Goal: Task Accomplishment & Management: Manage account settings

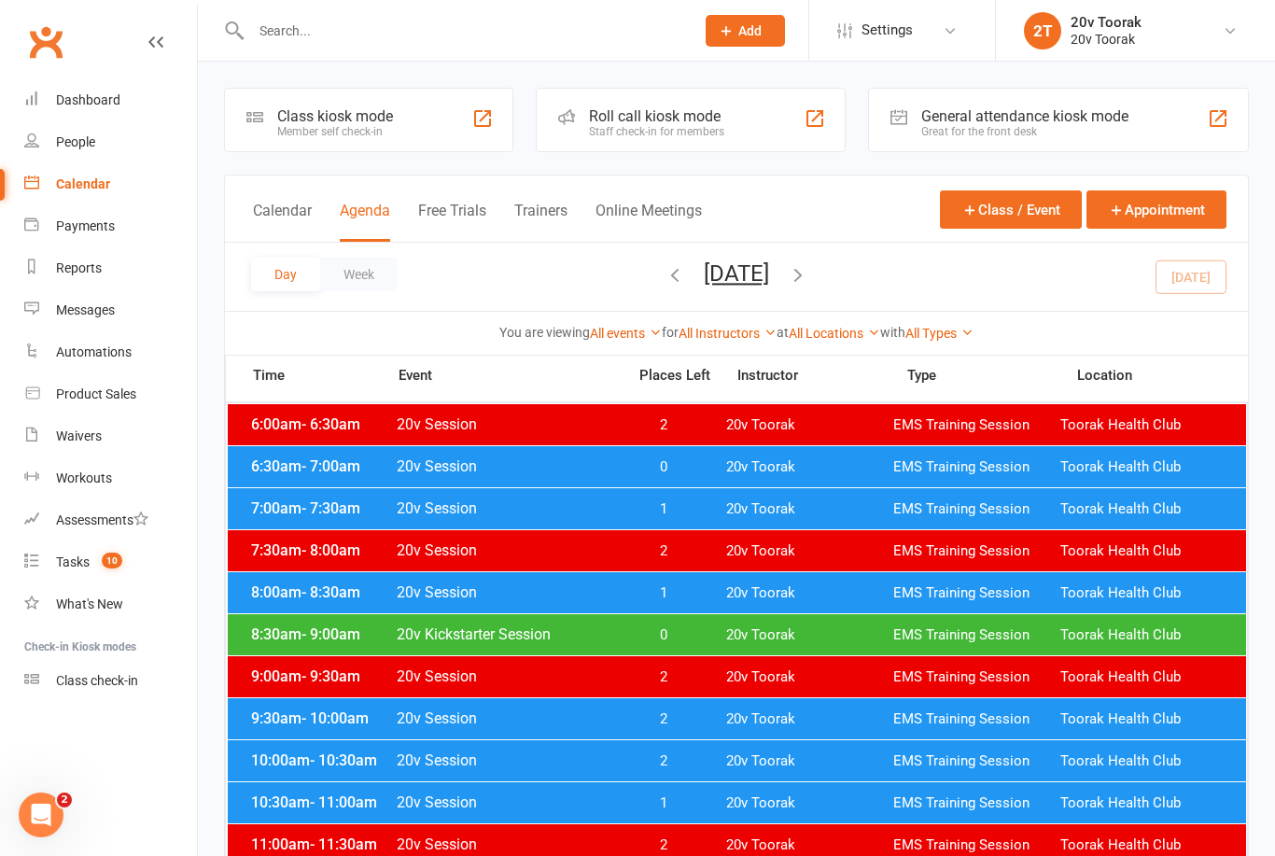
click at [808, 286] on button "button" at bounding box center [798, 276] width 21 height 33
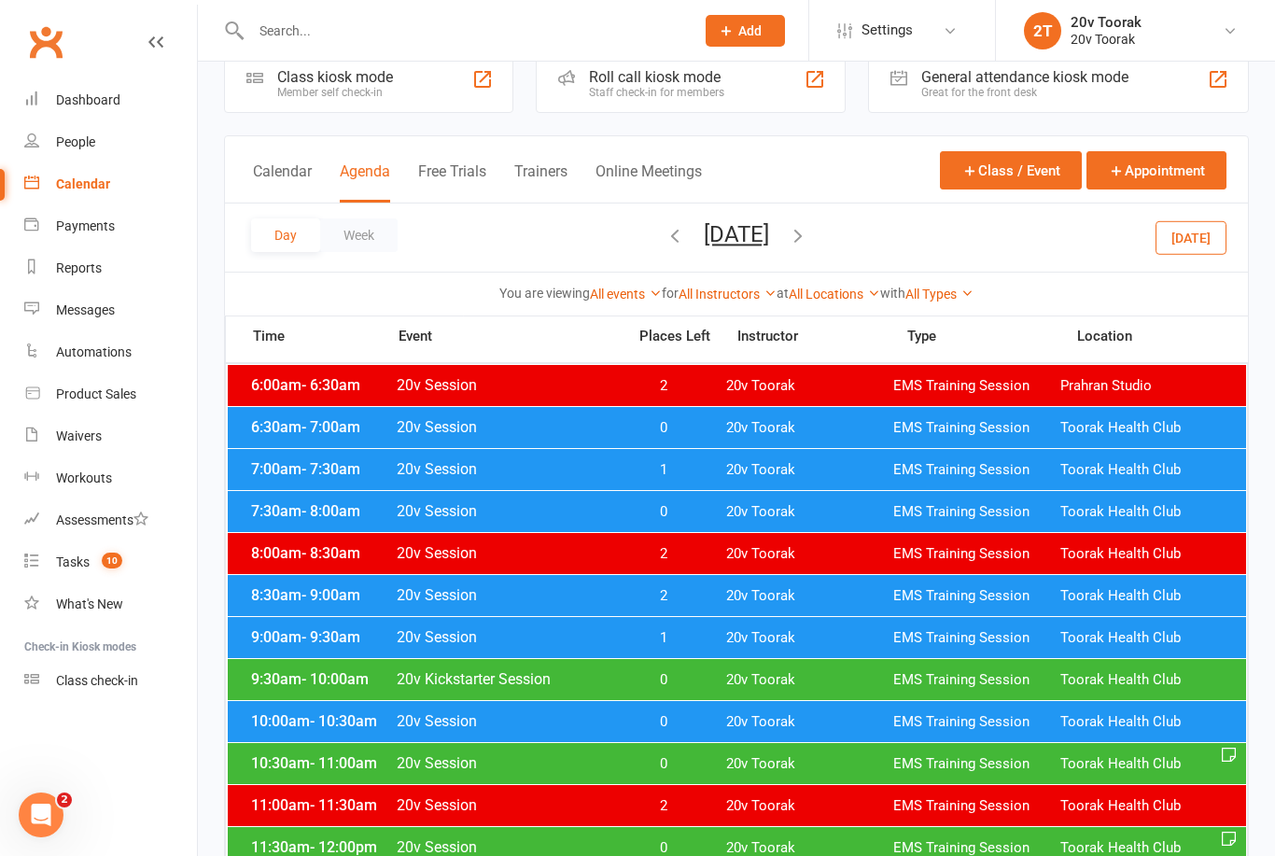
scroll to position [41, 0]
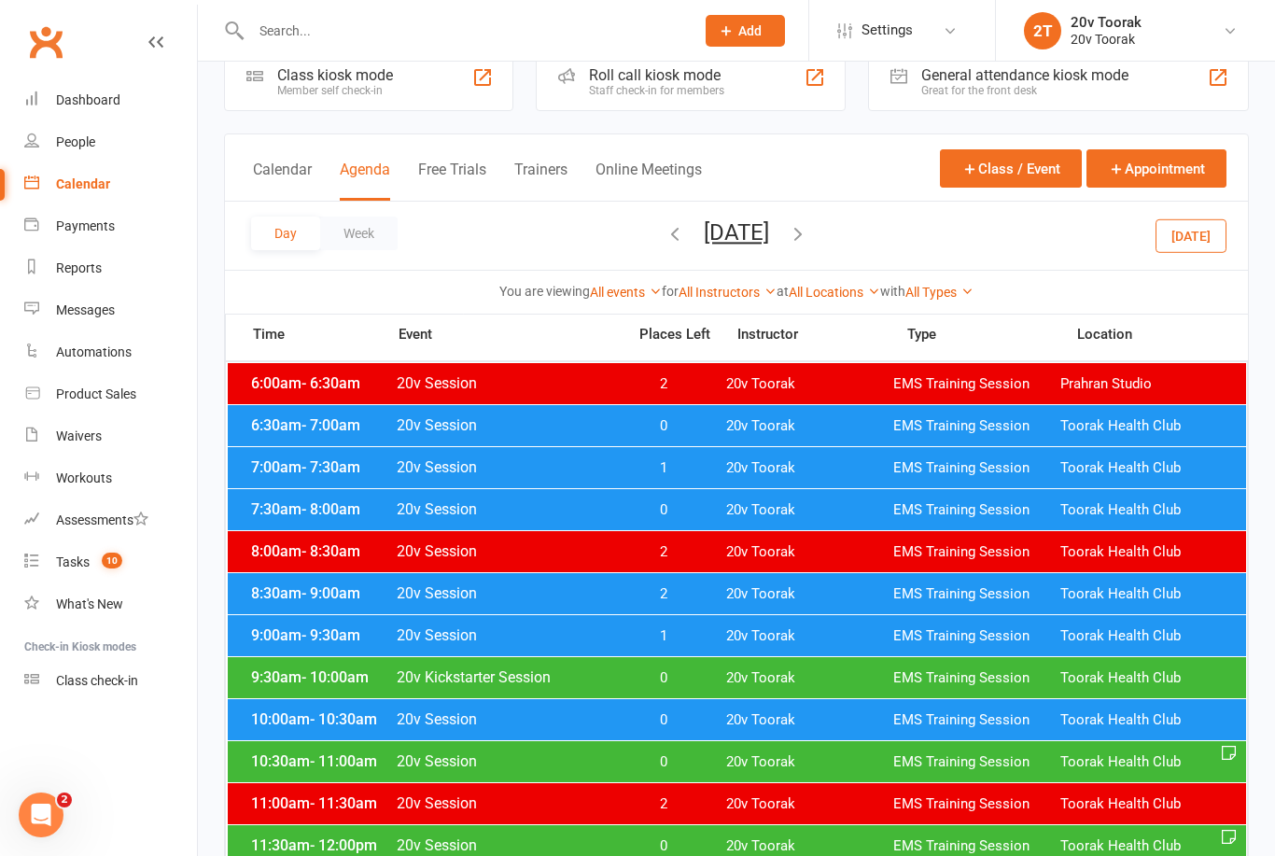
click at [290, 439] on div "6:30am - 7:00am 20v Session 0 20v Toorak EMS Training Session Toorak Health Club" at bounding box center [737, 425] width 1018 height 41
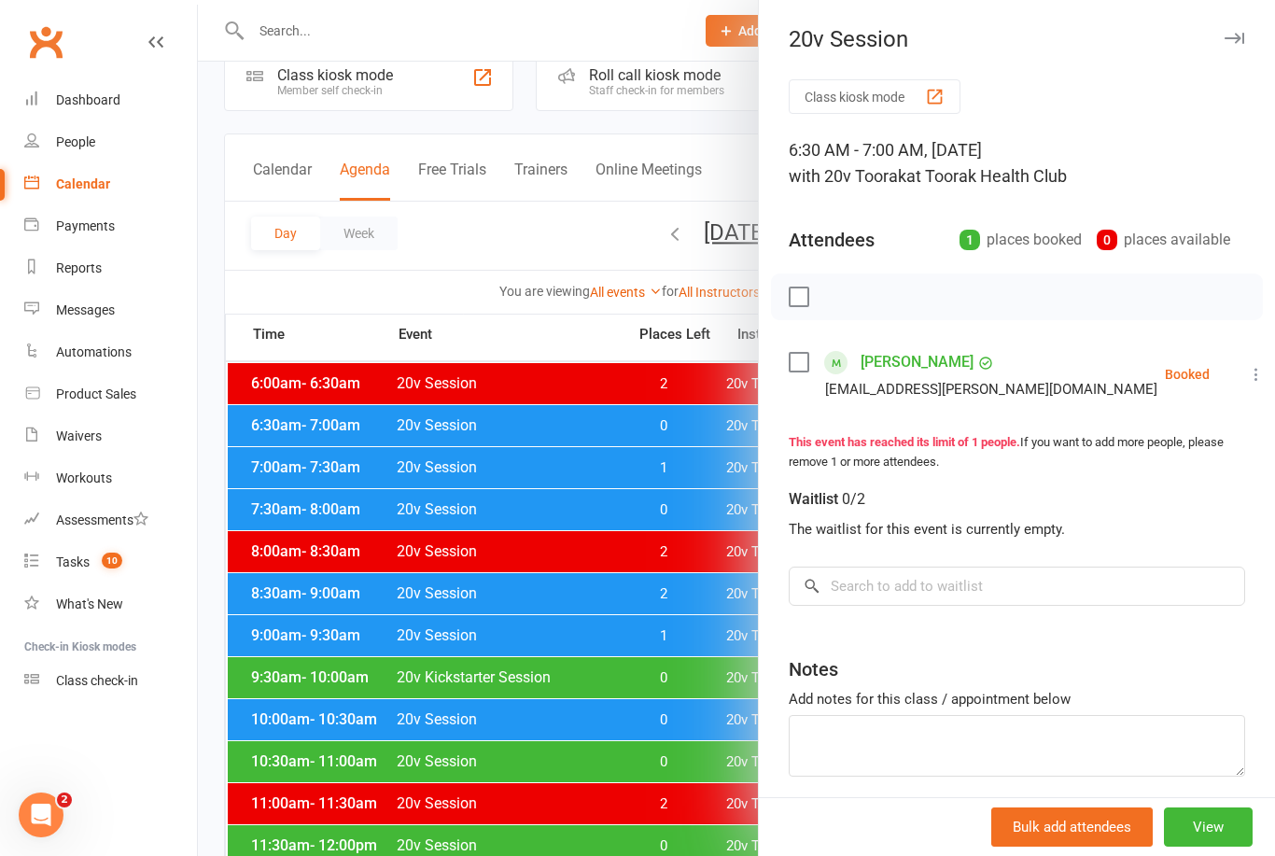
click at [434, 608] on div at bounding box center [736, 428] width 1077 height 856
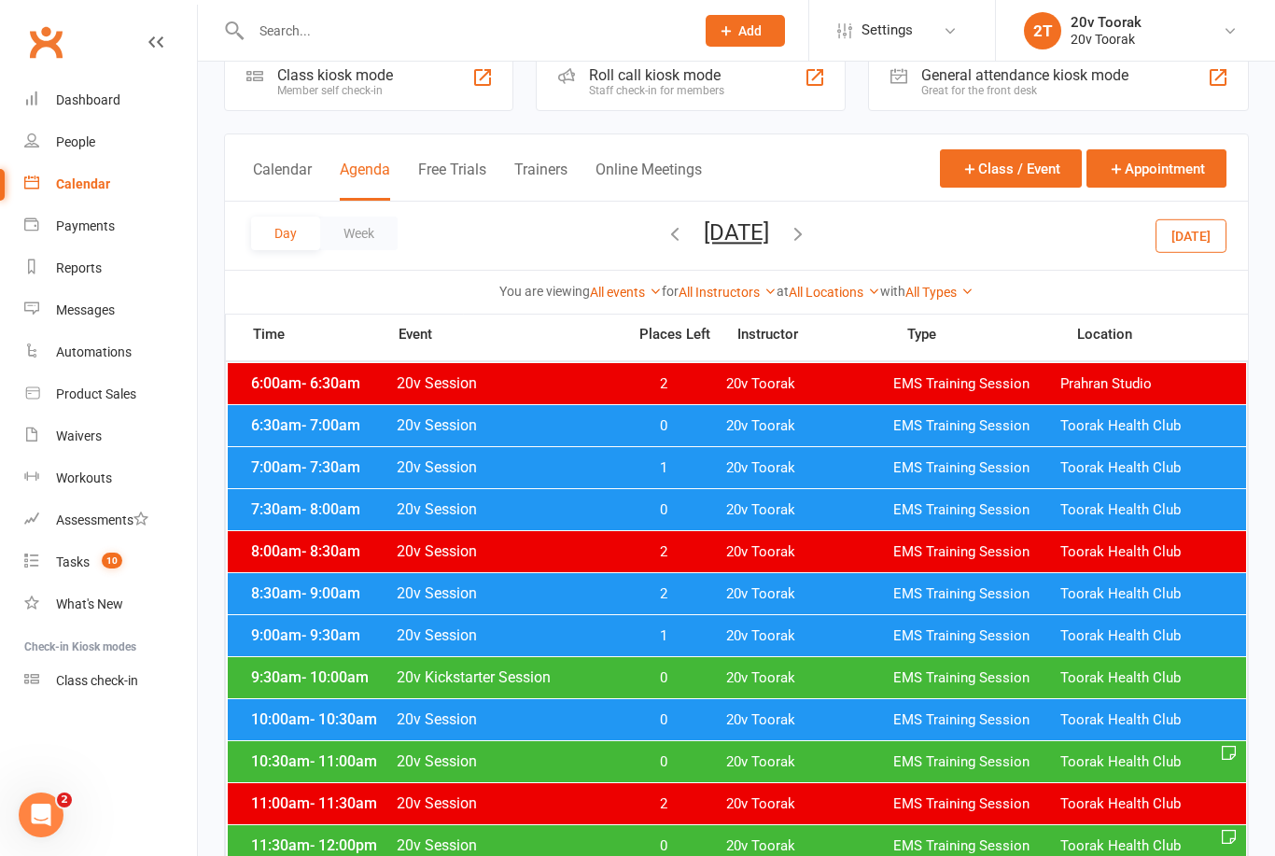
click at [329, 476] on div "7:00am - 7:30am 20v Session 1 20v Toorak EMS Training Session Toorak Health Club" at bounding box center [737, 467] width 1018 height 41
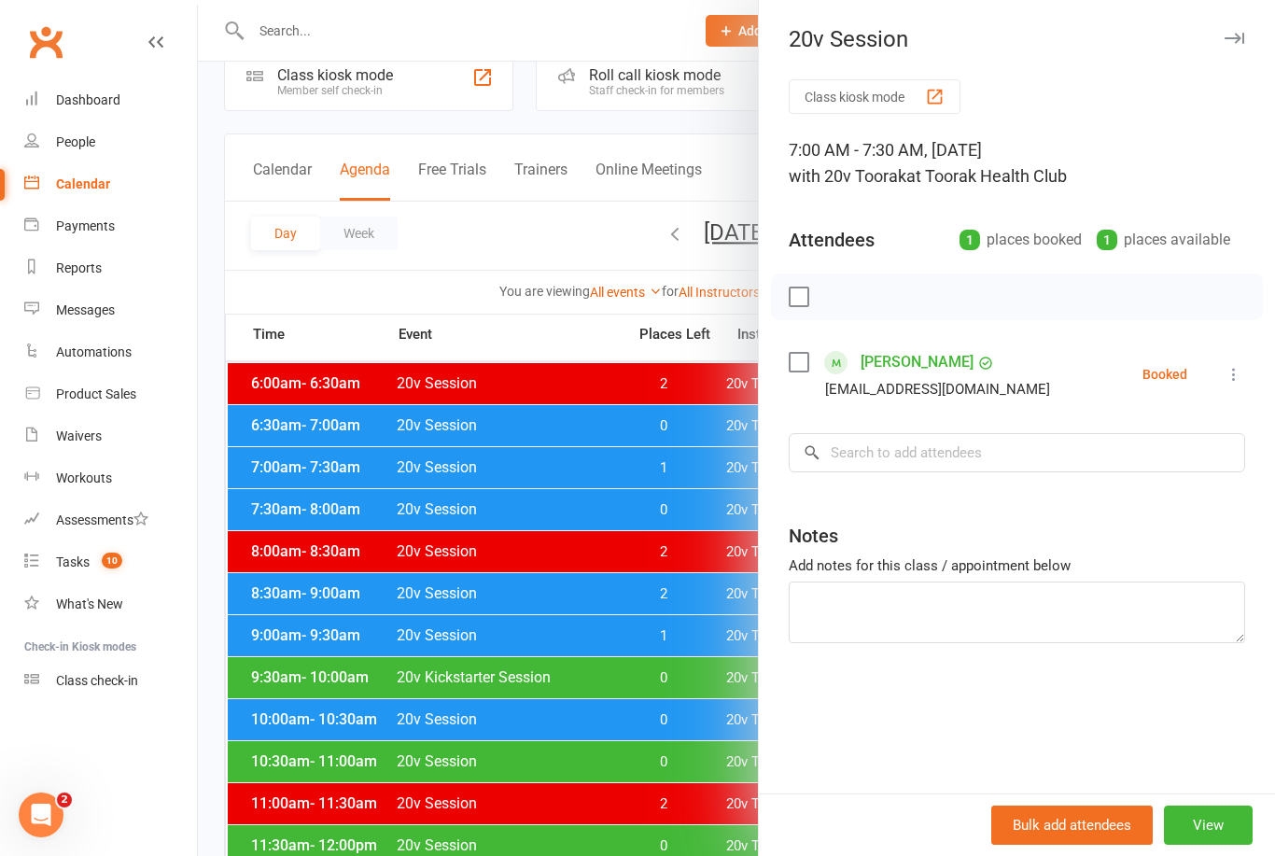
click at [353, 621] on div at bounding box center [736, 428] width 1077 height 856
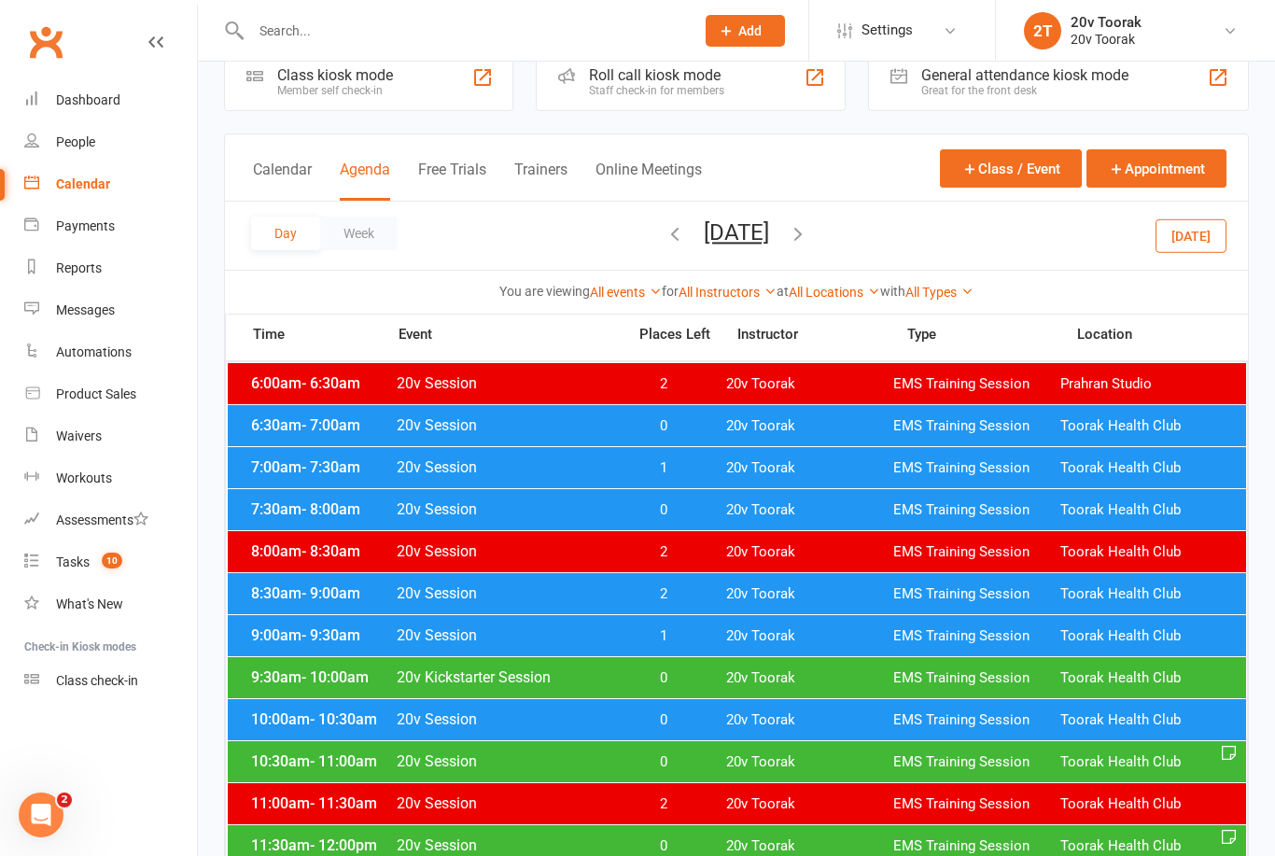
click at [285, 524] on div "7:30am - 8:00am 20v Session 0 20v Toorak EMS Training Session Toorak Health Club" at bounding box center [737, 509] width 1018 height 41
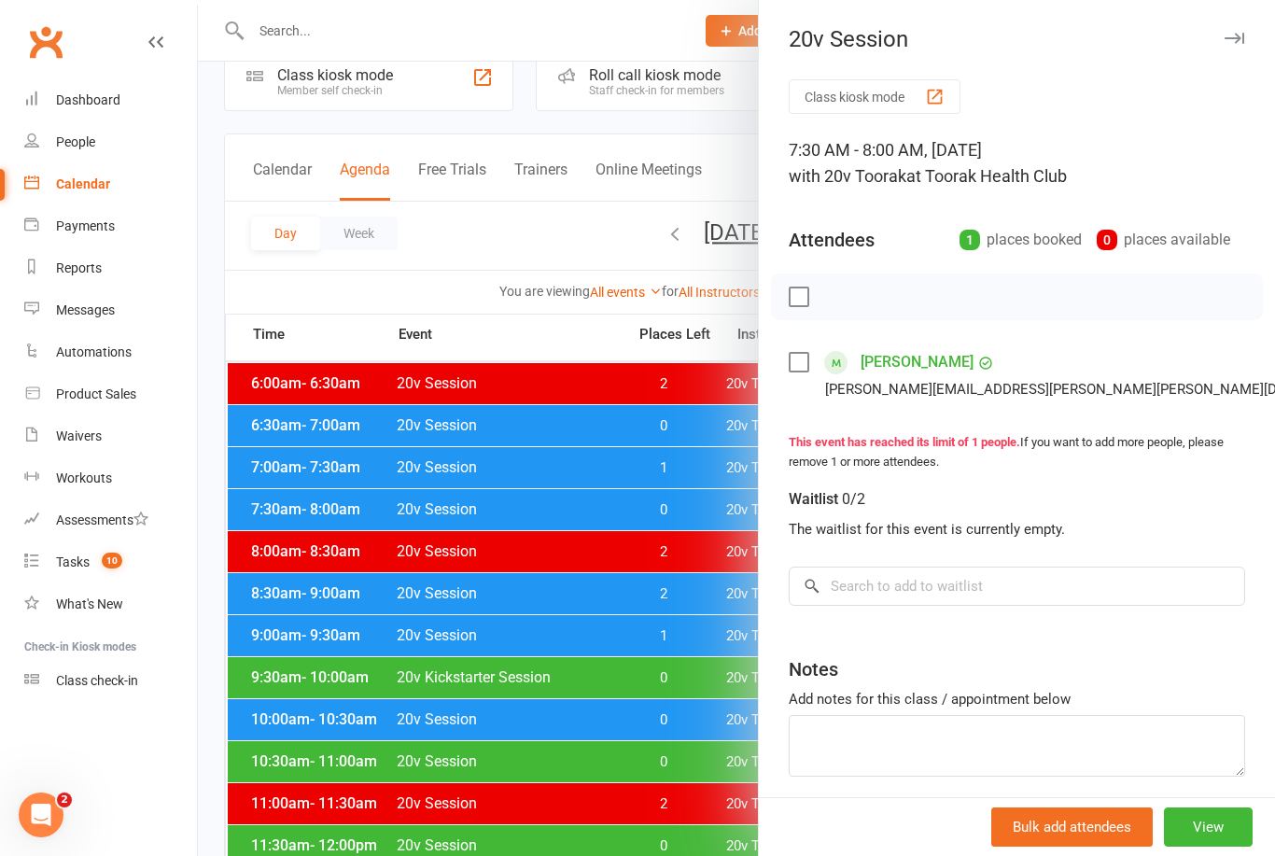
click at [255, 591] on div at bounding box center [736, 428] width 1077 height 856
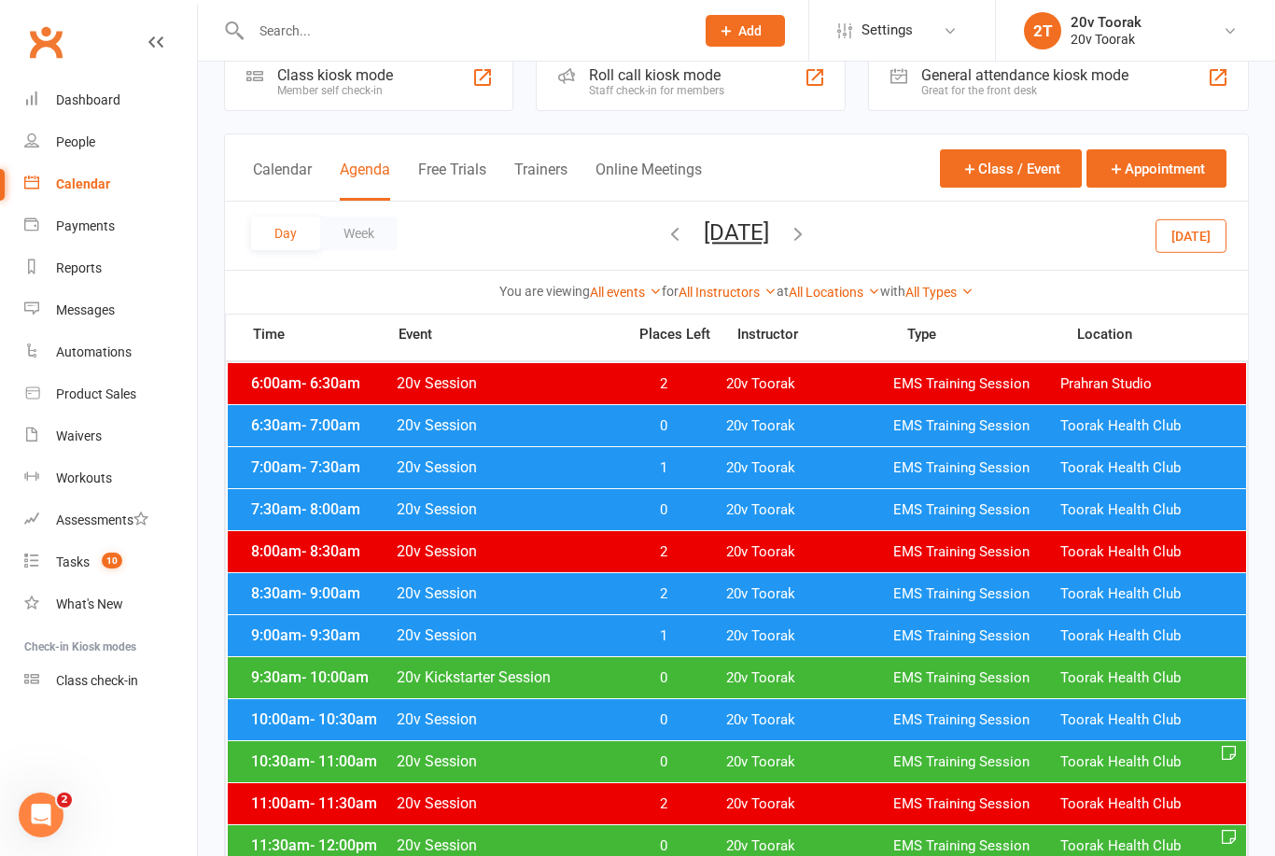
click at [281, 640] on span "9:00am - 9:30am" at bounding box center [320, 635] width 149 height 18
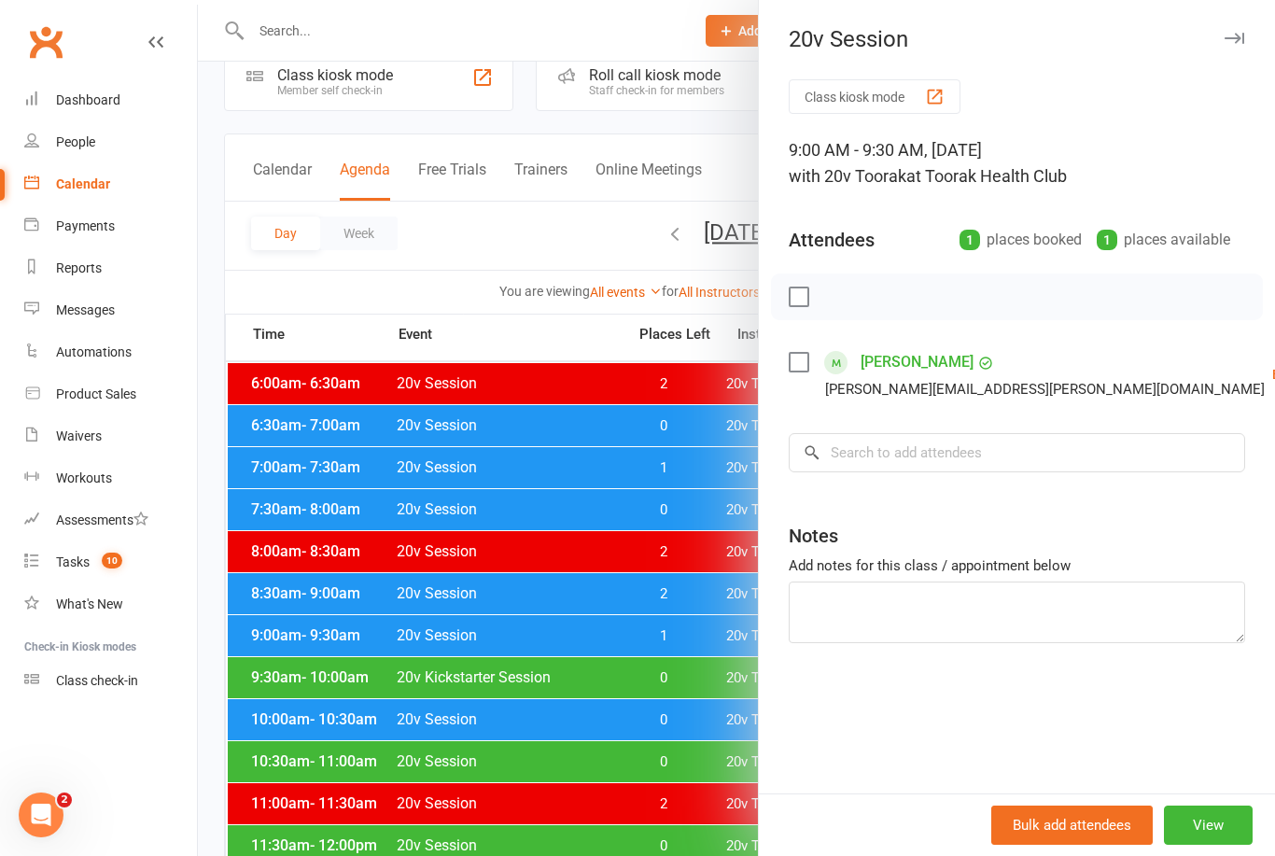
click at [307, 733] on div at bounding box center [736, 428] width 1077 height 856
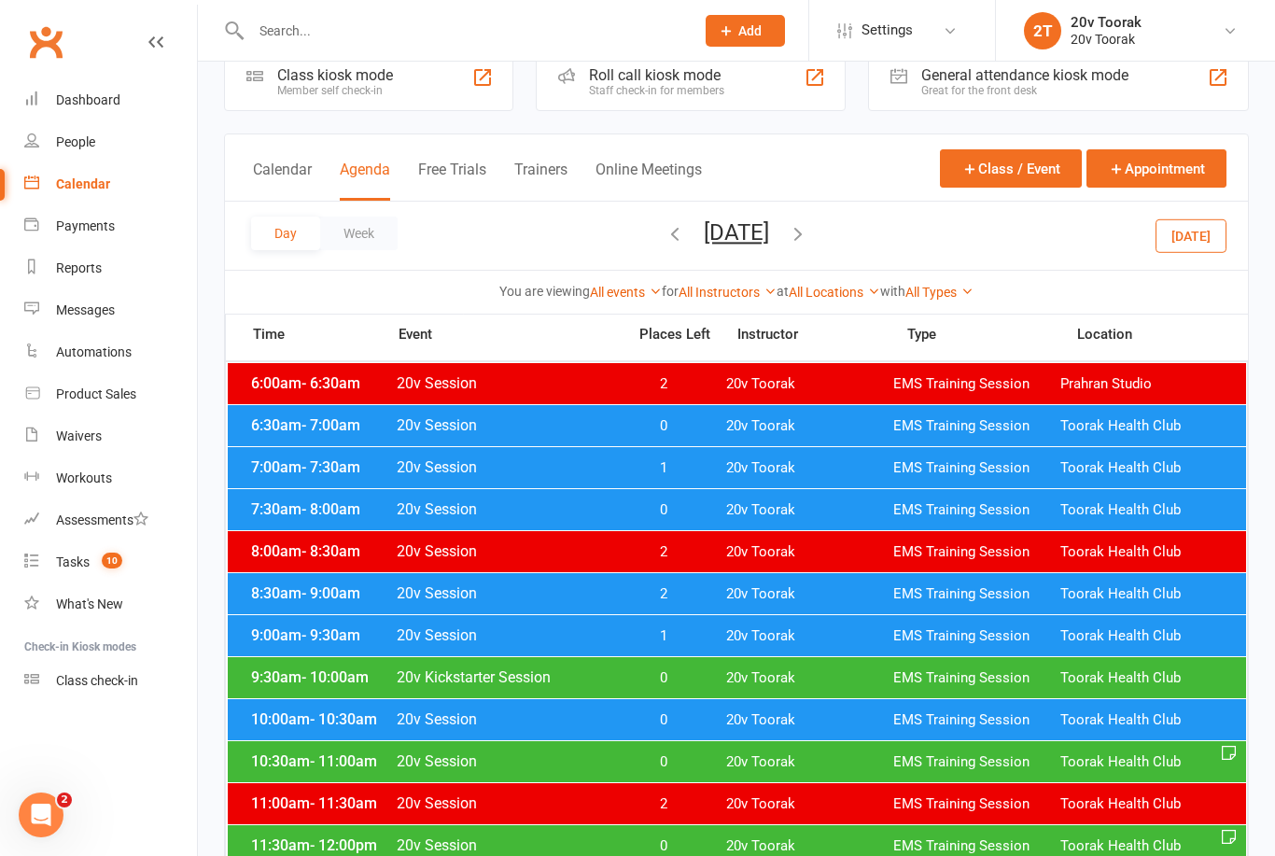
click at [315, 683] on span "- 10:00am" at bounding box center [335, 677] width 67 height 18
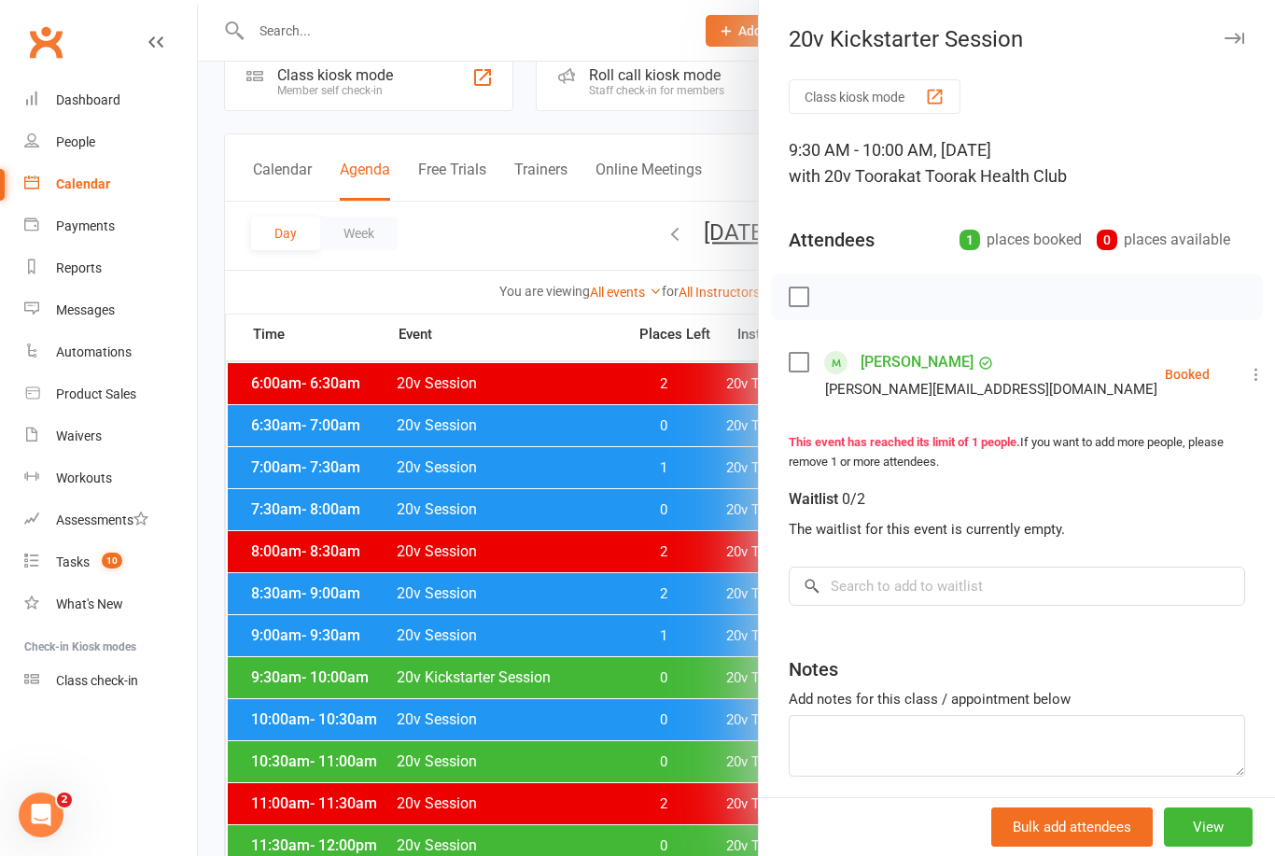
click at [342, 753] on div at bounding box center [736, 428] width 1077 height 856
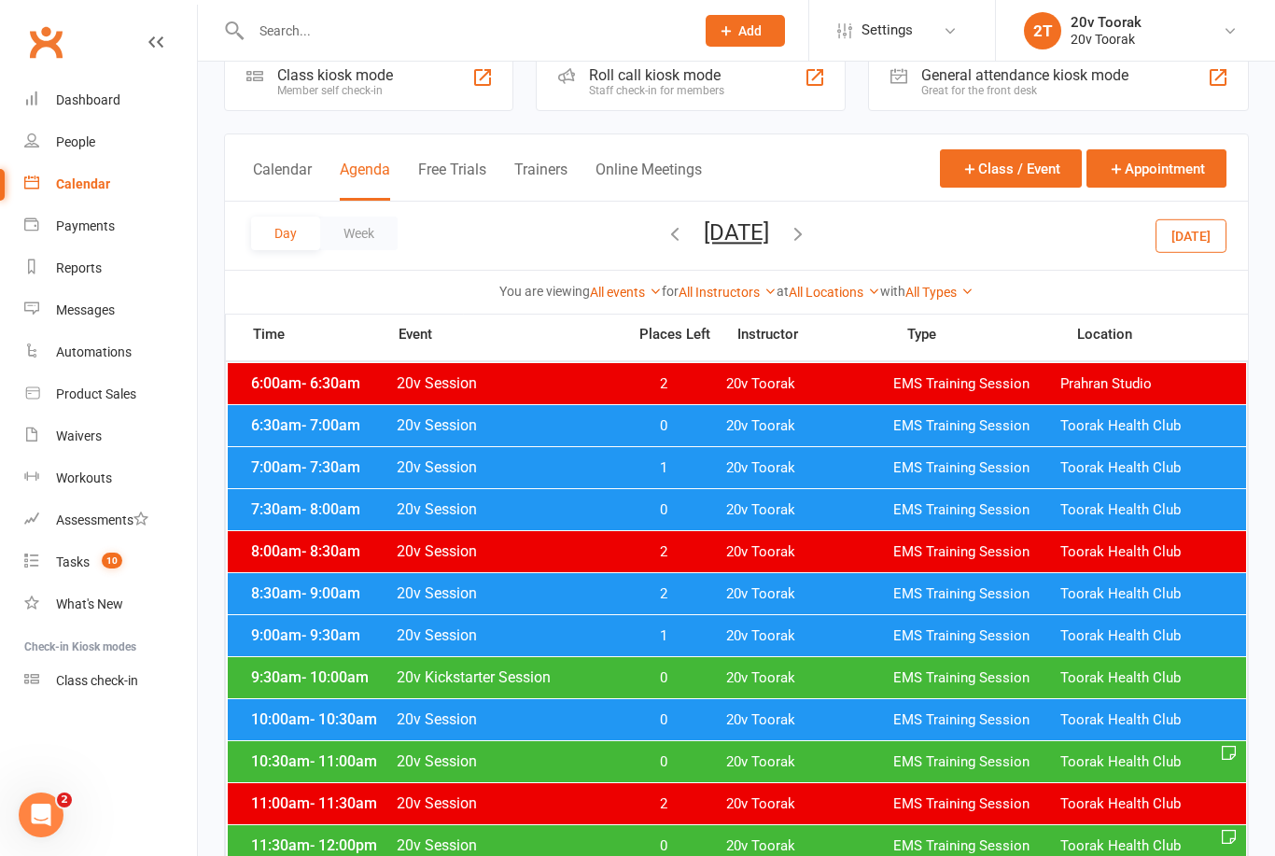
click at [364, 765] on span "- 11:00am" at bounding box center [343, 761] width 67 height 18
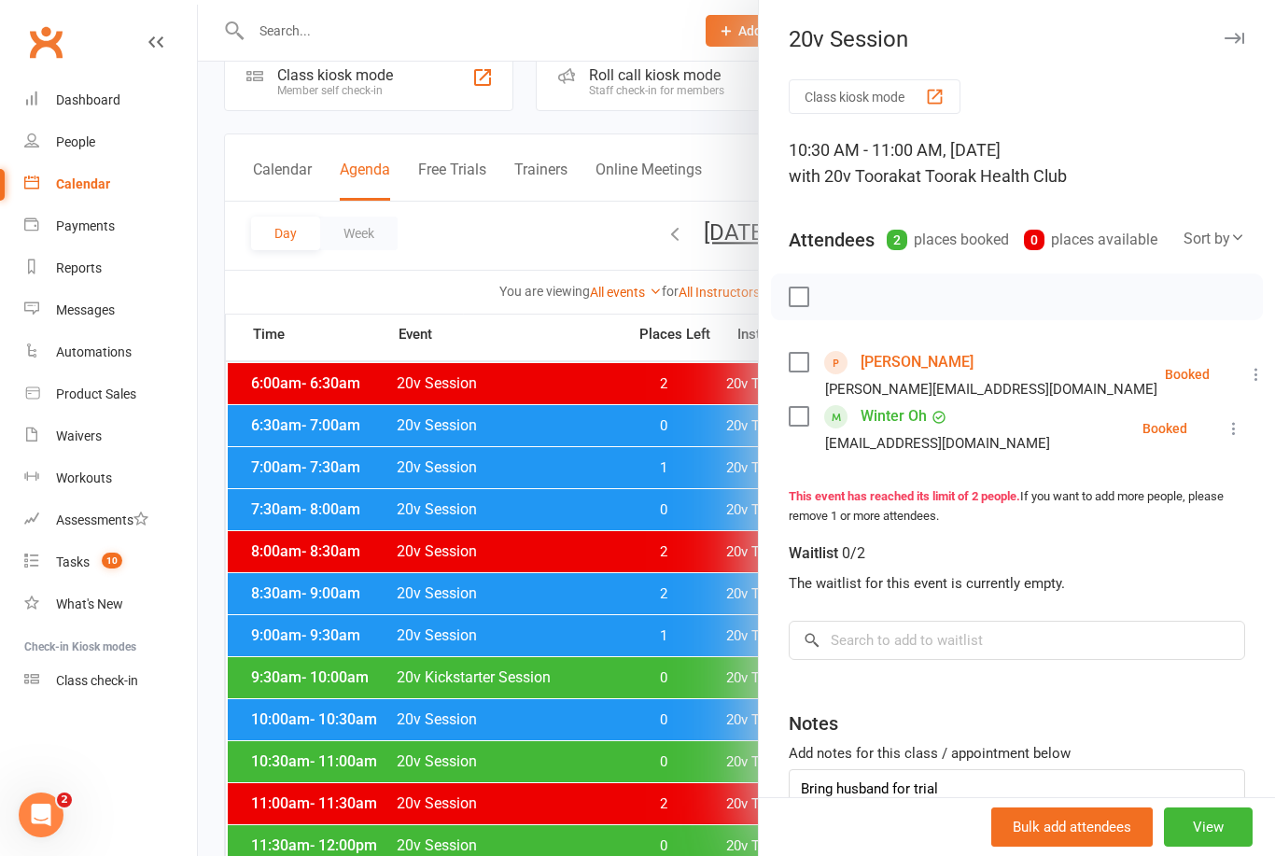
click at [360, 710] on div at bounding box center [736, 428] width 1077 height 856
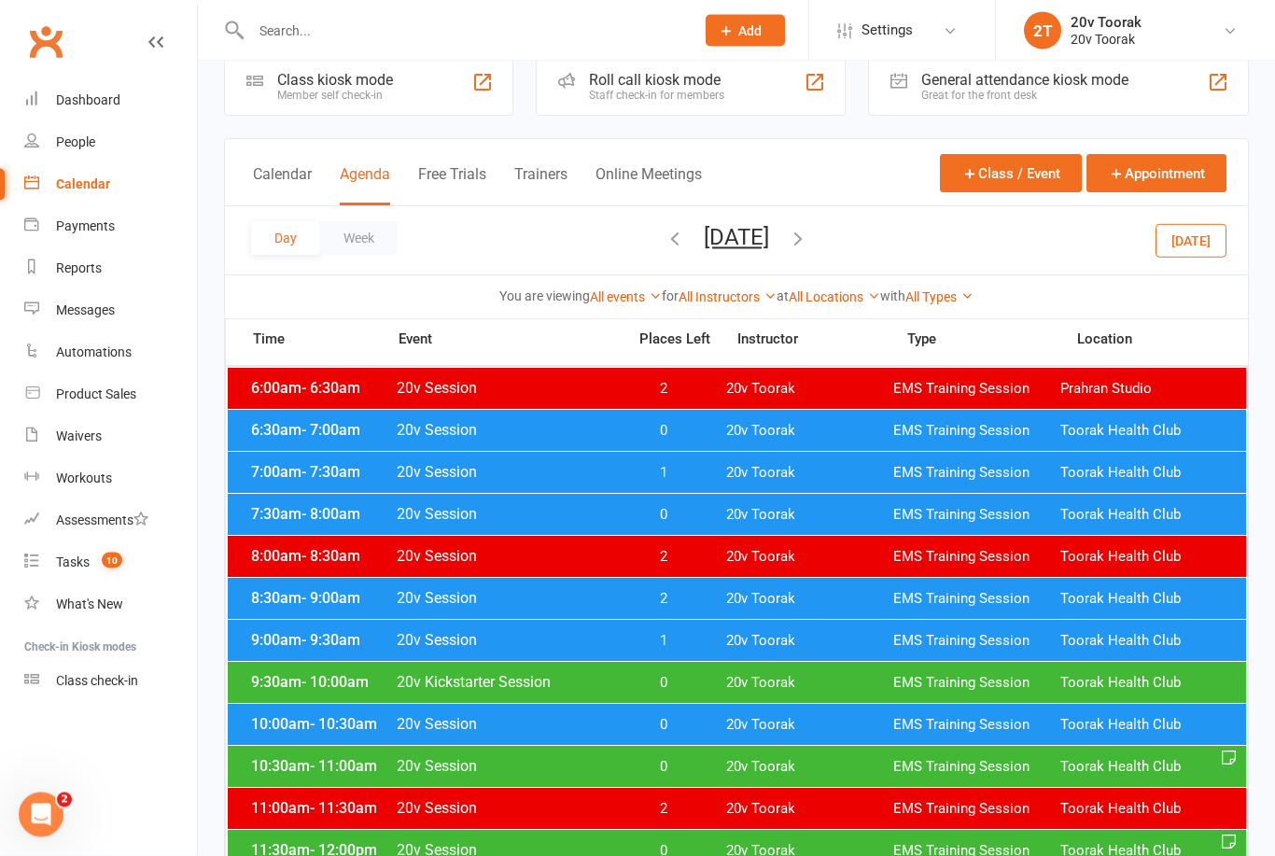
scroll to position [105, 0]
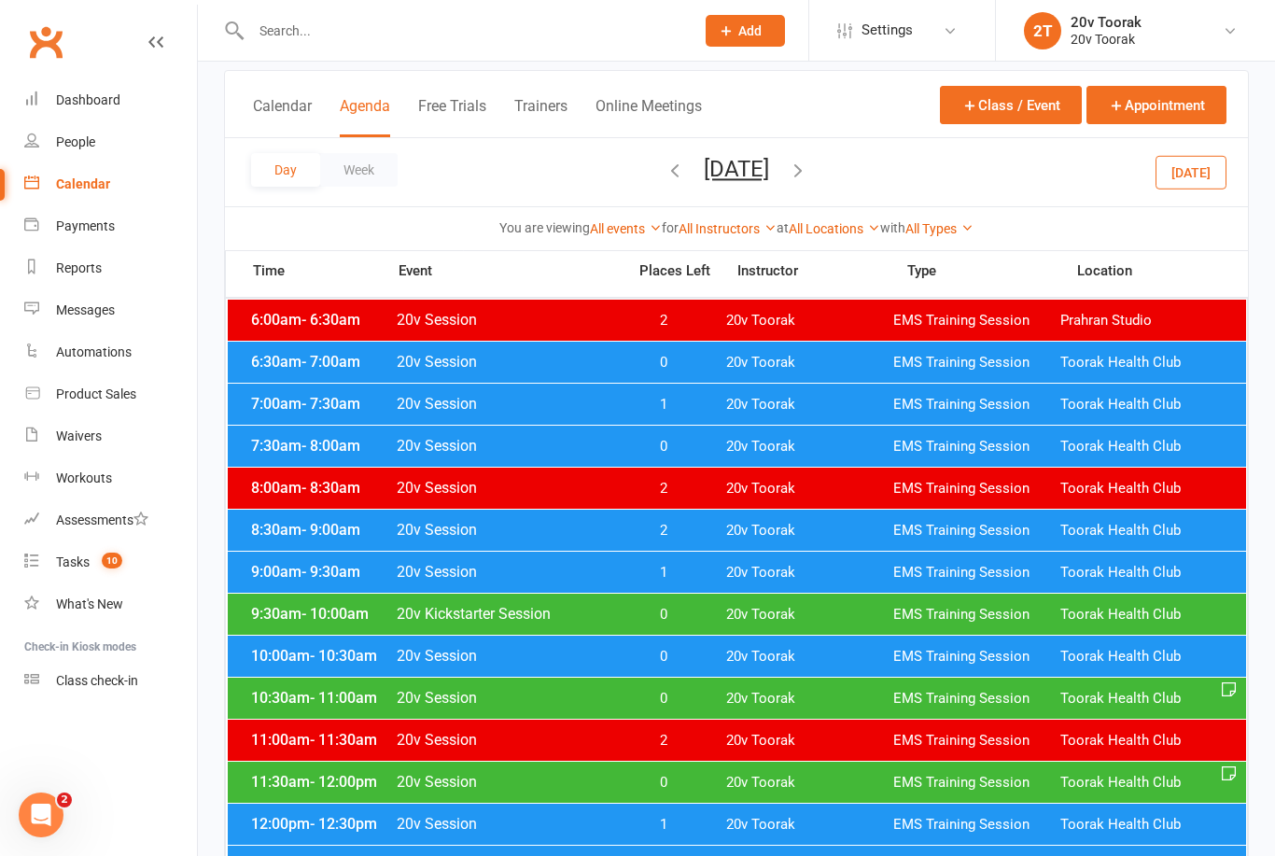
click at [290, 780] on span "11:30am - 12:00pm" at bounding box center [320, 782] width 149 height 18
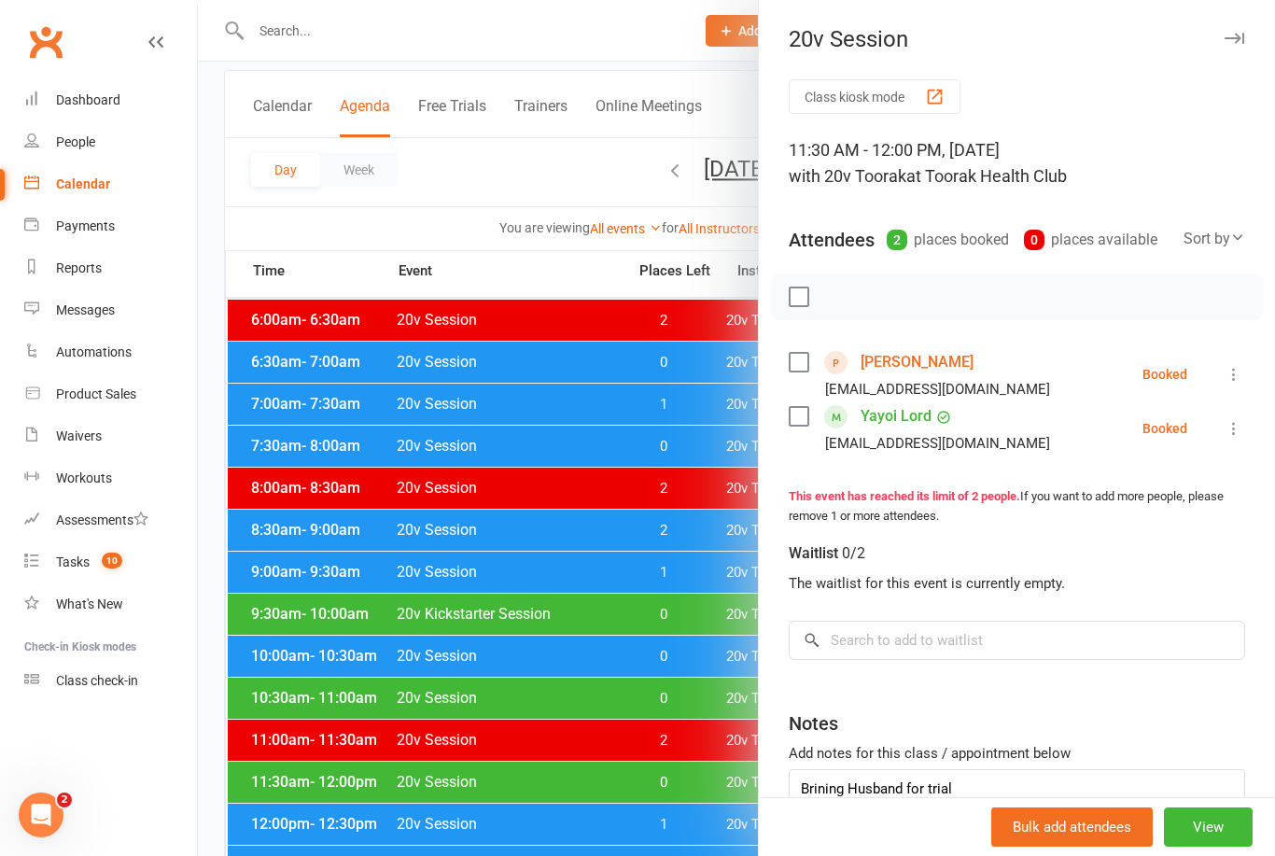
click at [370, 734] on div at bounding box center [736, 428] width 1077 height 856
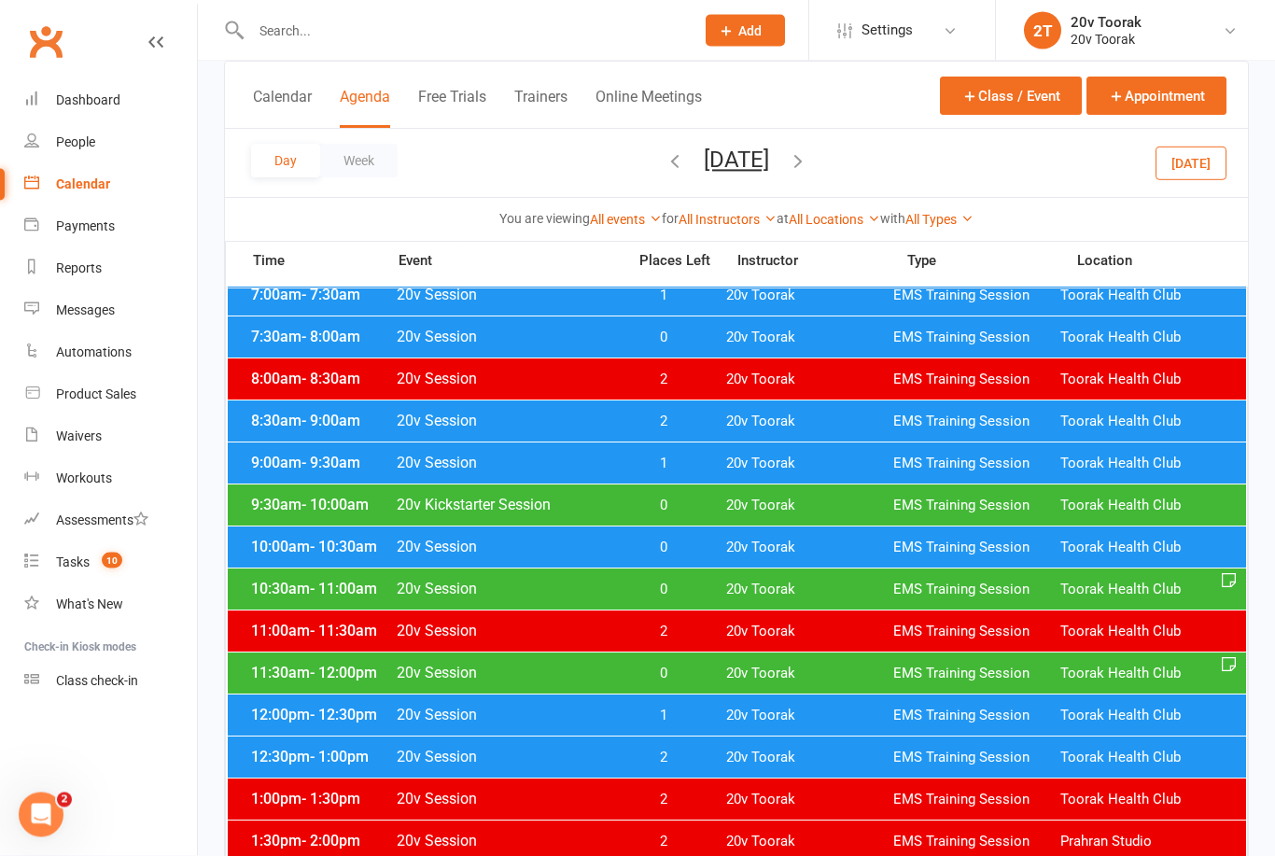
click at [304, 723] on div "12:00pm - 12:30pm 20v Session 1 20v Toorak EMS Training Session Toorak Health C…" at bounding box center [737, 715] width 1018 height 41
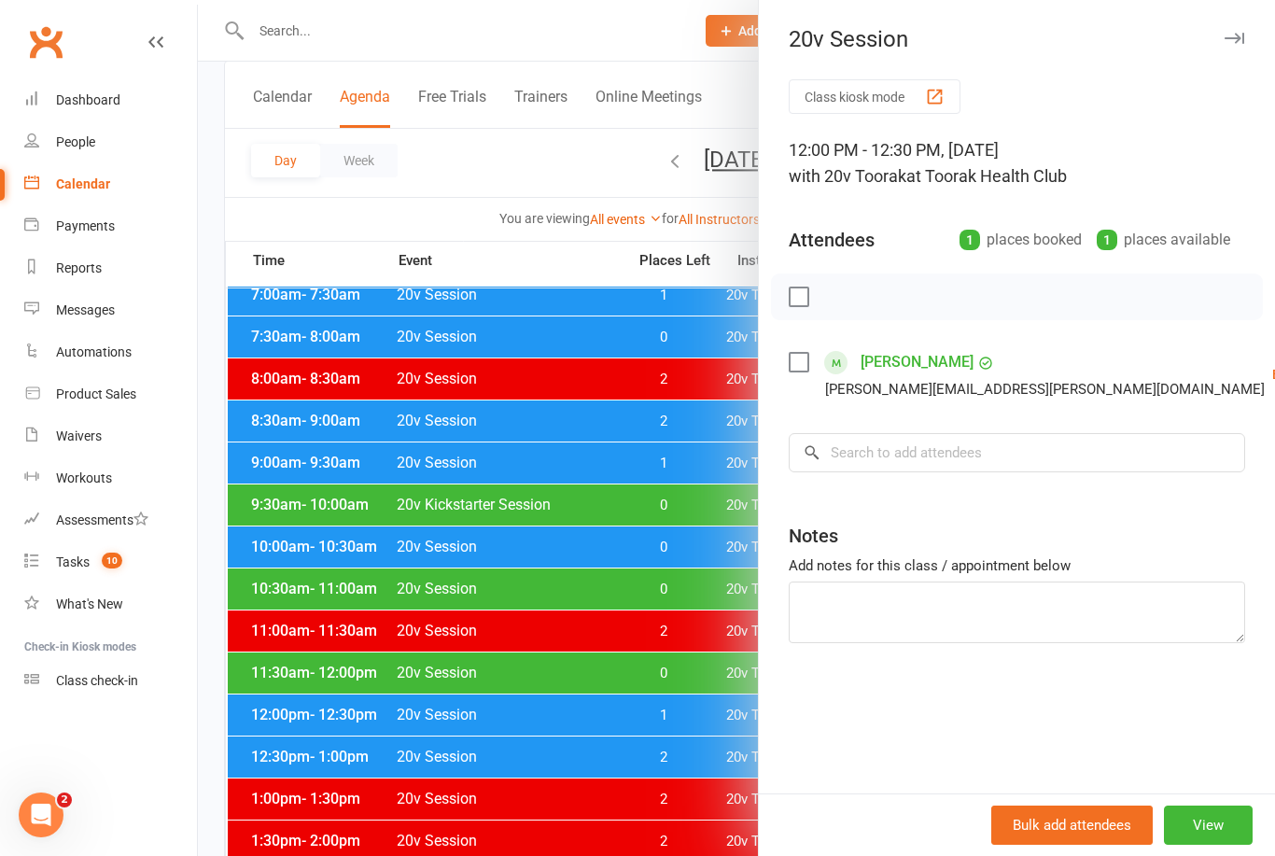
click at [364, 721] on div at bounding box center [736, 428] width 1077 height 856
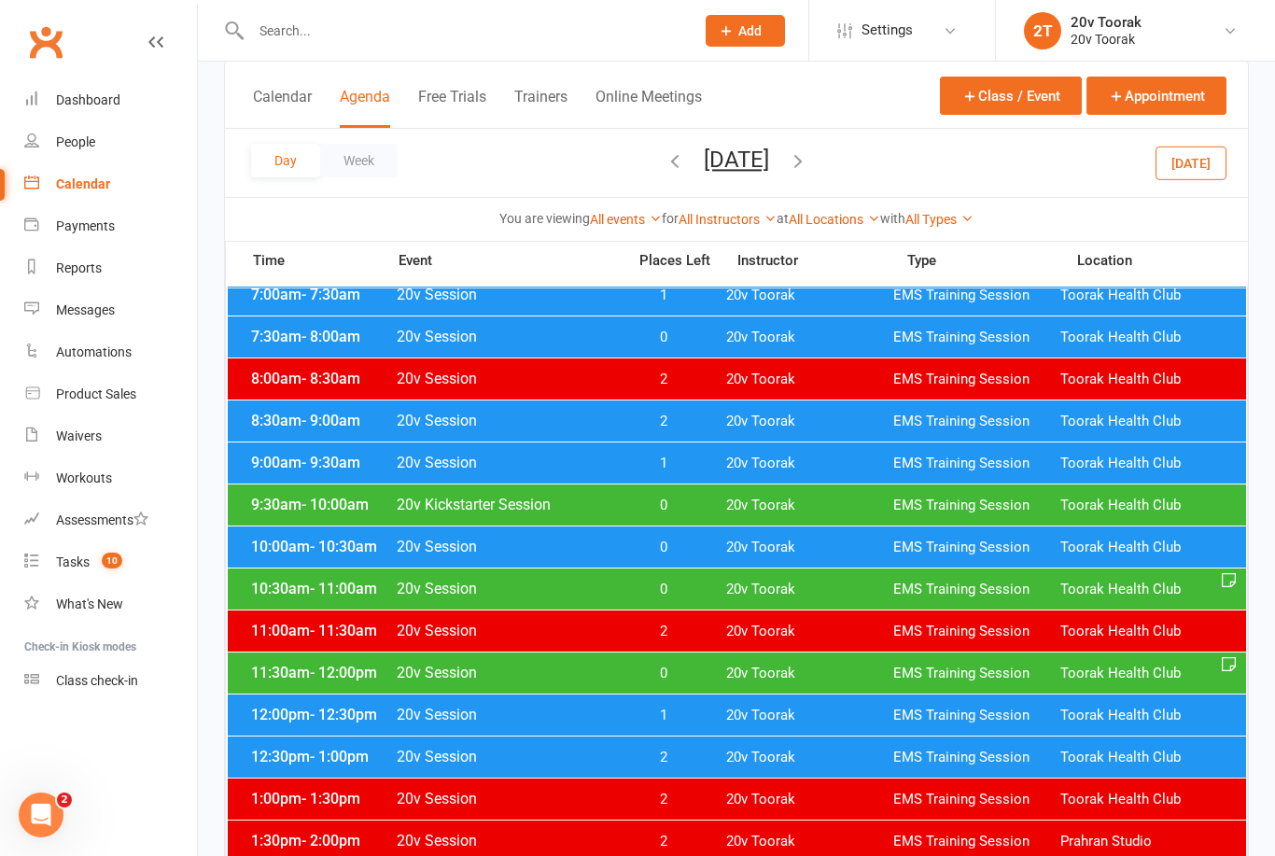
click at [275, 480] on div "9:00am - 9:30am 20v Session 1 20v Toorak EMS Training Session Toorak Health Club" at bounding box center [737, 462] width 1018 height 41
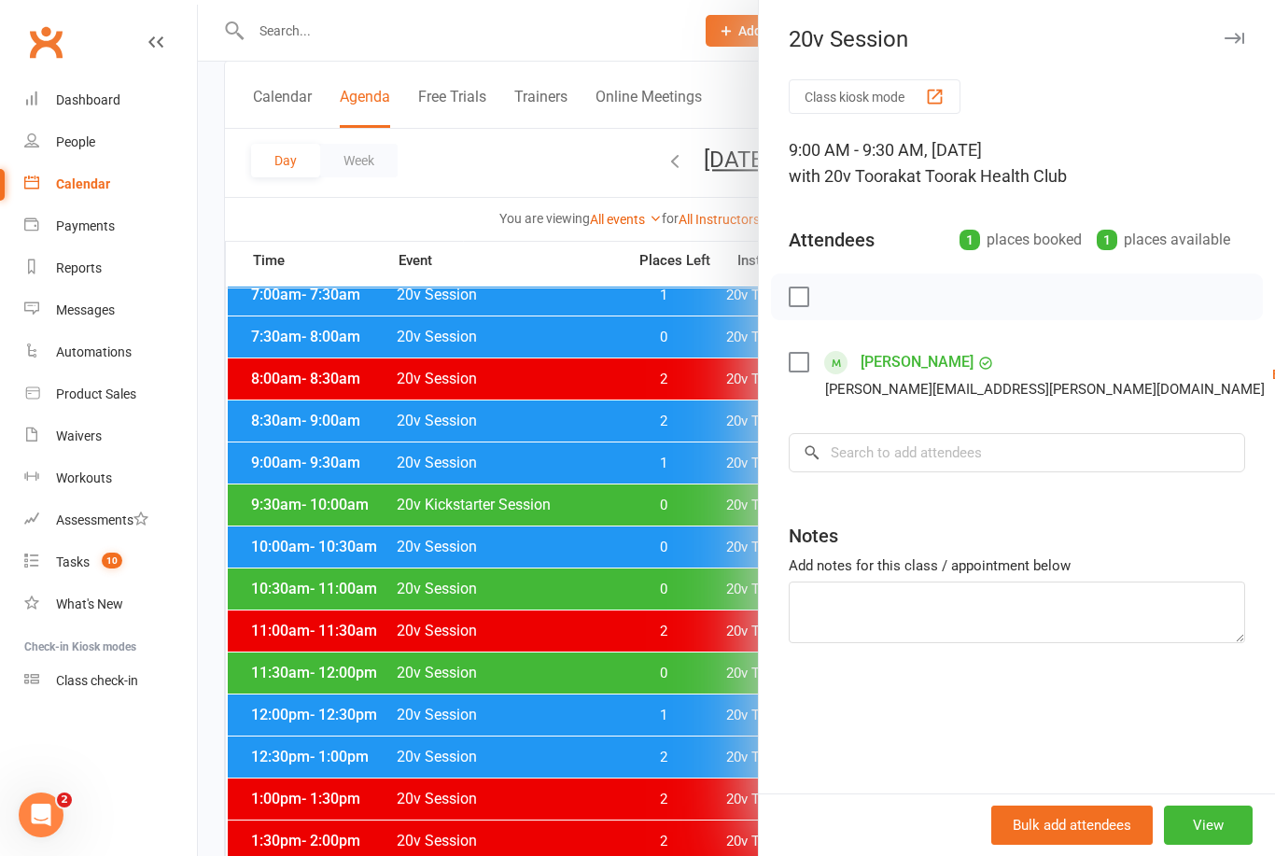
click at [302, 463] on div at bounding box center [736, 428] width 1077 height 856
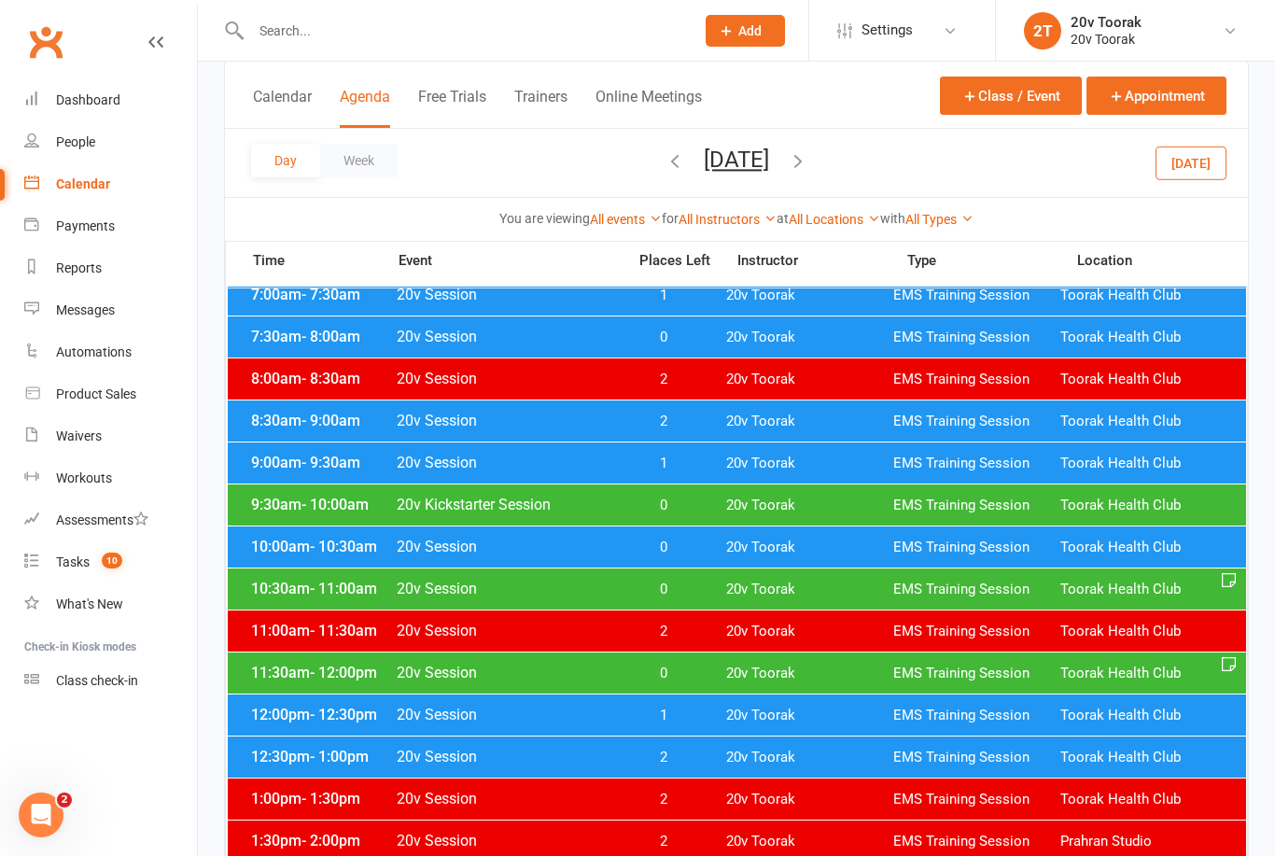
click at [294, 511] on span "9:30am - 10:00am" at bounding box center [320, 505] width 149 height 18
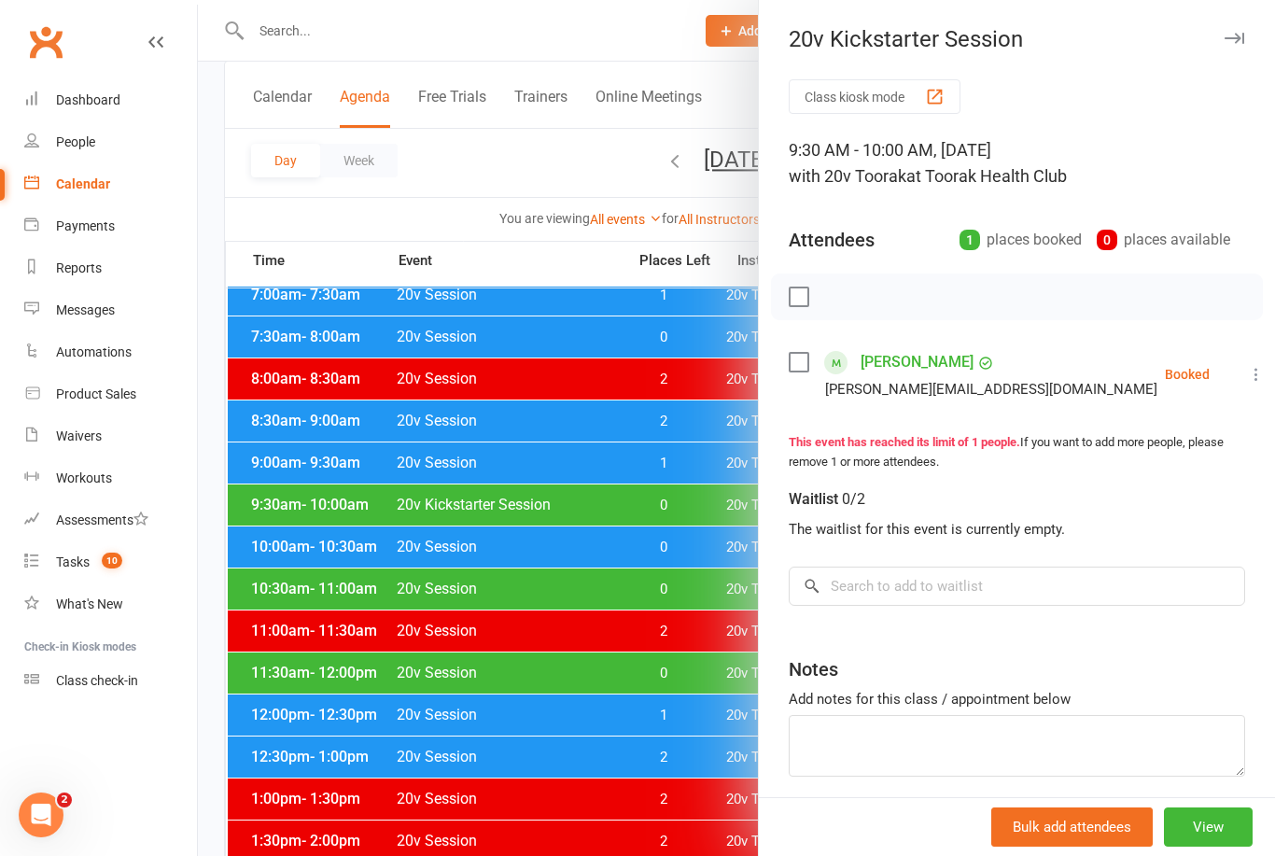
click at [296, 507] on div at bounding box center [736, 428] width 1077 height 856
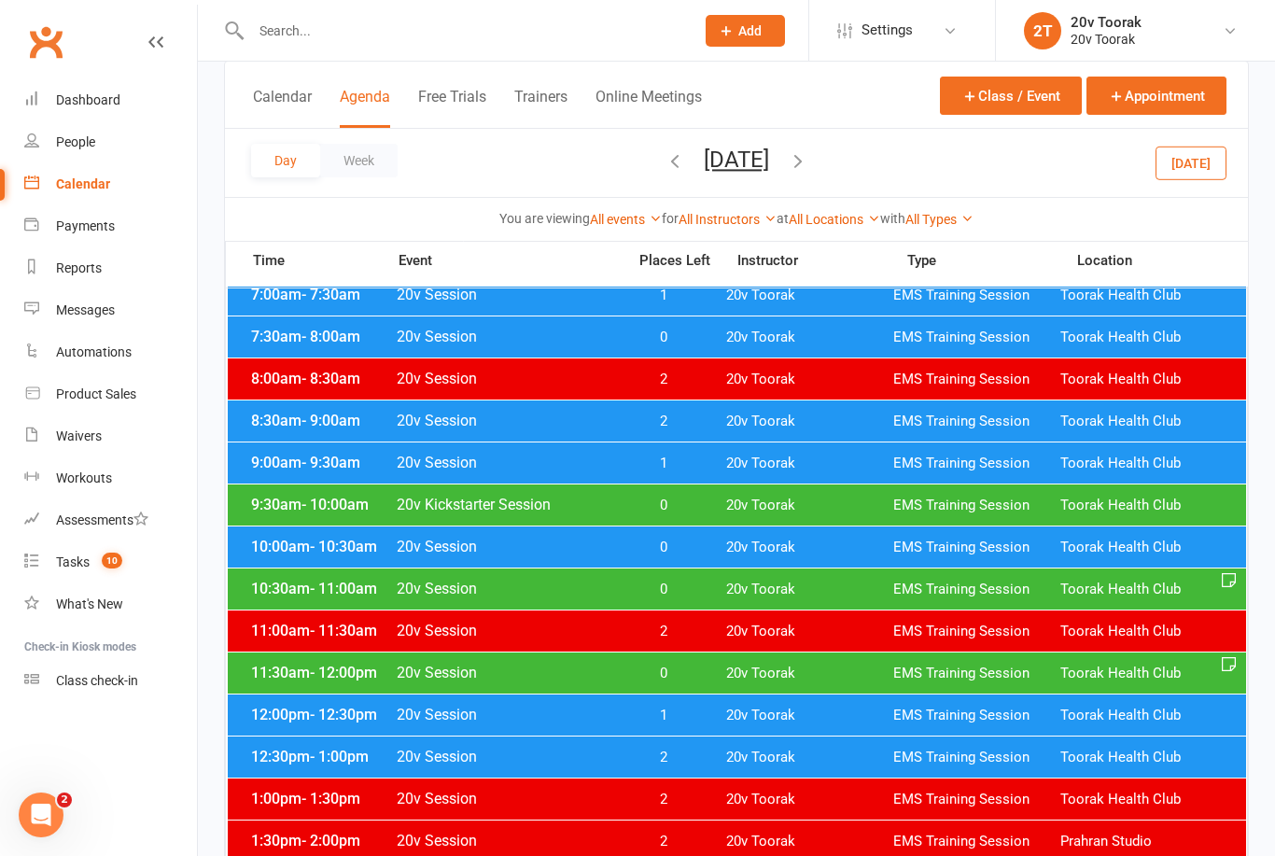
click at [85, 321] on link "Messages" at bounding box center [110, 310] width 173 height 42
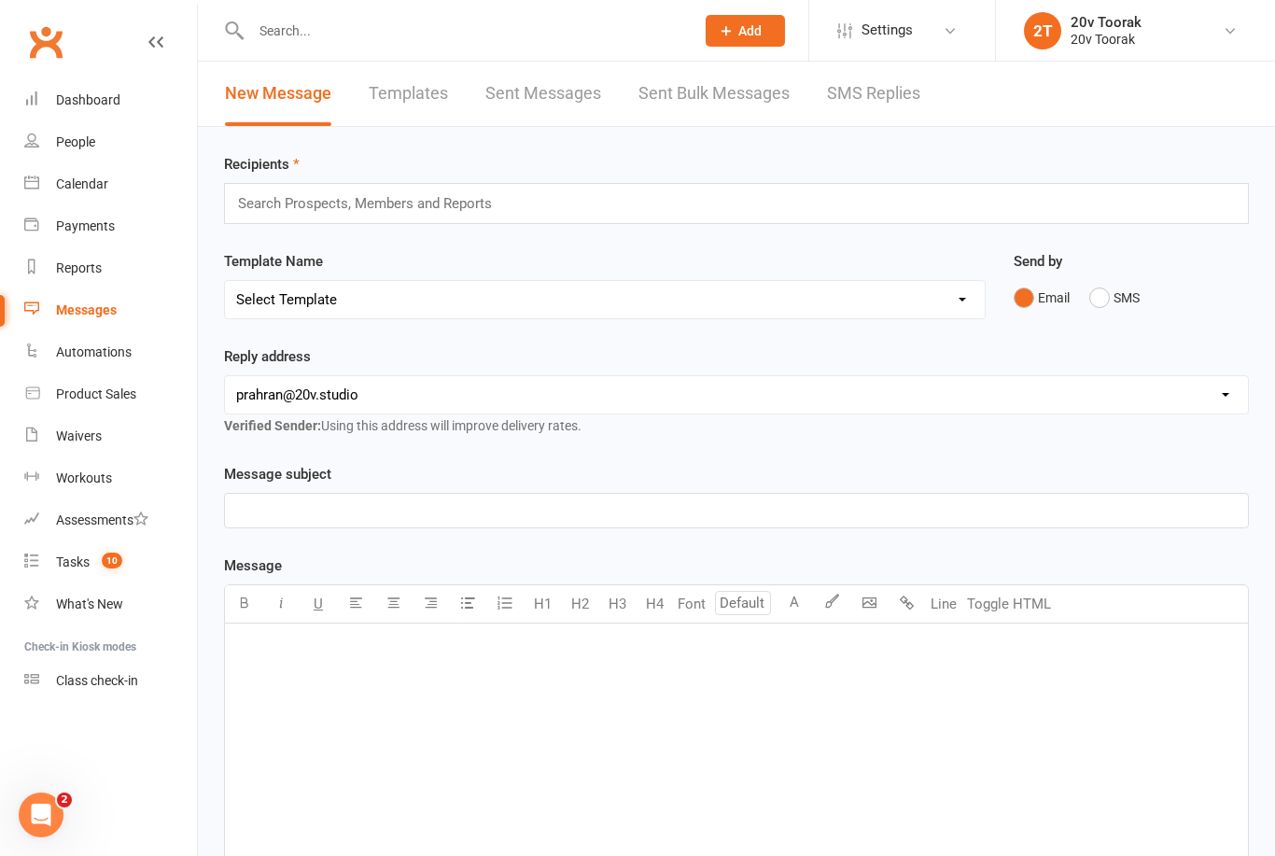
click at [882, 113] on link "SMS Replies" at bounding box center [873, 94] width 93 height 64
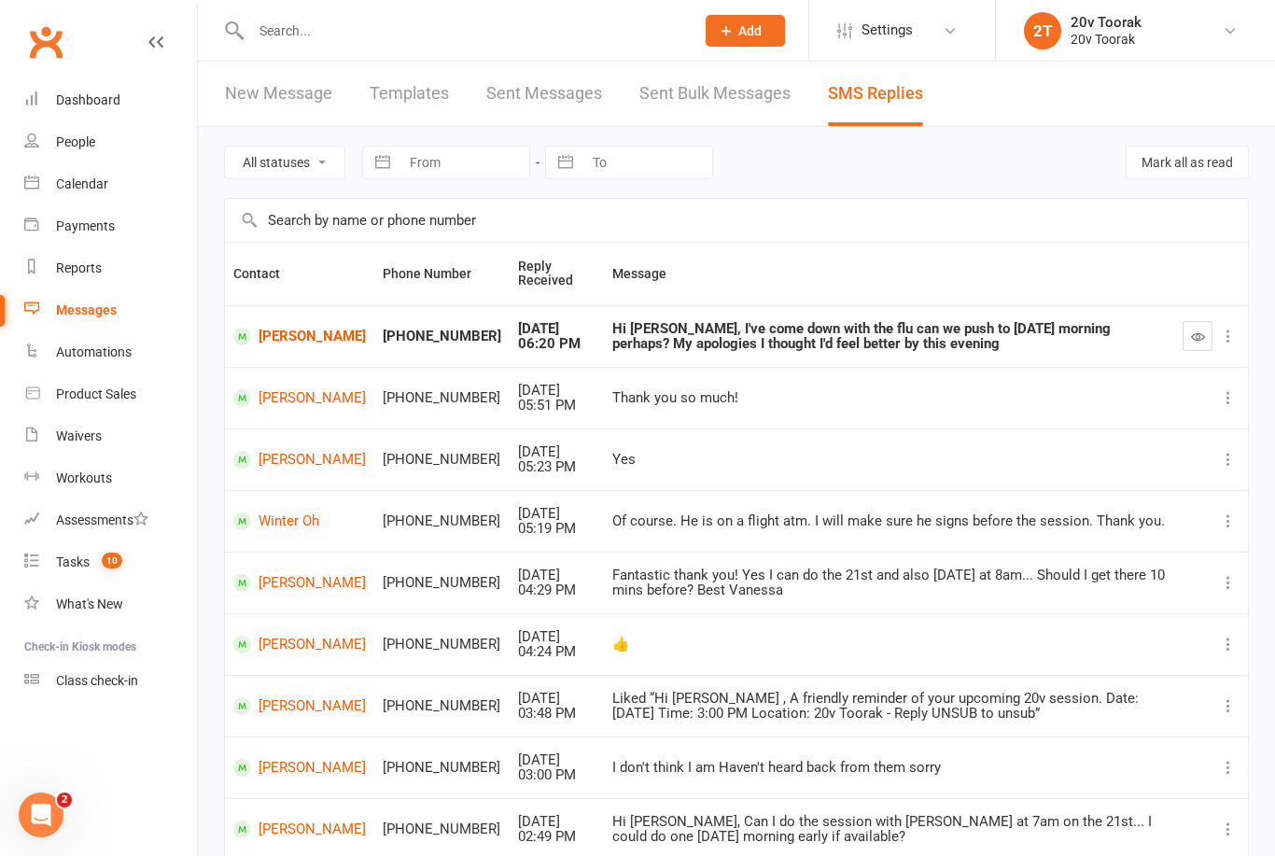
click at [263, 339] on link "Paul Thomas" at bounding box center [299, 337] width 133 height 18
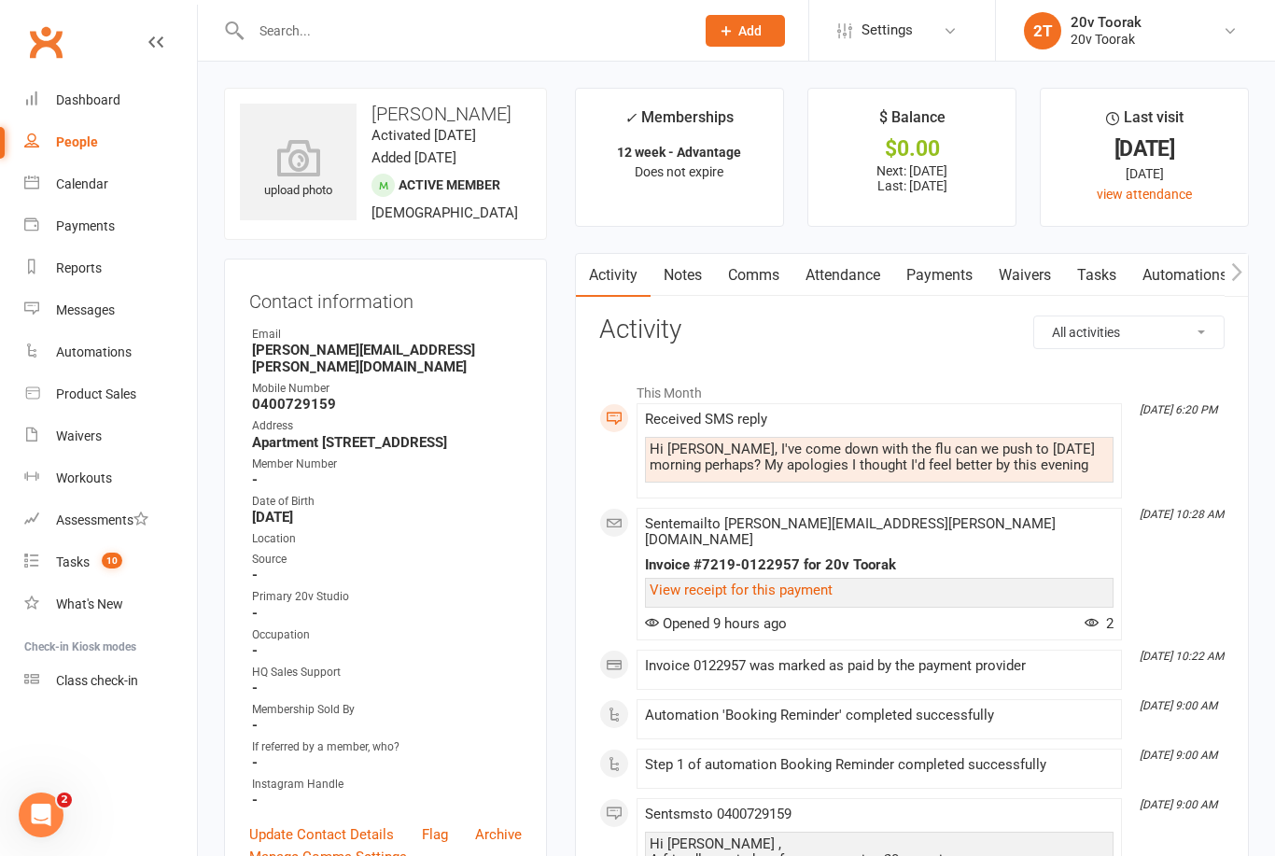
click at [527, 2] on div at bounding box center [452, 30] width 457 height 61
click at [754, 271] on link "Comms" at bounding box center [753, 275] width 77 height 43
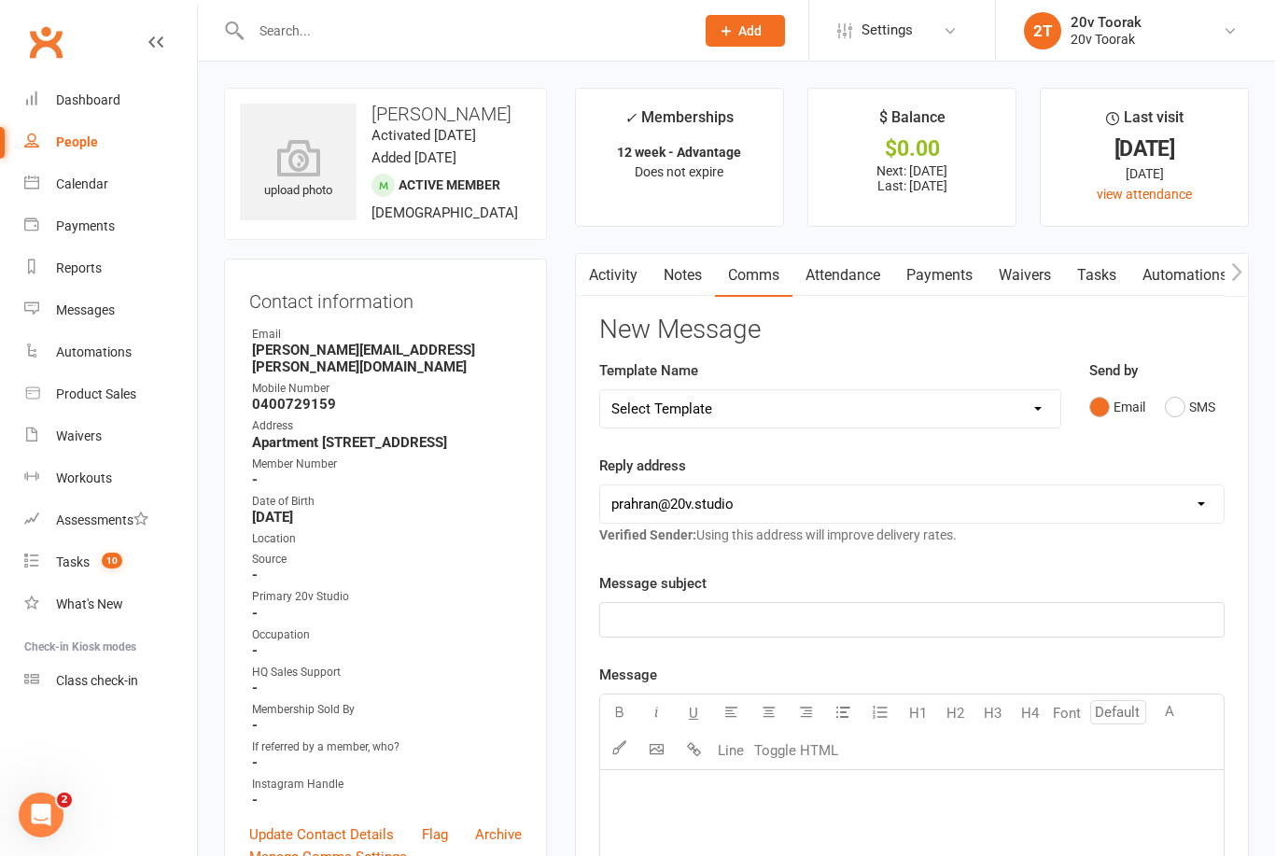
click at [1185, 416] on button "SMS" at bounding box center [1190, 406] width 50 height 35
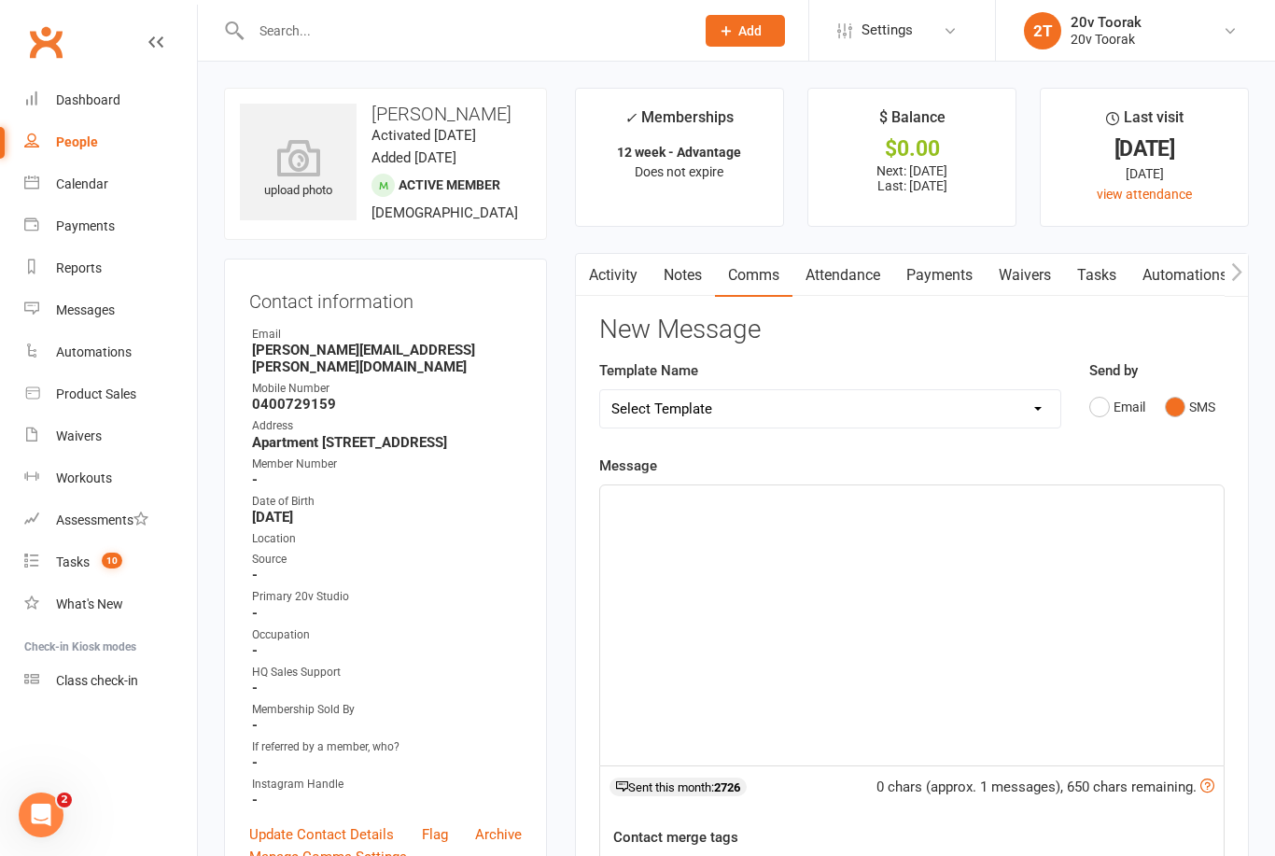
click at [1151, 549] on div "﻿" at bounding box center [912, 625] width 624 height 280
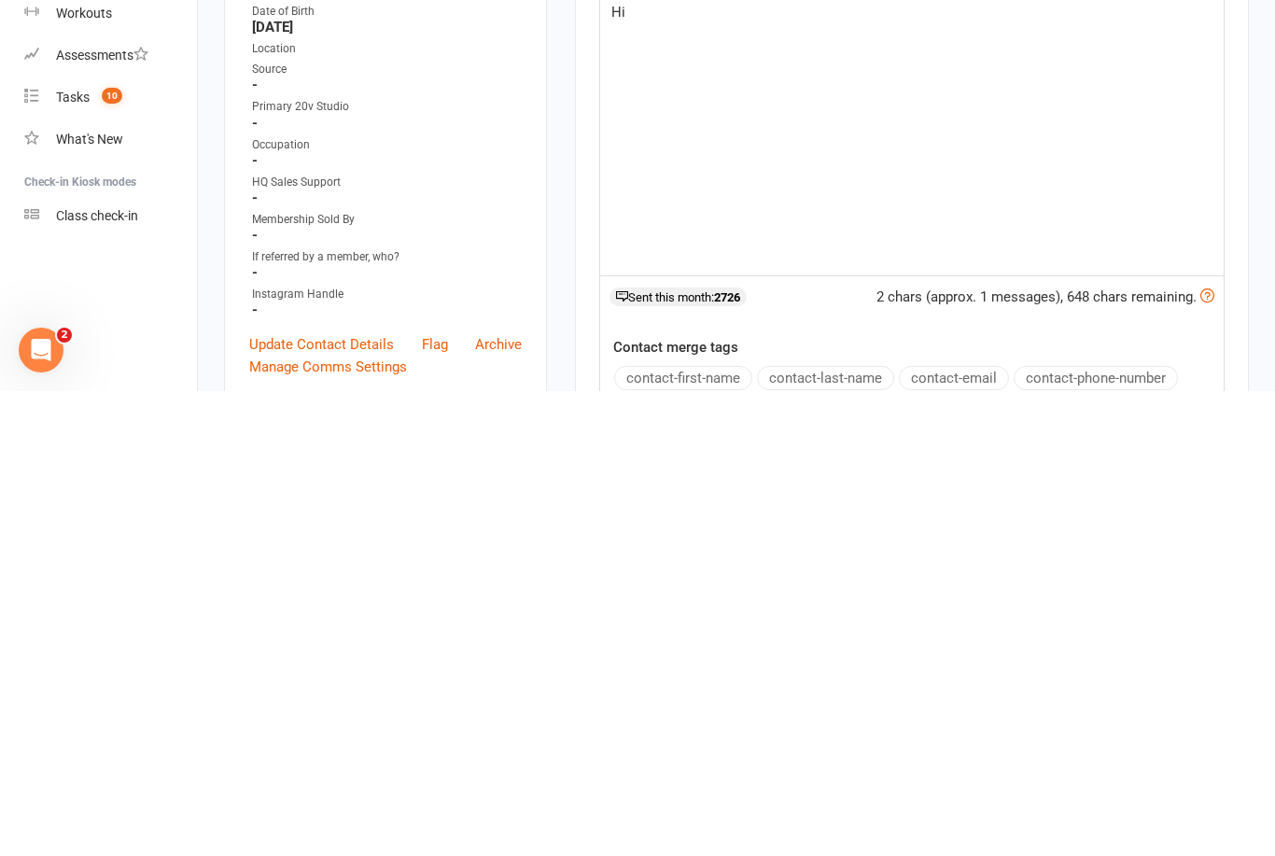
scroll to position [107, 0]
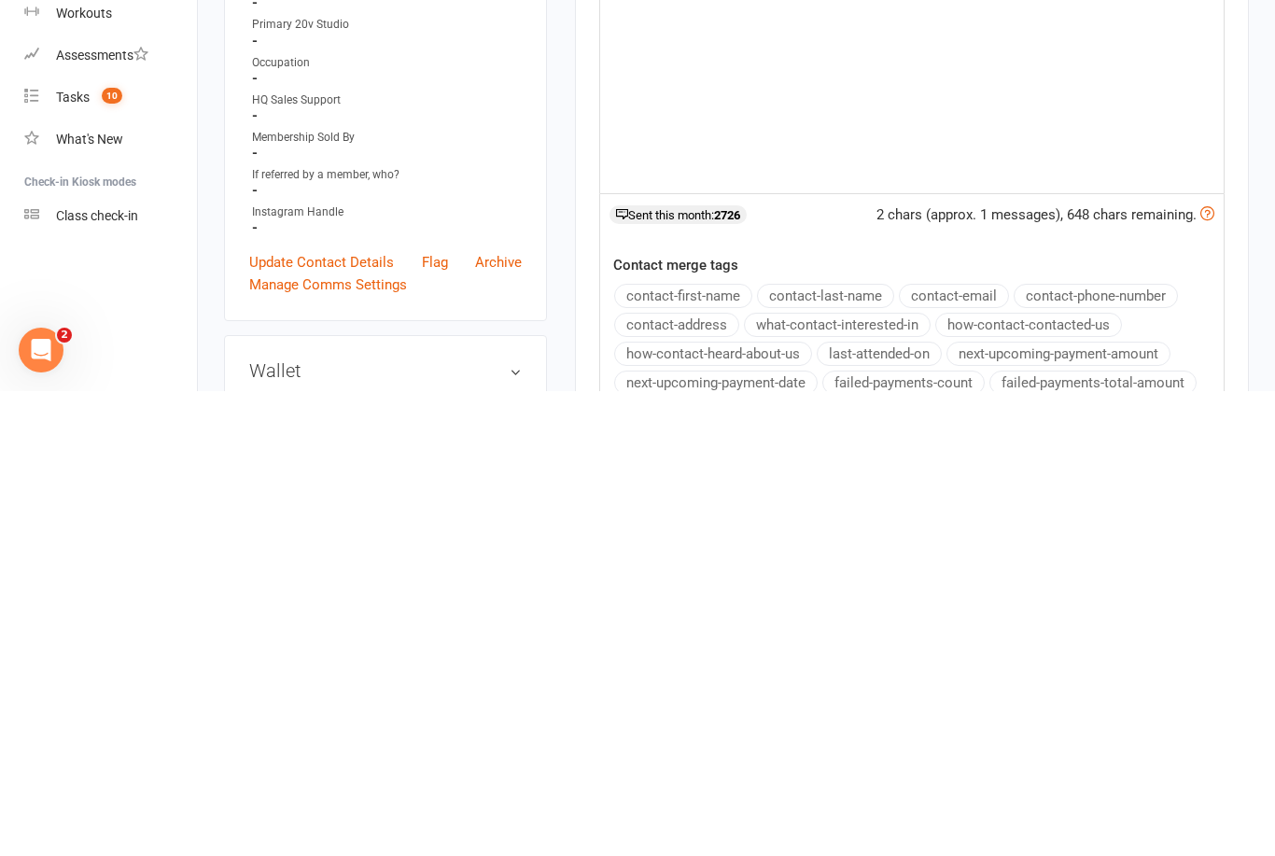
click at [681, 749] on button "contact-first-name" at bounding box center [683, 761] width 138 height 24
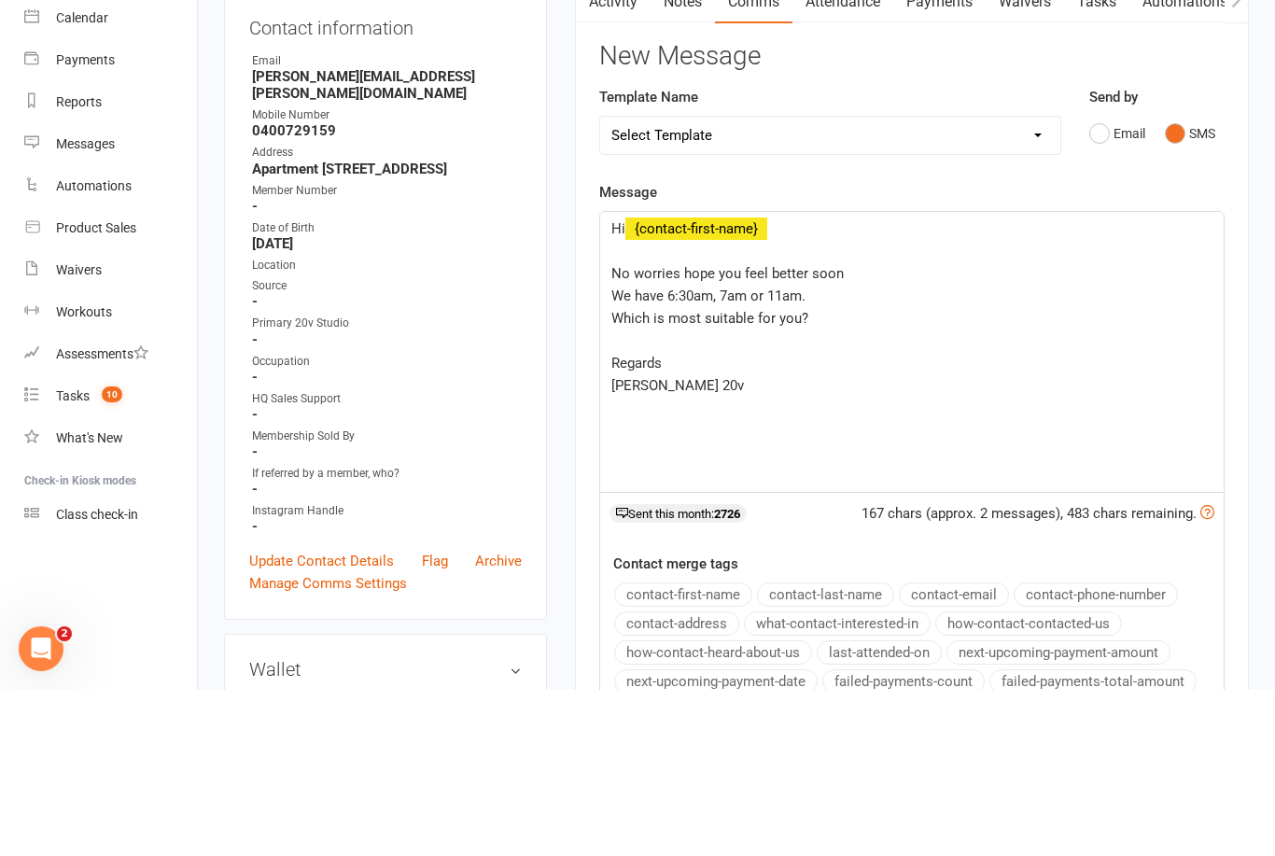
scroll to position [274, 0]
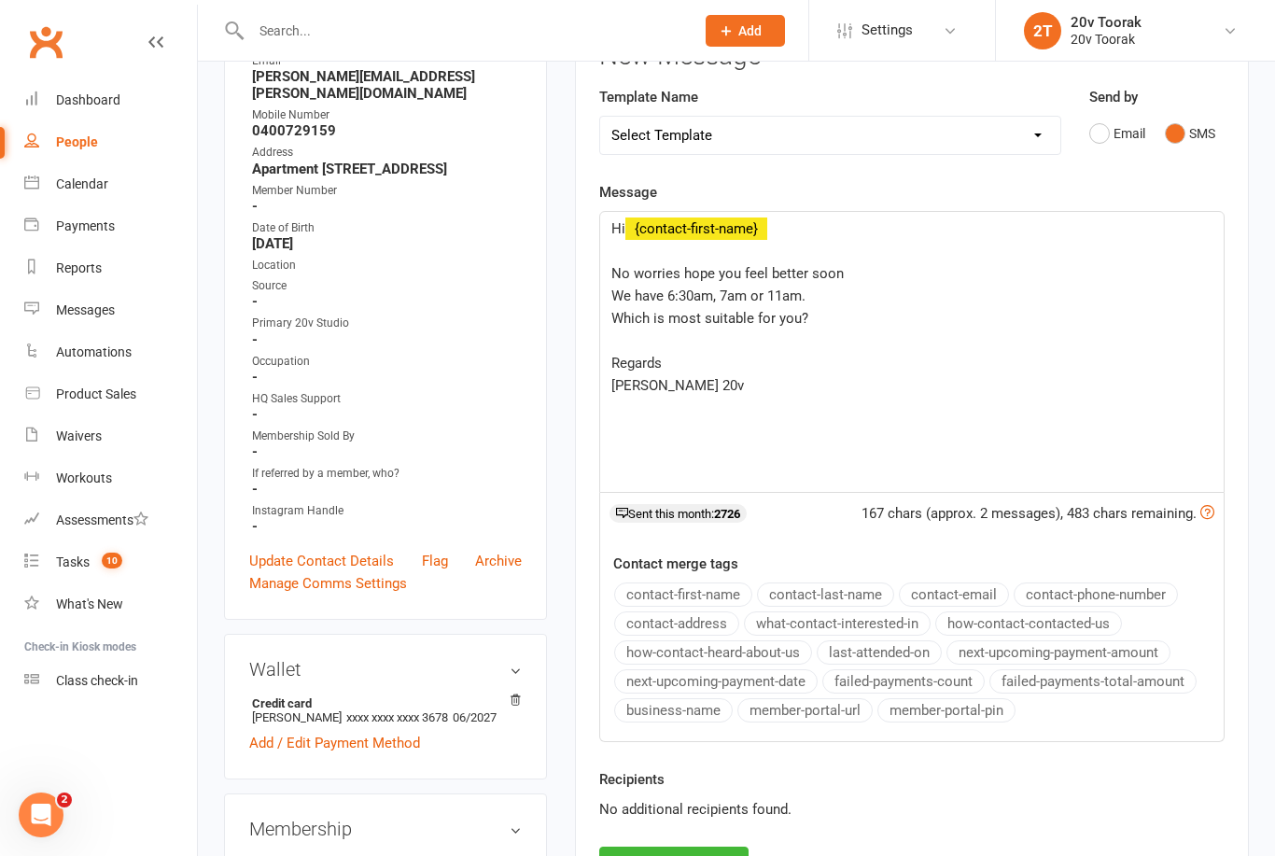
click at [649, 855] on button "Send Message" at bounding box center [673, 866] width 149 height 39
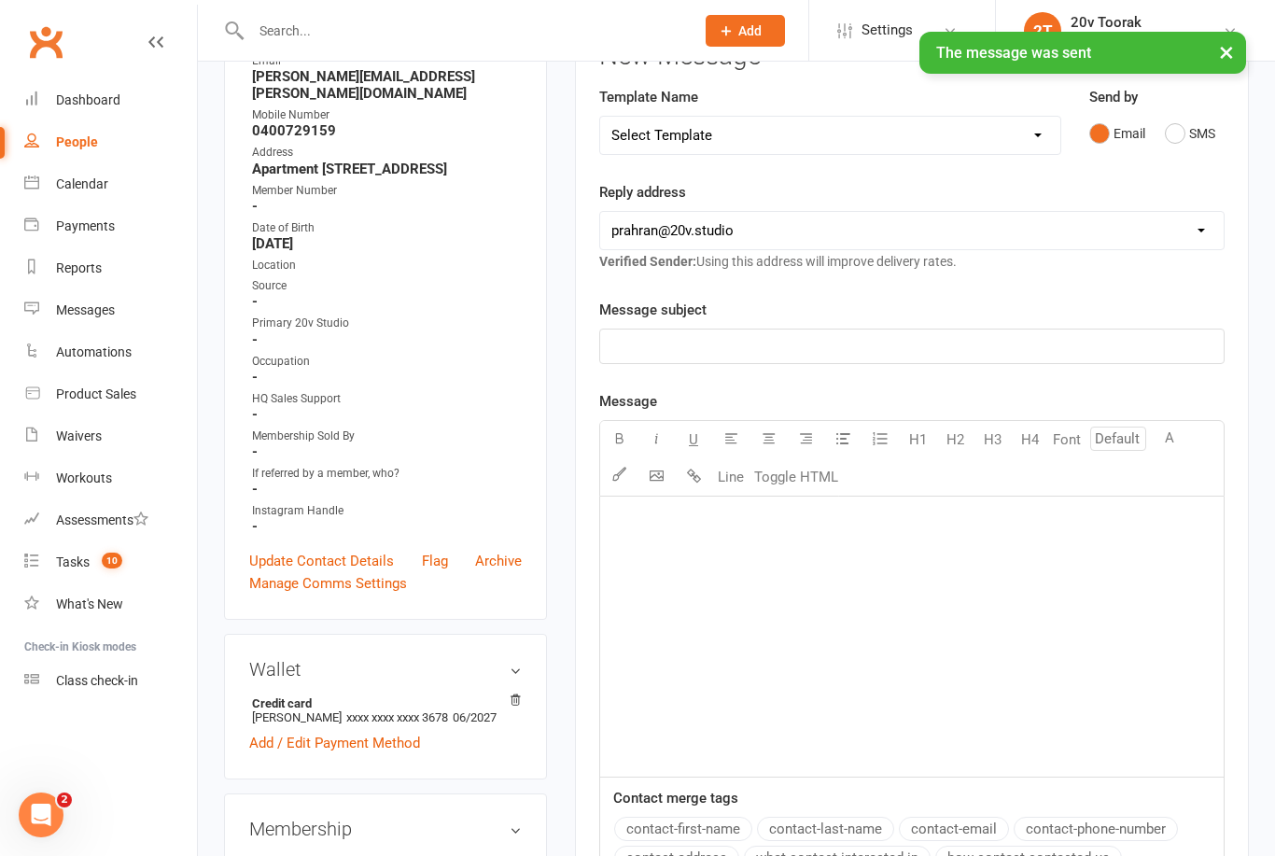
click at [83, 309] on div "Messages" at bounding box center [85, 309] width 59 height 15
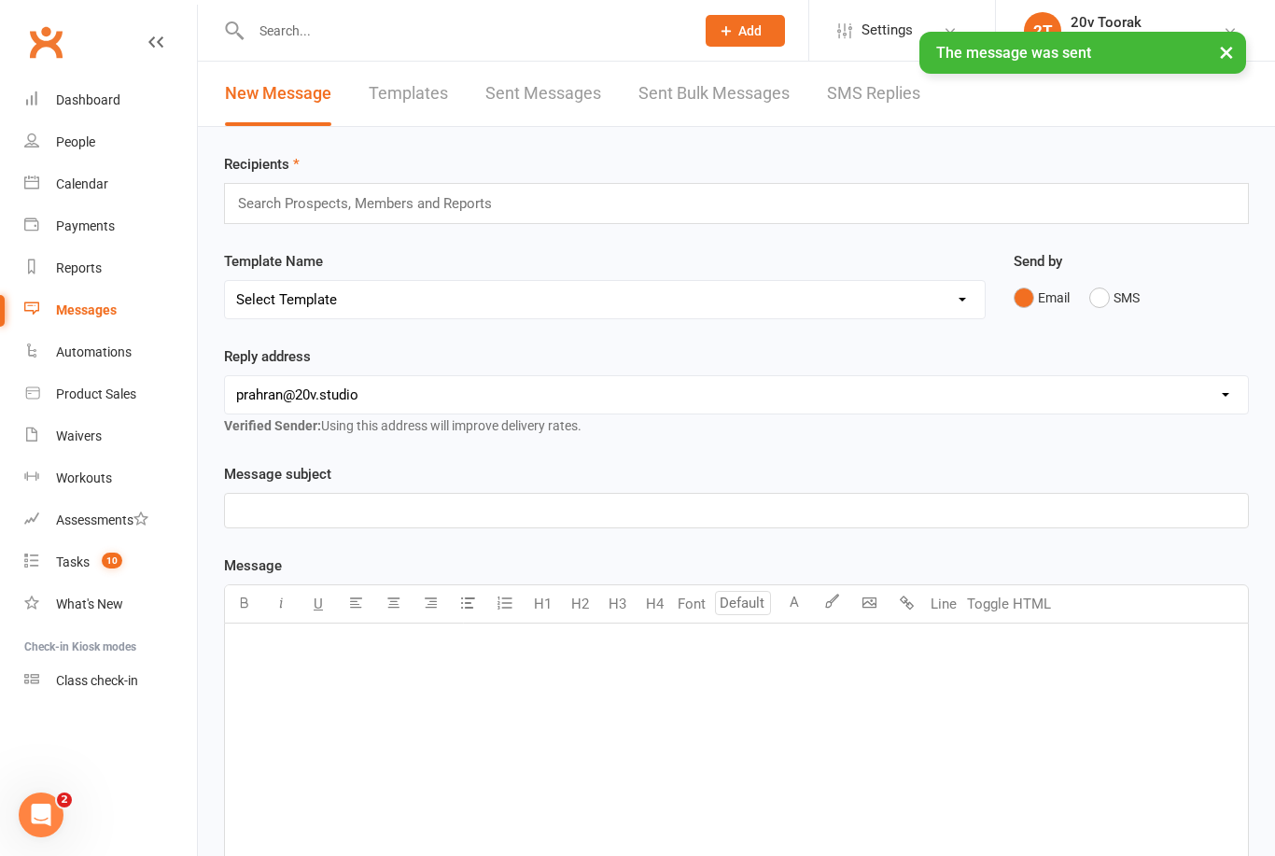
click at [858, 104] on link "SMS Replies" at bounding box center [873, 94] width 93 height 64
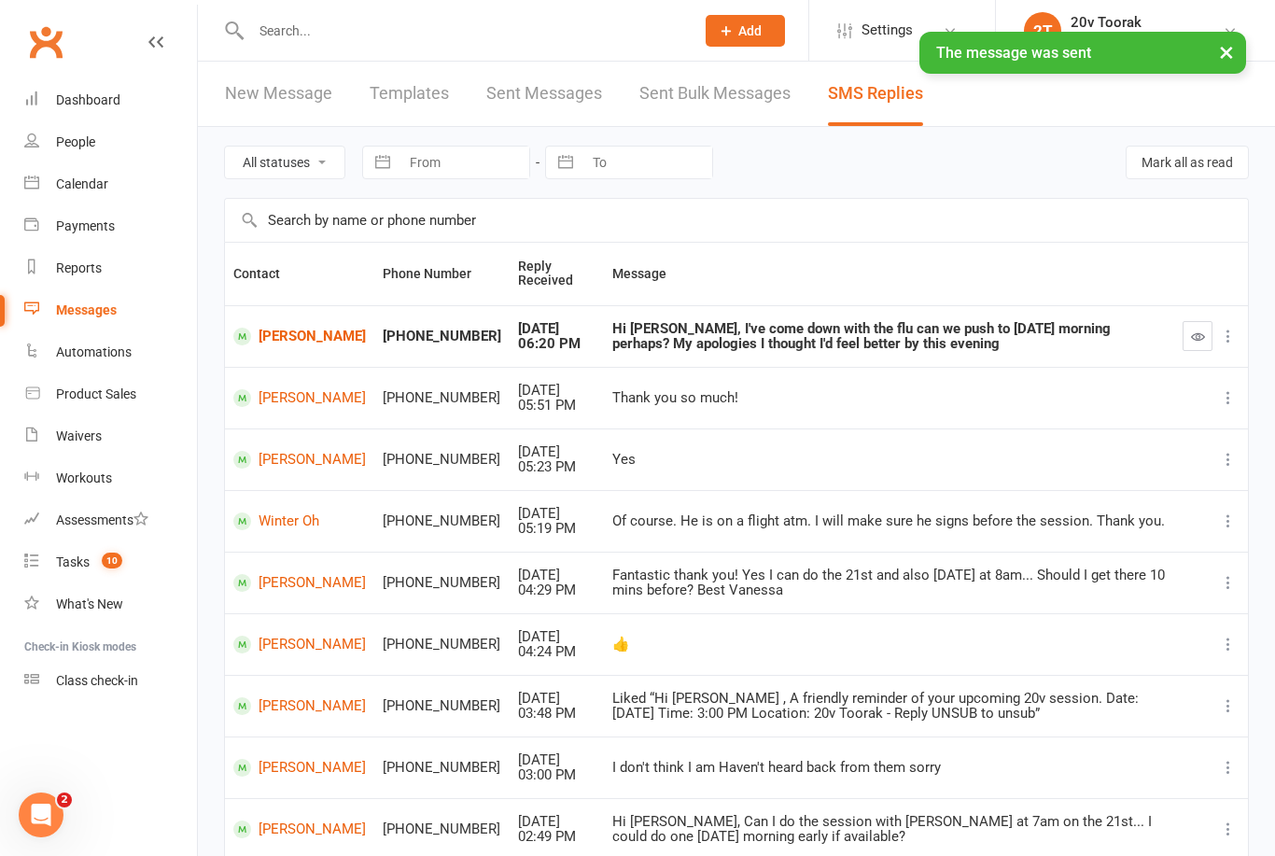
click at [1202, 325] on button "button" at bounding box center [1198, 336] width 30 height 30
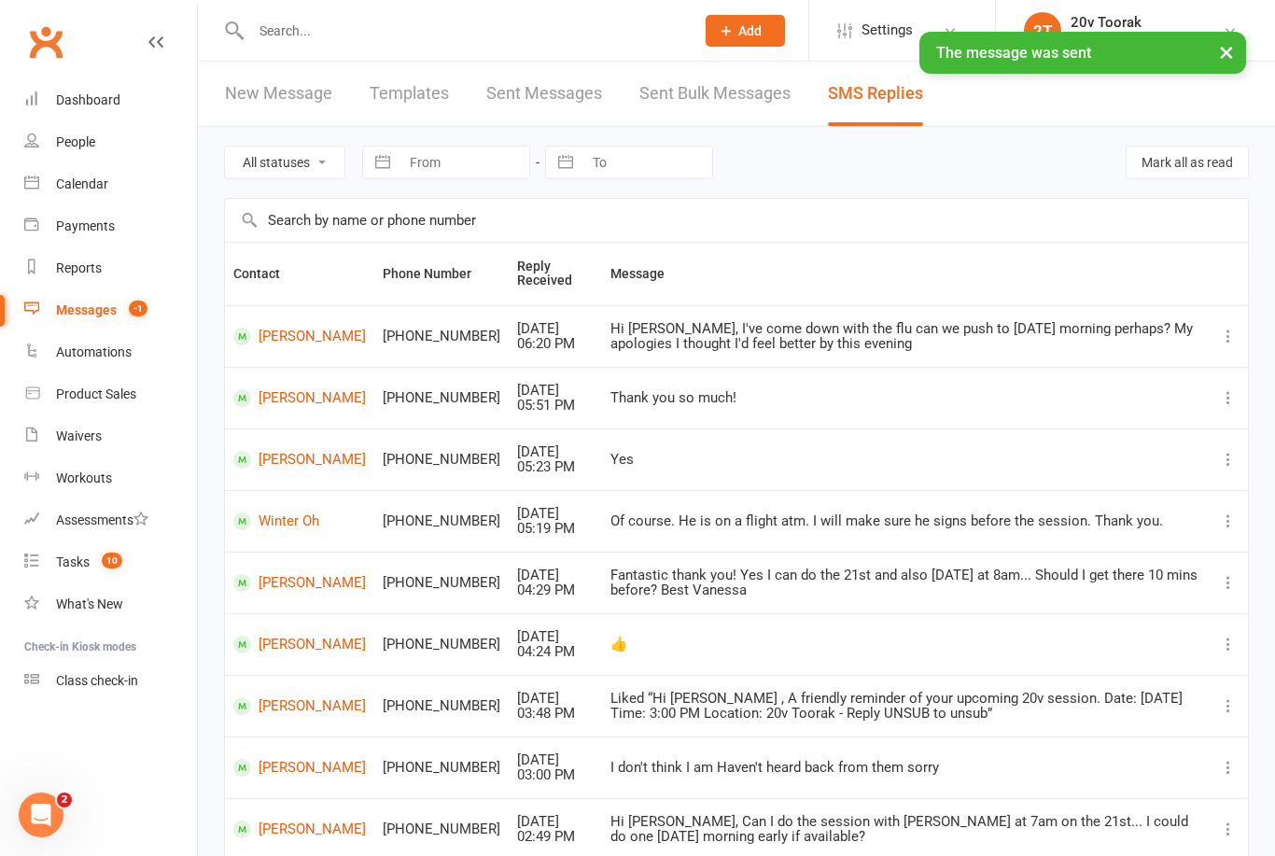
click at [270, 340] on link "Paul Thomas" at bounding box center [299, 337] width 133 height 18
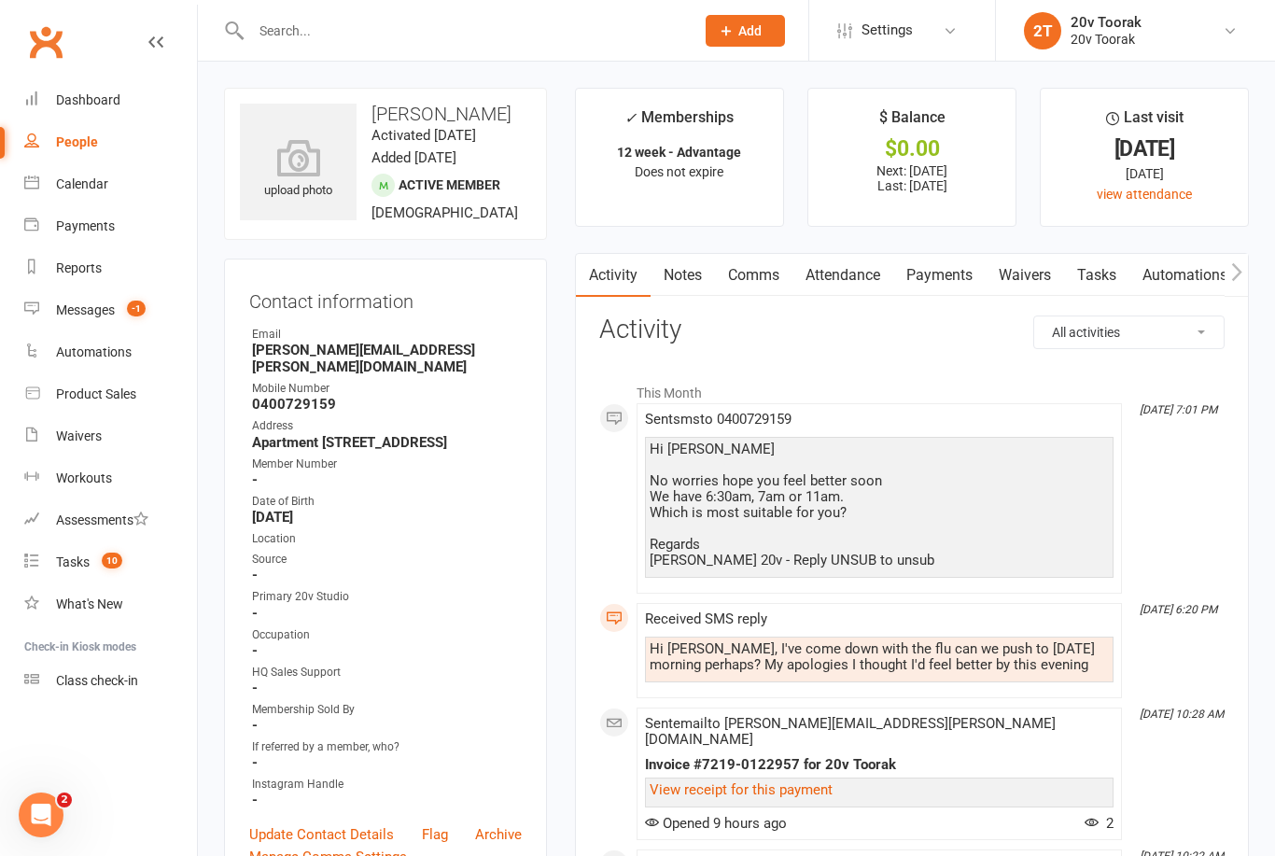
click at [1094, 279] on link "Tasks" at bounding box center [1096, 275] width 65 height 43
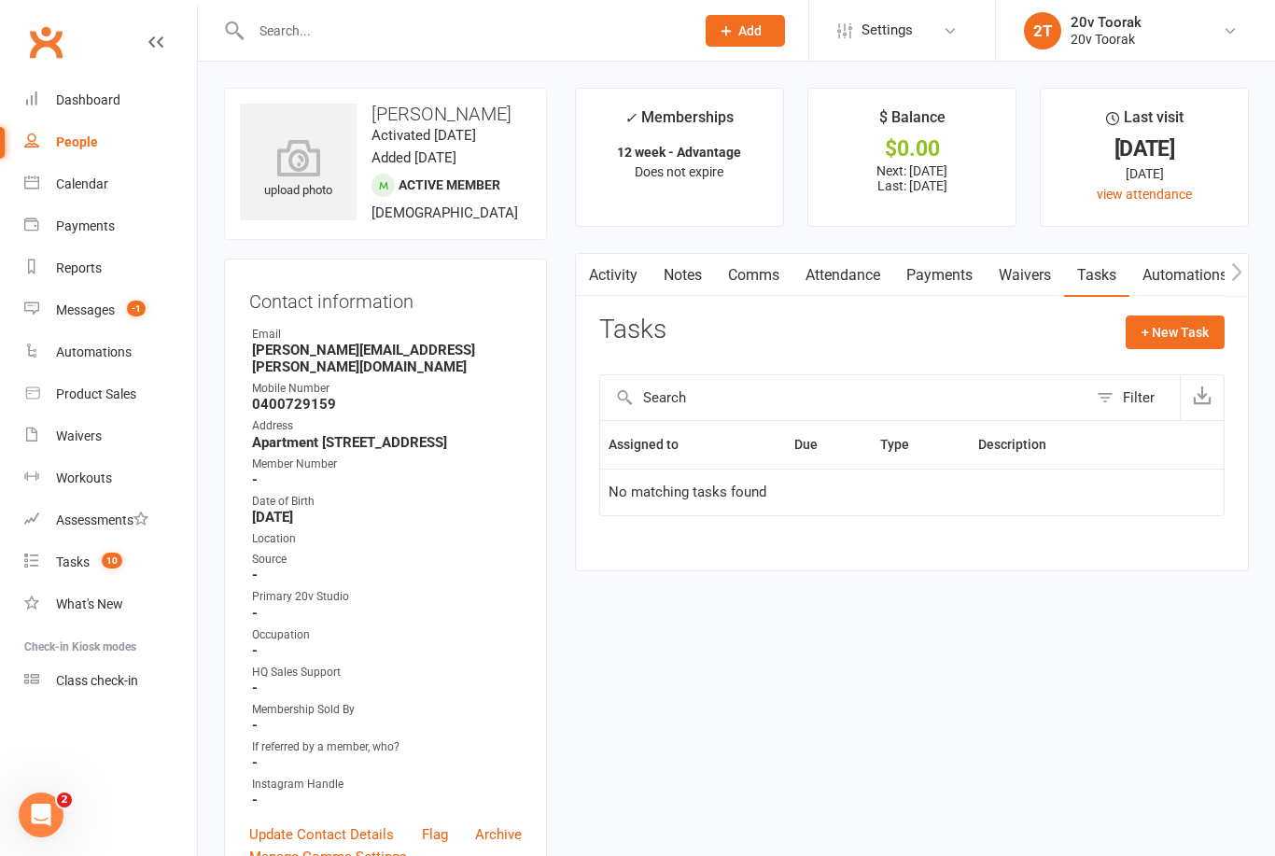
click at [1192, 340] on button "+ New Task" at bounding box center [1175, 333] width 99 height 34
select select "45736"
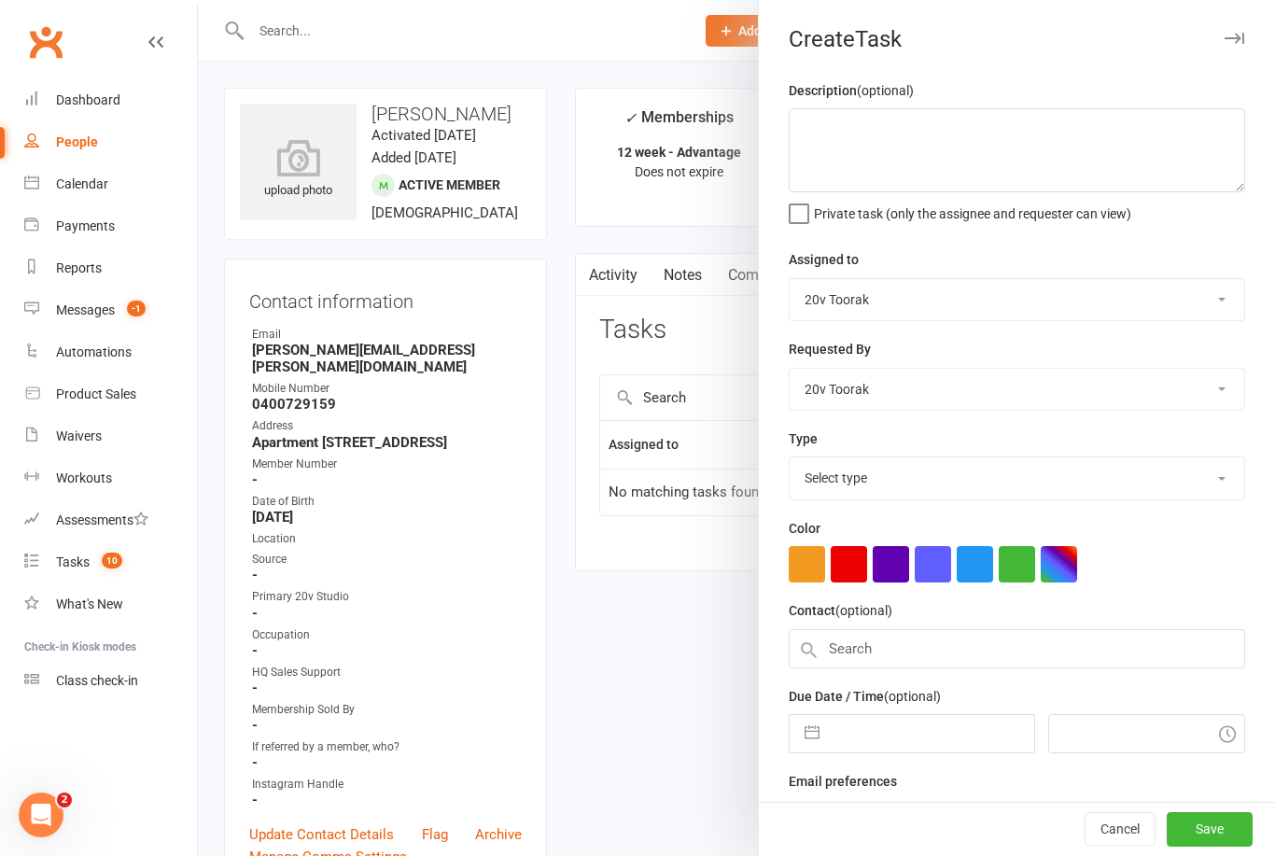
click at [1093, 476] on select "Select type Call Call - to book trial Confirm session attendance Confirm trial …" at bounding box center [1017, 477] width 455 height 41
select select "29156"
click at [911, 724] on input "text" at bounding box center [931, 727] width 204 height 37
select select "6"
select select "2025"
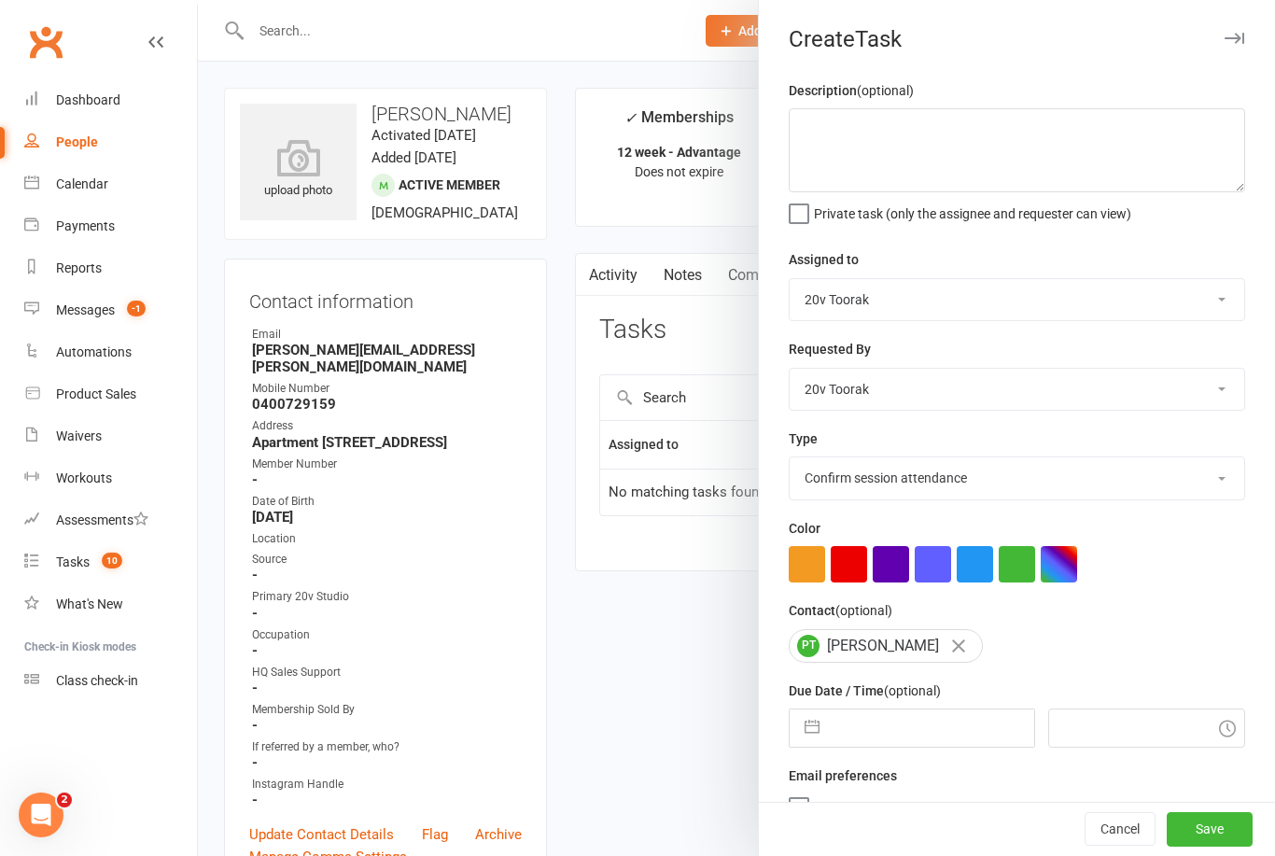
select select "7"
select select "2025"
select select "8"
select select "2025"
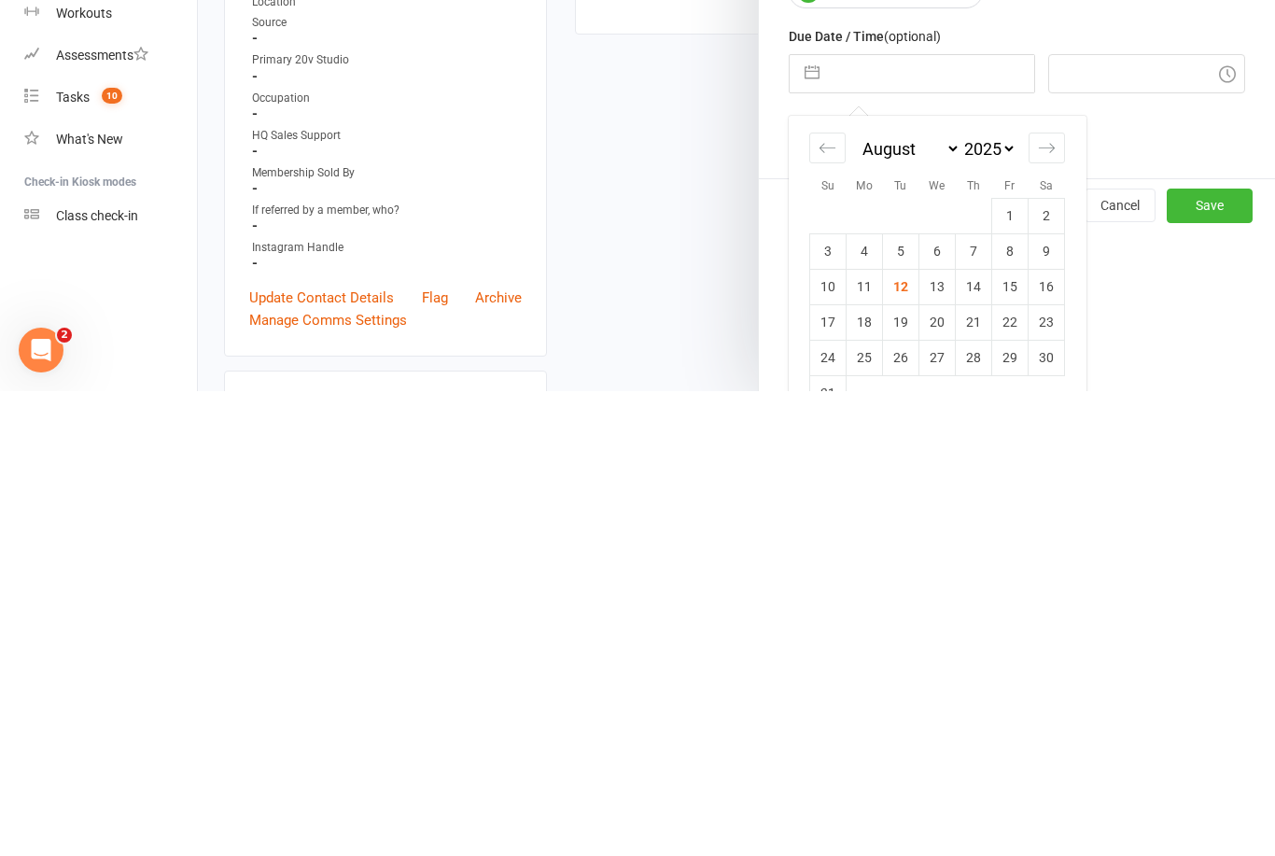
click at [860, 769] on td "18" at bounding box center [865, 786] width 36 height 35
type input "18 Aug 2025"
type input "7:15pm"
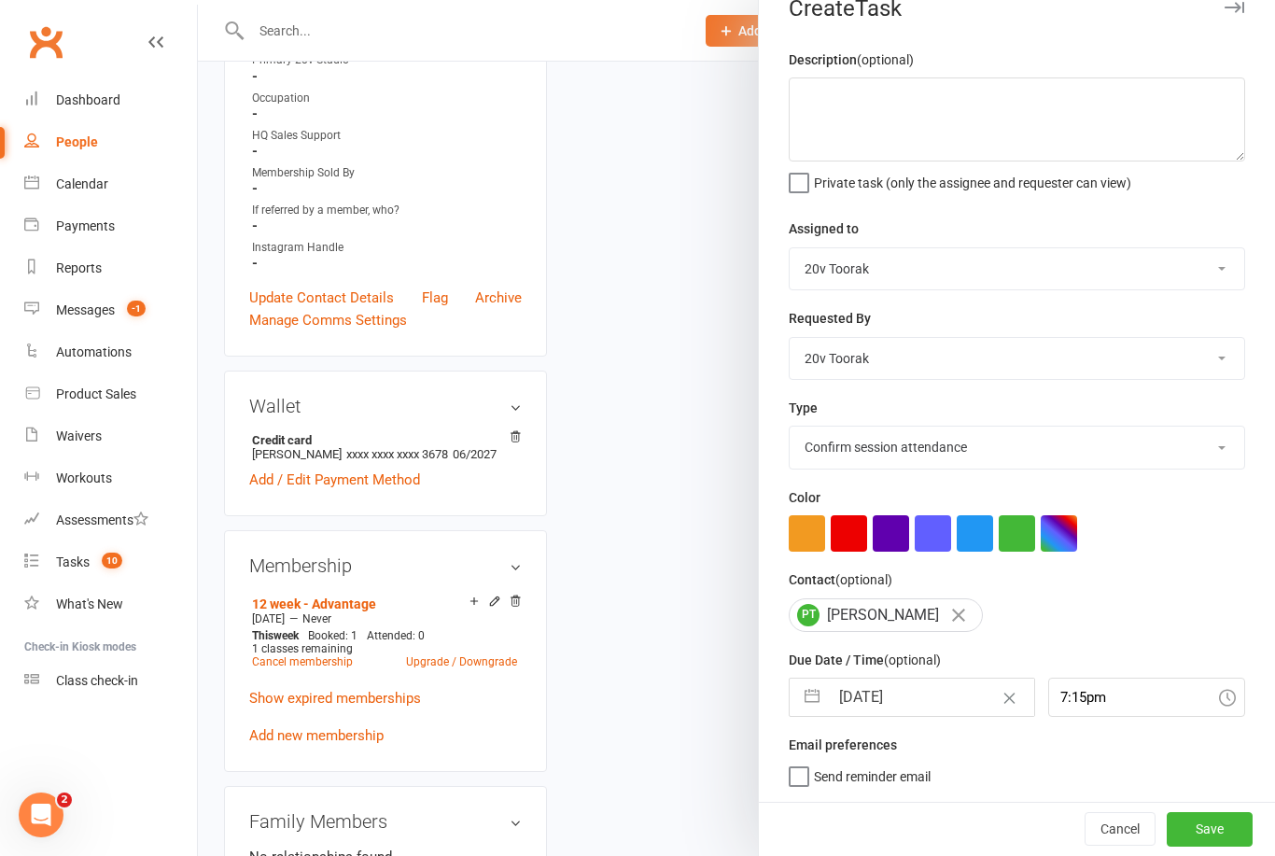
click at [1208, 826] on button "Save" at bounding box center [1210, 829] width 86 height 34
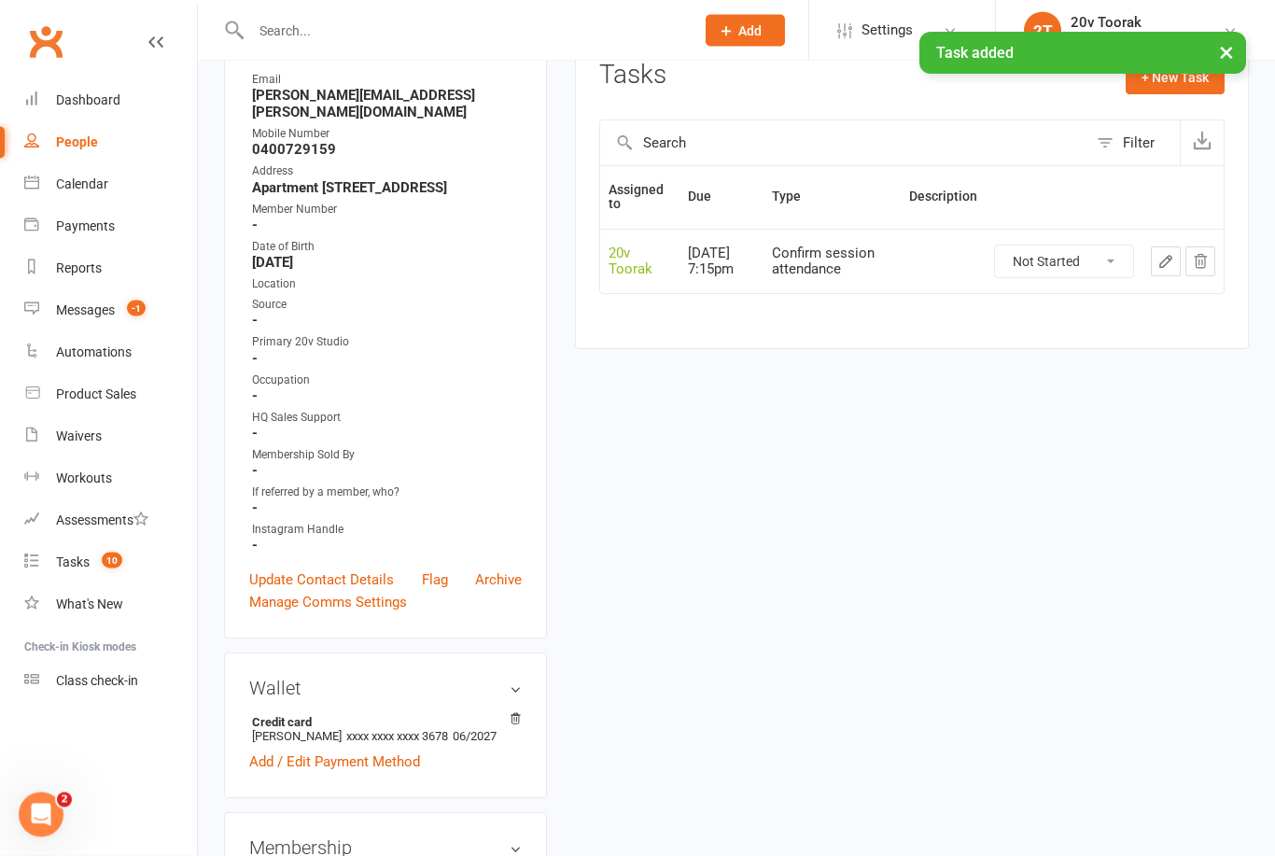
scroll to position [0, 0]
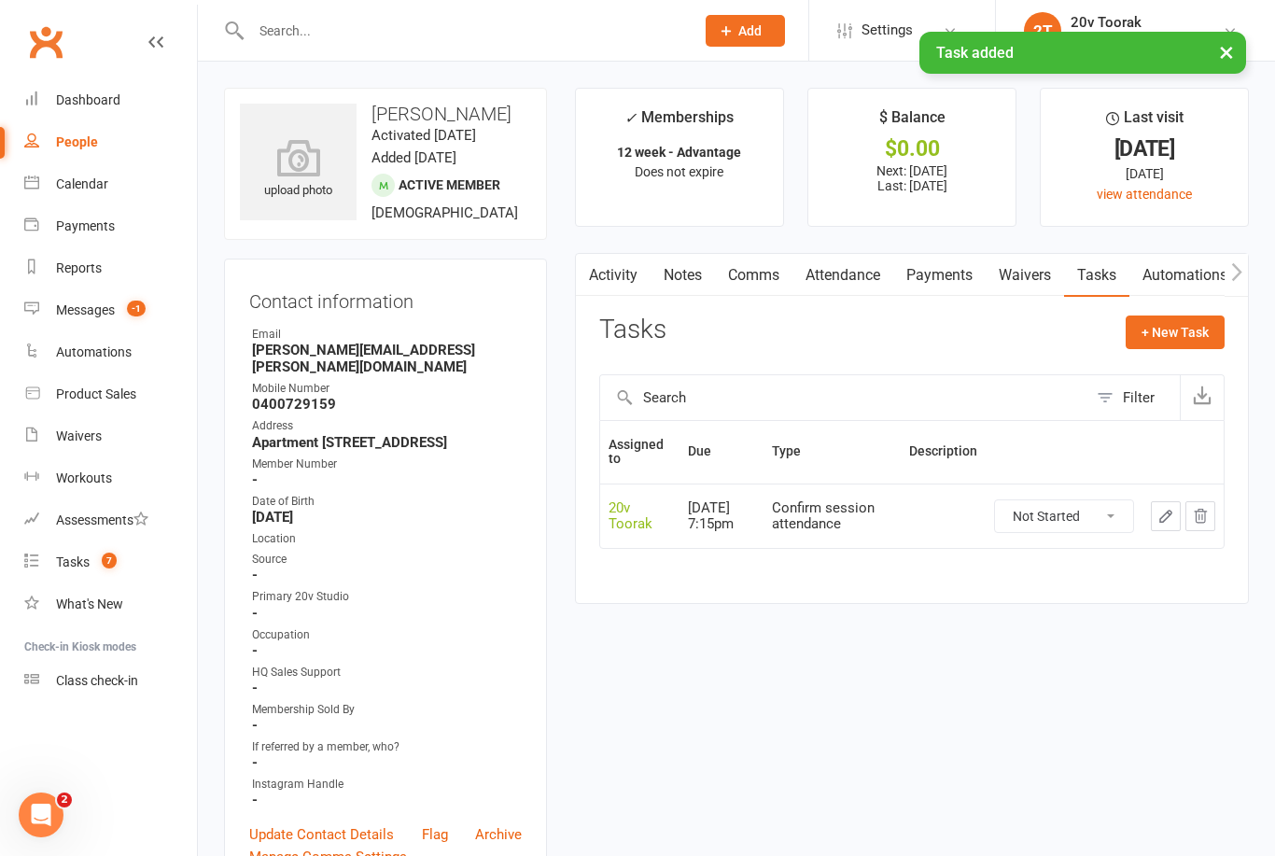
click at [1169, 515] on icon "button" at bounding box center [1166, 516] width 17 height 17
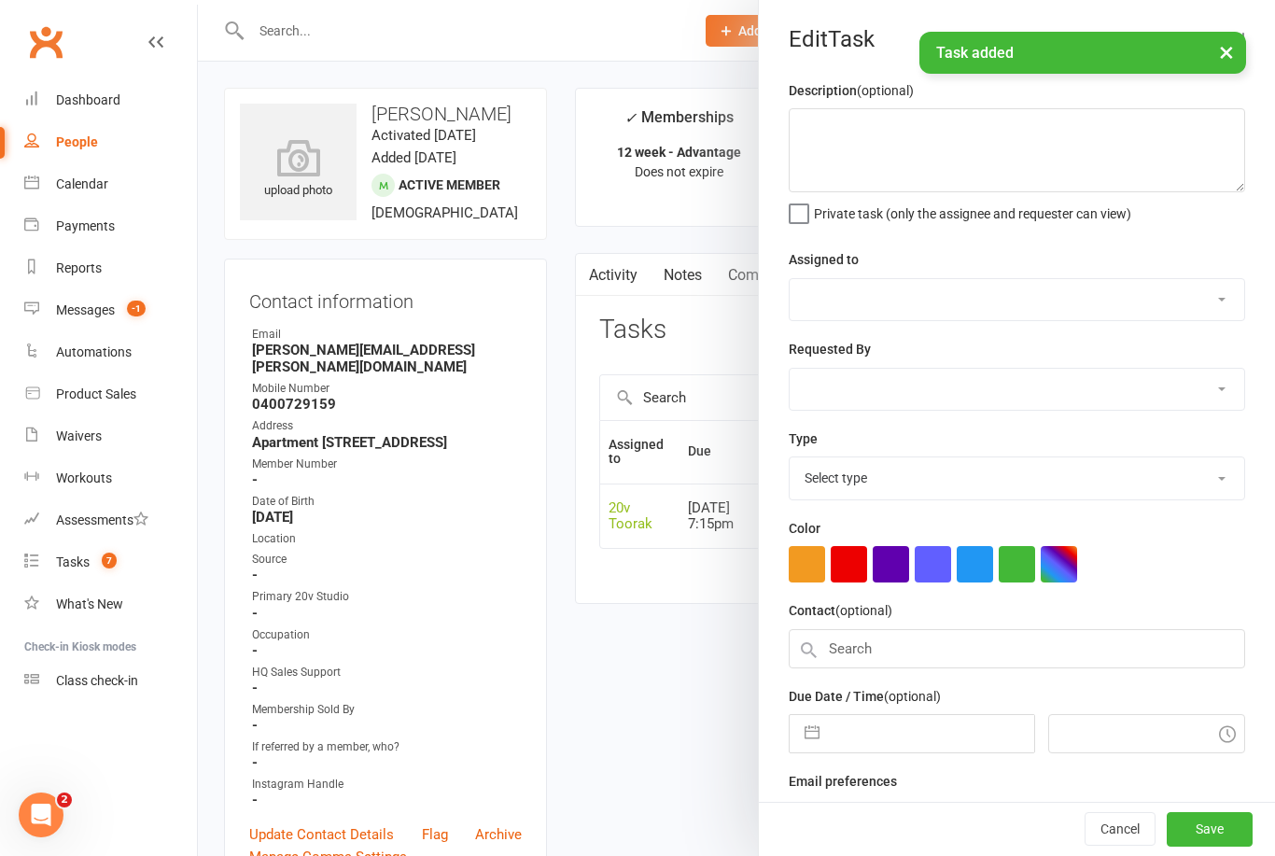
select select "45736"
type input "18 Aug 2025"
type input "7:15pm"
select select "29156"
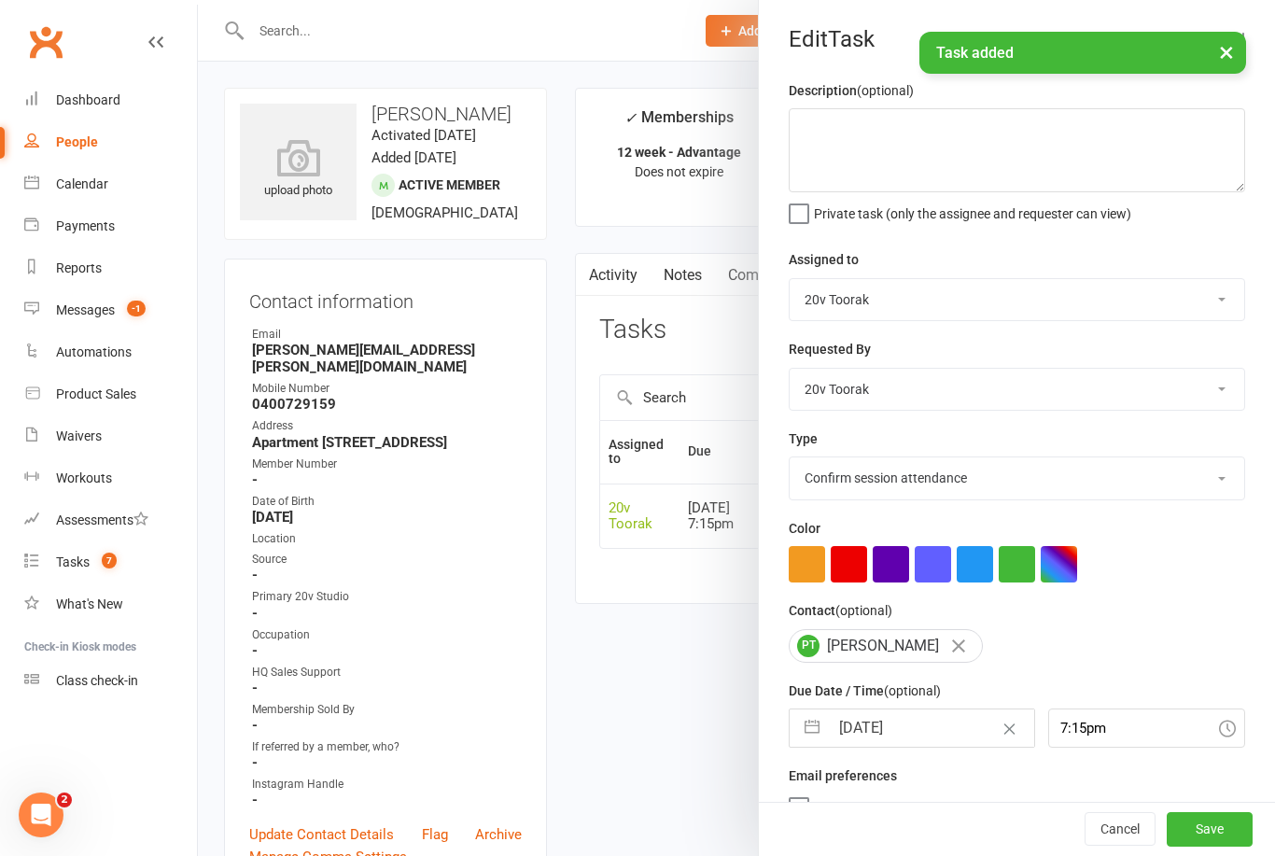
click at [893, 723] on input "18 Aug 2025" at bounding box center [931, 727] width 204 height 37
select select "6"
select select "2025"
select select "7"
select select "2025"
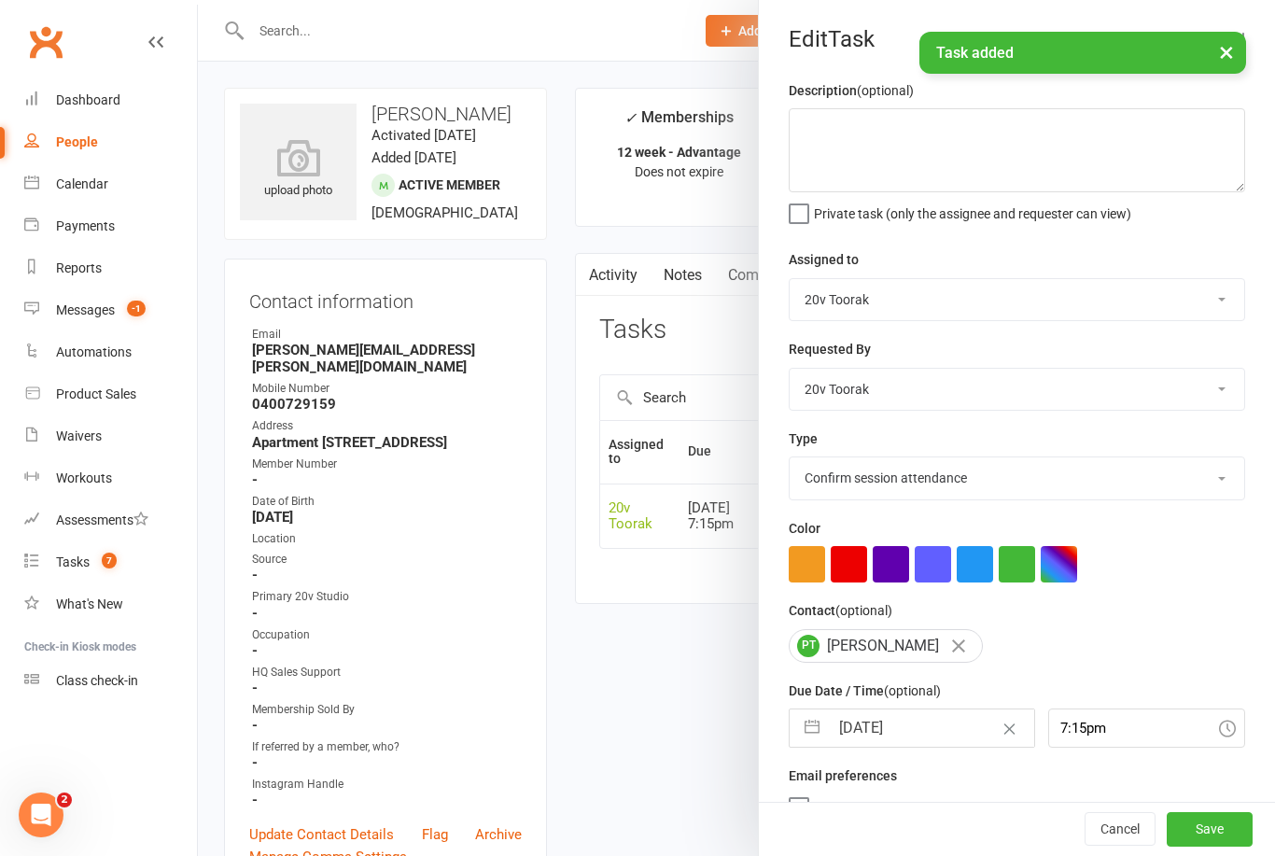
select select "8"
select select "2025"
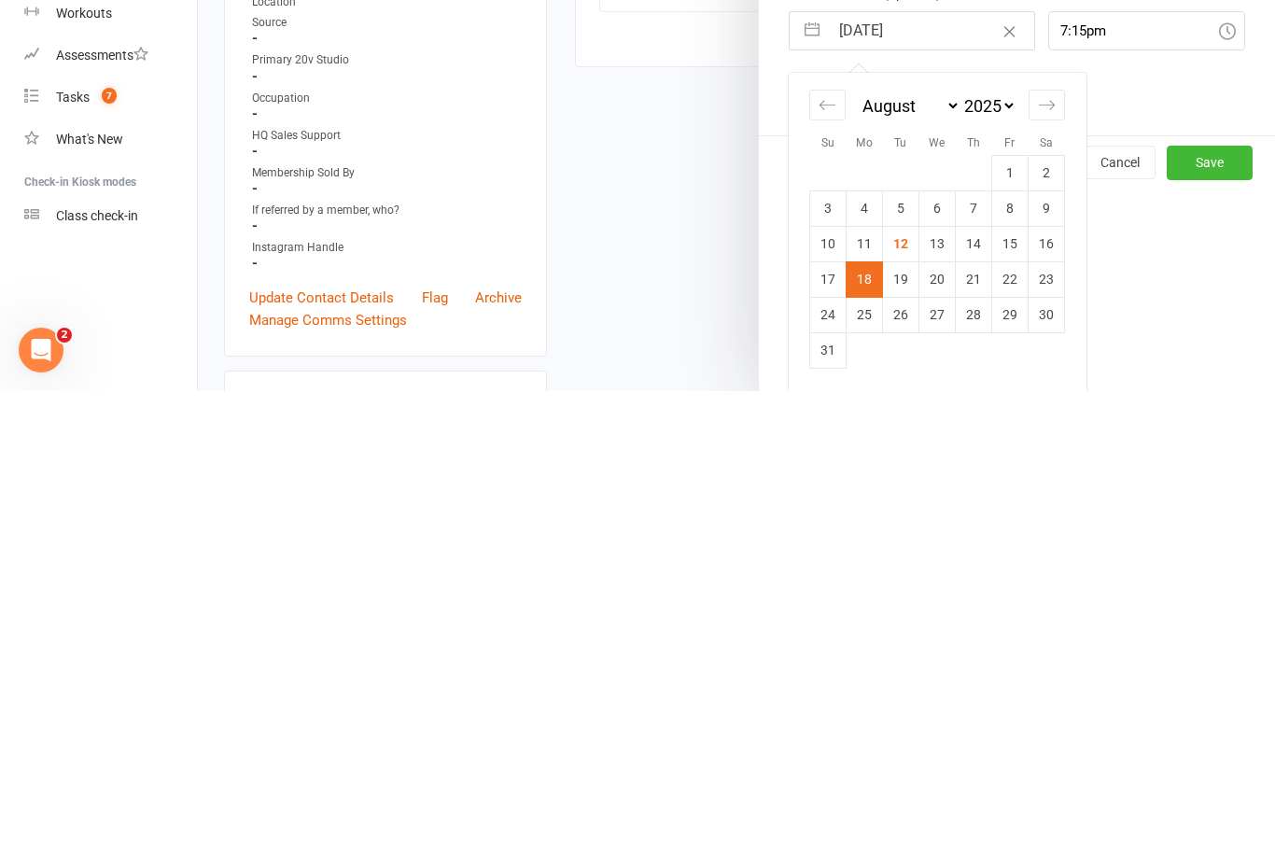
scroll to position [72, 0]
click at [945, 691] on td "13" at bounding box center [938, 708] width 36 height 35
type input "13 Aug 2025"
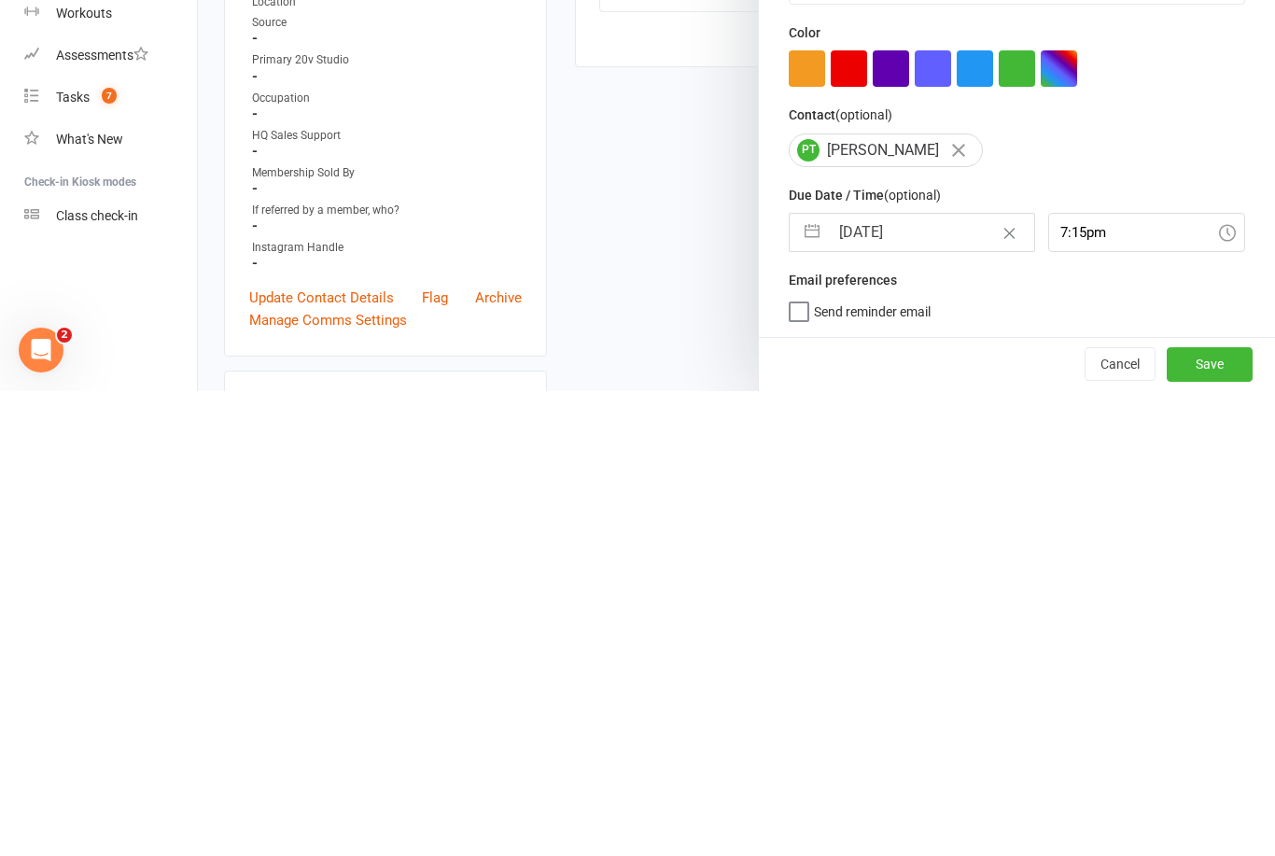
scroll to position [537, 0]
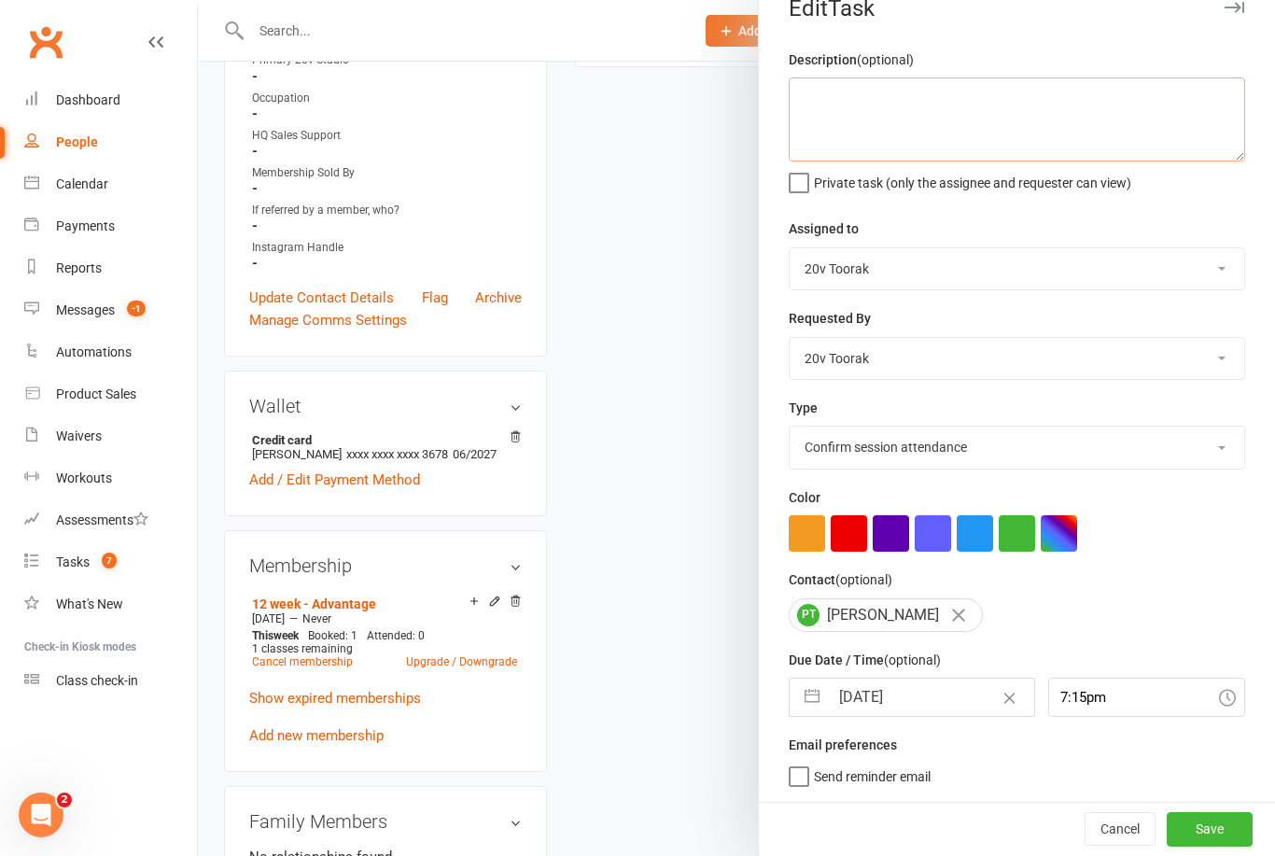
click at [1042, 107] on textarea at bounding box center [1017, 119] width 456 height 84
type textarea "Had a cold ensure he’s booked for Friday have listed times"
click at [1201, 835] on button "Save" at bounding box center [1210, 829] width 86 height 34
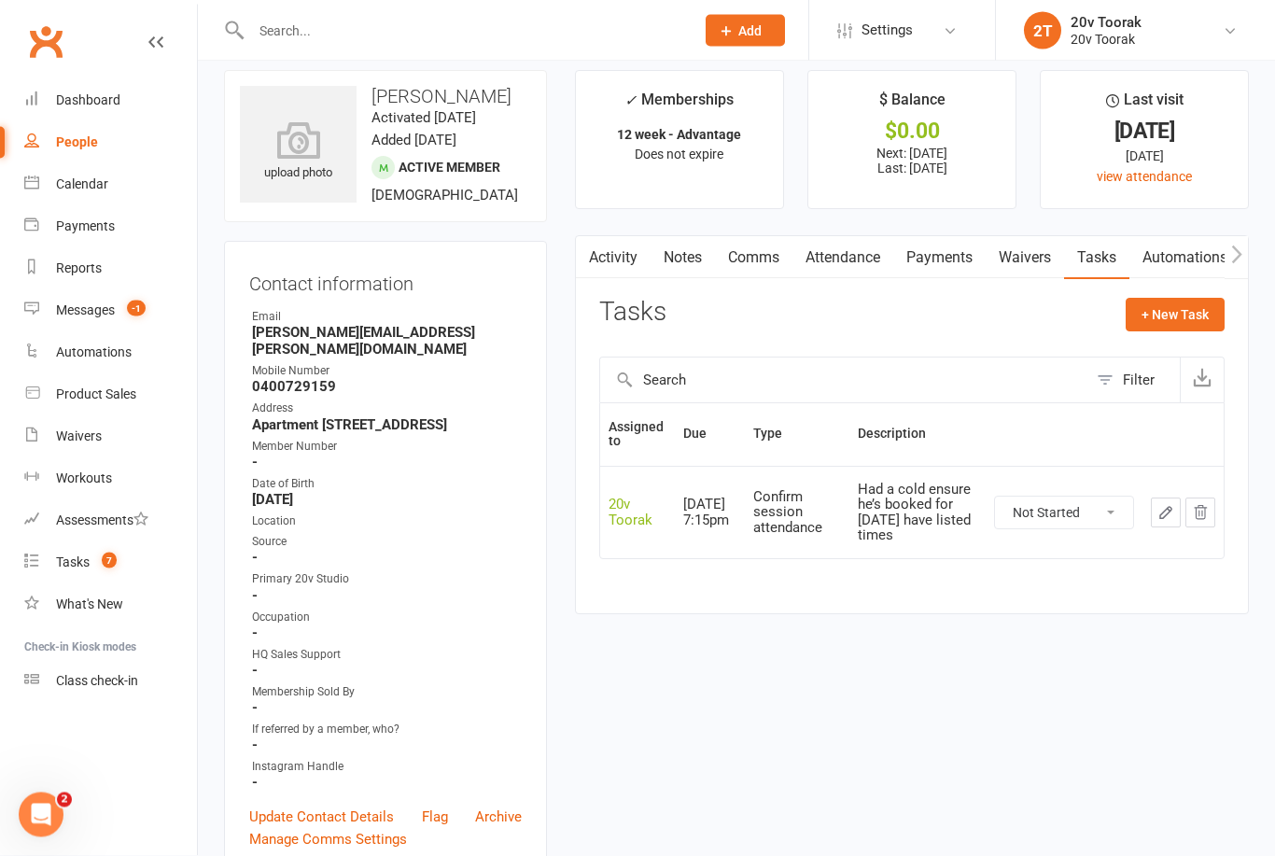
scroll to position [0, 0]
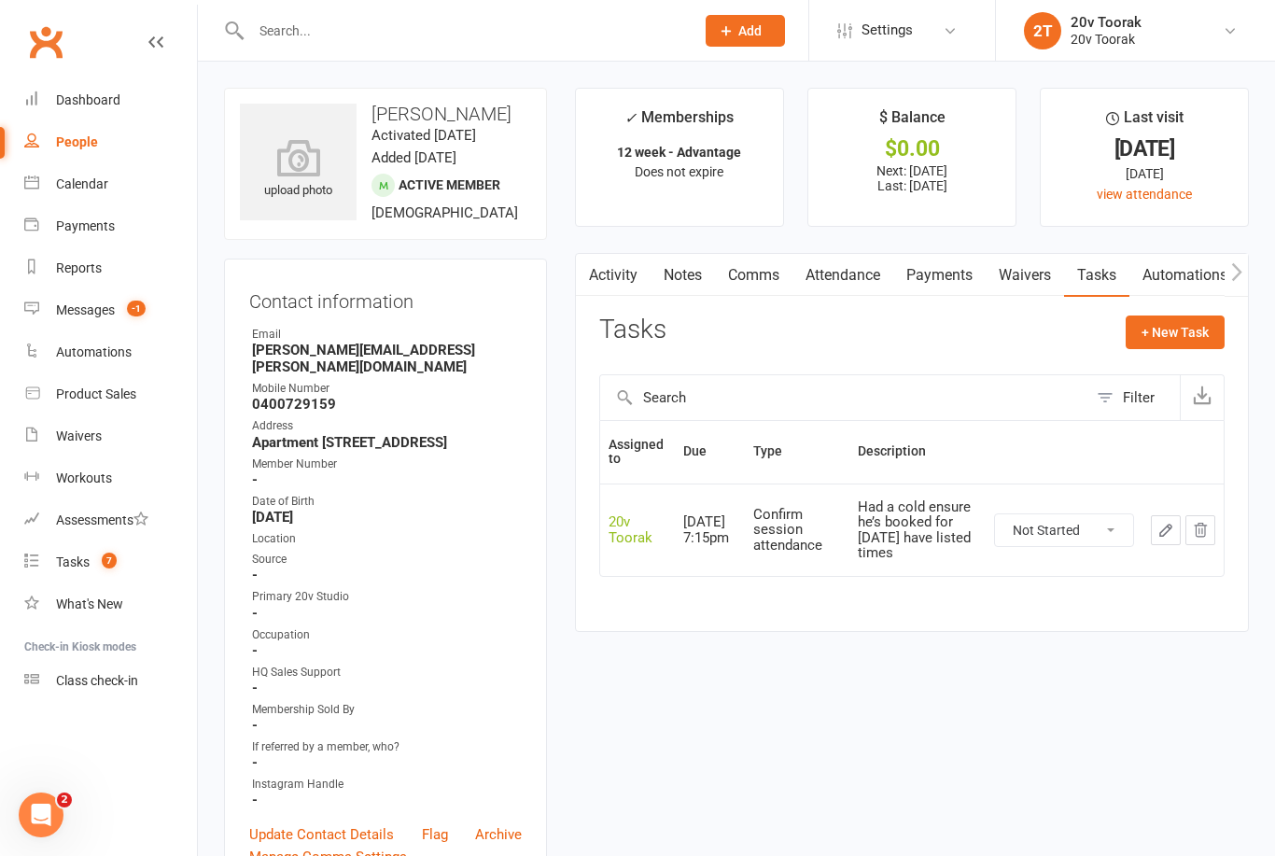
click at [90, 306] on div "Messages" at bounding box center [85, 309] width 59 height 15
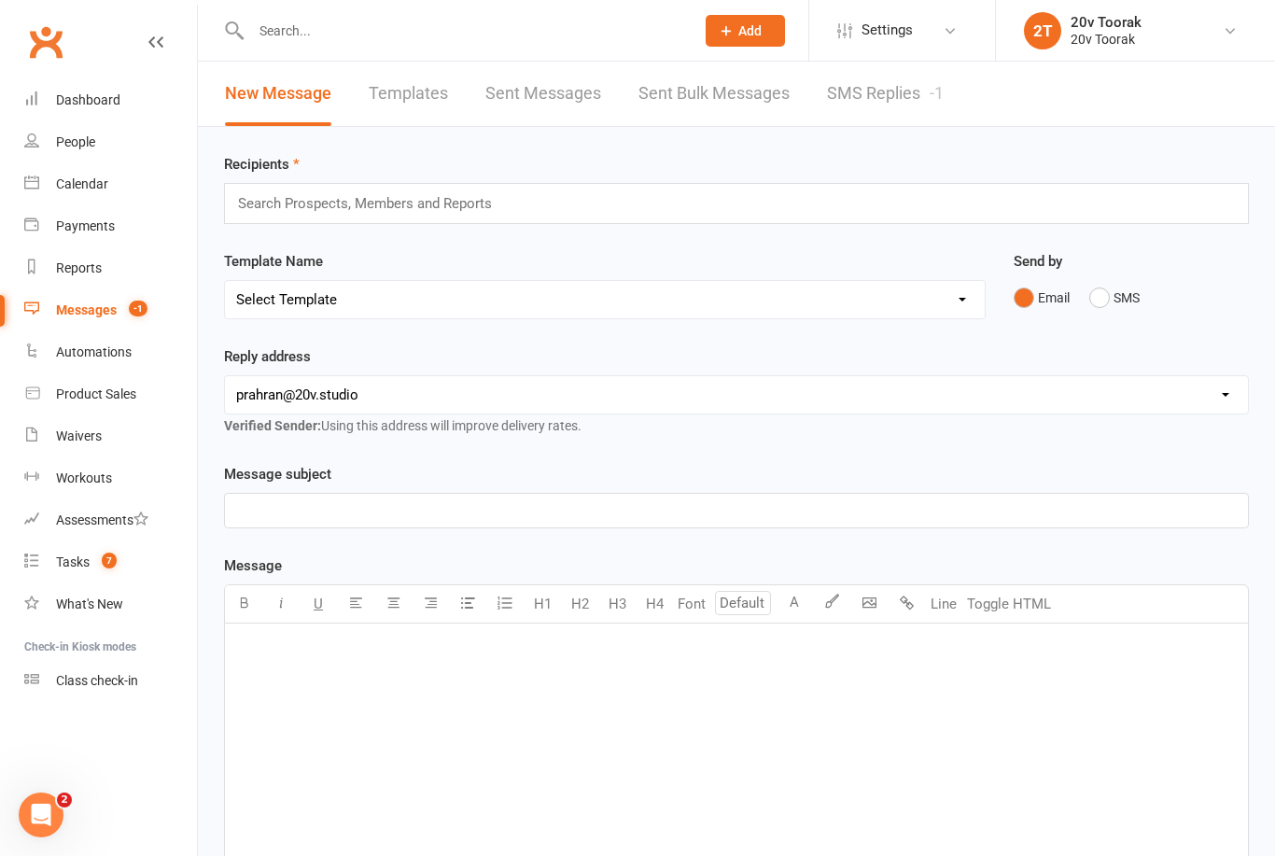
click at [903, 117] on link "SMS Replies -1" at bounding box center [885, 94] width 117 height 64
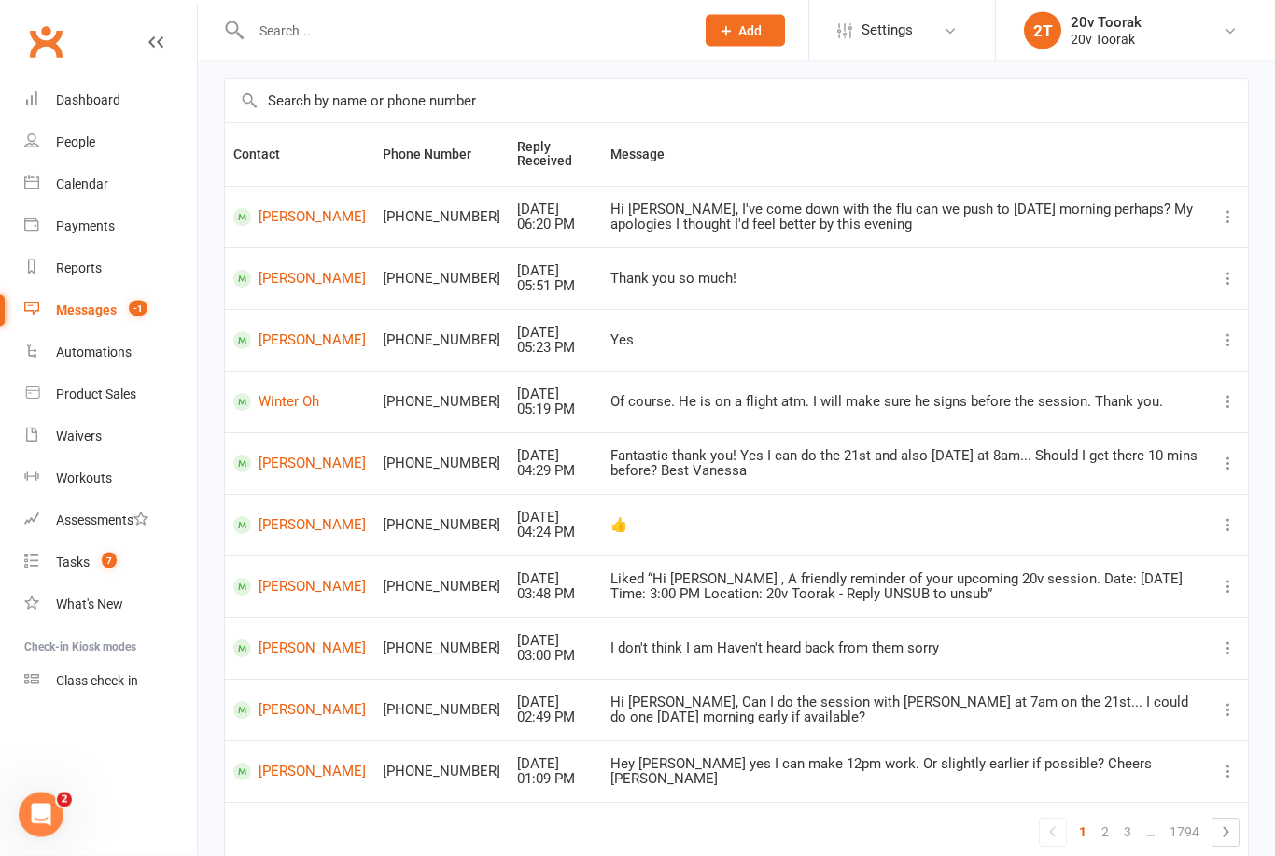
scroll to position [151, 0]
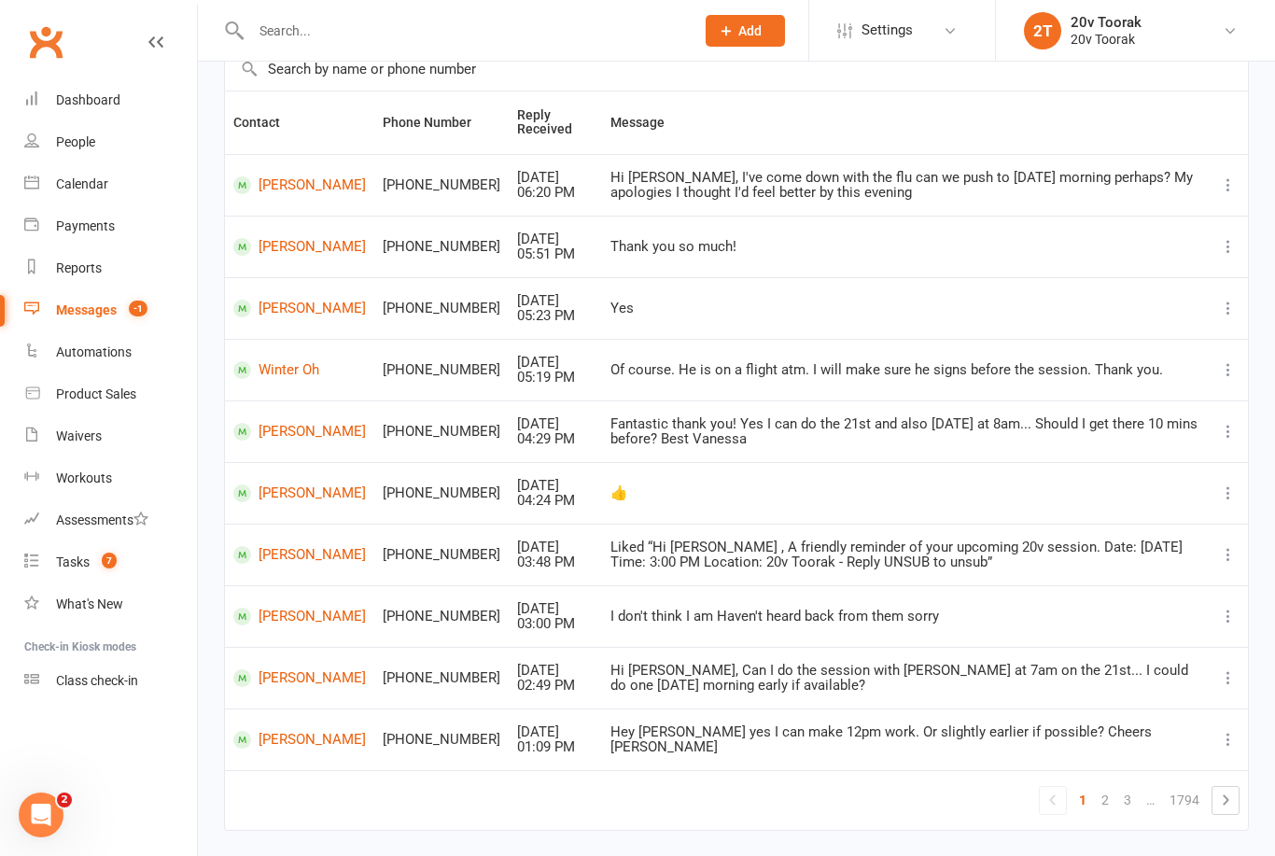
click at [281, 669] on link "Vanessa Ryan" at bounding box center [299, 678] width 133 height 18
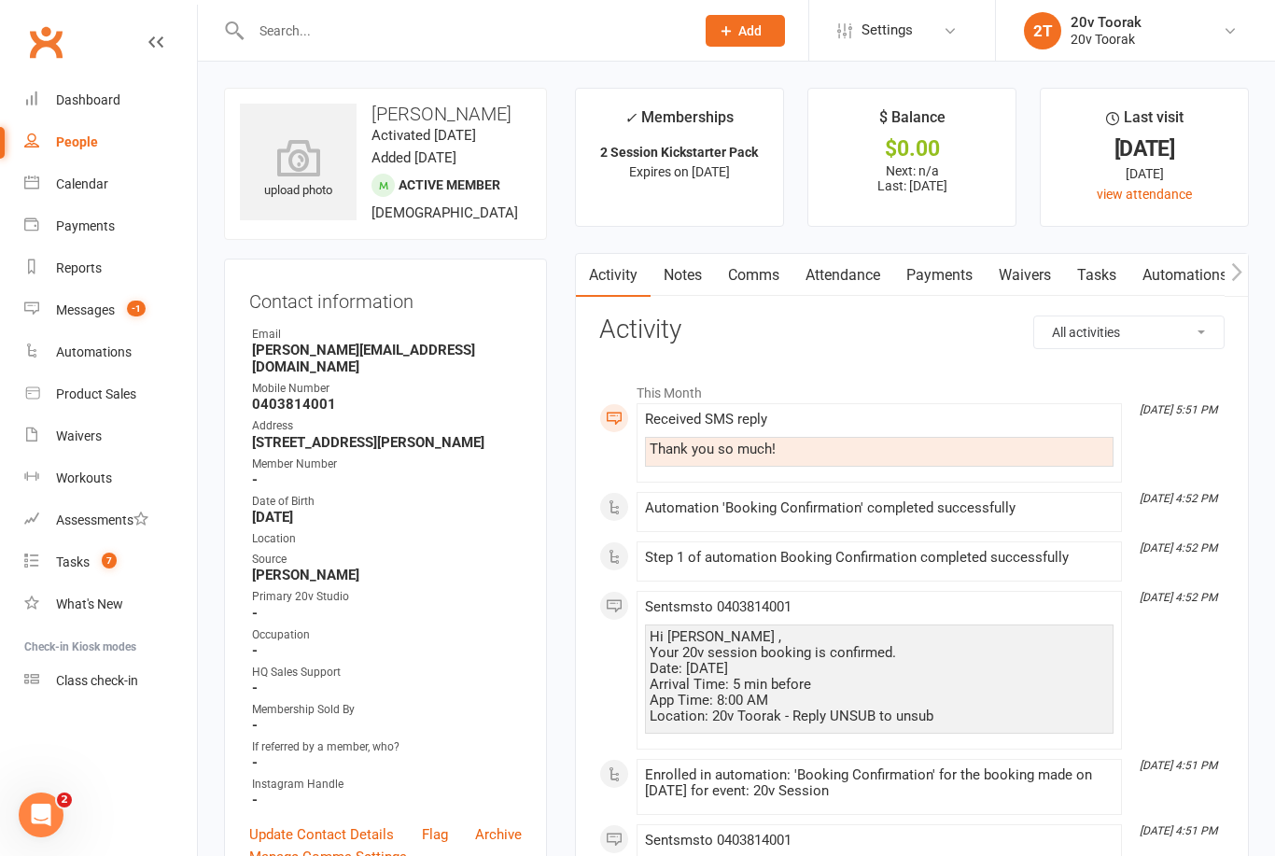
click at [1110, 270] on link "Tasks" at bounding box center [1096, 275] width 65 height 43
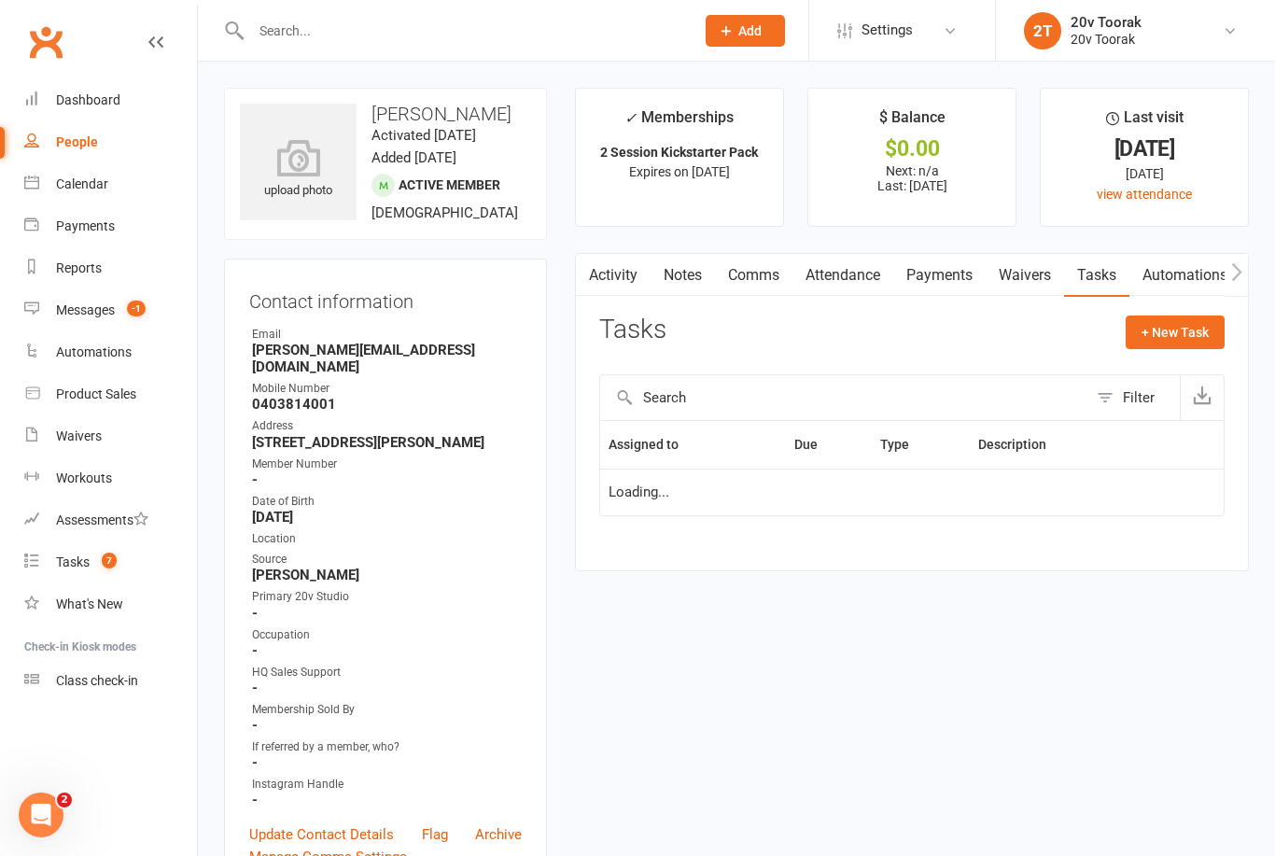
scroll to position [60, 0]
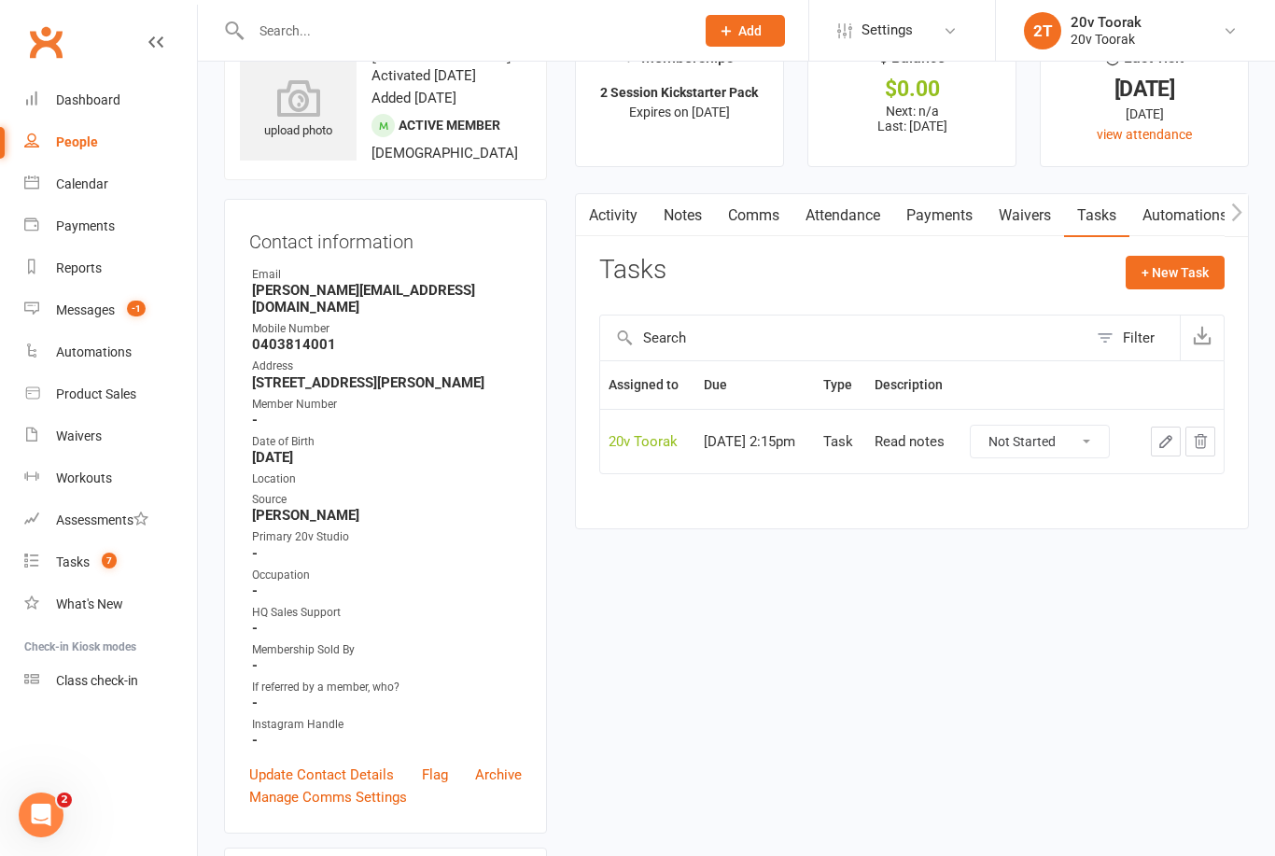
click at [1091, 431] on select "Not Started In Progress Waiting Complete" at bounding box center [1040, 442] width 138 height 32
click at [1207, 261] on button "+ New Task" at bounding box center [1175, 273] width 99 height 34
select select "45736"
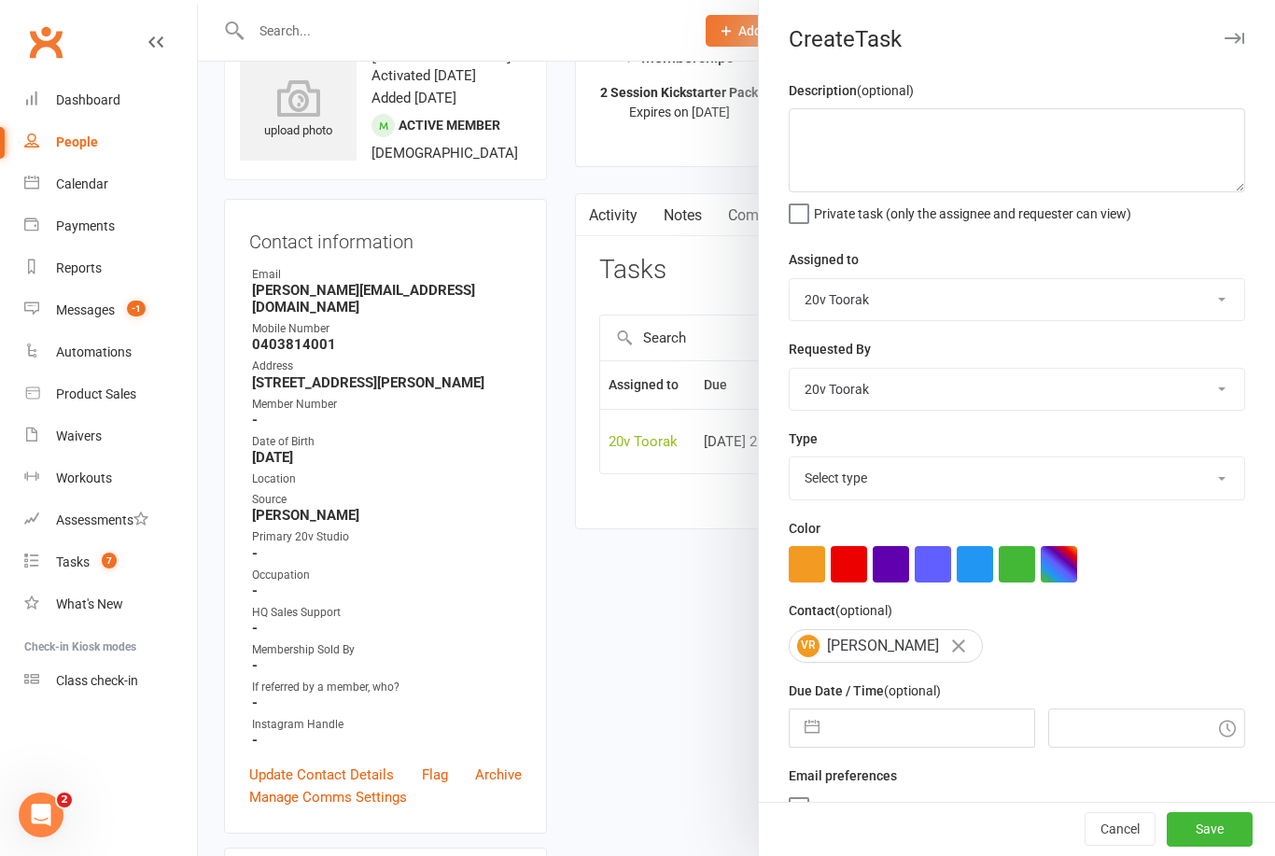
click at [105, 322] on link "Messages -1" at bounding box center [110, 310] width 173 height 42
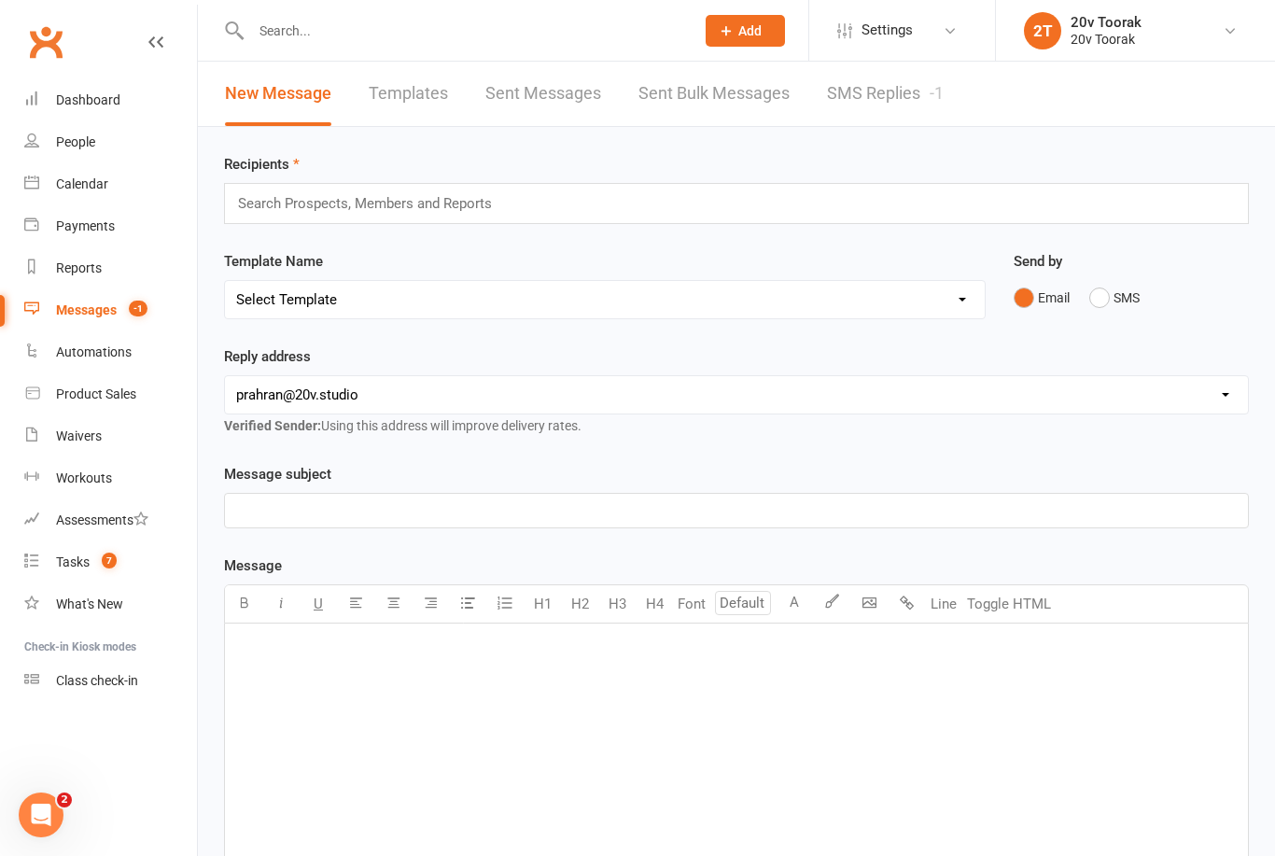
click at [900, 112] on link "SMS Replies -1" at bounding box center [885, 94] width 117 height 64
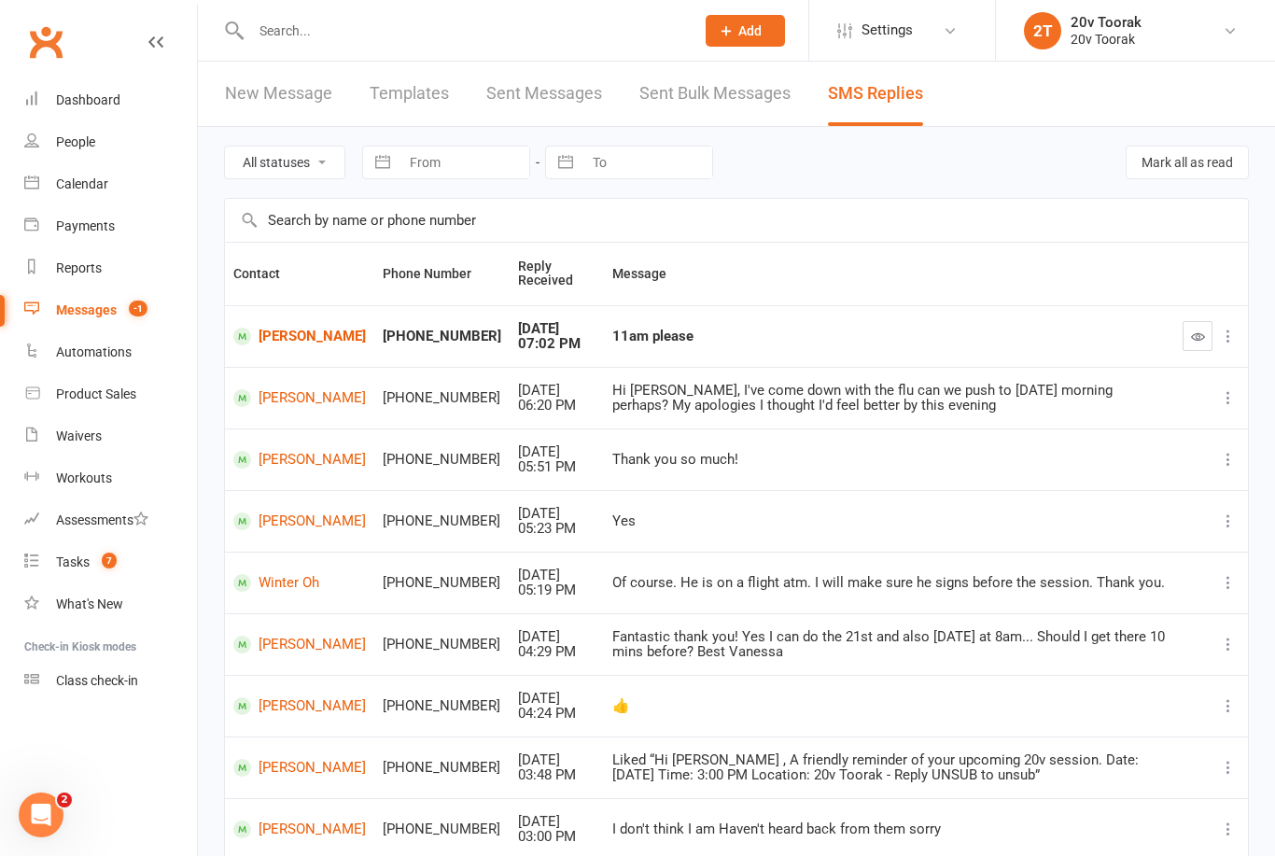
click at [75, 568] on div "Tasks" at bounding box center [73, 562] width 34 height 15
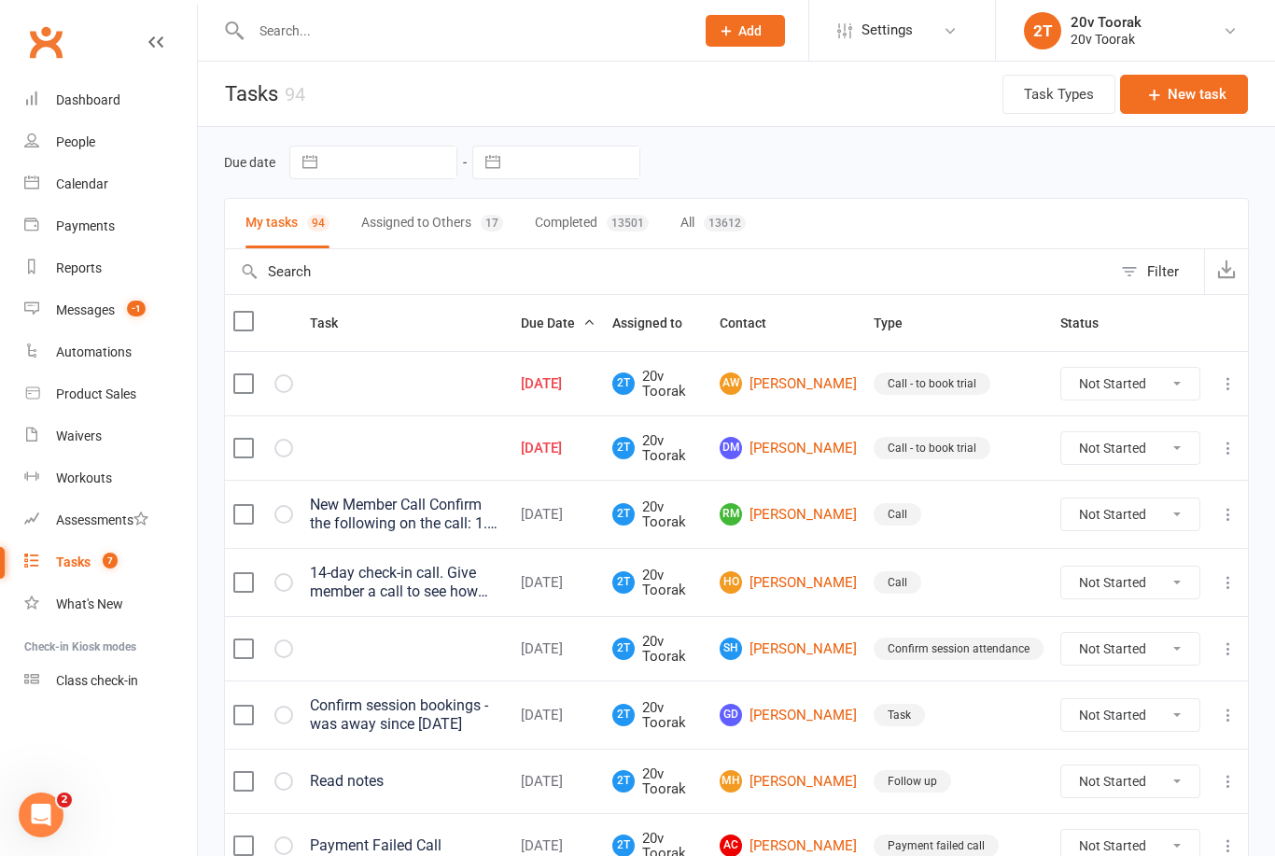
click at [76, 203] on link "Calendar" at bounding box center [110, 184] width 173 height 42
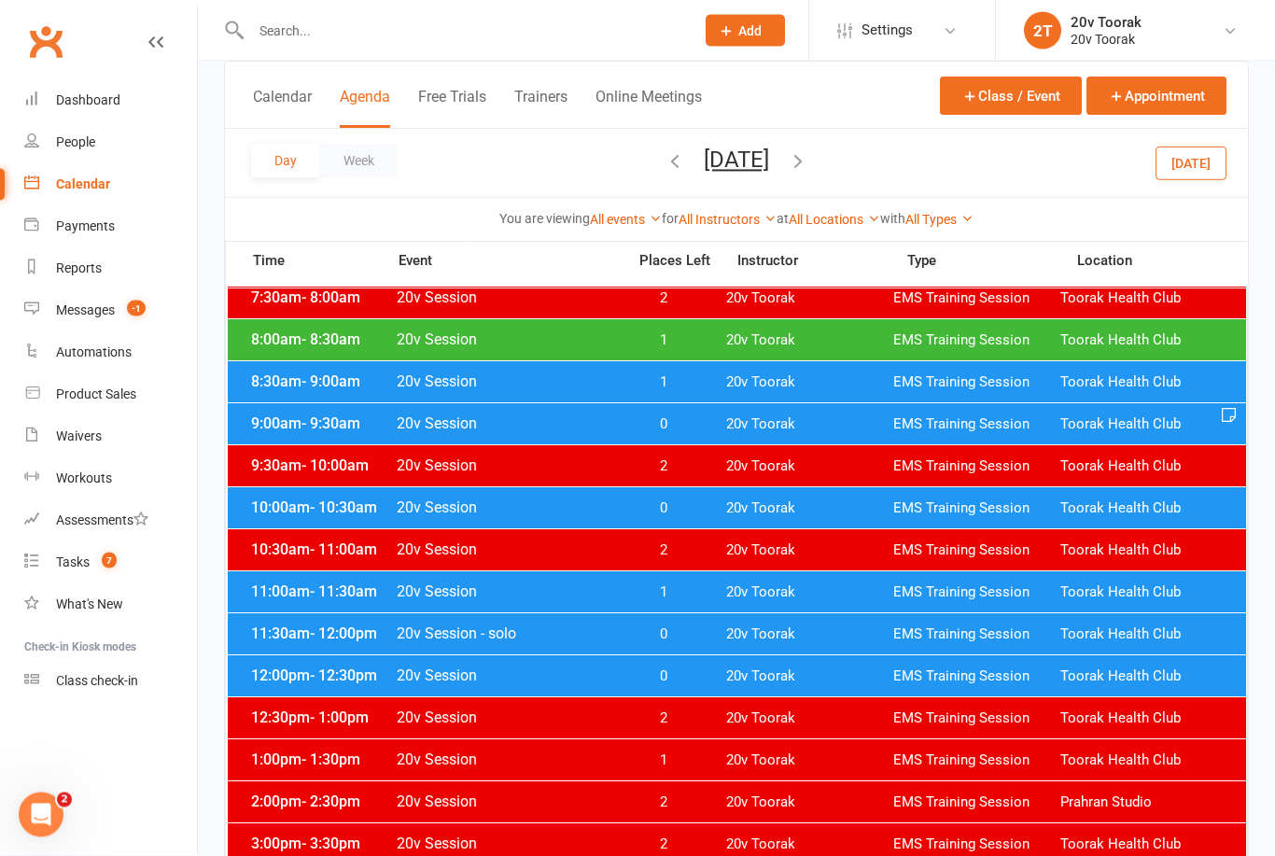
scroll to position [253, 0]
click at [339, 589] on span "- 11:30am" at bounding box center [343, 592] width 67 height 18
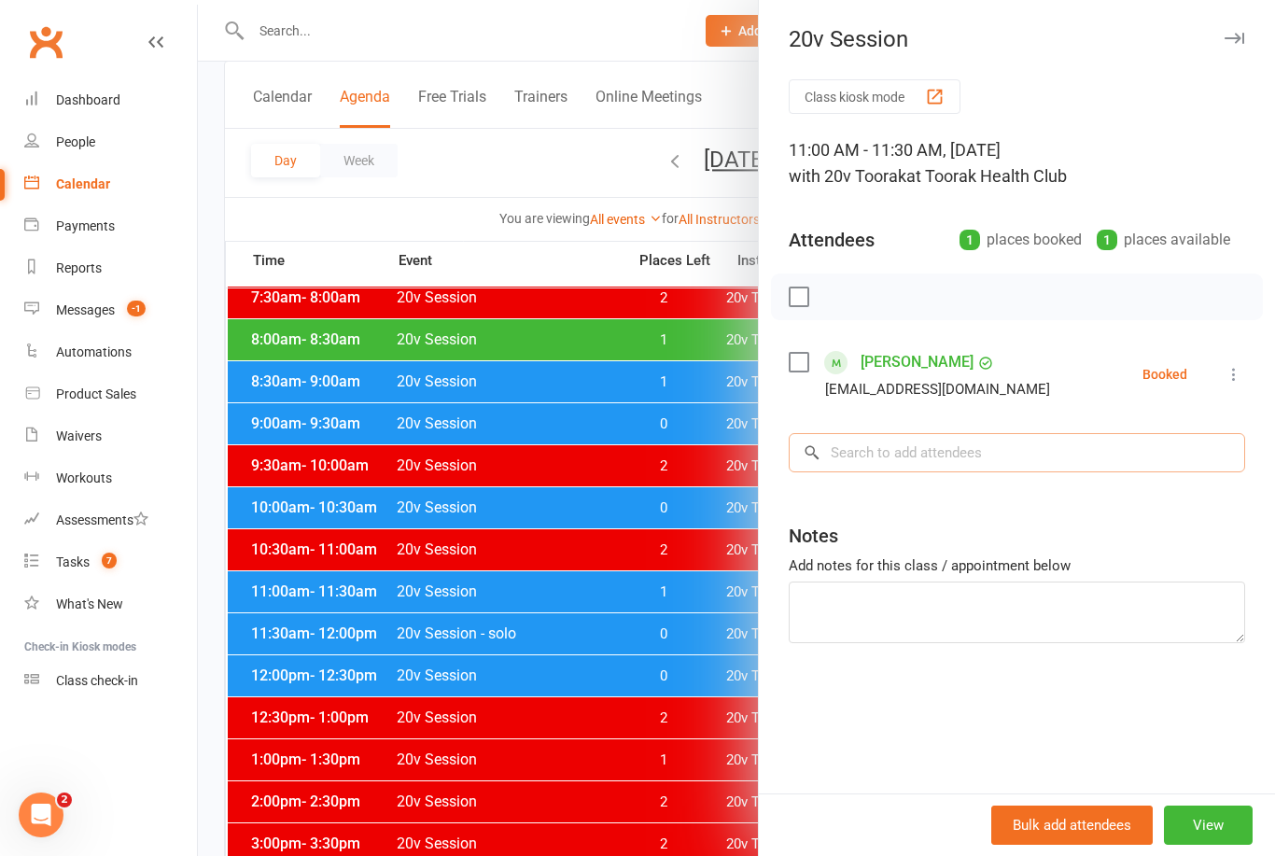
click at [1112, 440] on input "search" at bounding box center [1017, 452] width 456 height 39
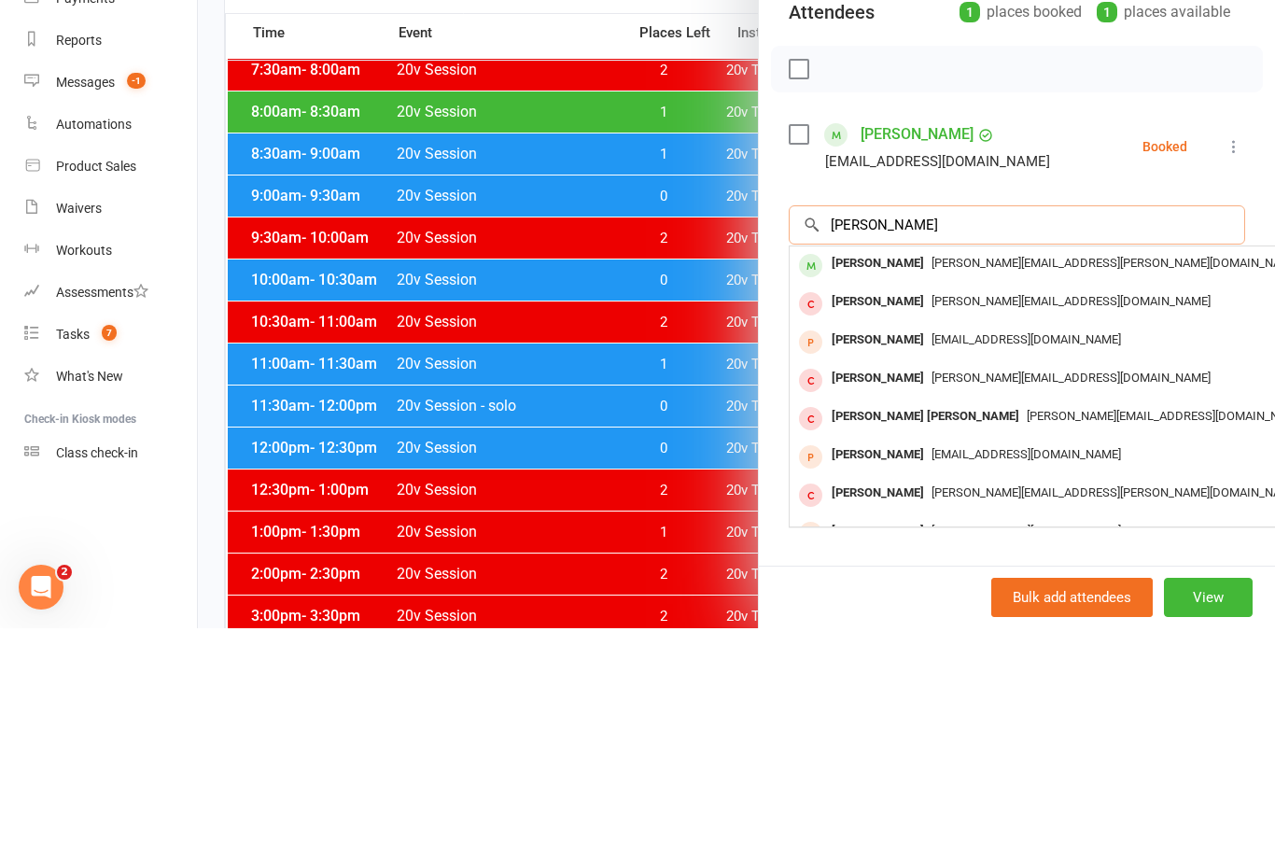
type input "Paul Thomas"
click at [1019, 484] on span "paul.thomas@vpam.com" at bounding box center [1116, 491] width 369 height 14
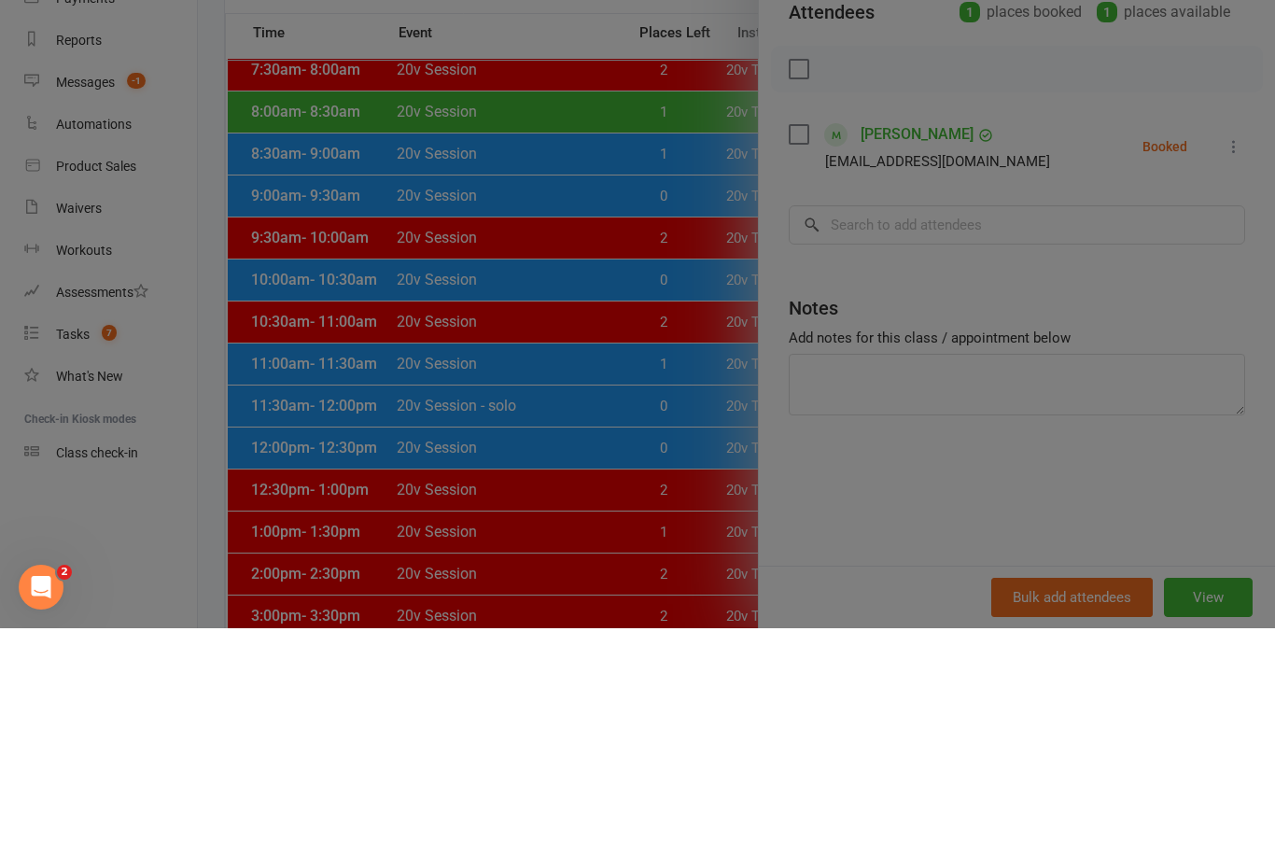
scroll to position [481, 0]
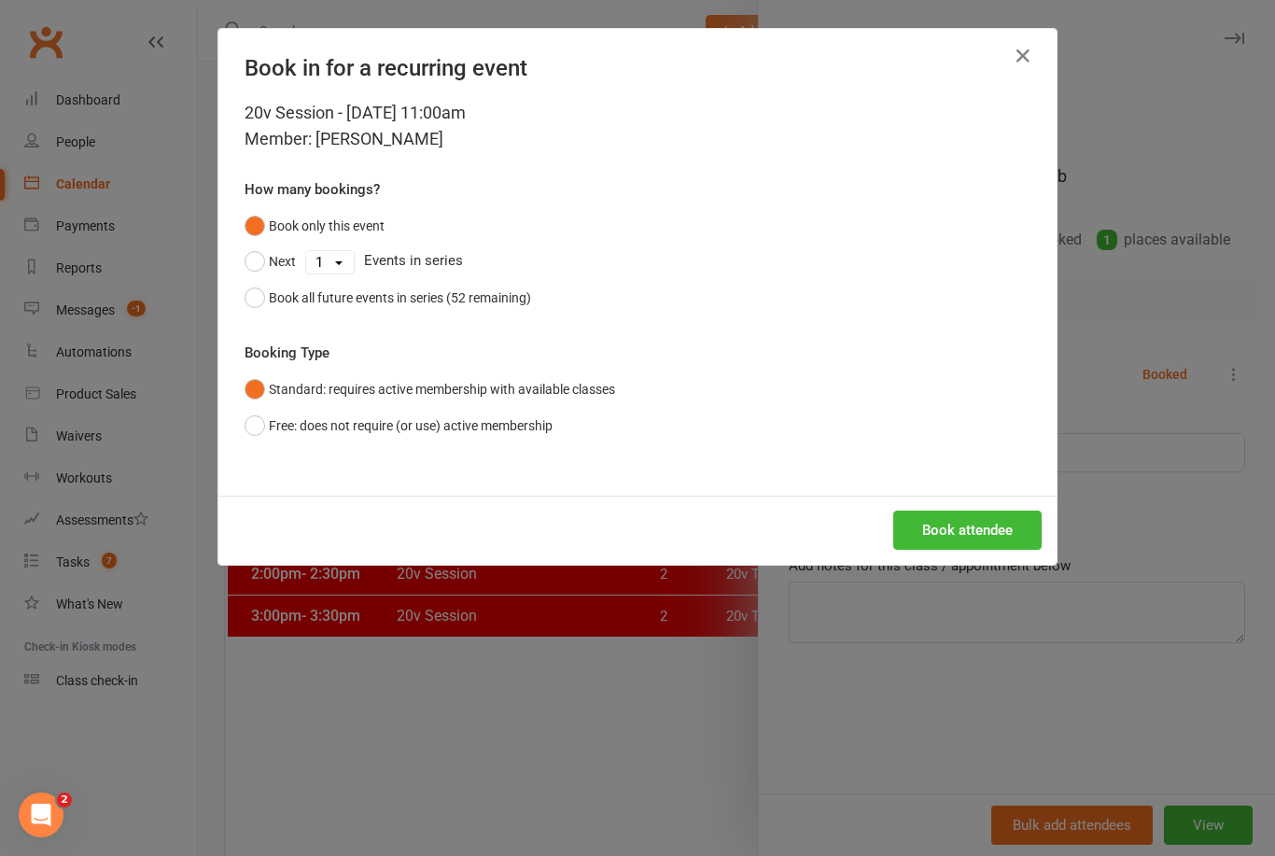
click at [999, 527] on button "Book attendee" at bounding box center [967, 530] width 148 height 39
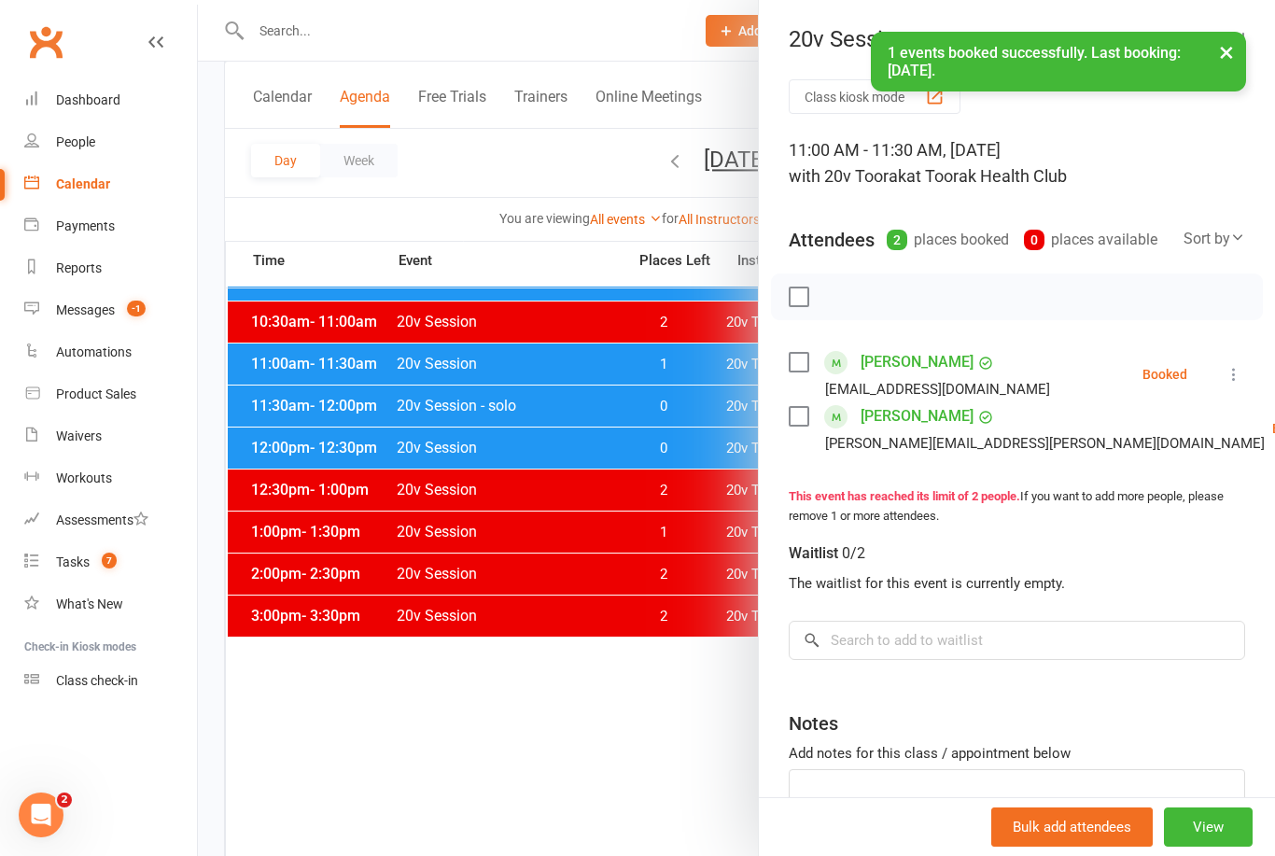
click at [470, 631] on div at bounding box center [736, 428] width 1077 height 856
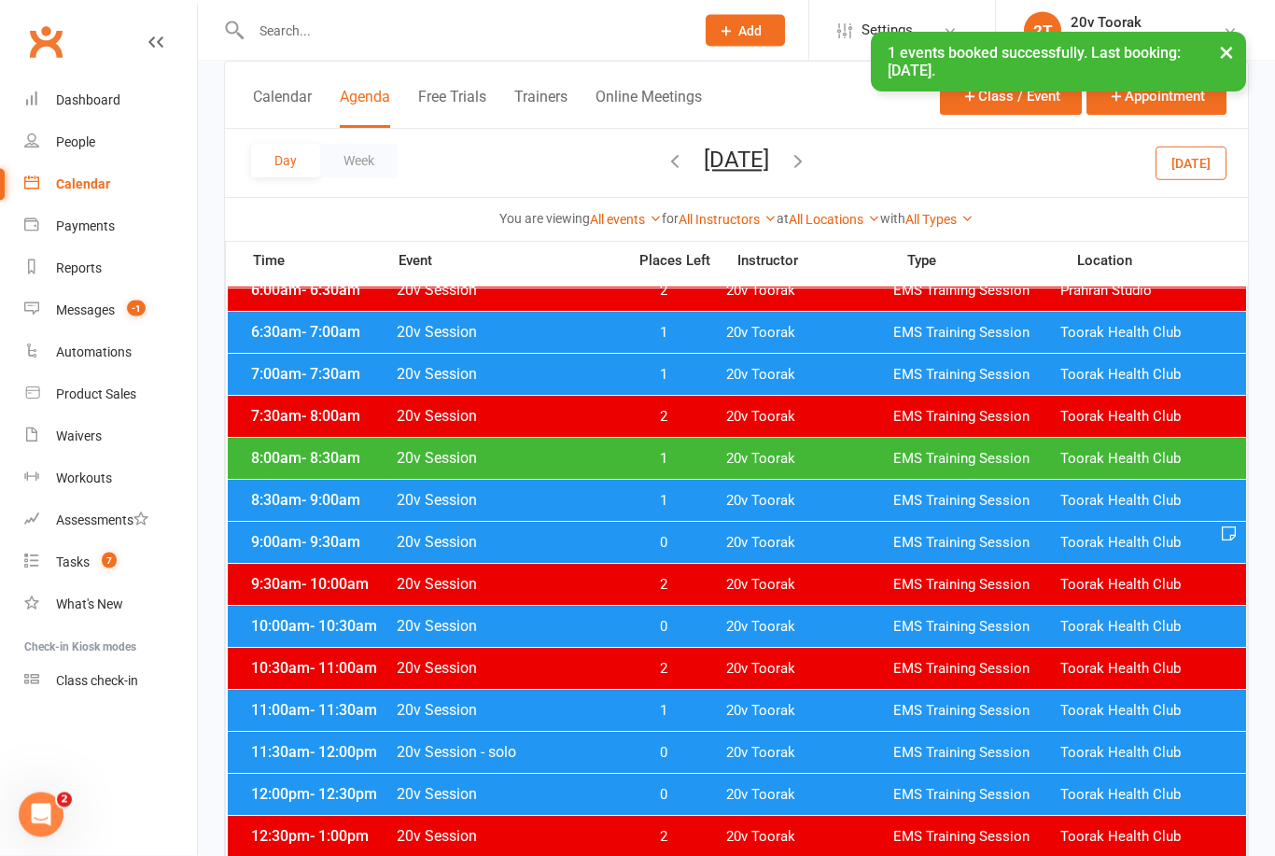
scroll to position [134, 0]
click at [704, 161] on button "Friday, Aug 15, 2025" at bounding box center [736, 160] width 65 height 26
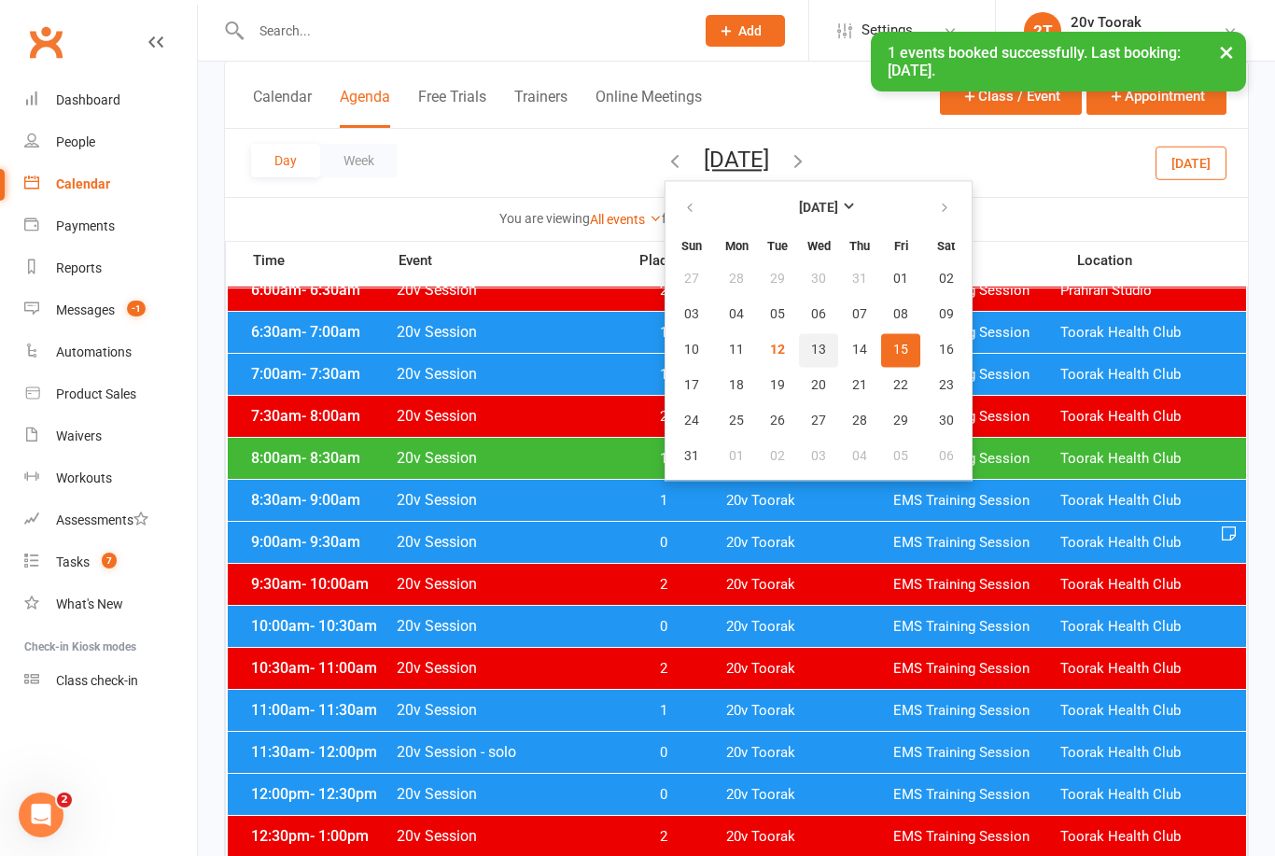
click at [811, 351] on span "13" at bounding box center [818, 350] width 15 height 15
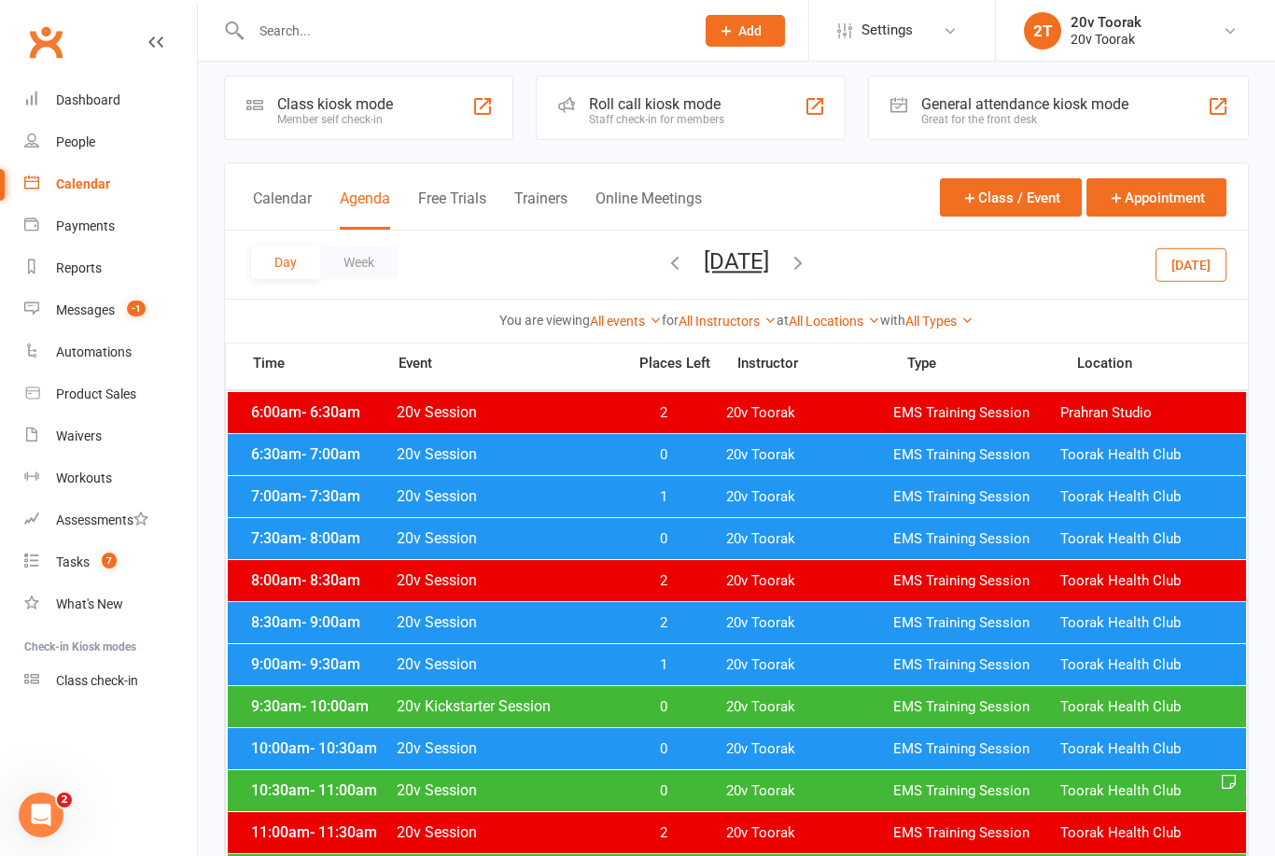
scroll to position [0, 0]
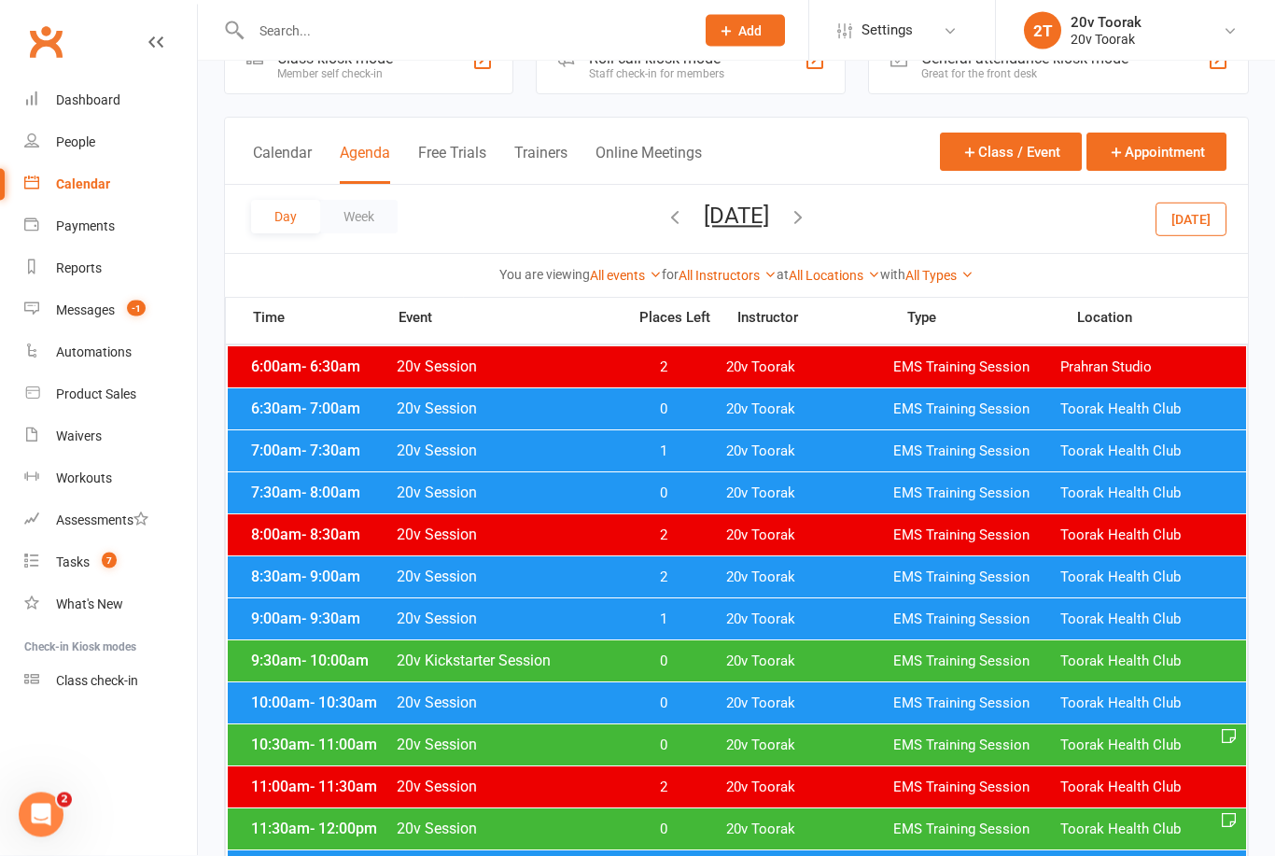
click at [292, 626] on span "9:00am - 9:30am" at bounding box center [320, 620] width 149 height 18
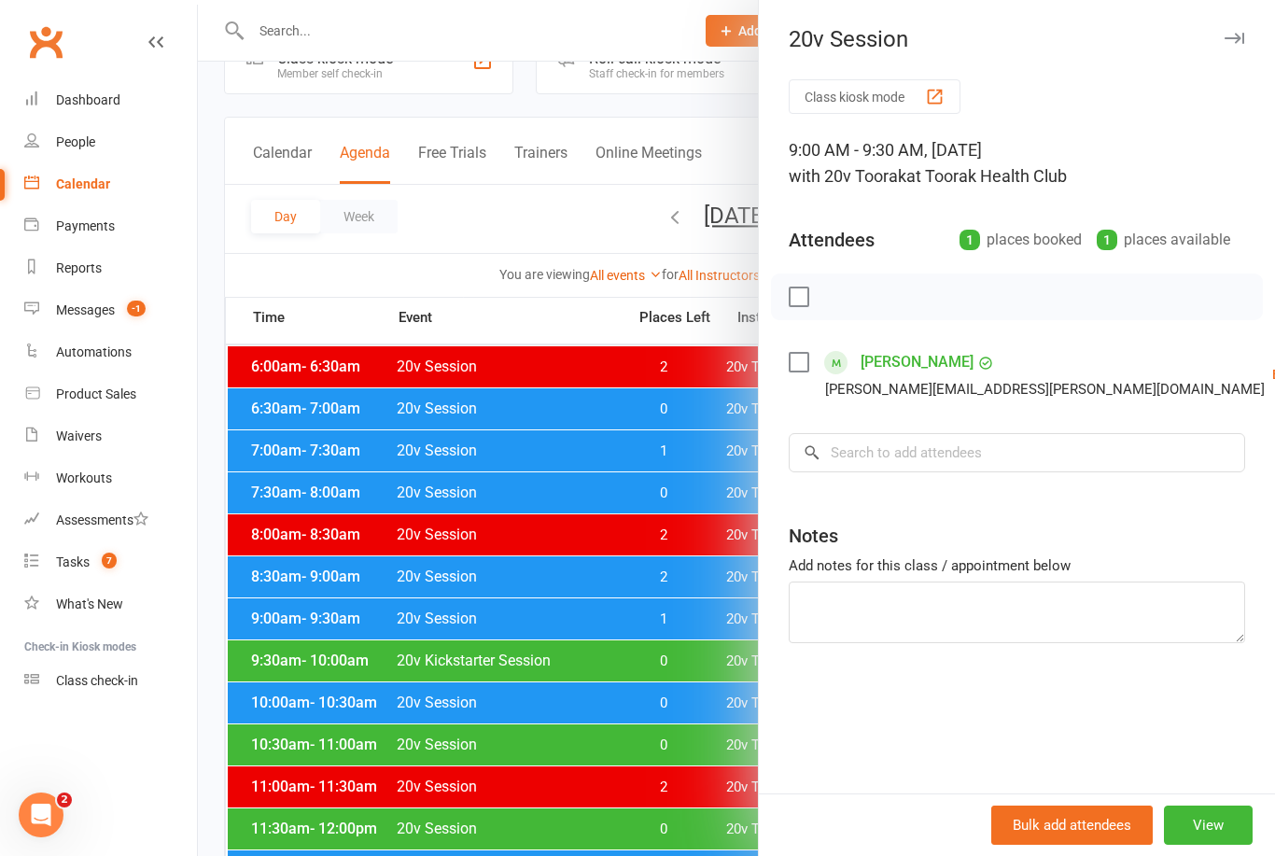
click at [1173, 453] on link "Remove" at bounding box center [1273, 447] width 201 height 37
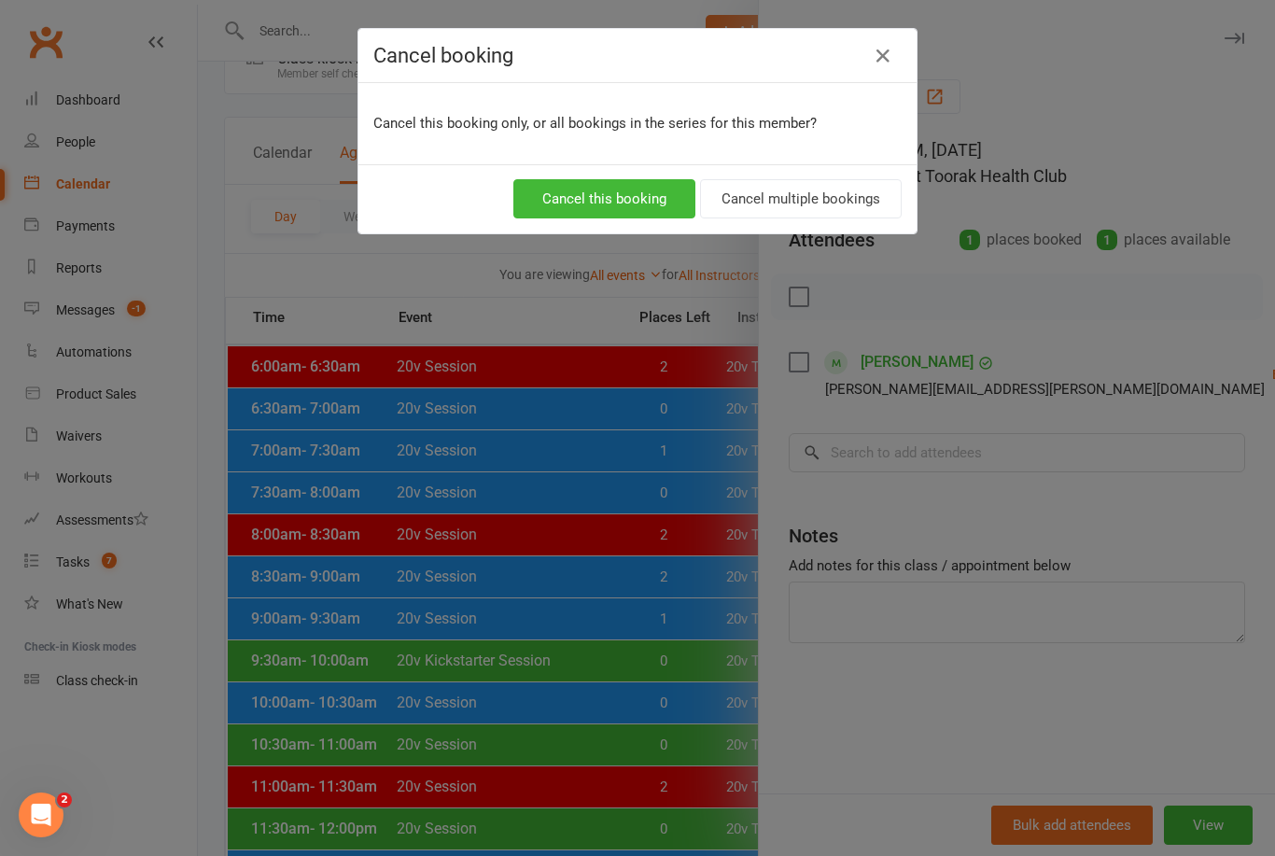
click at [577, 218] on button "Cancel this booking" at bounding box center [604, 198] width 182 height 39
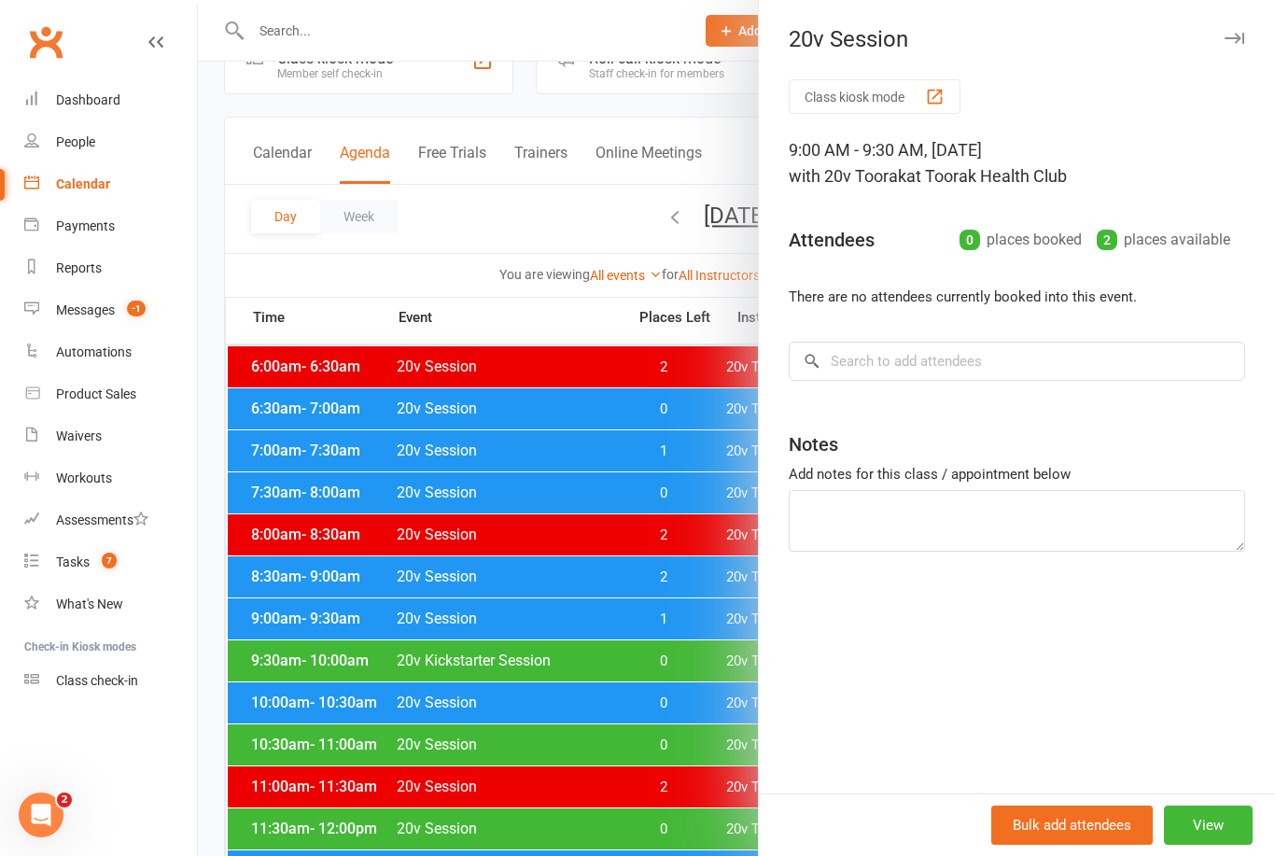
click at [489, 490] on div at bounding box center [736, 428] width 1077 height 856
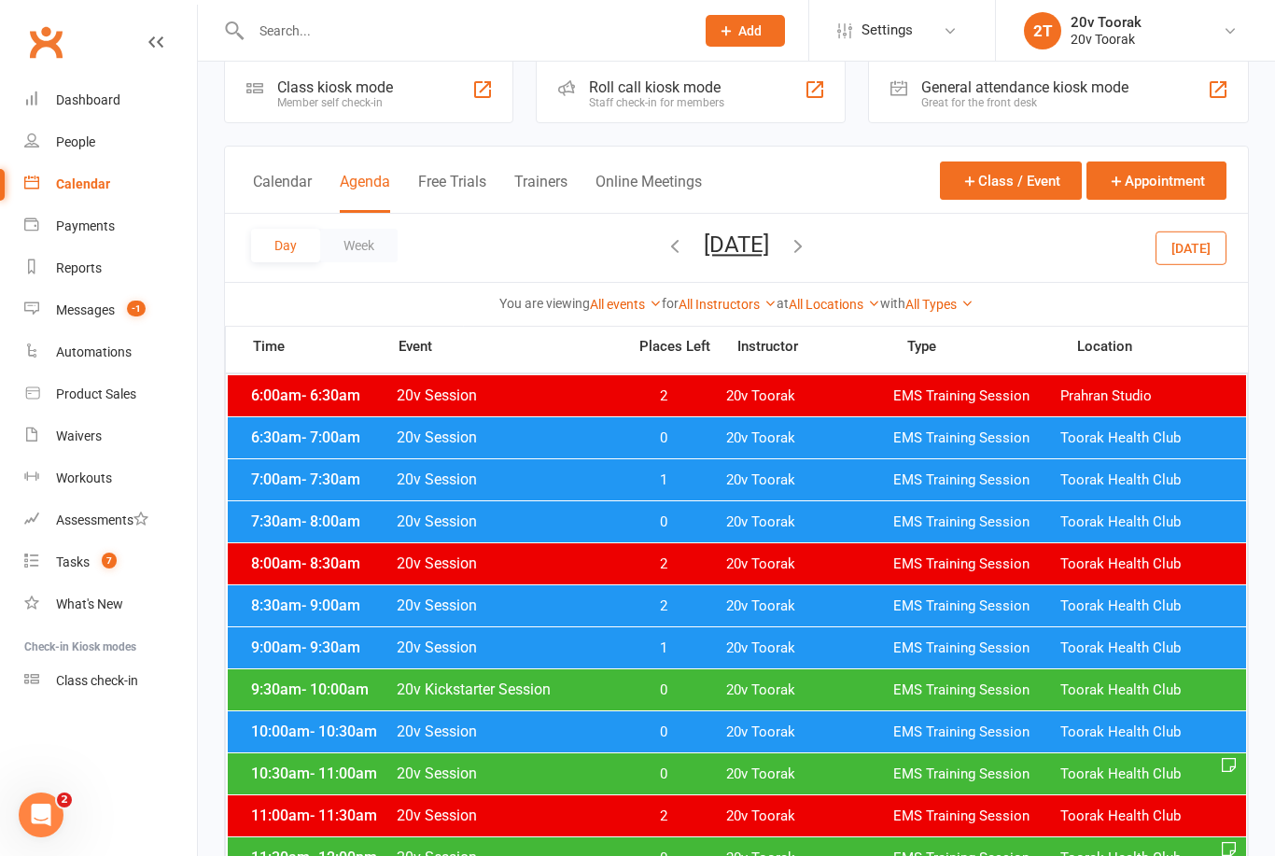
scroll to position [0, 0]
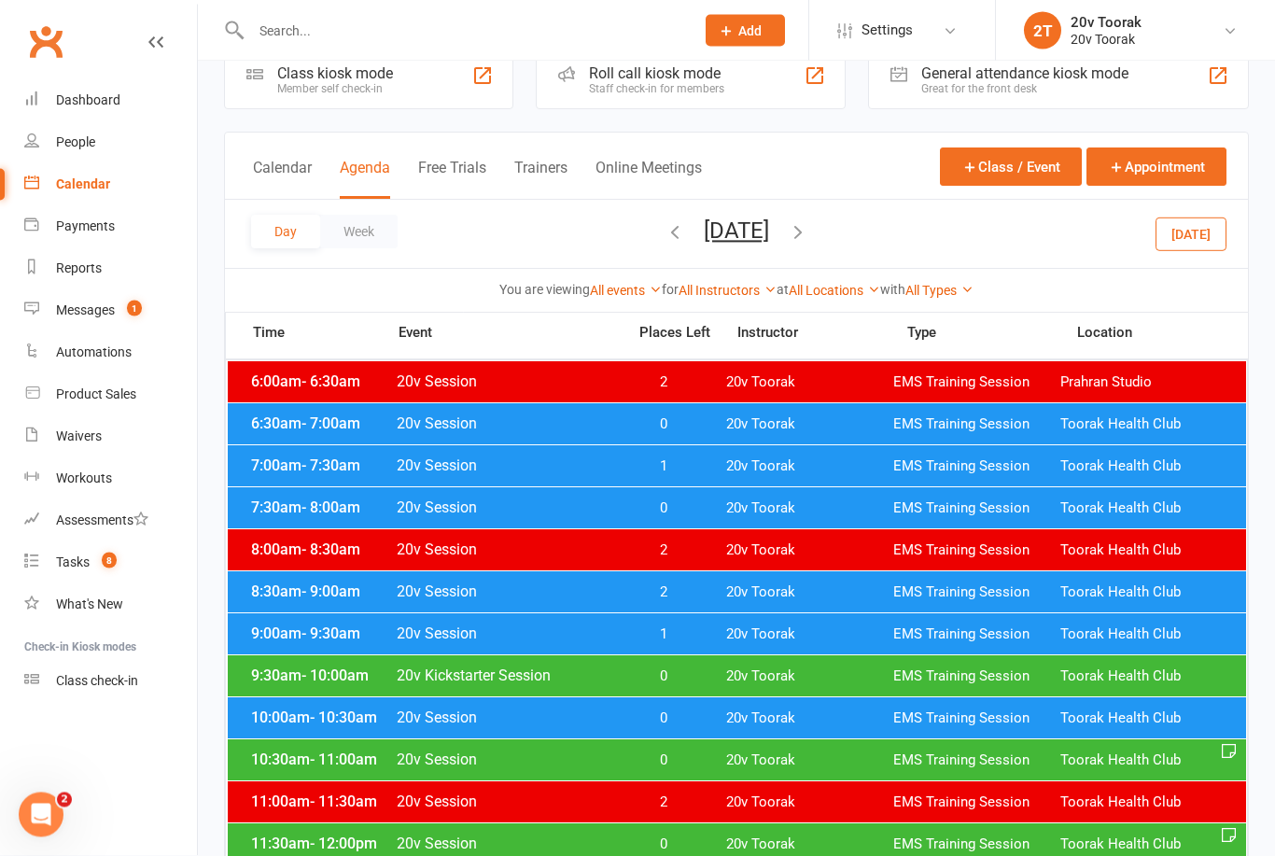
click at [369, 680] on span "- 10:00am" at bounding box center [335, 676] width 67 height 18
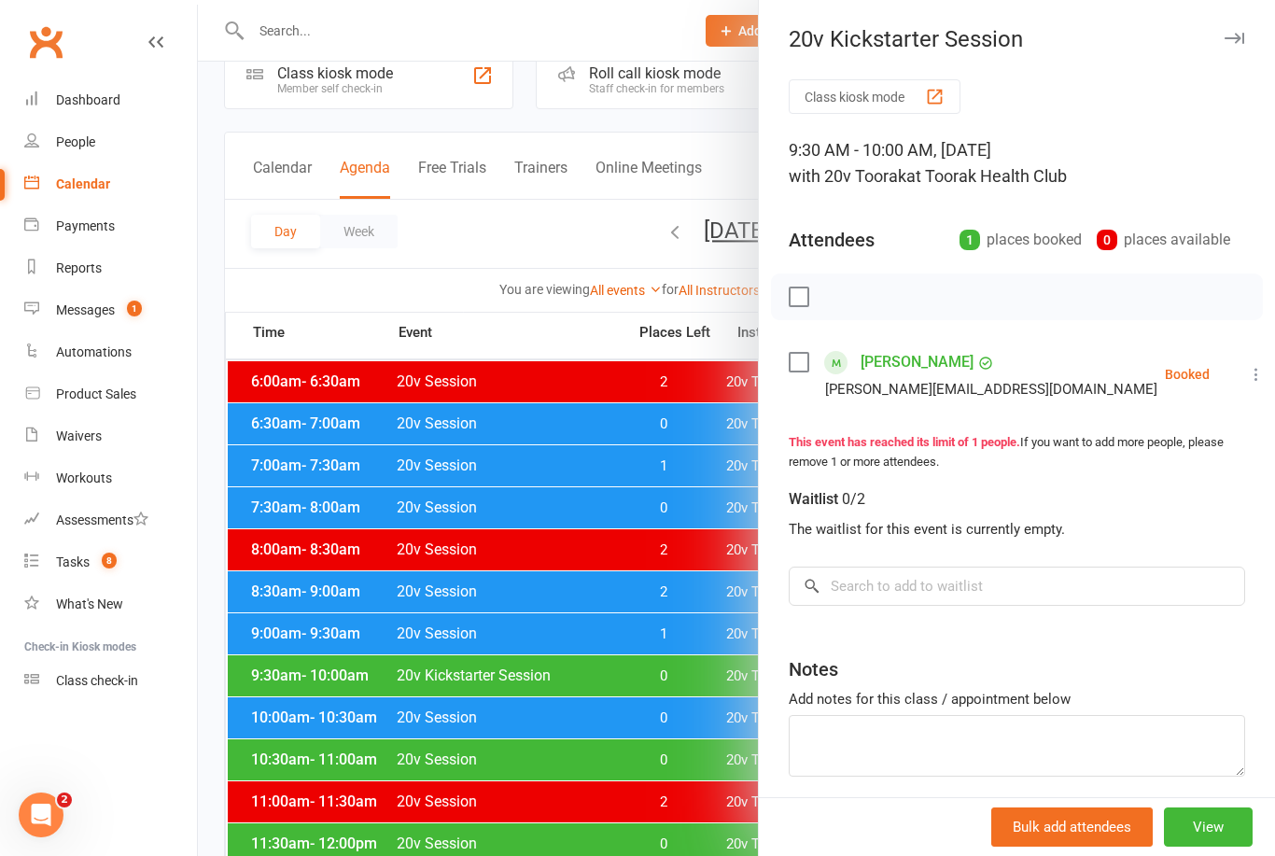
click at [372, 664] on div at bounding box center [736, 428] width 1077 height 856
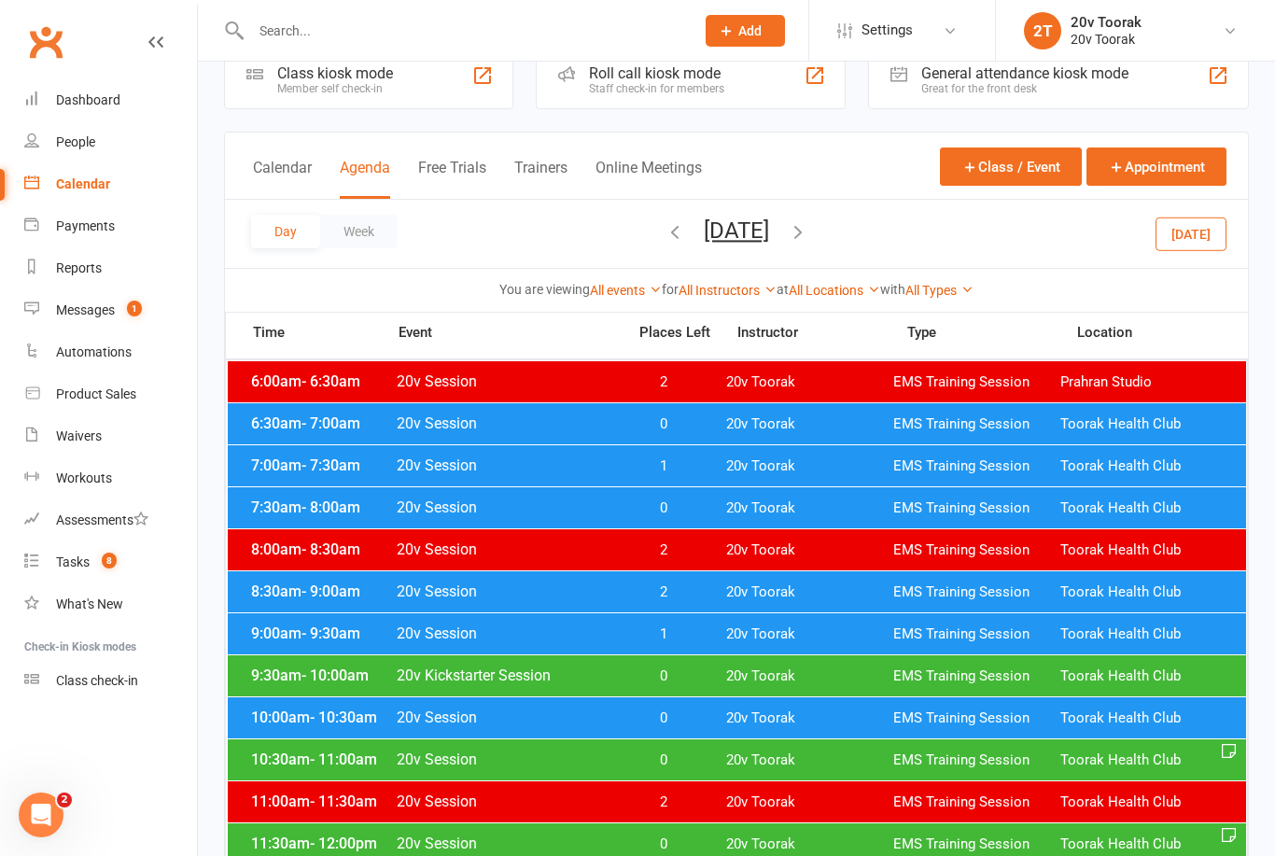
click at [389, 759] on span "10:30am - 11:00am" at bounding box center [320, 760] width 149 height 18
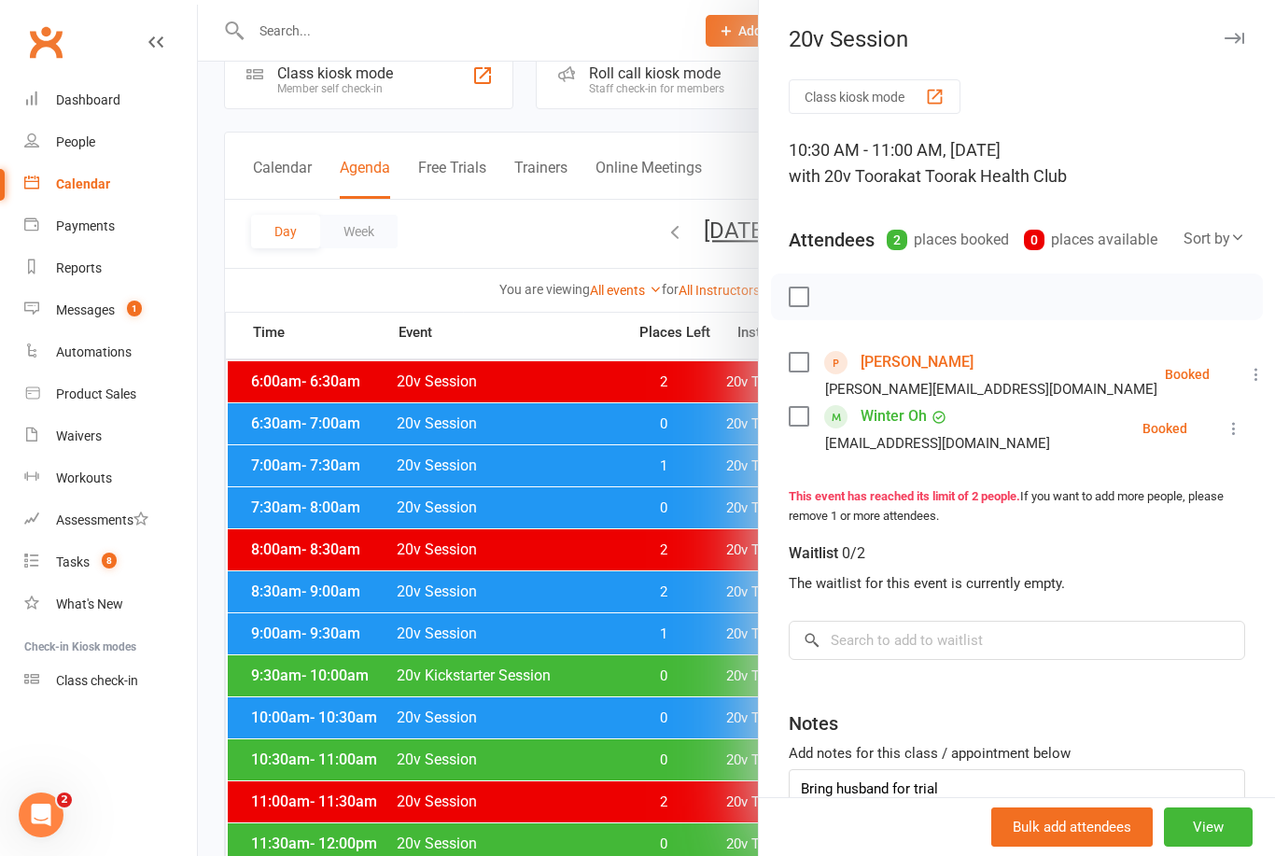
click at [410, 777] on div at bounding box center [736, 428] width 1077 height 856
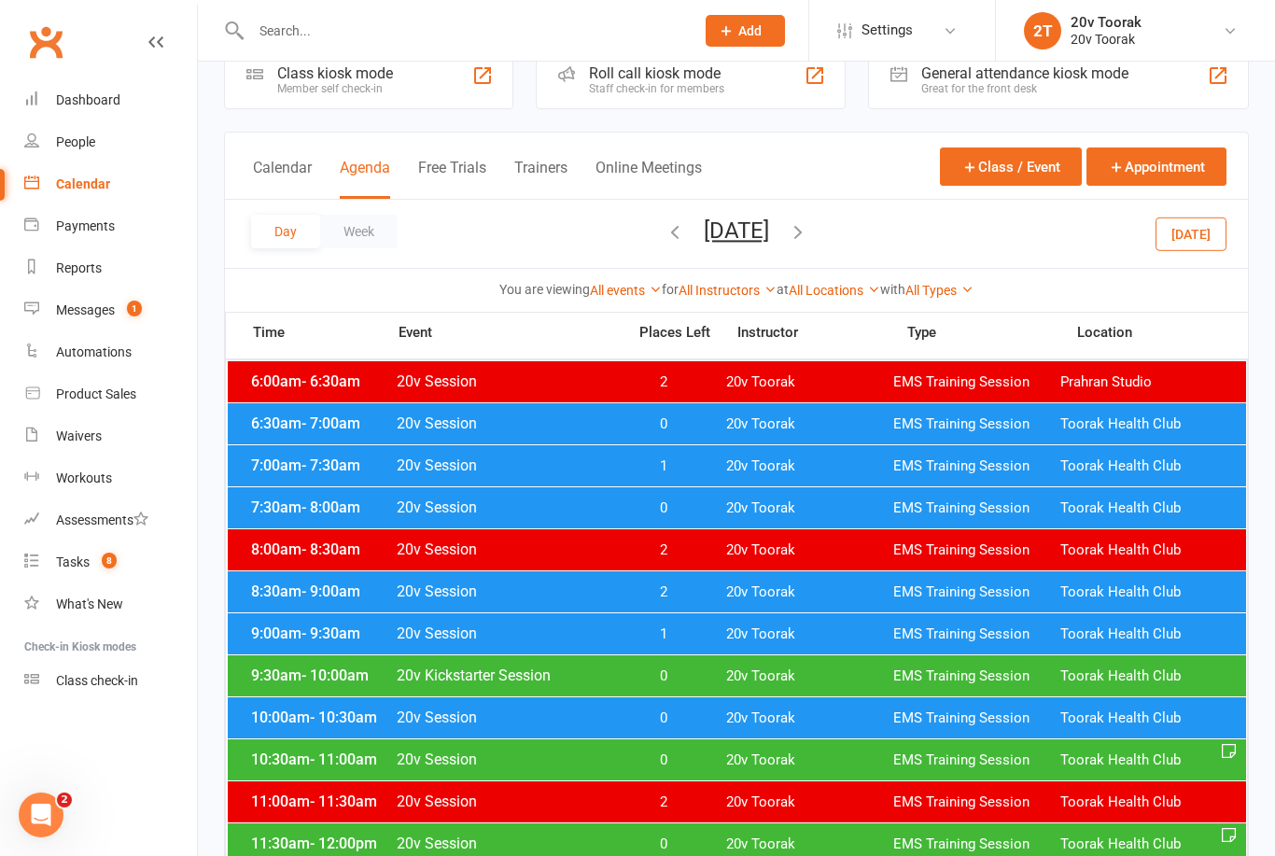
click at [361, 645] on div "9:00am - 9:30am 20v Session 1 20v Toorak EMS Training Session Toorak Health Club" at bounding box center [737, 633] width 1018 height 41
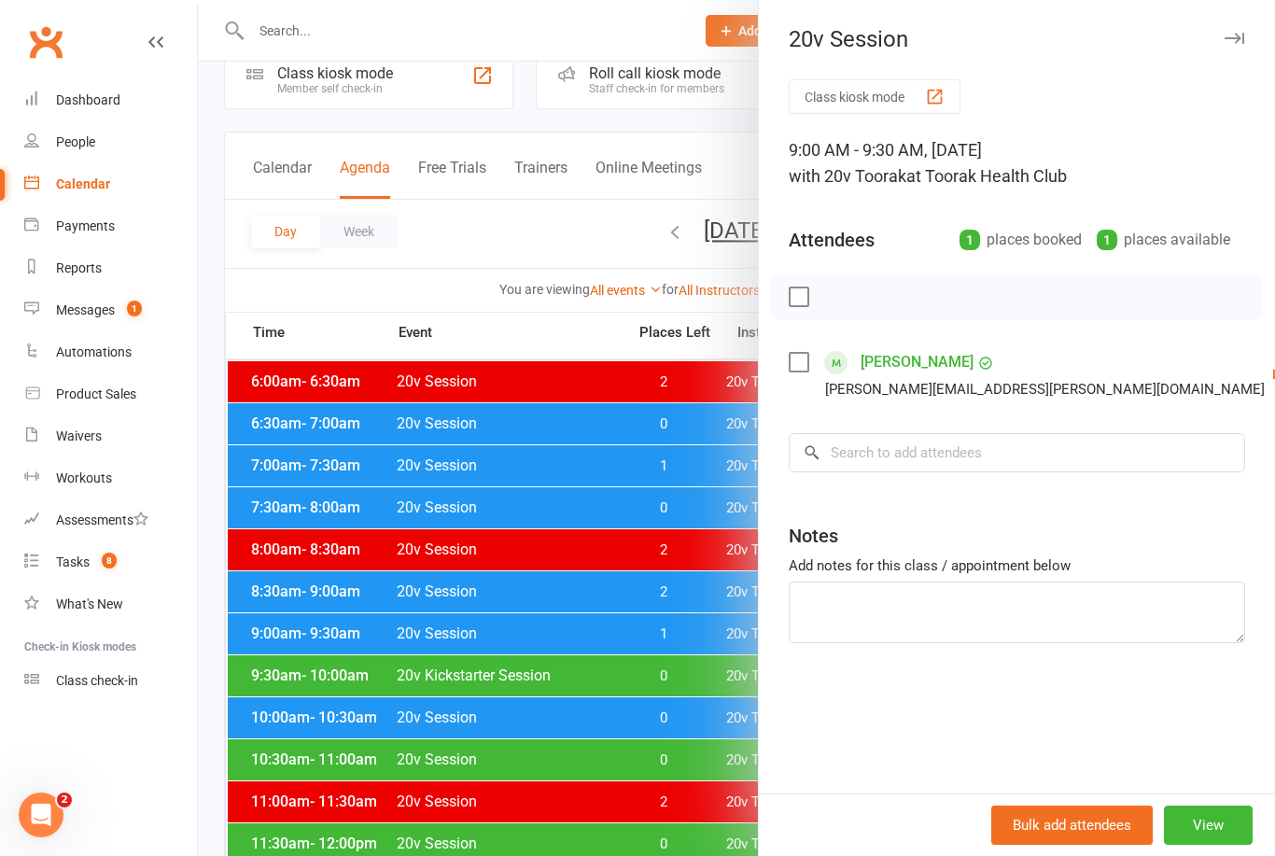
click at [386, 649] on div at bounding box center [736, 428] width 1077 height 856
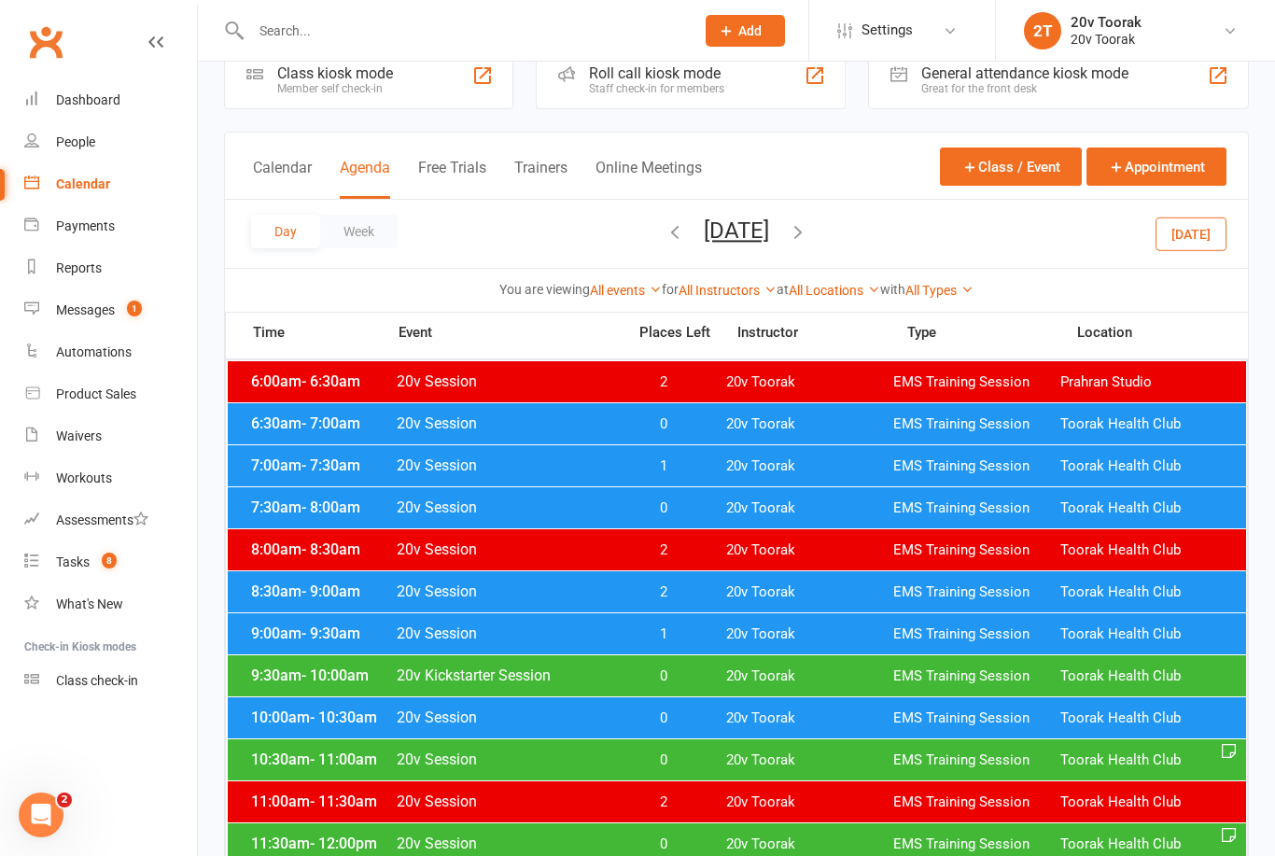
click at [808, 228] on icon "button" at bounding box center [798, 231] width 21 height 21
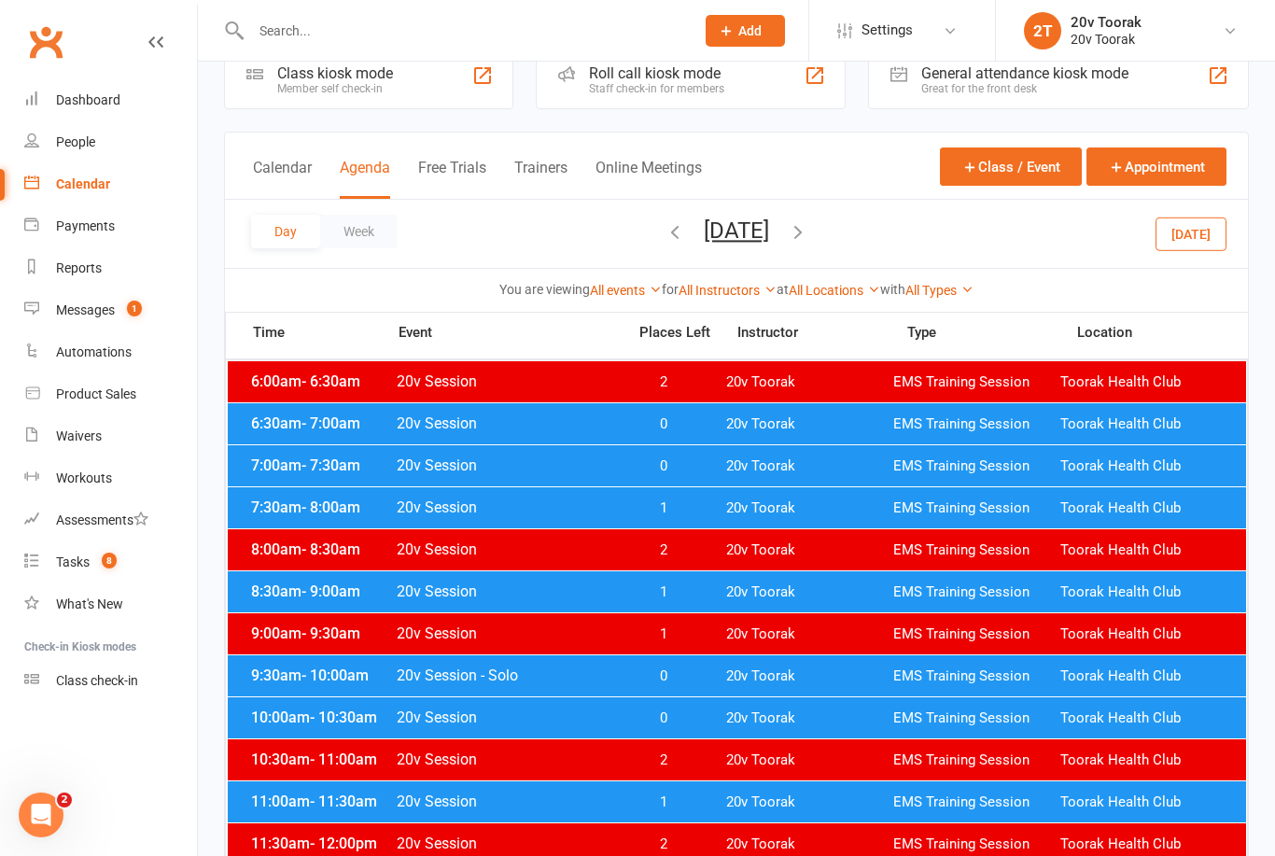
click at [808, 236] on icon "button" at bounding box center [798, 231] width 21 height 21
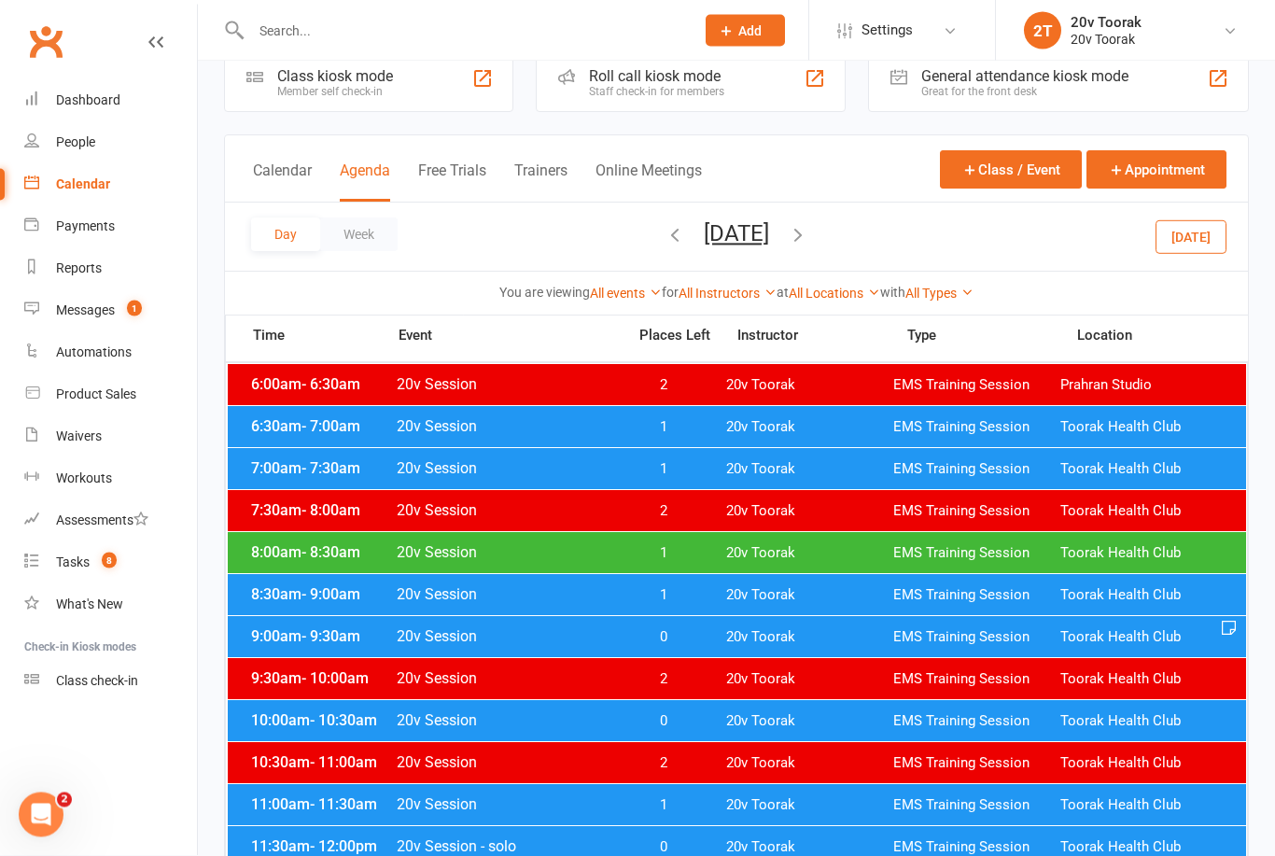
click at [352, 597] on span "- 9:00am" at bounding box center [331, 595] width 59 height 18
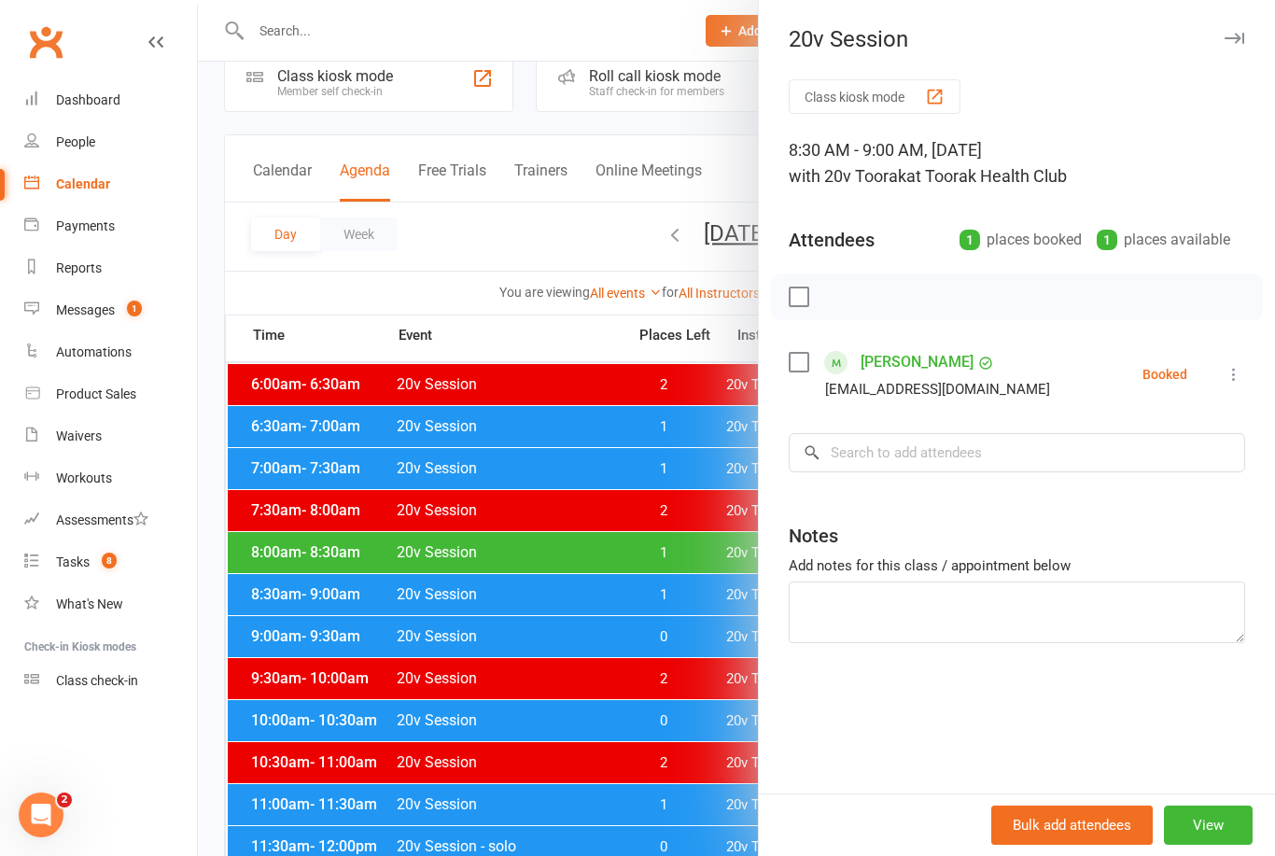
click at [362, 610] on div at bounding box center [736, 428] width 1077 height 856
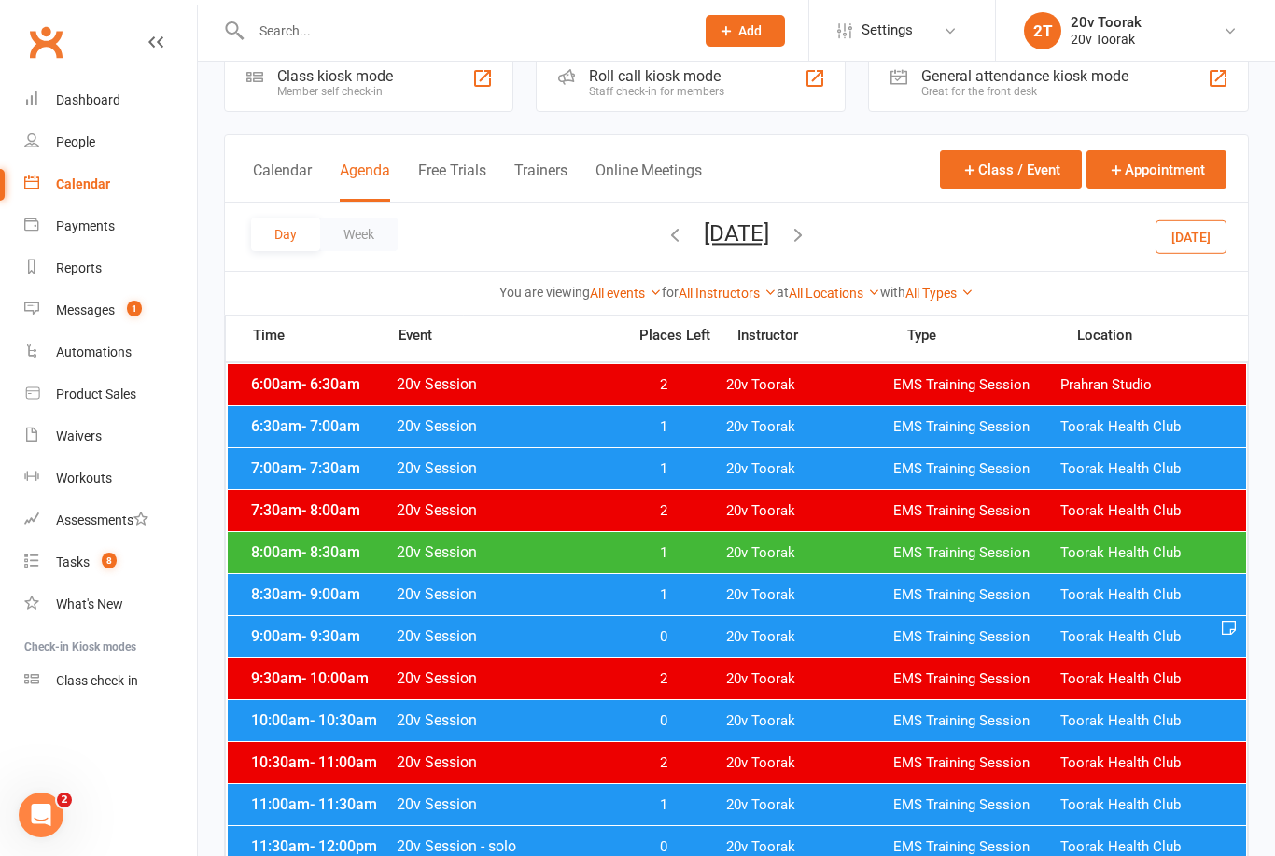
click at [340, 543] on span "- 8:30am" at bounding box center [331, 552] width 59 height 18
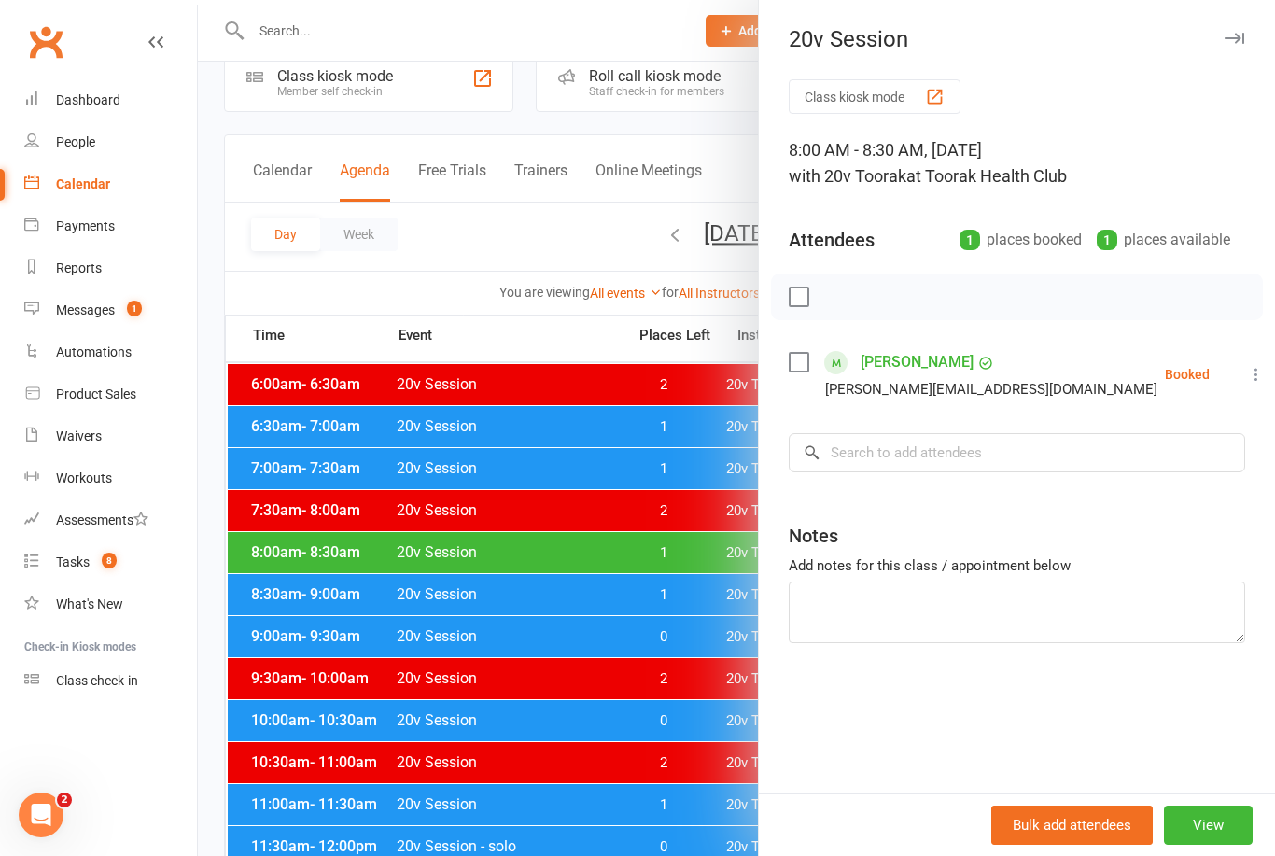
click at [352, 534] on div at bounding box center [736, 428] width 1077 height 856
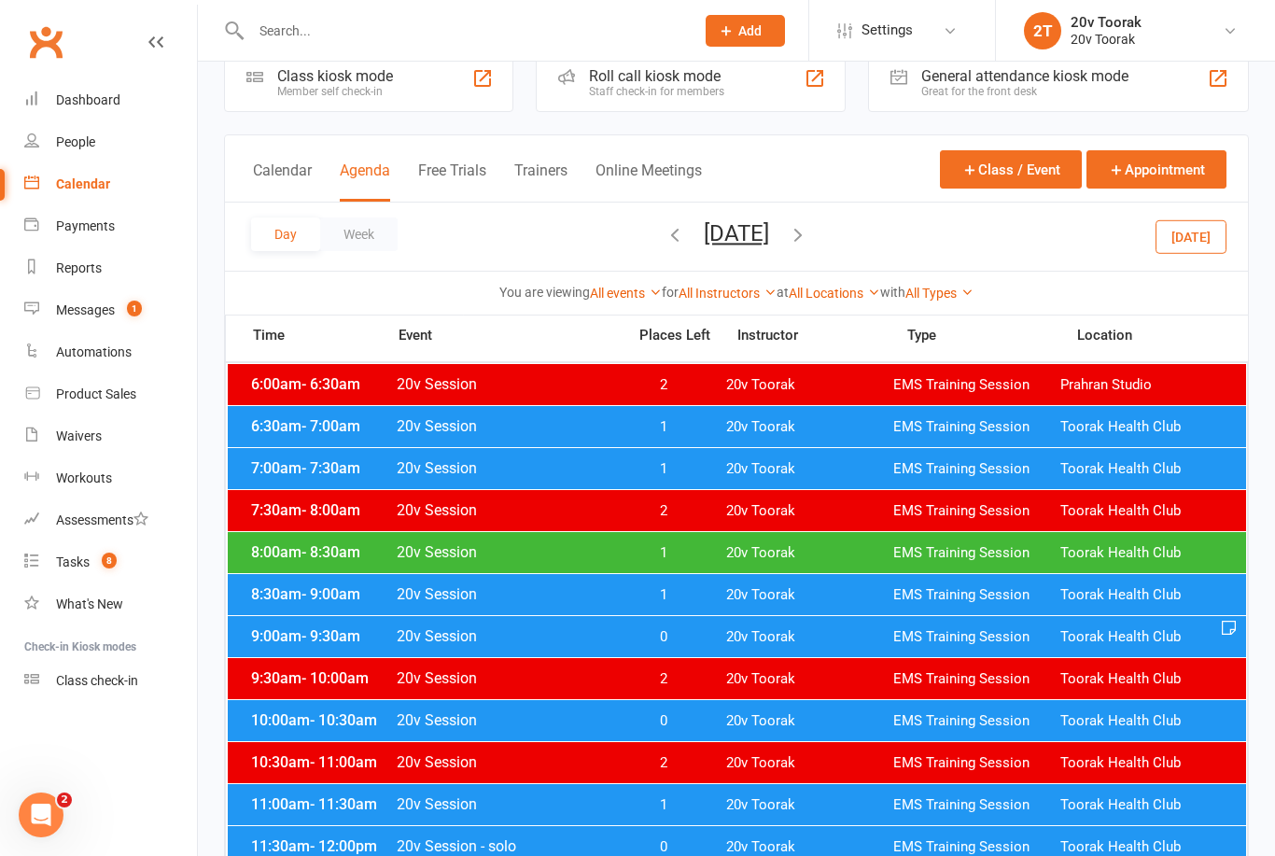
click at [328, 545] on span "- 8:30am" at bounding box center [331, 552] width 59 height 18
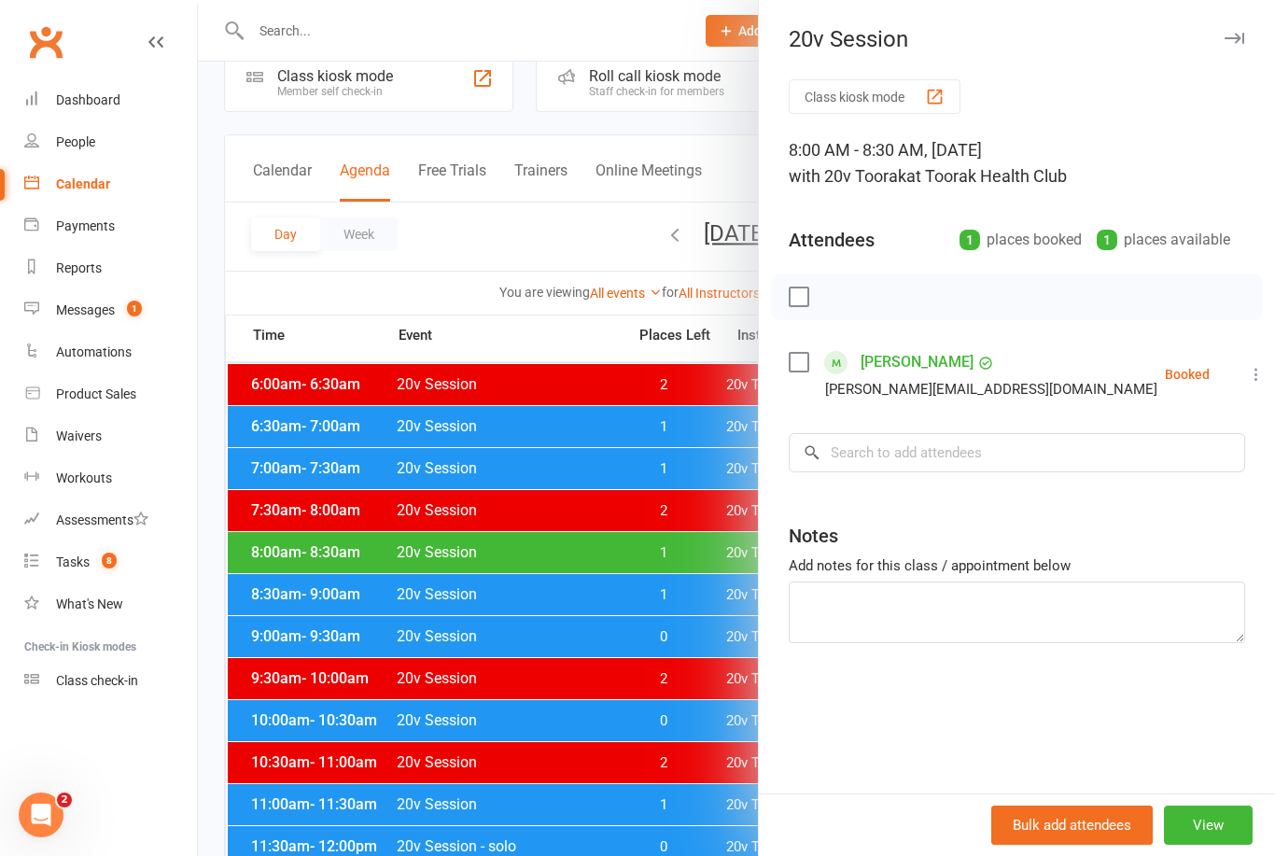
click at [337, 533] on div at bounding box center [736, 428] width 1077 height 856
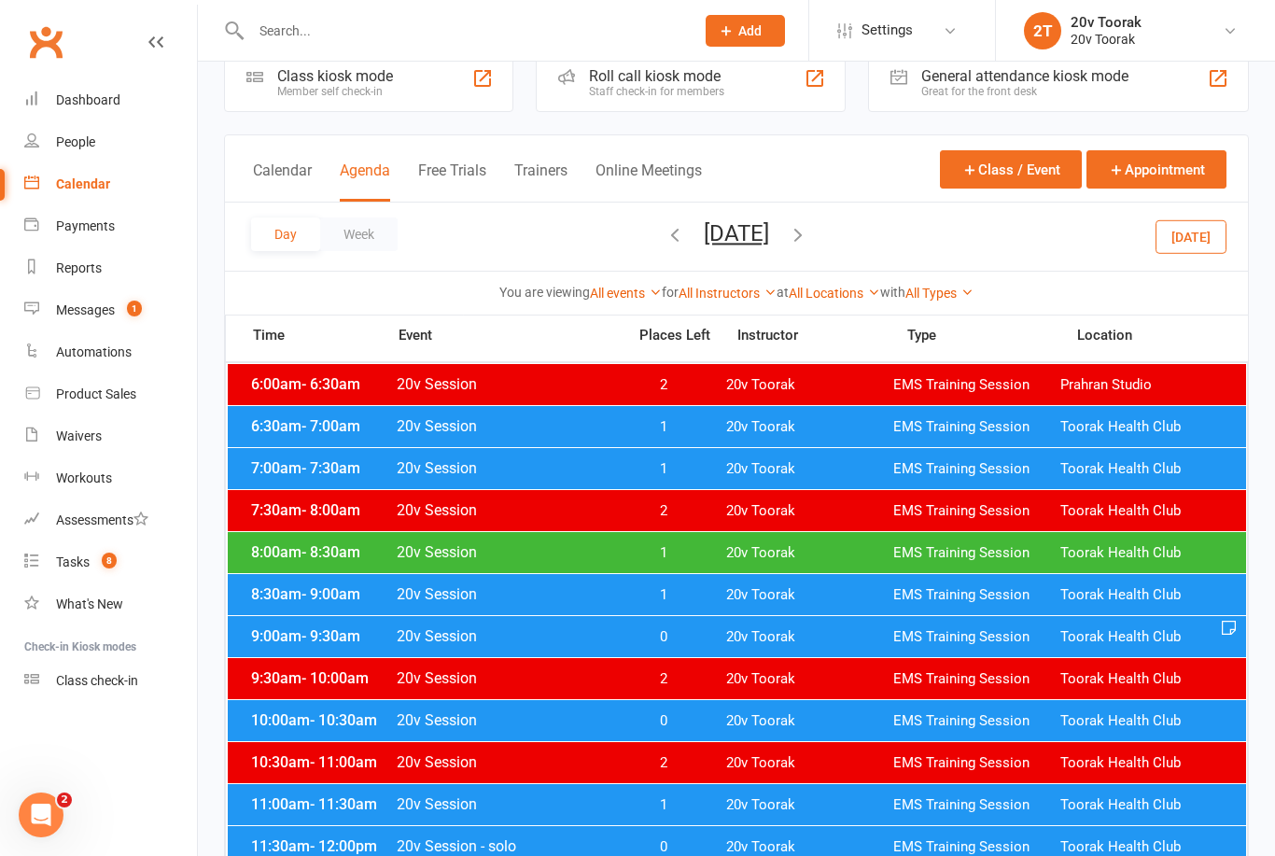
click at [304, 639] on span "- 9:30am" at bounding box center [331, 636] width 59 height 18
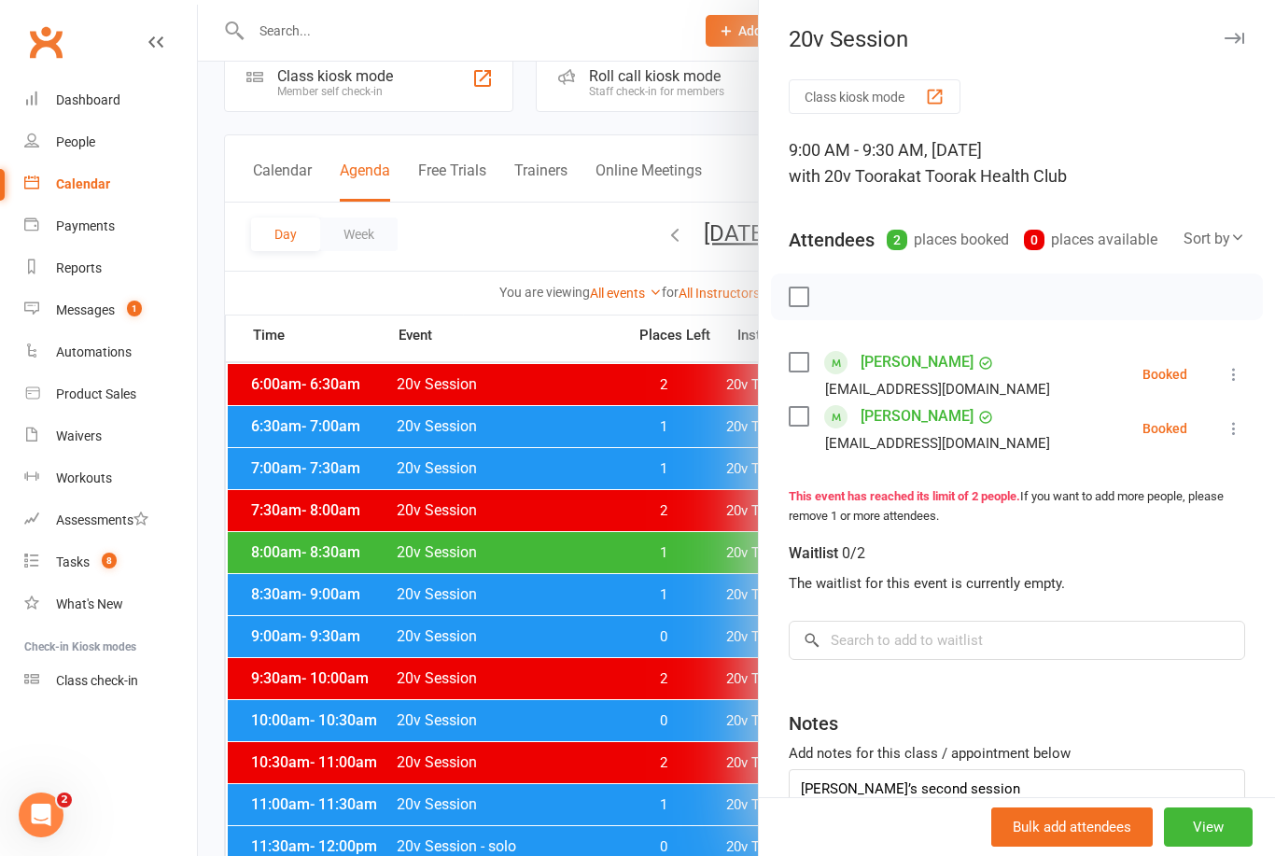
click at [358, 641] on div at bounding box center [736, 428] width 1077 height 856
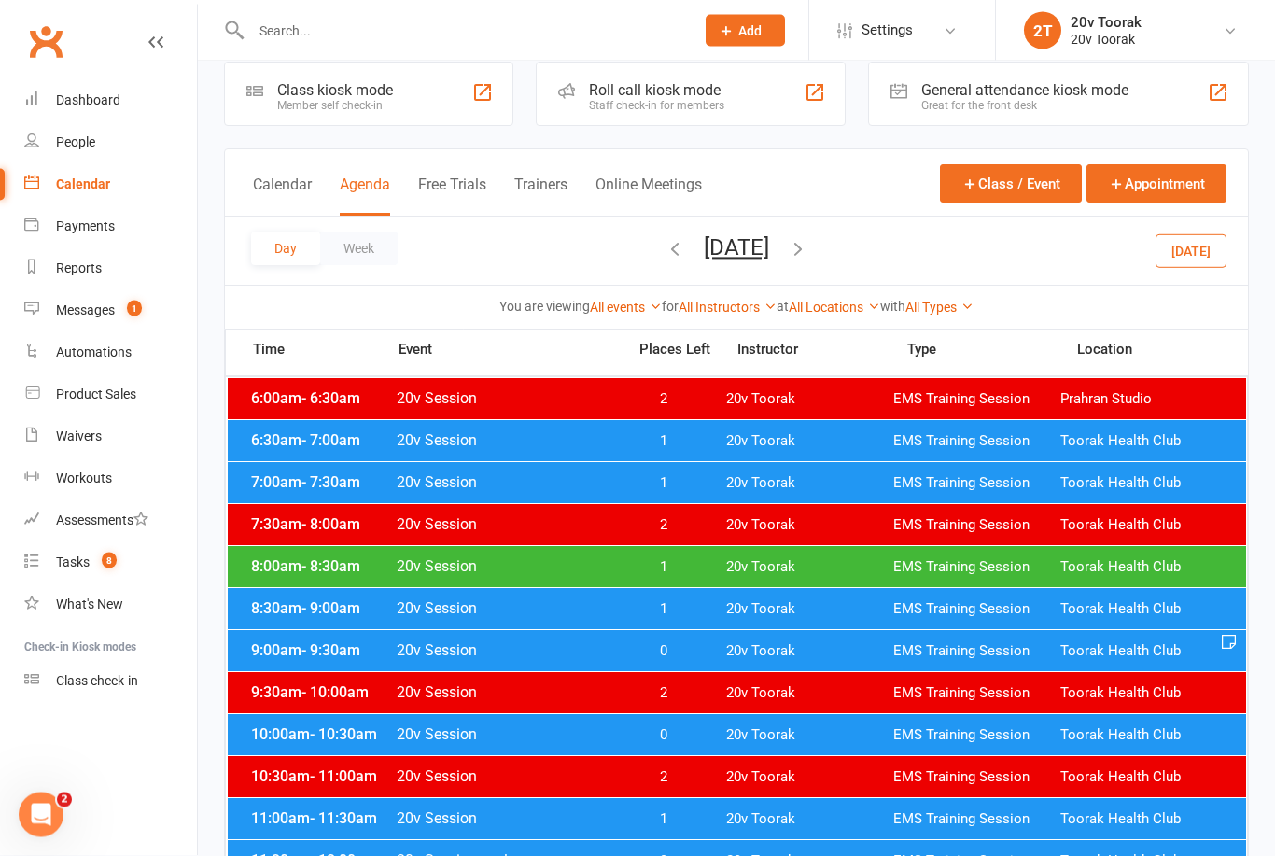
scroll to position [0, 0]
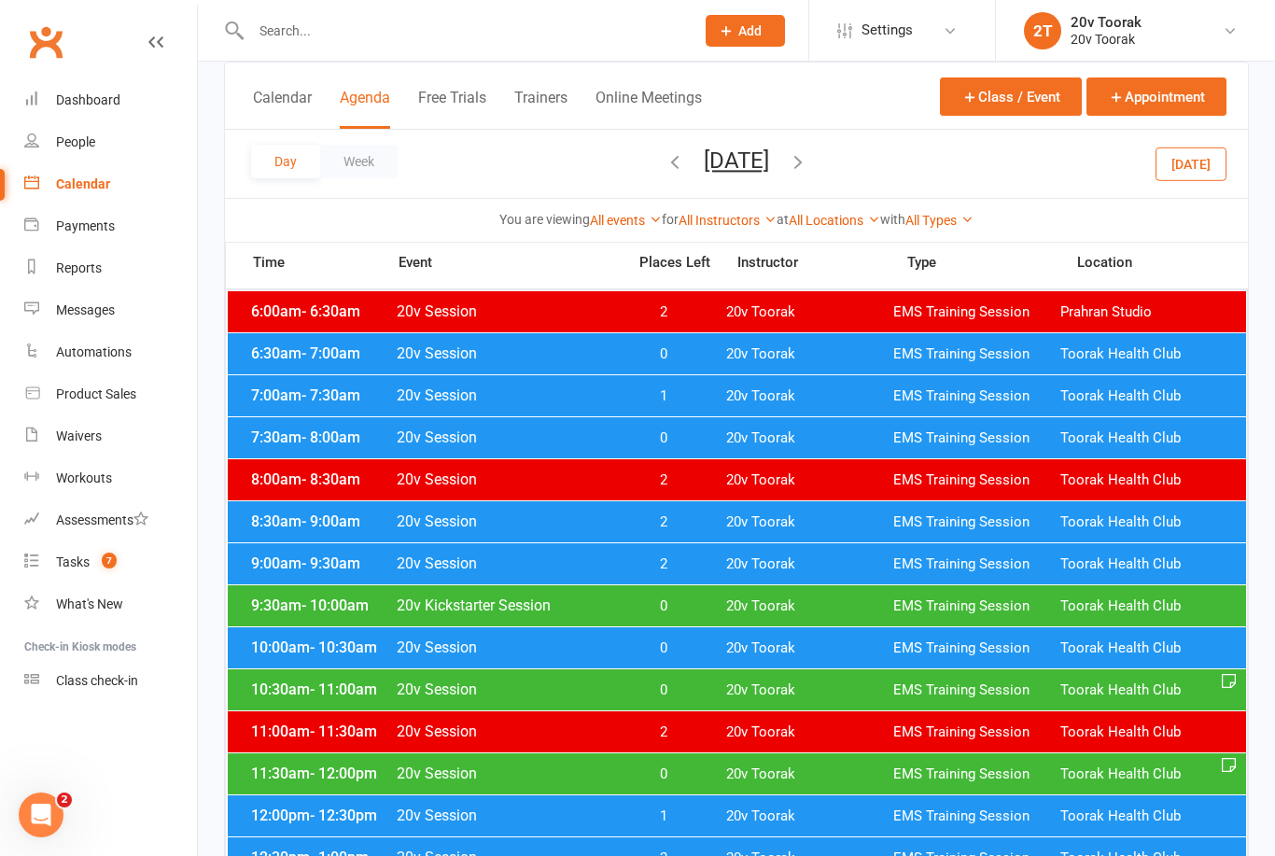
click at [77, 316] on div "Messages" at bounding box center [85, 309] width 59 height 15
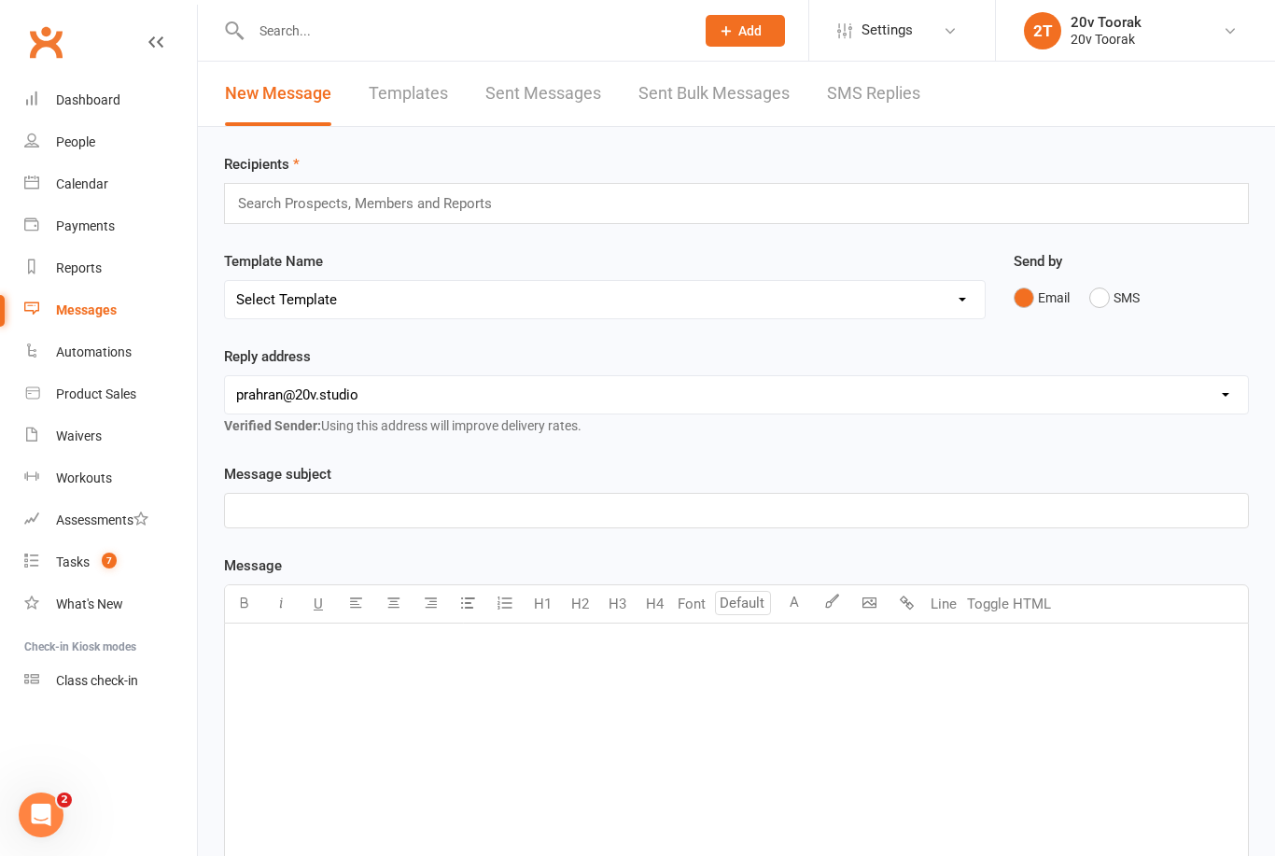
scroll to position [5, 0]
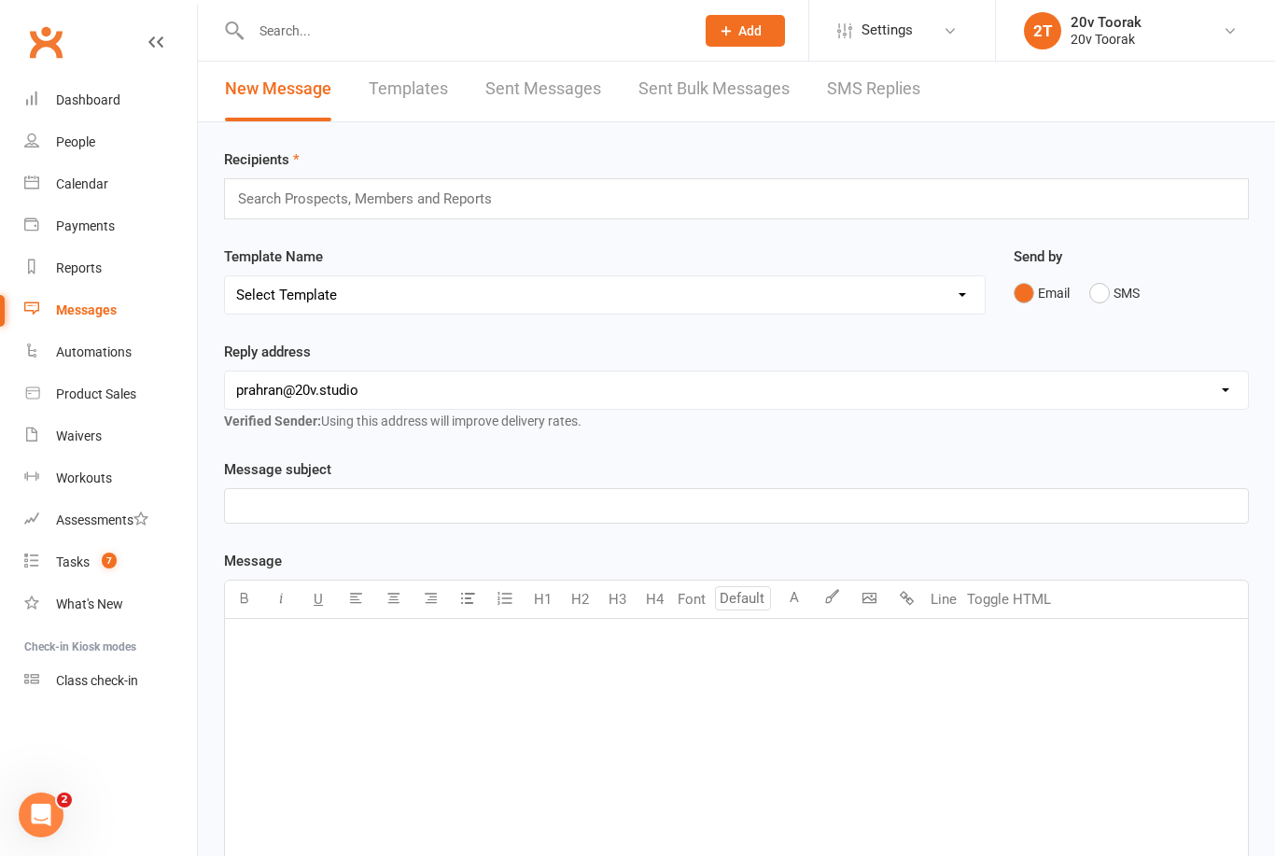
click at [897, 72] on link "SMS Replies" at bounding box center [873, 89] width 93 height 64
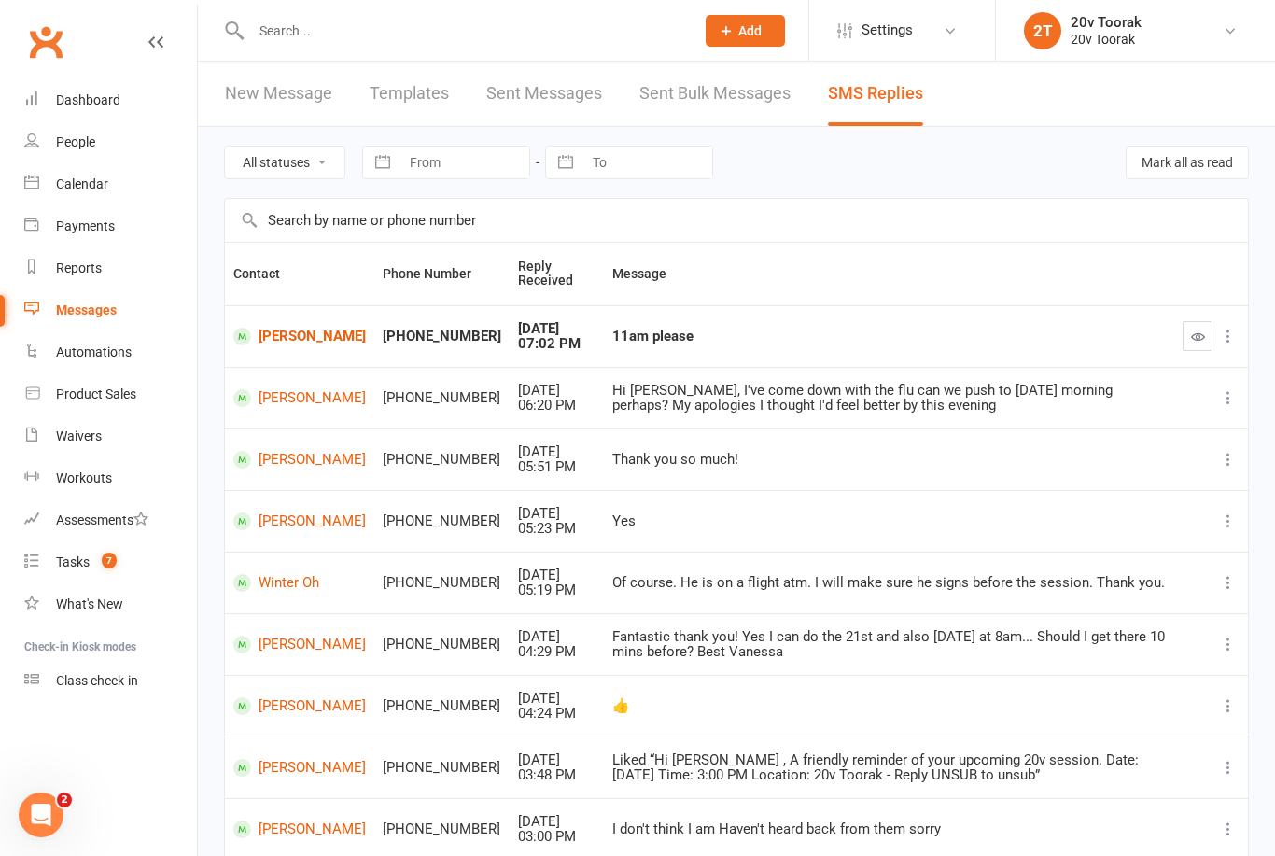
click at [1203, 346] on button "button" at bounding box center [1198, 336] width 30 height 30
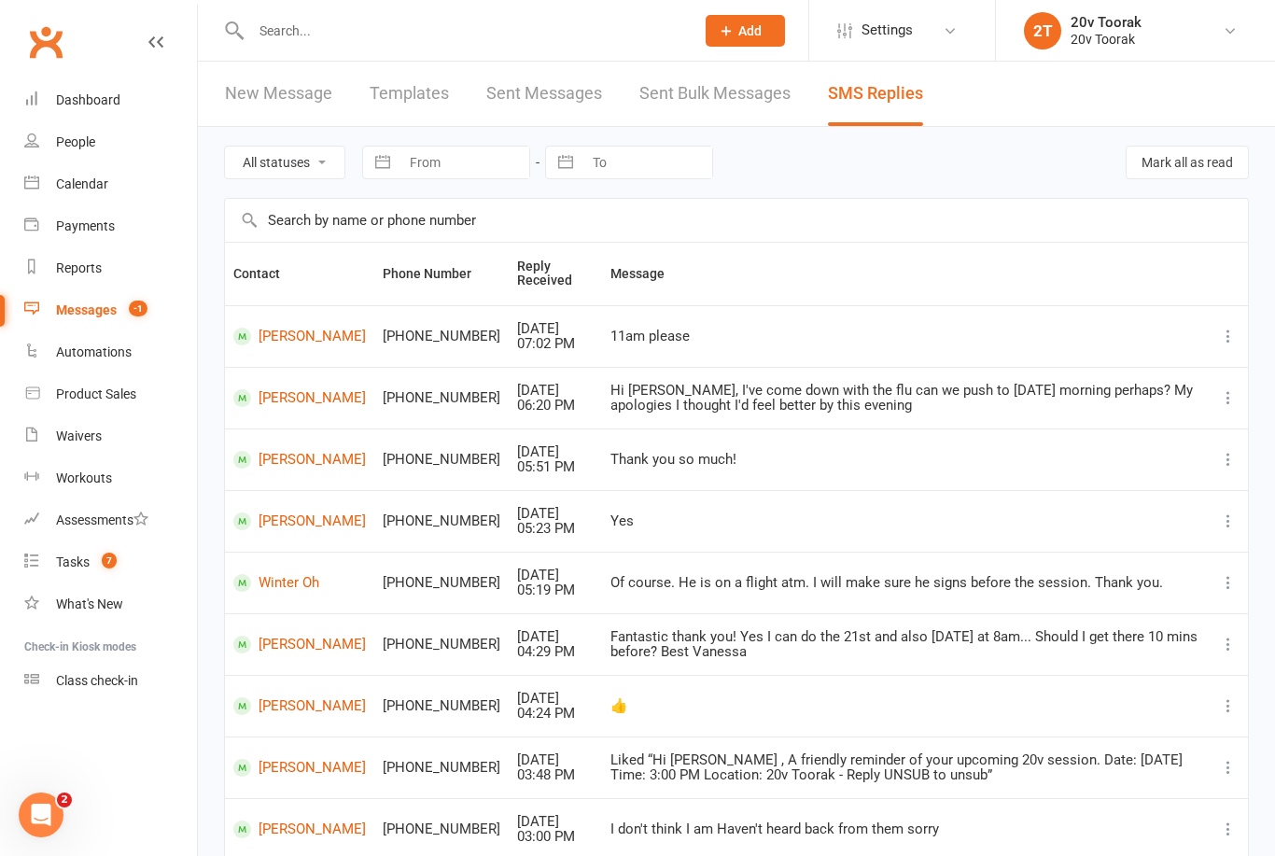
click at [263, 339] on link "Paul Thomas" at bounding box center [299, 337] width 133 height 18
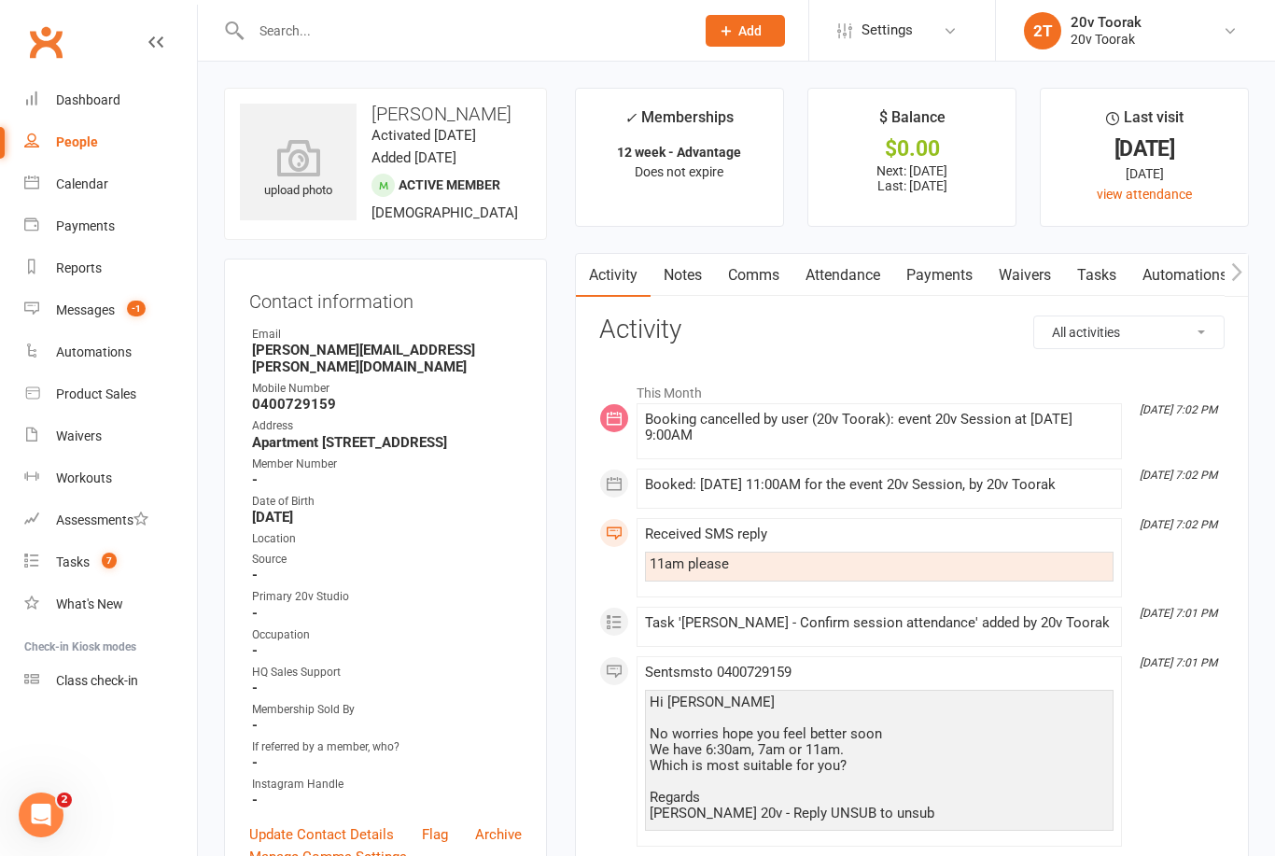
click at [82, 564] on div "Tasks" at bounding box center [73, 562] width 34 height 15
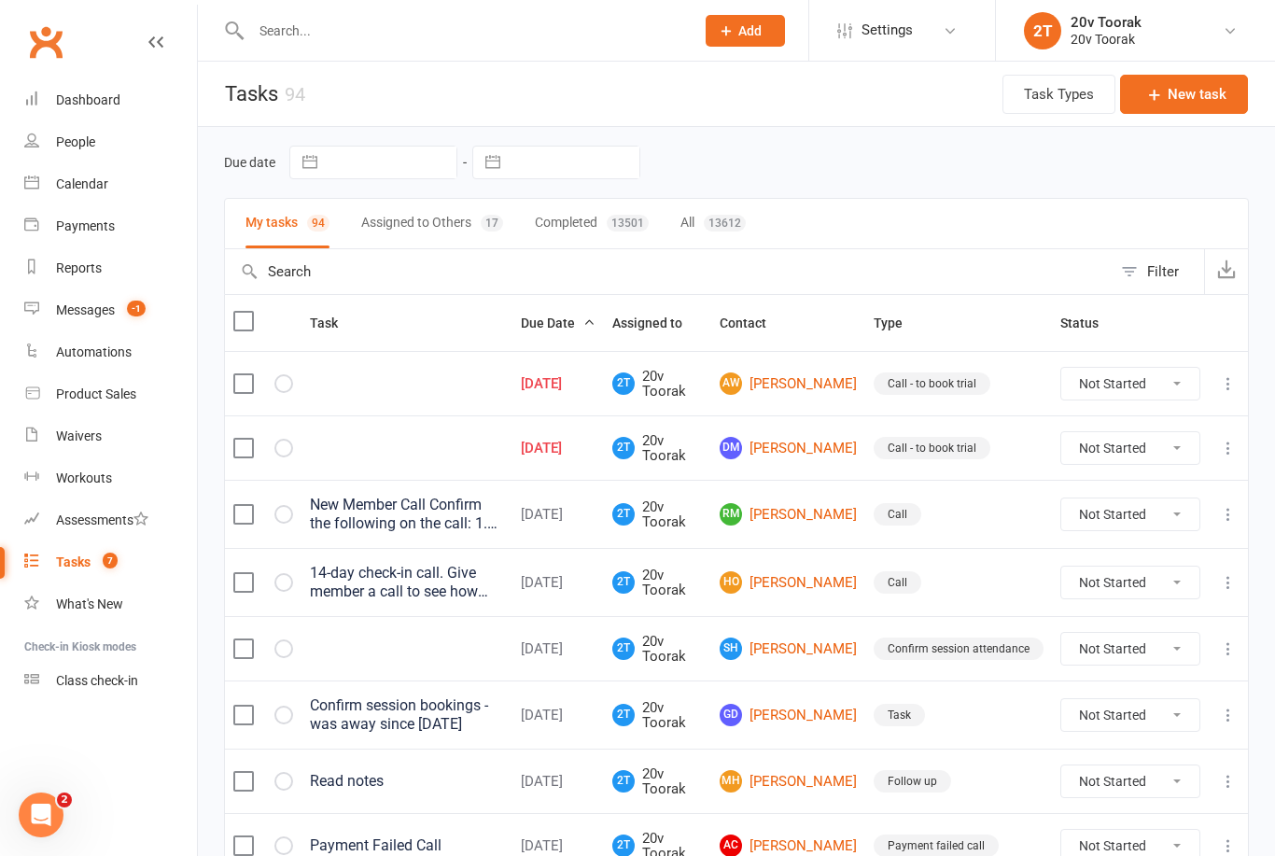
click at [799, 385] on link "AW Andrew Wings" at bounding box center [788, 383] width 137 height 22
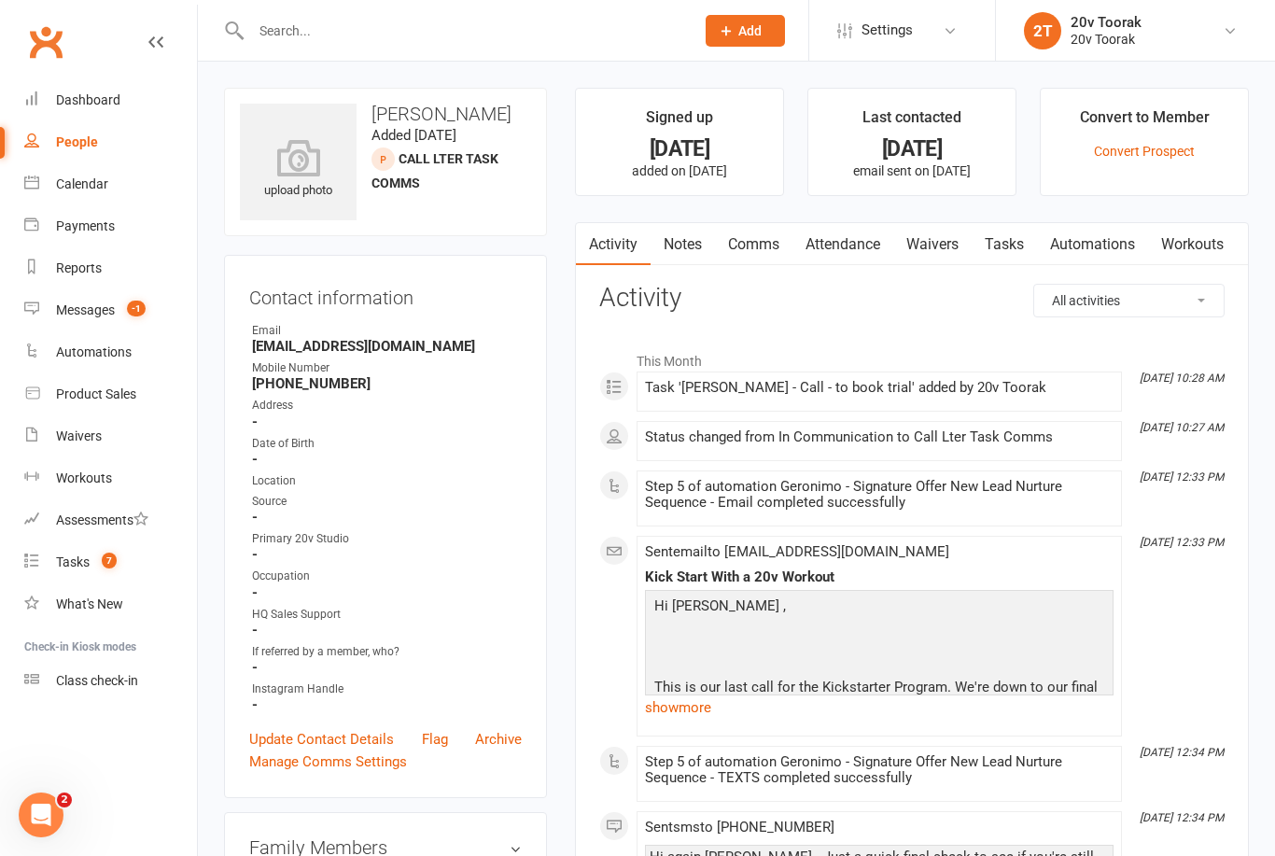
click at [690, 232] on link "Notes" at bounding box center [683, 244] width 64 height 43
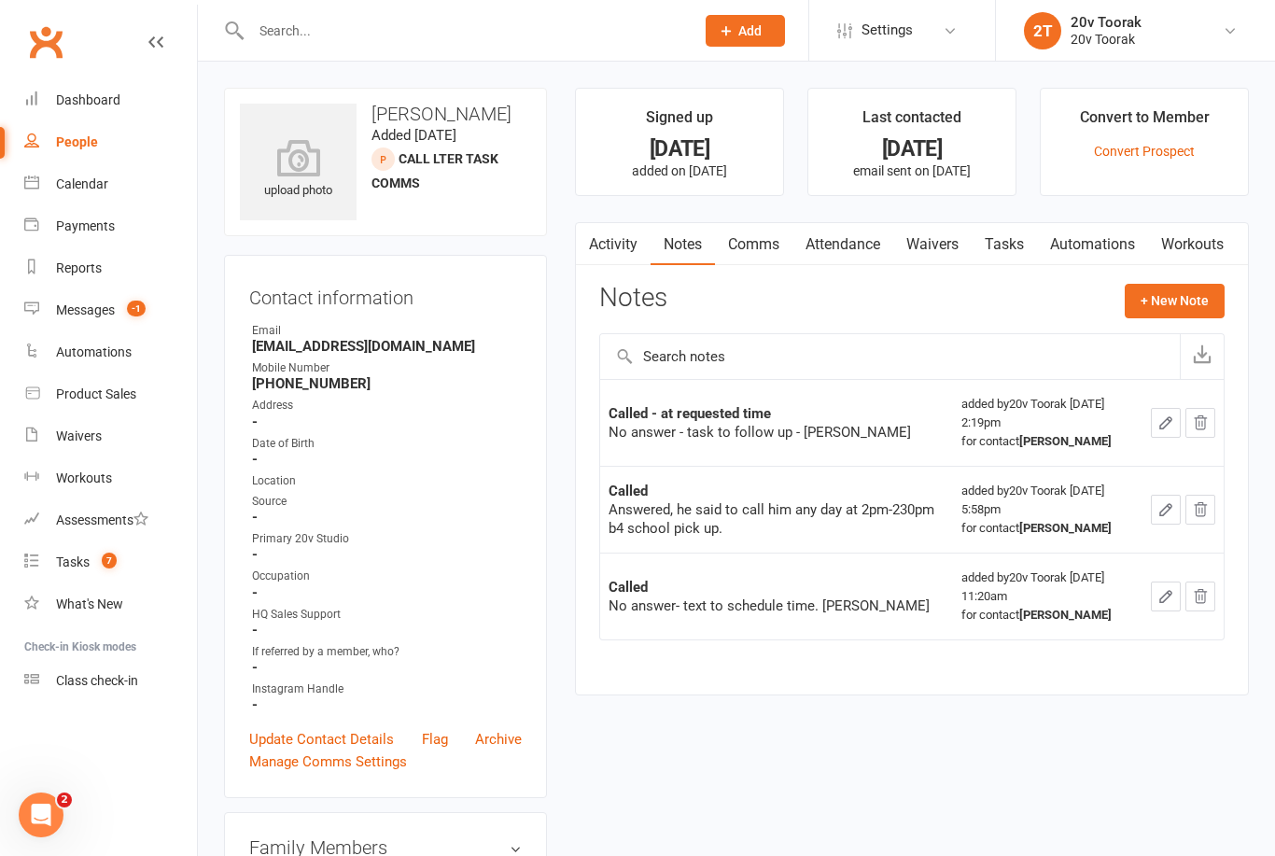
click at [1024, 230] on link "Tasks" at bounding box center [1004, 244] width 65 height 43
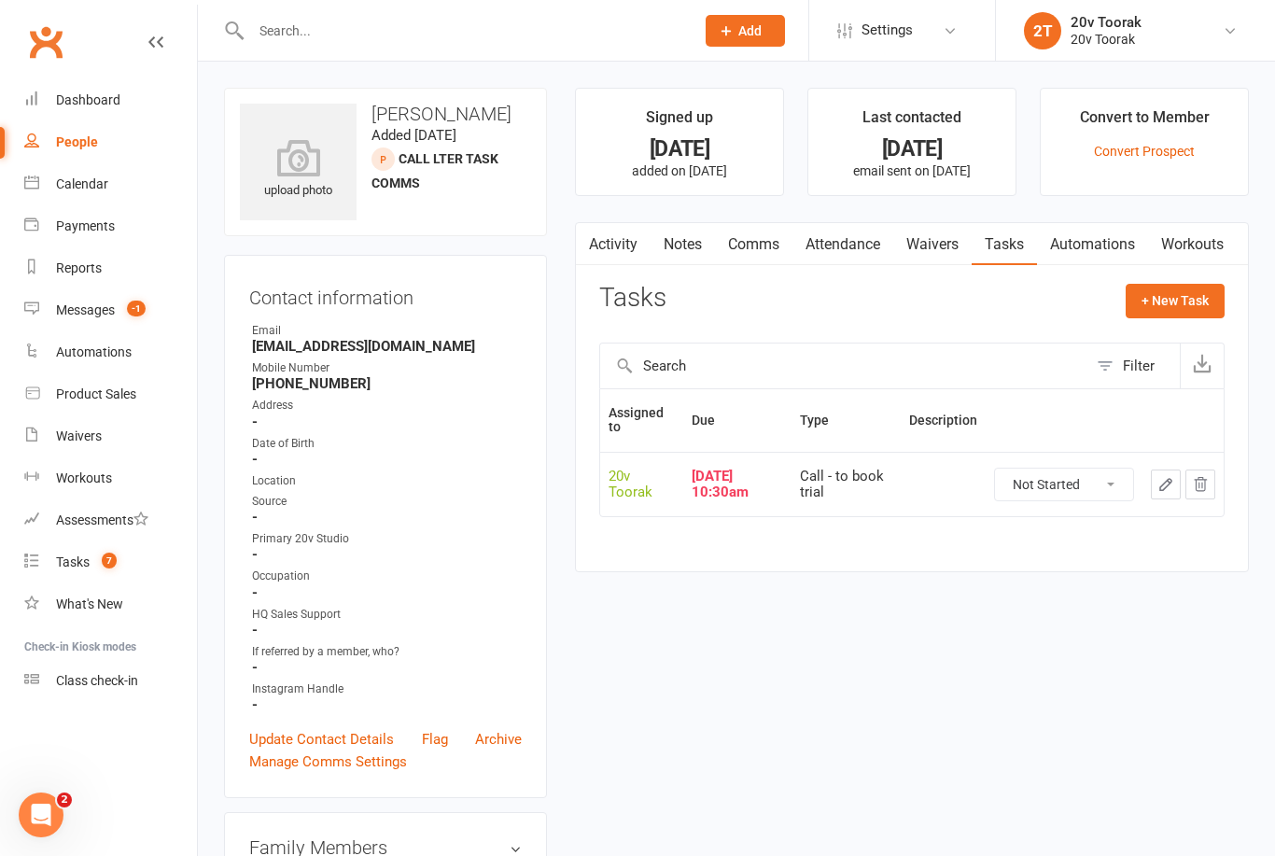
click at [1075, 488] on select "Not Started In Progress Waiting Complete" at bounding box center [1064, 485] width 138 height 32
select select "unstarted"
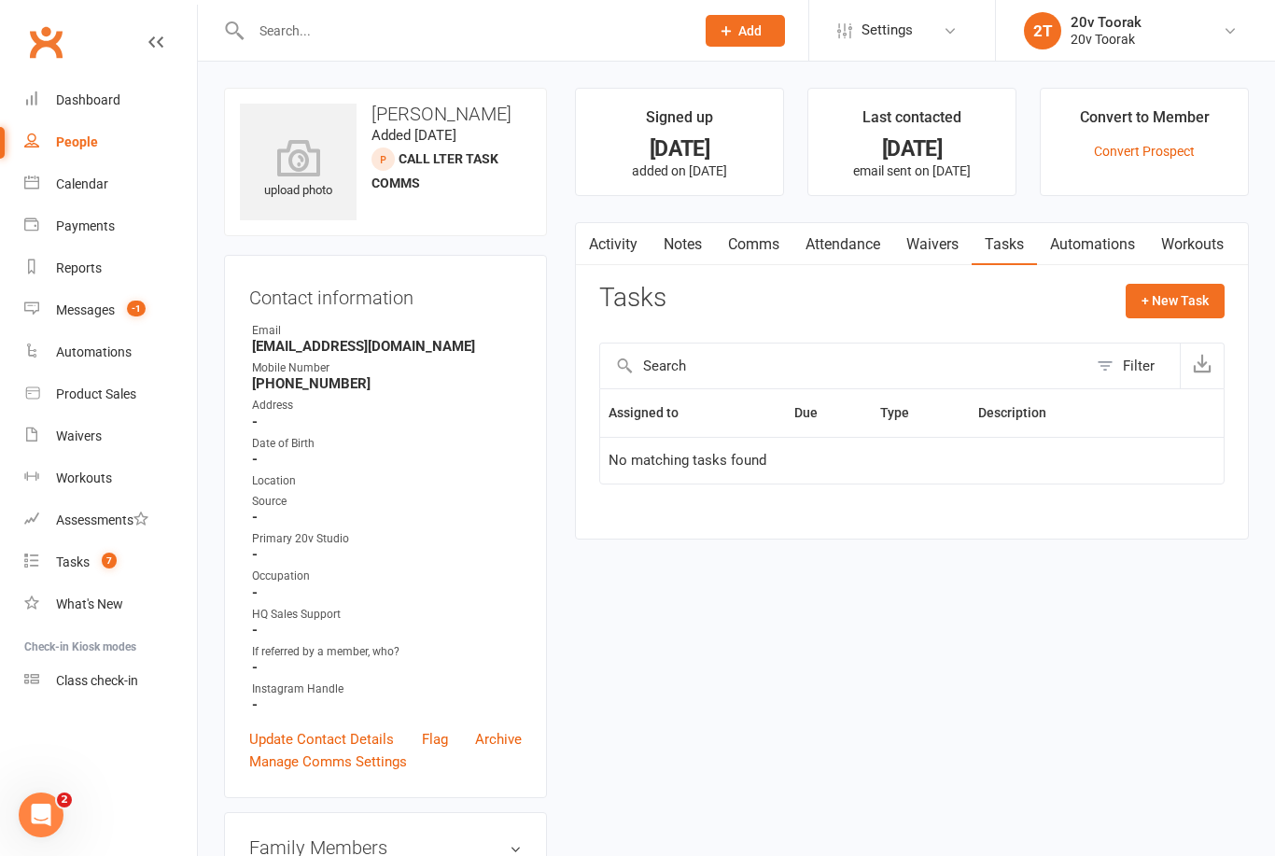
click at [1192, 304] on button "+ New Task" at bounding box center [1175, 301] width 99 height 34
select select "45736"
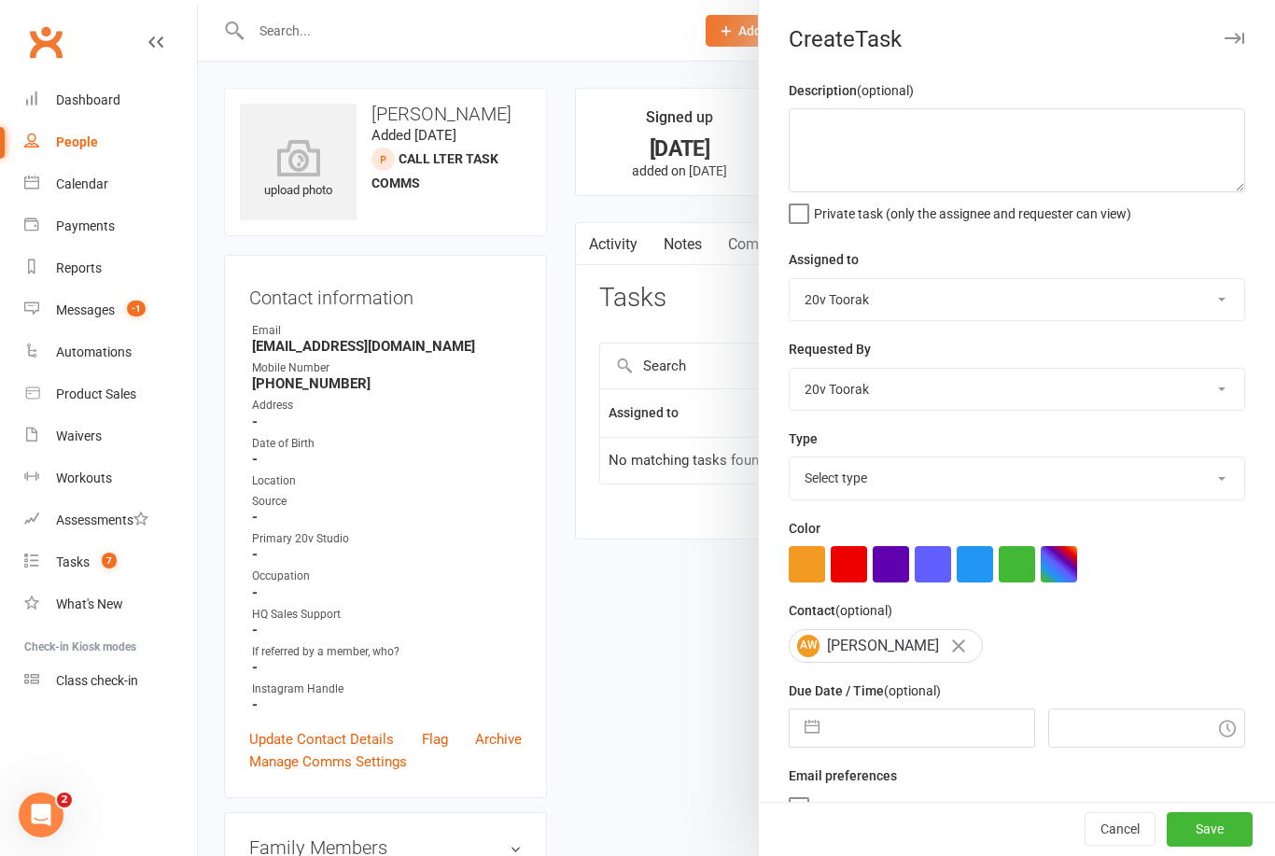
click at [1034, 481] on select "Select type Call Call - to book trial Confirm session attendance Confirm trial …" at bounding box center [1017, 477] width 455 height 41
select select "32301"
click at [1084, 110] on textarea at bounding box center [1017, 150] width 456 height 84
type textarea "S"
type textarea "At requested time Was too late at time of call"
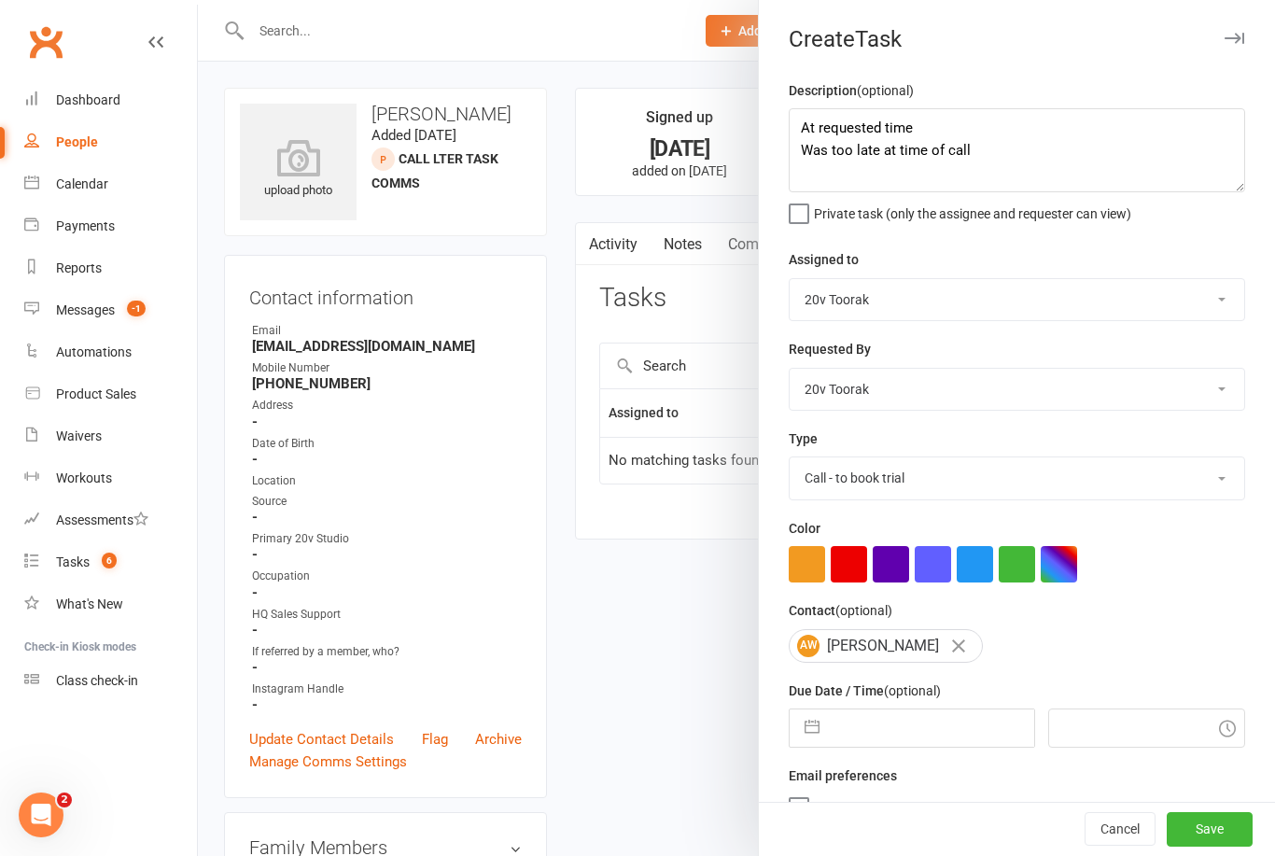
click at [878, 729] on input "text" at bounding box center [931, 727] width 204 height 37
select select "6"
select select "2025"
select select "7"
select select "2025"
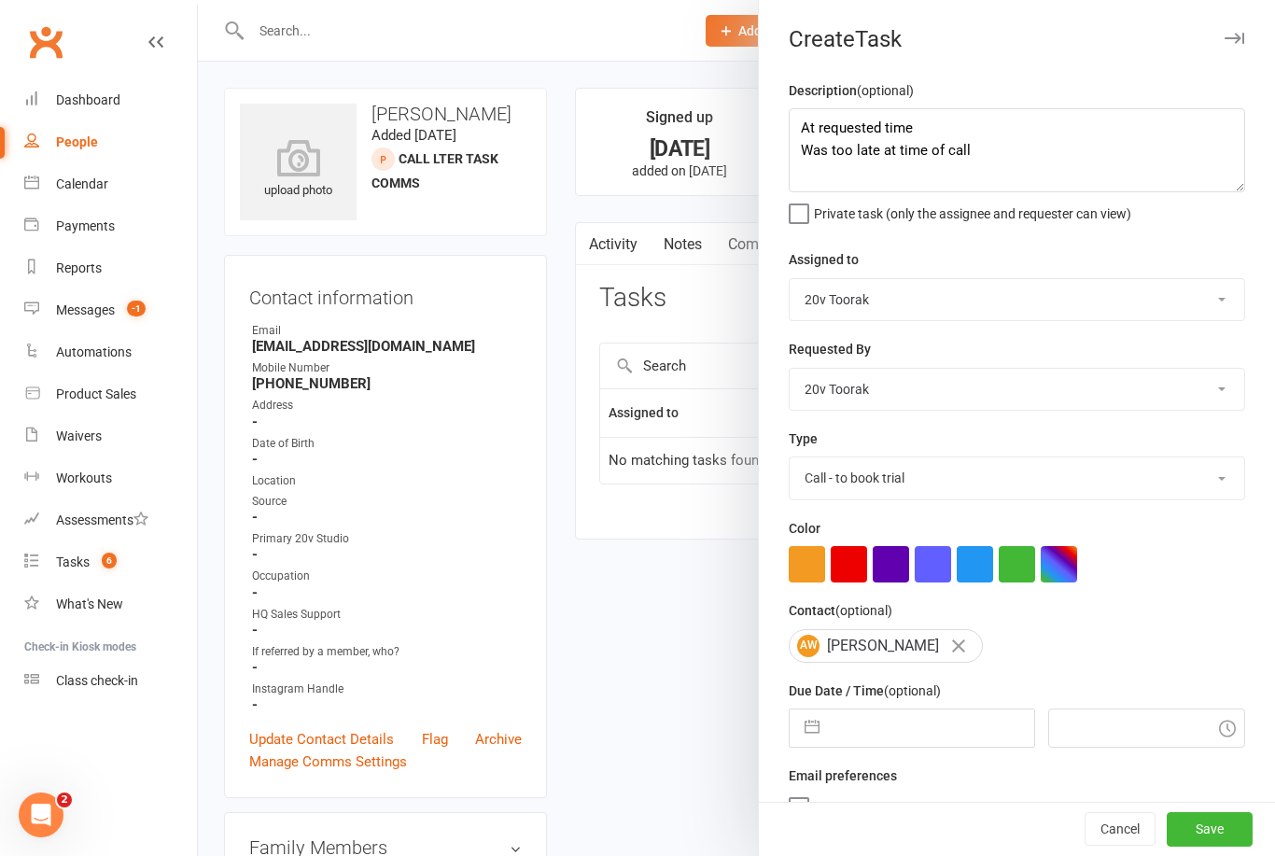
select select "8"
select select "2025"
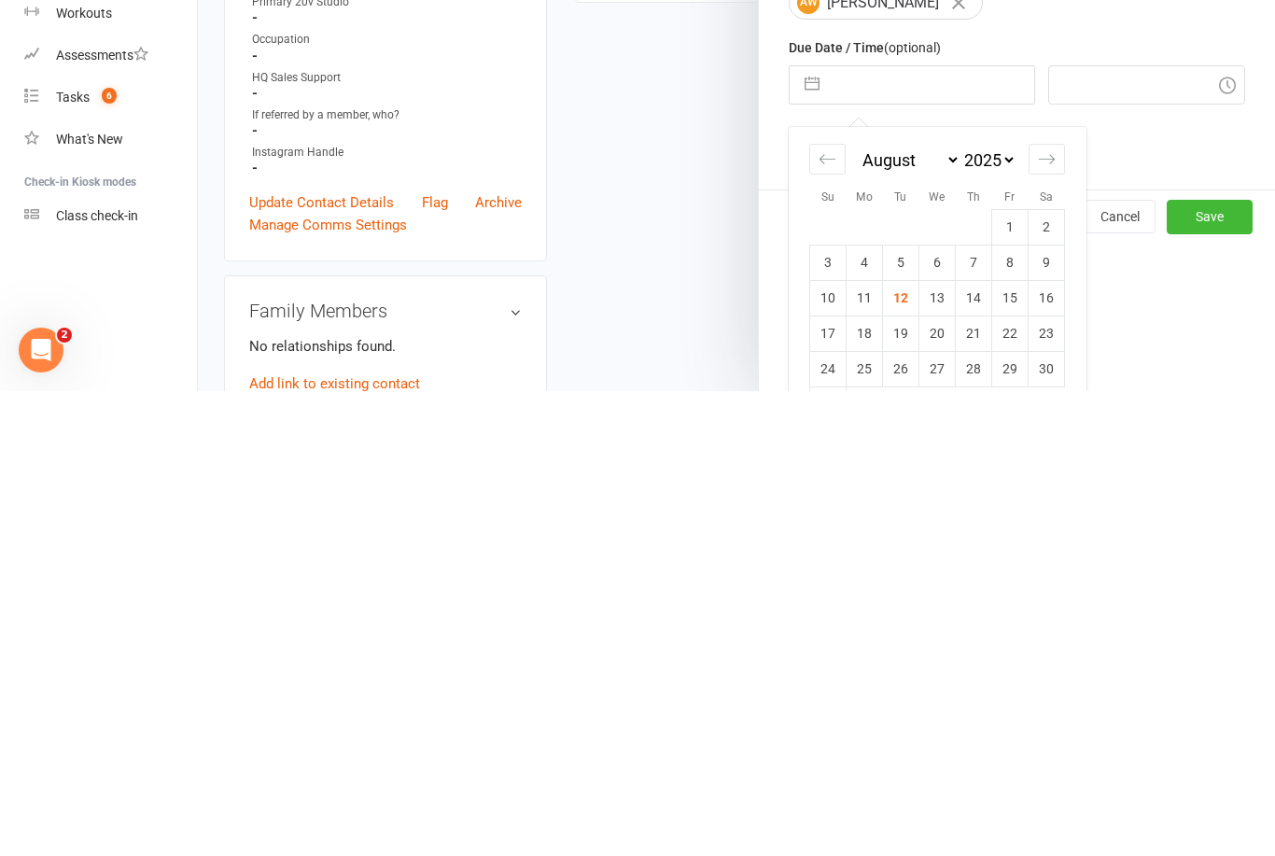
scroll to position [177, 0]
click at [935, 710] on td "6" at bounding box center [938, 727] width 36 height 35
type input "06 Aug 2025"
type input "7:15pm"
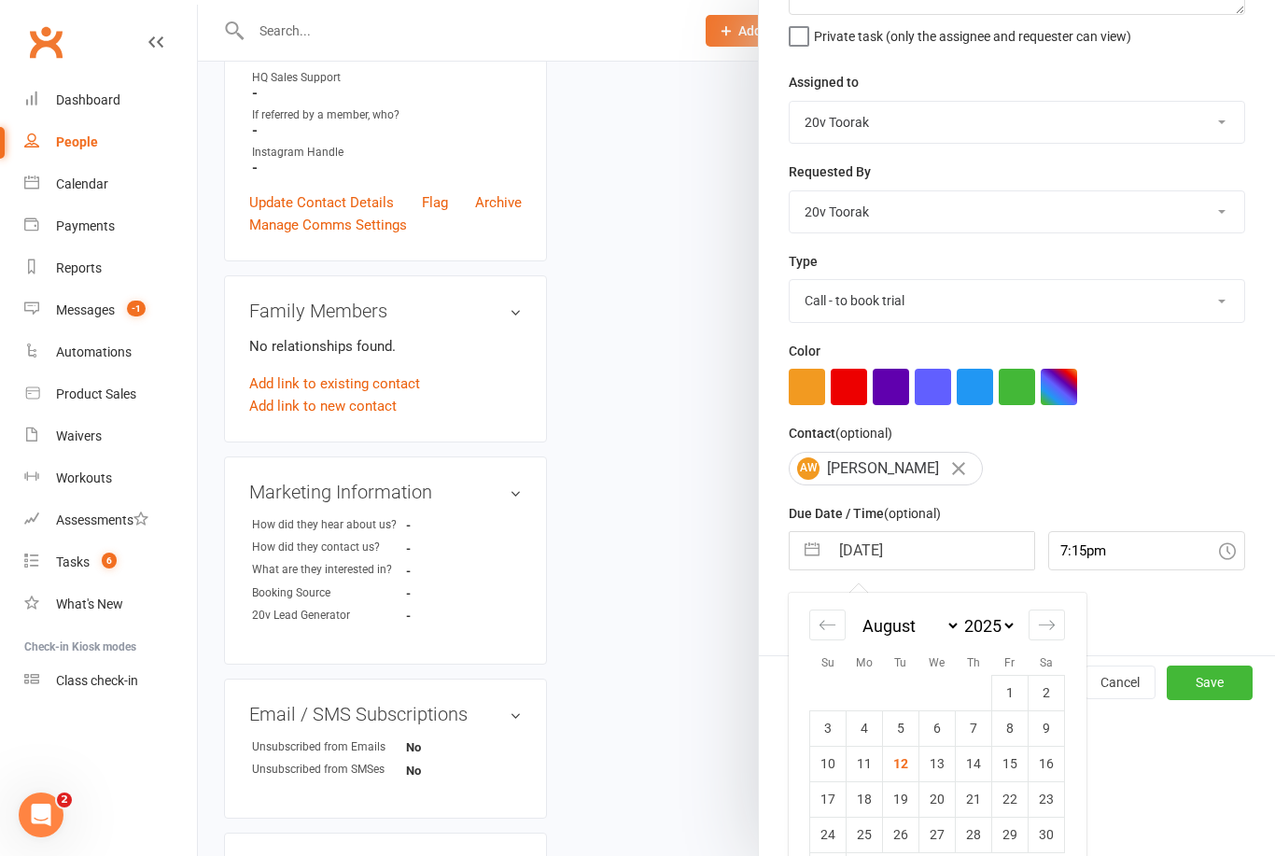
scroll to position [35, 0]
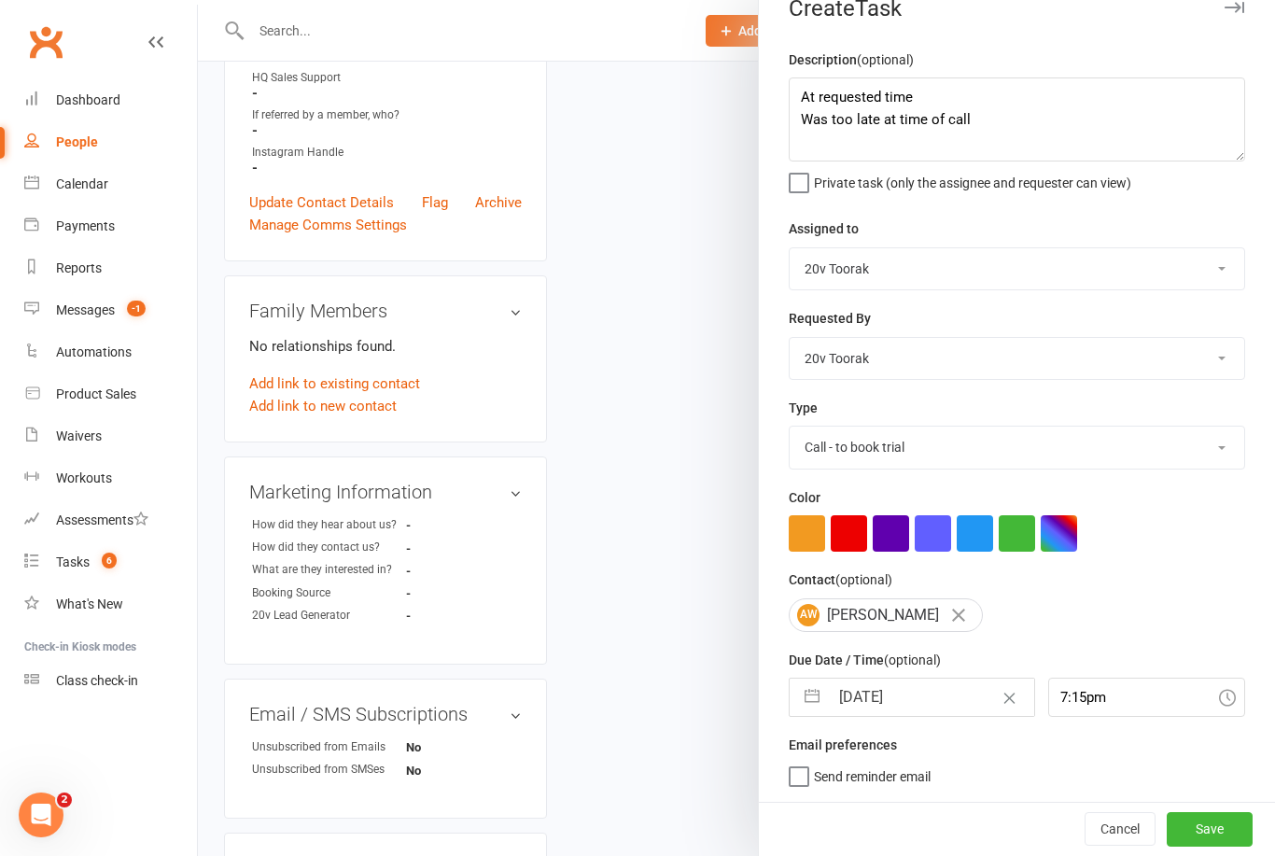
click at [878, 697] on input "06 Aug 2025" at bounding box center [931, 697] width 204 height 37
select select "6"
select select "2025"
select select "7"
select select "2025"
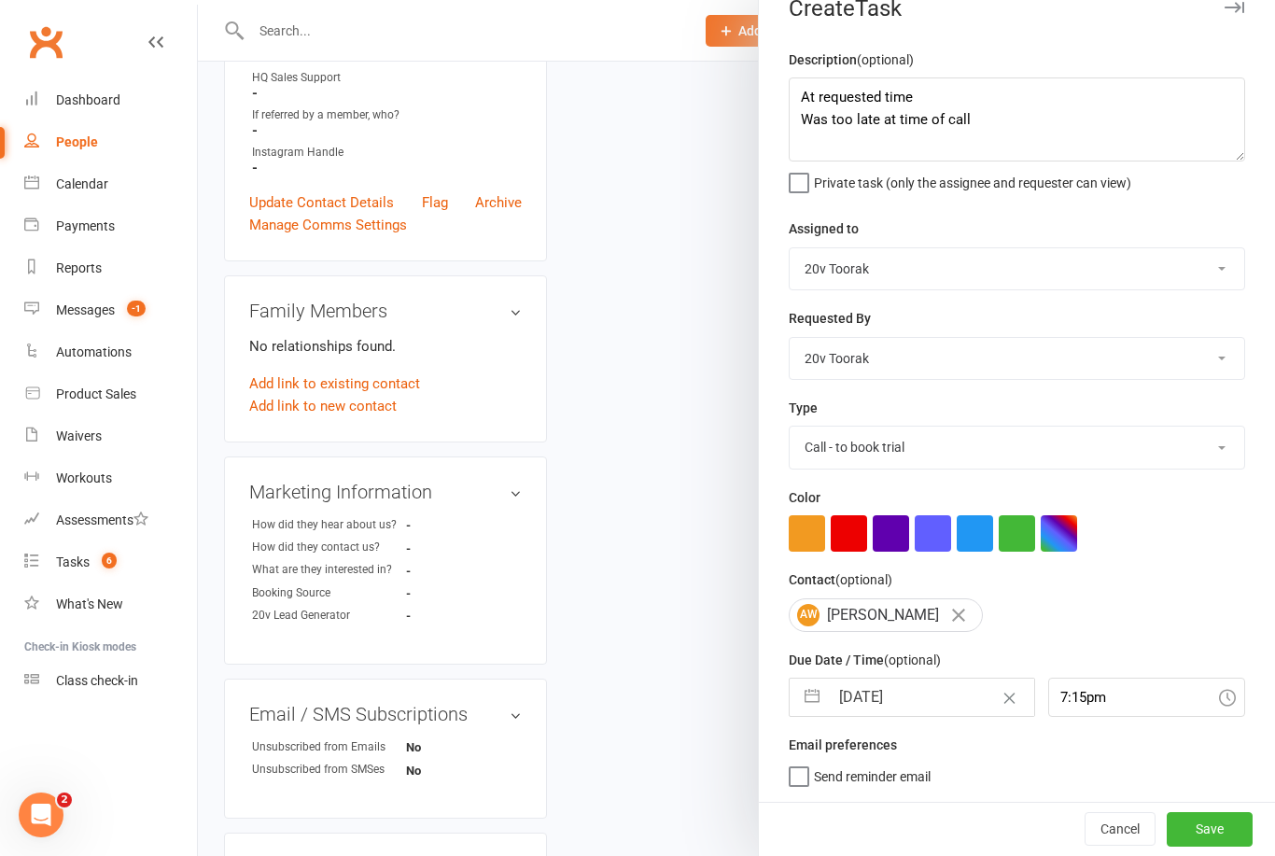
select select "8"
select select "2025"
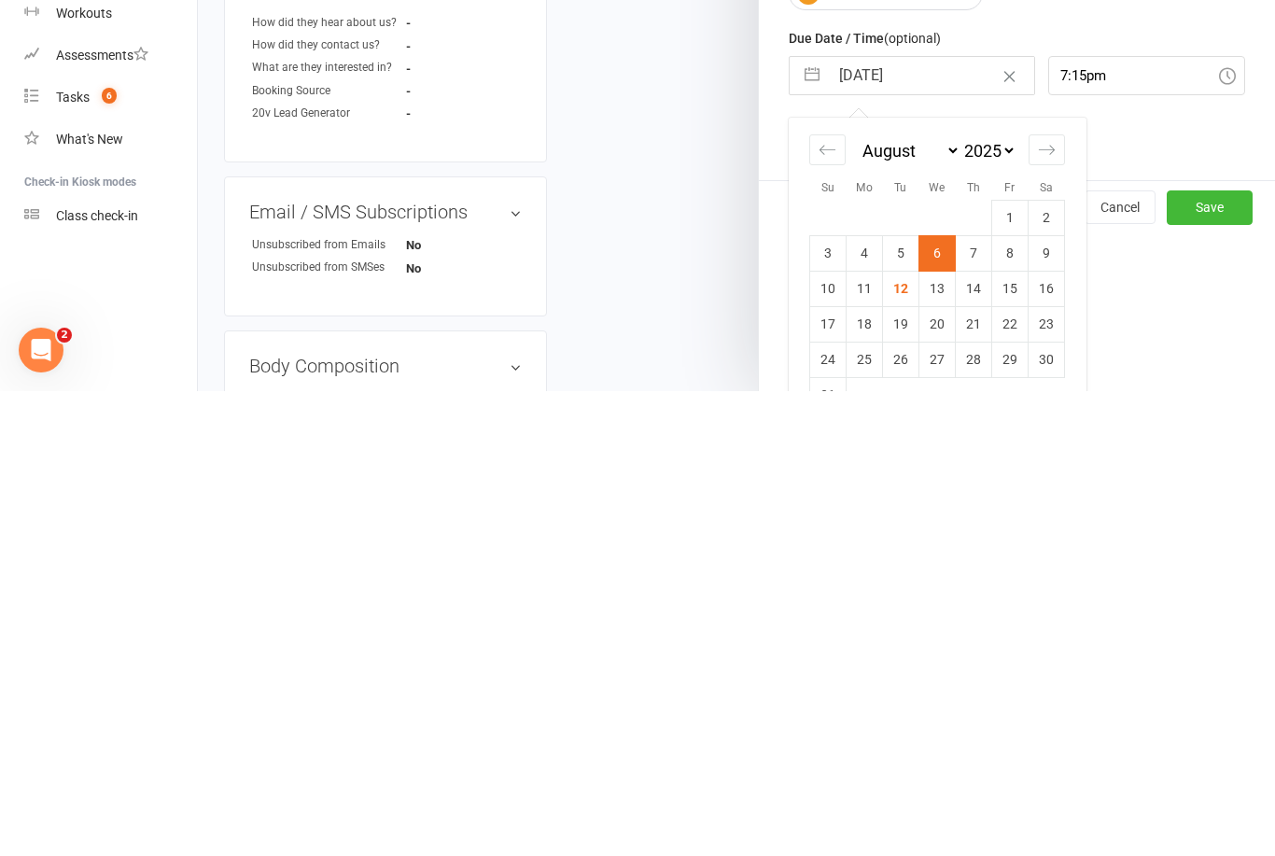
scroll to position [189, 0]
click at [925, 735] on td "13" at bounding box center [938, 752] width 36 height 35
type input "13 Aug 2025"
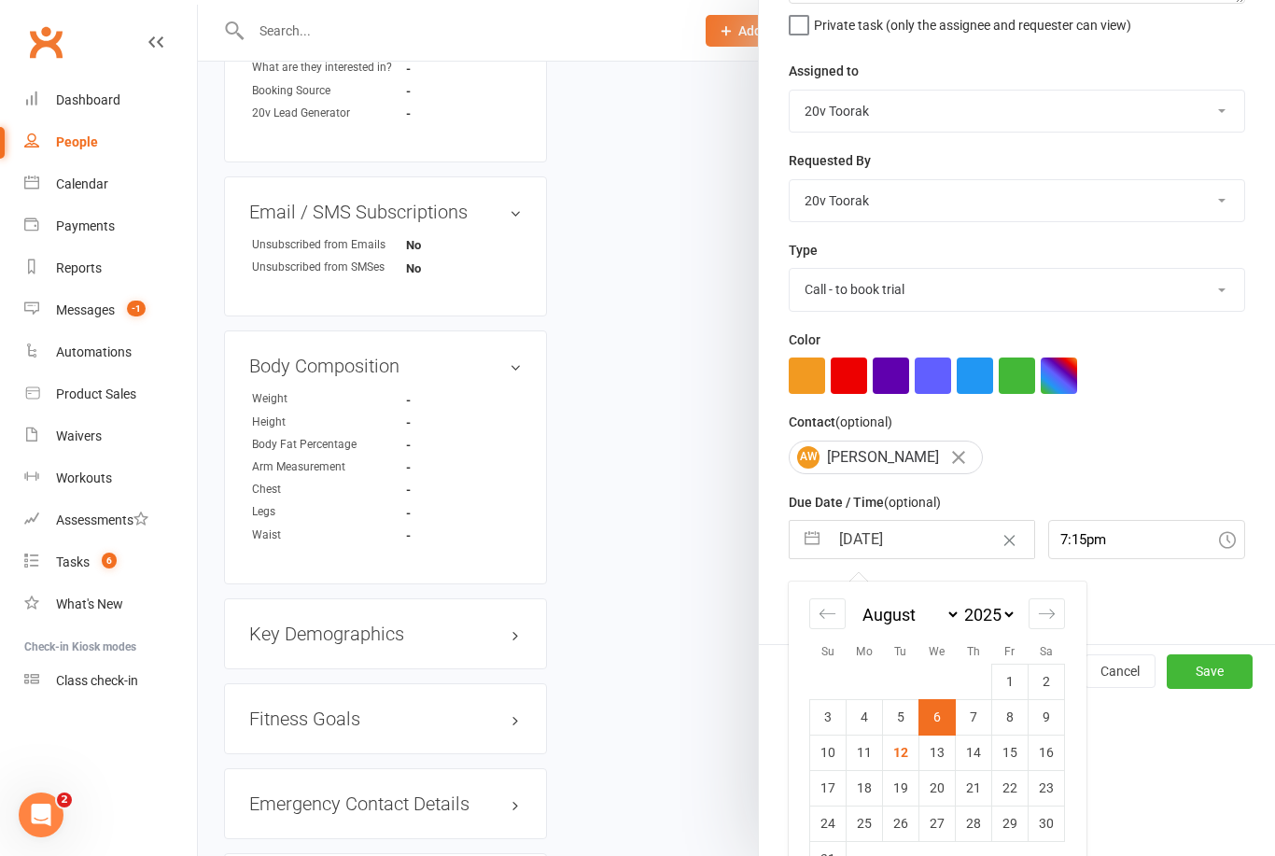
scroll to position [35, 0]
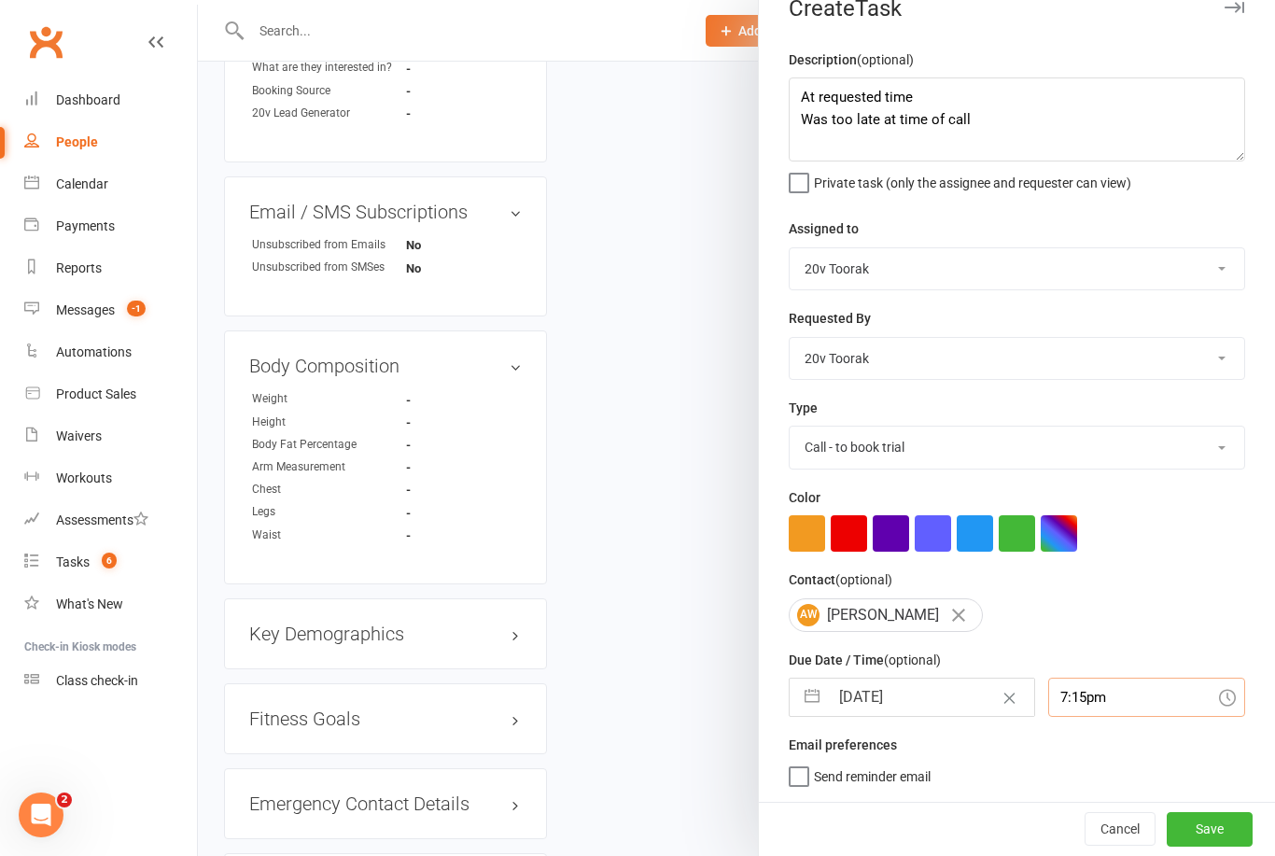
click at [1074, 708] on input "7:15pm" at bounding box center [1147, 697] width 198 height 39
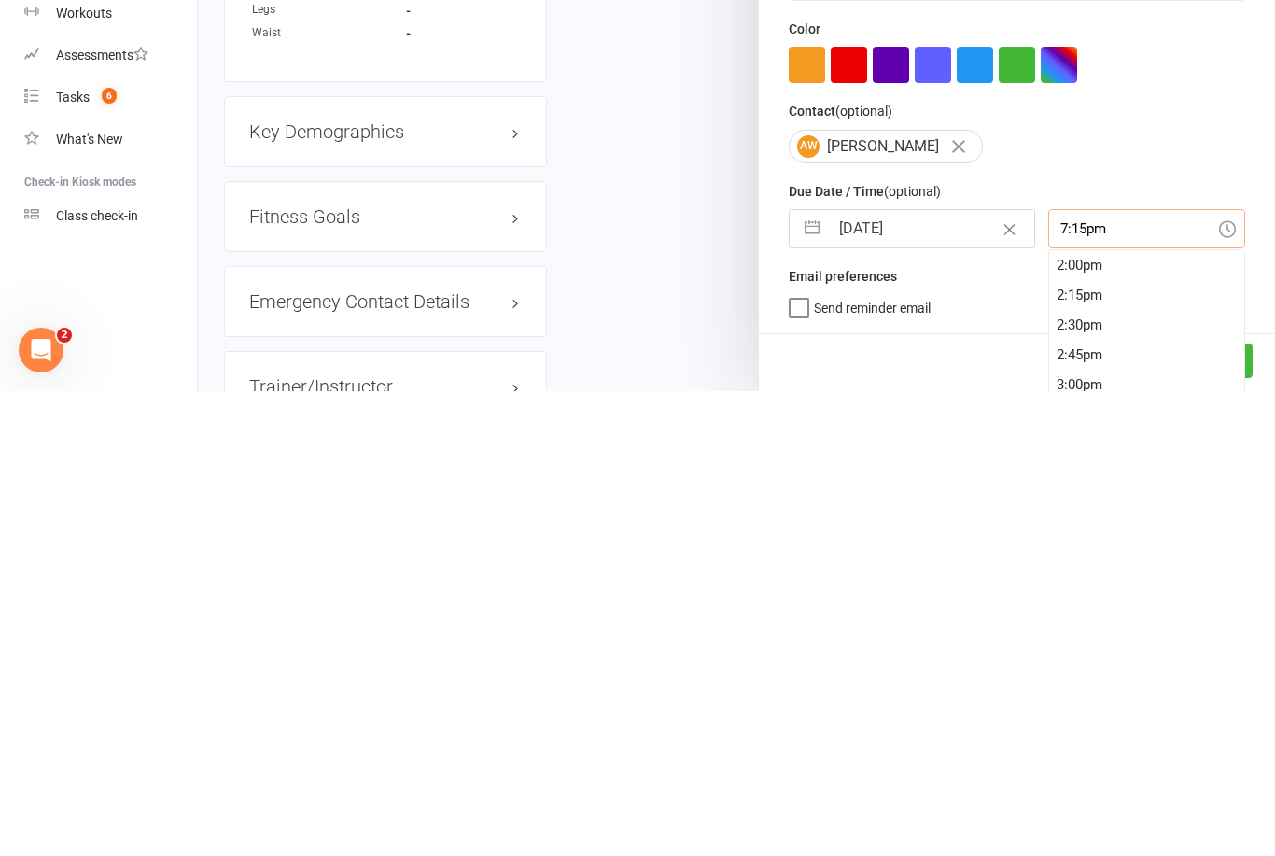
scroll to position [1671, 0]
click at [1049, 747] on div "2:15pm" at bounding box center [1147, 762] width 196 height 30
type input "2:15pm"
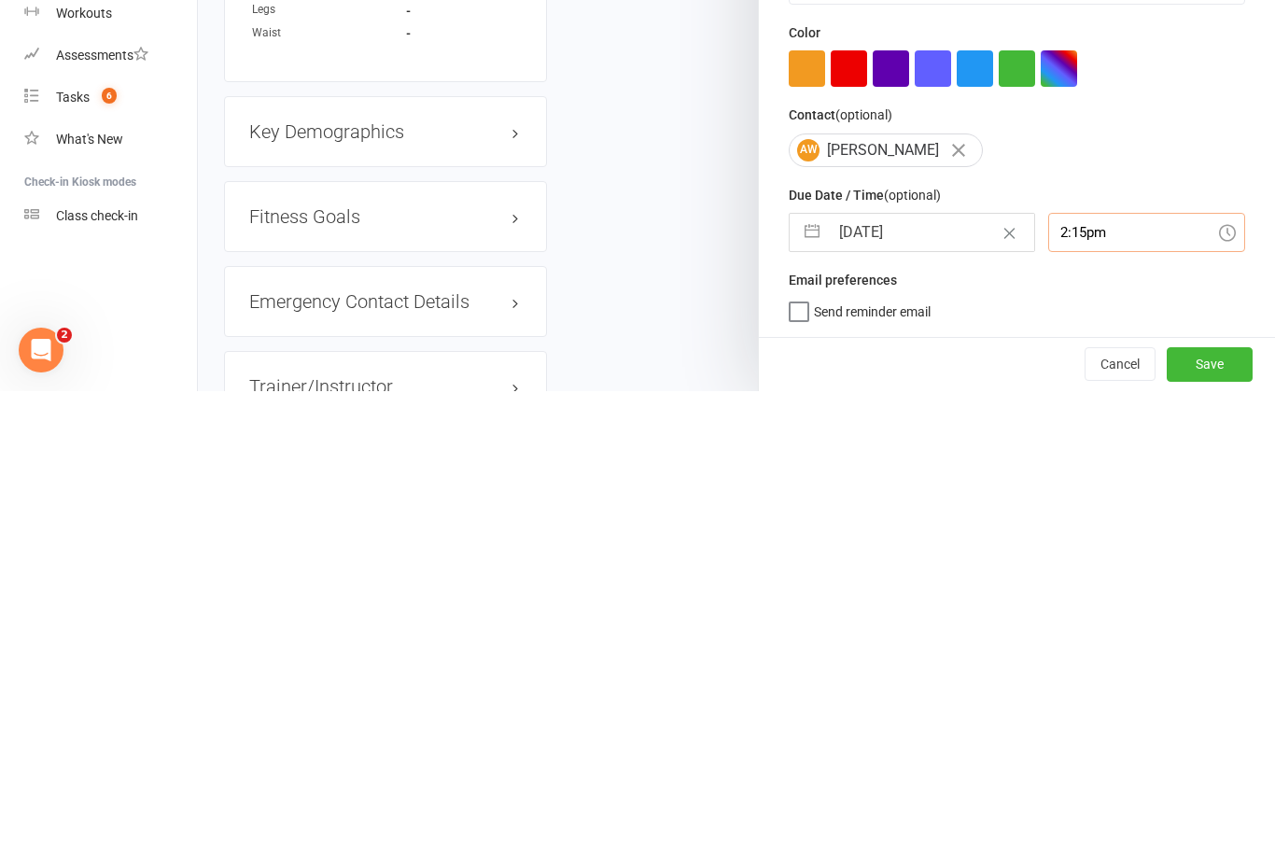
click at [1197, 812] on button "Save" at bounding box center [1210, 829] width 86 height 34
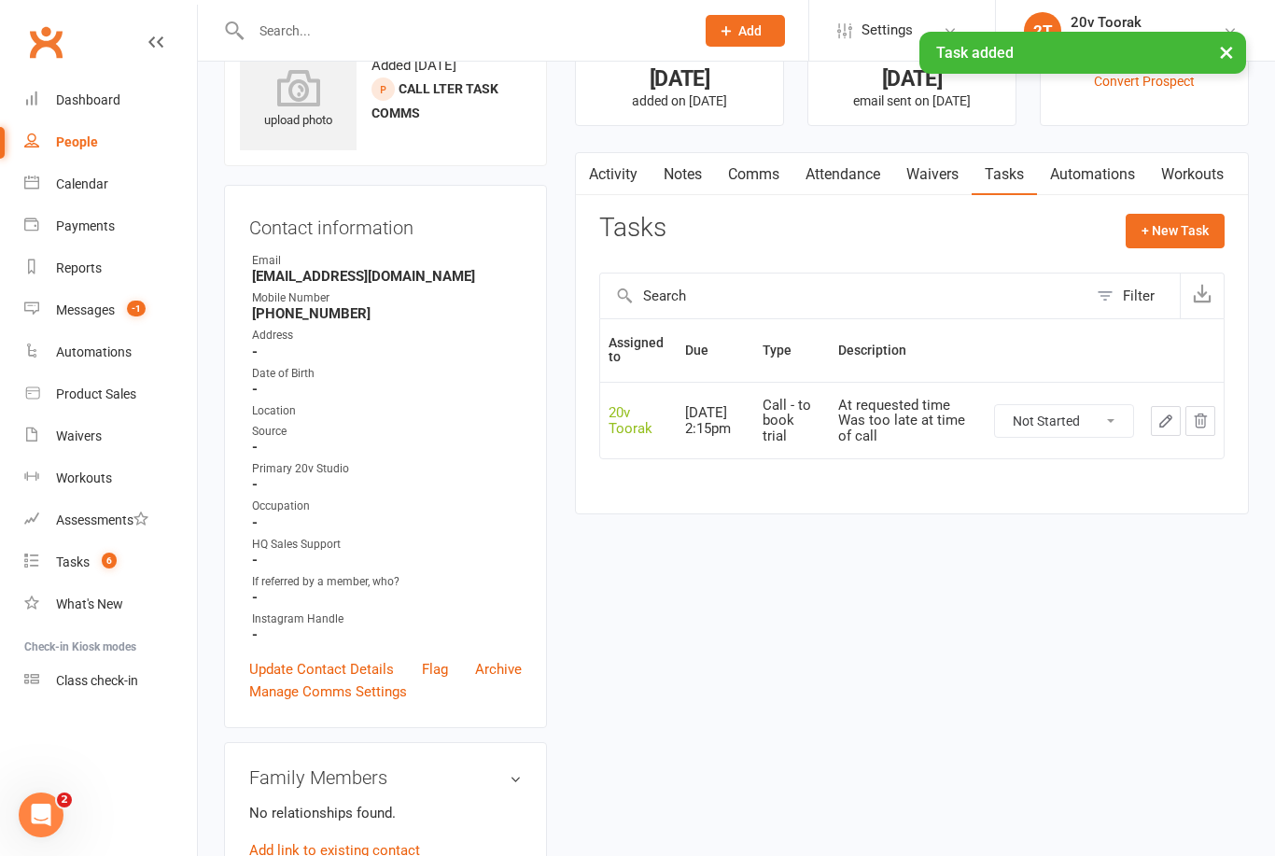
scroll to position [0, 0]
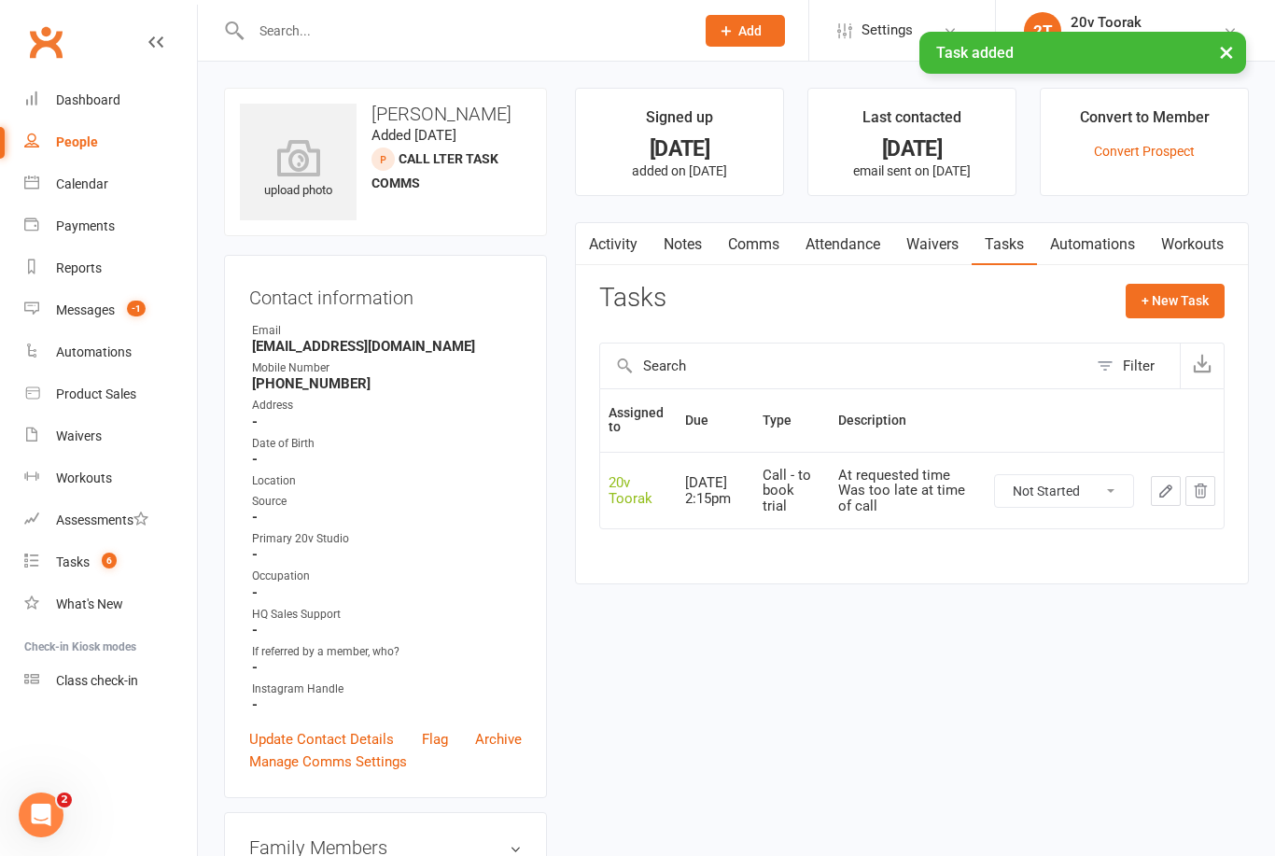
click at [95, 583] on link "Tasks 6" at bounding box center [110, 562] width 173 height 42
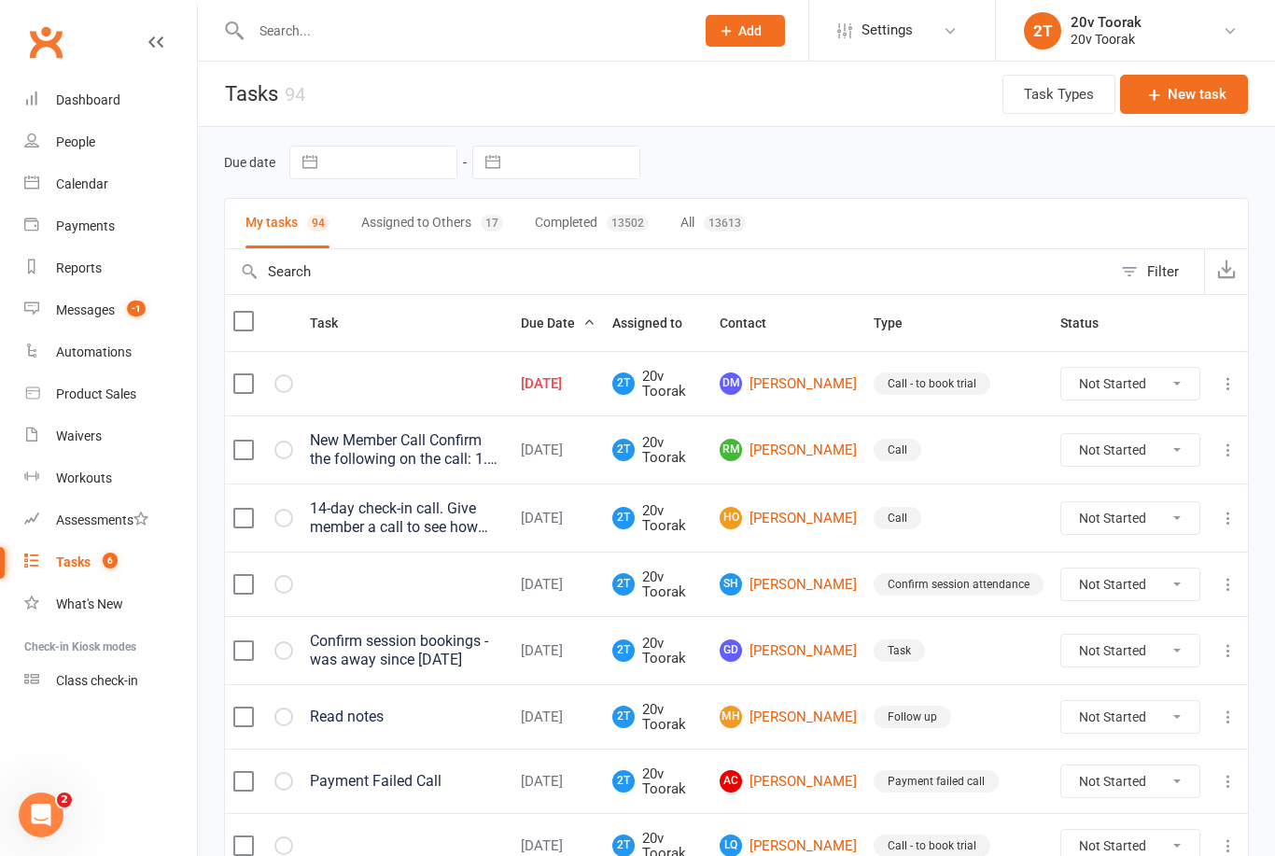
click at [794, 382] on link "DM David Mackereth" at bounding box center [788, 383] width 137 height 22
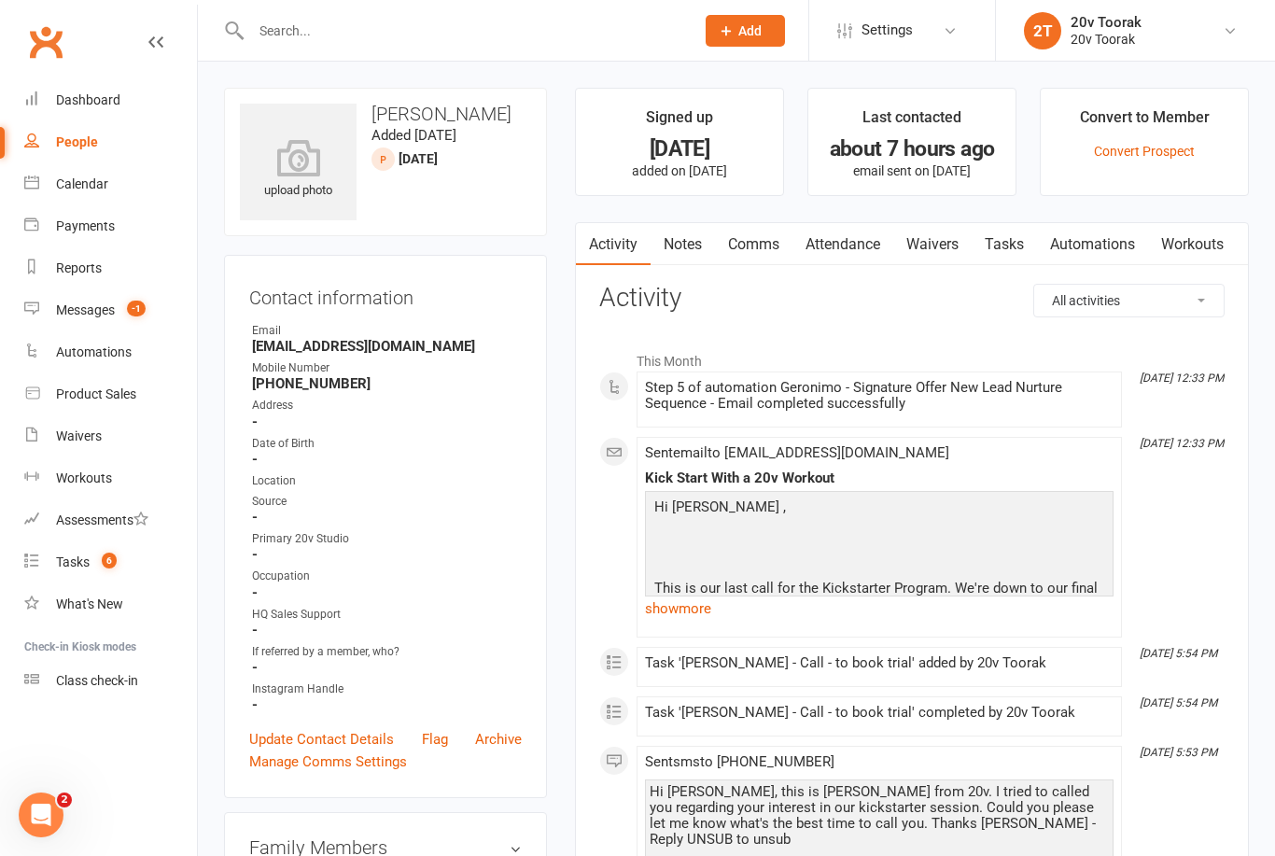
click at [708, 257] on link "Notes" at bounding box center [683, 244] width 64 height 43
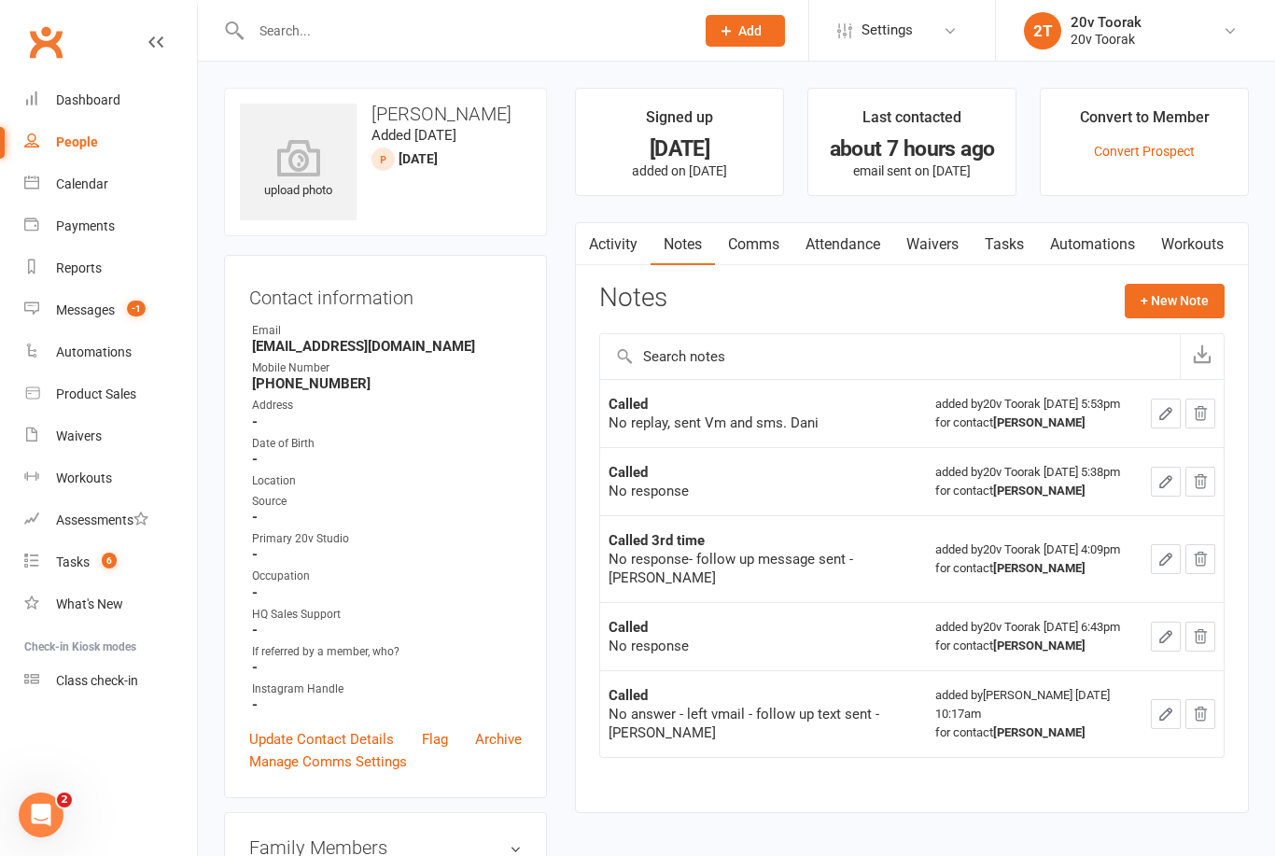
click at [624, 257] on link "Activity" at bounding box center [613, 244] width 75 height 43
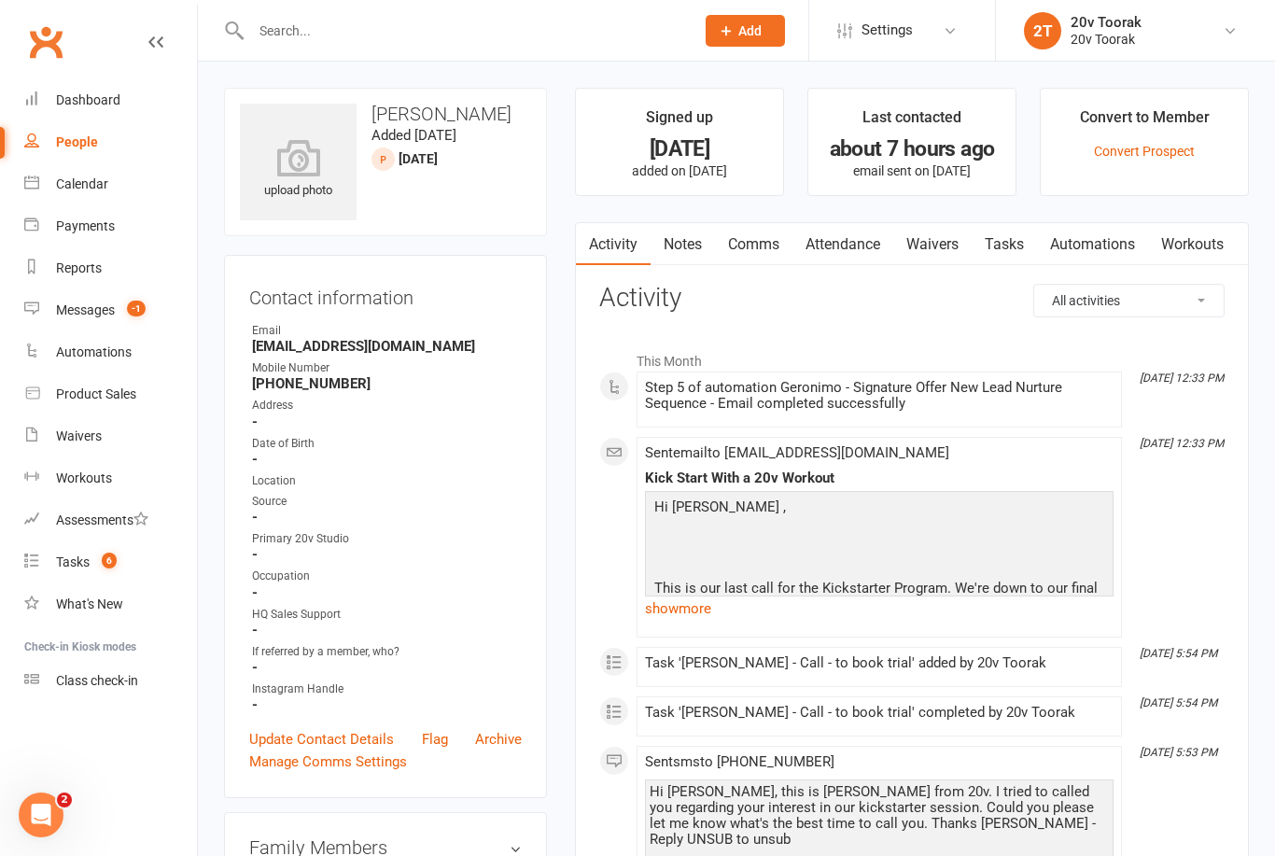
scroll to position [3, 0]
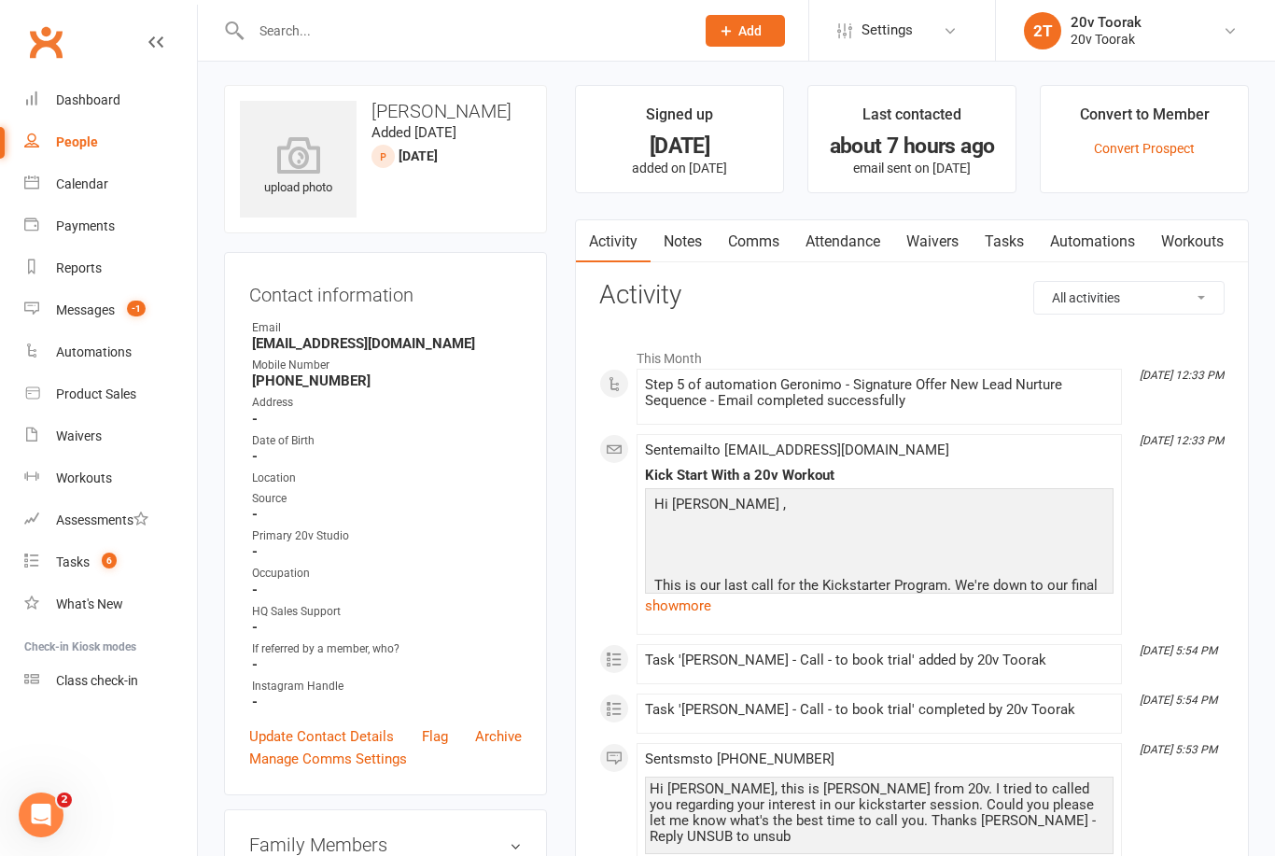
click at [675, 228] on link "Notes" at bounding box center [683, 241] width 64 height 43
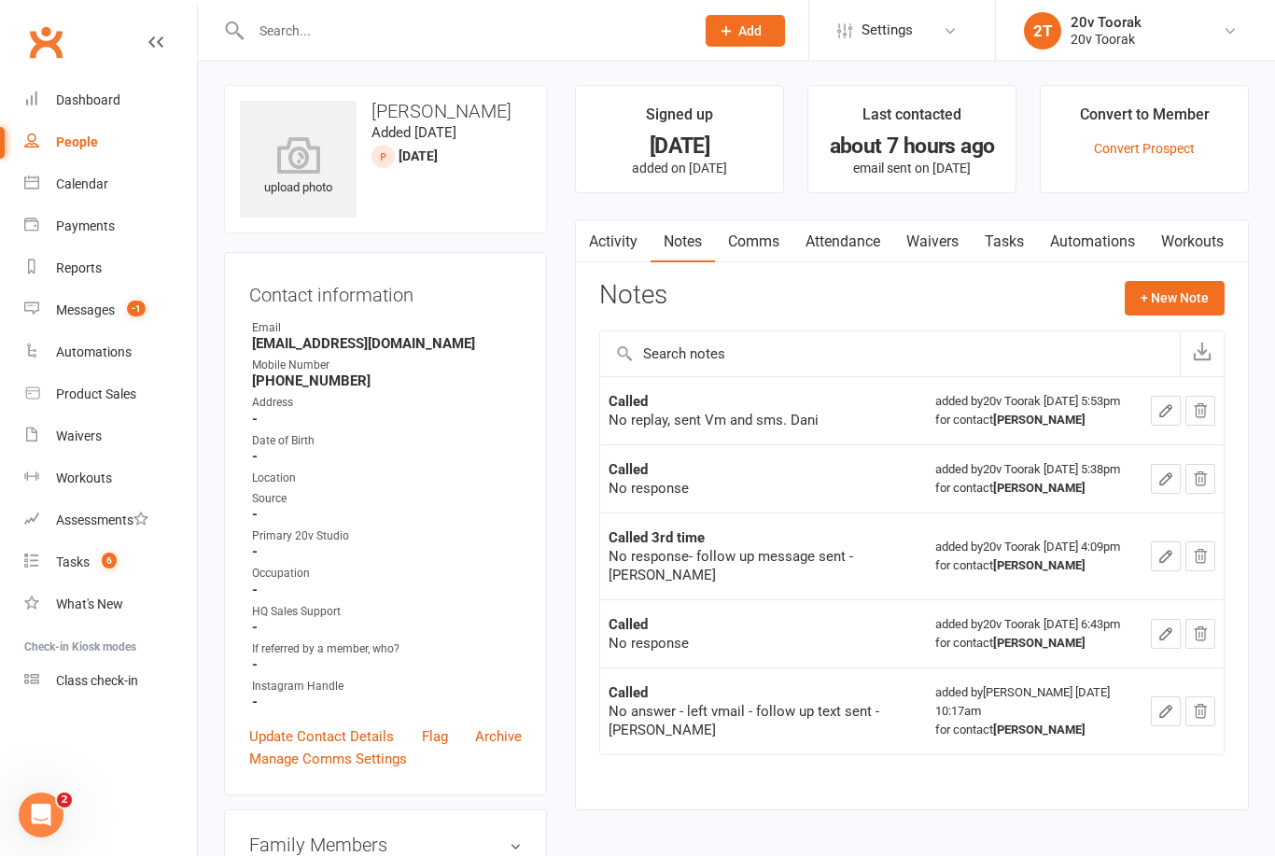
click at [1011, 228] on link "Tasks" at bounding box center [1004, 241] width 65 height 43
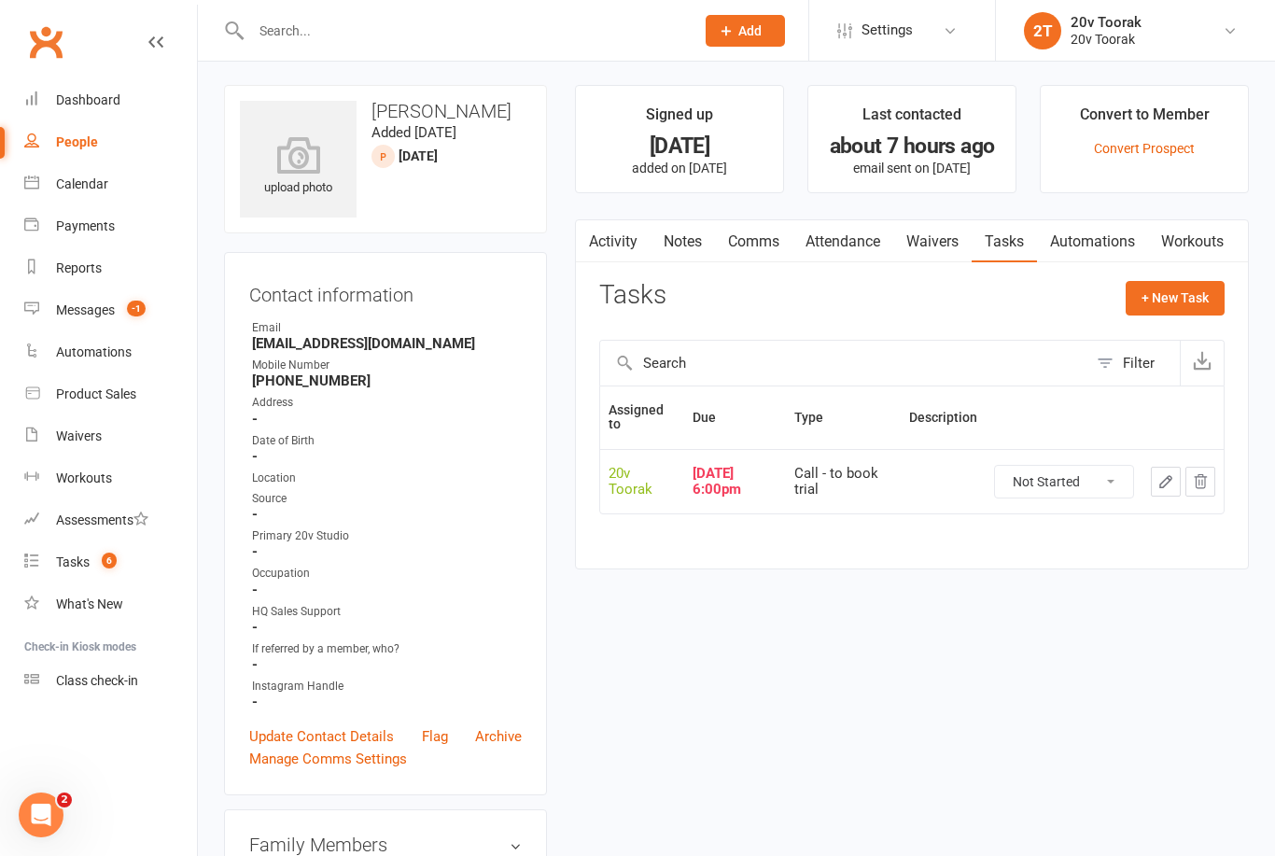
click at [1088, 473] on select "Not Started In Progress Waiting Complete" at bounding box center [1064, 482] width 138 height 32
select select "unstarted"
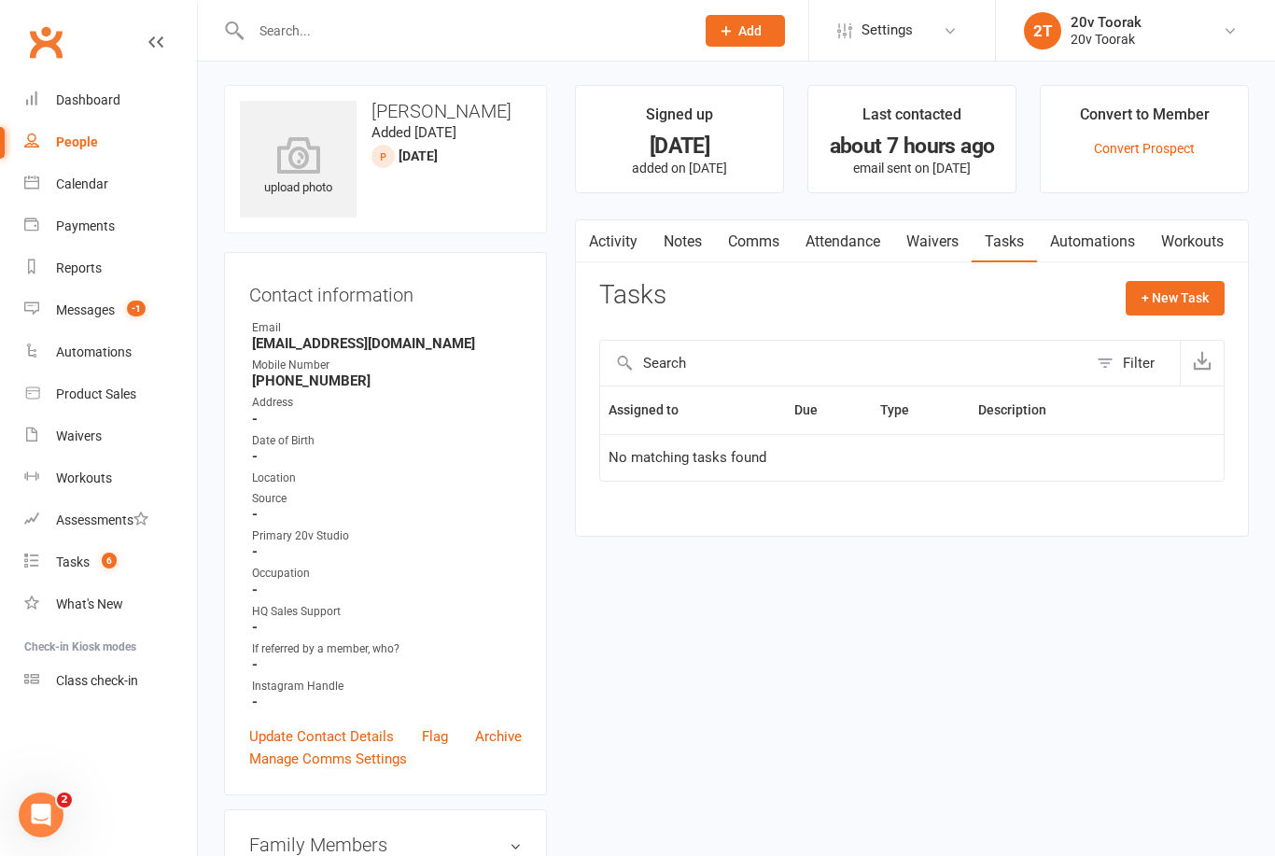
click at [1183, 304] on button "+ New Task" at bounding box center [1175, 298] width 99 height 34
select select "45736"
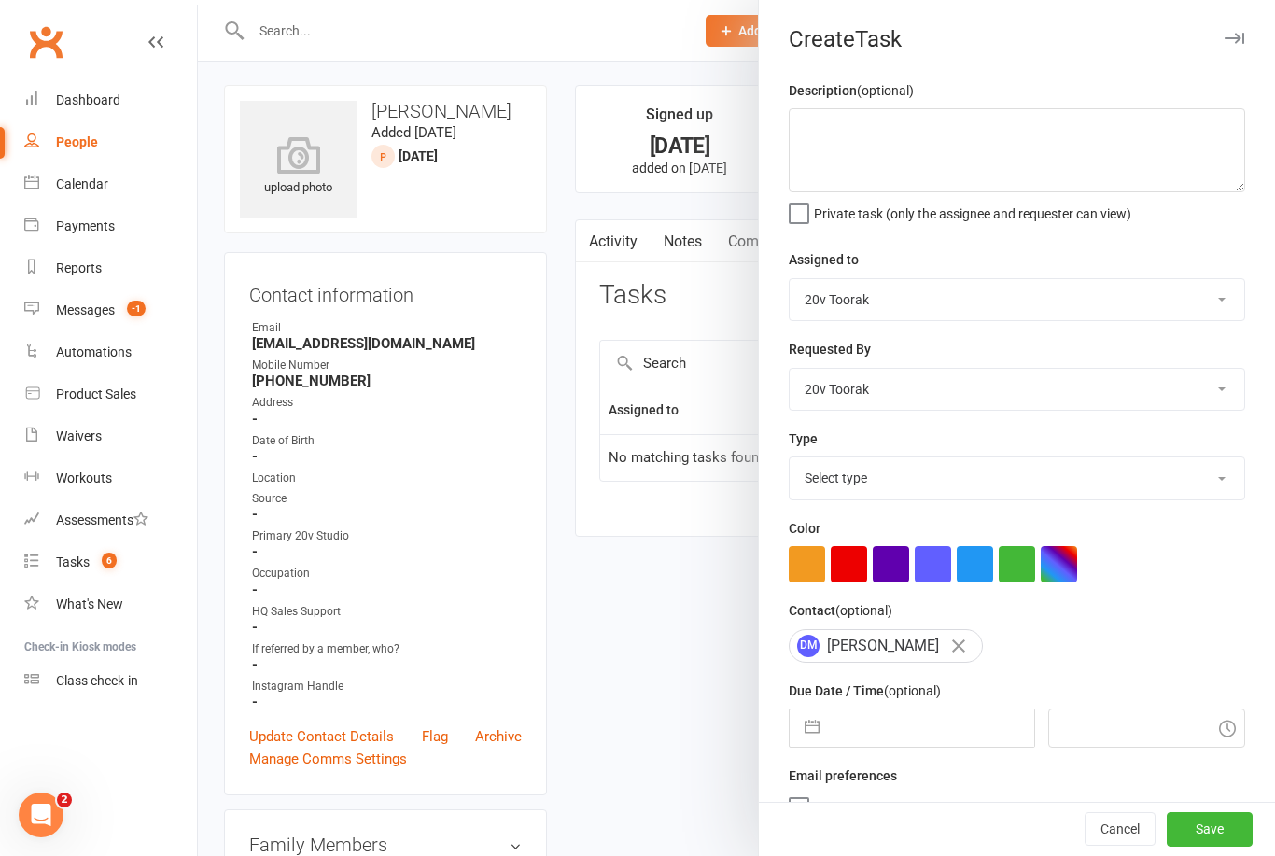
click at [1053, 481] on select "Select type Call Call - to book trial Confirm session attendance Confirm trial …" at bounding box center [1017, 477] width 455 height 41
select select "32301"
click at [920, 727] on input "text" at bounding box center [931, 727] width 204 height 37
select select "6"
select select "2025"
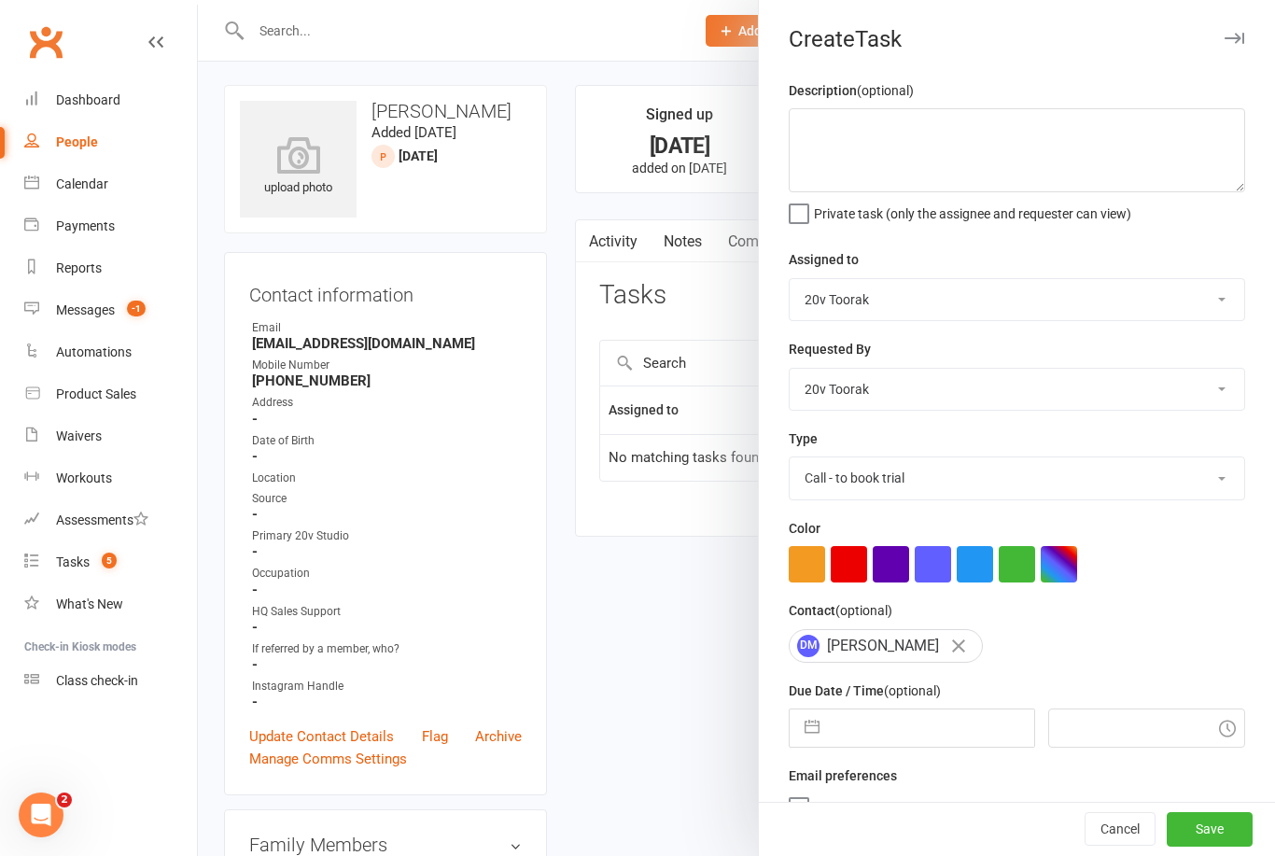
select select "7"
select select "2025"
select select "8"
select select "2025"
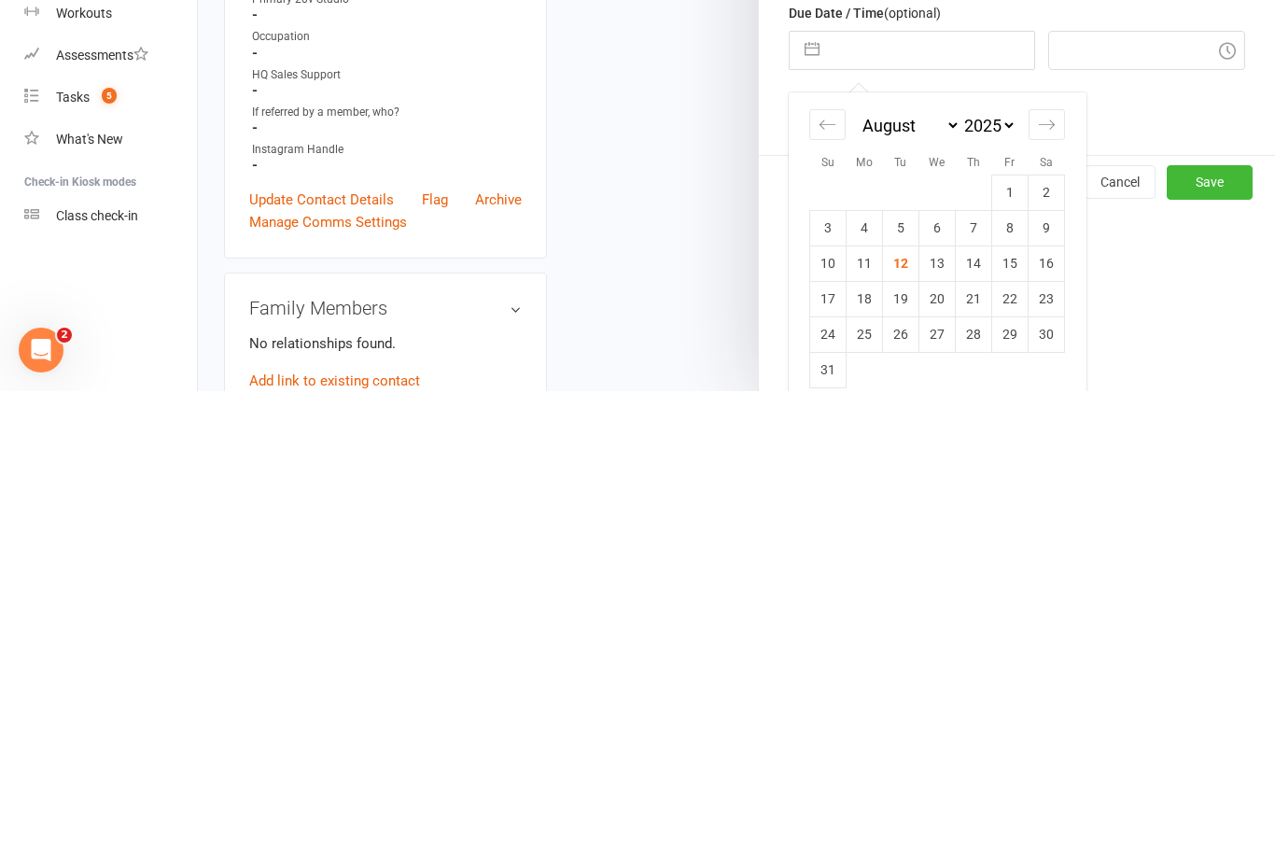
click at [977, 710] on td "14" at bounding box center [974, 727] width 36 height 35
type input "14 Aug 2025"
type input "7:15pm"
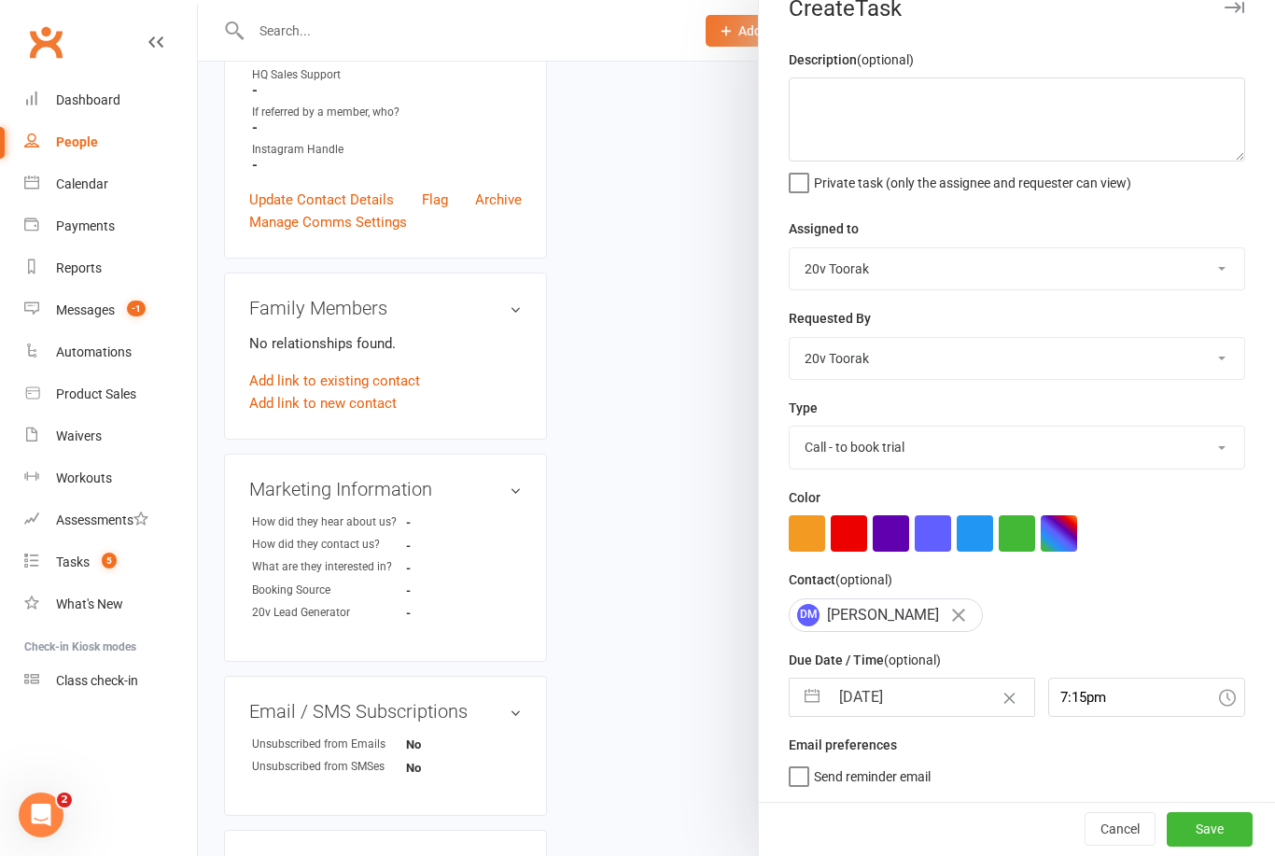
click at [1206, 836] on button "Save" at bounding box center [1210, 829] width 86 height 34
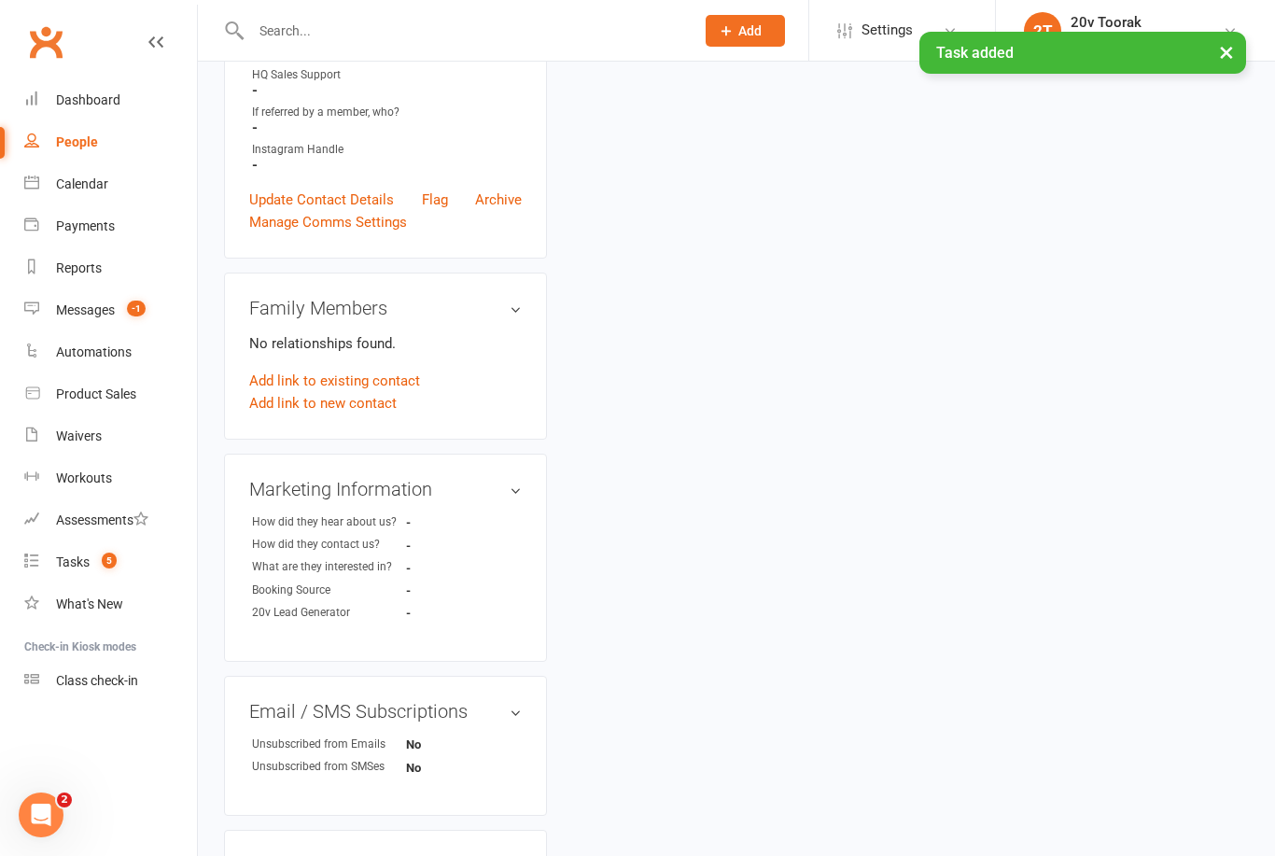
click at [119, 311] on count-badge "-1" at bounding box center [132, 309] width 28 height 15
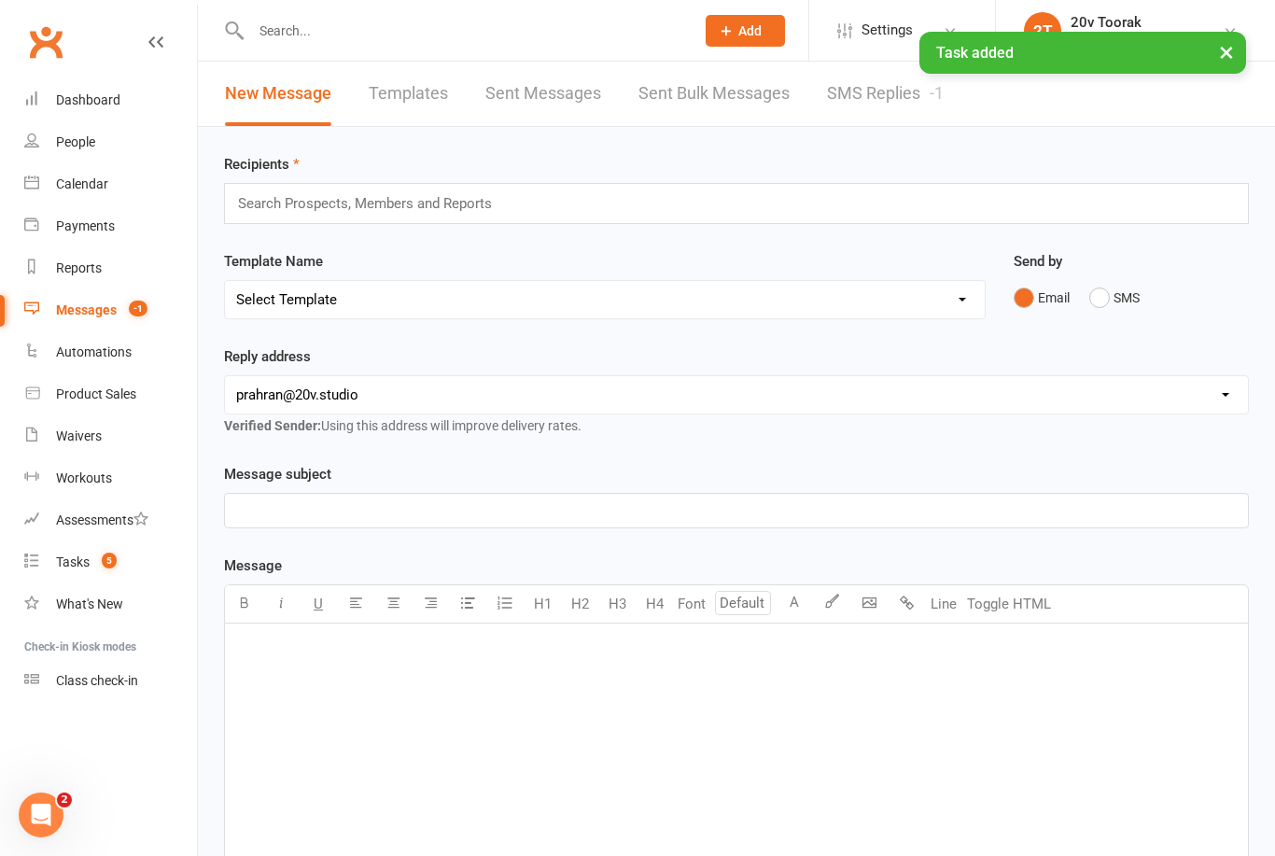
click at [876, 104] on link "SMS Replies -1" at bounding box center [885, 94] width 117 height 64
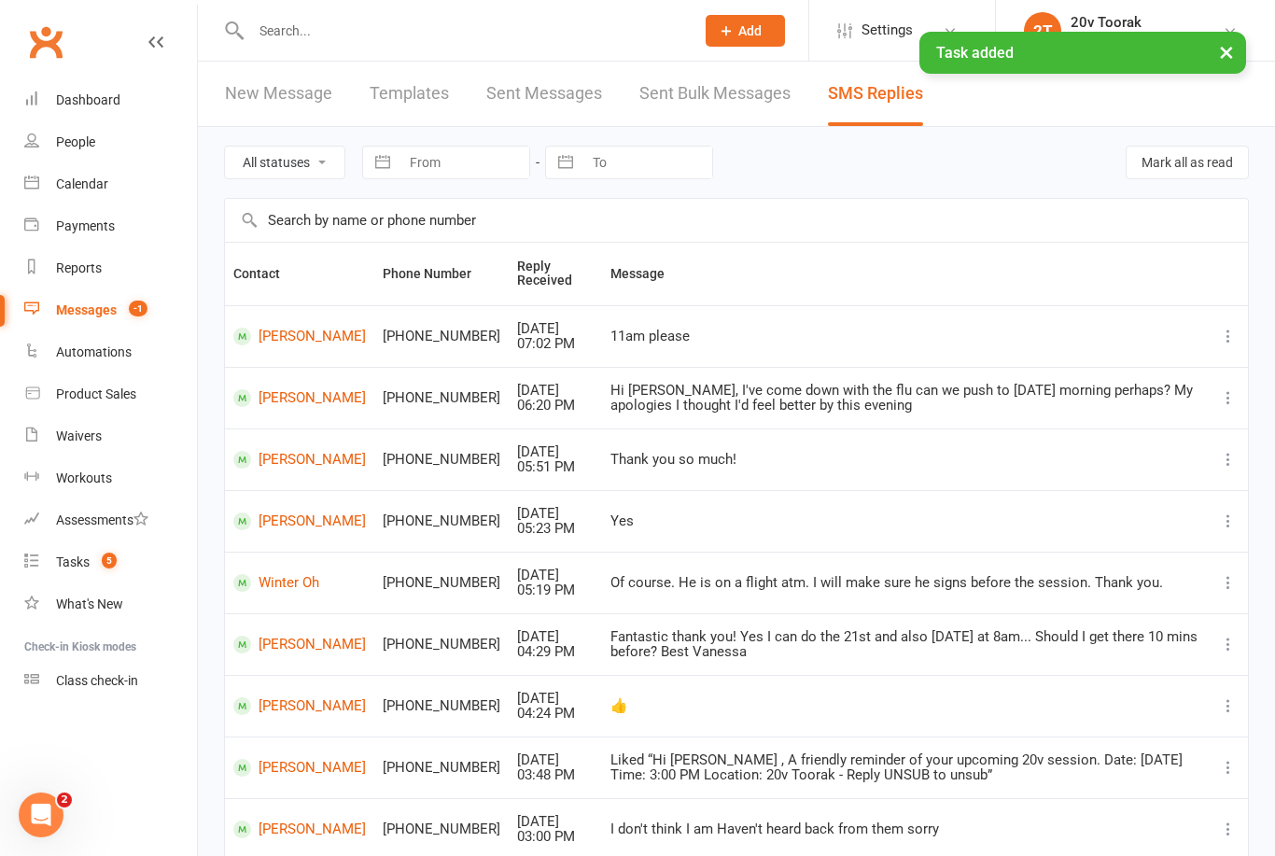
click at [79, 580] on link "Tasks 5" at bounding box center [110, 562] width 173 height 42
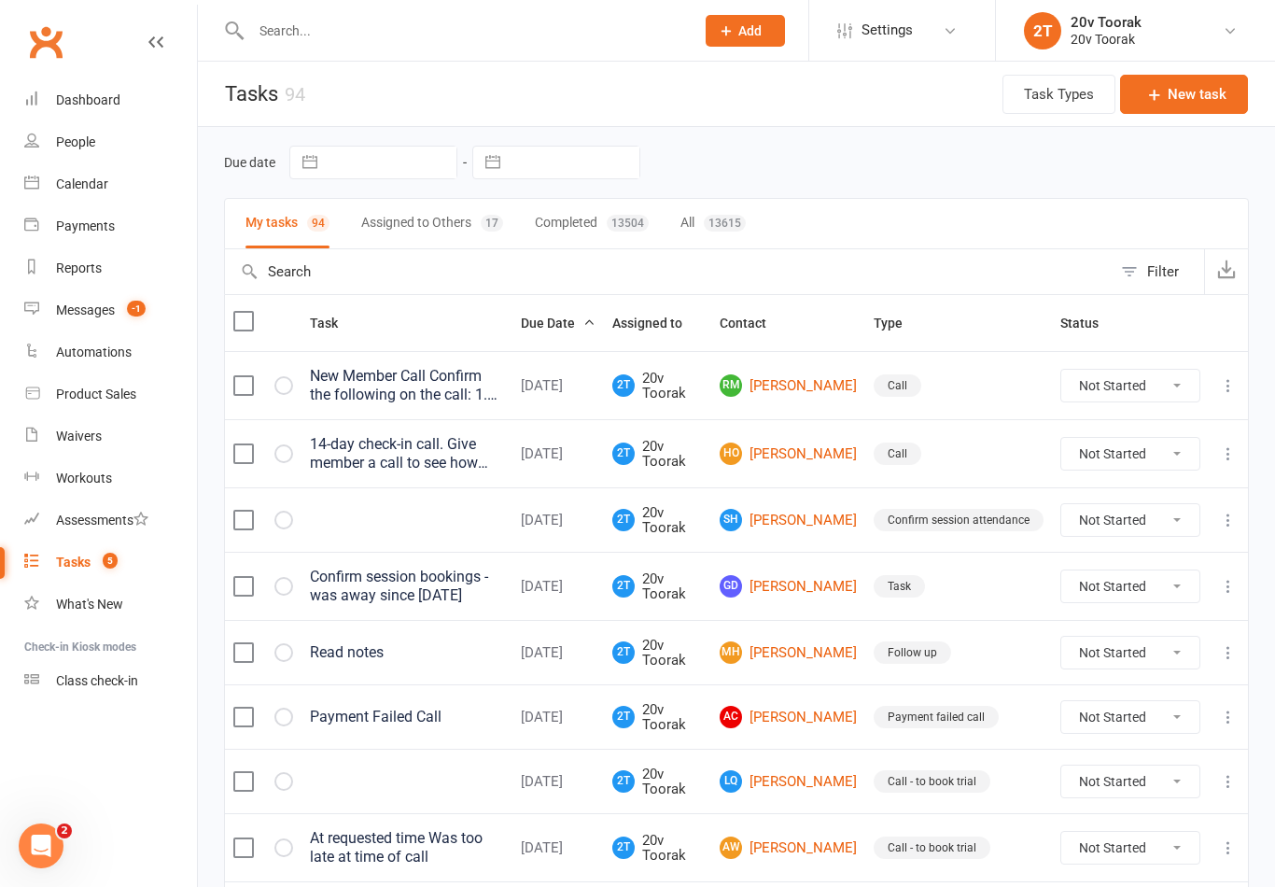
click at [84, 136] on div "People" at bounding box center [75, 141] width 39 height 15
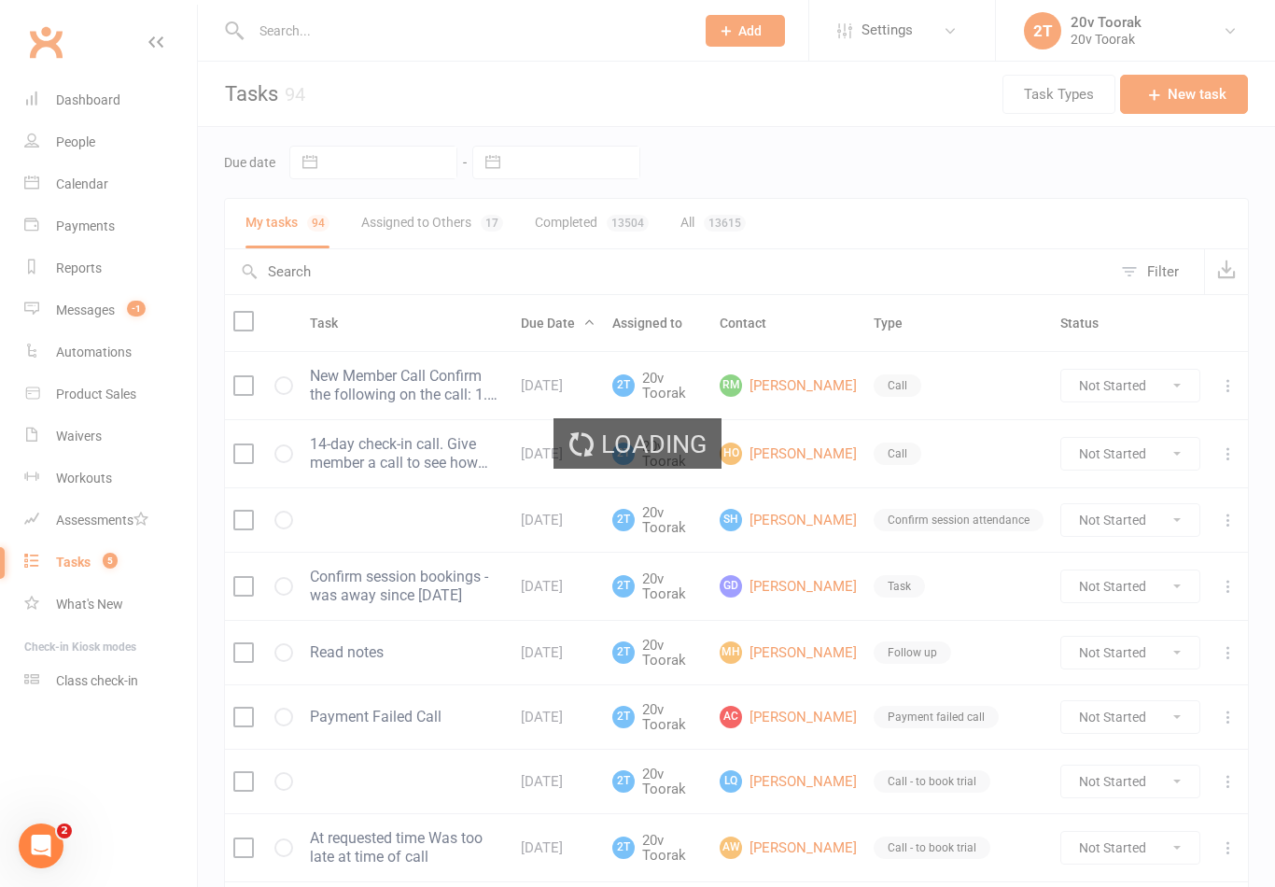
select select "100"
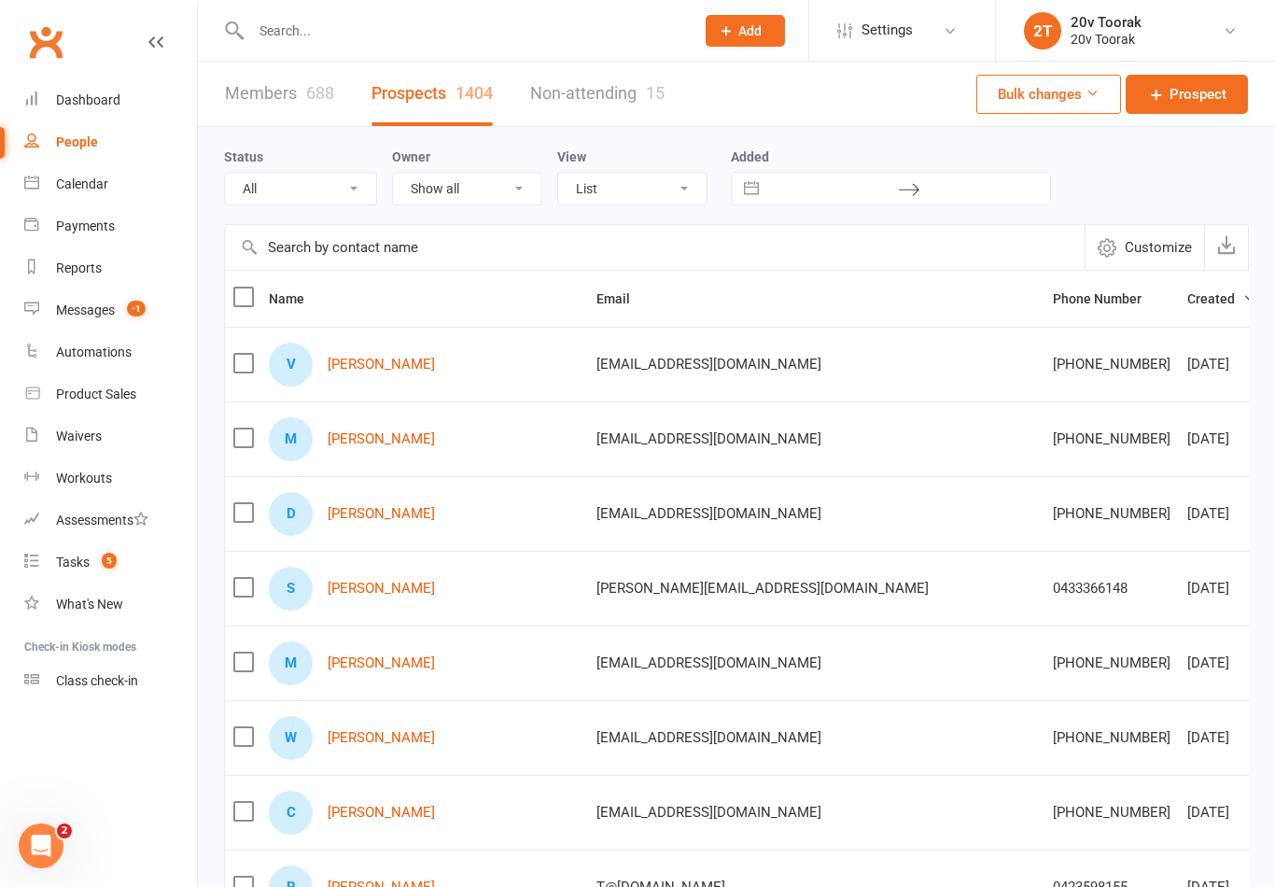
click at [77, 201] on link "Calendar" at bounding box center [110, 184] width 173 height 42
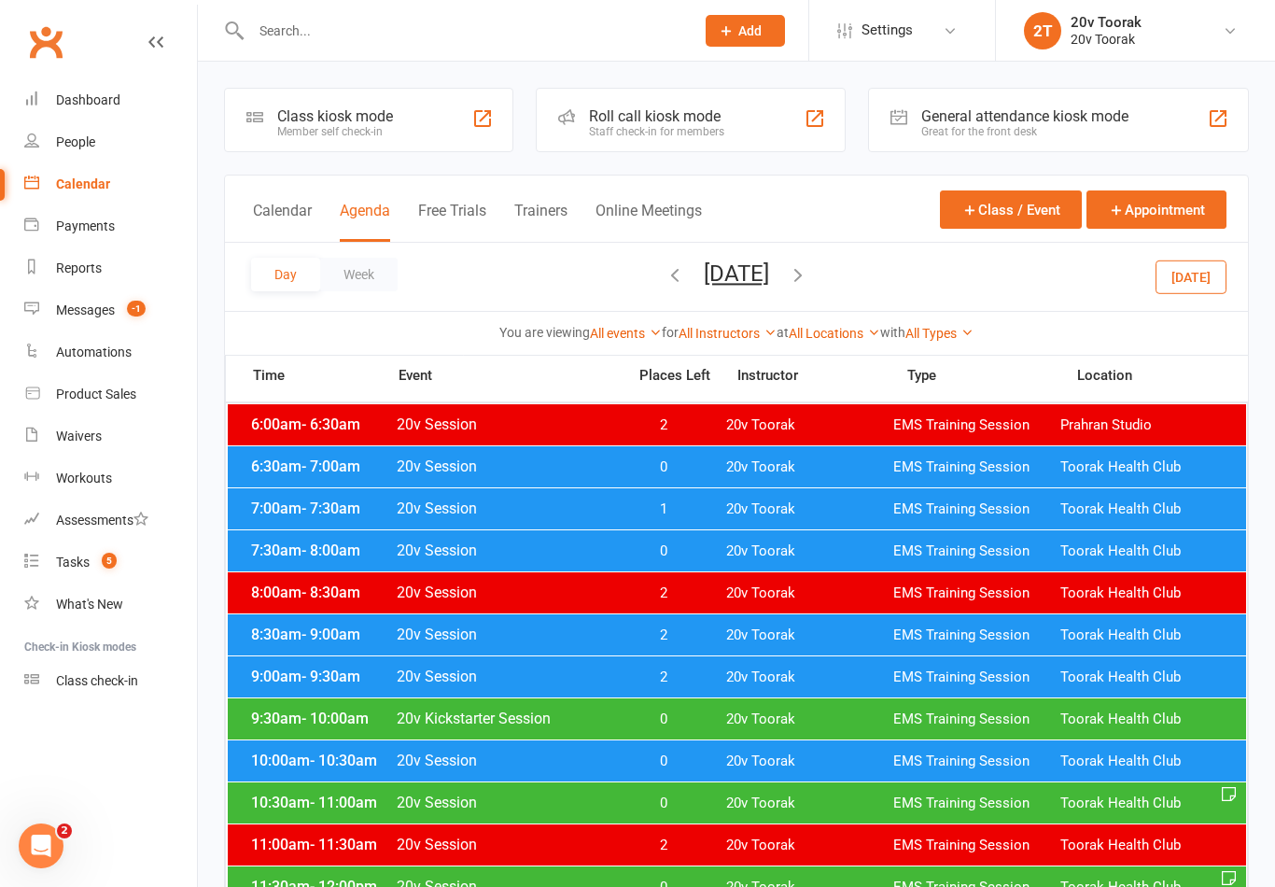
click at [285, 460] on span "6:30am - 7:00am" at bounding box center [320, 466] width 149 height 18
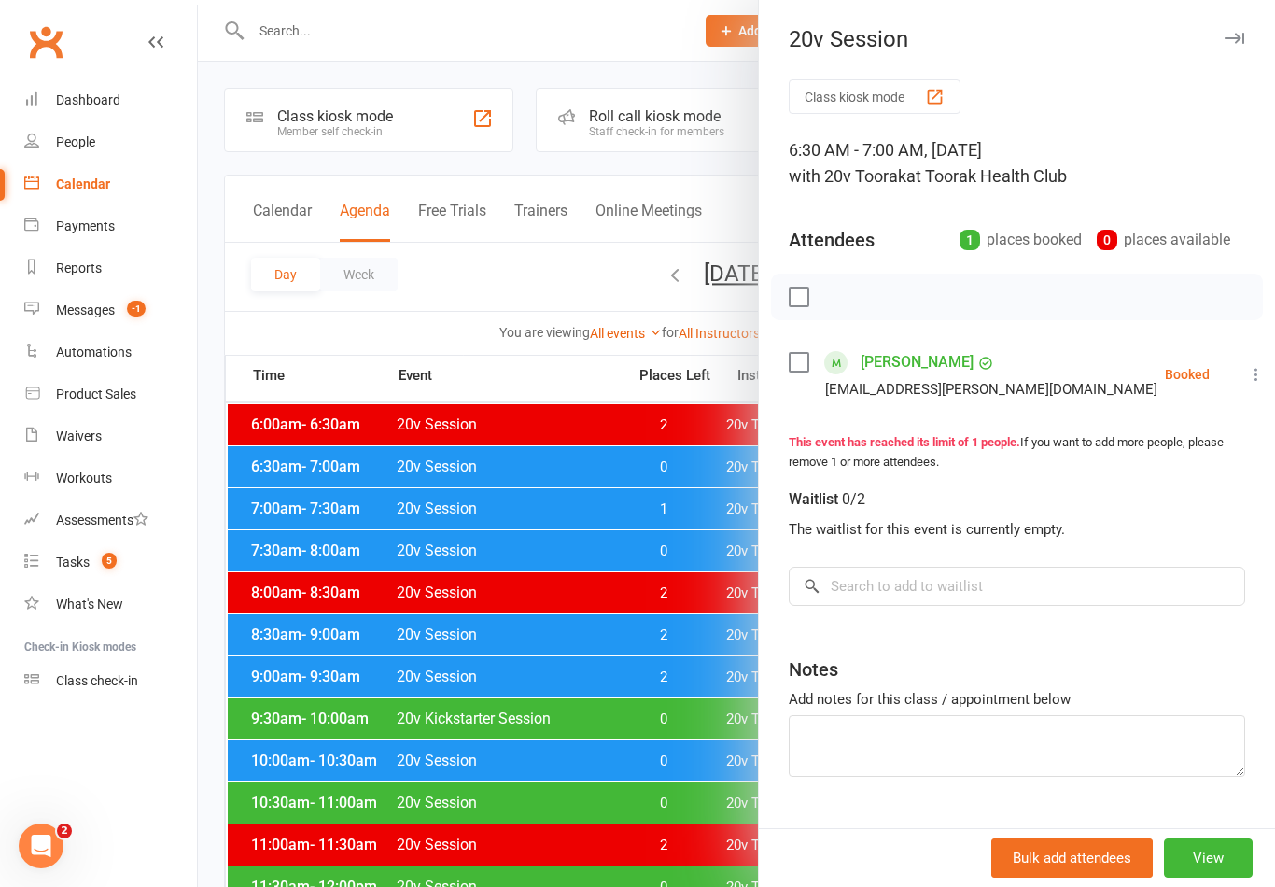
click at [941, 333] on div "Class kiosk mode 6:30 AM - 7:00 AM, Wednesday, August, 13, 2025 with 20v Toorak…" at bounding box center [1017, 474] width 516 height 791
click at [934, 365] on link "Natalie Gharibian" at bounding box center [917, 362] width 113 height 30
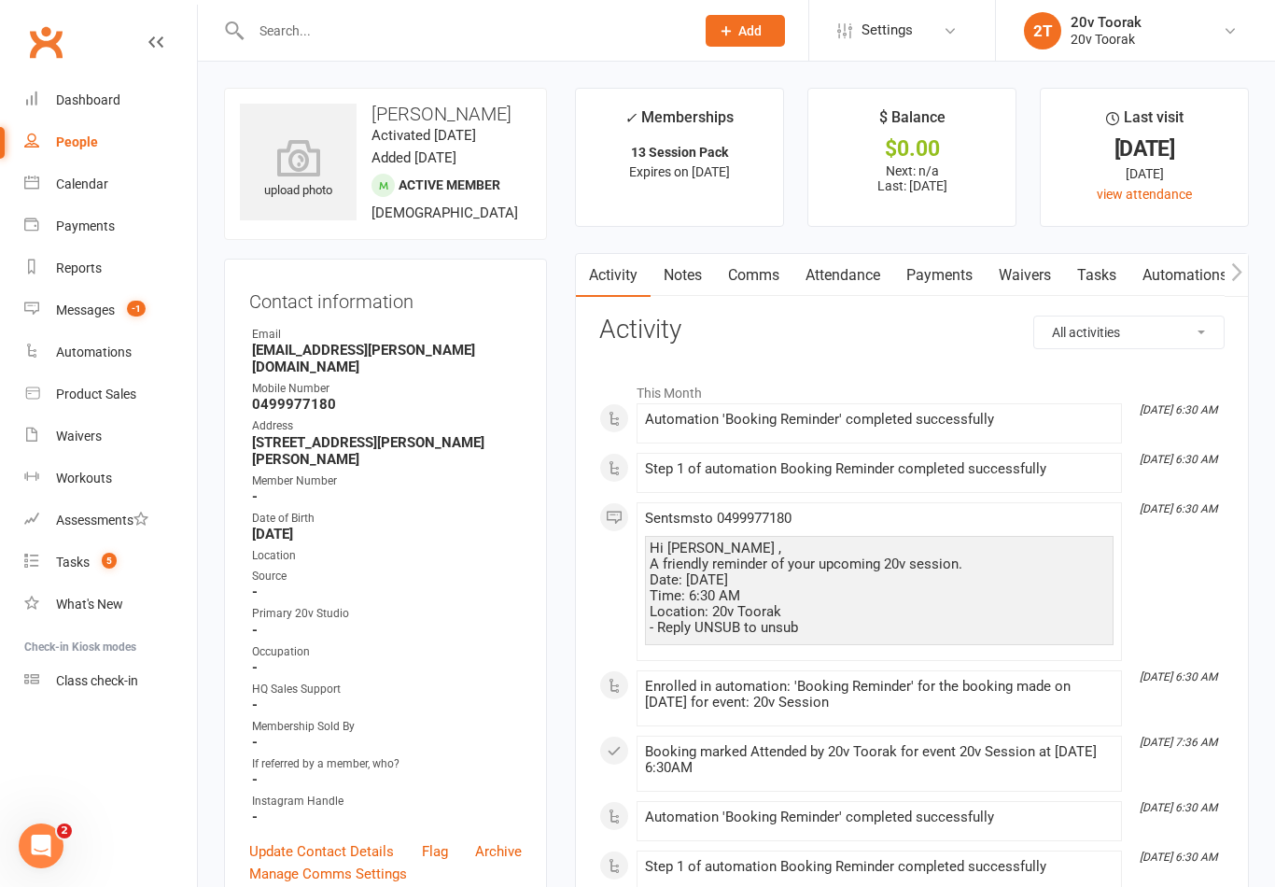
click at [1081, 256] on link "Tasks" at bounding box center [1096, 275] width 65 height 43
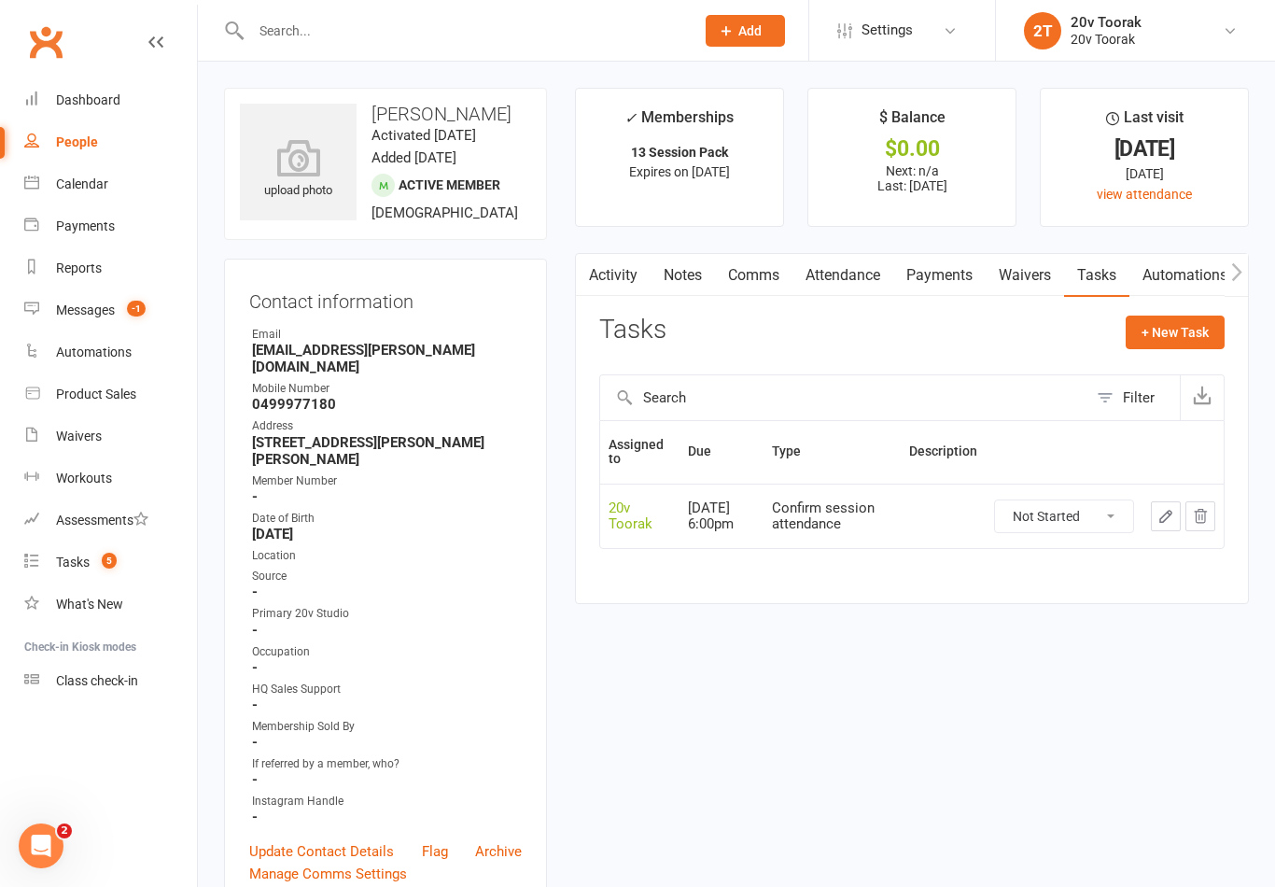
click at [73, 154] on link "People" at bounding box center [110, 142] width 173 height 42
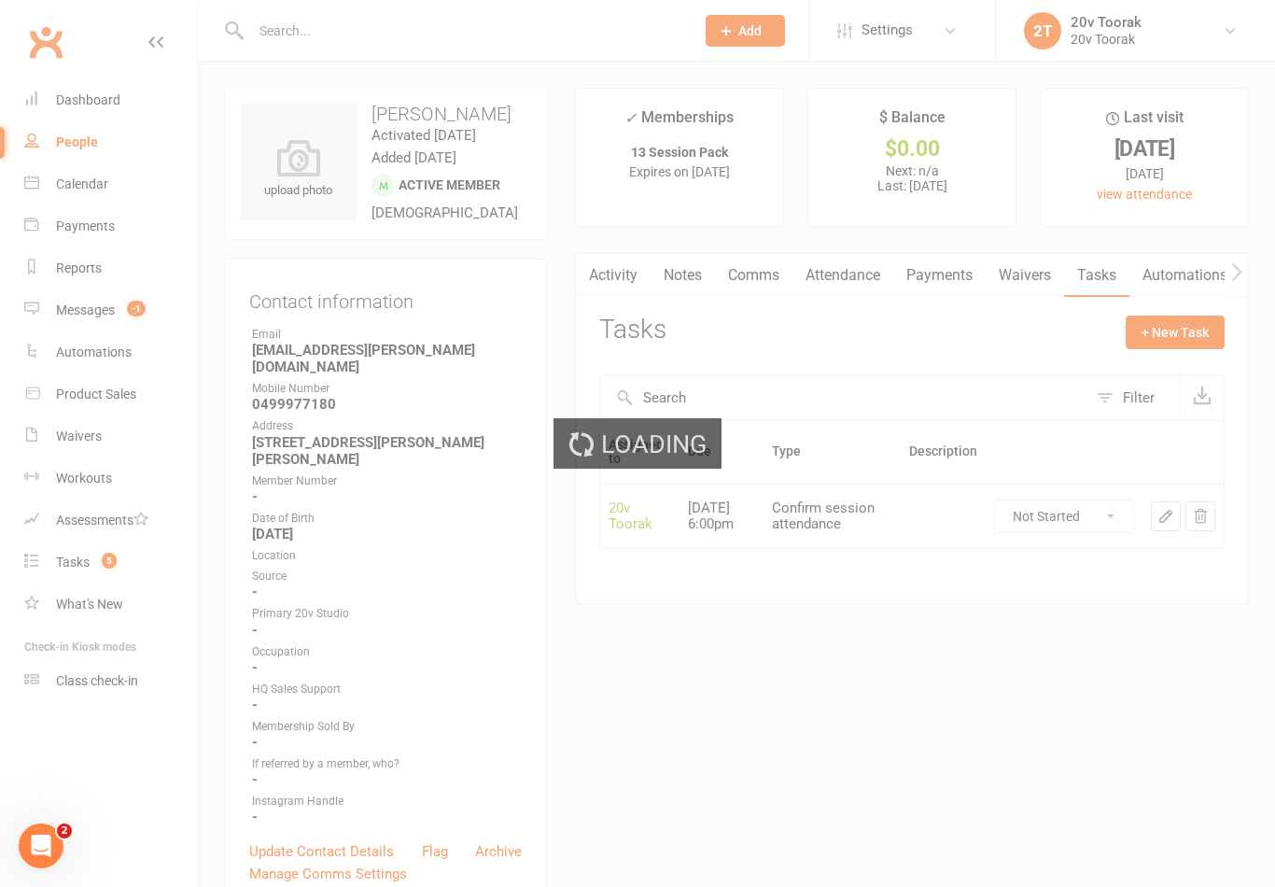
select select "100"
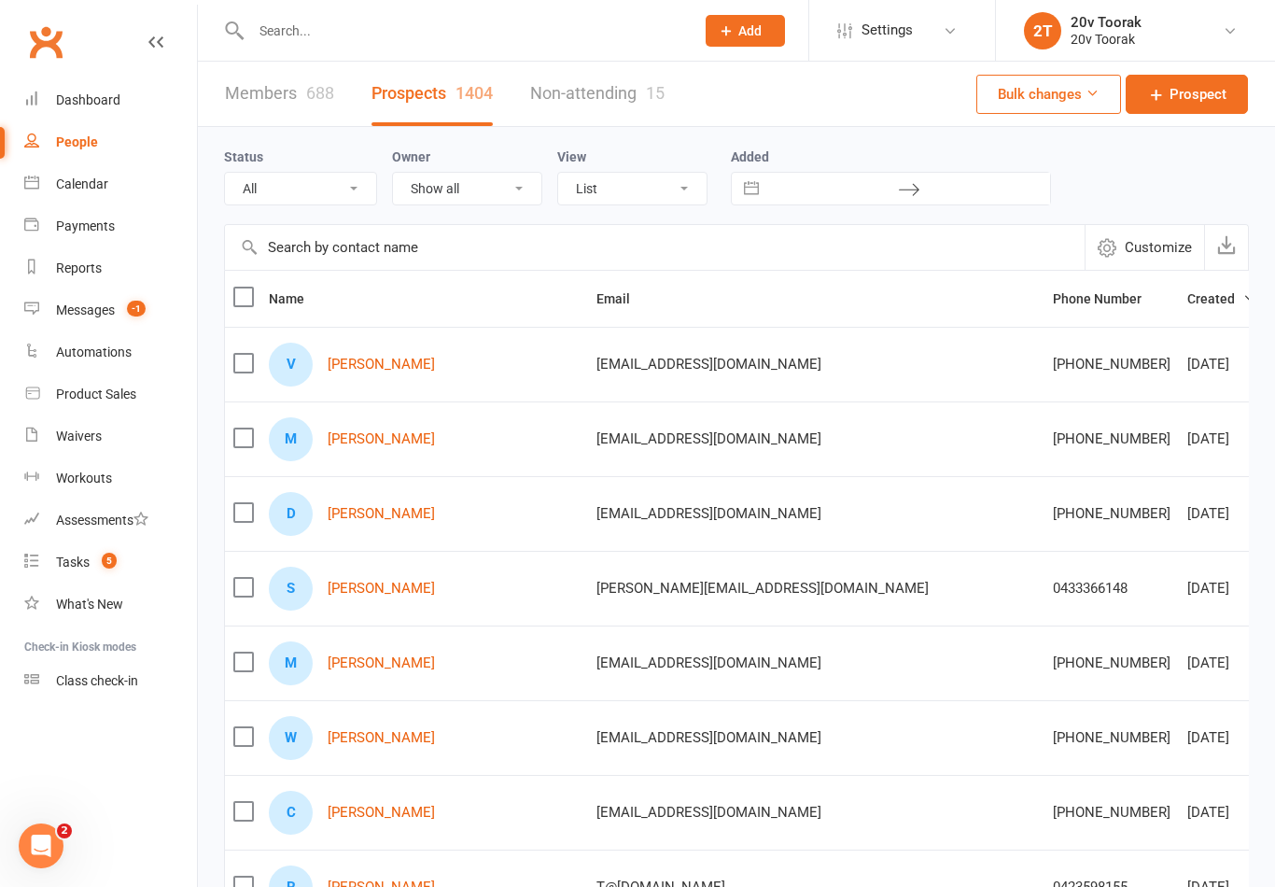
click at [93, 262] on div "Reports" at bounding box center [79, 267] width 46 height 15
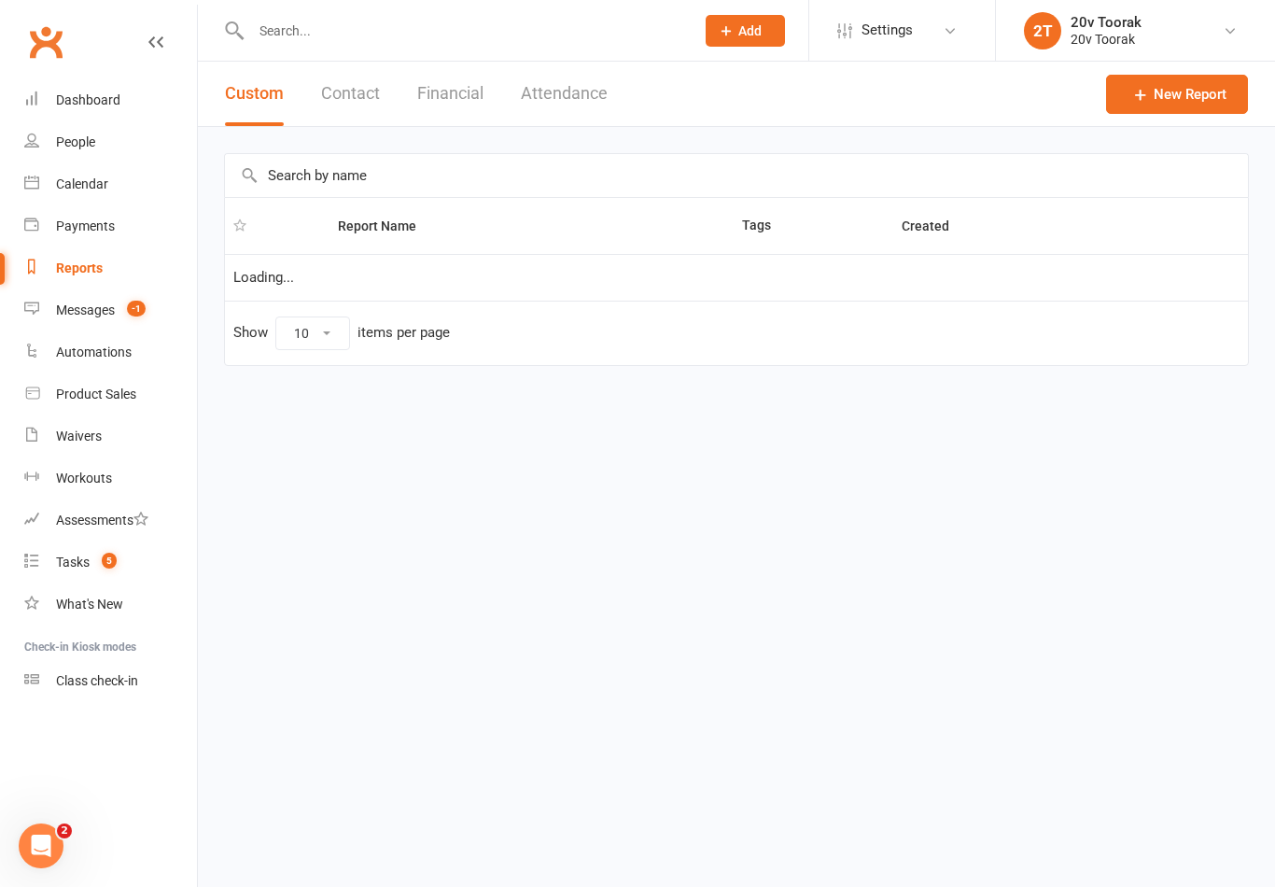
select select "25"
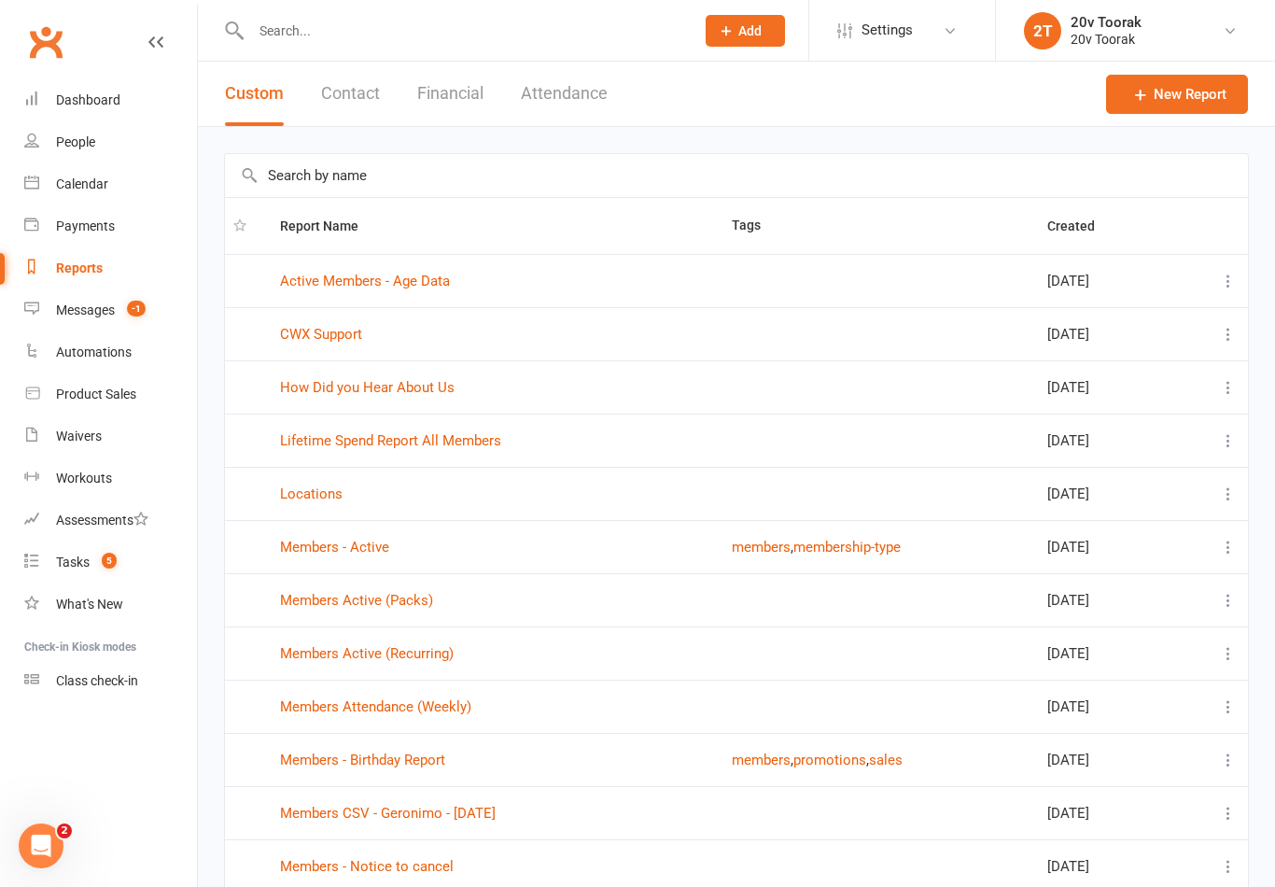
click at [79, 479] on div "Workouts" at bounding box center [84, 477] width 56 height 15
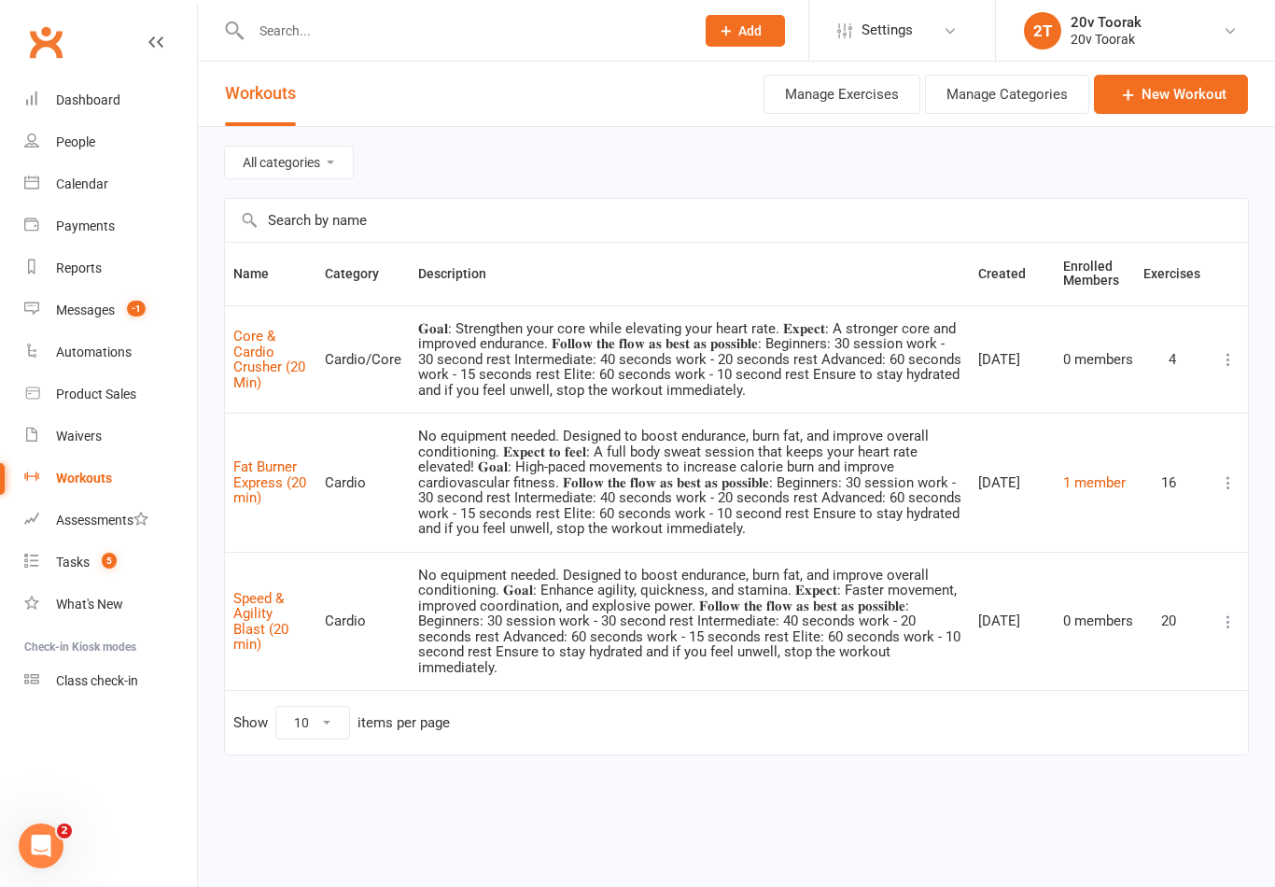
click at [74, 442] on div "Waivers" at bounding box center [79, 435] width 46 height 15
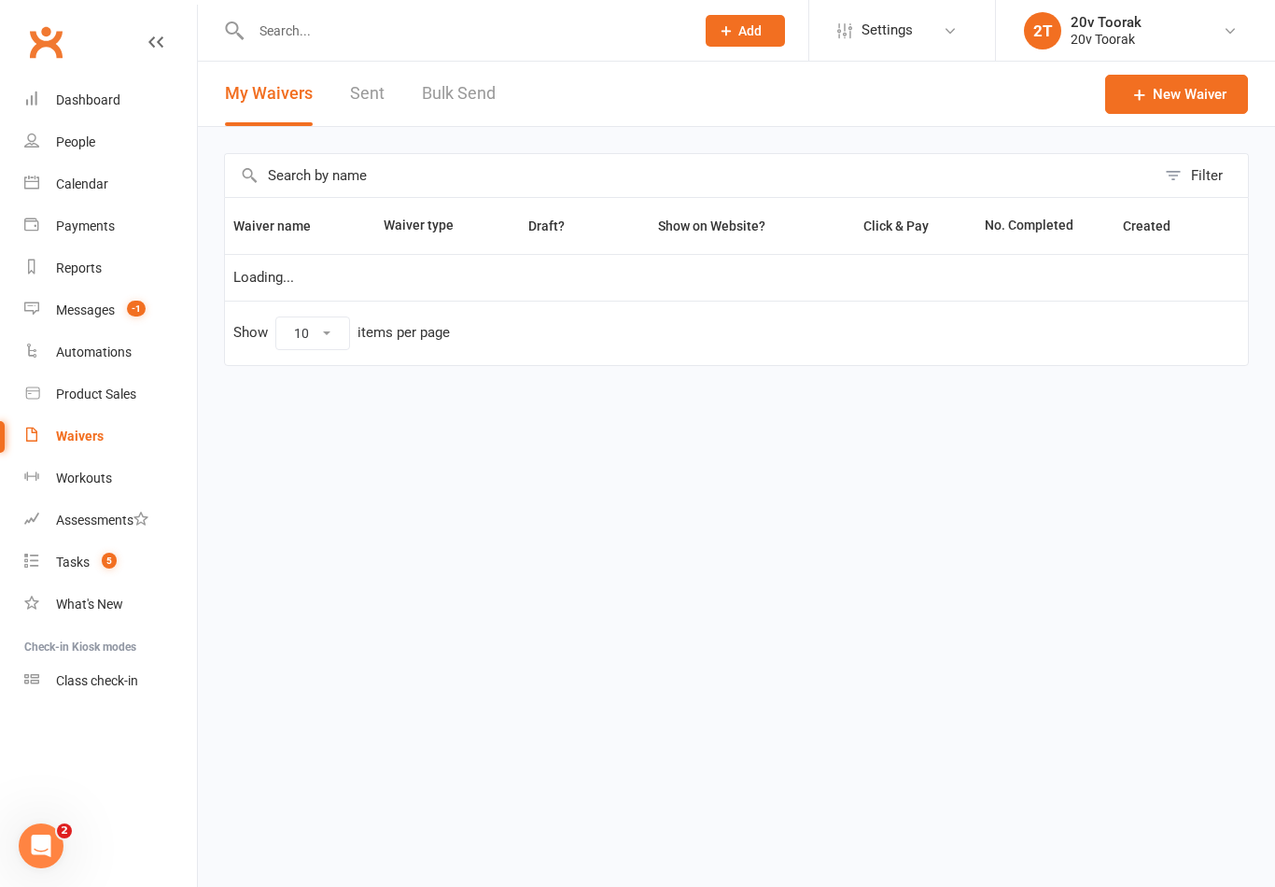
select select "100"
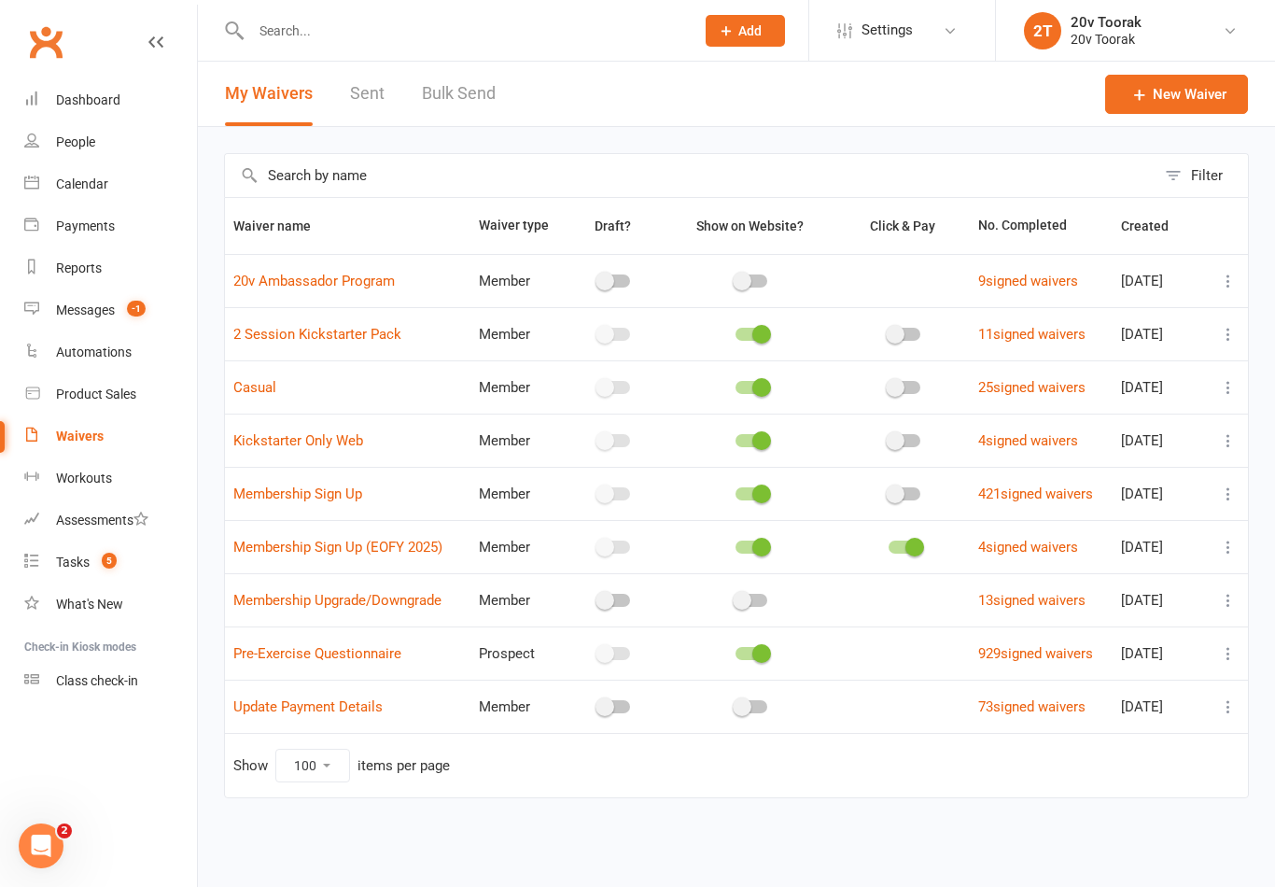
click at [74, 271] on div "Reports" at bounding box center [79, 267] width 46 height 15
select select "25"
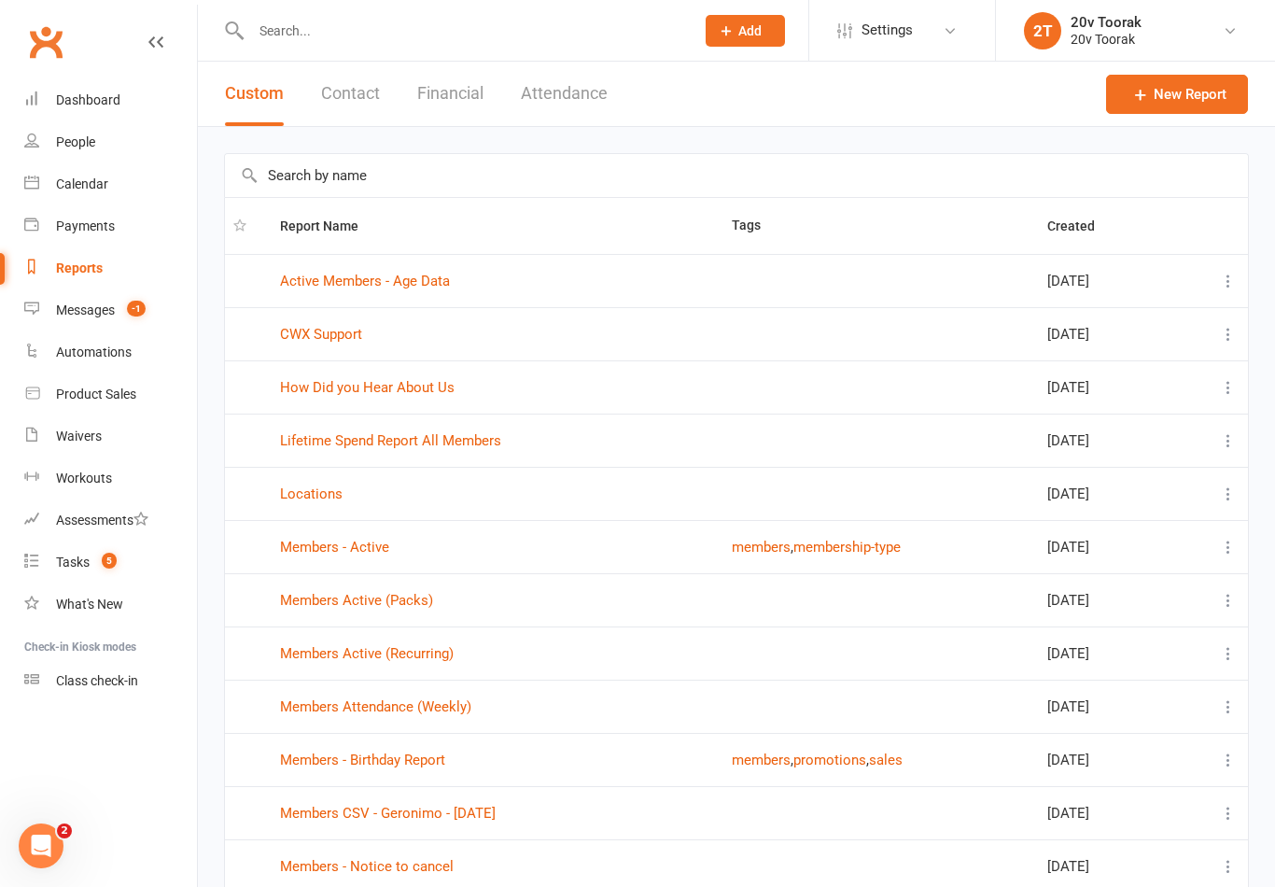
click at [326, 281] on link "Active Members - Age Data" at bounding box center [365, 281] width 170 height 17
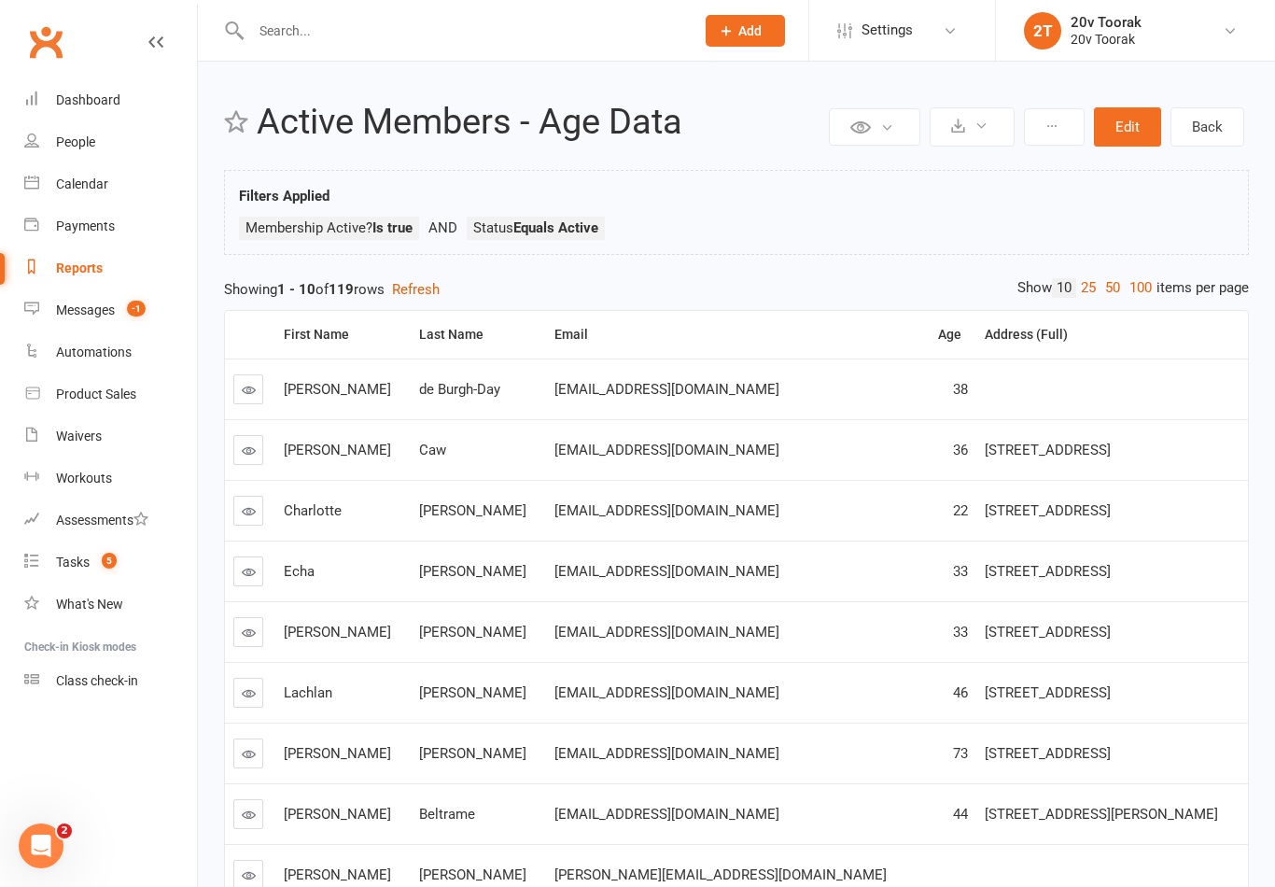
click at [80, 564] on div "Tasks" at bounding box center [73, 562] width 34 height 15
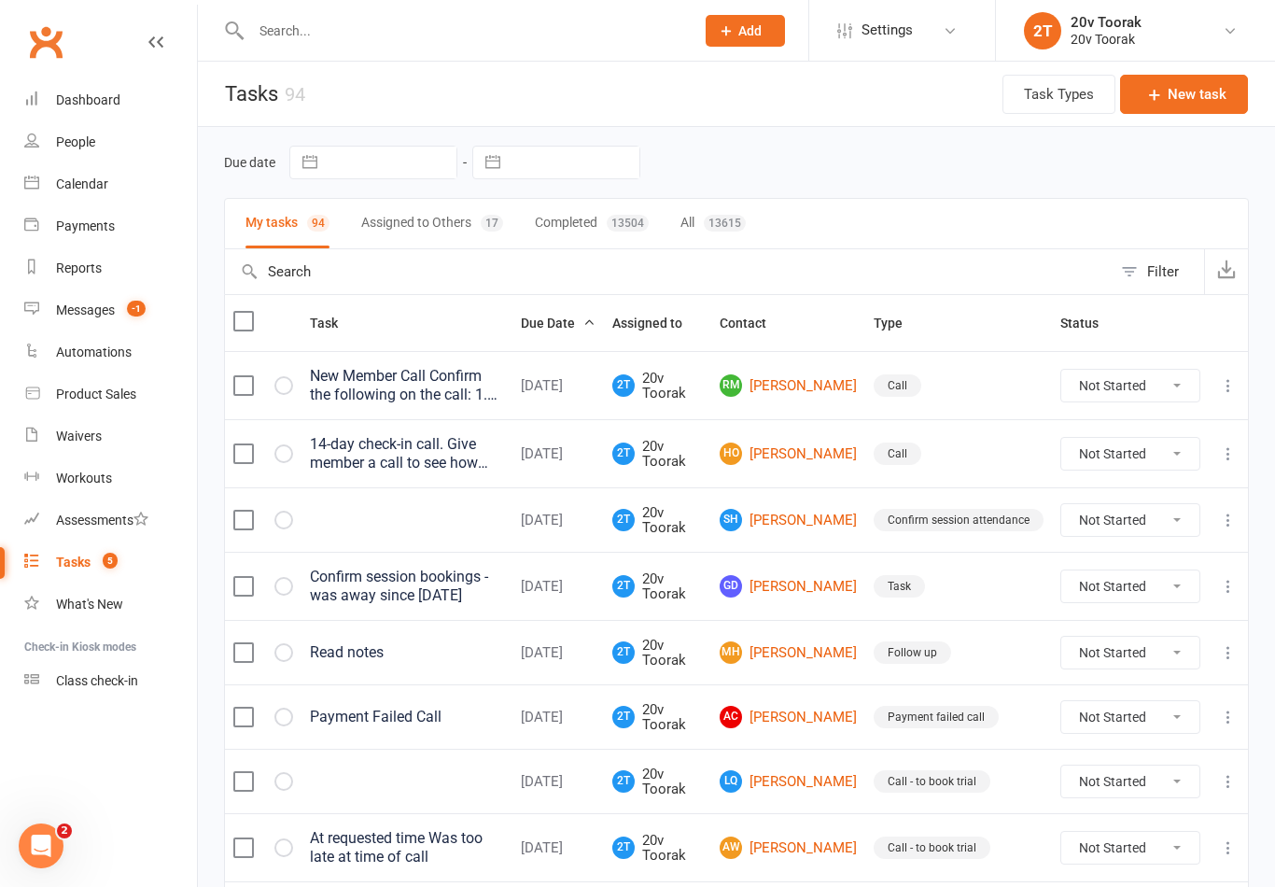
click at [330, 159] on input "text" at bounding box center [392, 163] width 130 height 32
select select "6"
select select "2025"
select select "7"
select select "2025"
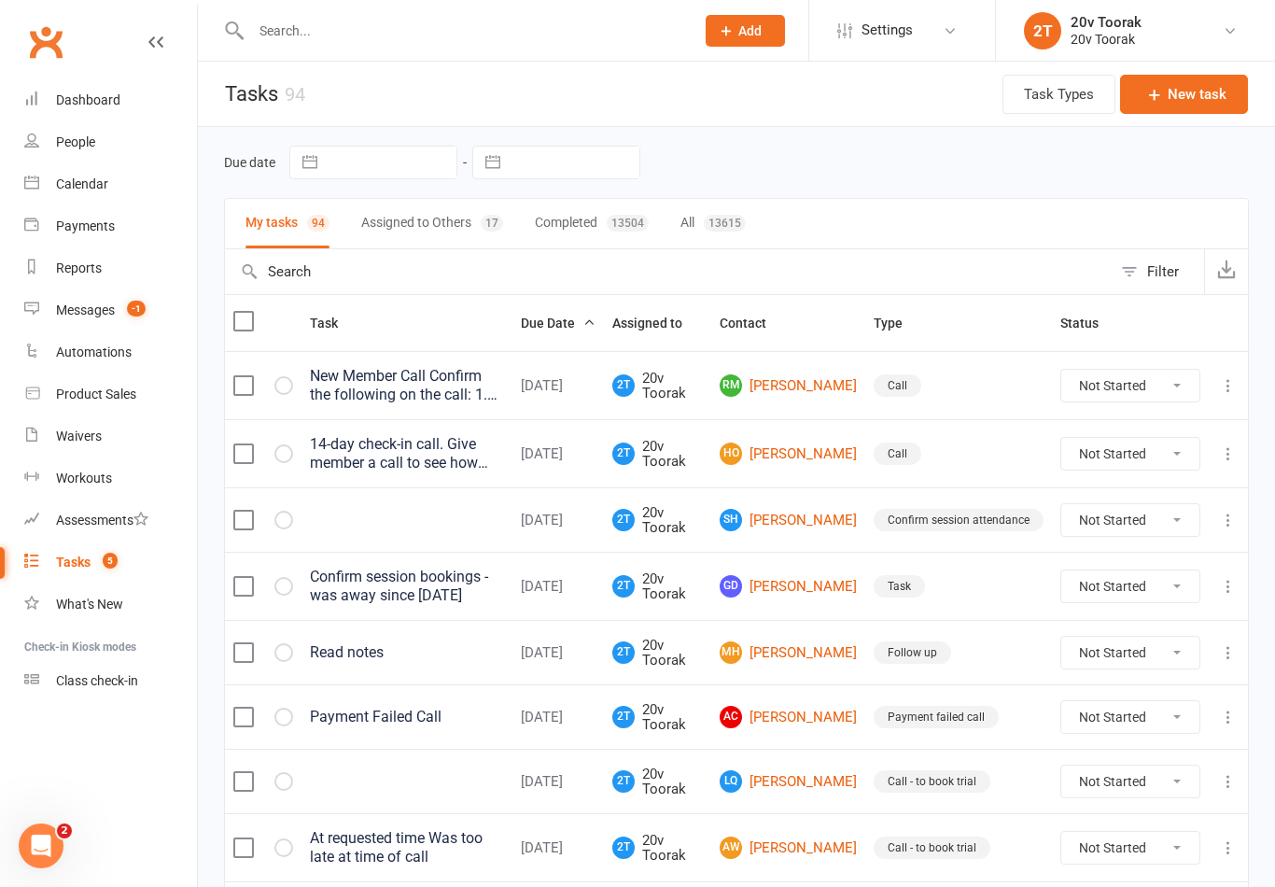
select select "8"
select select "2025"
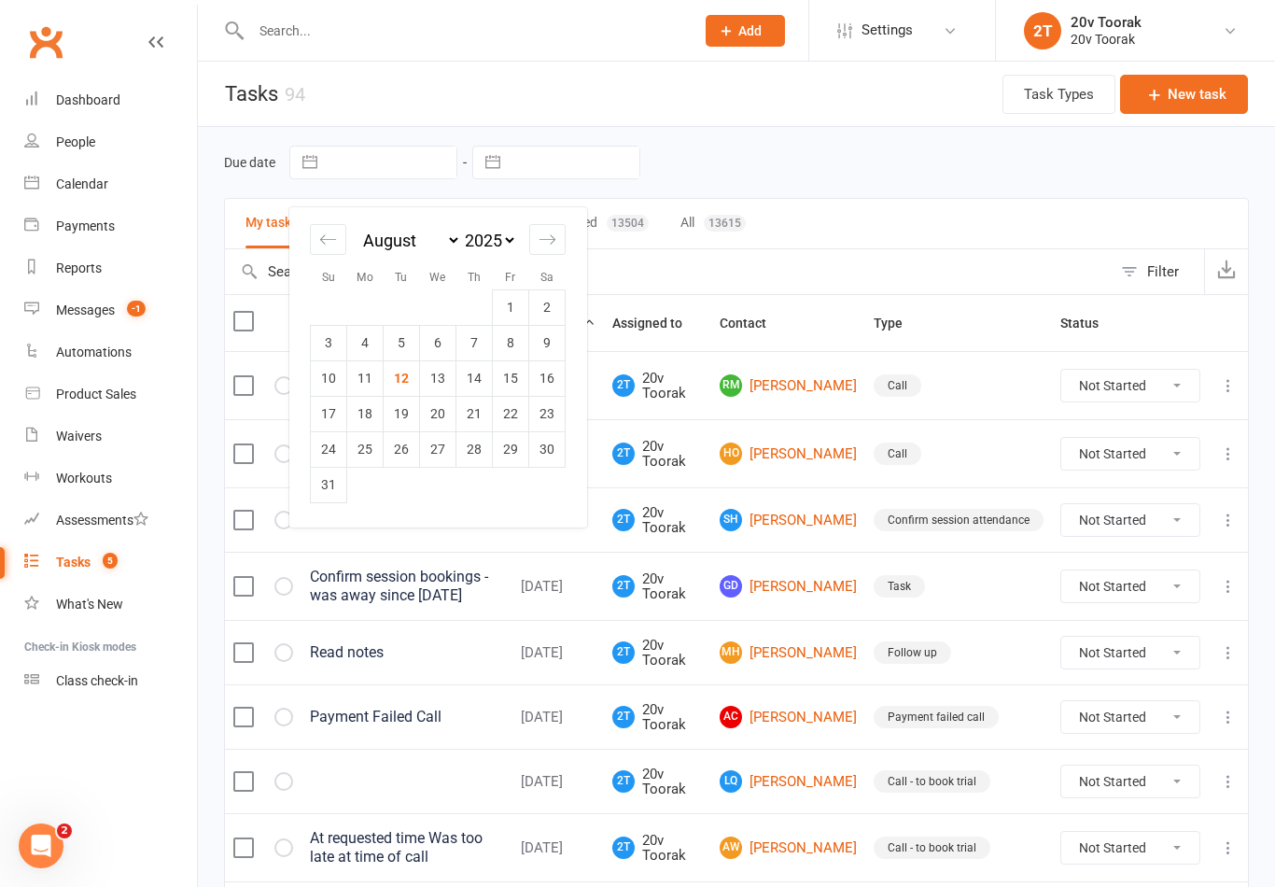
click at [1051, 95] on button "Task Types" at bounding box center [1059, 94] width 113 height 39
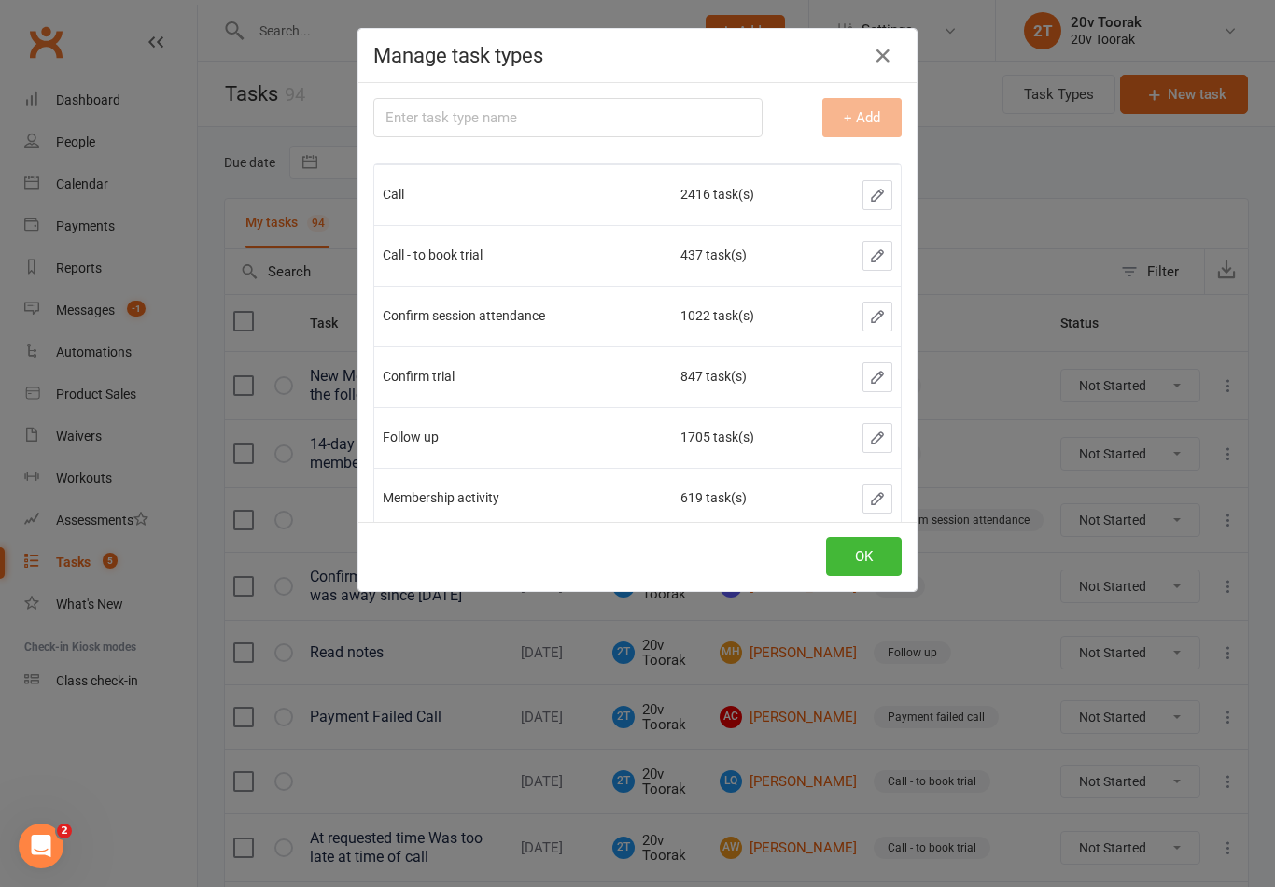
click at [457, 327] on td "Confirm session attendance" at bounding box center [523, 316] width 298 height 61
click at [760, 300] on td "1022 task(s)" at bounding box center [747, 316] width 150 height 61
click at [765, 308] on td "1022 task(s)" at bounding box center [747, 316] width 150 height 61
click at [882, 318] on icon "button" at bounding box center [877, 316] width 17 height 17
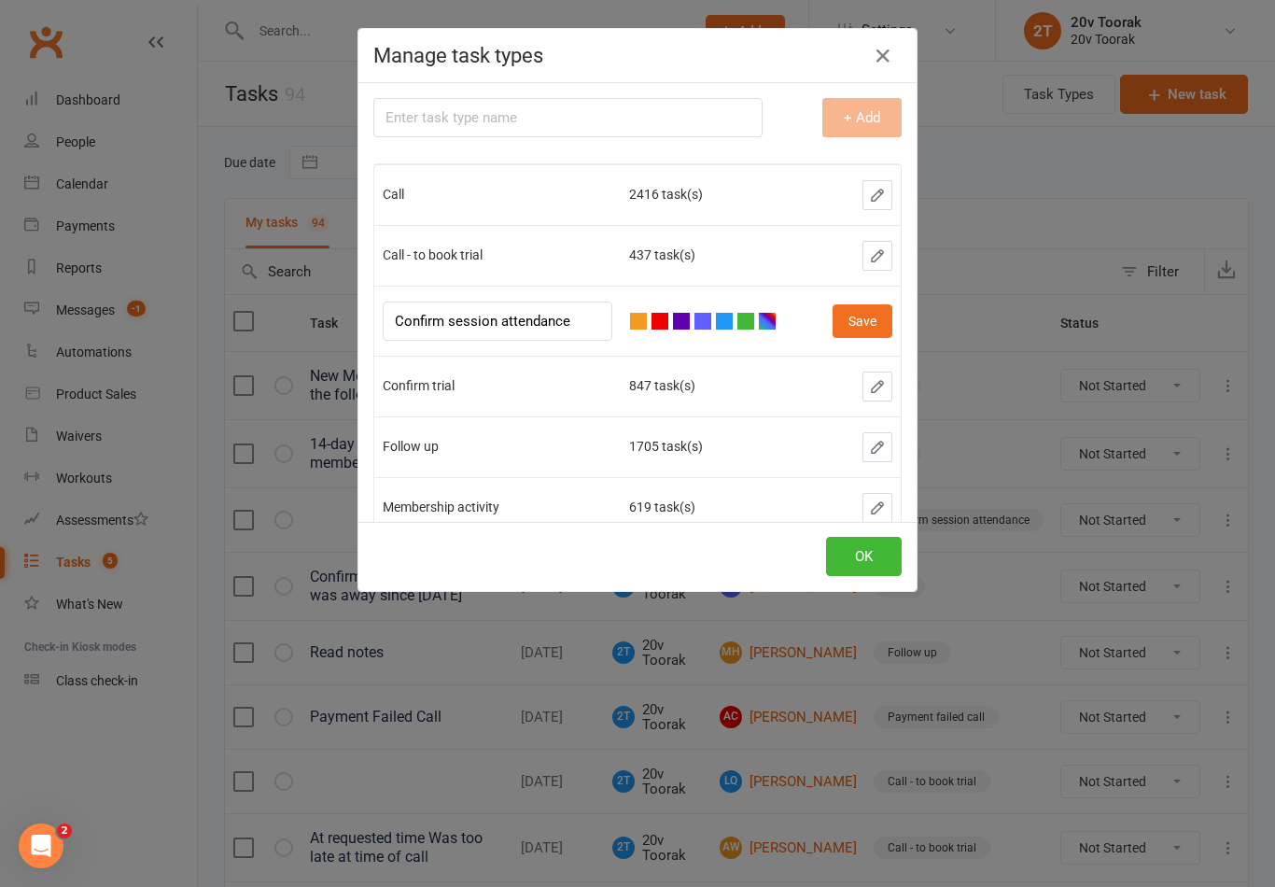
click at [860, 538] on button "OK" at bounding box center [864, 556] width 76 height 39
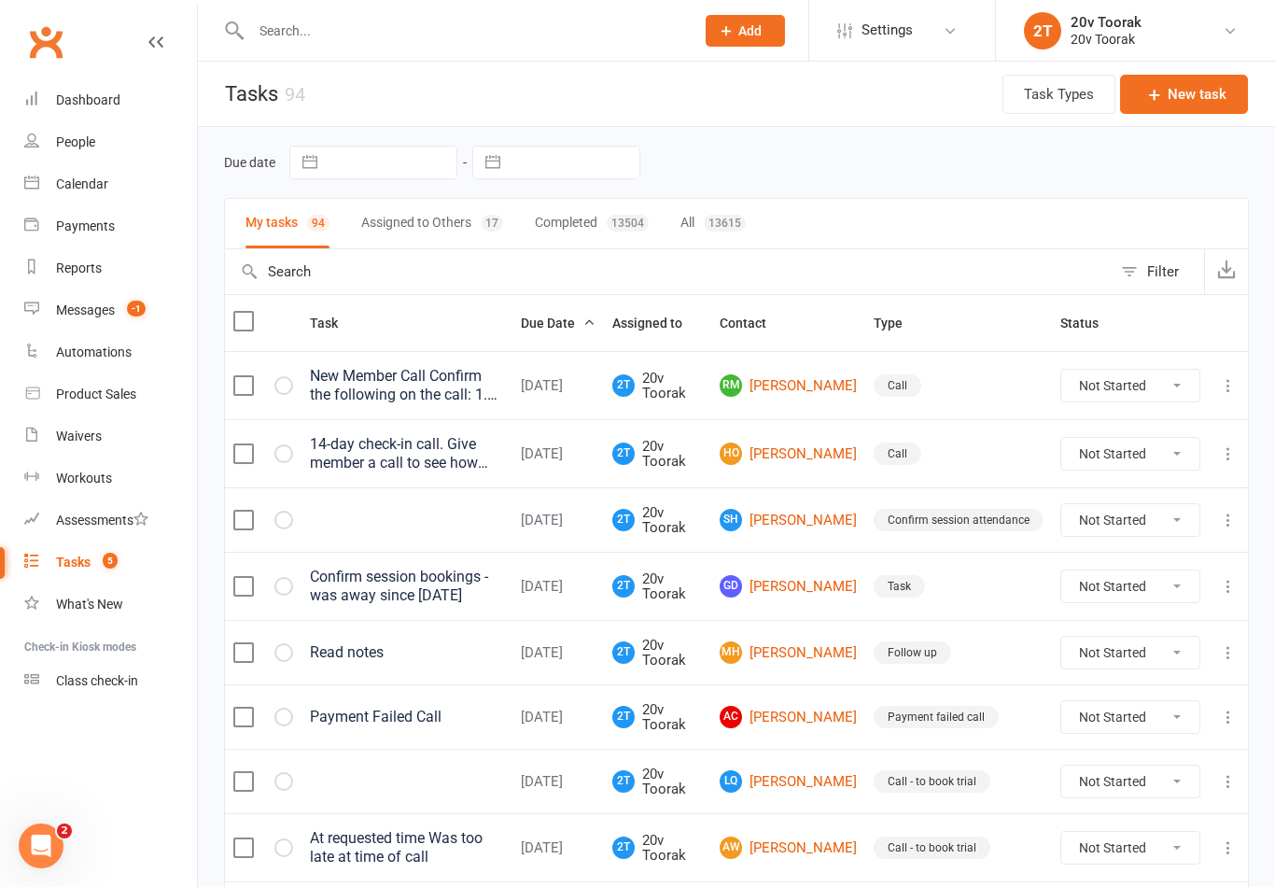
click at [1159, 254] on button "Filter" at bounding box center [1158, 271] width 92 height 45
select select "incomplete"
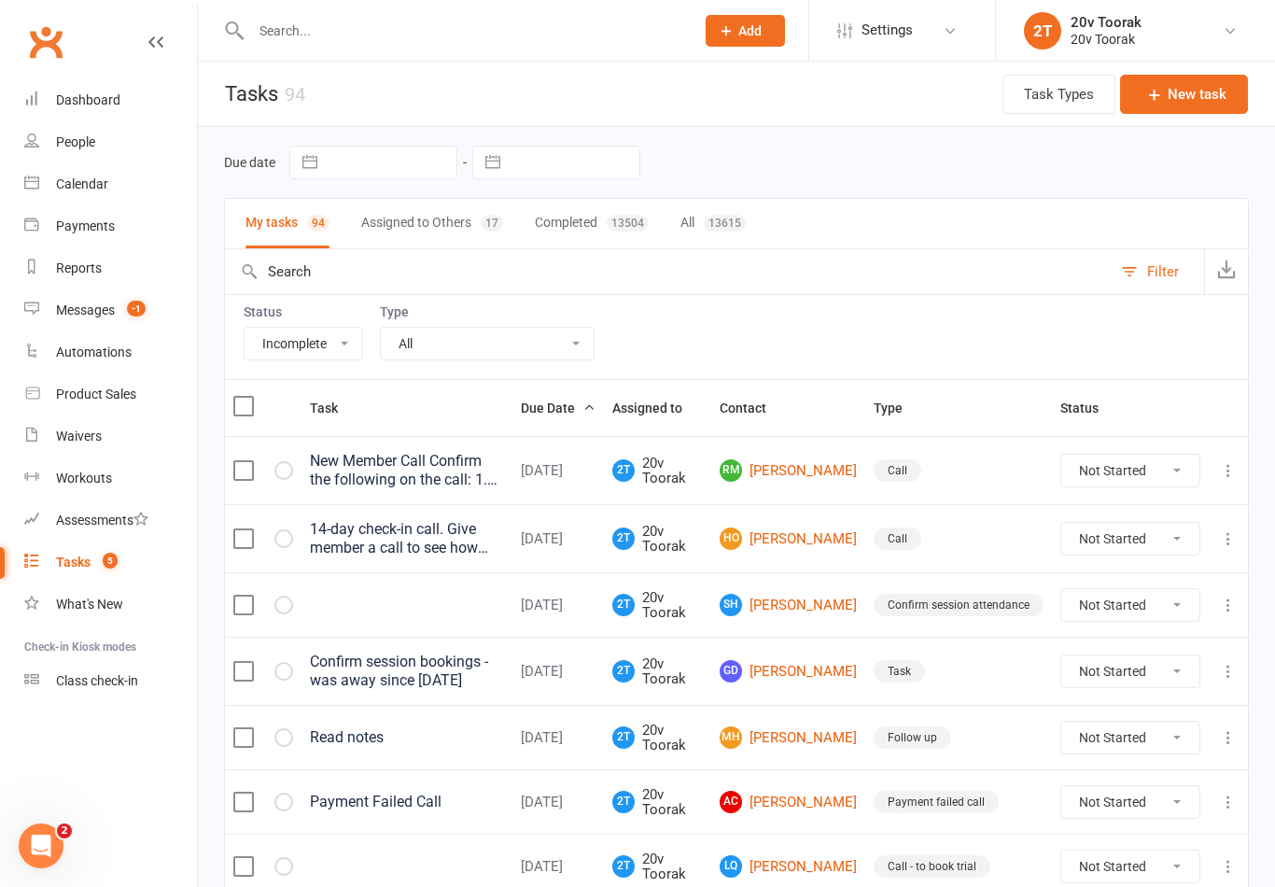
click at [298, 343] on select "All Incomplete Not Started In Progress Waiting Complete" at bounding box center [304, 344] width 118 height 32
click at [412, 356] on select "All Call Call - to book trial Confirm session attendance Confirm trial Follow u…" at bounding box center [487, 344] width 213 height 32
select select "29156"
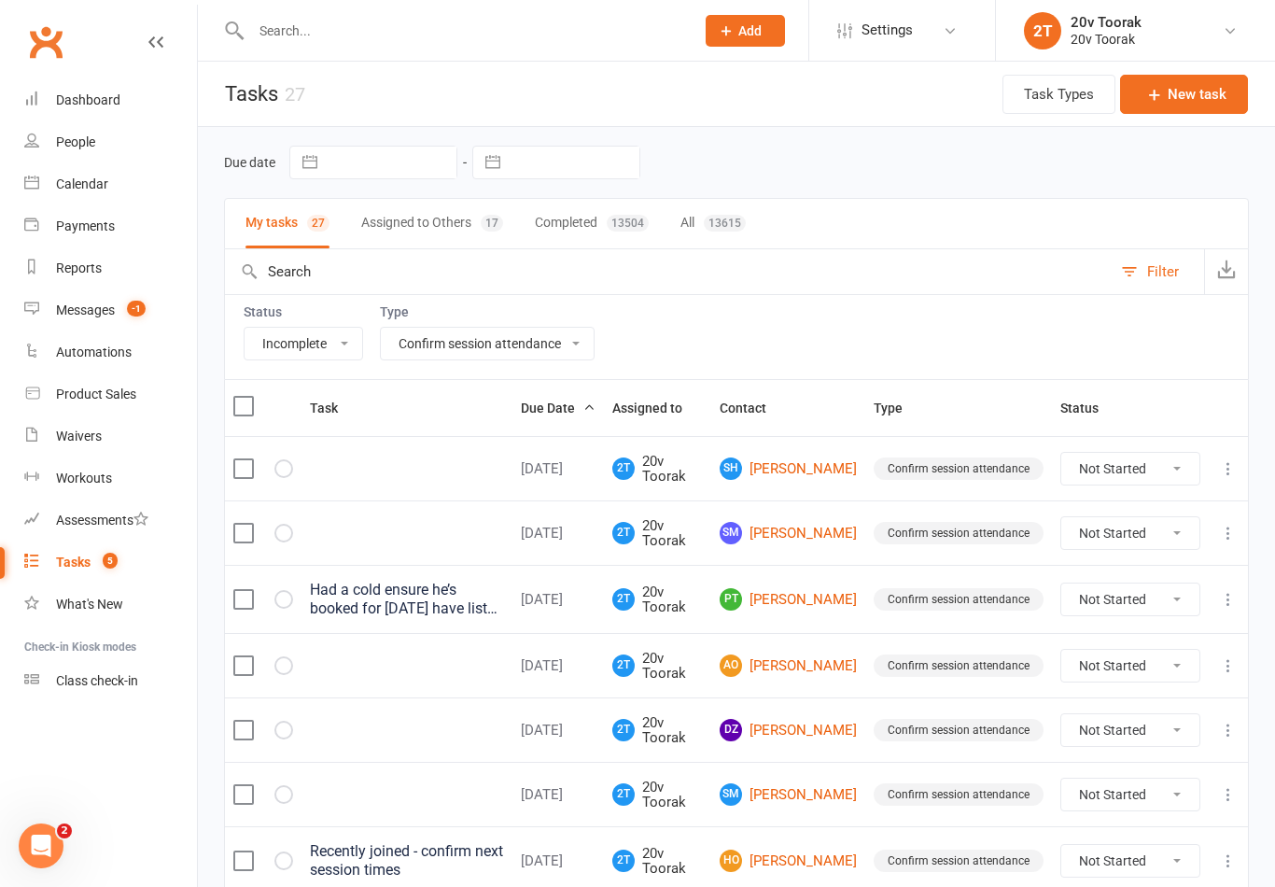
click at [441, 354] on select "All Call Call - to book trial Confirm session attendance Confirm trial Follow u…" at bounding box center [487, 344] width 213 height 32
click at [289, 22] on input "text" at bounding box center [464, 31] width 436 height 26
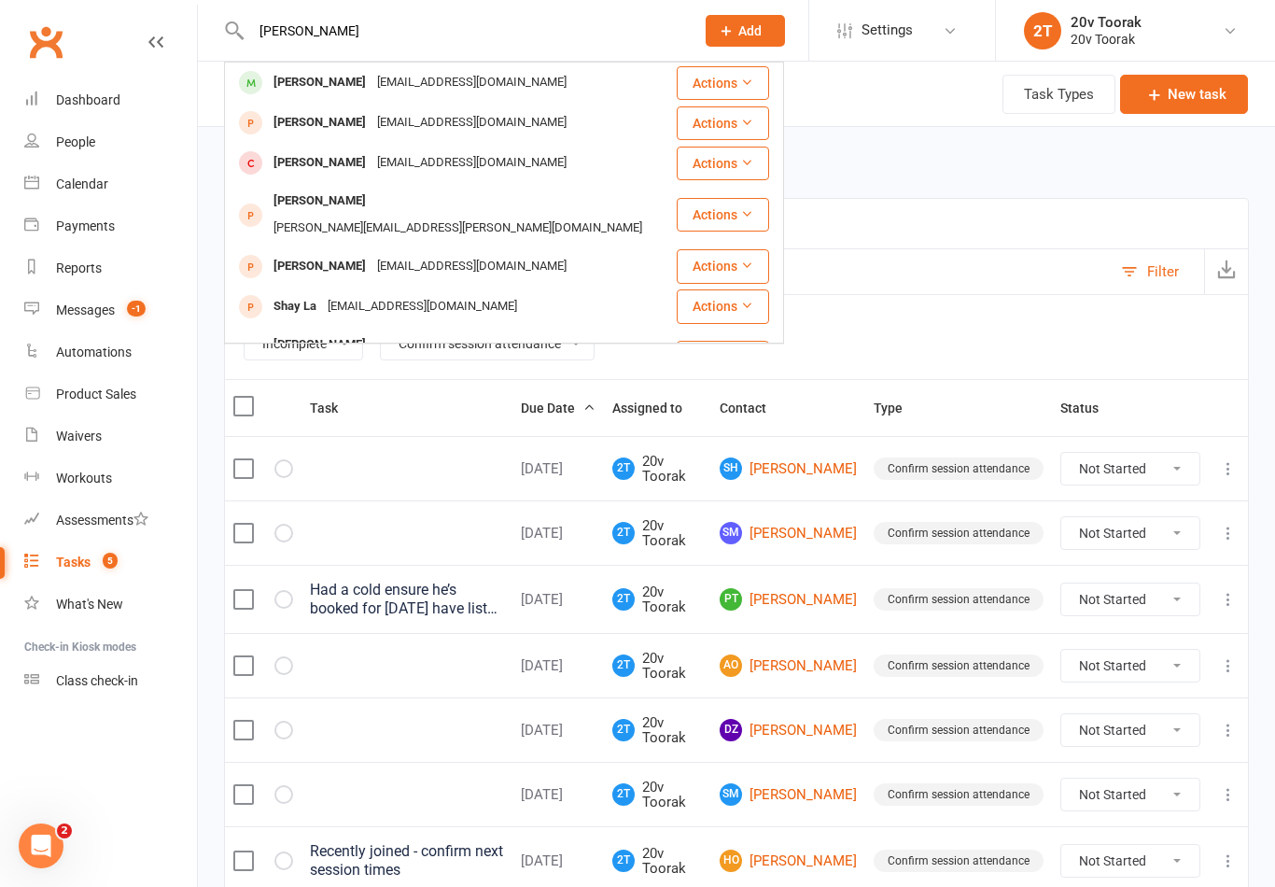
type input "Lachlan h"
click at [303, 92] on div "Lachlan Henderson" at bounding box center [320, 82] width 104 height 27
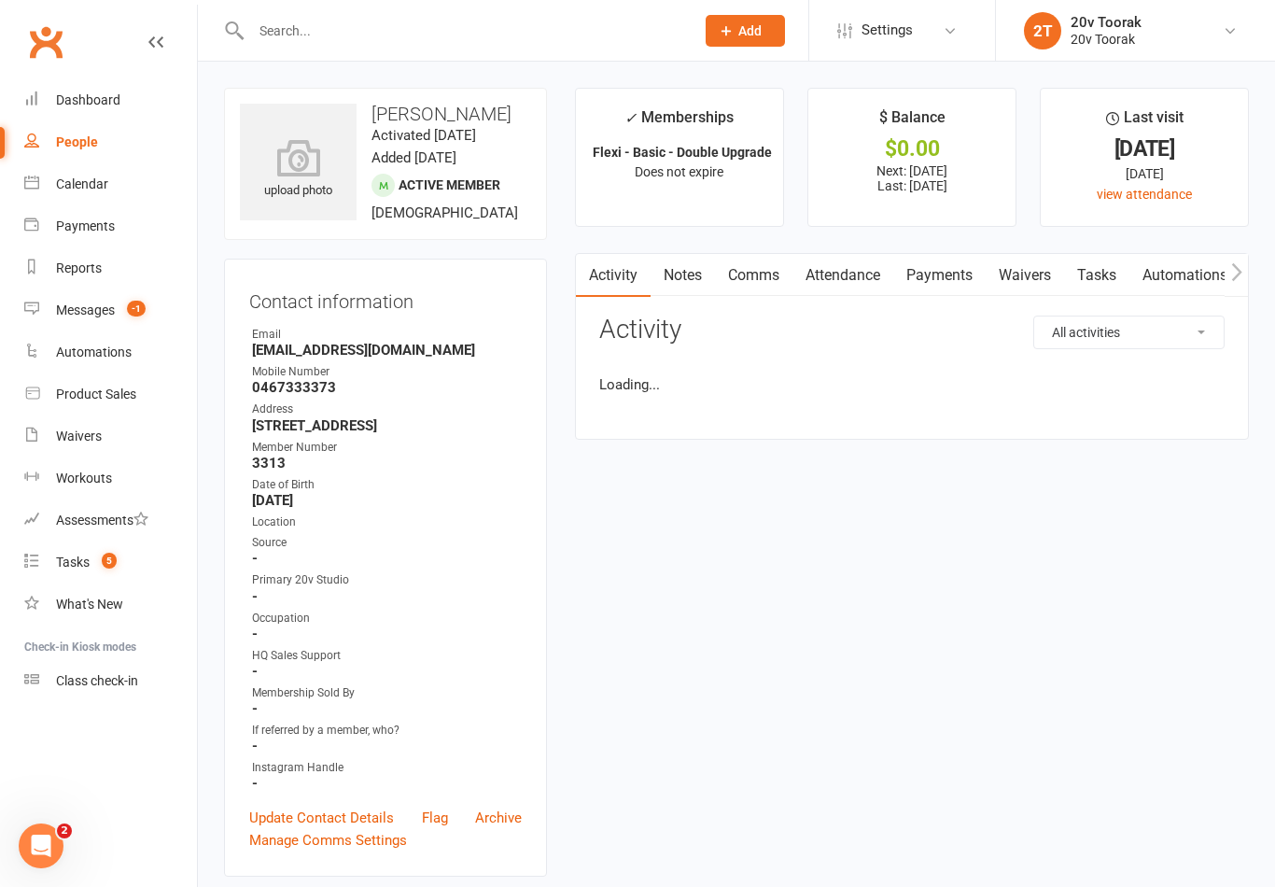
click at [1079, 259] on link "Tasks" at bounding box center [1096, 275] width 65 height 43
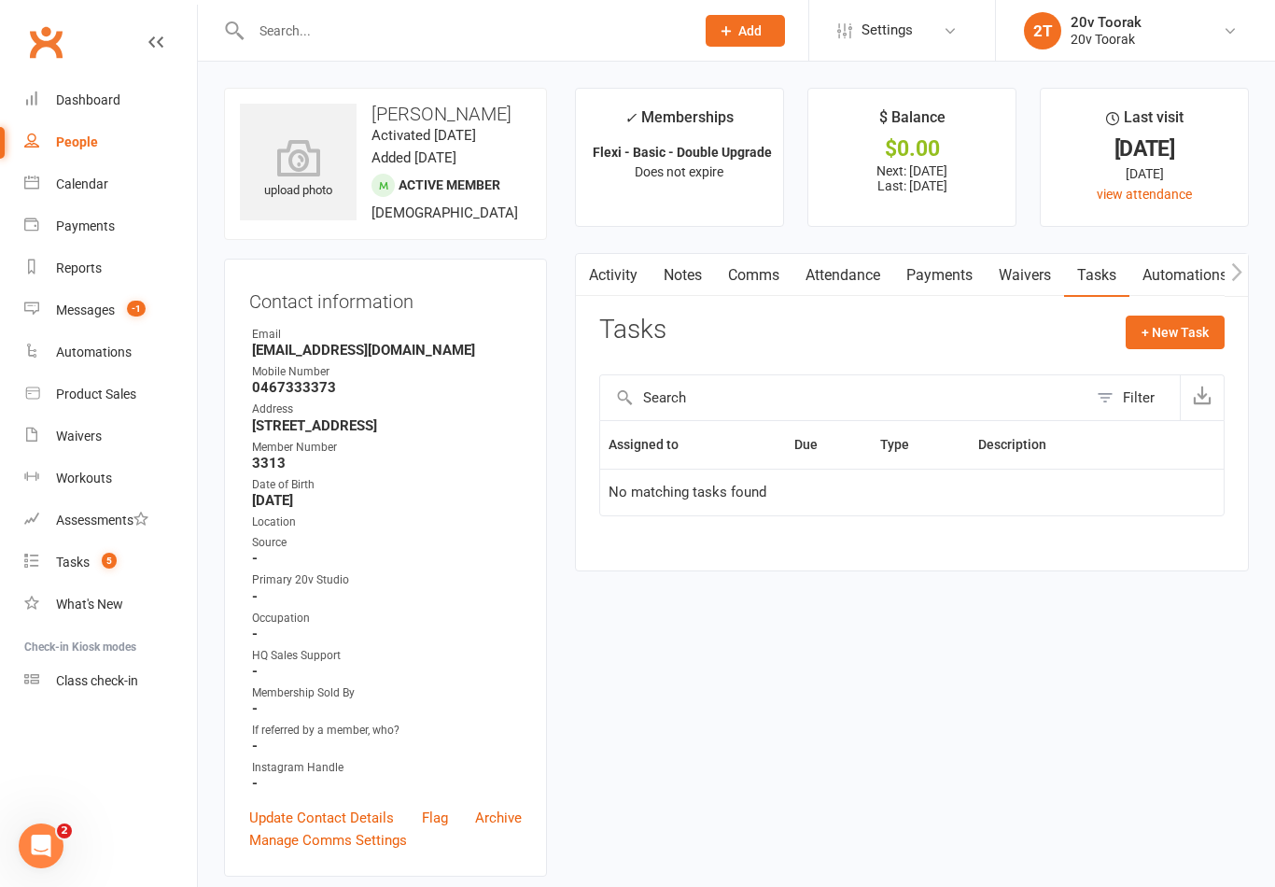
click at [1104, 281] on link "Tasks" at bounding box center [1096, 275] width 65 height 43
click at [694, 270] on link "Notes" at bounding box center [683, 275] width 64 height 43
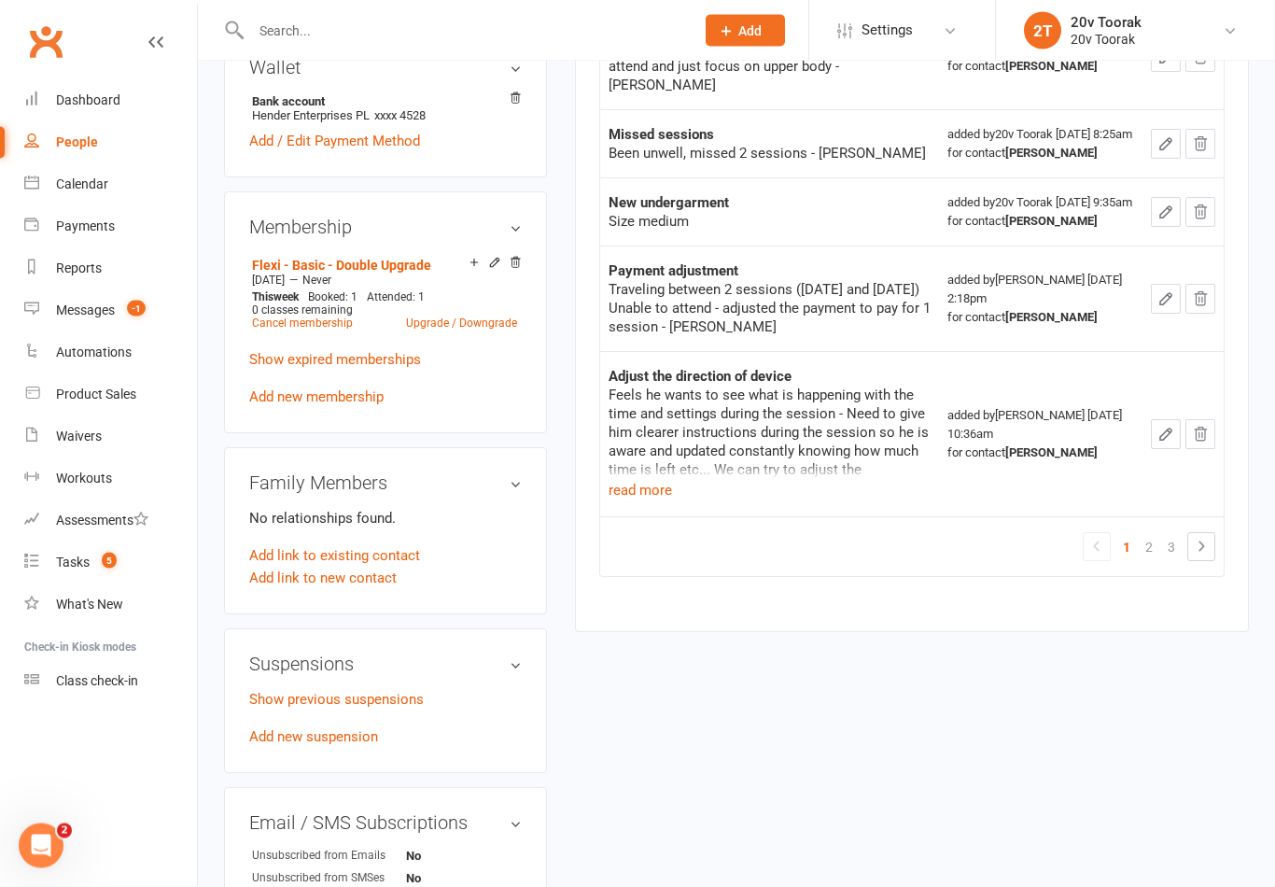
scroll to position [856, 0]
click at [652, 499] on button "read more" at bounding box center [640, 493] width 63 height 22
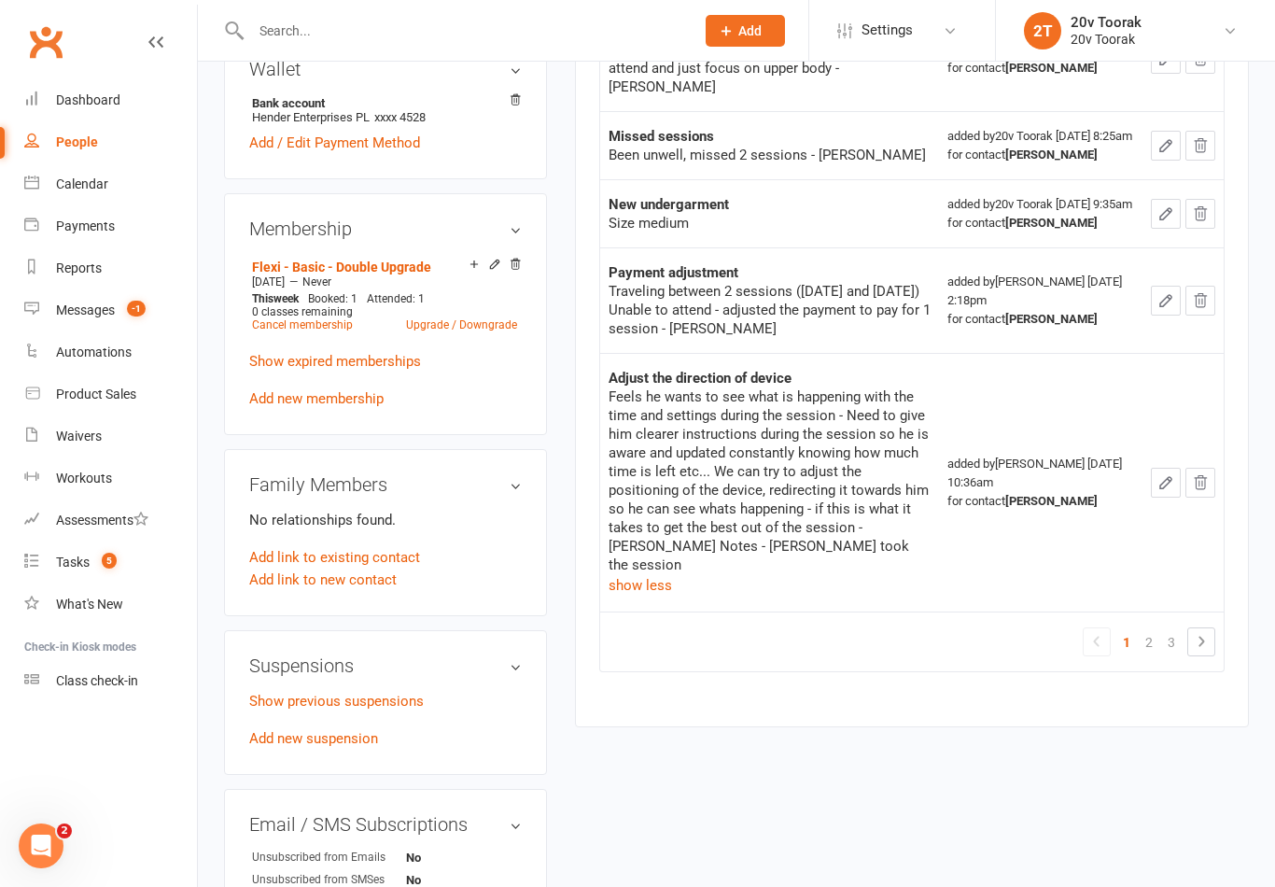
click at [1158, 629] on link "2" at bounding box center [1149, 642] width 22 height 26
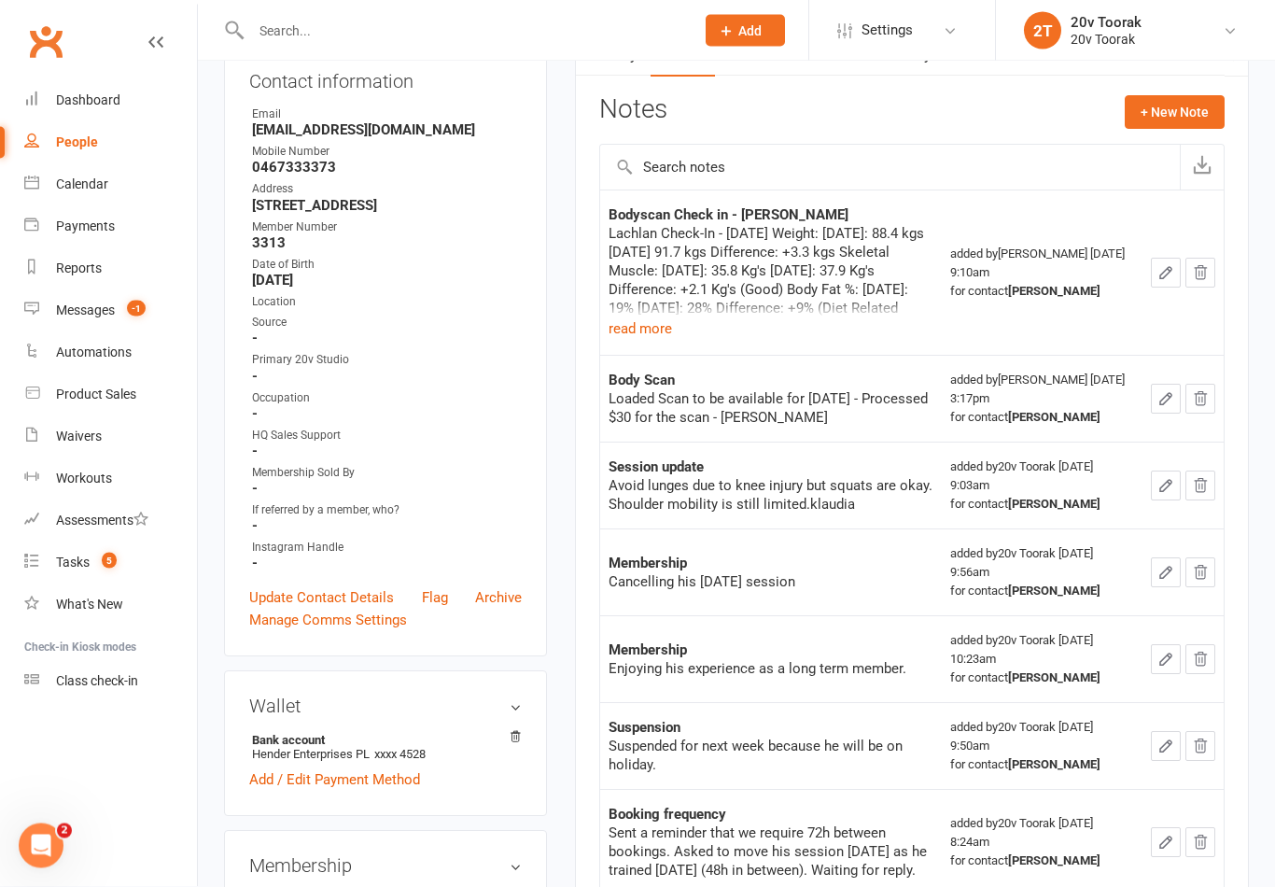
scroll to position [209, 0]
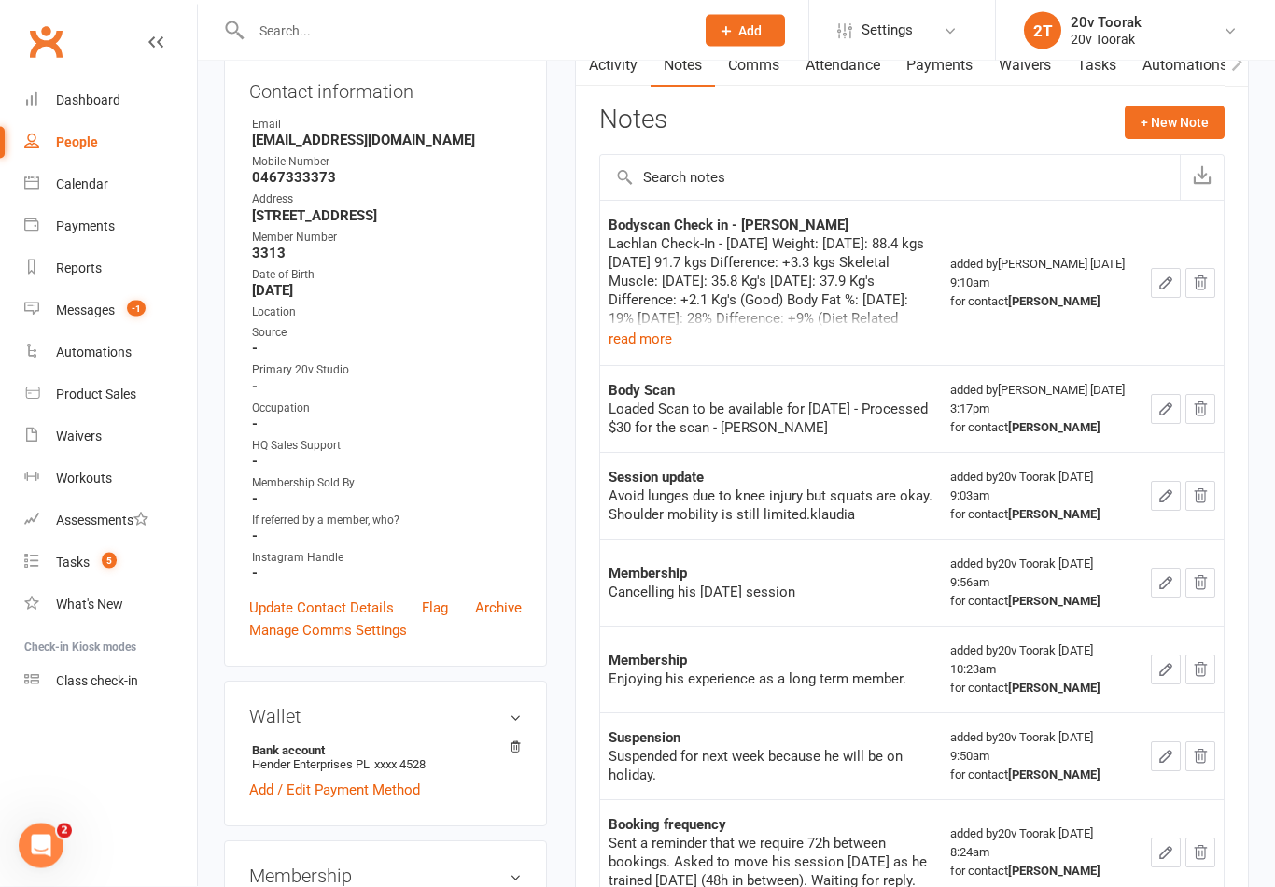
click at [712, 322] on div "Lachlan Check-In - April 2024 Weight: June 2023: 88.4 kgs April 2024 91.7 kgs D…" at bounding box center [771, 281] width 325 height 93
click at [661, 329] on button "read more" at bounding box center [640, 340] width 63 height 22
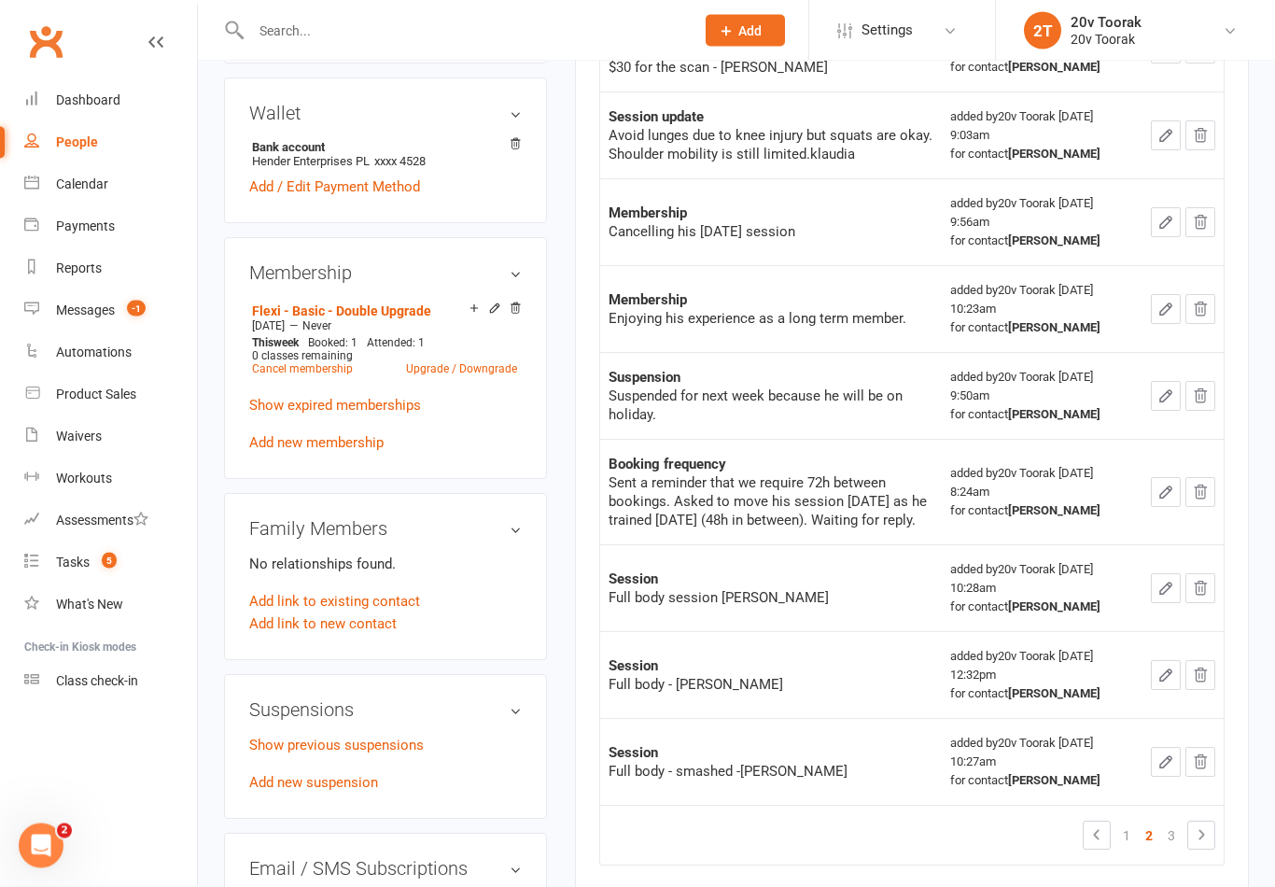
scroll to position [905, 0]
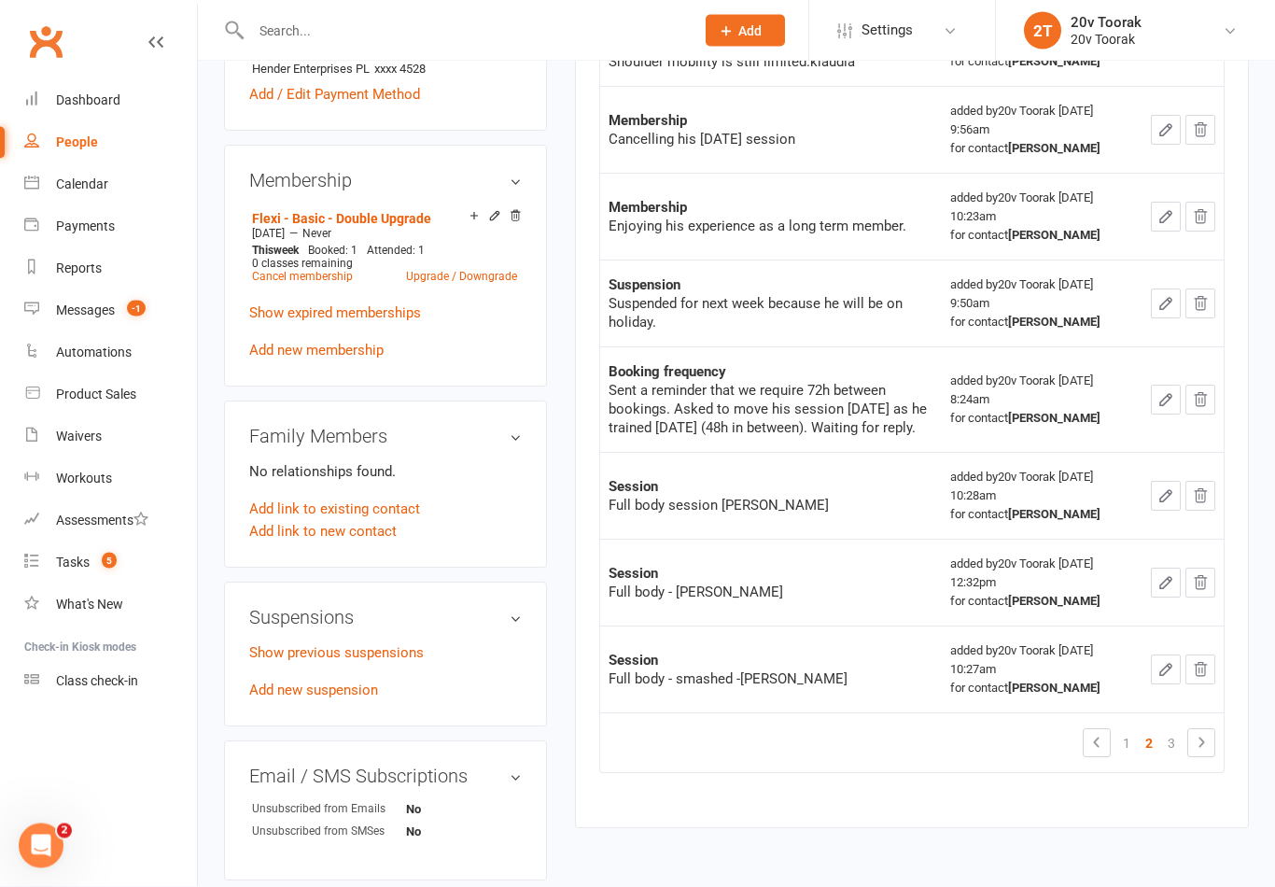
click at [1166, 753] on link "3" at bounding box center [1171, 744] width 22 height 26
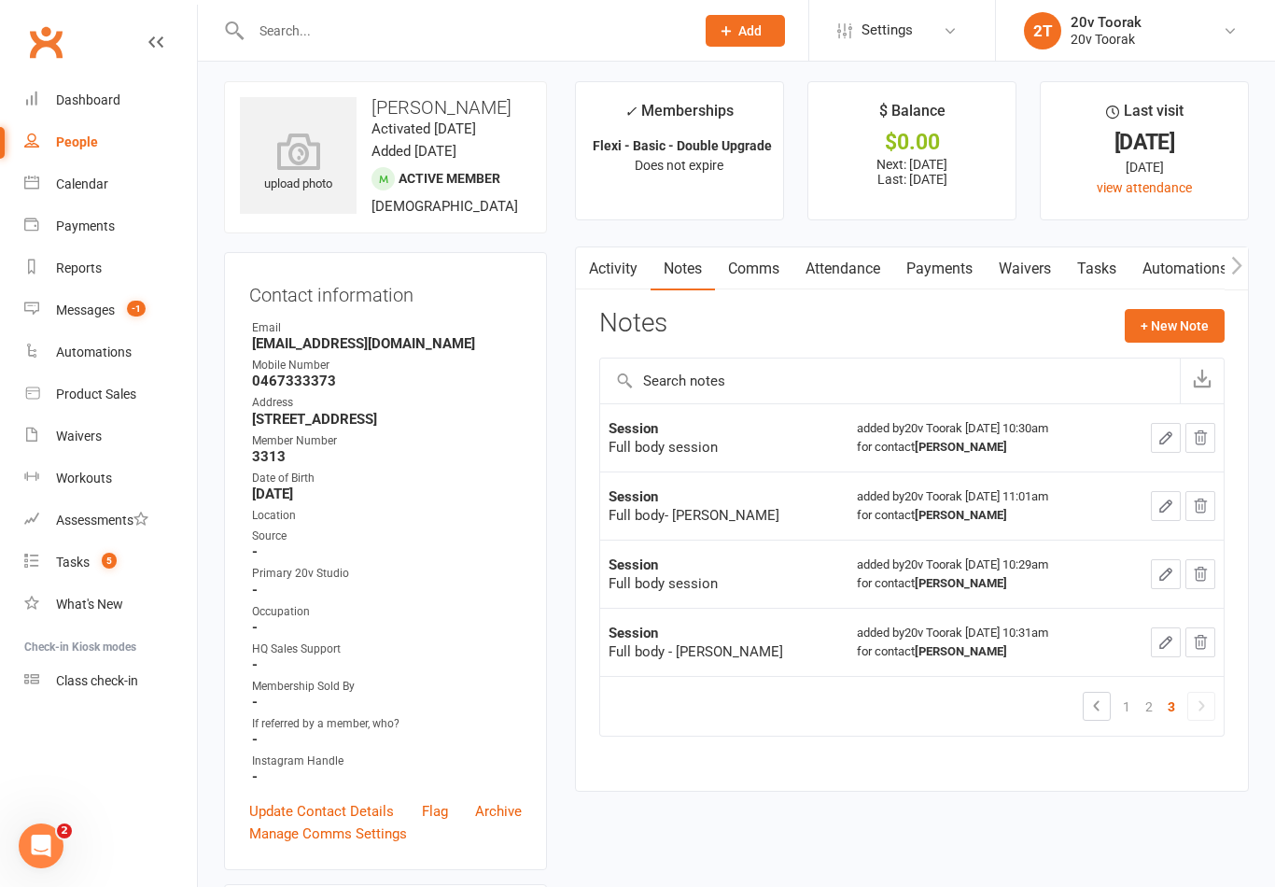
scroll to position [0, 0]
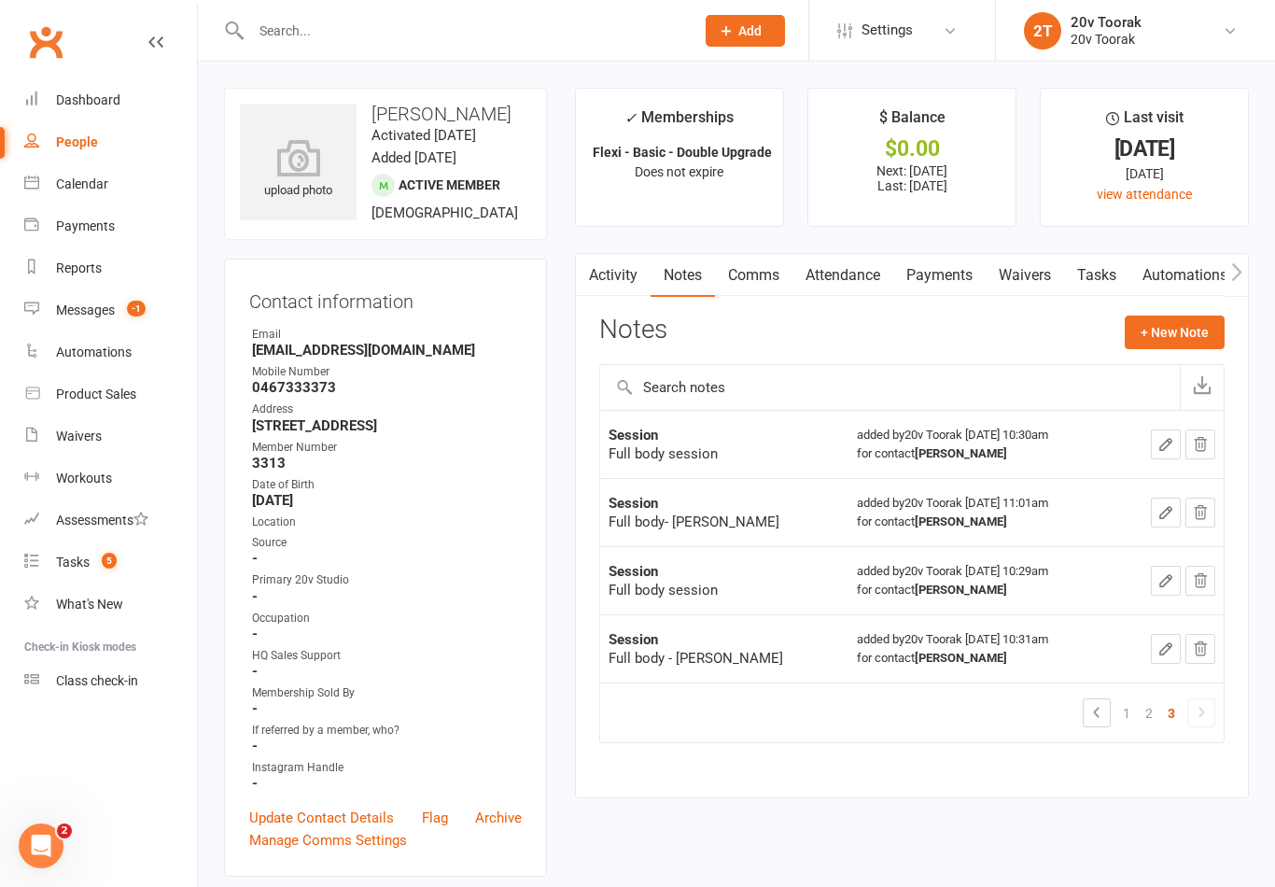
click at [315, 28] on input "text" at bounding box center [464, 31] width 436 height 26
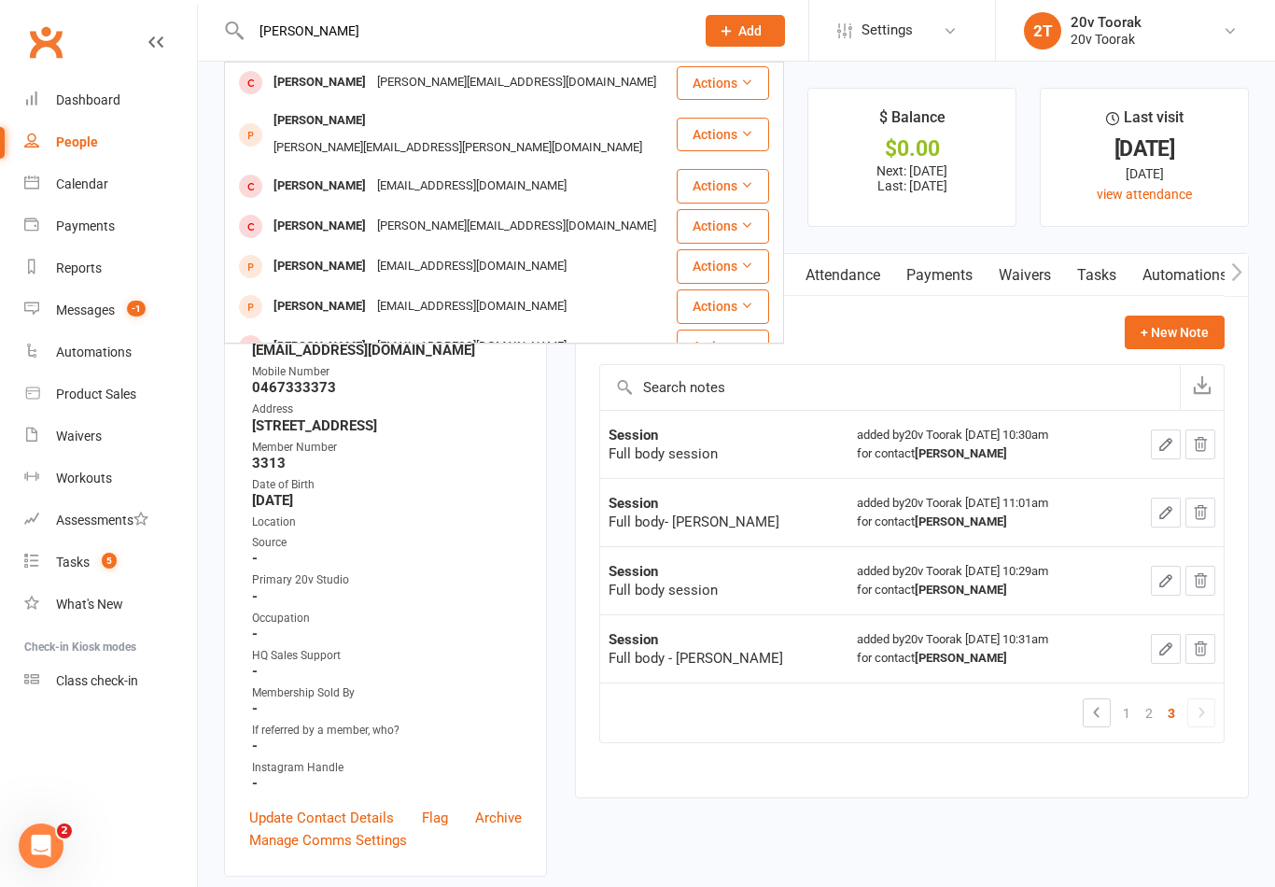
type input "Michael chri"
click at [296, 213] on div "Michael Christidis" at bounding box center [320, 226] width 104 height 27
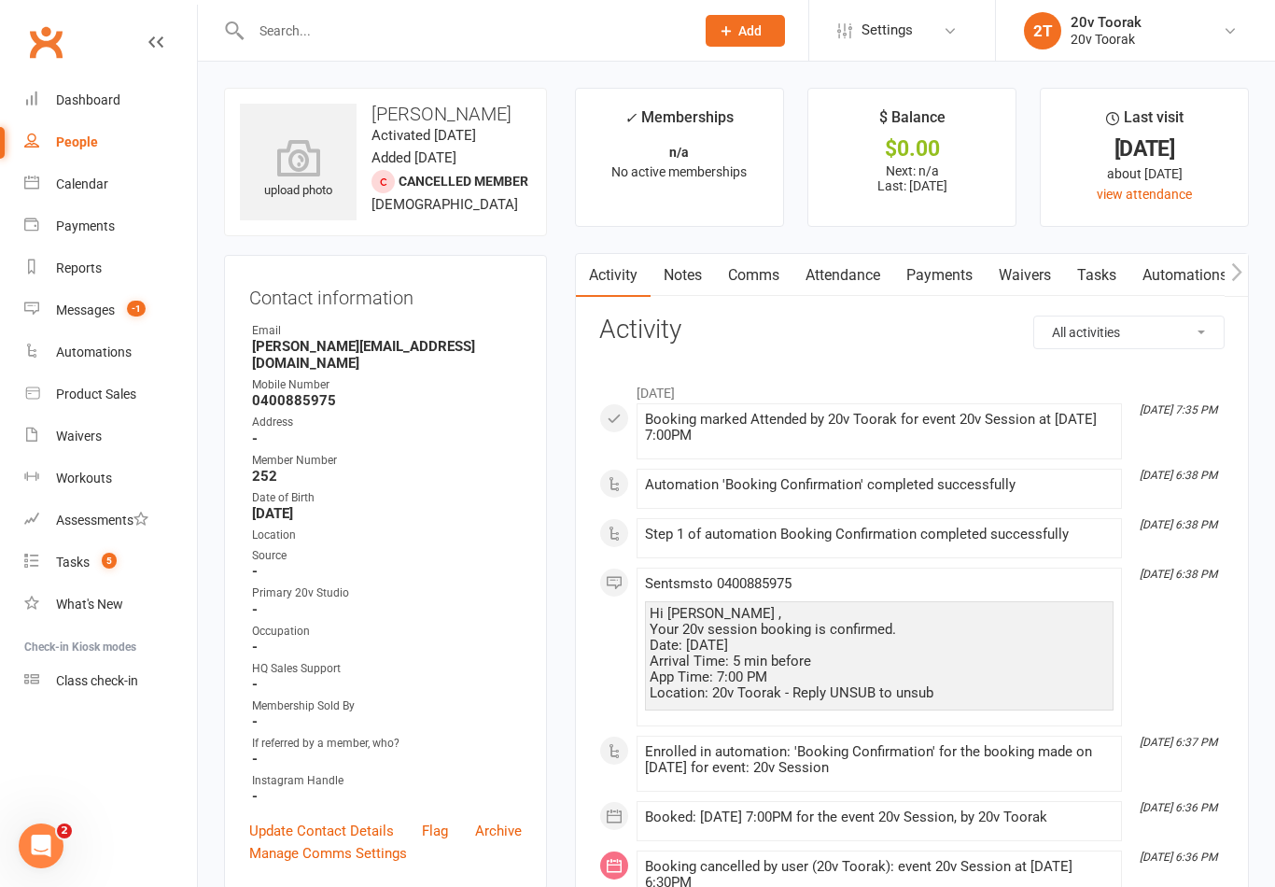
click at [667, 293] on link "Notes" at bounding box center [683, 275] width 64 height 43
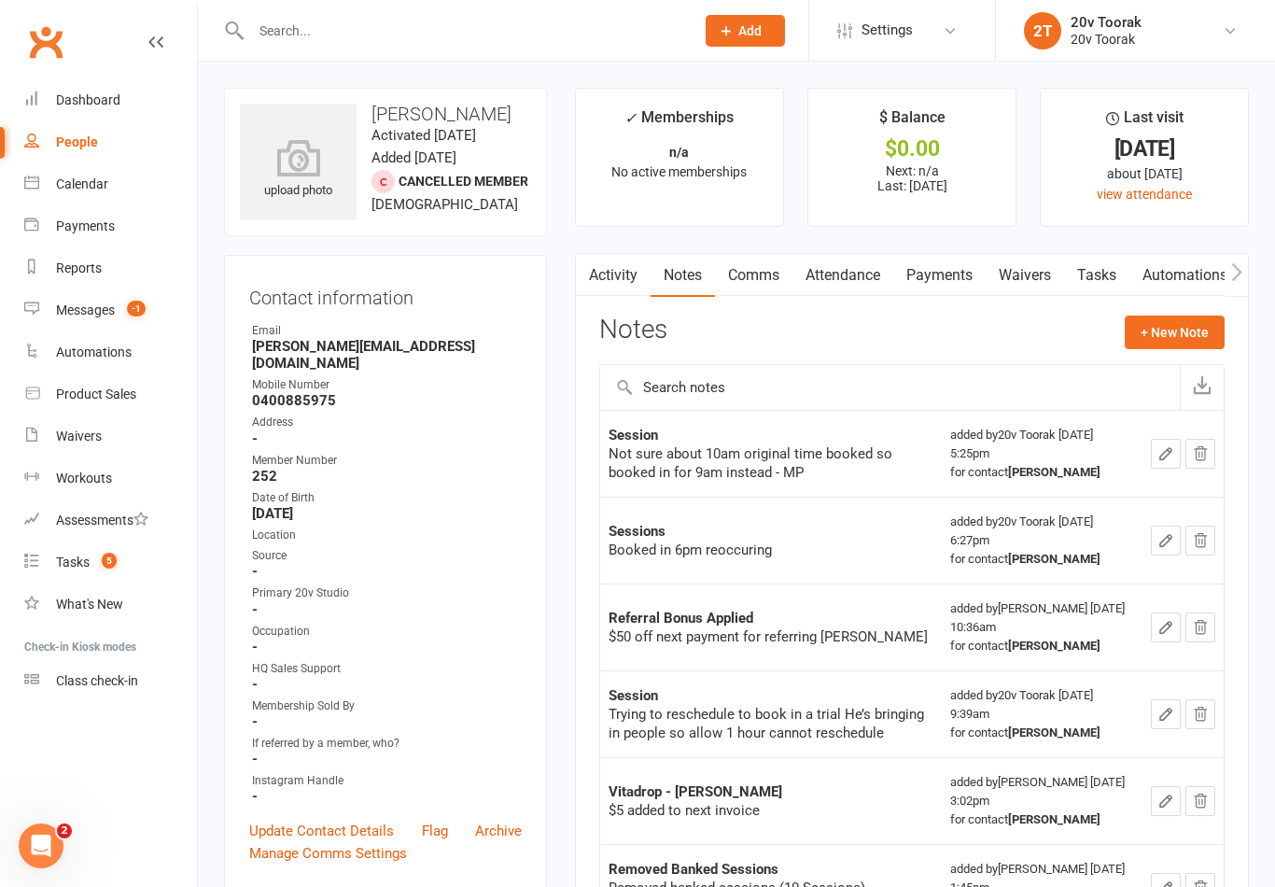
click at [618, 268] on link "Activity" at bounding box center [613, 275] width 75 height 43
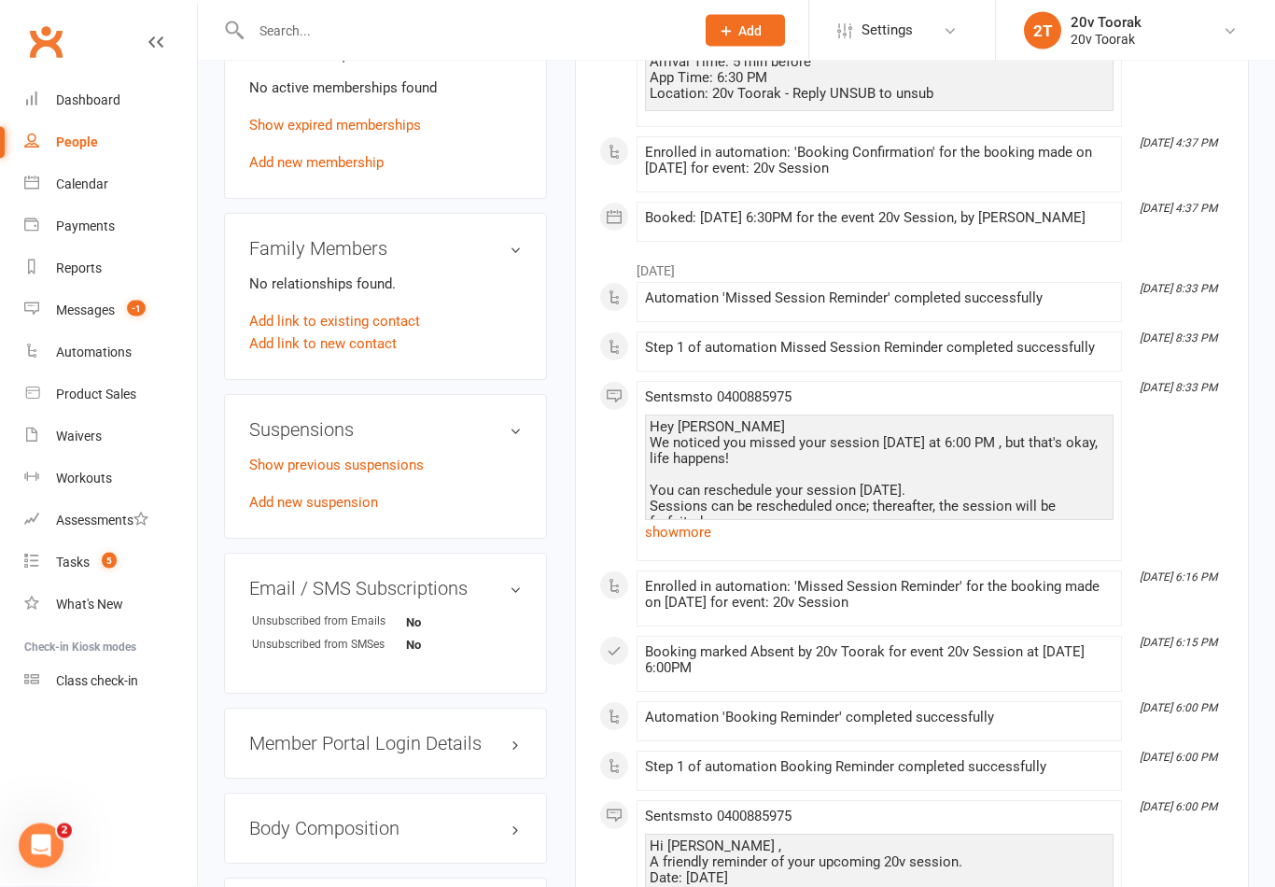
click at [936, 502] on div "Hey Michael We noticed you missed your session today at 6:00 PM , but that's ok…" at bounding box center [879, 499] width 459 height 159
click at [708, 533] on link "show more" at bounding box center [879, 533] width 469 height 26
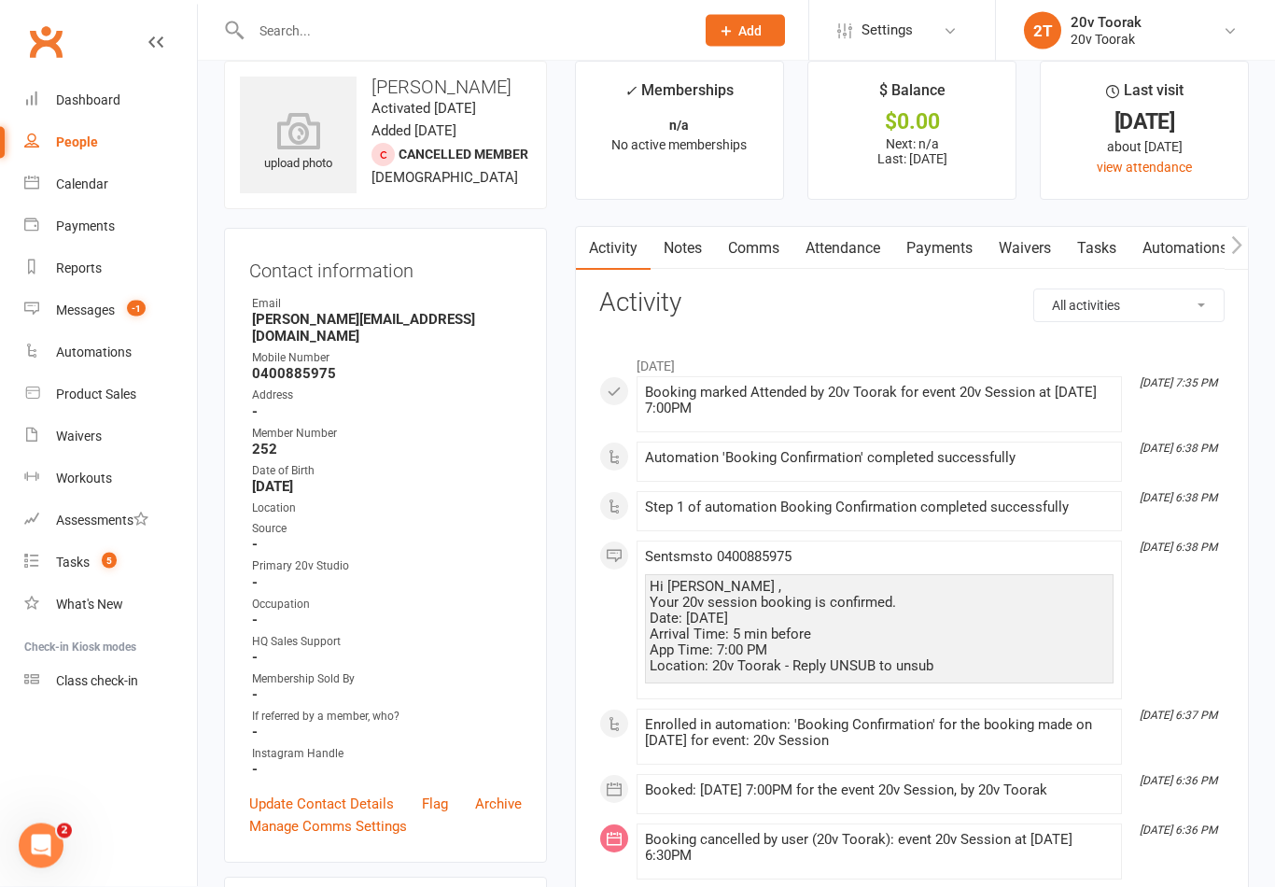
scroll to position [31, 0]
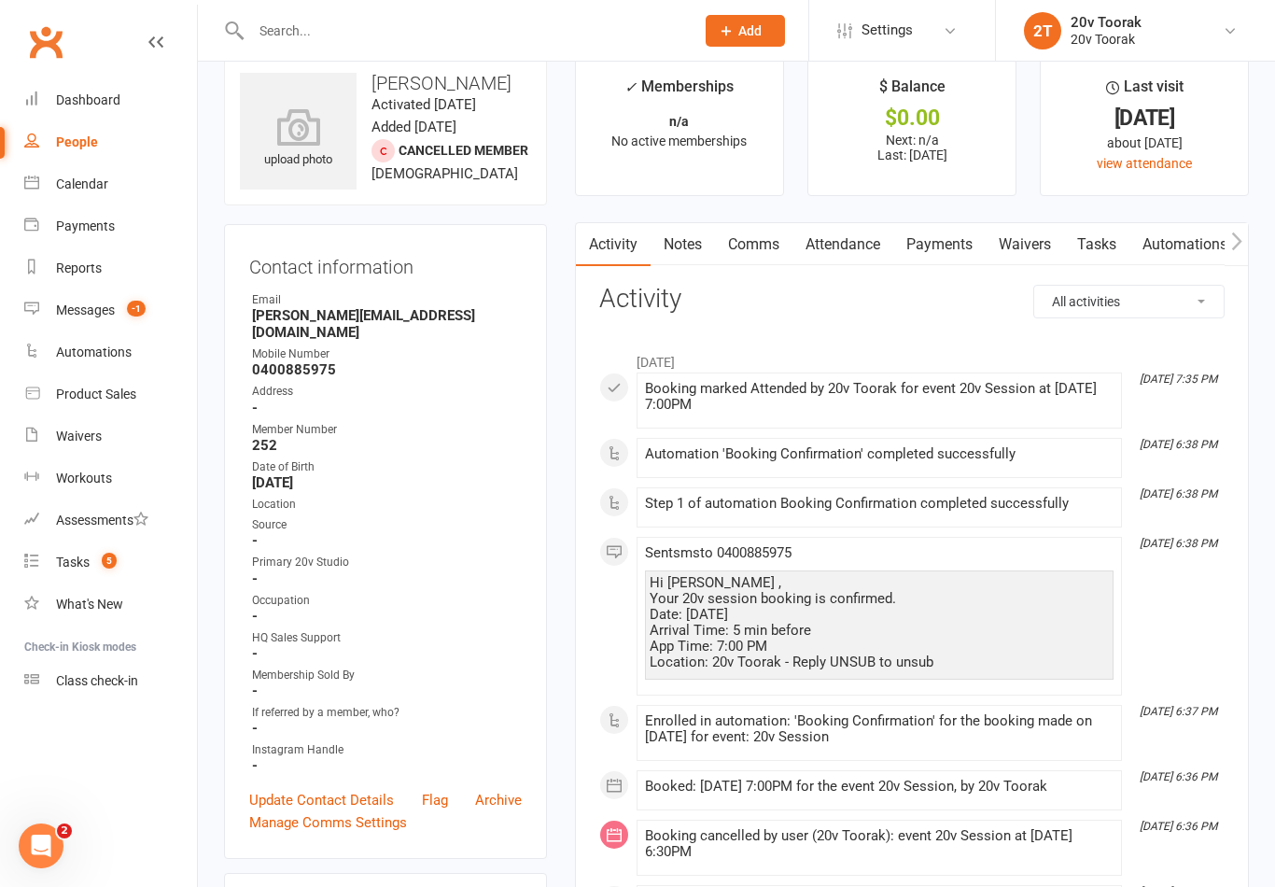
click at [670, 240] on link "Notes" at bounding box center [683, 244] width 64 height 43
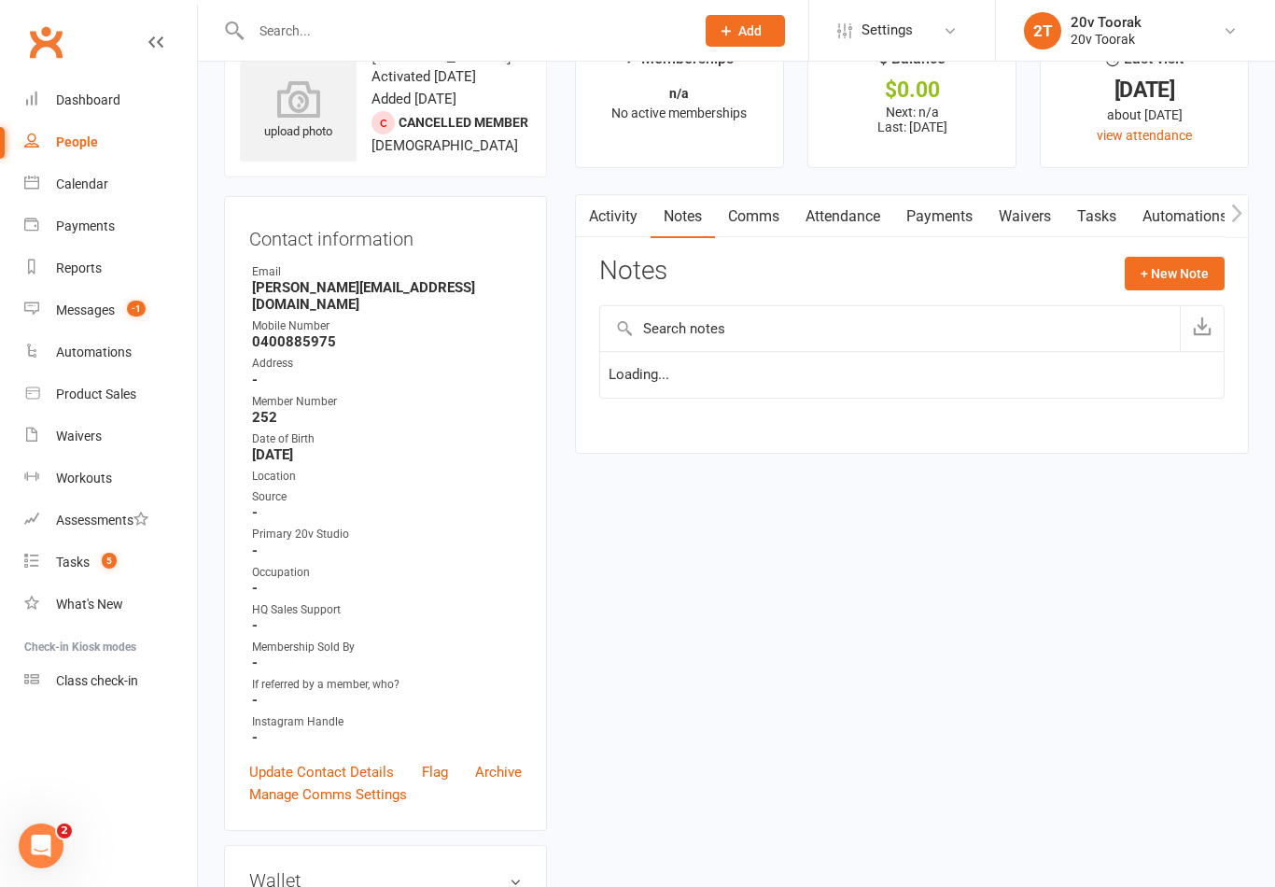
scroll to position [60, 0]
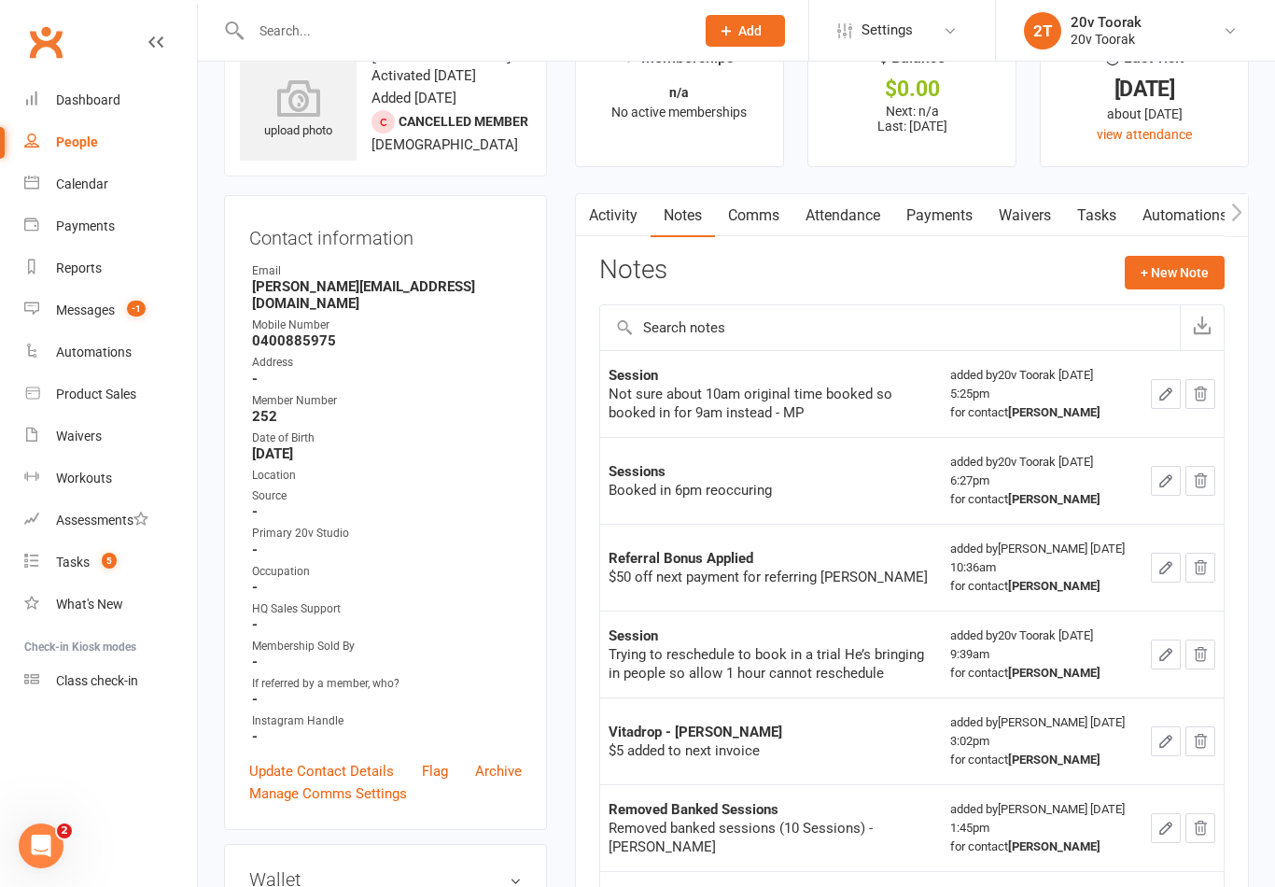
click at [1102, 203] on link "Tasks" at bounding box center [1096, 215] width 65 height 43
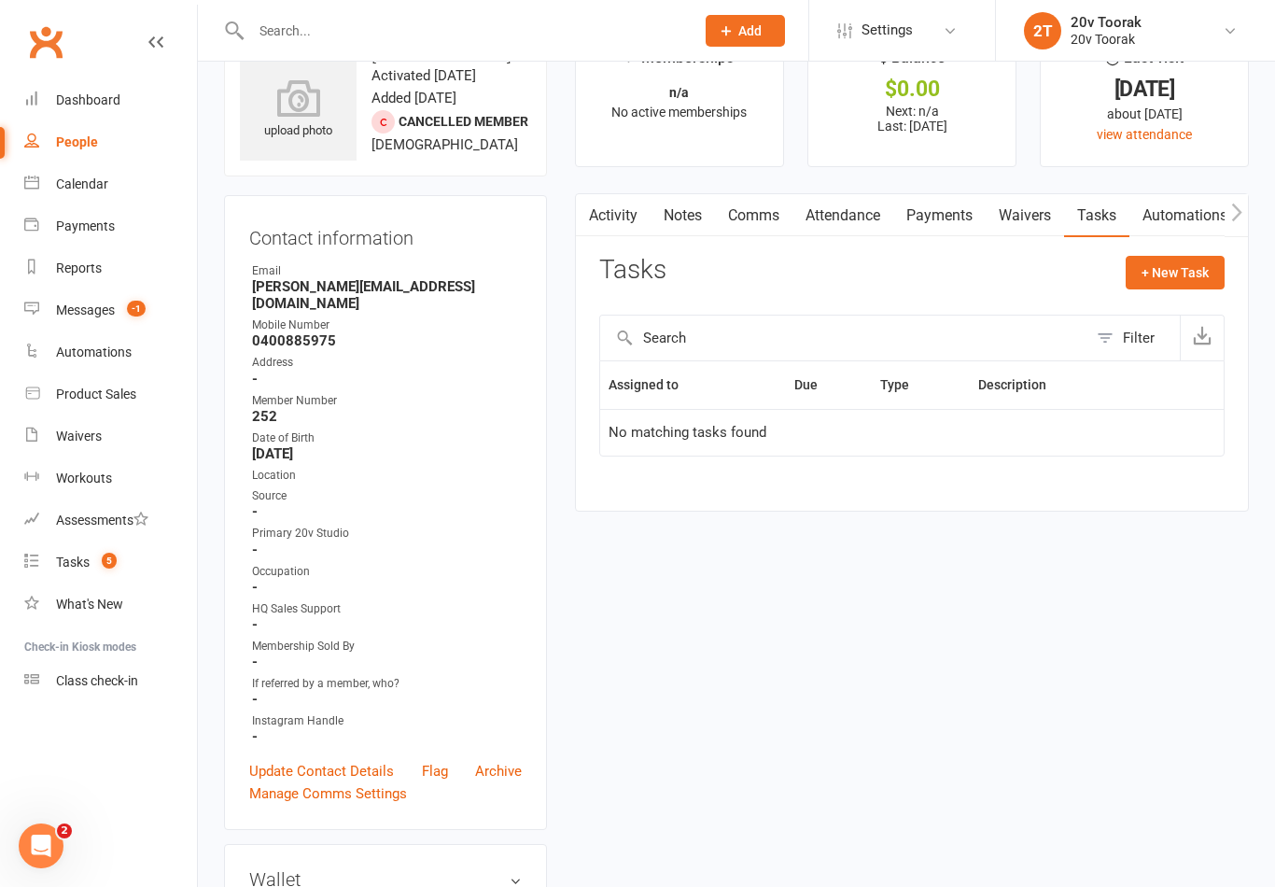
click at [1030, 224] on link "Waivers" at bounding box center [1025, 215] width 78 height 43
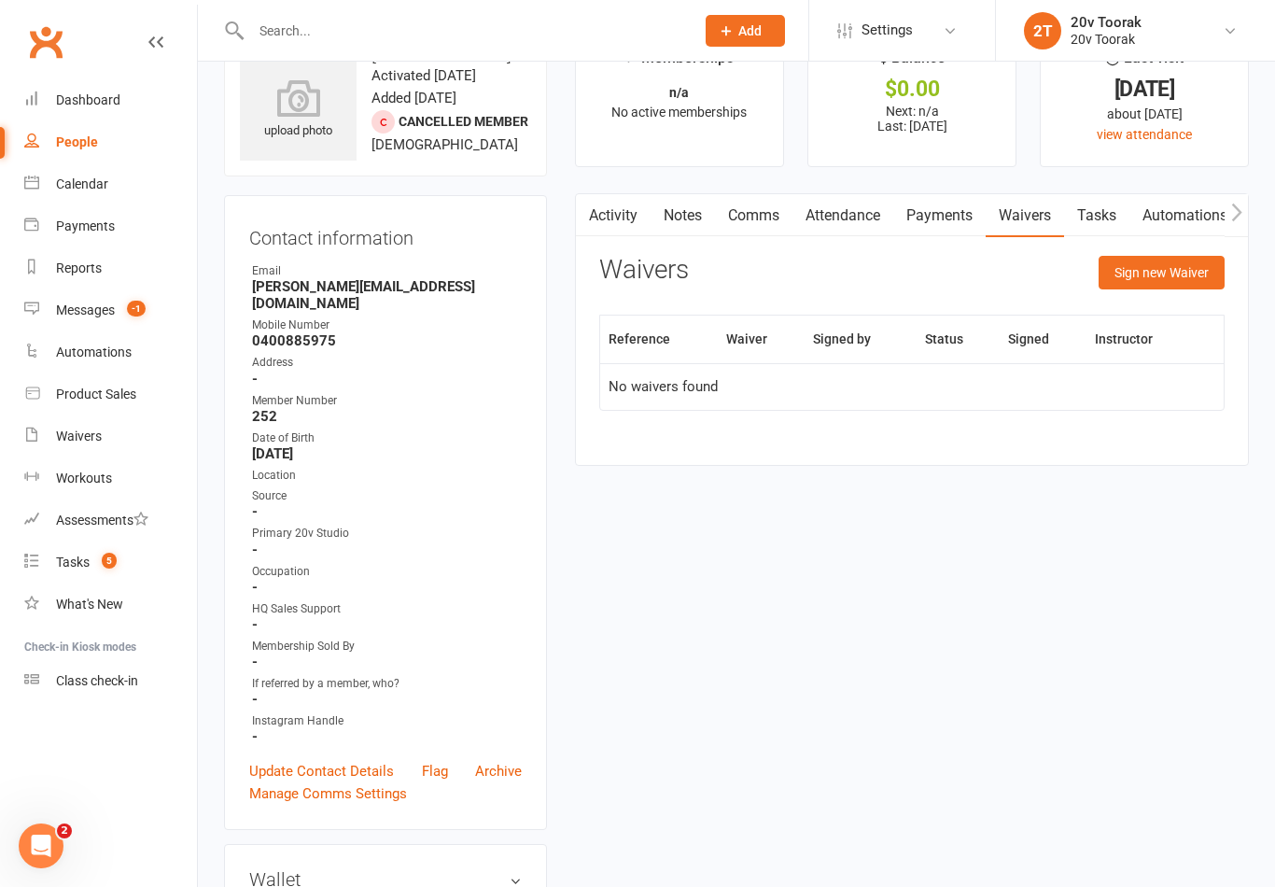
click at [933, 216] on link "Payments" at bounding box center [939, 215] width 92 height 43
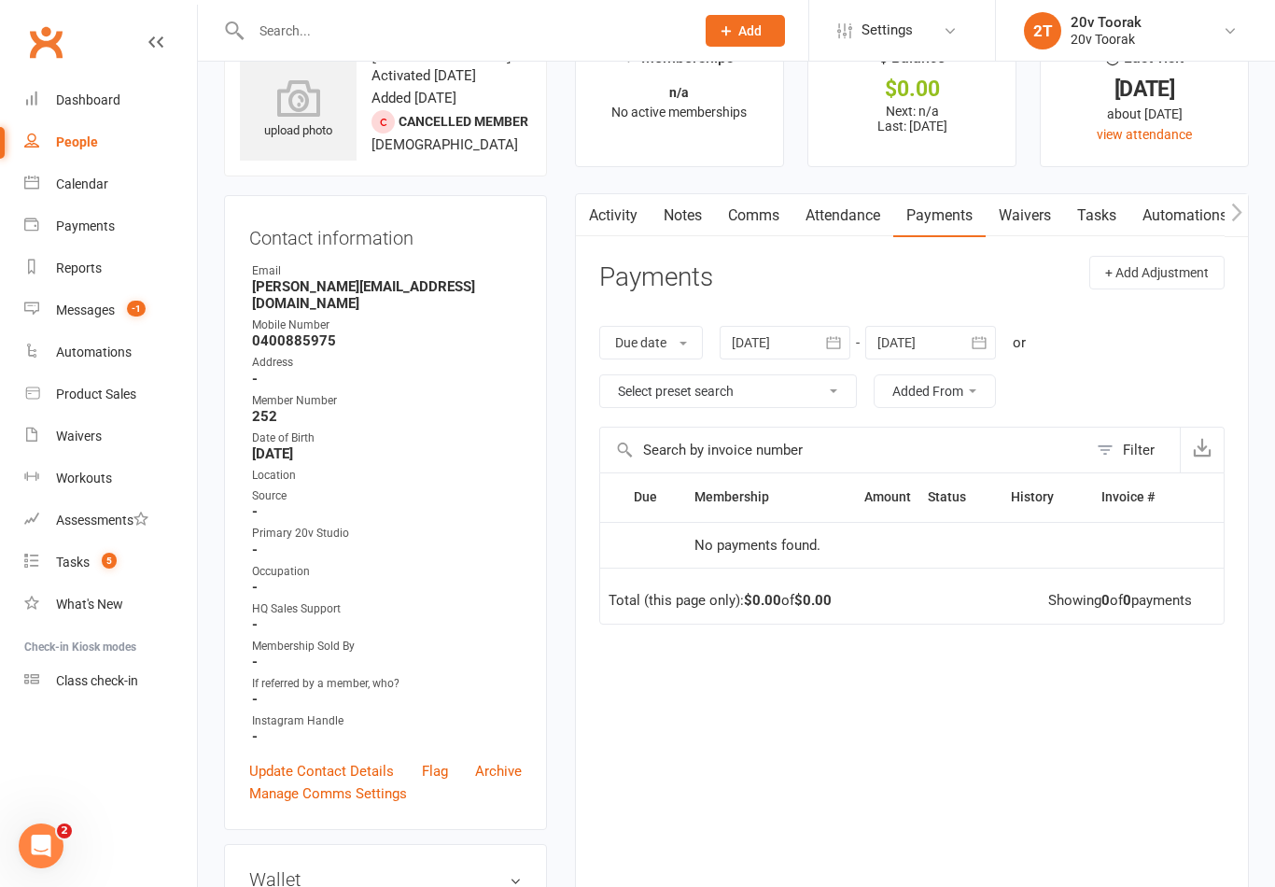
click at [799, 209] on link "Attendance" at bounding box center [843, 215] width 101 height 43
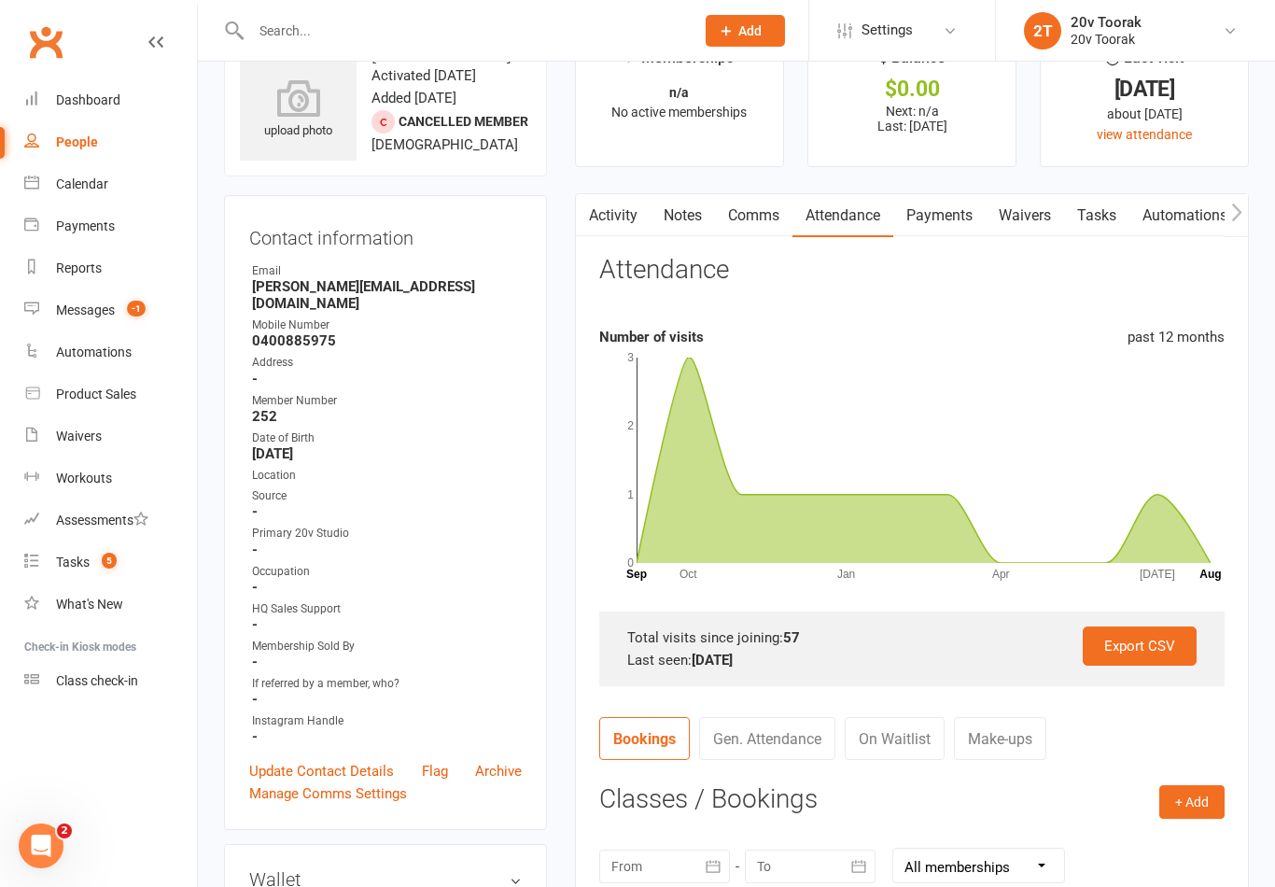
click at [742, 204] on link "Comms" at bounding box center [753, 215] width 77 height 43
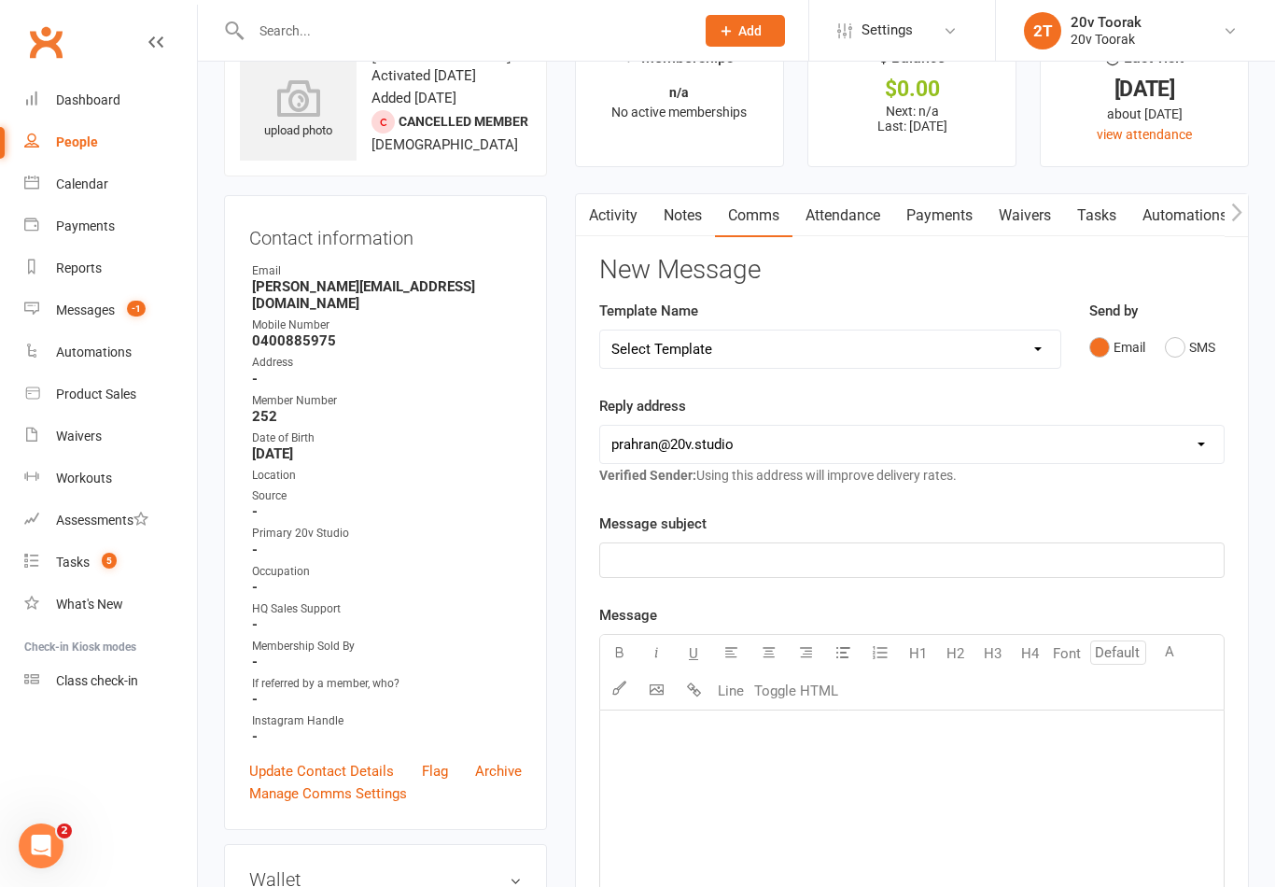
click at [682, 203] on link "Notes" at bounding box center [683, 215] width 64 height 43
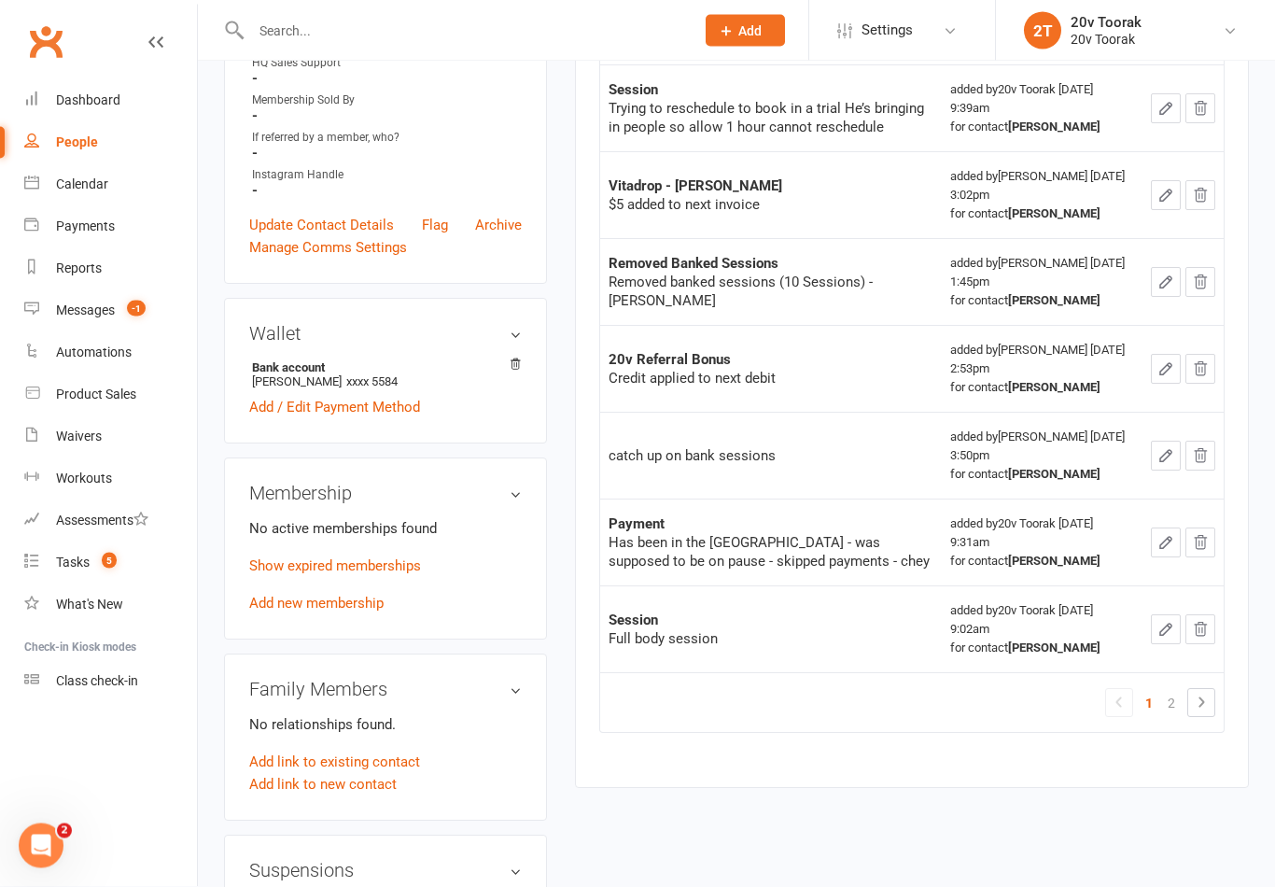
click at [1183, 704] on link "2" at bounding box center [1171, 704] width 22 height 26
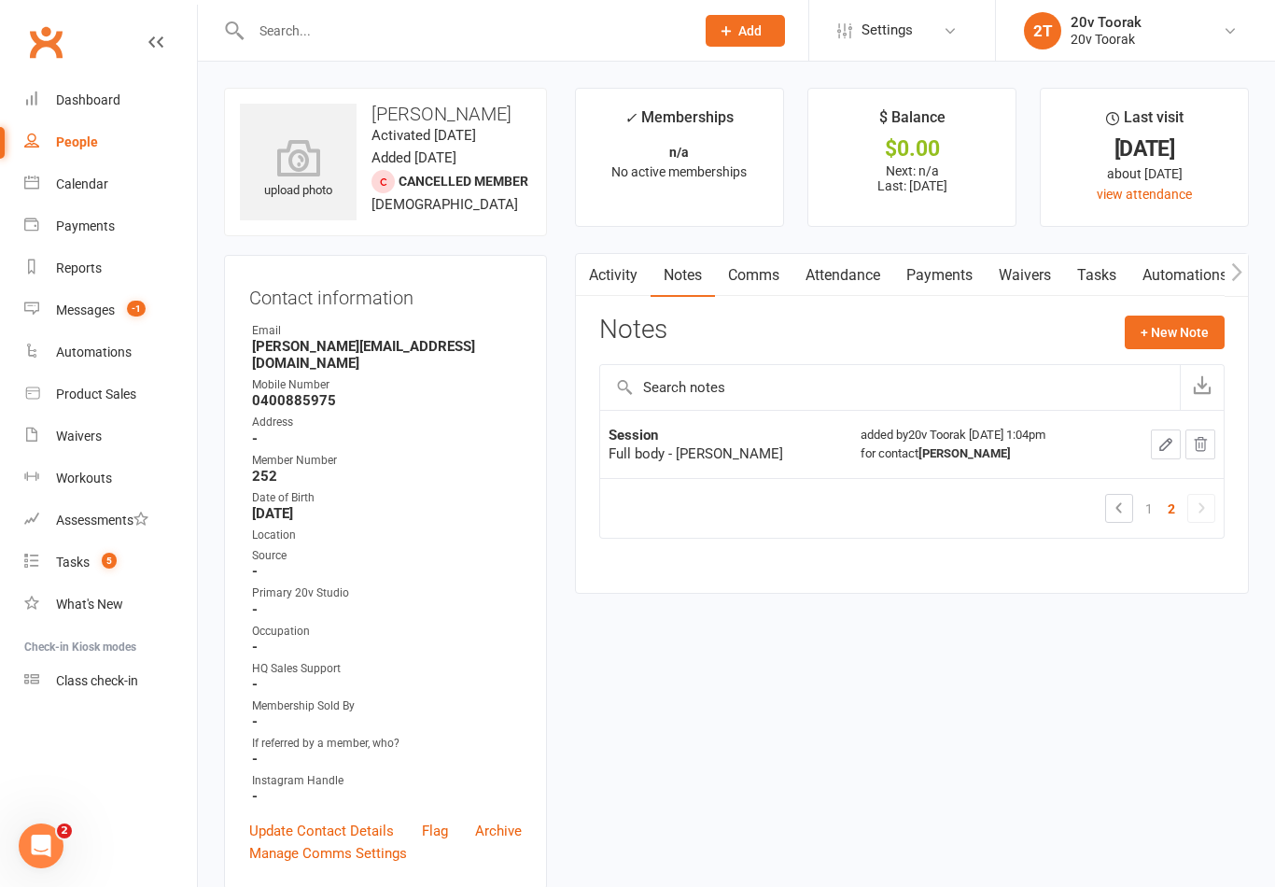
click at [1169, 499] on link "2" at bounding box center [1171, 509] width 22 height 26
click at [42, 848] on icon "Open Intercom Messenger" at bounding box center [41, 845] width 13 height 15
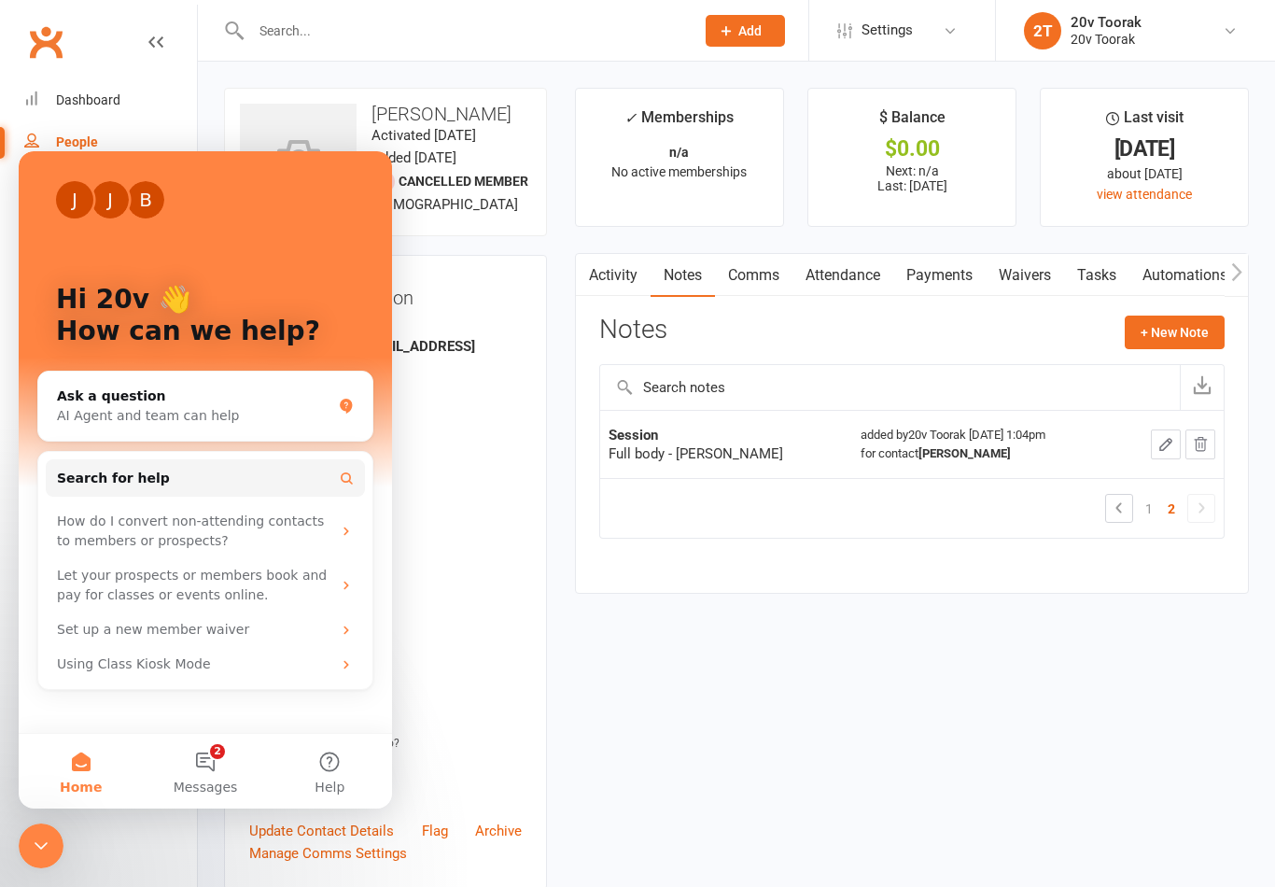
click at [60, 843] on div "Close Intercom Messenger" at bounding box center [41, 845] width 45 height 45
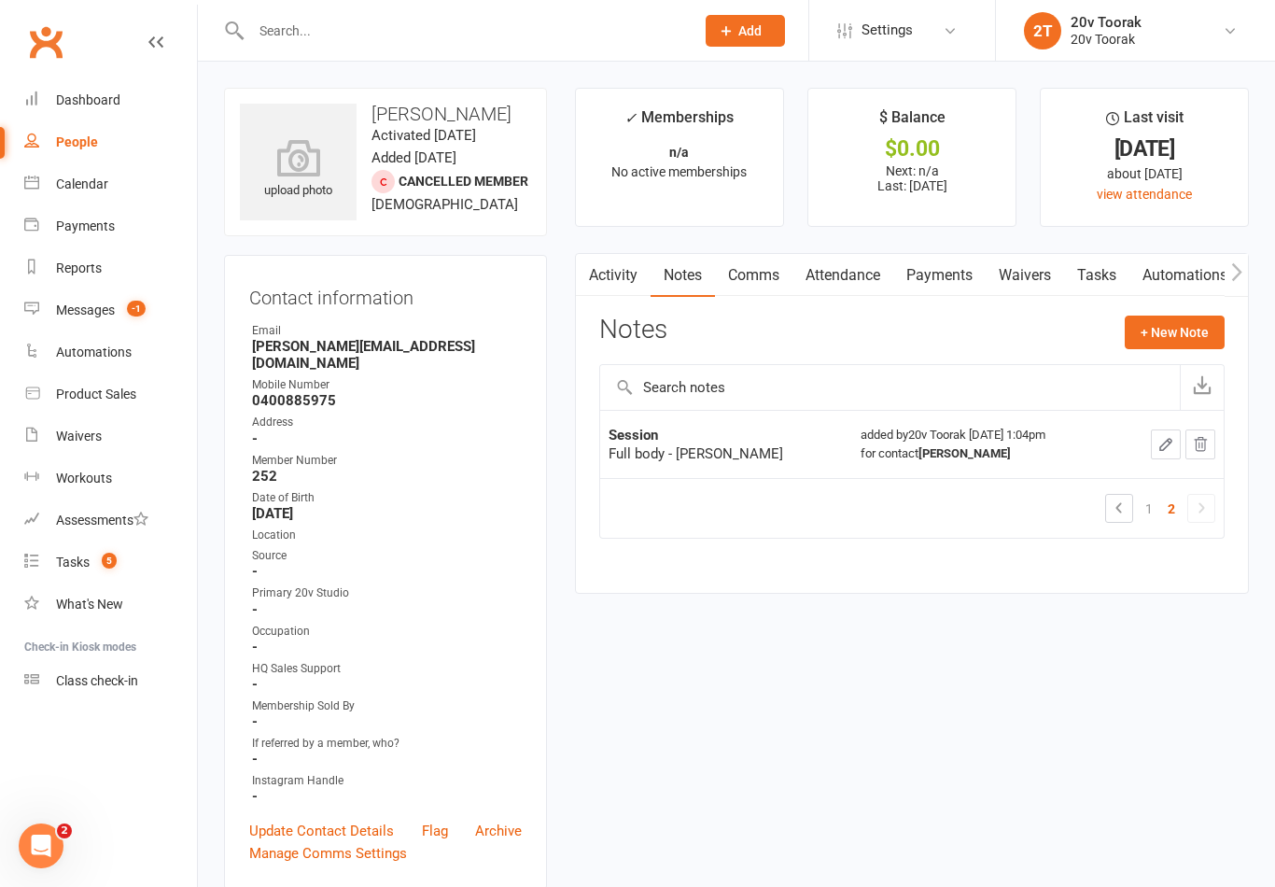
click at [83, 192] on link "Calendar" at bounding box center [110, 184] width 173 height 42
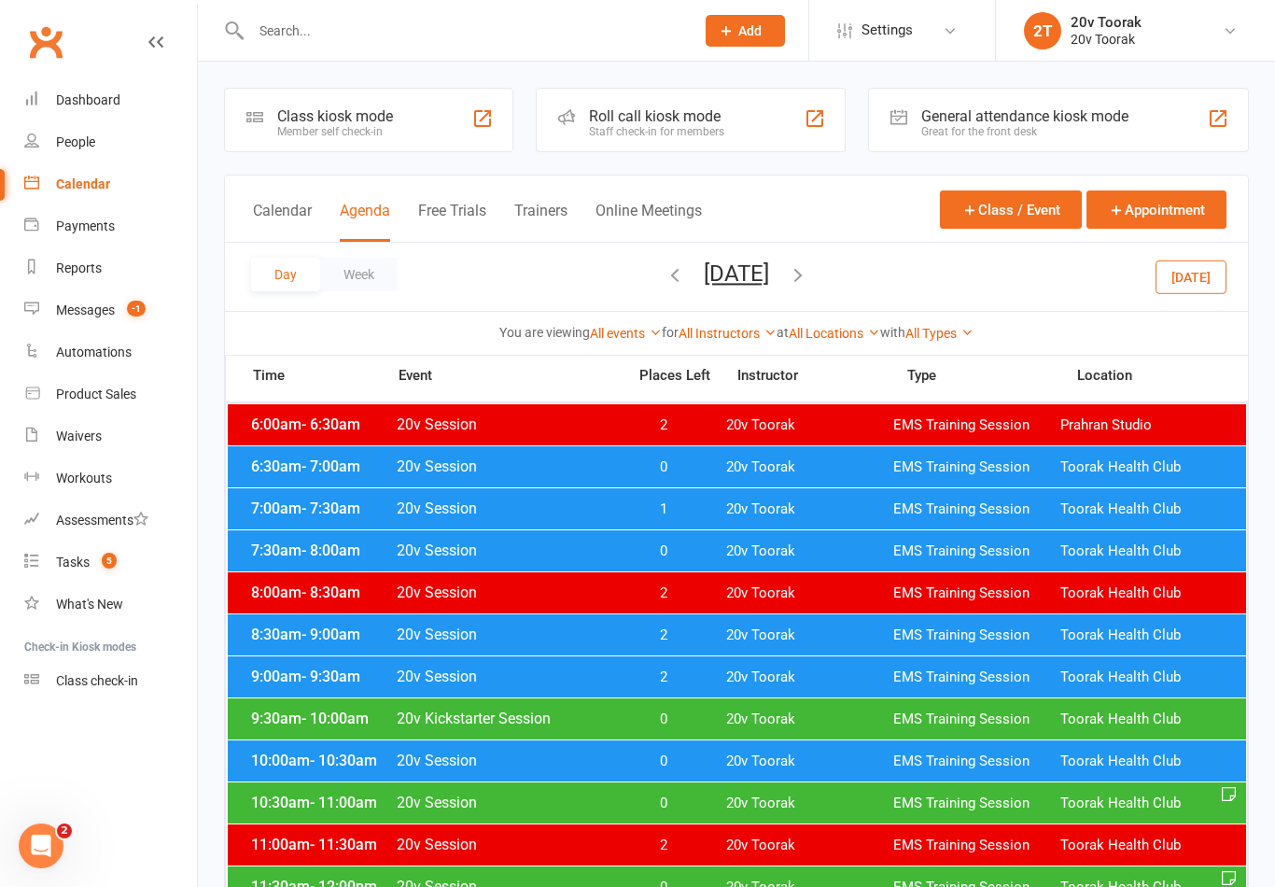
click at [296, 470] on span "6:30am - 7:00am" at bounding box center [320, 466] width 149 height 18
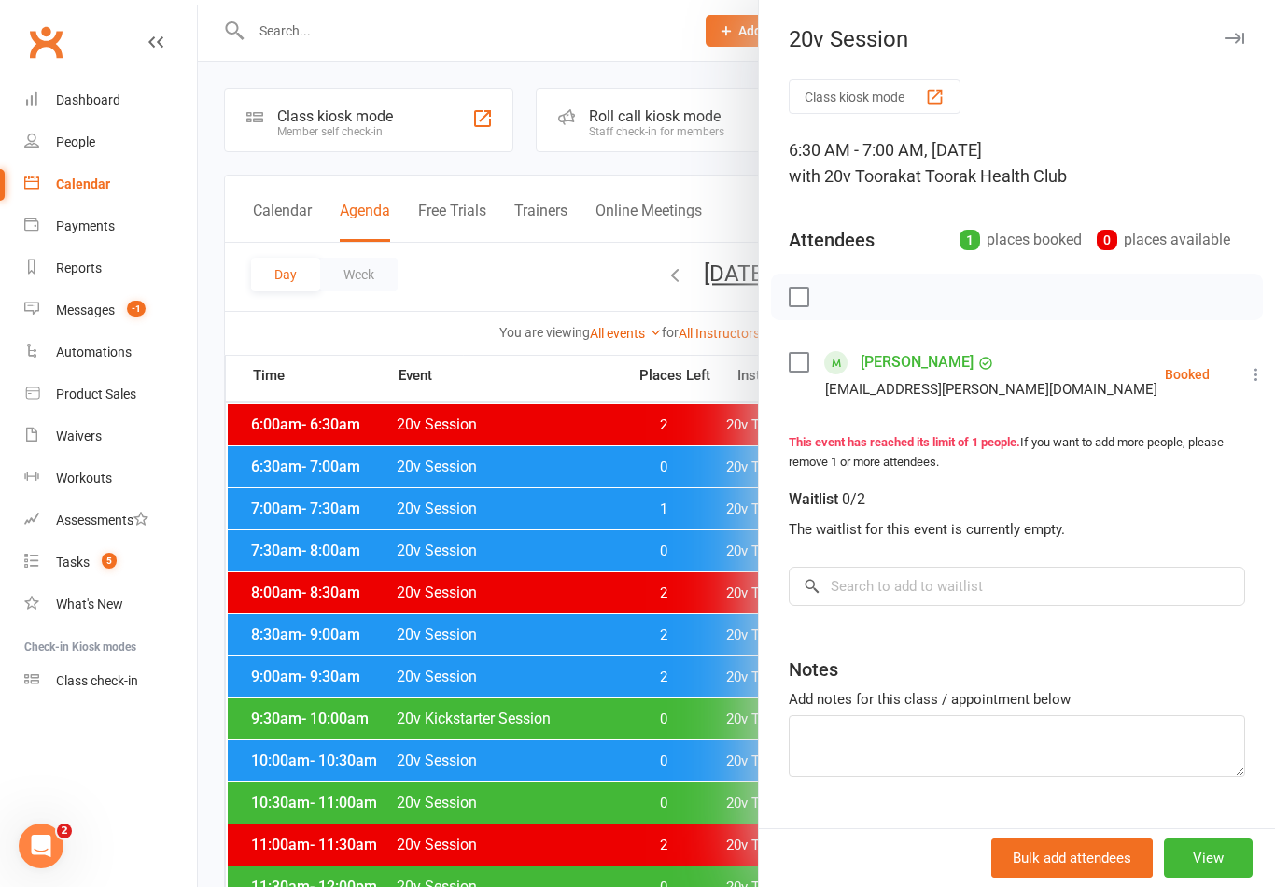
click at [298, 471] on div at bounding box center [736, 443] width 1077 height 887
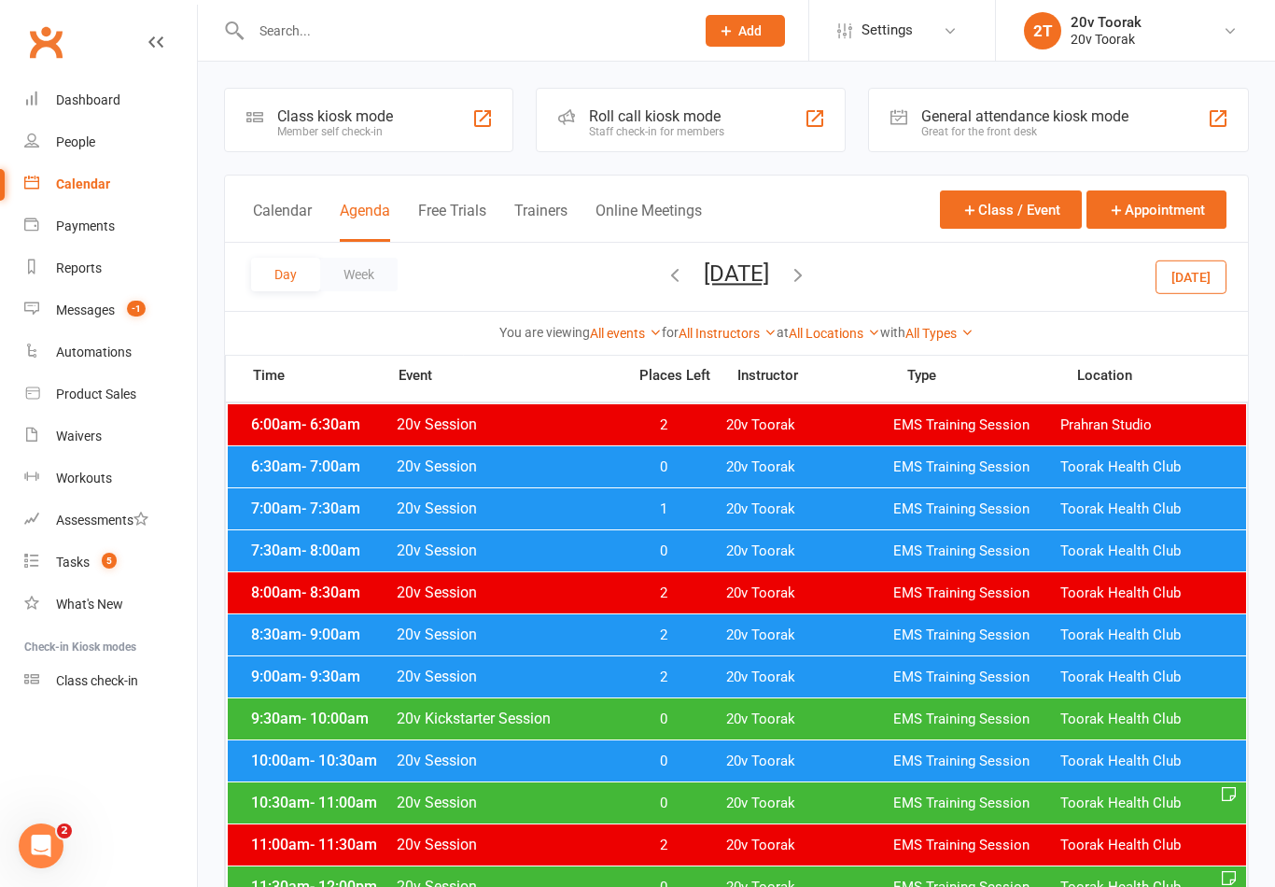
click at [306, 554] on span "- 8:00am" at bounding box center [331, 550] width 59 height 18
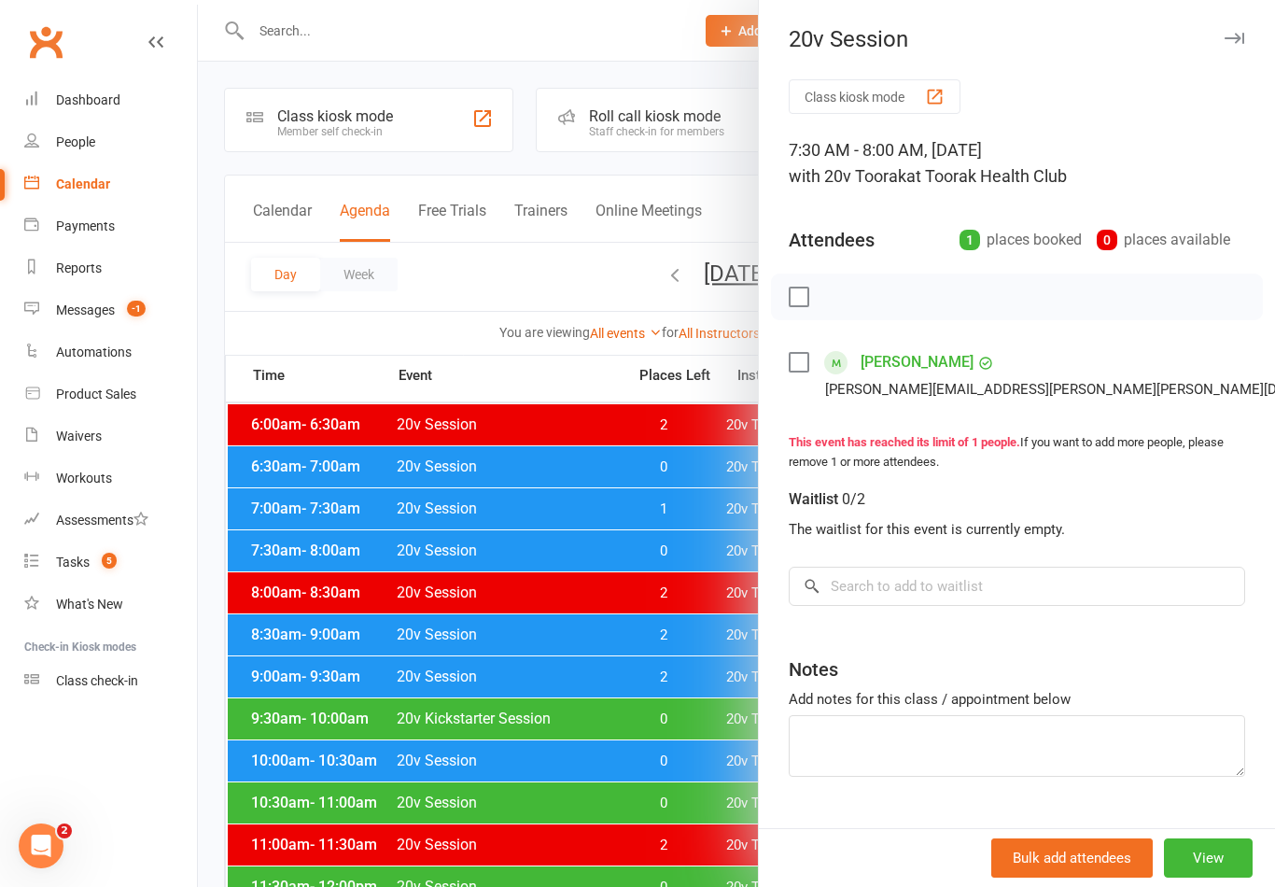
click at [286, 565] on div at bounding box center [736, 443] width 1077 height 887
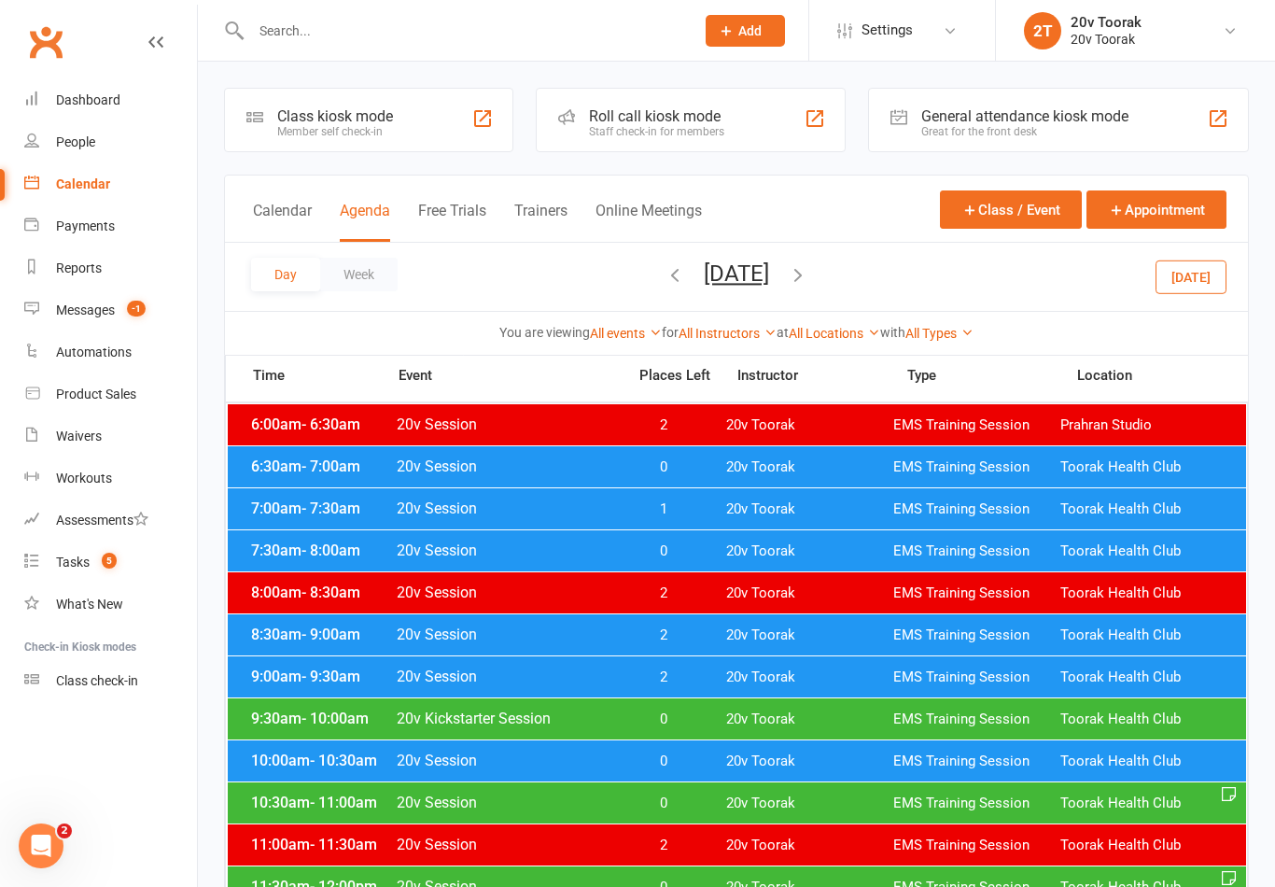
click at [298, 635] on span "8:30am - 9:00am" at bounding box center [320, 634] width 149 height 18
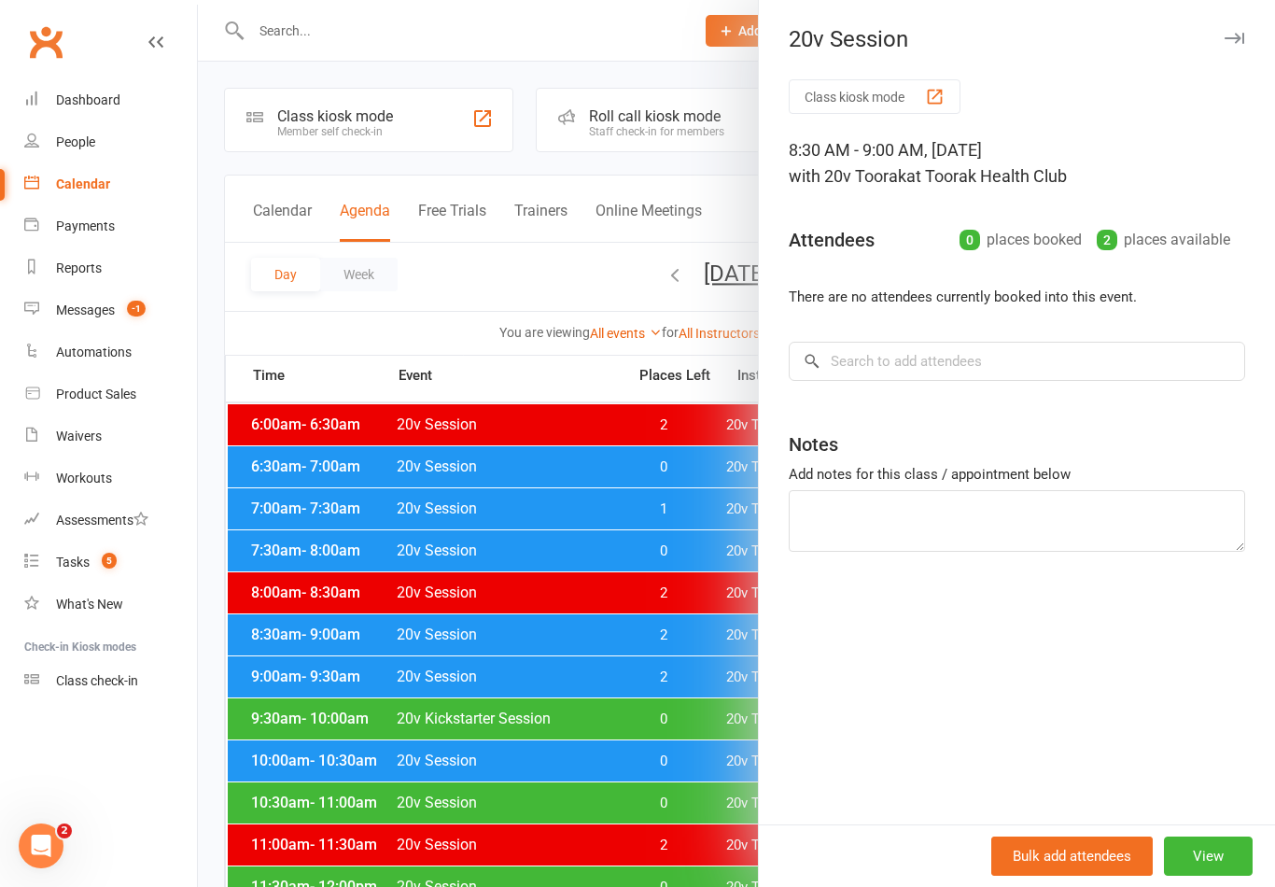
click at [302, 630] on div at bounding box center [736, 443] width 1077 height 887
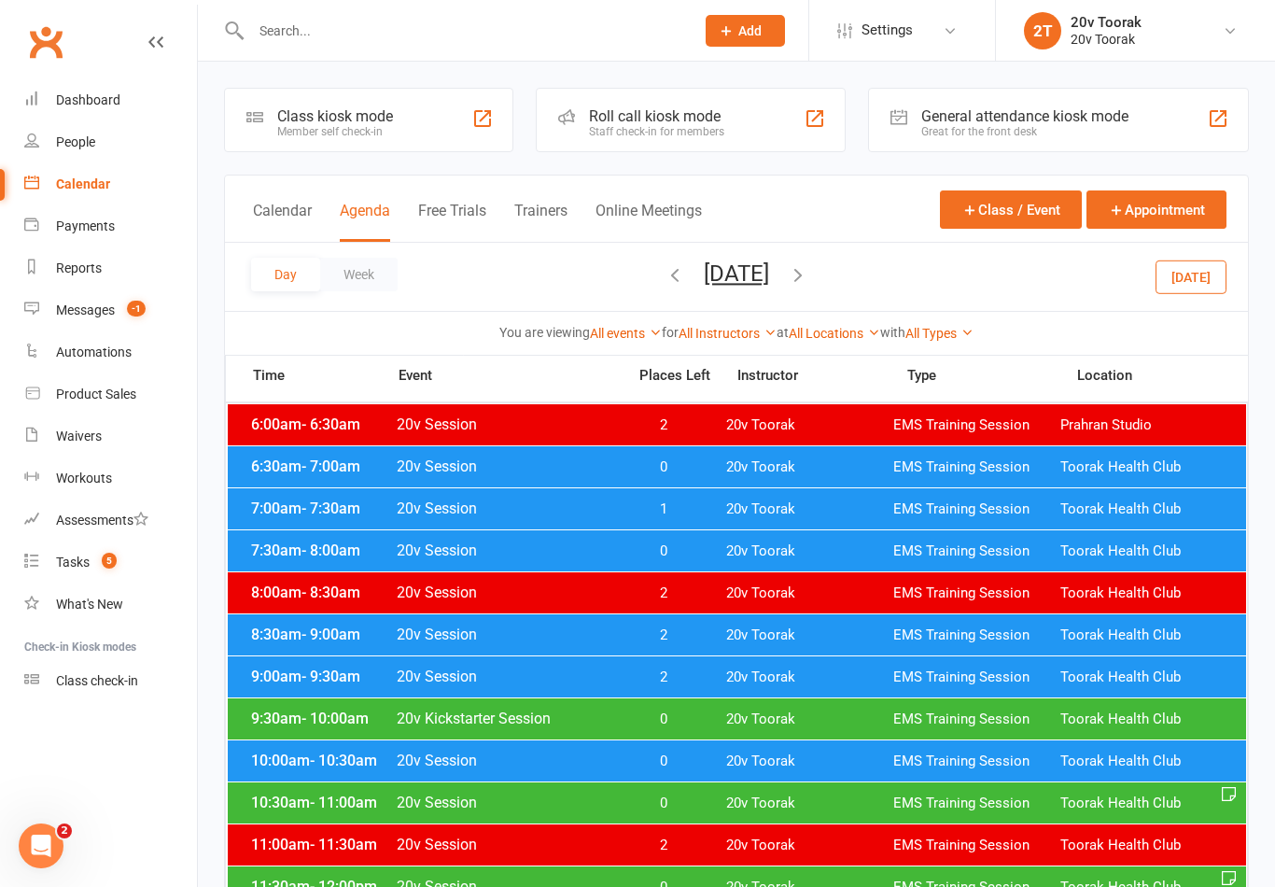
click at [313, 733] on div "9:30am - 10:00am 20v Kickstarter Session 0 20v Toorak EMS Training Session Toor…" at bounding box center [737, 718] width 1018 height 41
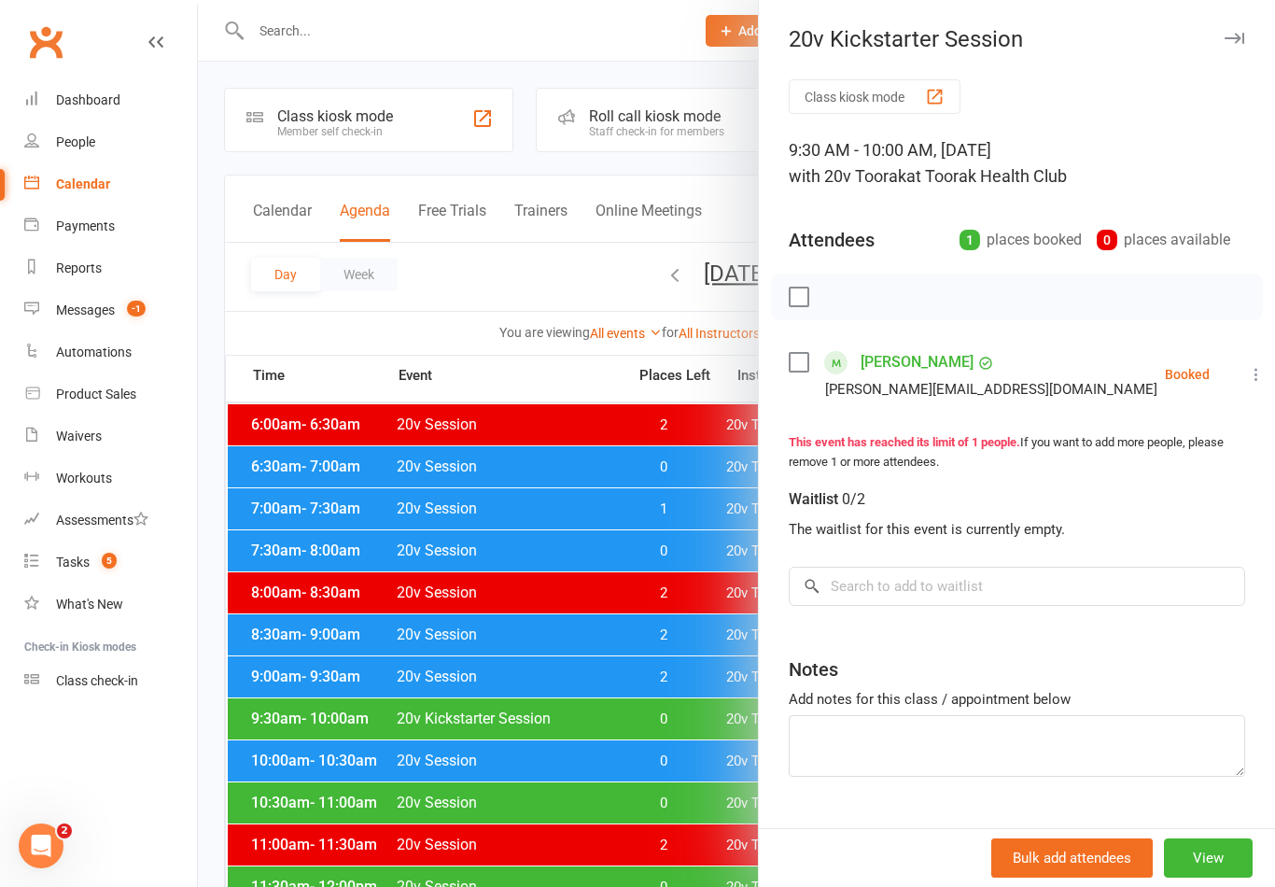
click at [306, 726] on div at bounding box center [736, 443] width 1077 height 887
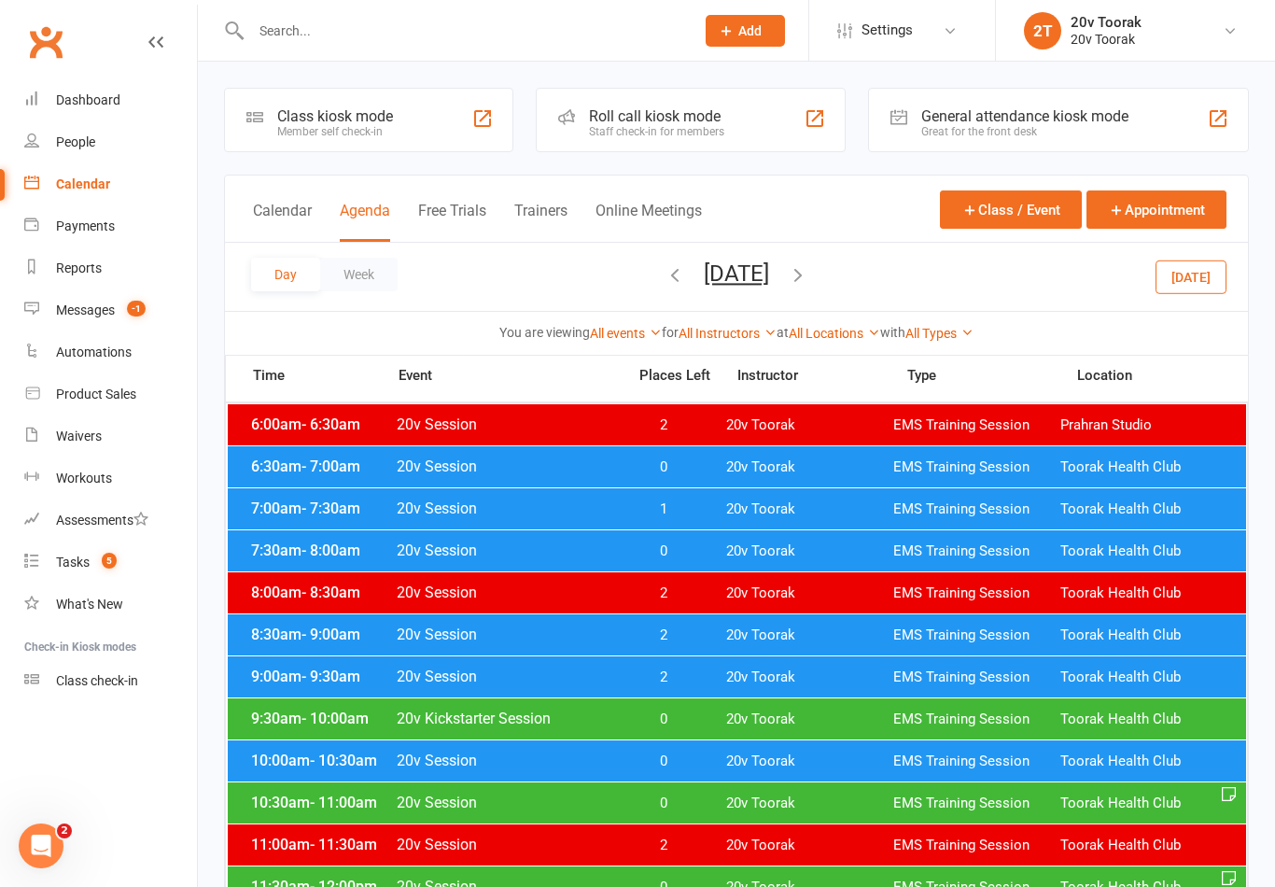
click at [281, 757] on span "10:00am - 10:30am" at bounding box center [320, 760] width 149 height 18
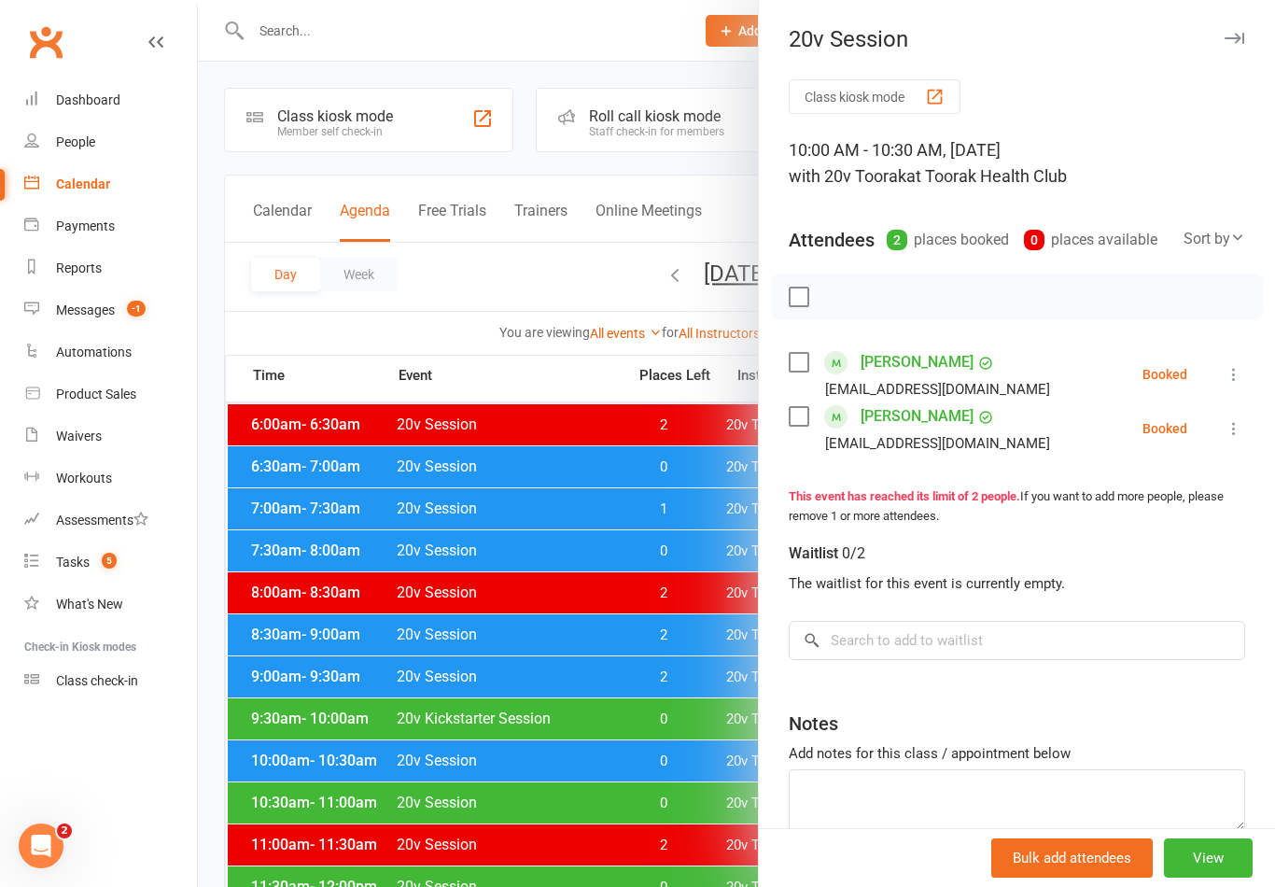
click at [280, 748] on div at bounding box center [736, 443] width 1077 height 887
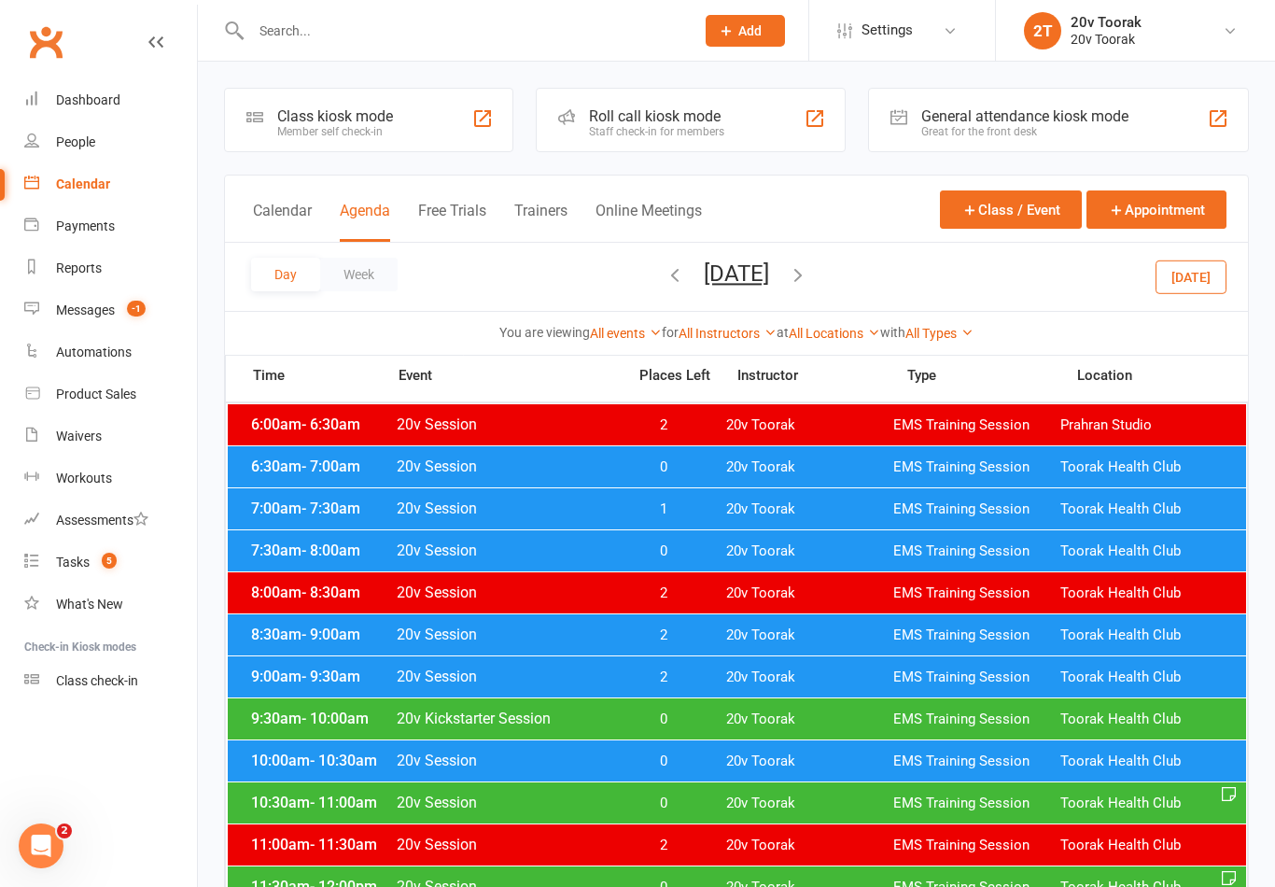
click at [359, 717] on span "- 10:00am" at bounding box center [335, 718] width 67 height 18
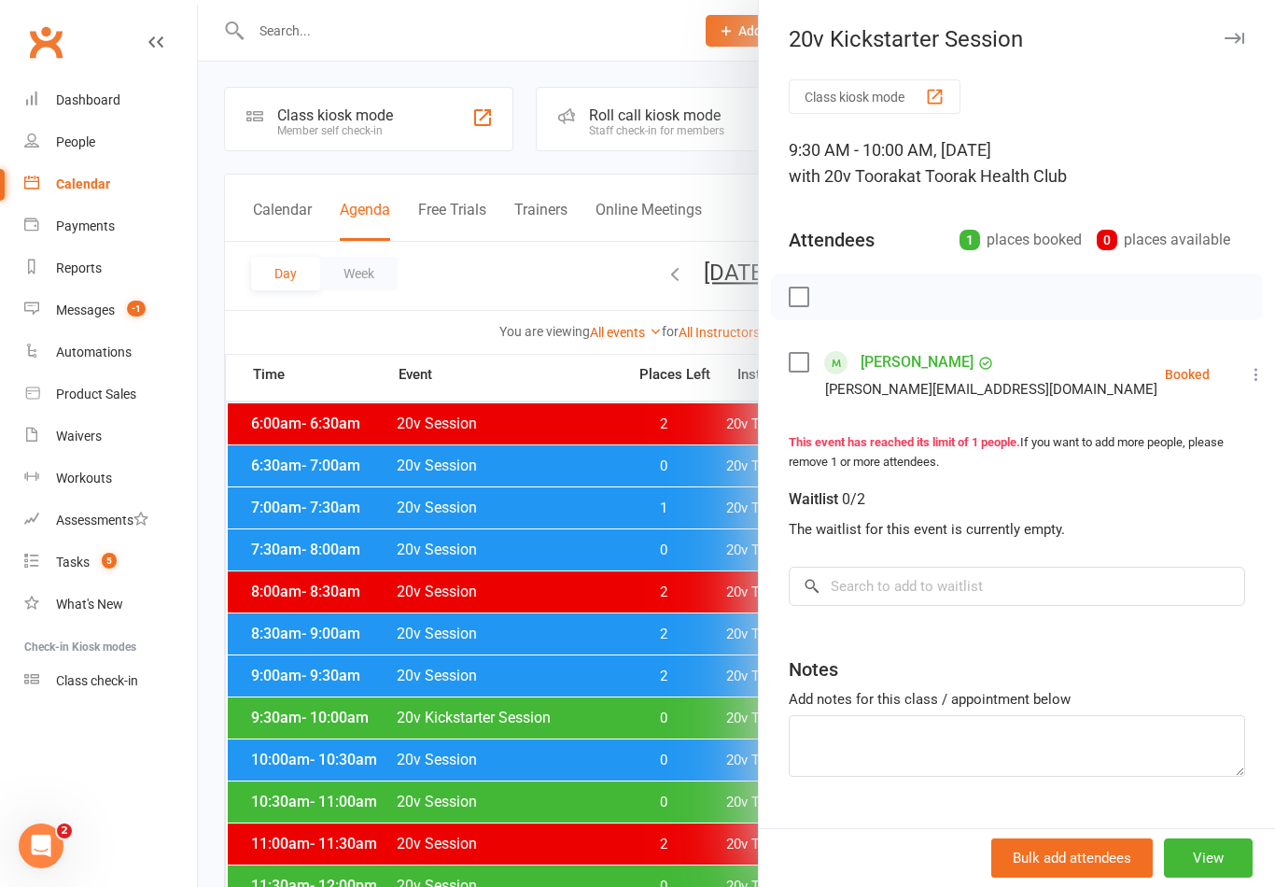
scroll to position [2, 0]
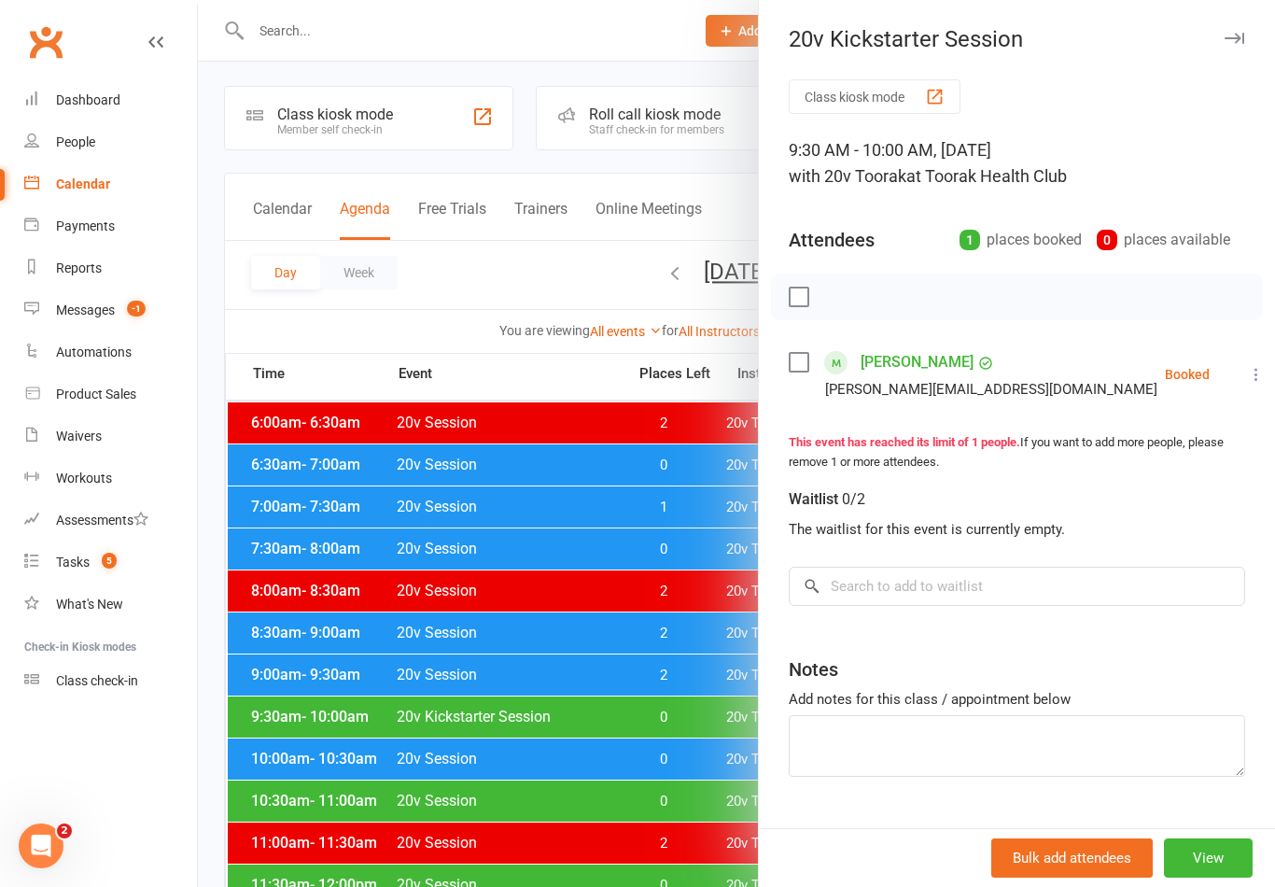
click at [644, 787] on div at bounding box center [736, 443] width 1077 height 887
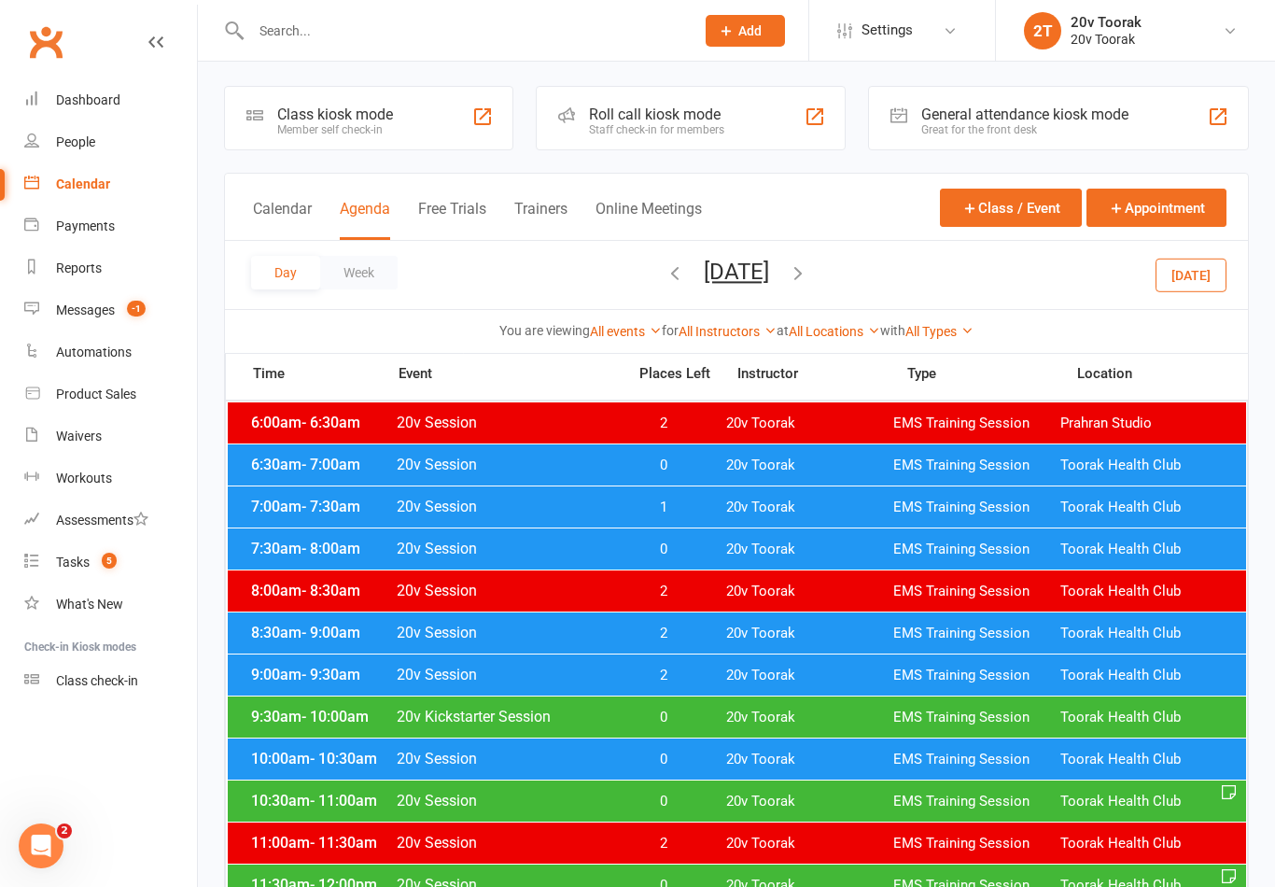
click at [674, 760] on span "0" at bounding box center [663, 760] width 98 height 18
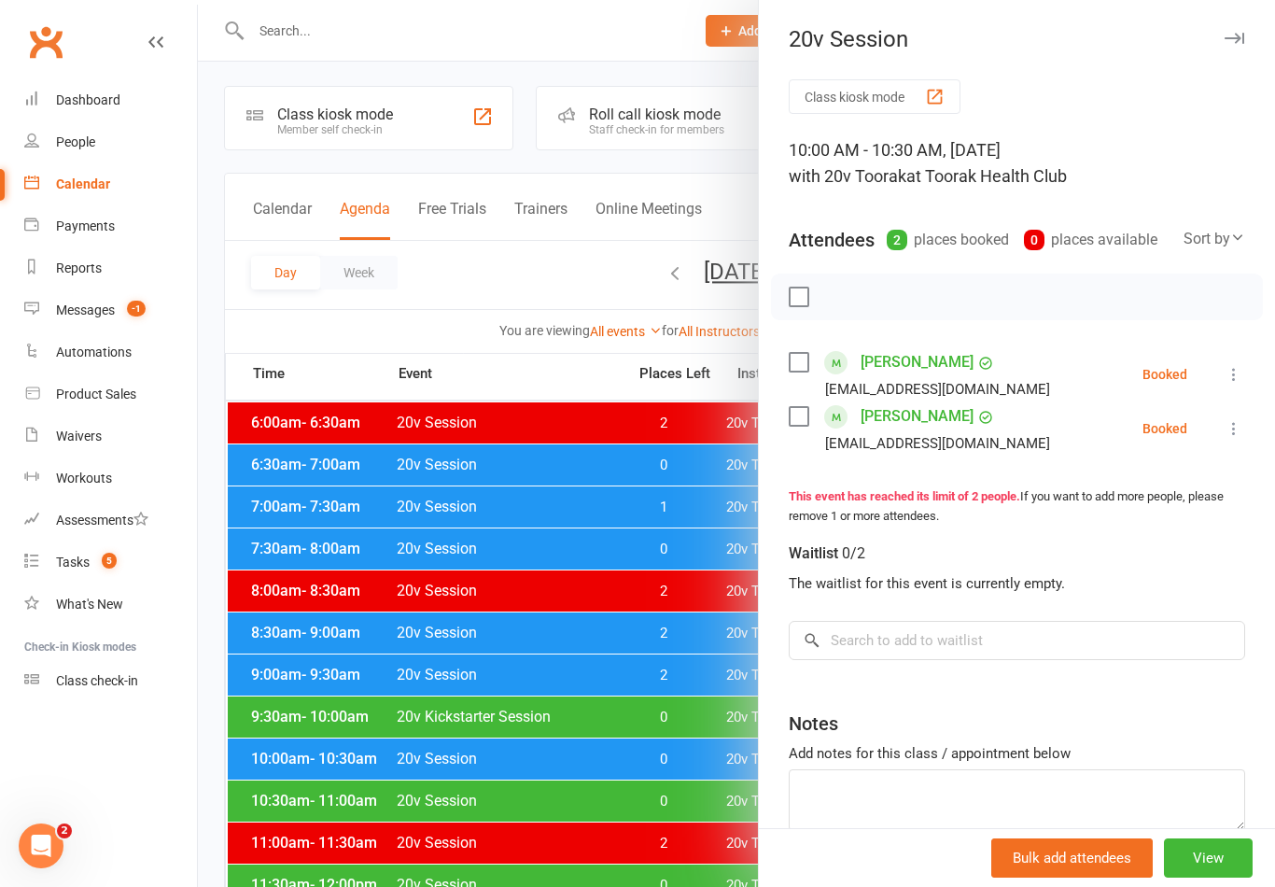
click at [397, 771] on div at bounding box center [736, 443] width 1077 height 887
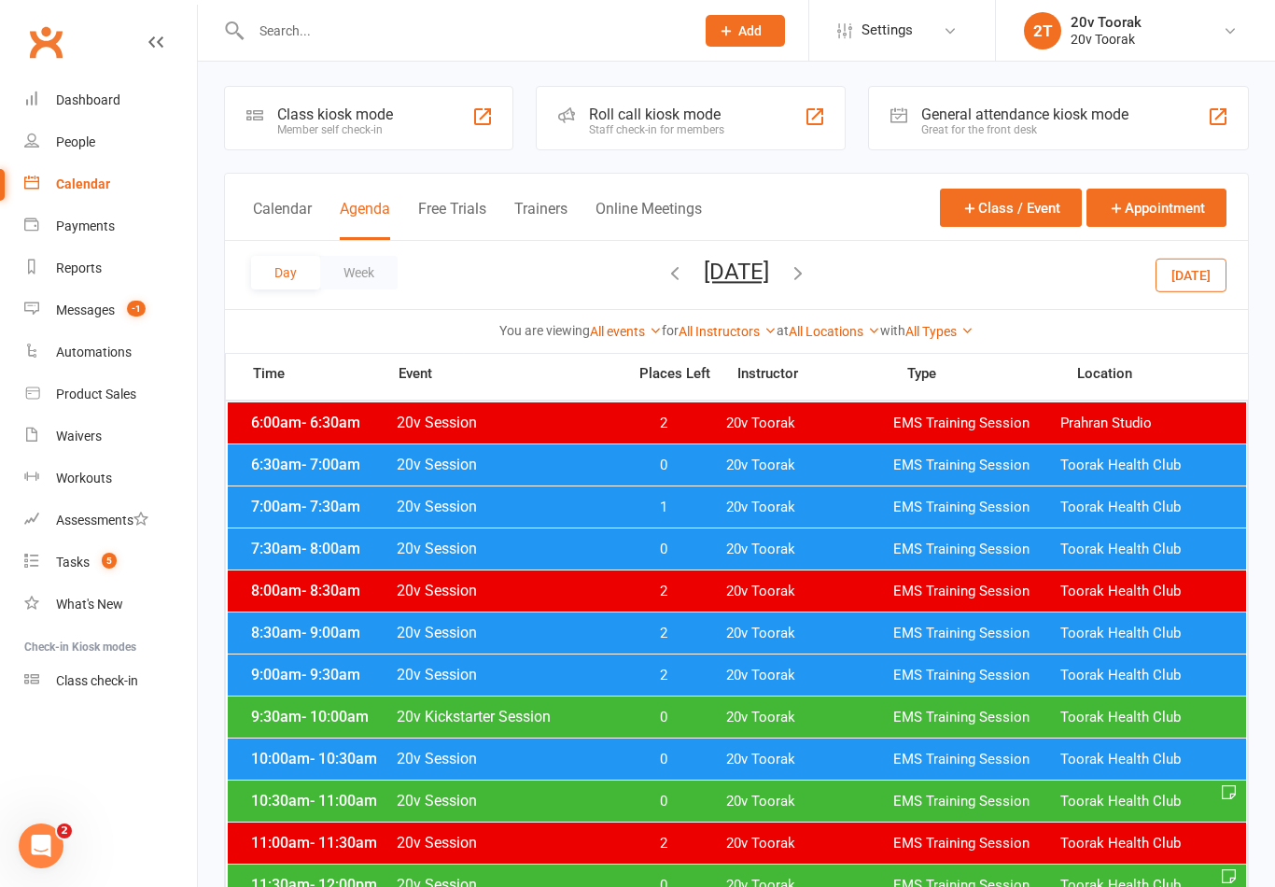
click at [387, 723] on span "9:30am - 10:00am" at bounding box center [320, 717] width 149 height 18
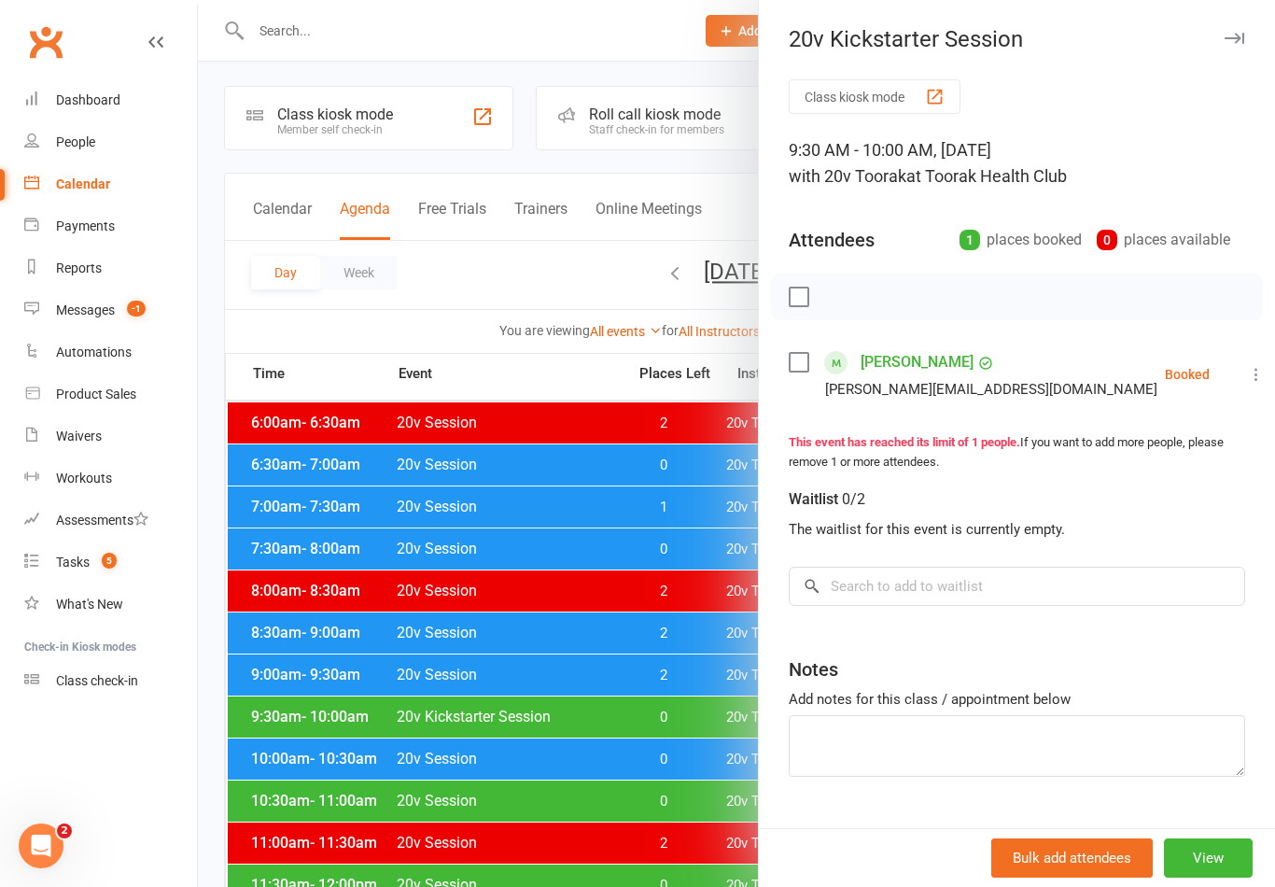
click at [425, 729] on div at bounding box center [736, 443] width 1077 height 887
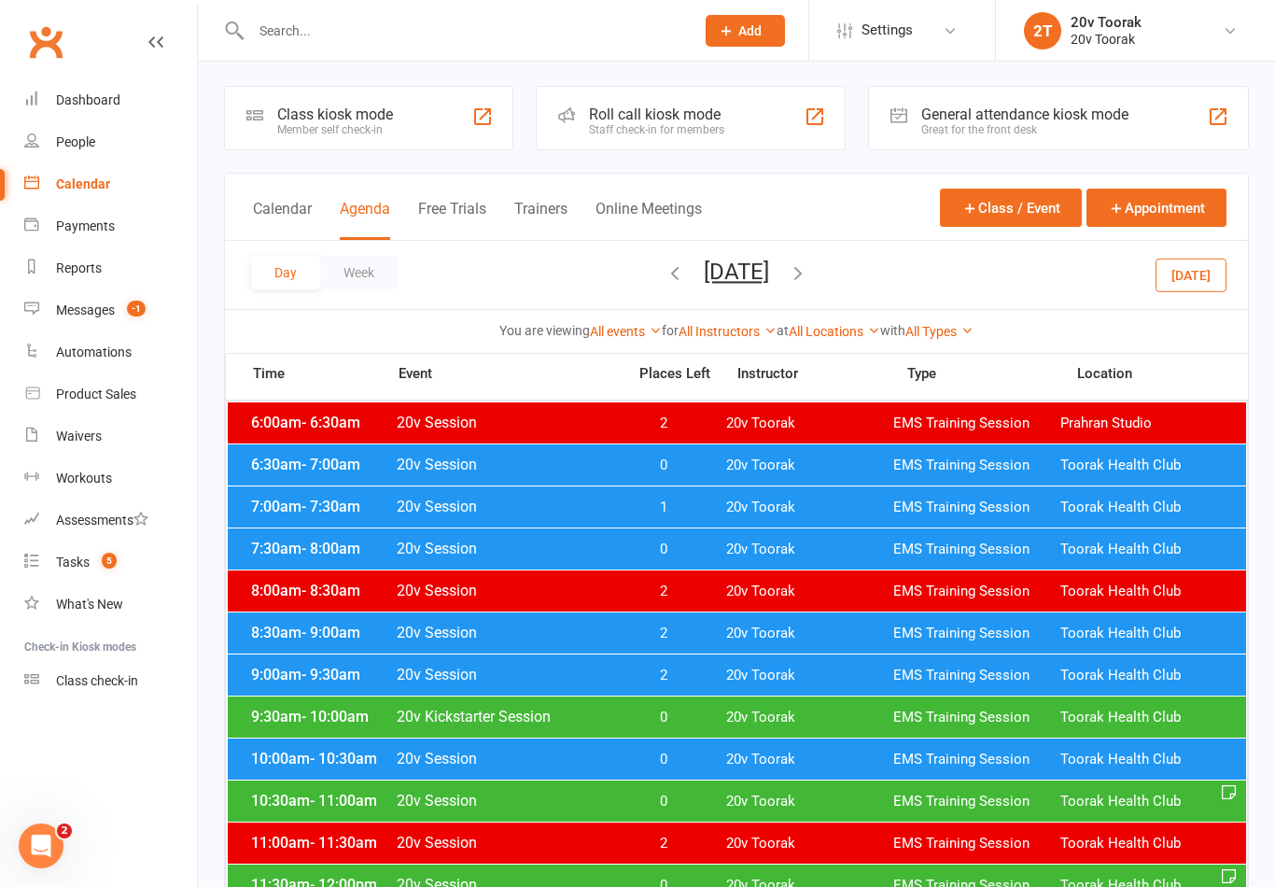
click at [381, 814] on div "10:30am - 11:00am 20v Session 0 20v Toorak EMS Training Session Toorak Health C…" at bounding box center [737, 800] width 1018 height 41
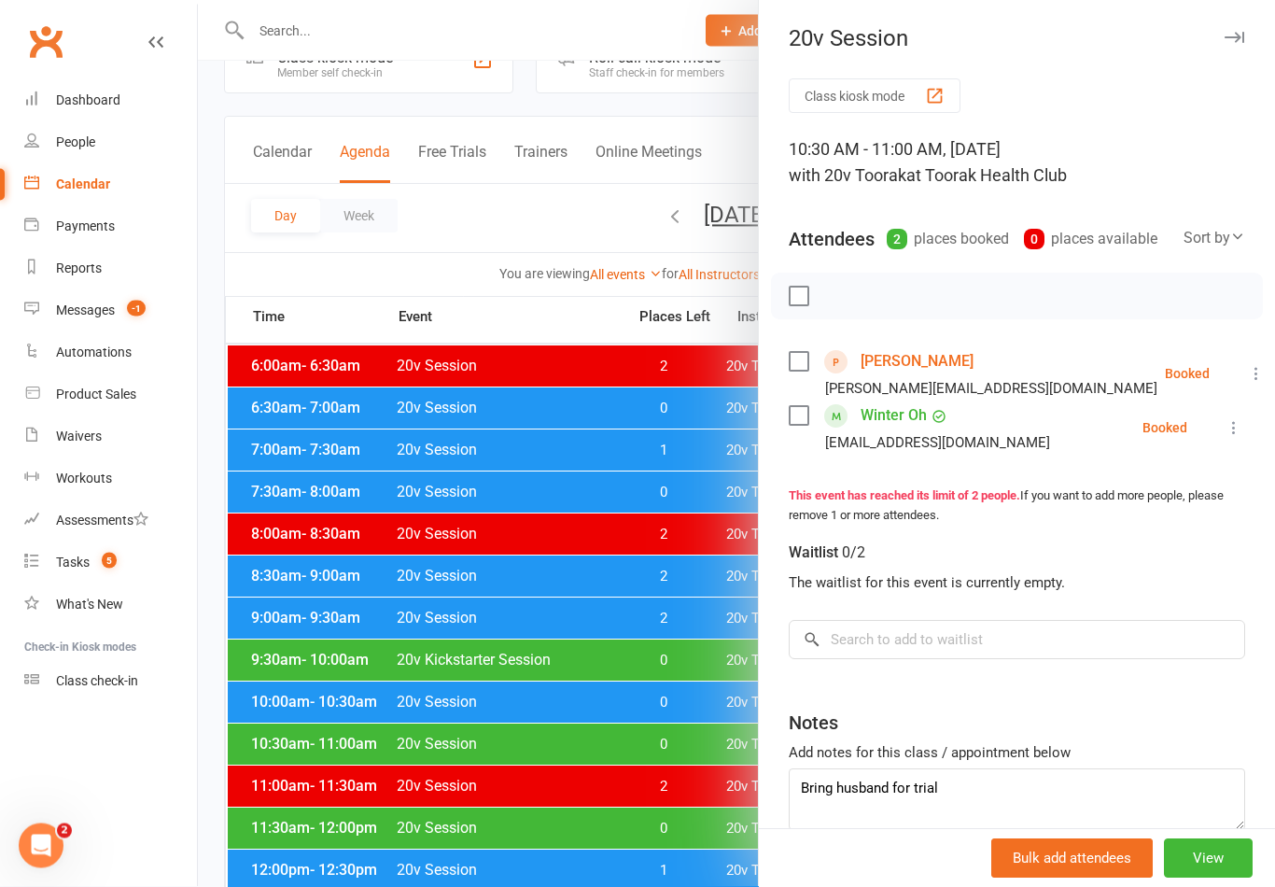
click at [396, 737] on div at bounding box center [736, 443] width 1077 height 887
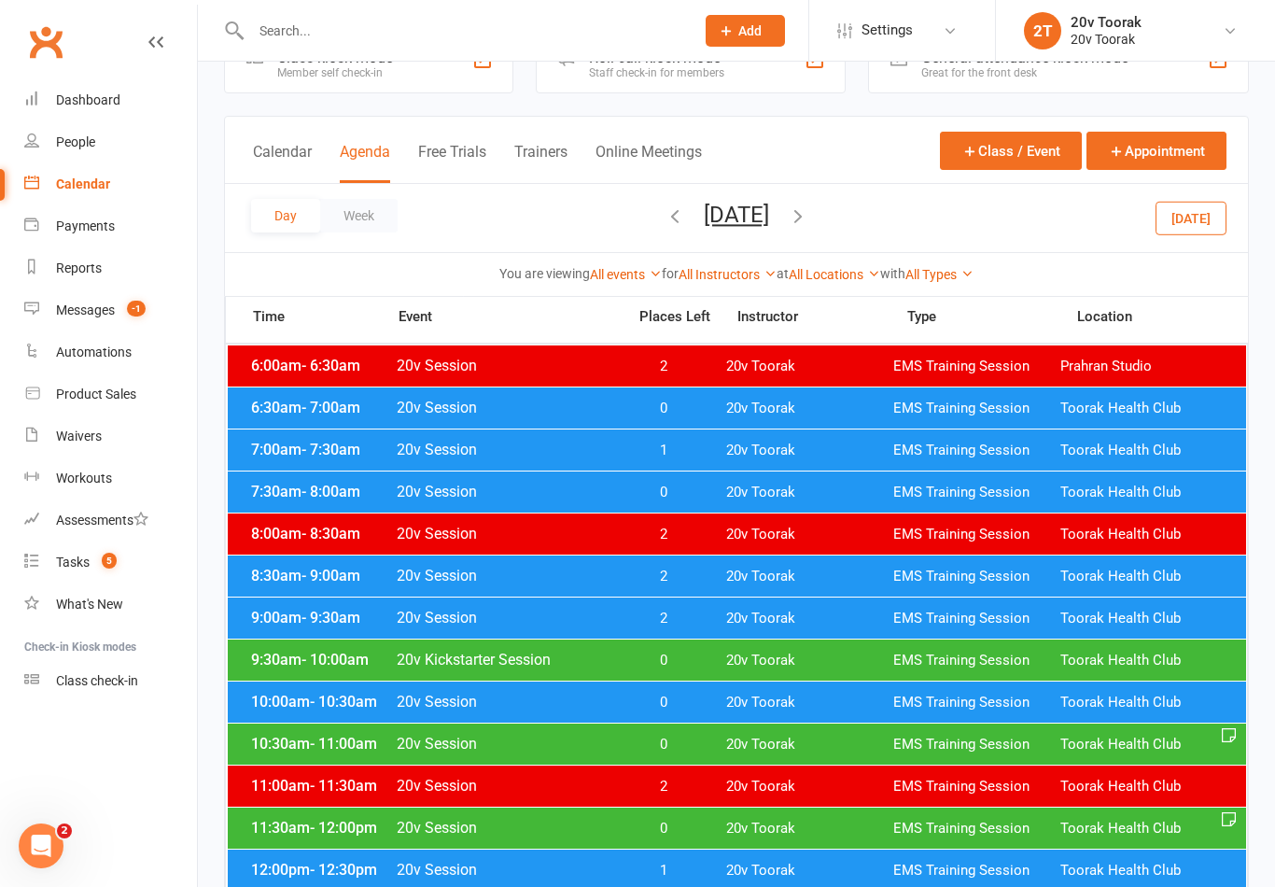
click at [392, 831] on span "11:30am - 12:00pm" at bounding box center [320, 828] width 149 height 18
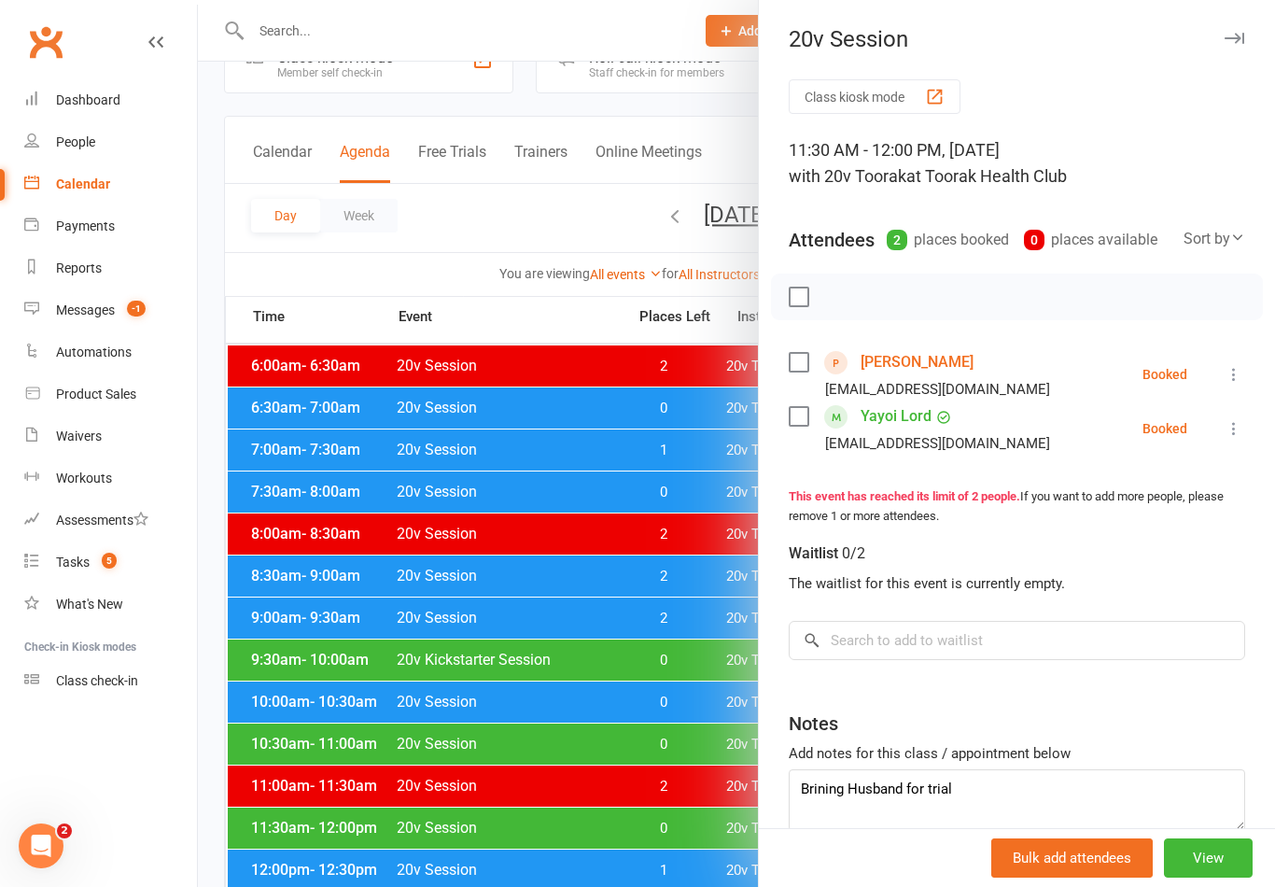
click at [382, 807] on div at bounding box center [736, 443] width 1077 height 887
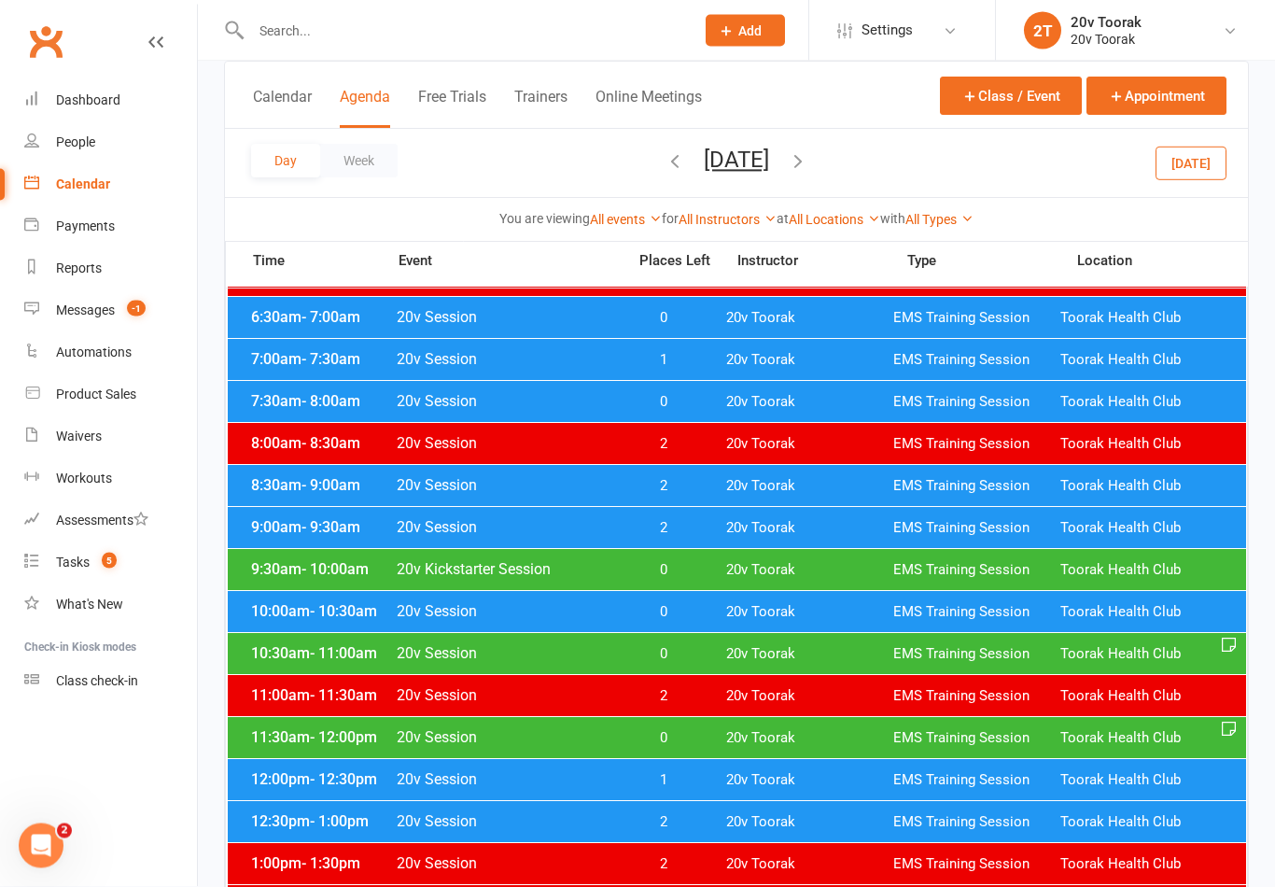
scroll to position [149, 0]
click at [344, 782] on span "- 12:30pm" at bounding box center [343, 779] width 67 height 18
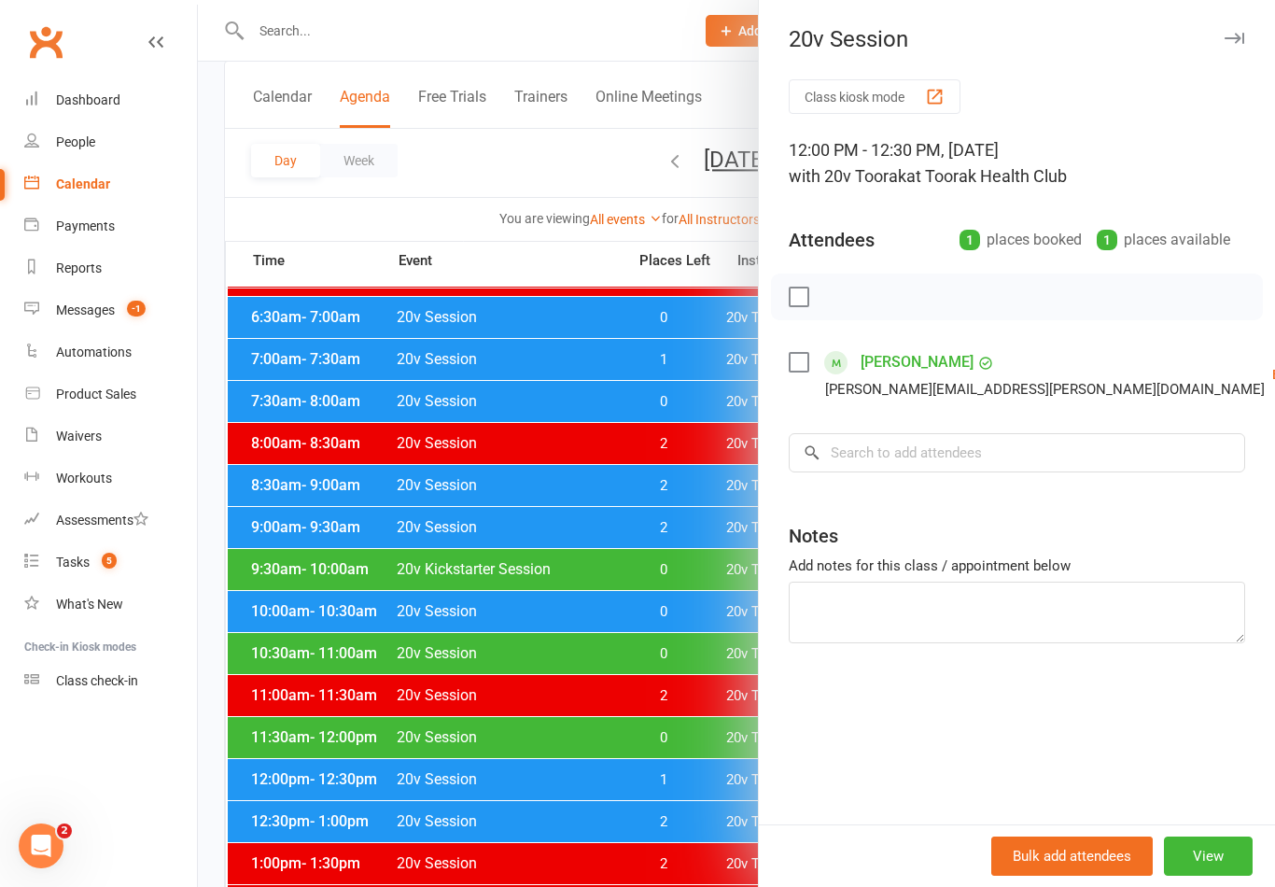
click at [362, 770] on div at bounding box center [736, 443] width 1077 height 887
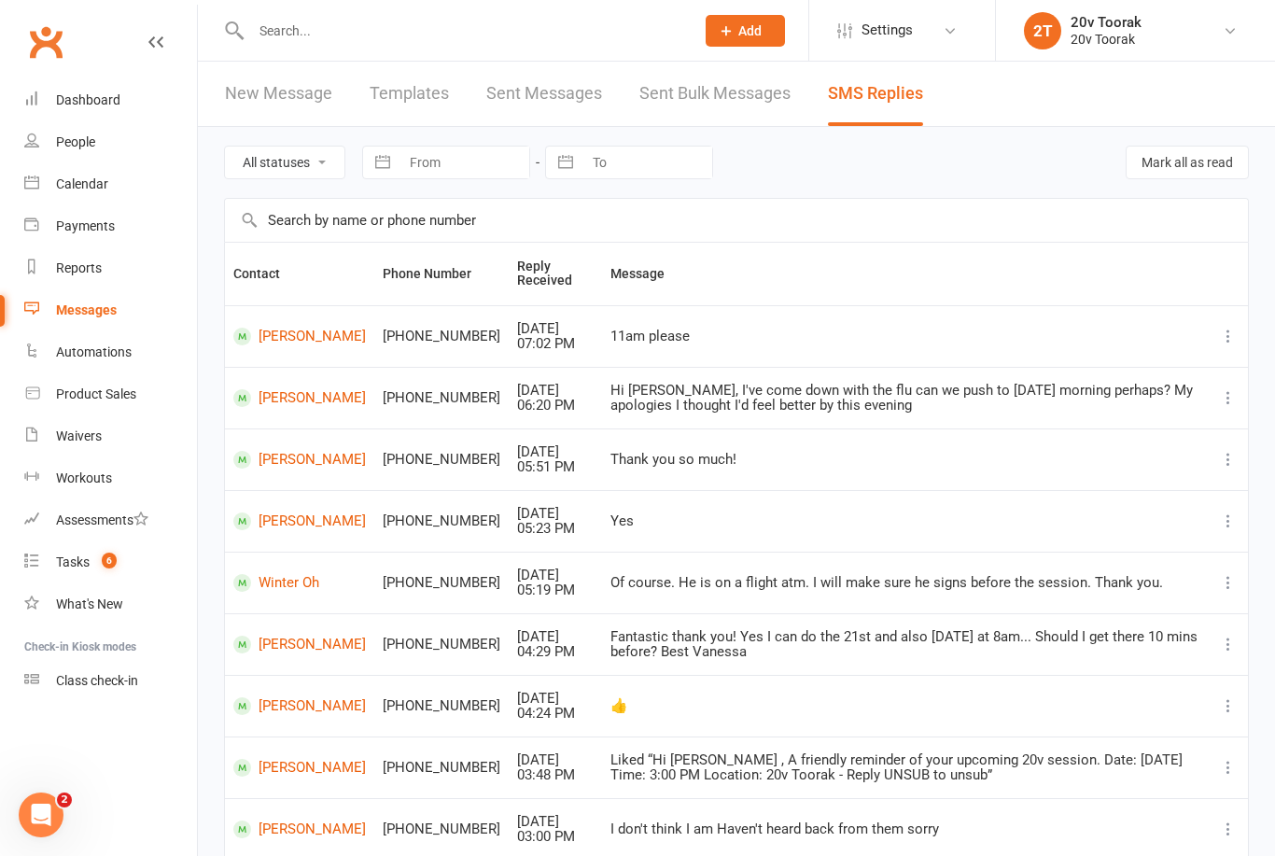
click at [104, 554] on span "6" at bounding box center [109, 561] width 15 height 16
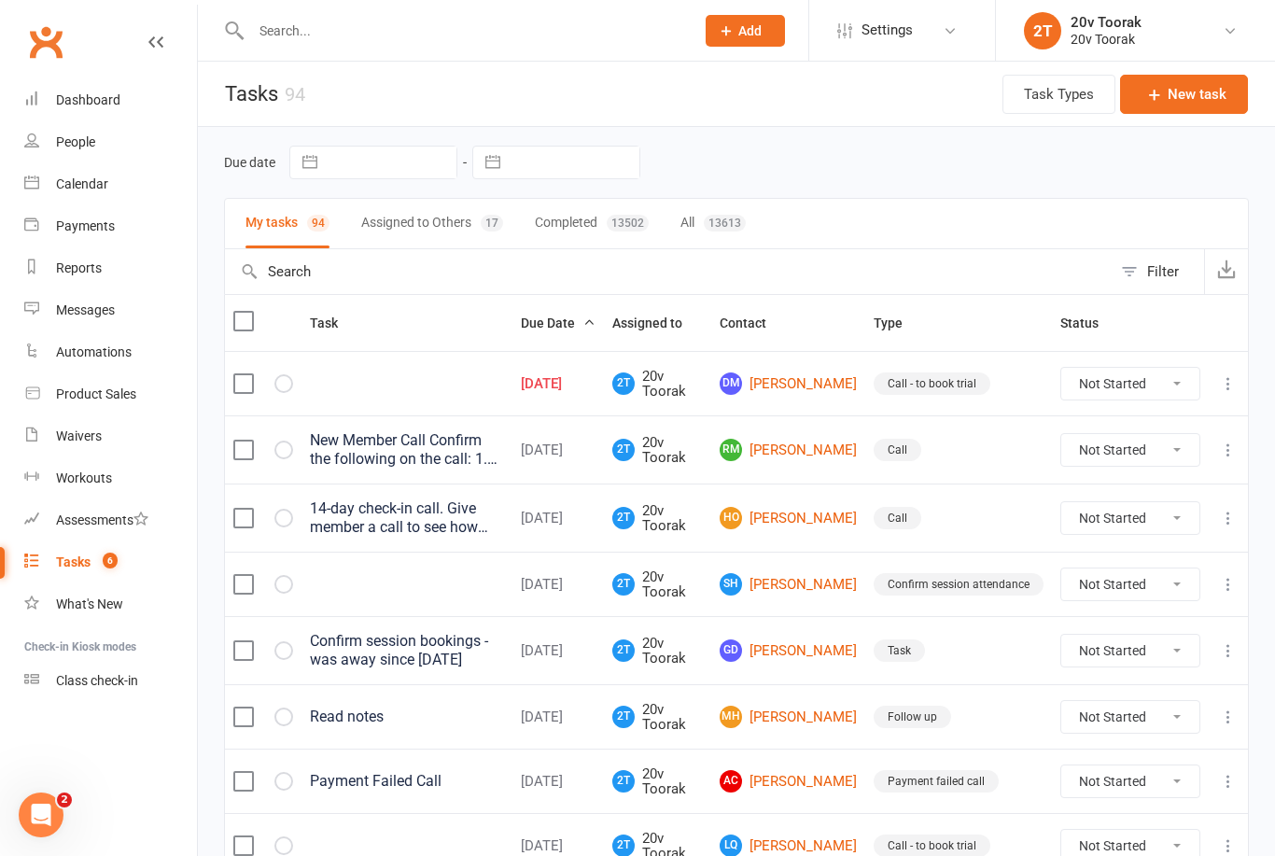
click at [800, 415] on td "RM [PERSON_NAME]" at bounding box center [788, 449] width 154 height 68
click at [840, 372] on link "[PERSON_NAME]" at bounding box center [788, 383] width 137 height 22
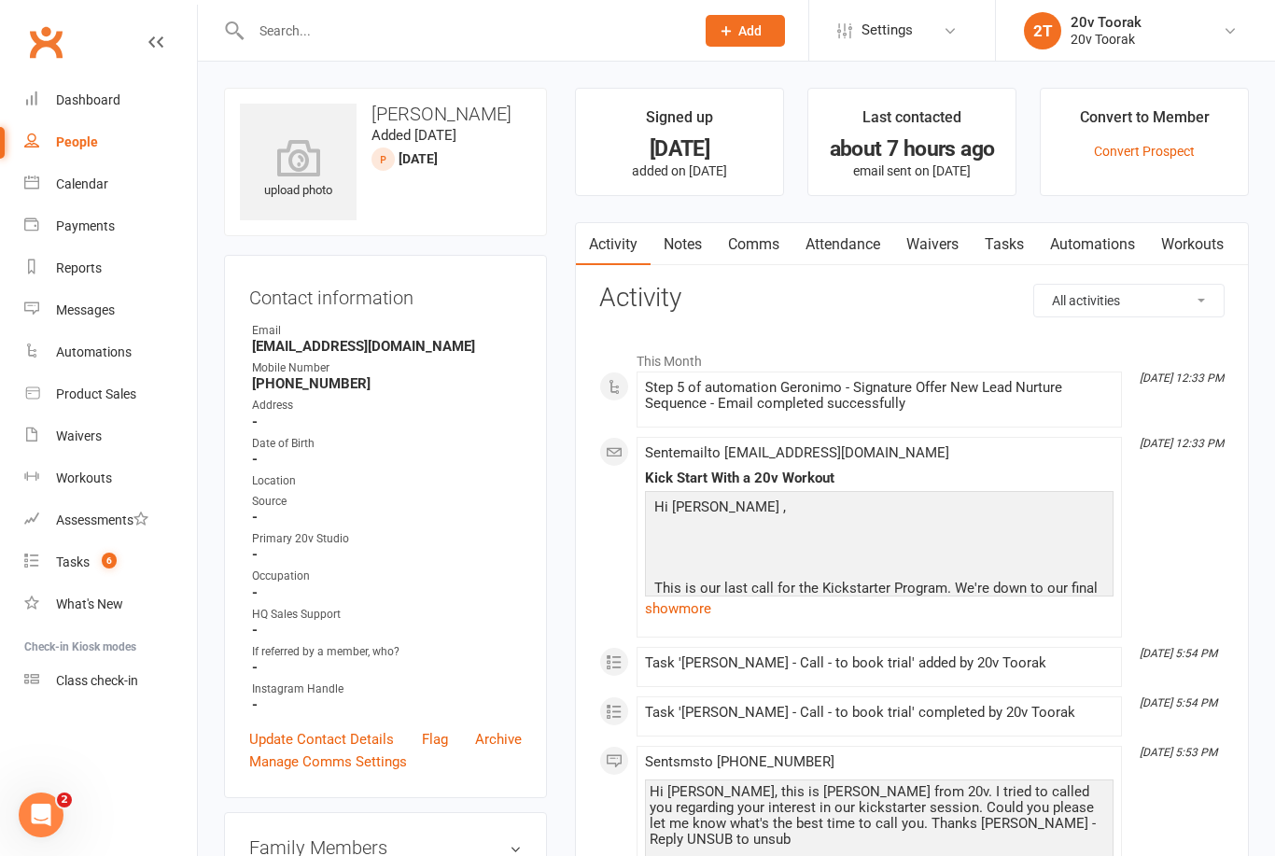
click at [72, 147] on div "People" at bounding box center [77, 141] width 42 height 15
select select "100"
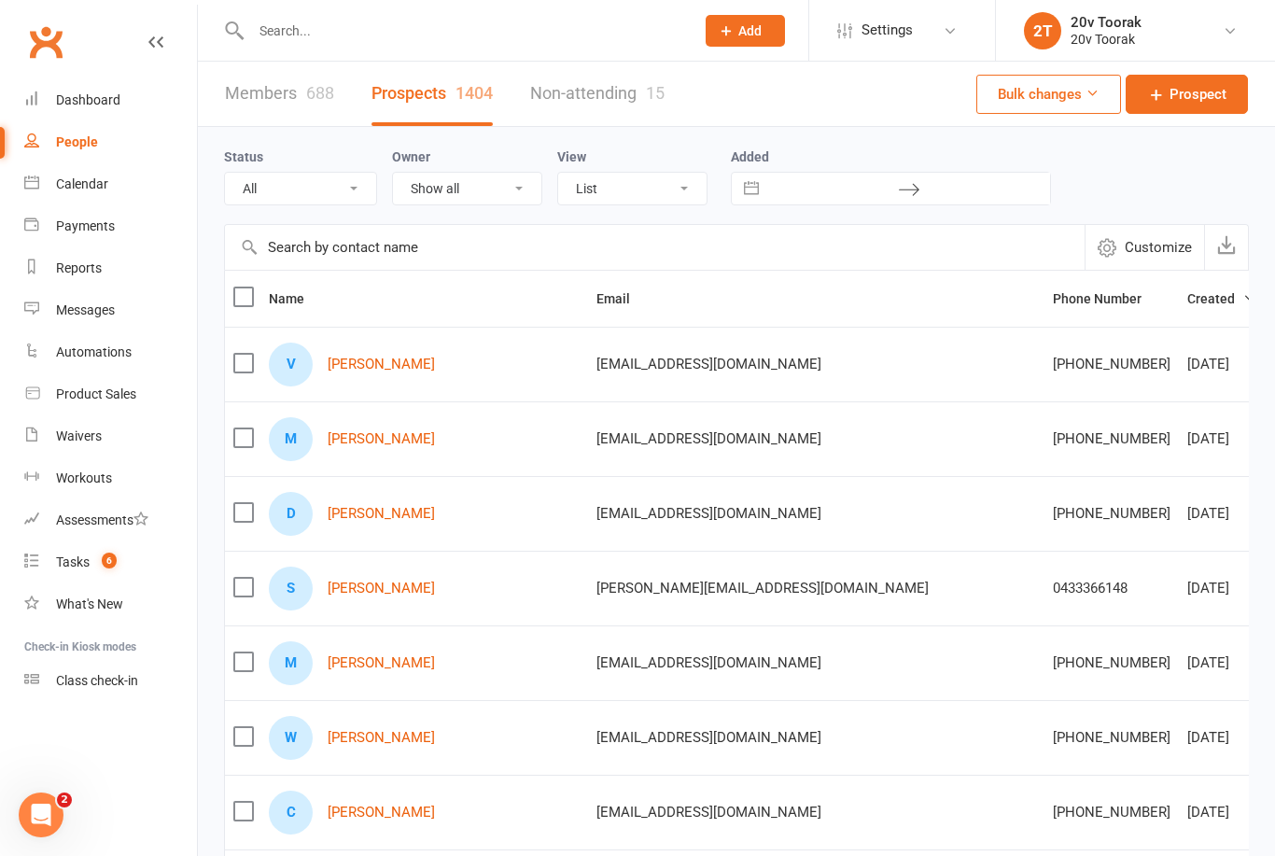
click at [372, 389] on td "V Vicki Holt" at bounding box center [424, 364] width 328 height 75
click at [330, 372] on link "[PERSON_NAME]" at bounding box center [381, 365] width 107 height 16
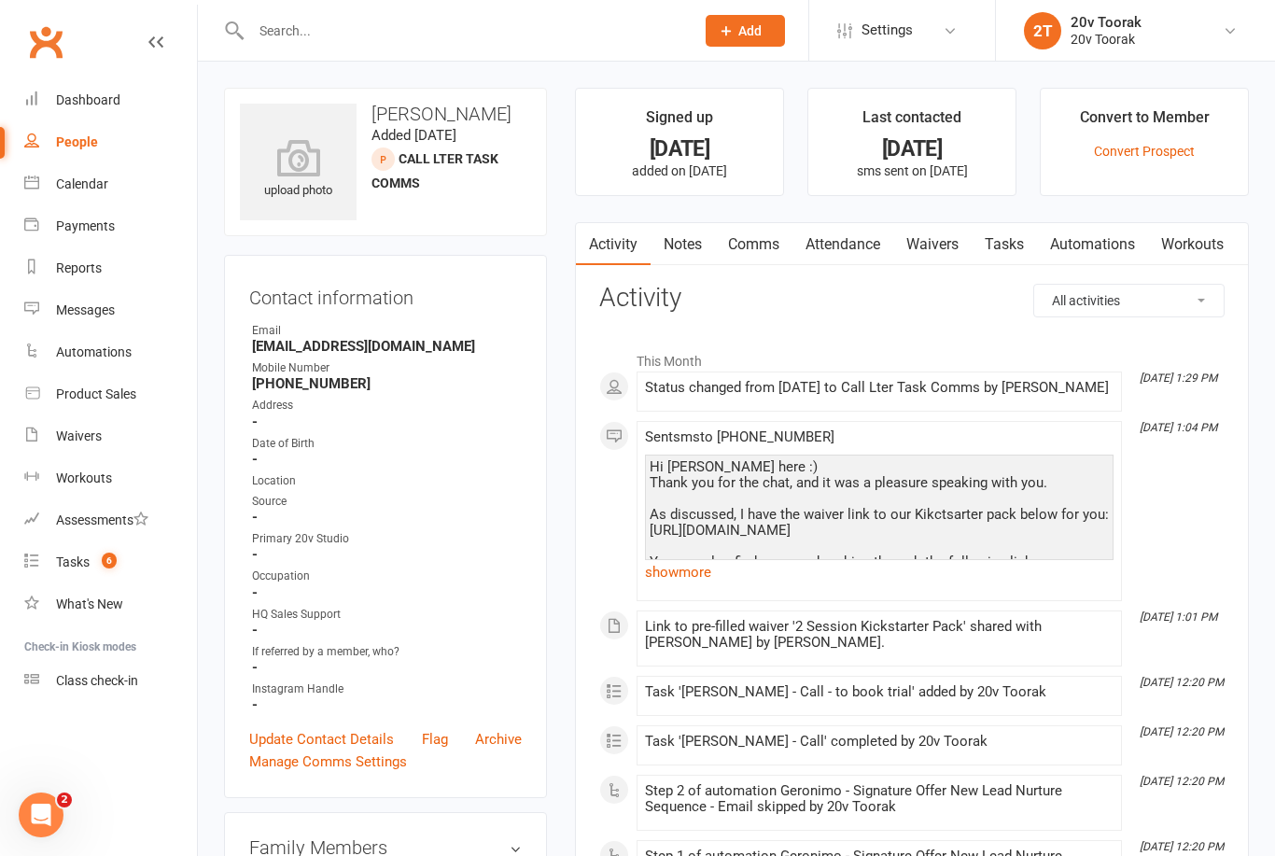
click at [1011, 224] on link "Tasks" at bounding box center [1004, 244] width 65 height 43
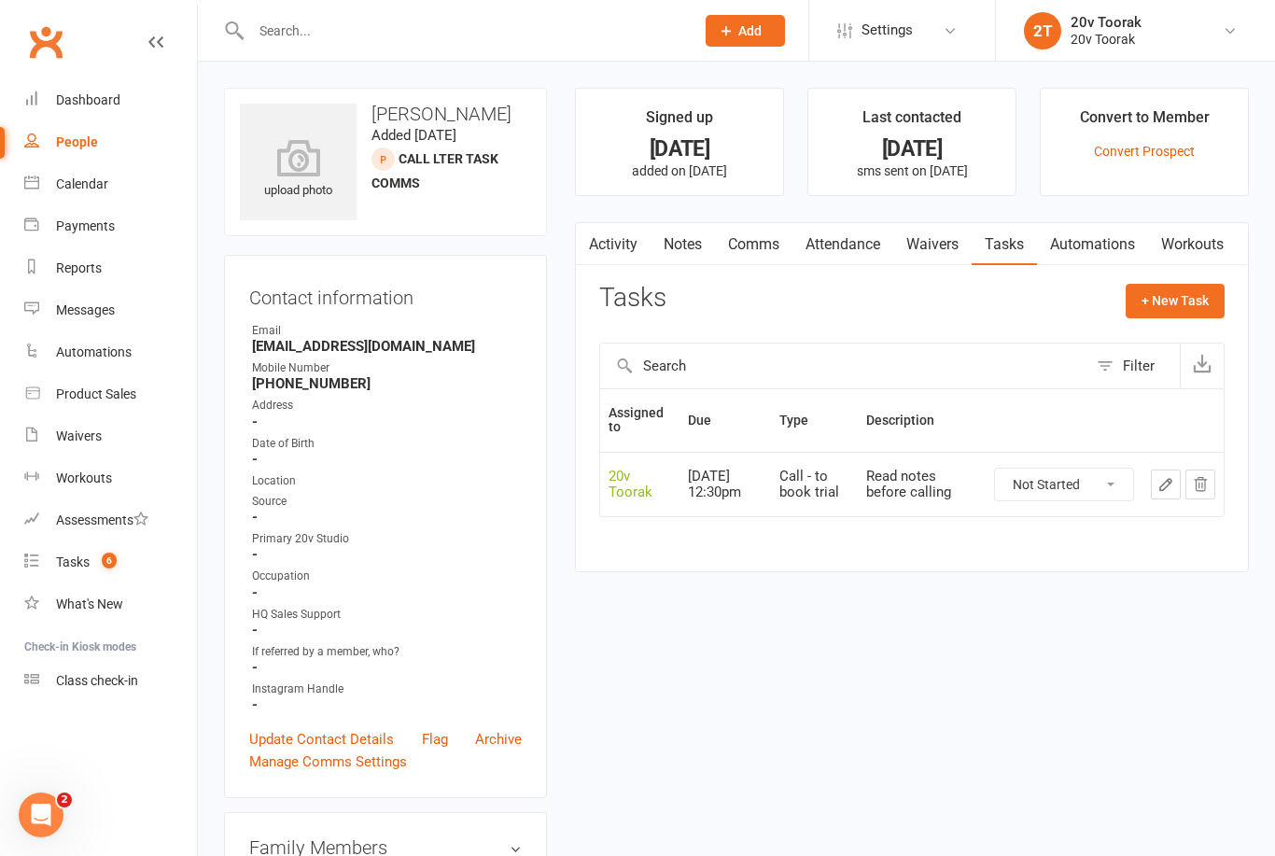
click at [691, 231] on link "Notes" at bounding box center [683, 244] width 64 height 43
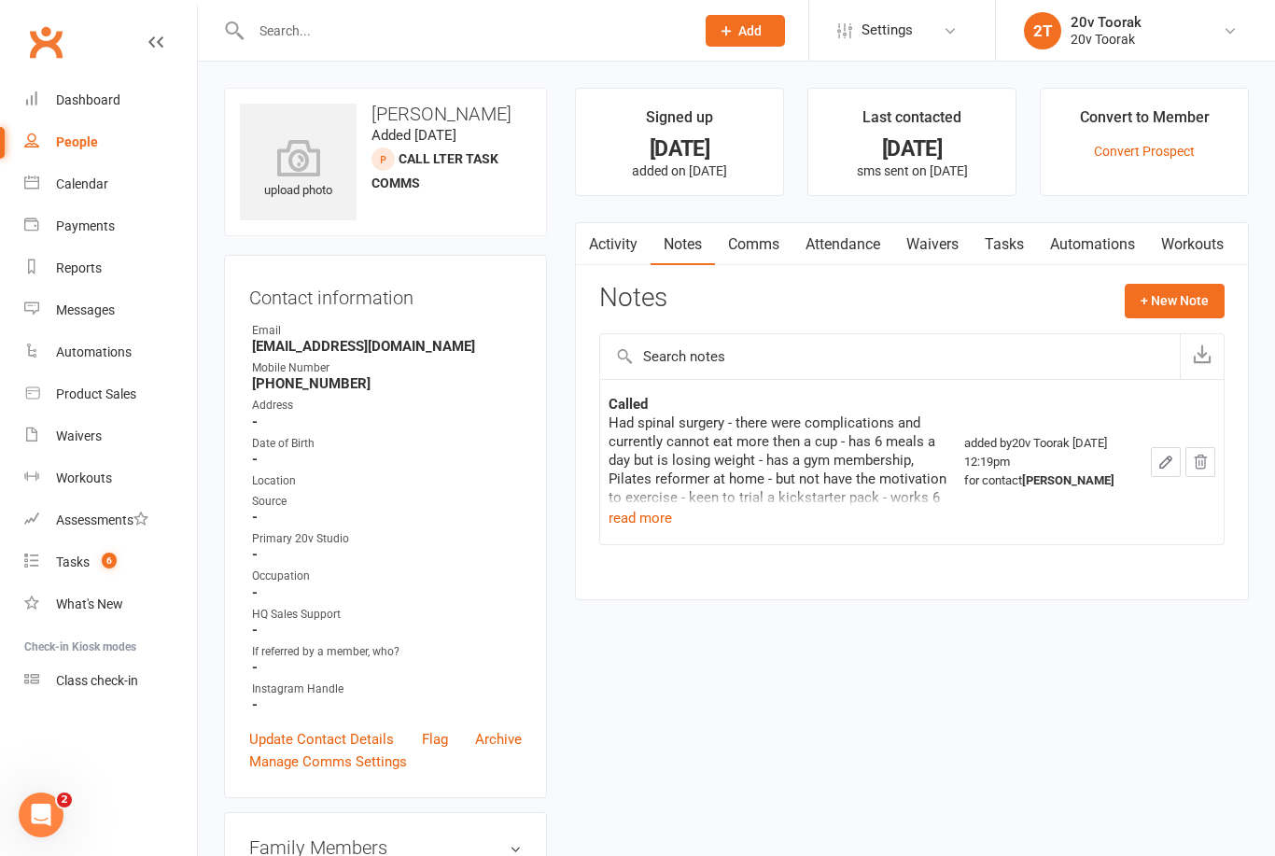
click at [617, 522] on button "read more" at bounding box center [640, 518] width 63 height 22
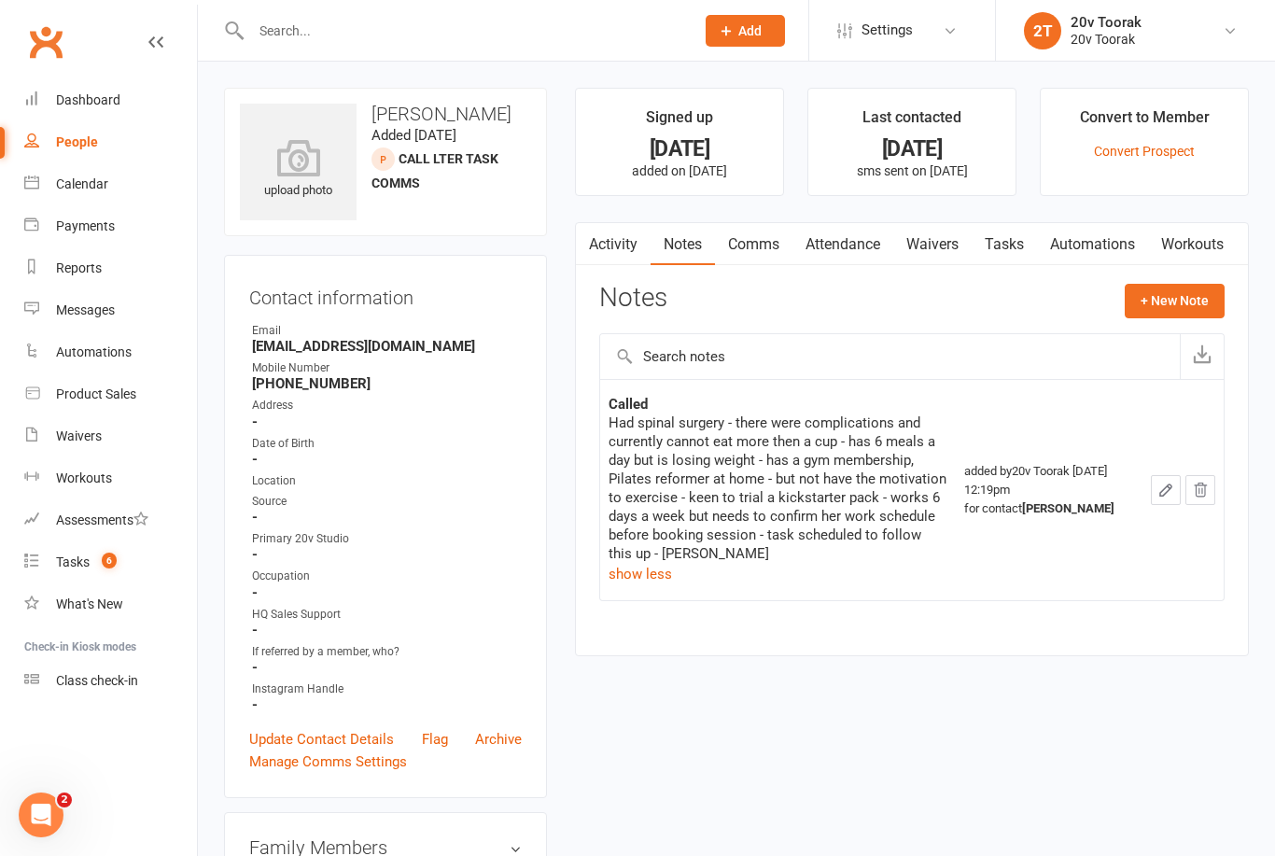
click at [87, 149] on div "People" at bounding box center [77, 141] width 42 height 15
select select "100"
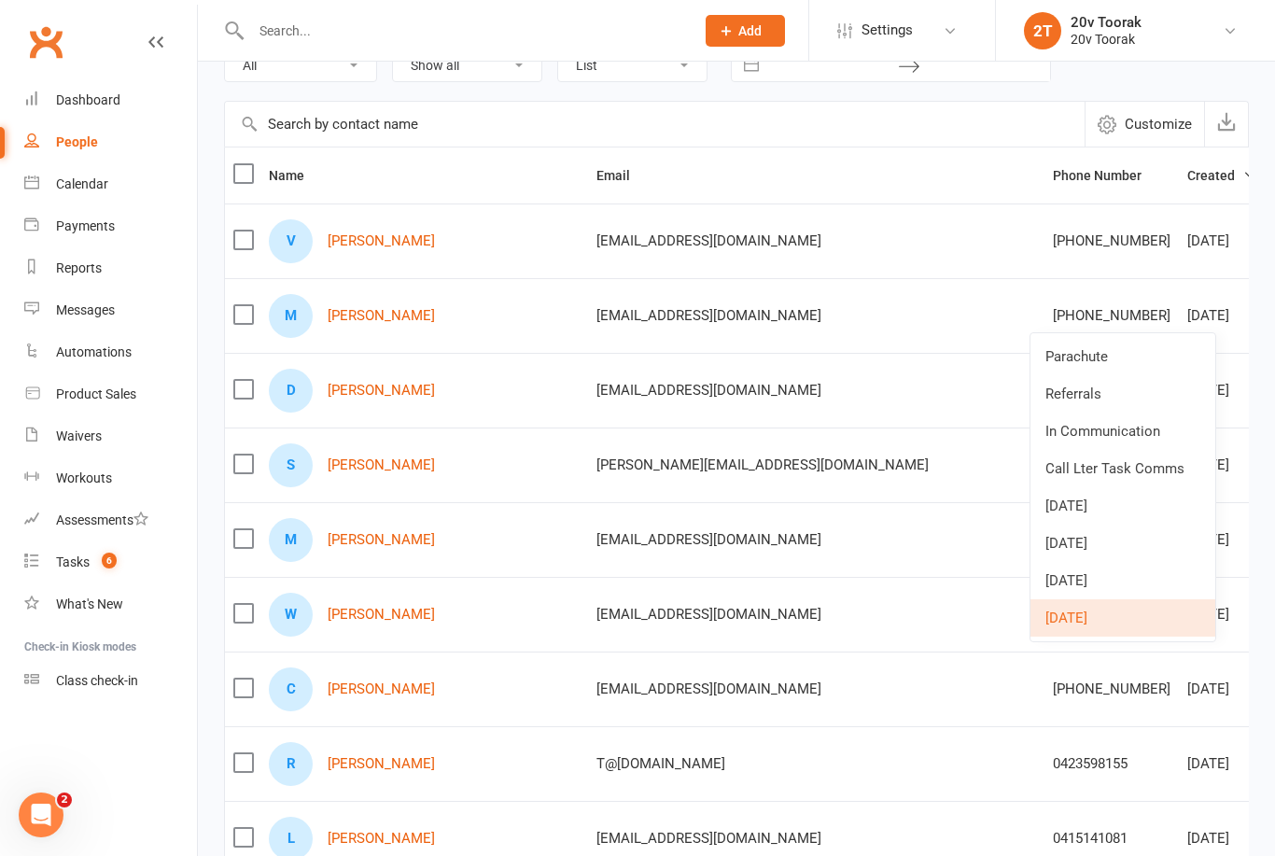
click at [1138, 426] on link "In Communication" at bounding box center [1123, 431] width 185 height 37
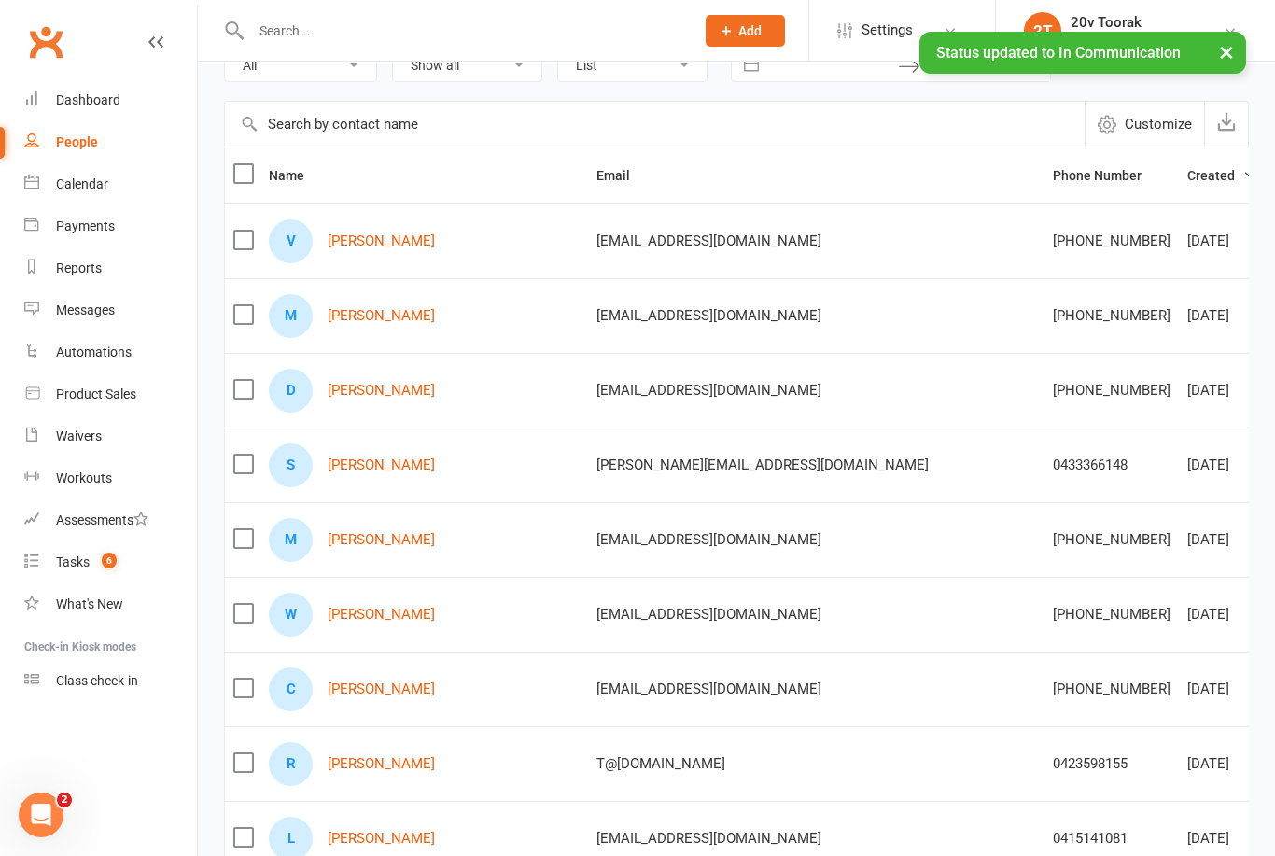
click at [357, 410] on div "D Dene Reynolds" at bounding box center [424, 391] width 311 height 44
click at [364, 460] on link "Samuel Ho" at bounding box center [381, 465] width 107 height 16
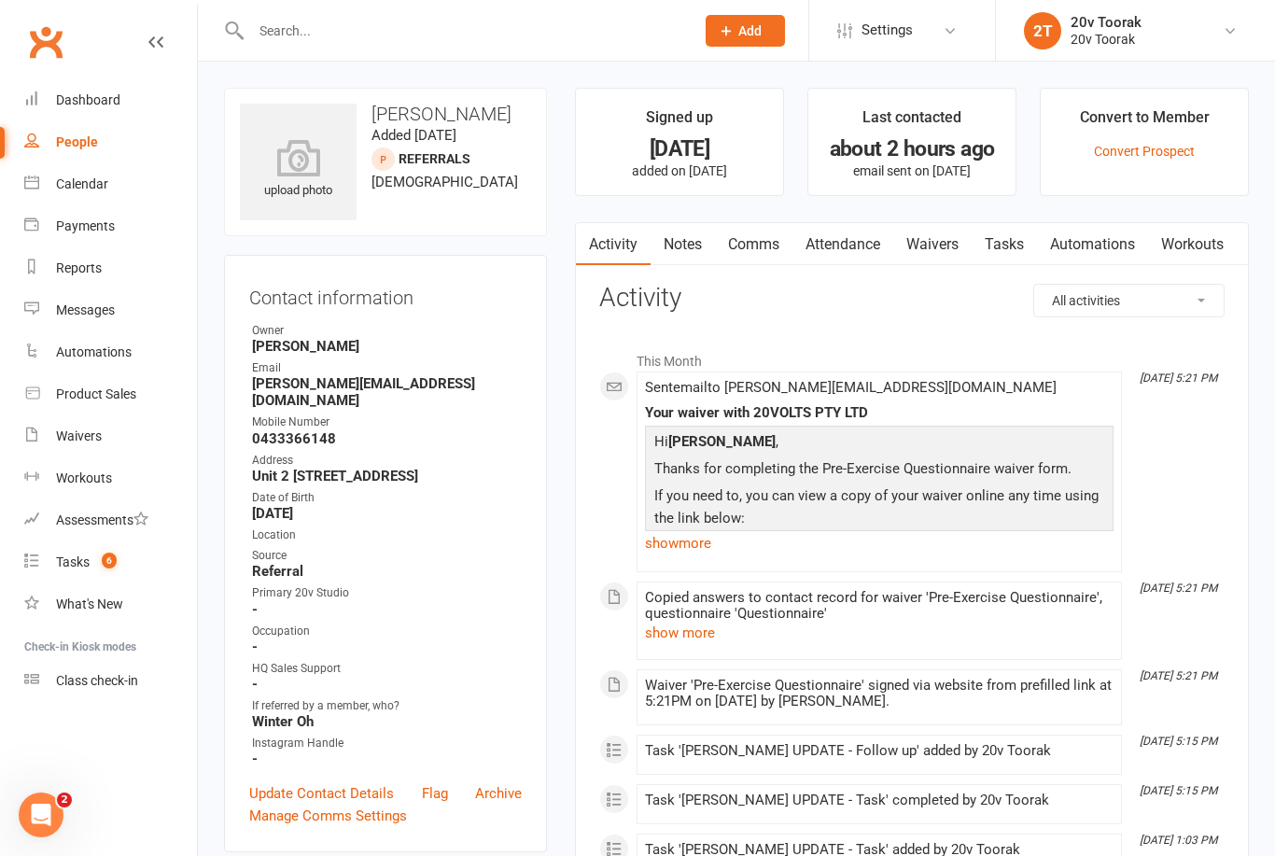
click at [676, 551] on link "show more" at bounding box center [879, 543] width 469 height 26
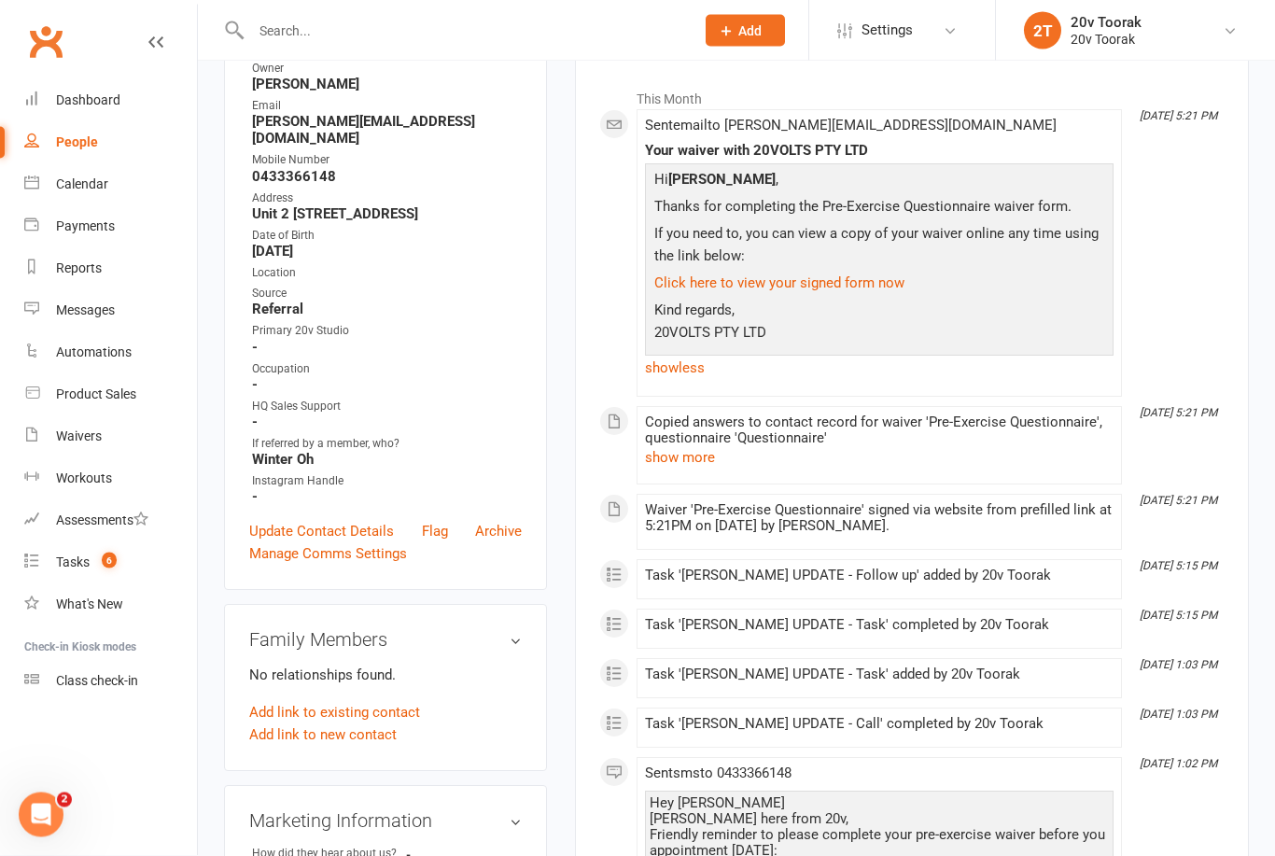
scroll to position [262, 0]
click at [481, 456] on strong "Winter Oh" at bounding box center [387, 459] width 270 height 17
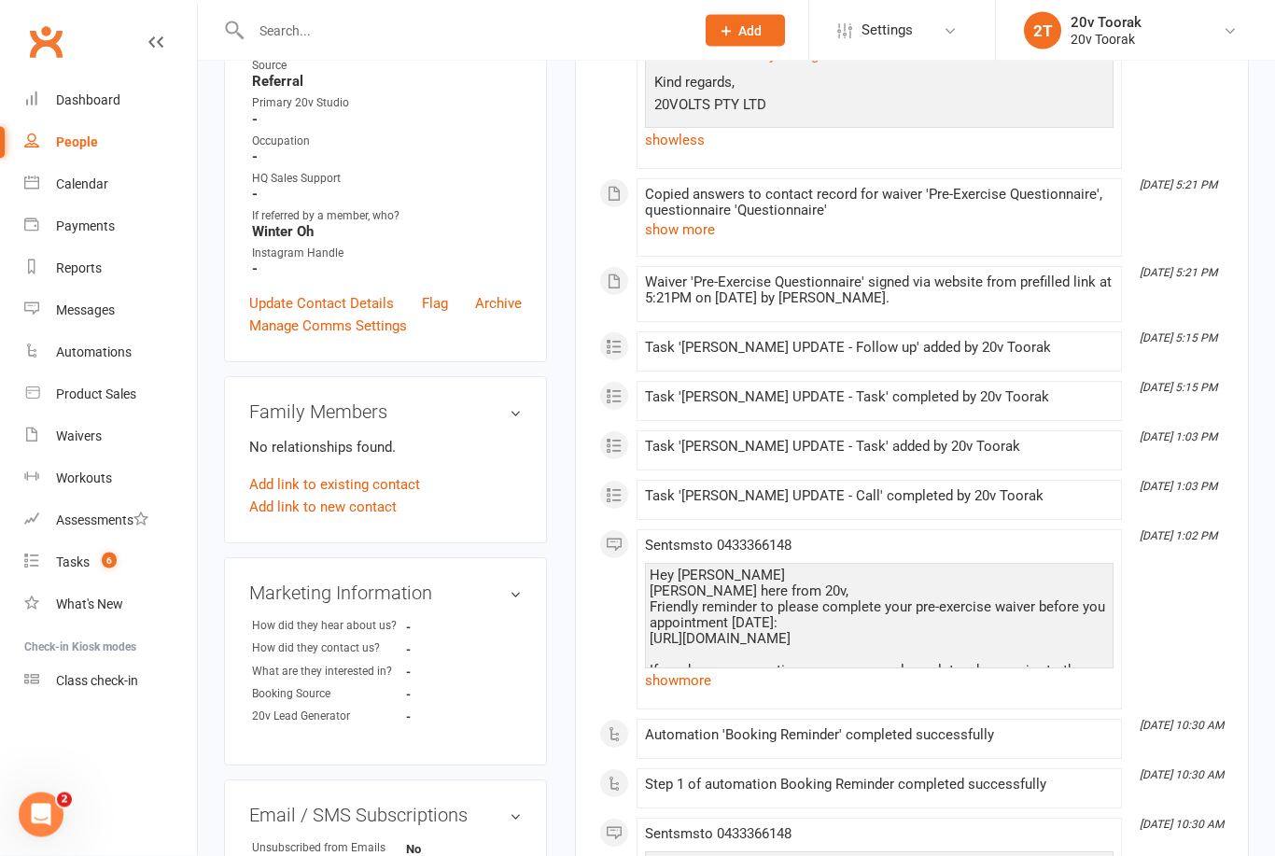
scroll to position [490, 0]
click at [688, 687] on link "show more" at bounding box center [879, 680] width 469 height 26
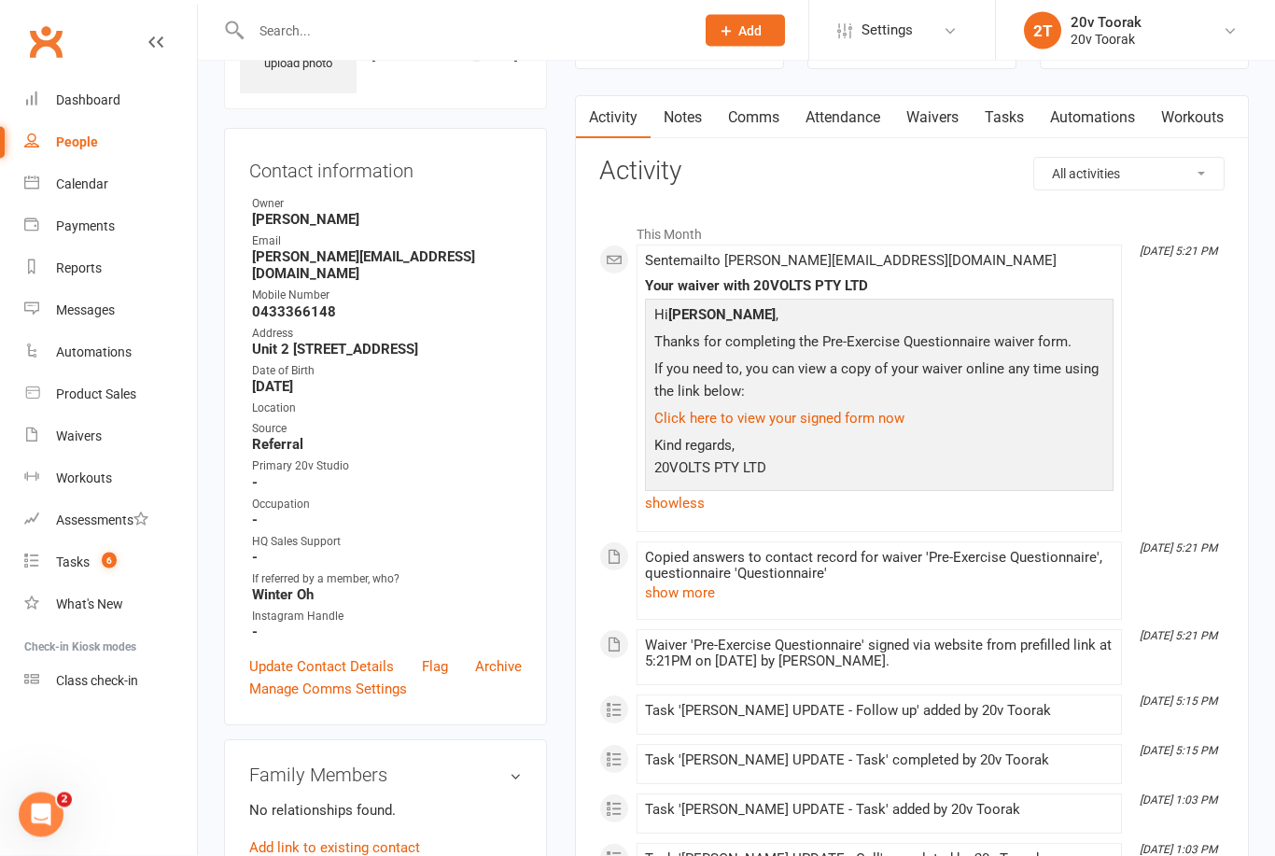
scroll to position [0, 0]
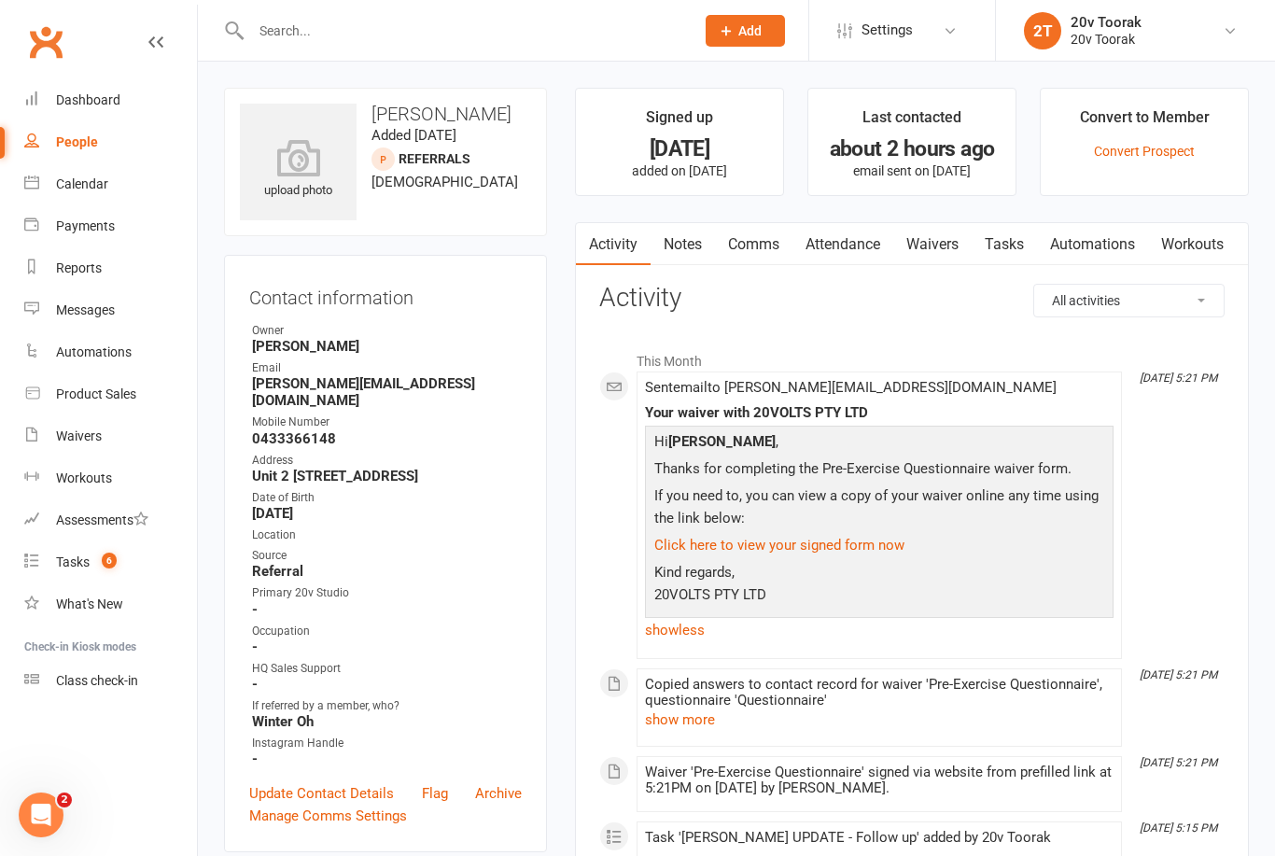
click at [694, 234] on link "Notes" at bounding box center [683, 244] width 64 height 43
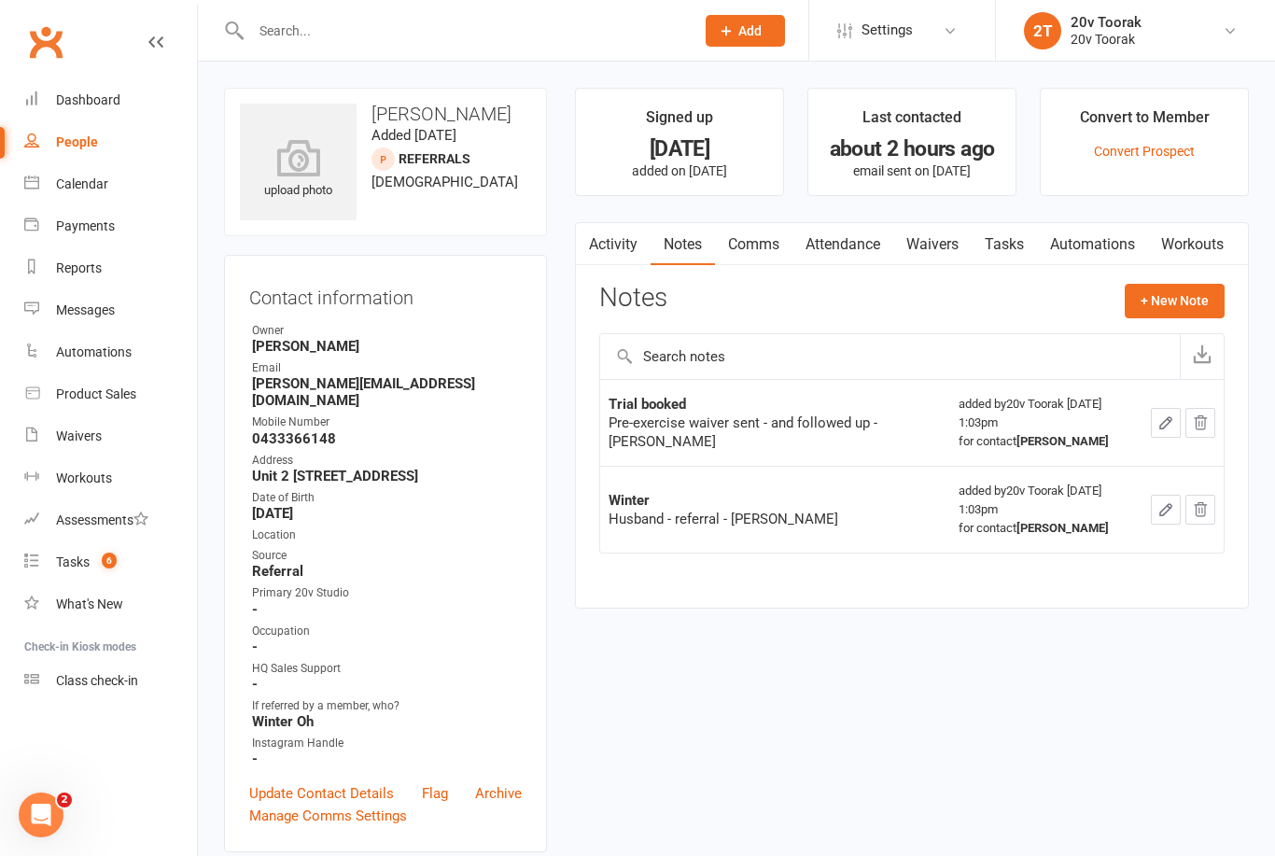
click at [1004, 237] on link "Tasks" at bounding box center [1004, 244] width 65 height 43
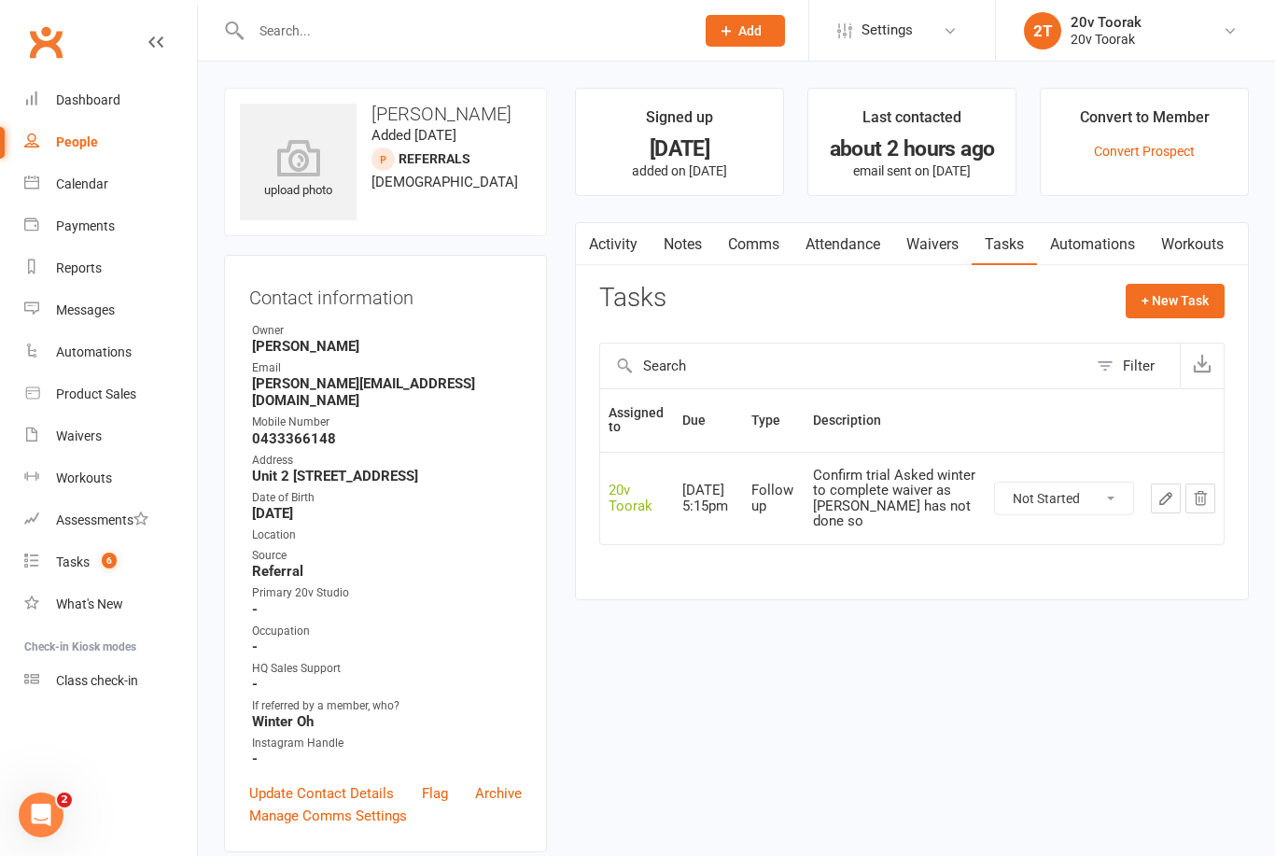
click at [1077, 483] on select "Not Started In Progress Waiting Complete" at bounding box center [1064, 499] width 138 height 32
select select "unstarted"
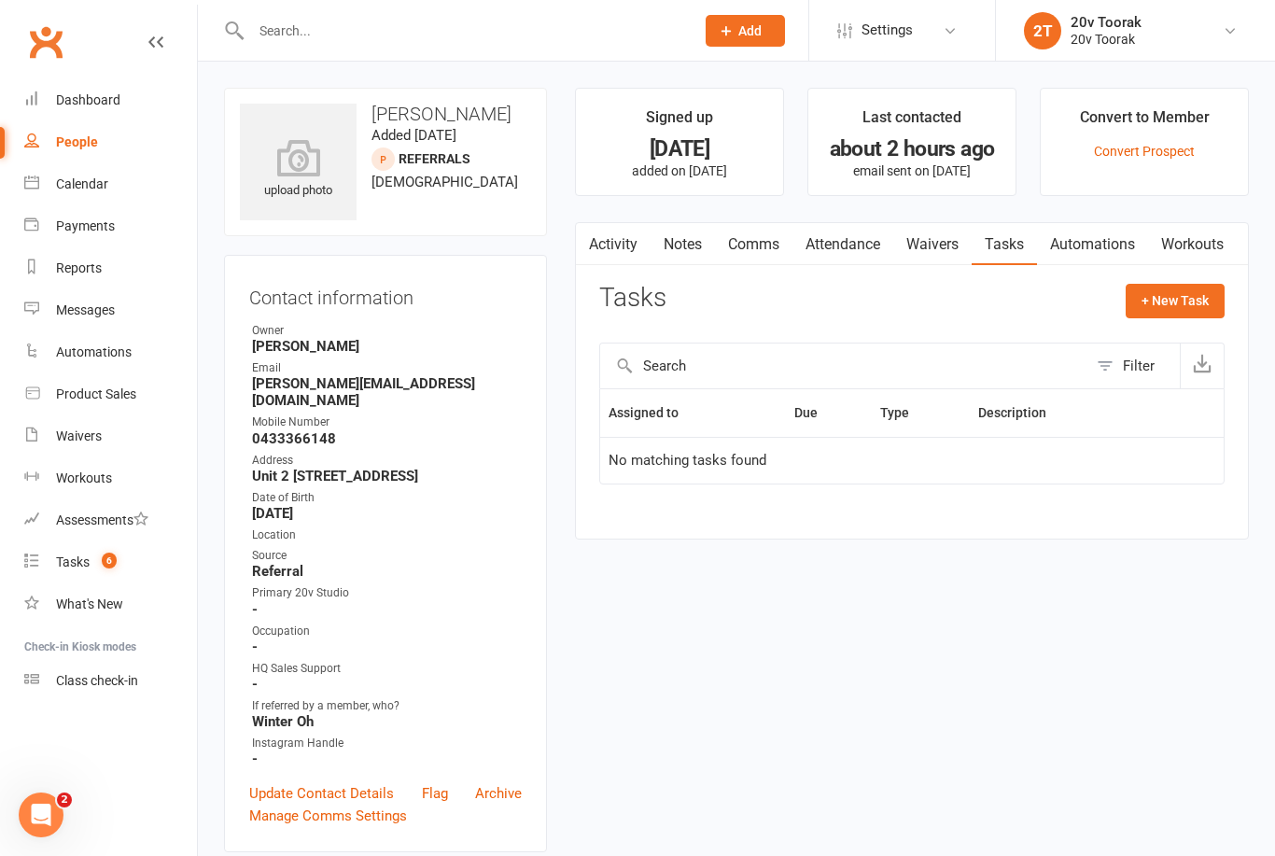
click at [1184, 299] on button "+ New Task" at bounding box center [1175, 301] width 99 height 34
select select "45736"
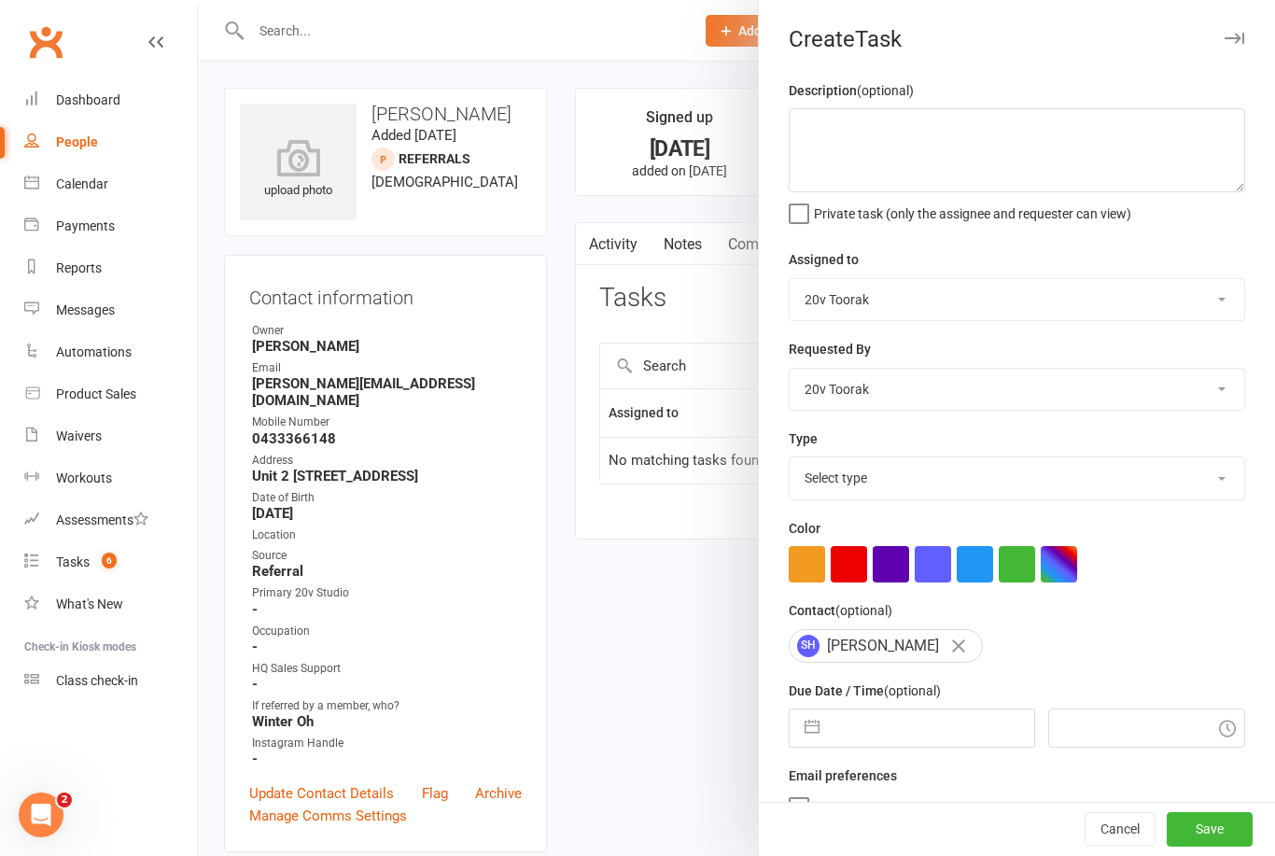
click at [1075, 472] on select "Select type Call Call - to book trial Confirm session attendance Confirm trial …" at bounding box center [1017, 477] width 455 height 41
select select "23277"
click at [1052, 160] on textarea at bounding box center [1017, 150] width 456 height 84
type textarea "Ask how he pulled up"
click at [849, 731] on input "text" at bounding box center [931, 727] width 204 height 37
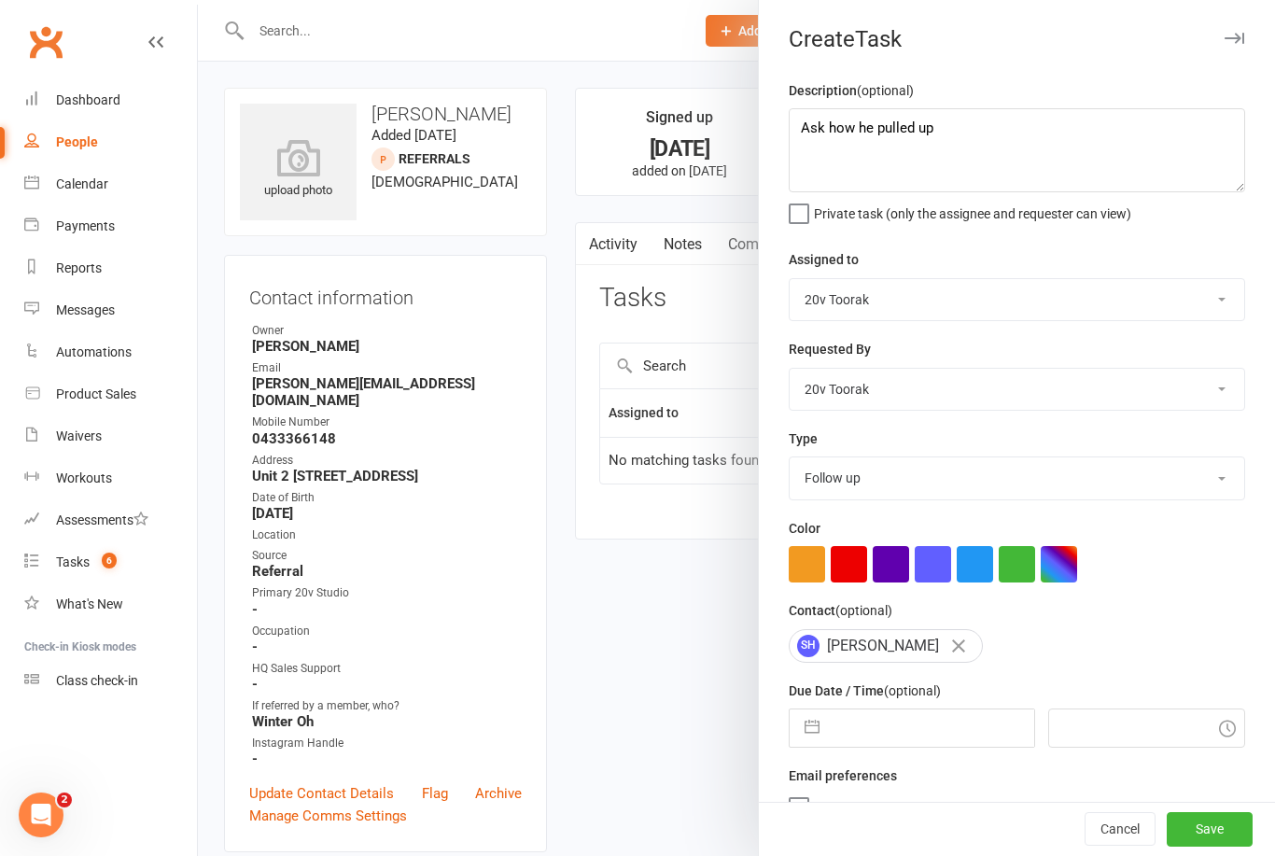
select select "6"
select select "2025"
select select "7"
select select "2025"
select select "8"
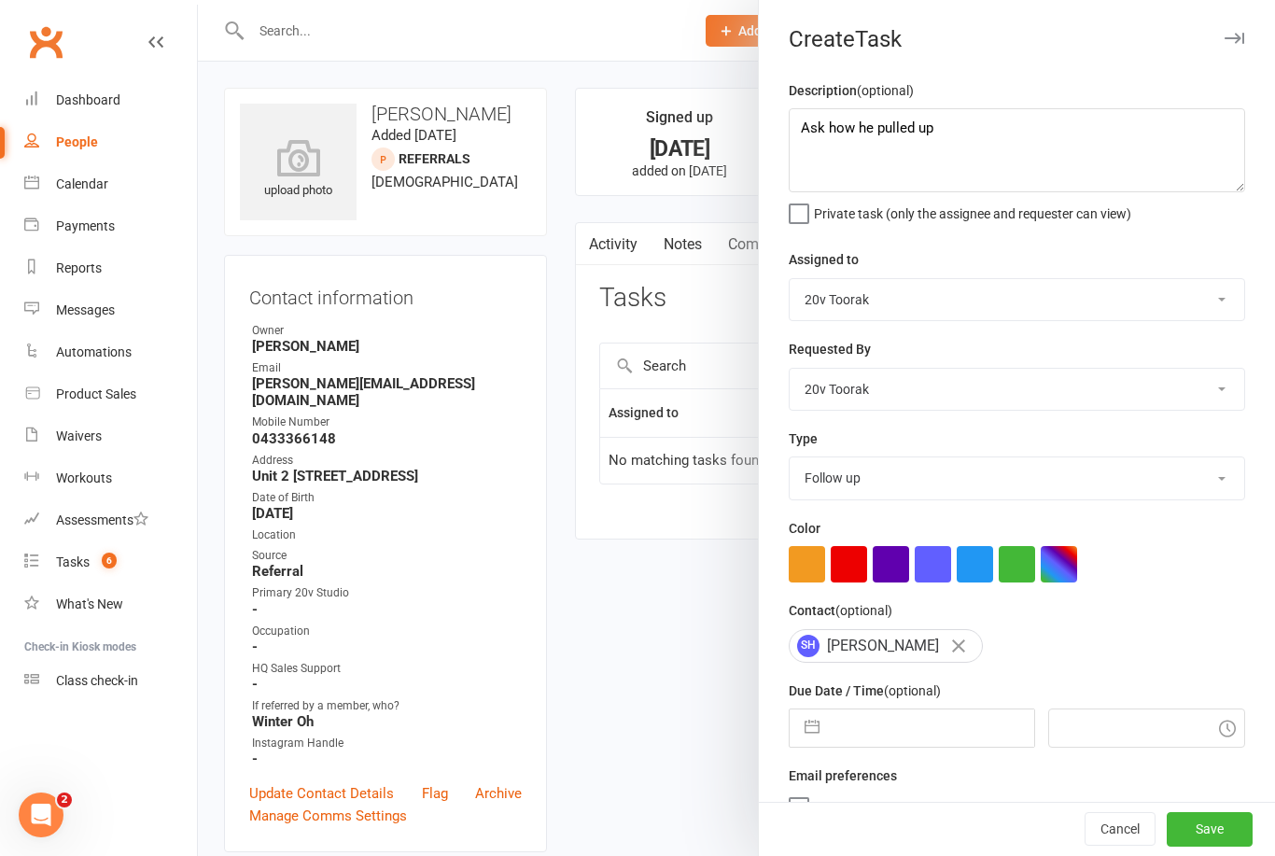
select select "2025"
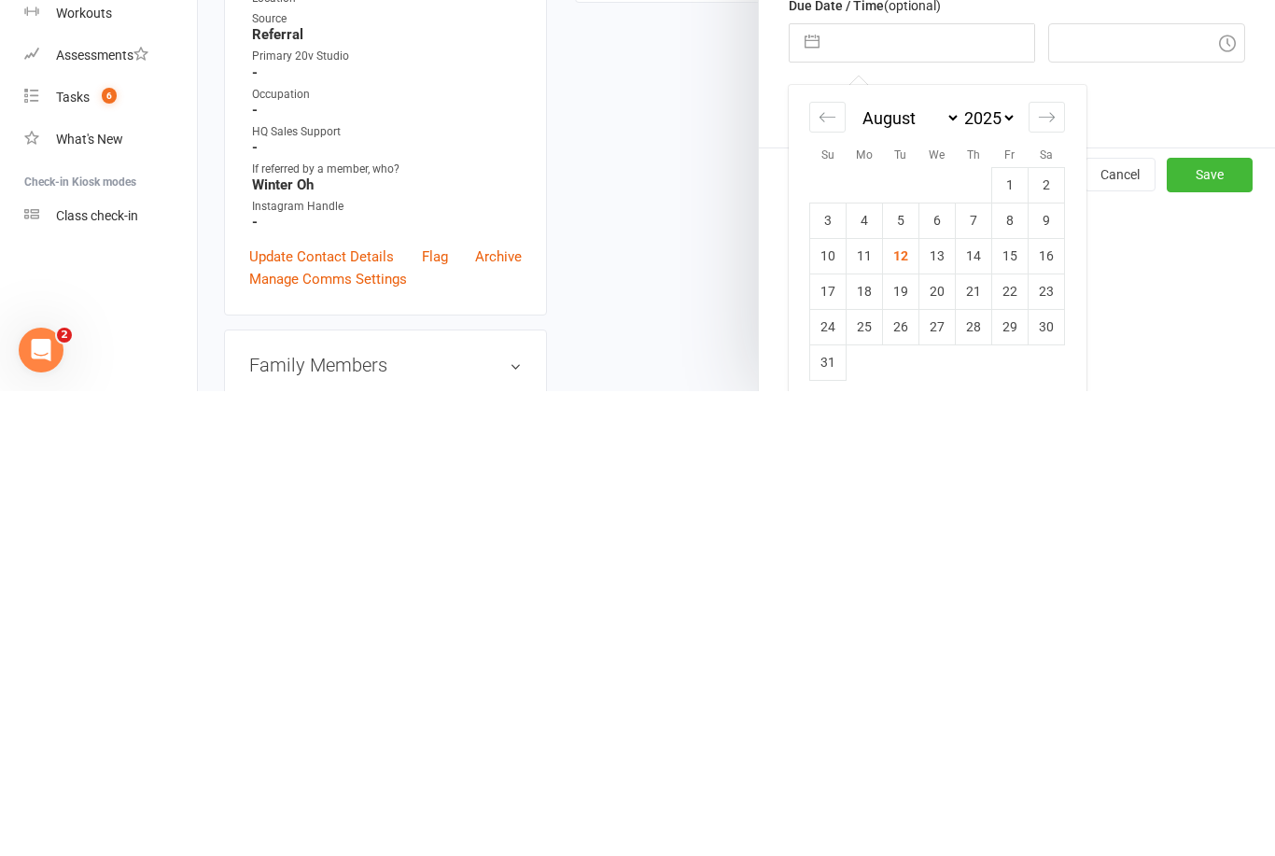
scroll to position [218, 0]
click at [1001, 705] on td "15" at bounding box center [1010, 722] width 36 height 35
type input "15 Aug 2025"
type input "7:15pm"
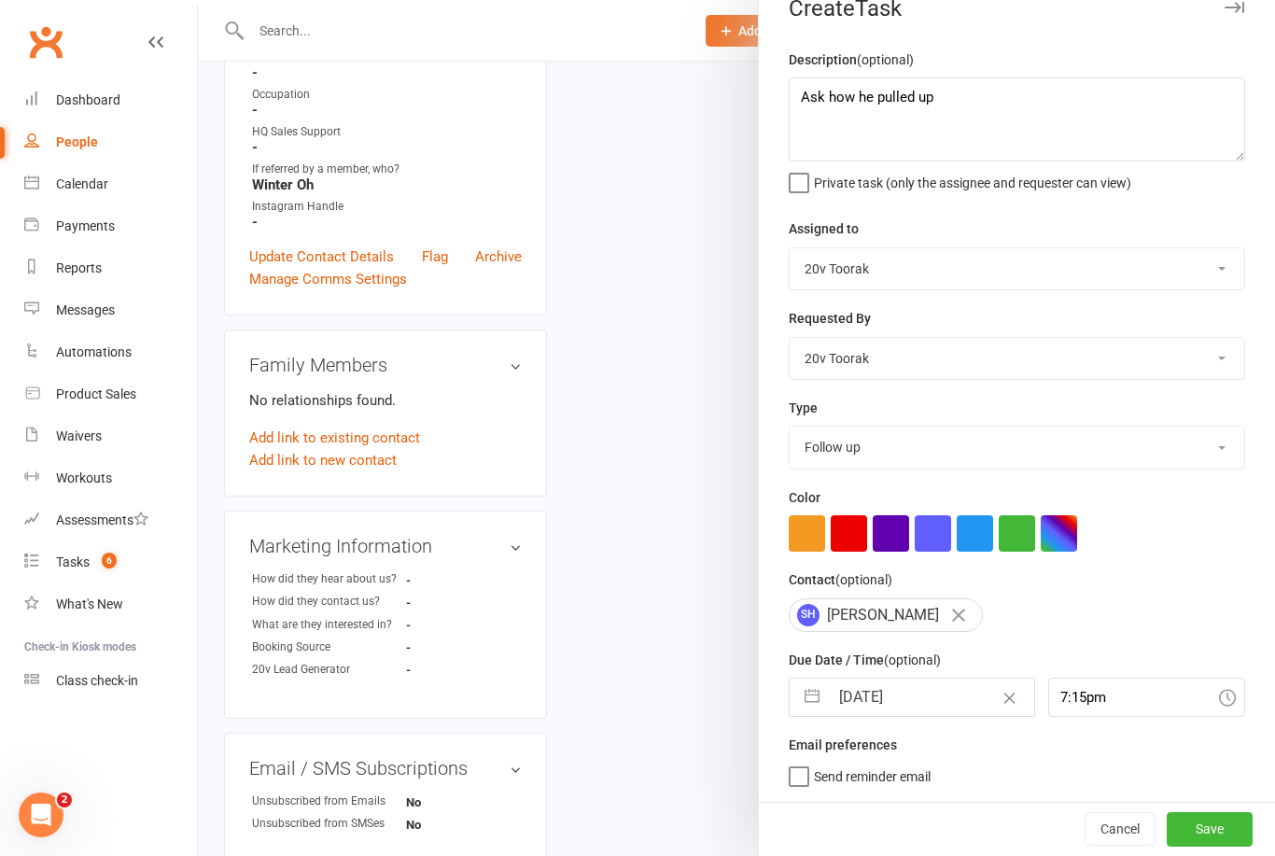
click at [1218, 815] on button "Save" at bounding box center [1210, 829] width 86 height 34
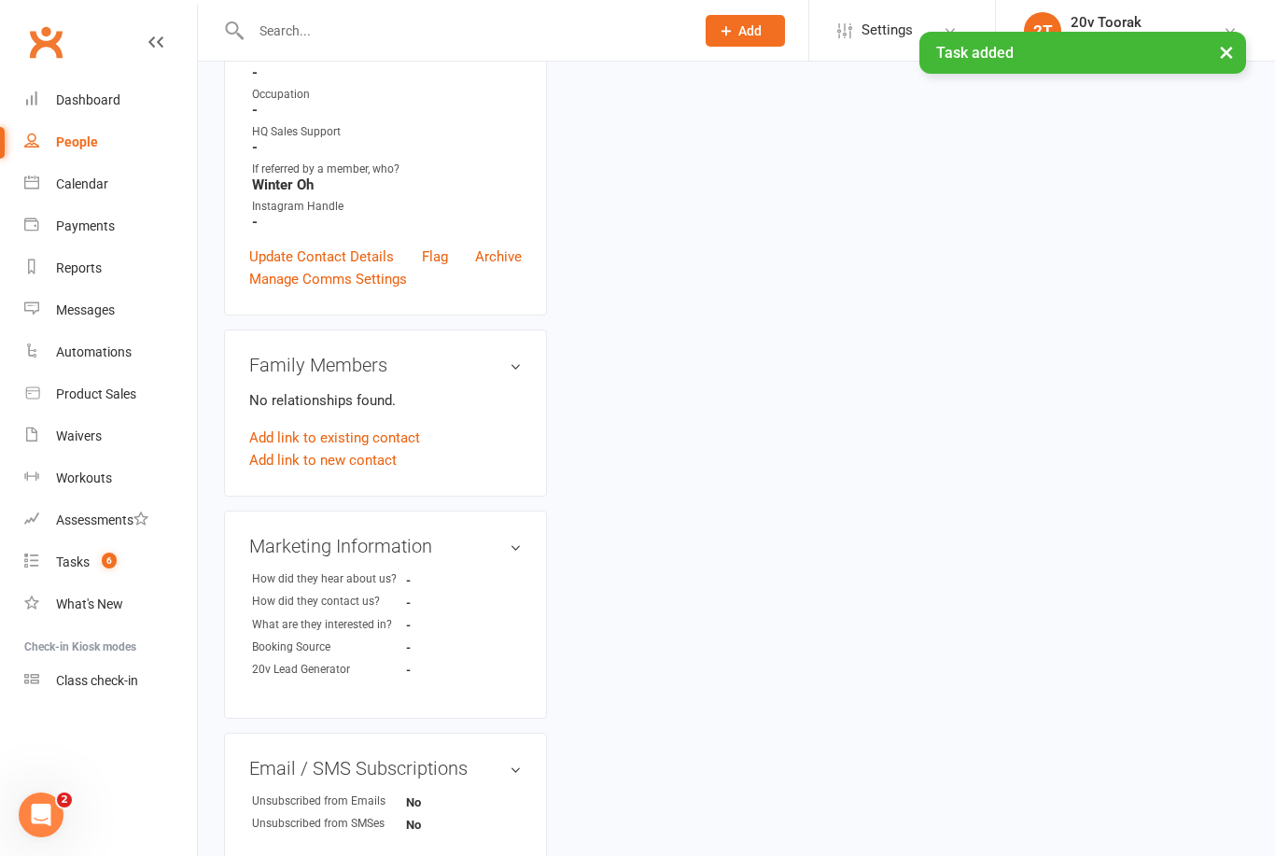
click at [81, 555] on div "Tasks" at bounding box center [73, 562] width 34 height 15
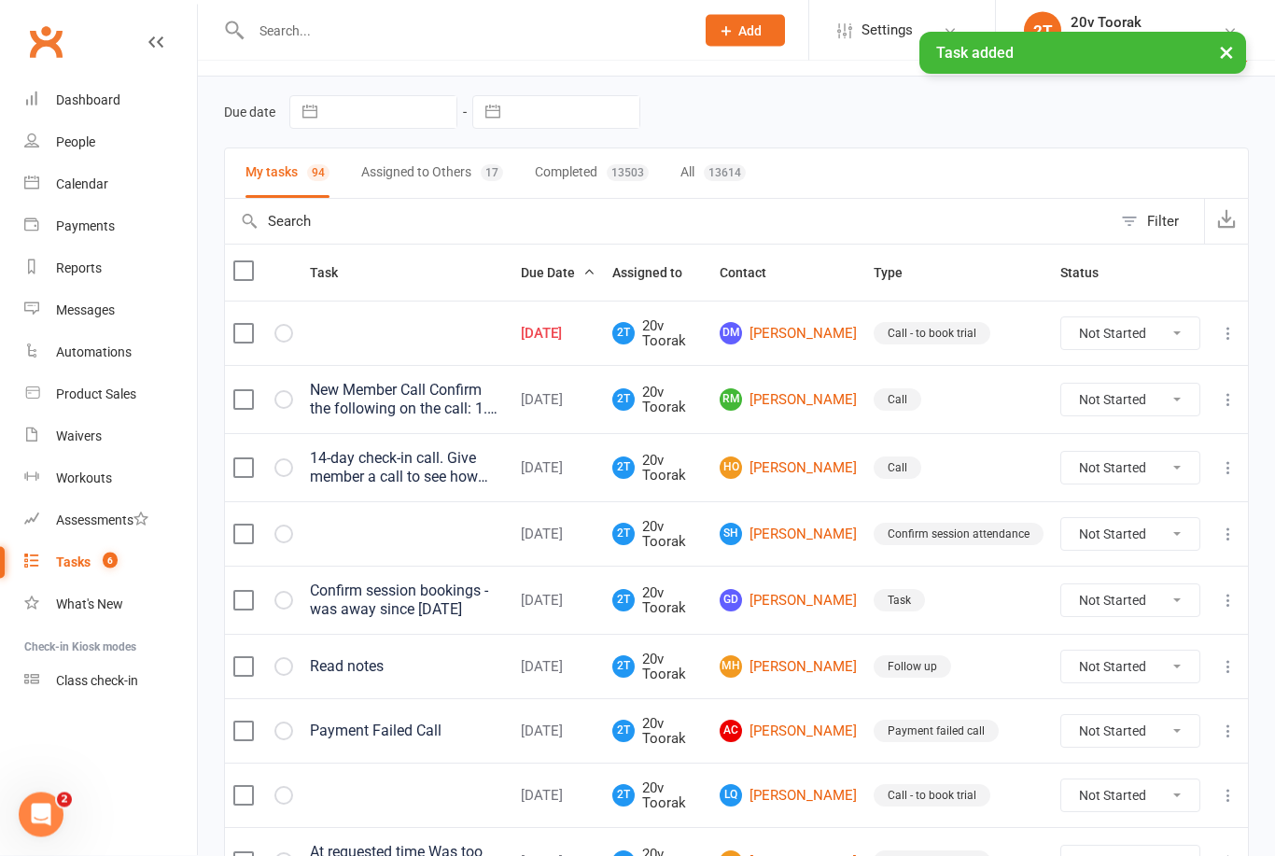
scroll to position [50, 0]
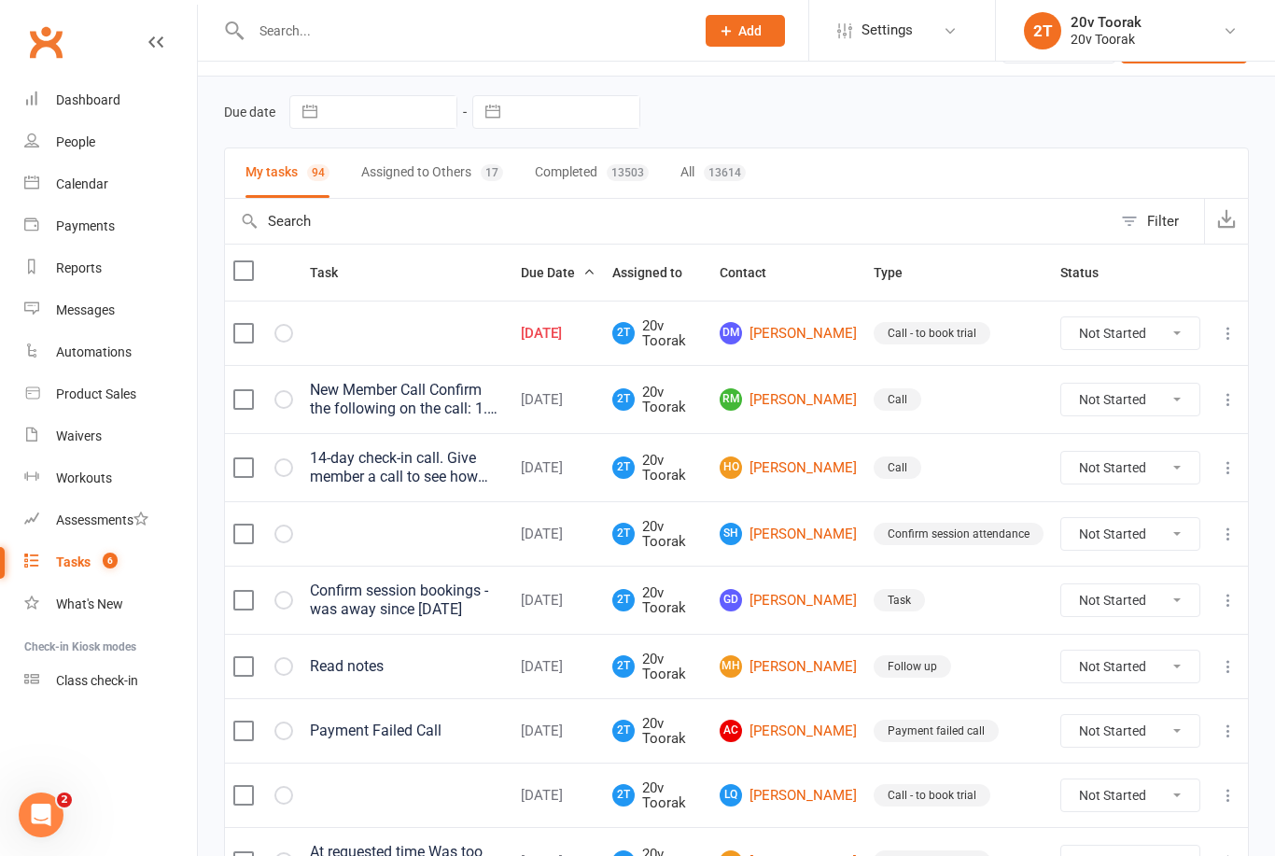
click at [68, 327] on link "Messages" at bounding box center [110, 310] width 173 height 42
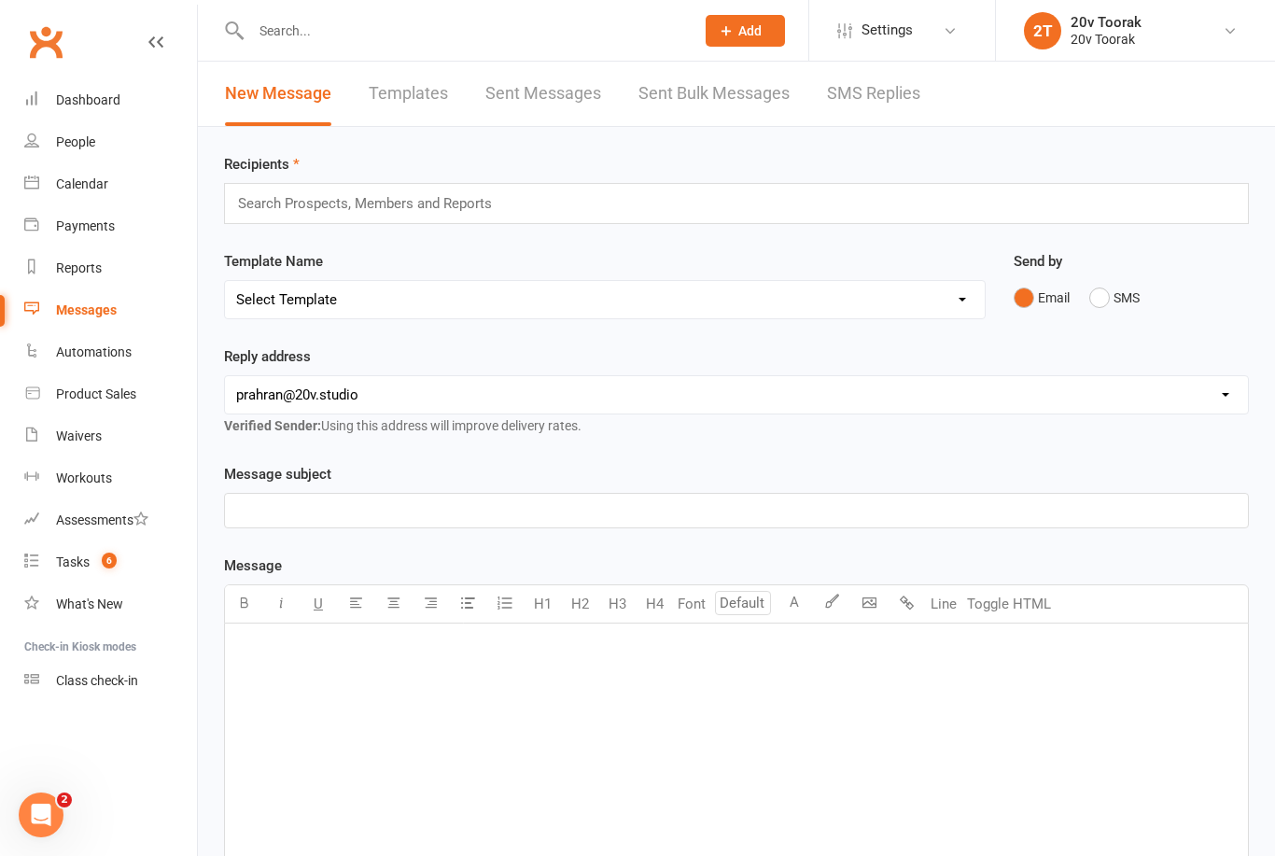
click at [879, 112] on link "SMS Replies" at bounding box center [873, 94] width 93 height 64
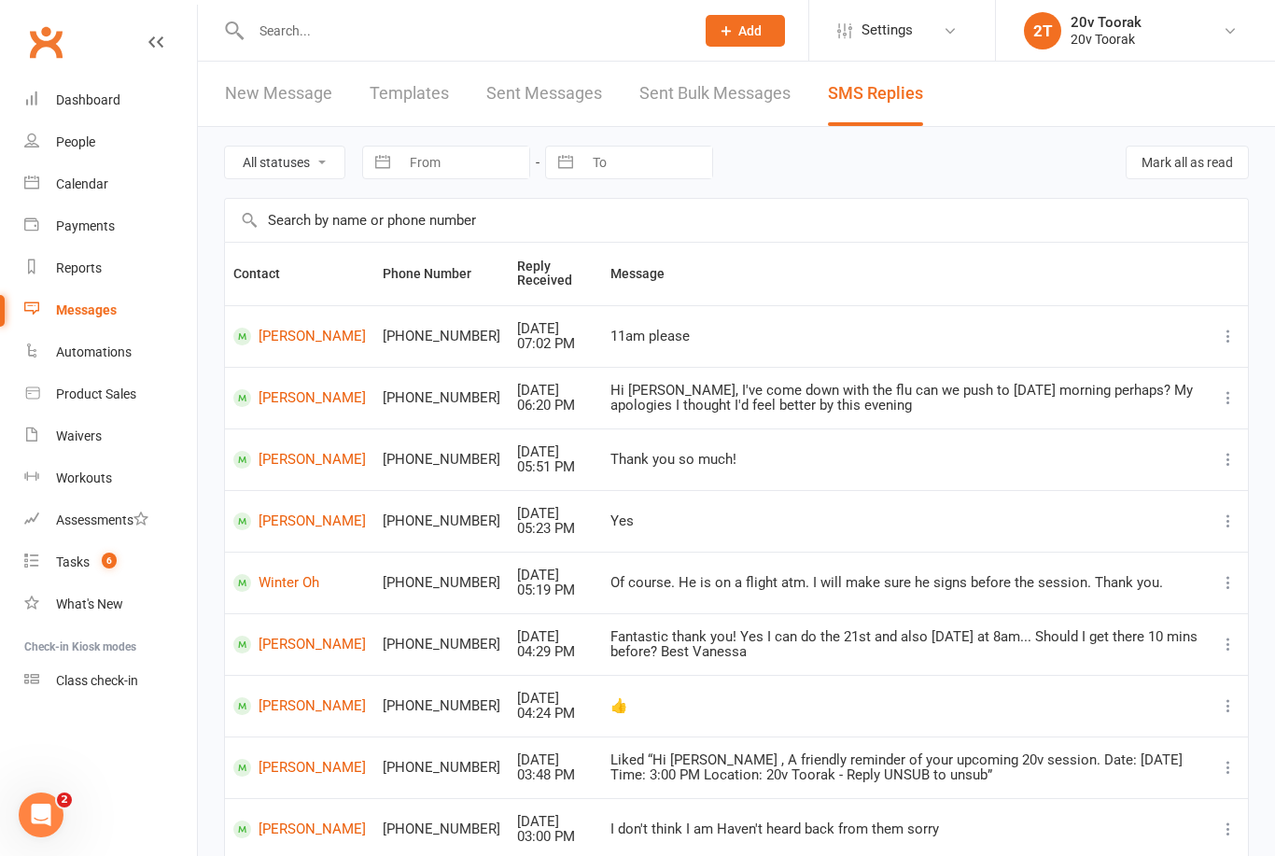
click at [81, 144] on div "People" at bounding box center [75, 141] width 39 height 15
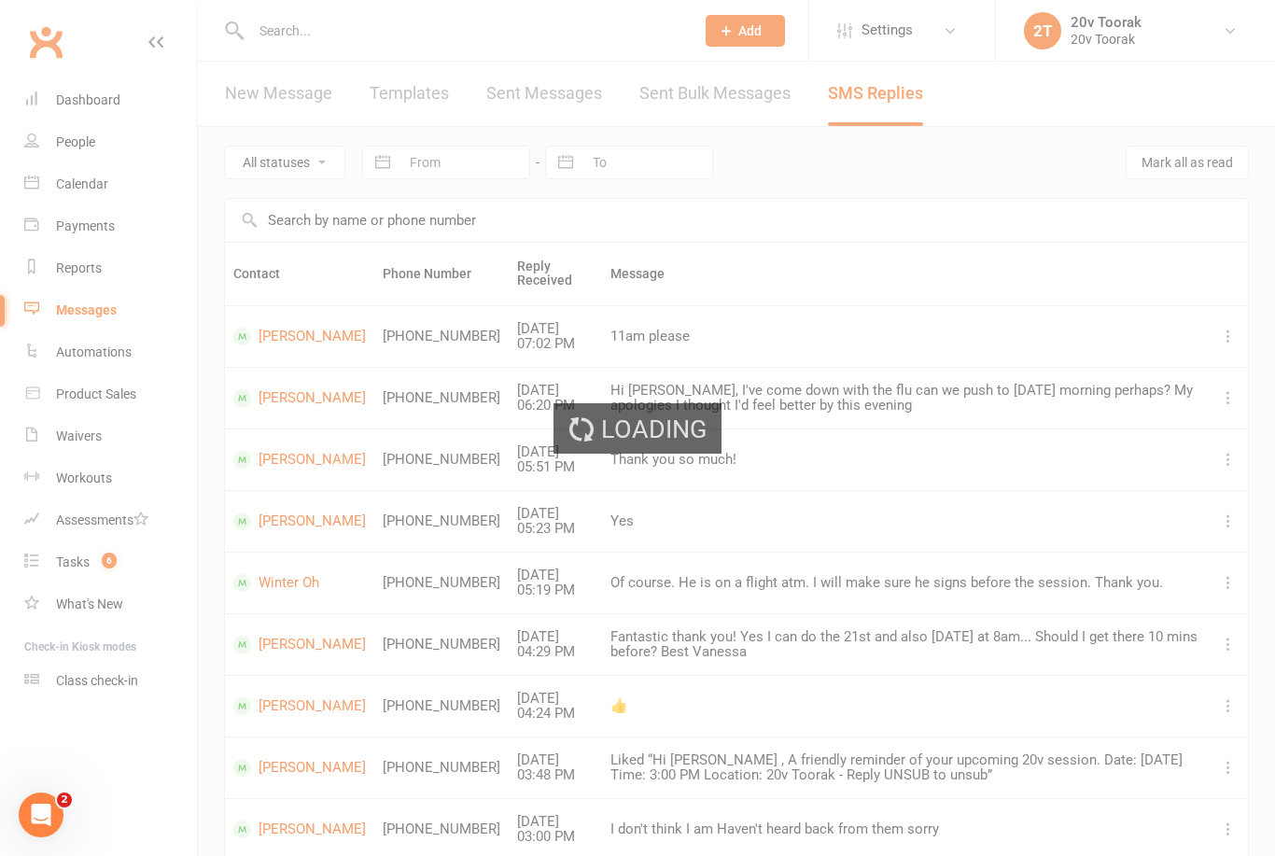
select select "100"
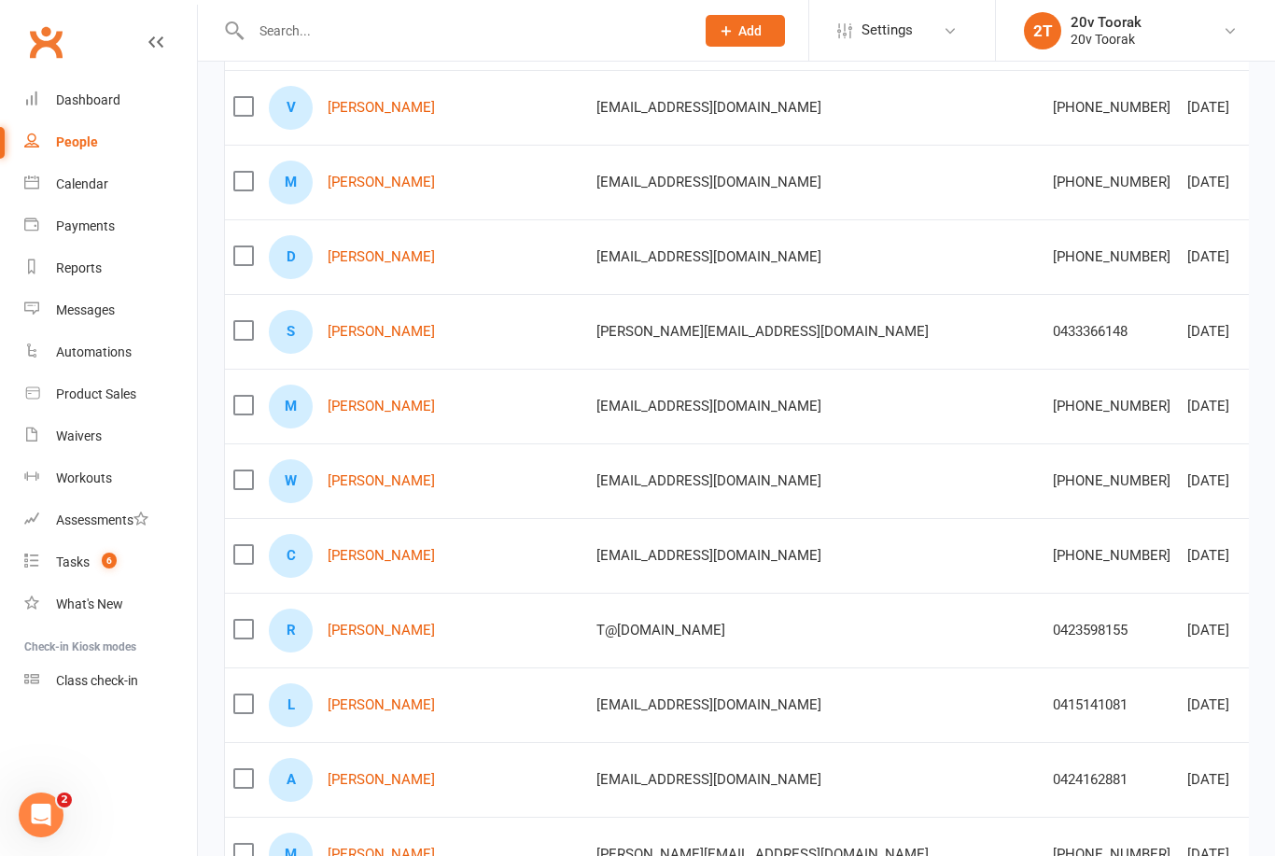
scroll to position [300, 0]
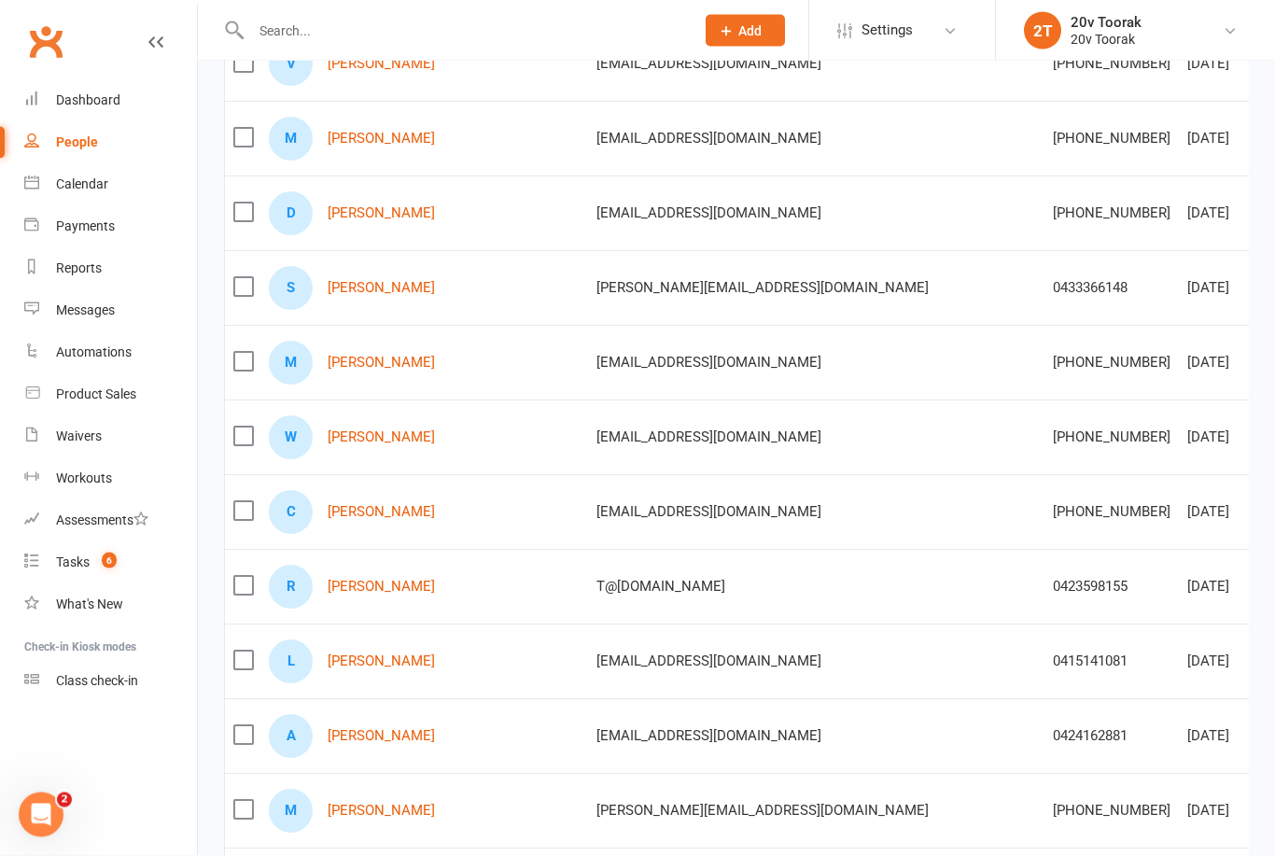
click at [361, 371] on link "Mark Hlawaty" at bounding box center [381, 364] width 107 height 16
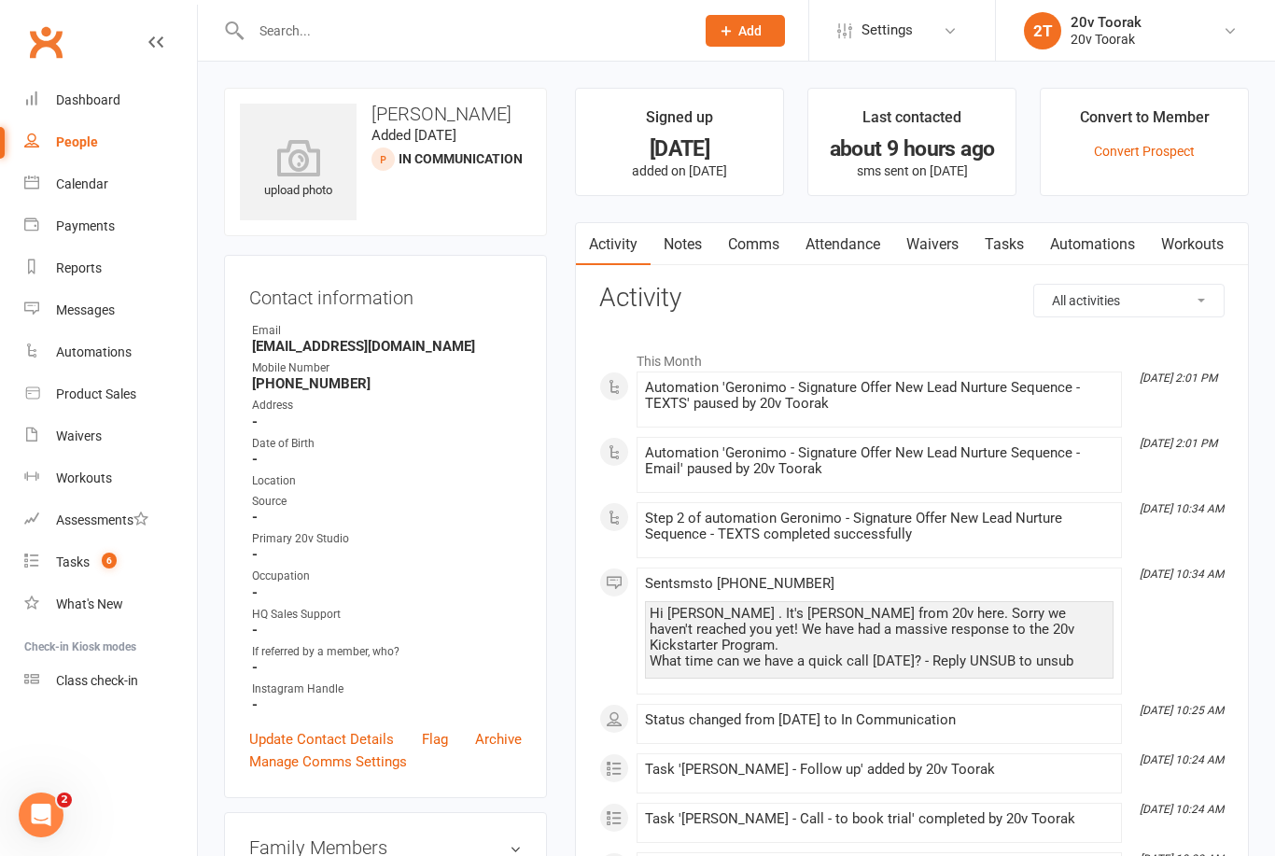
click at [678, 247] on link "Notes" at bounding box center [683, 244] width 64 height 43
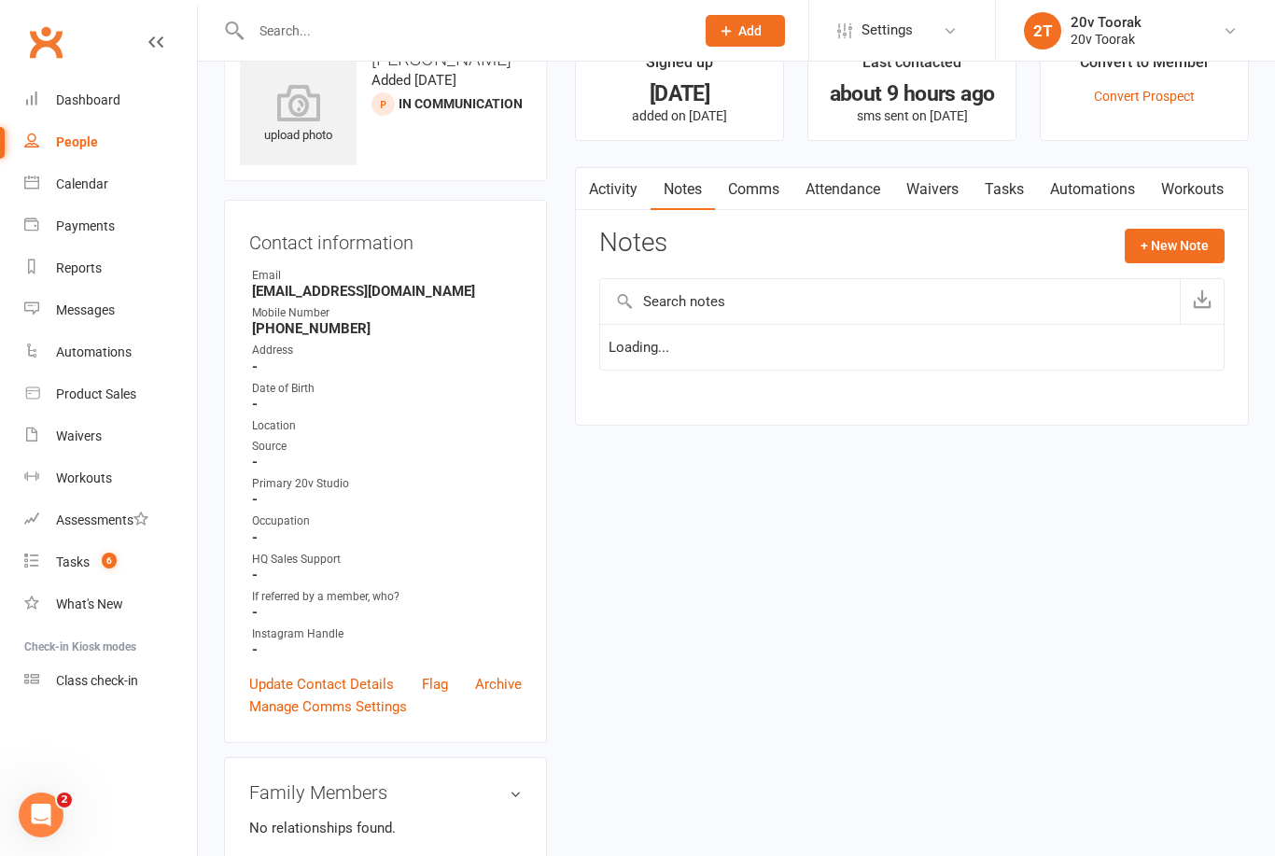
scroll to position [60, 0]
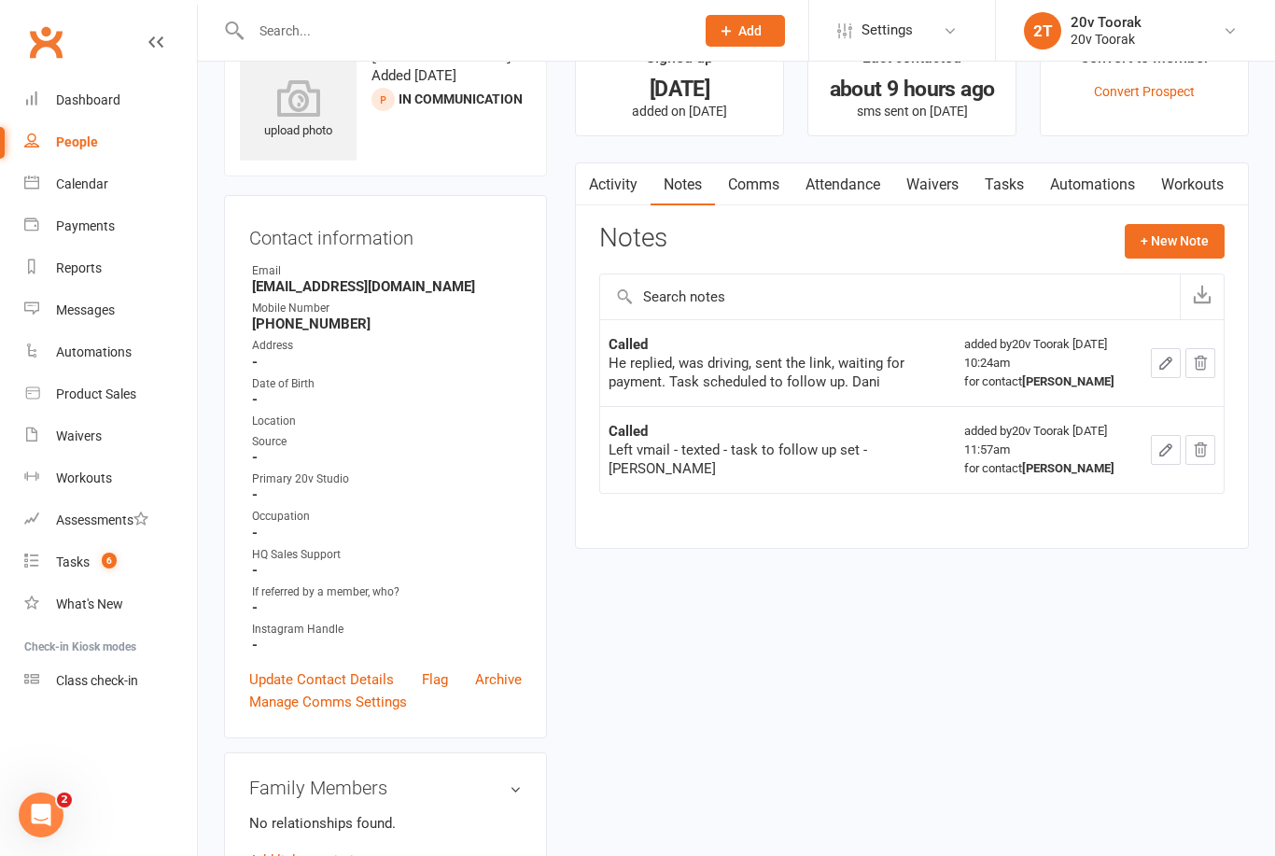
click at [1018, 165] on link "Tasks" at bounding box center [1004, 184] width 65 height 43
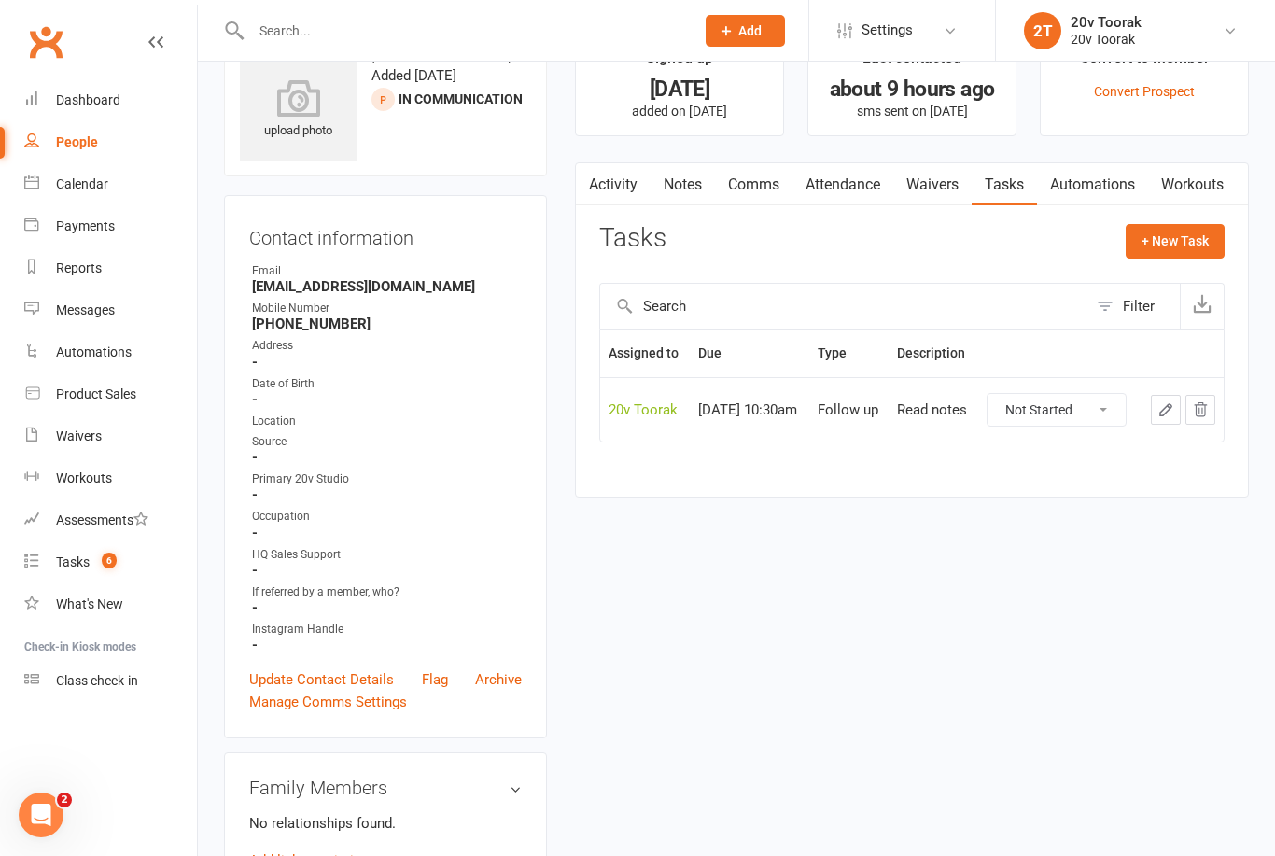
click at [692, 196] on link "Notes" at bounding box center [683, 184] width 64 height 43
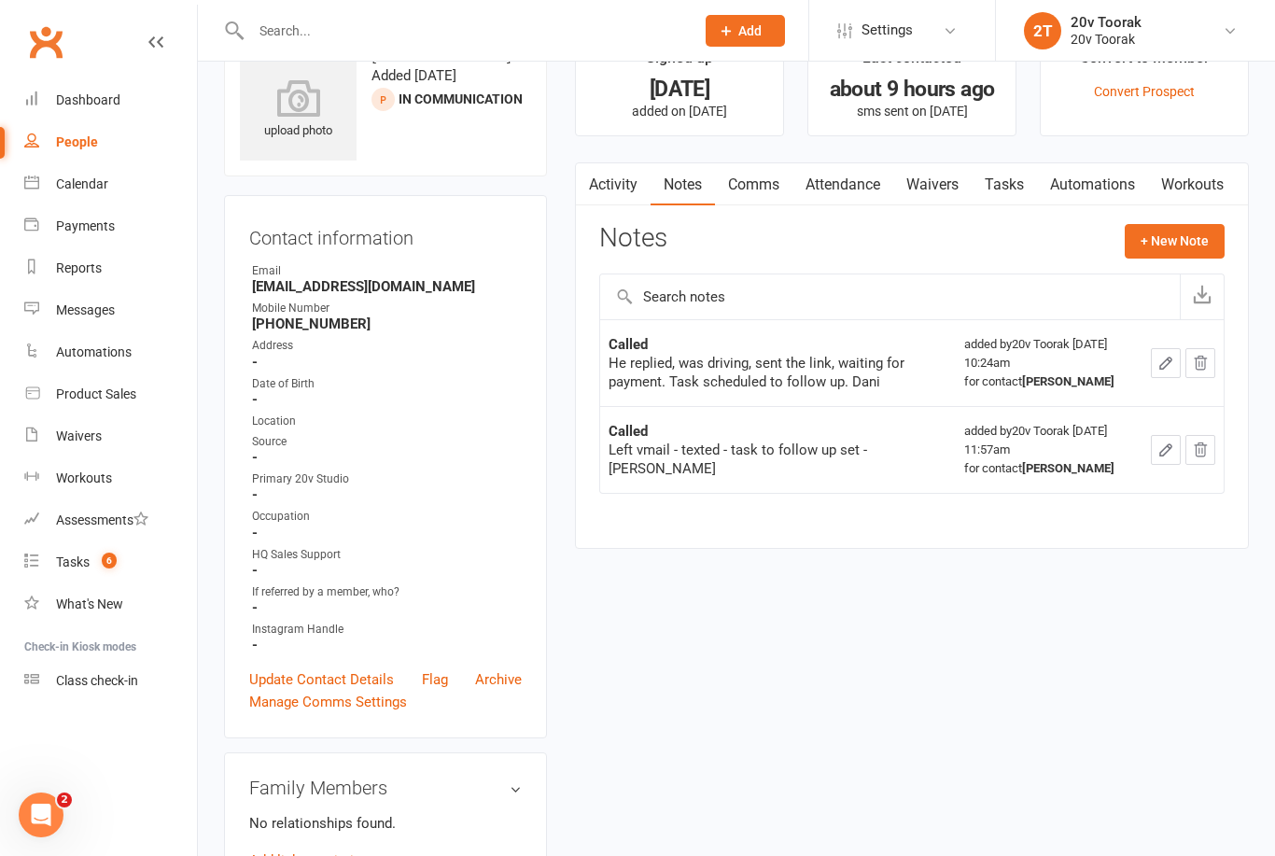
click at [610, 185] on link "Activity" at bounding box center [613, 184] width 75 height 43
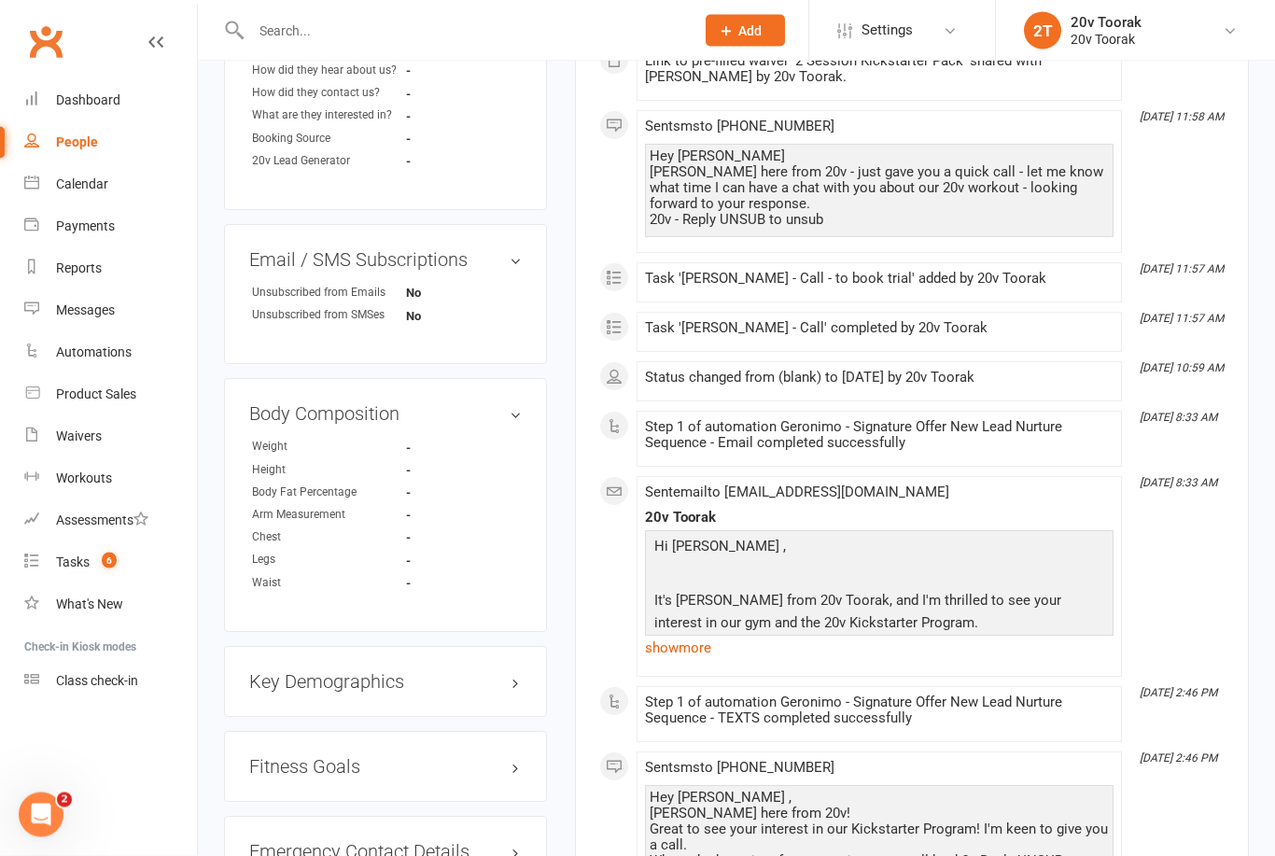
scroll to position [997, 0]
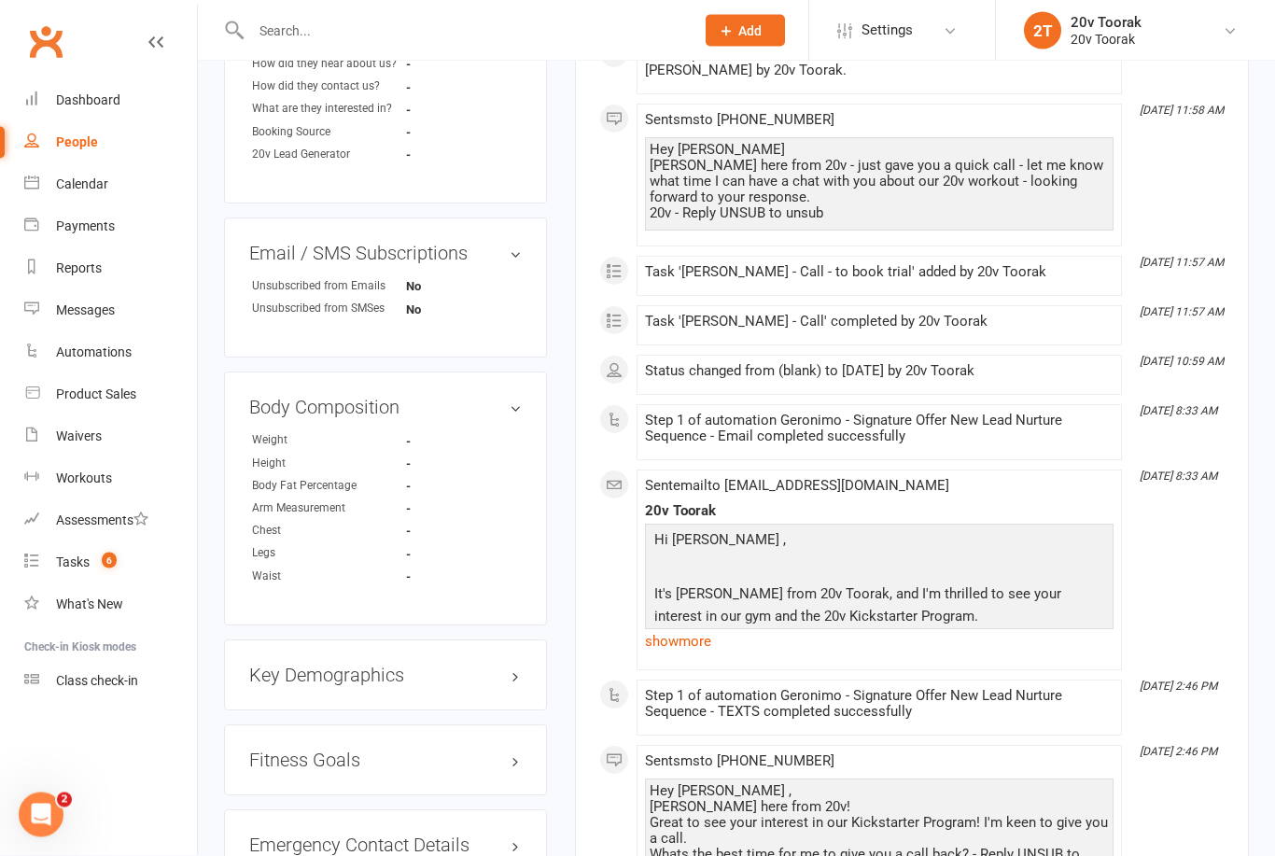
click at [79, 139] on div "People" at bounding box center [77, 141] width 42 height 15
select select "100"
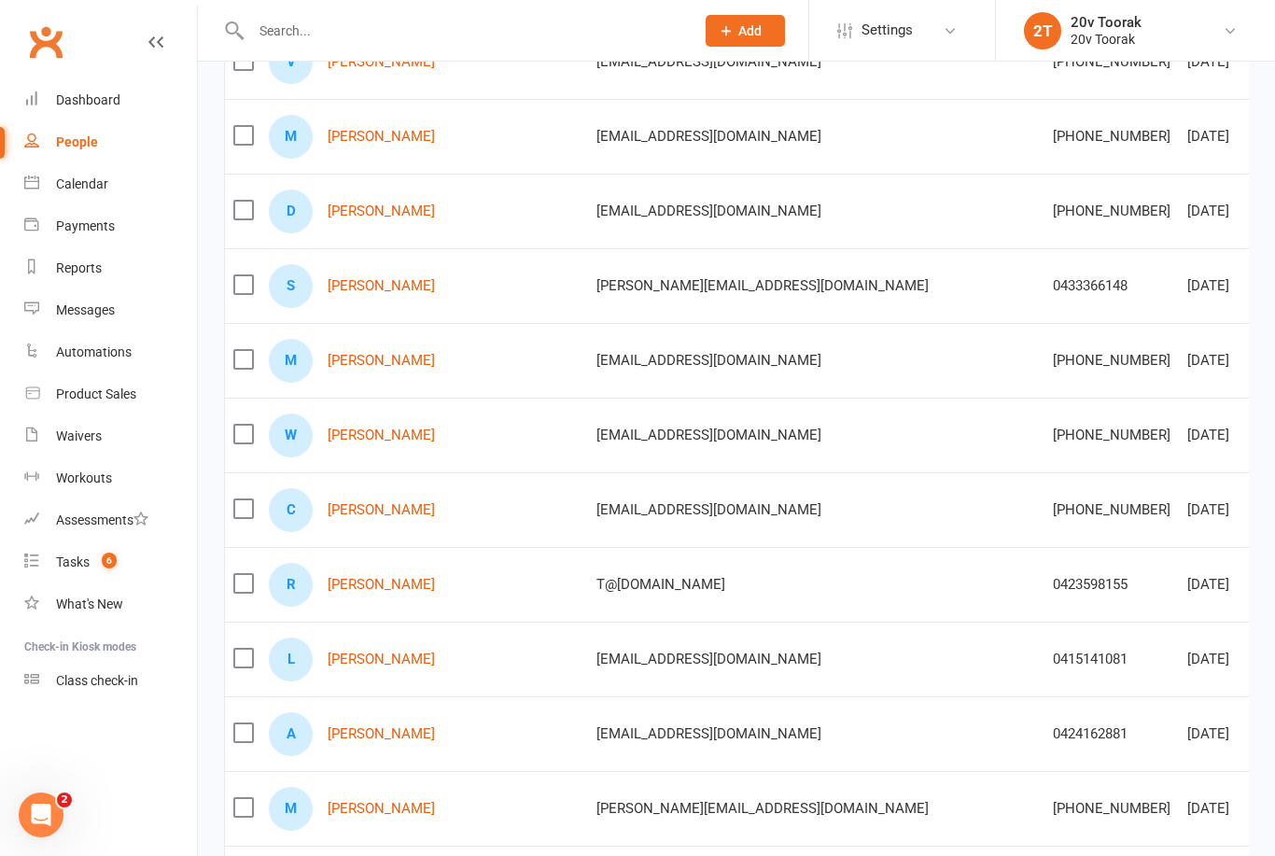
scroll to position [345, 0]
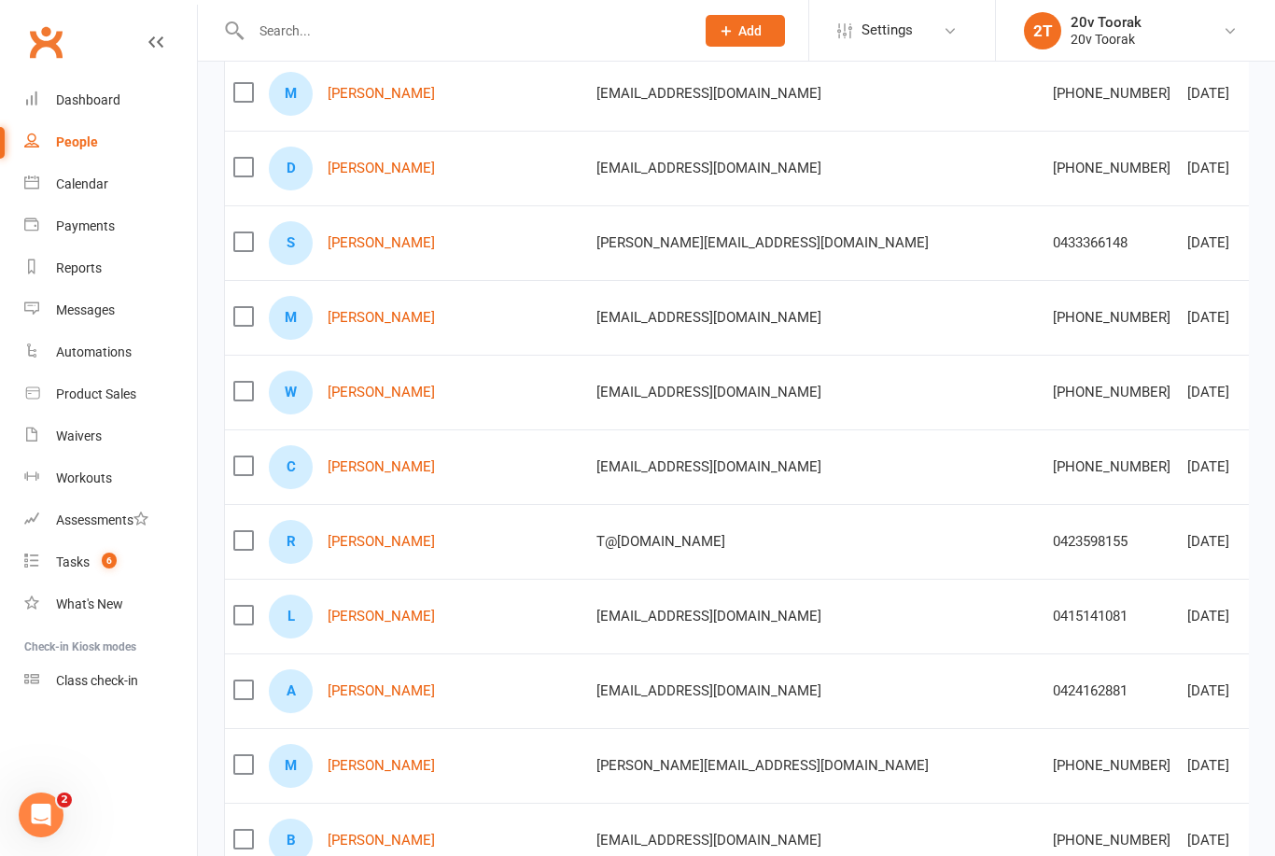
click at [358, 398] on link "Wayne Williamson" at bounding box center [381, 393] width 107 height 16
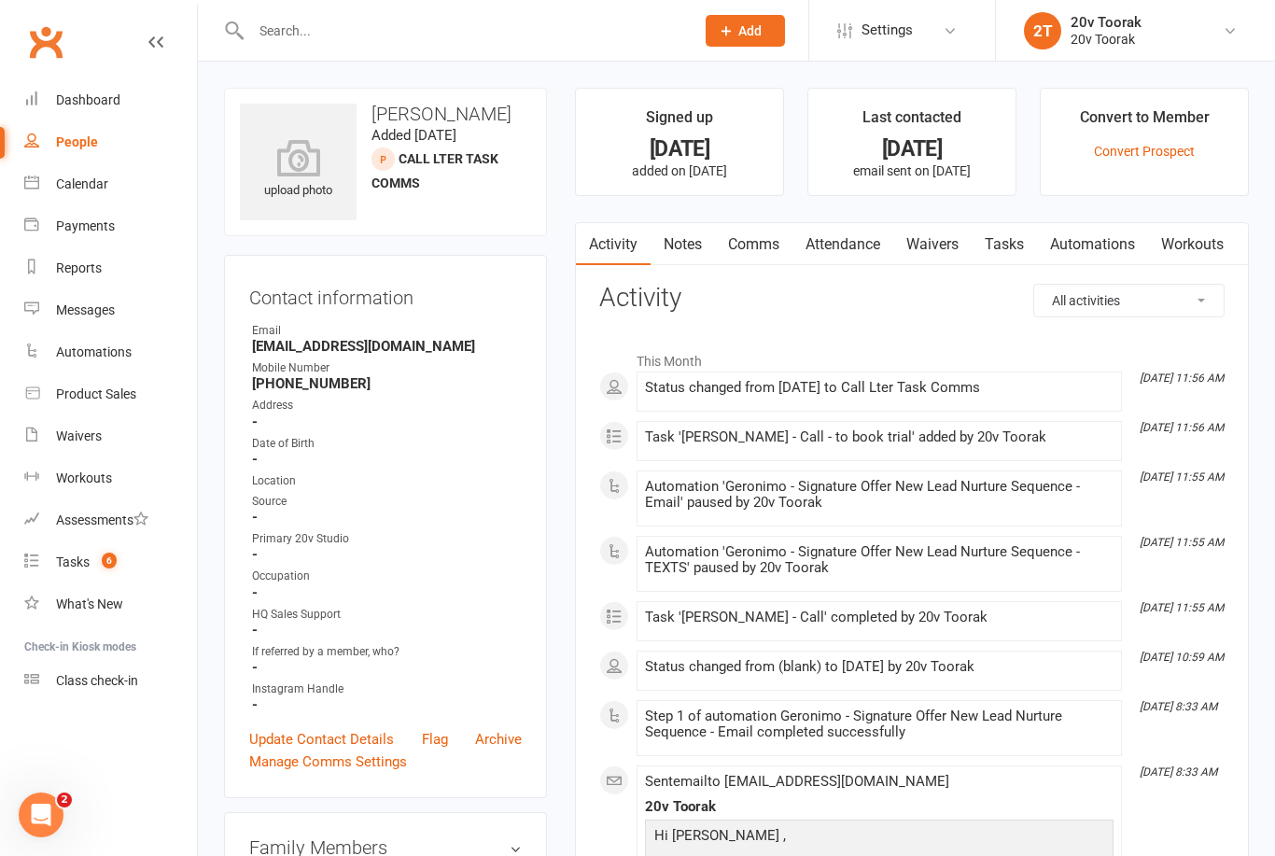
click at [676, 258] on link "Notes" at bounding box center [683, 244] width 64 height 43
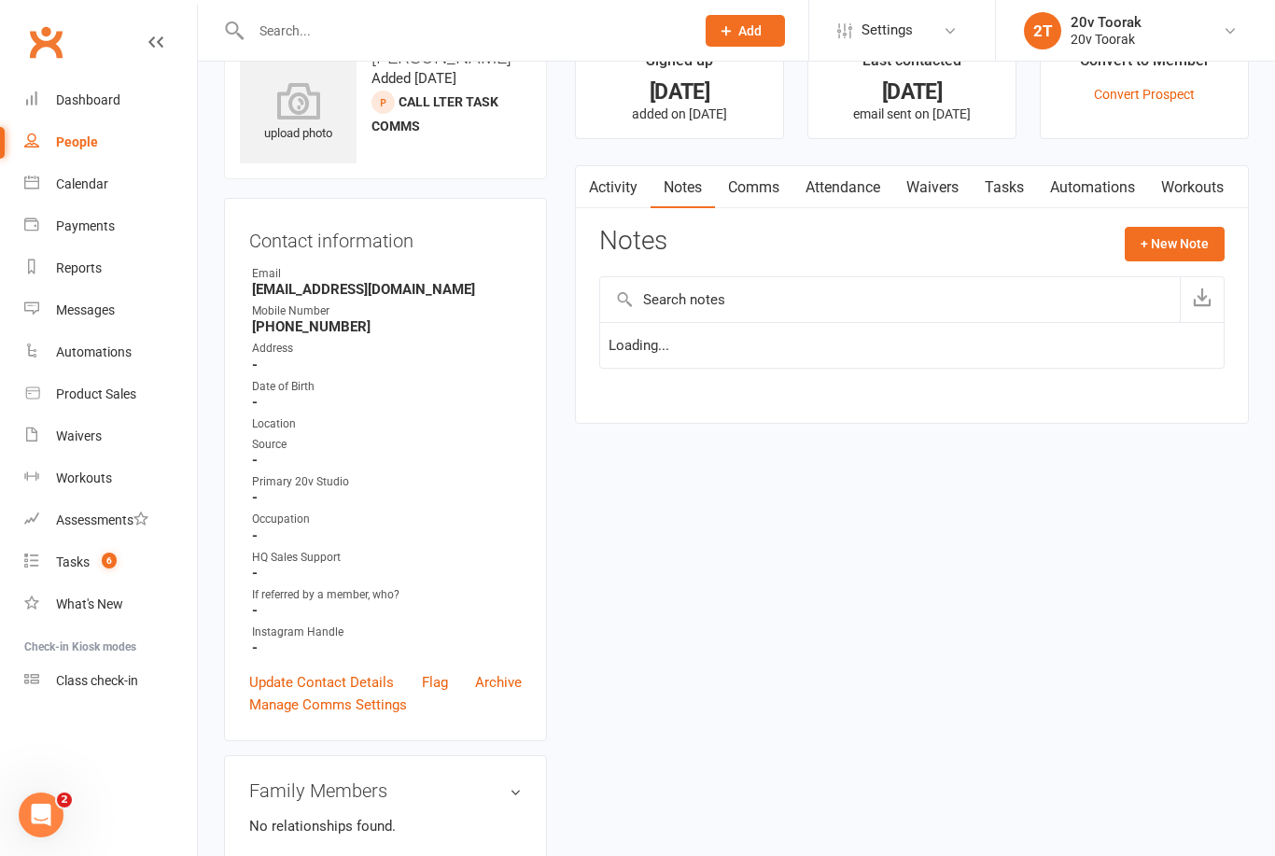
scroll to position [60, 0]
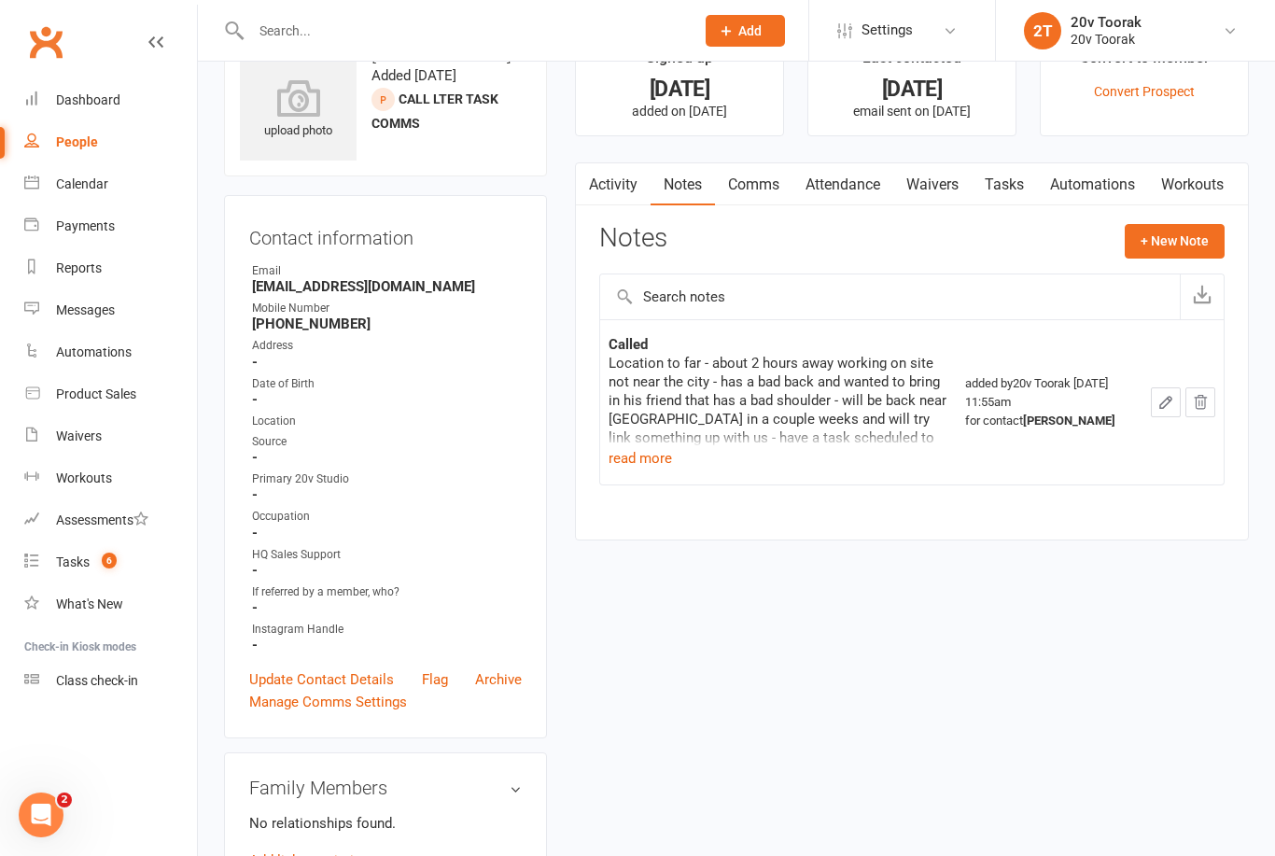
click at [646, 466] on button "read more" at bounding box center [640, 458] width 63 height 22
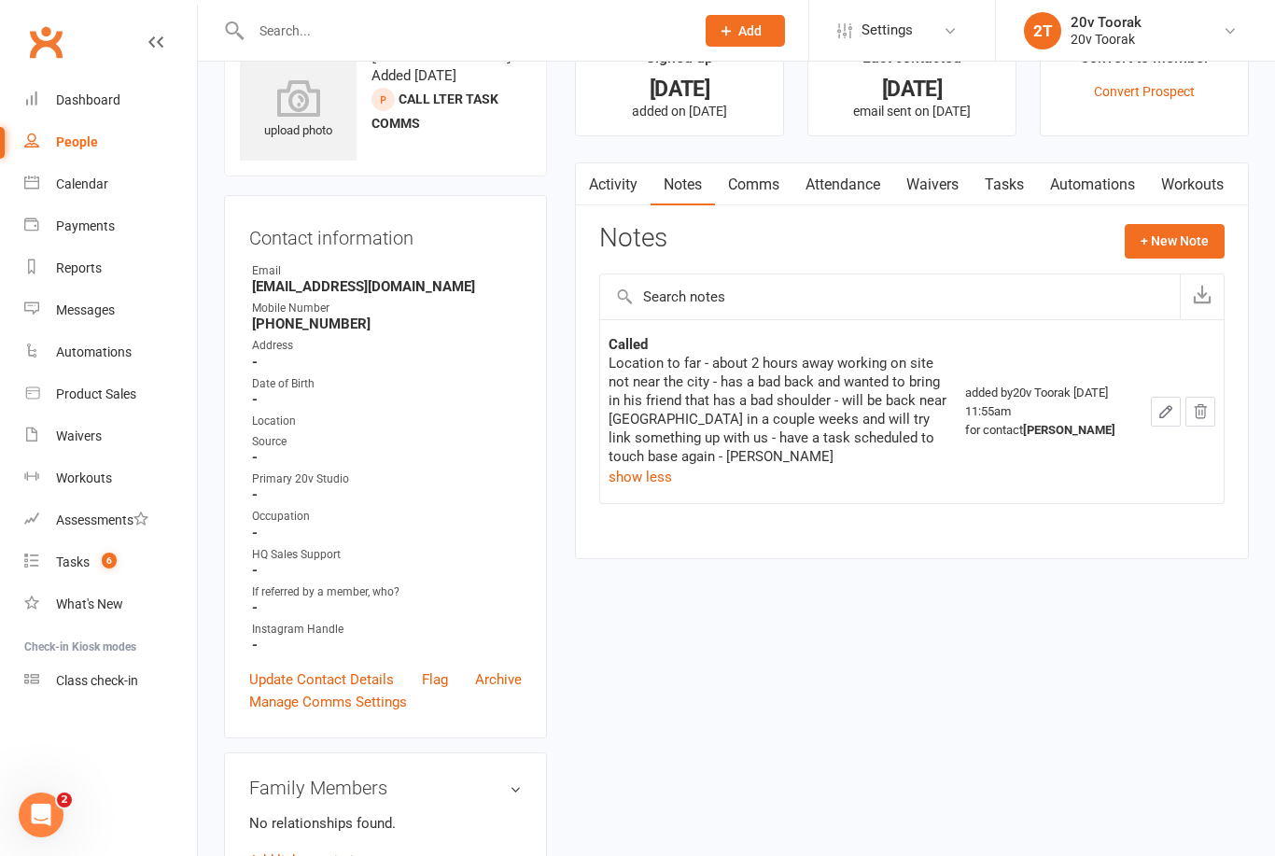
click at [91, 147] on div "People" at bounding box center [77, 141] width 42 height 15
select select "100"
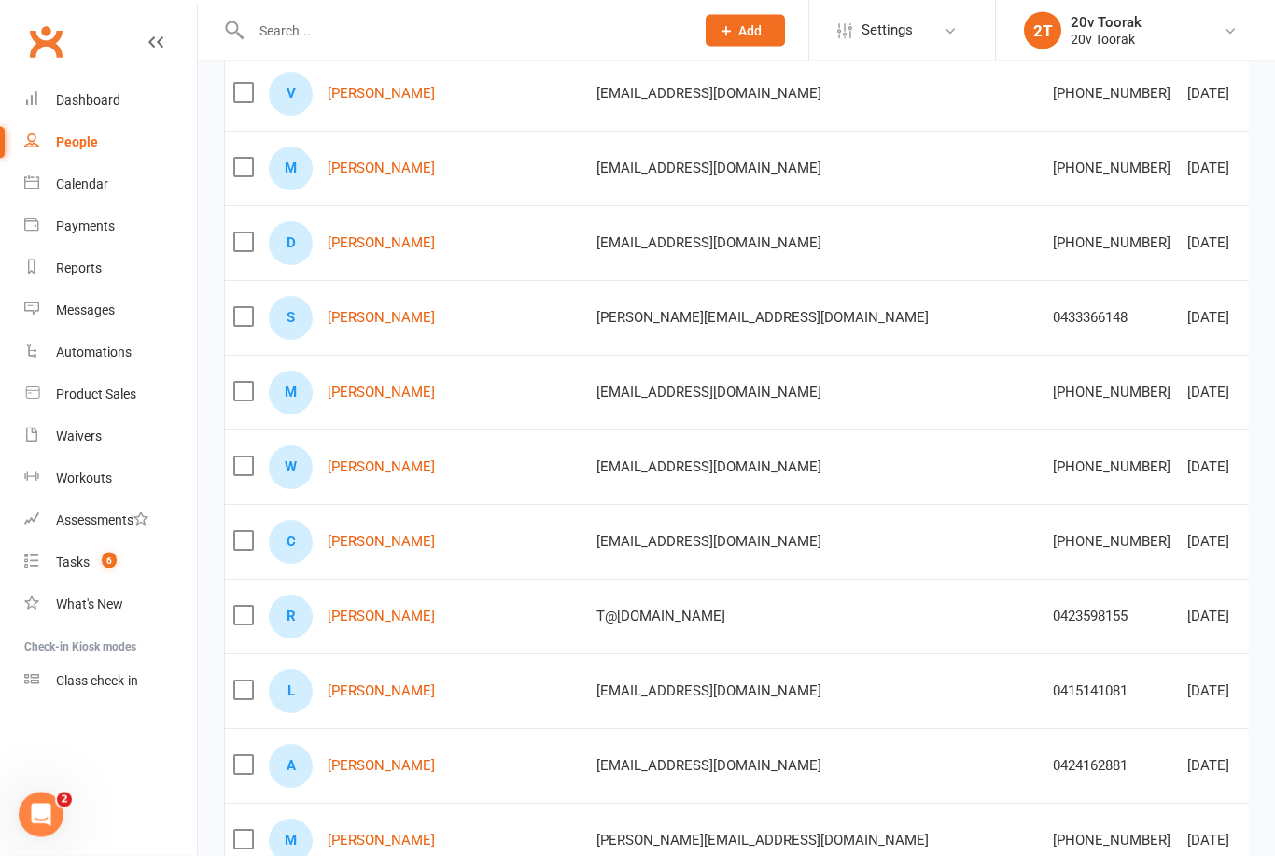
scroll to position [272, 0]
click at [353, 548] on link "Chris Daw" at bounding box center [381, 541] width 107 height 16
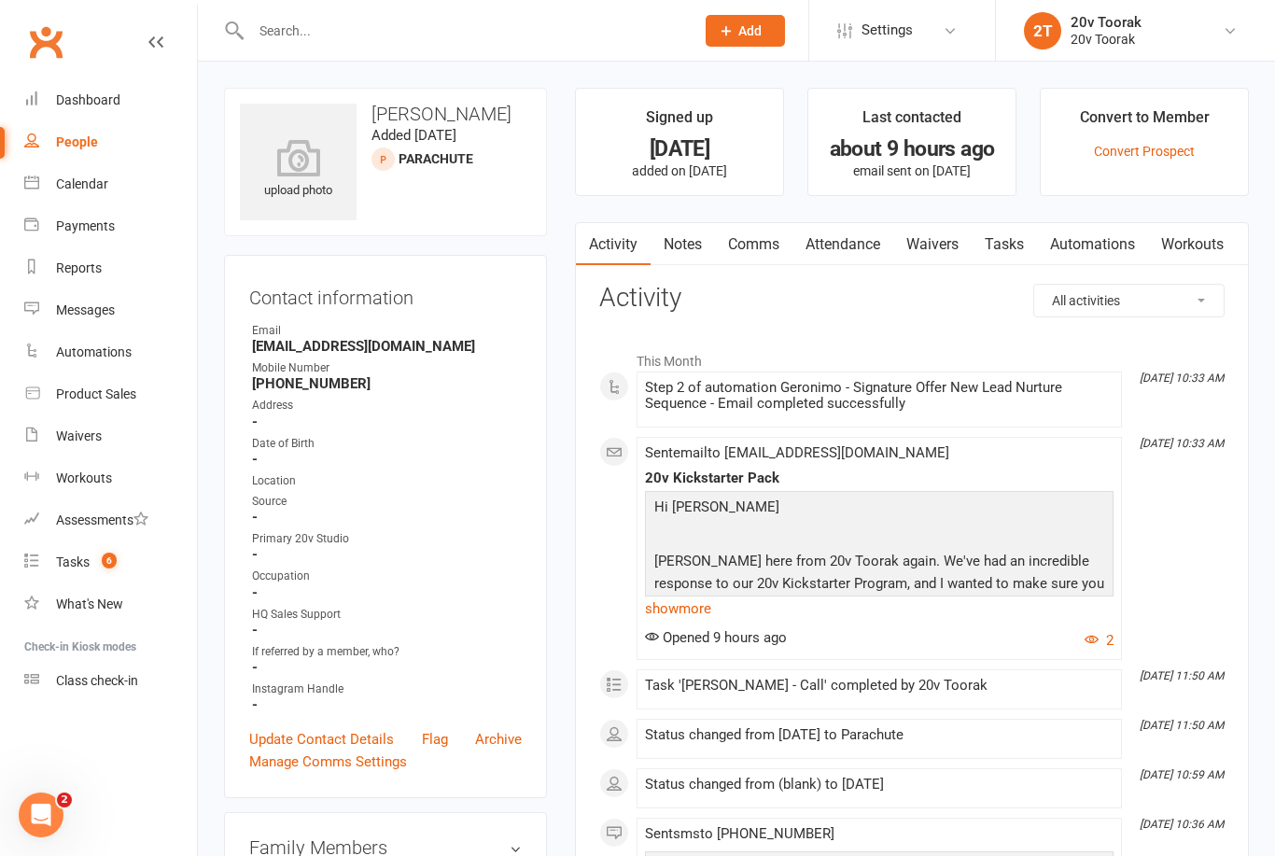
click at [679, 248] on link "Notes" at bounding box center [683, 244] width 64 height 43
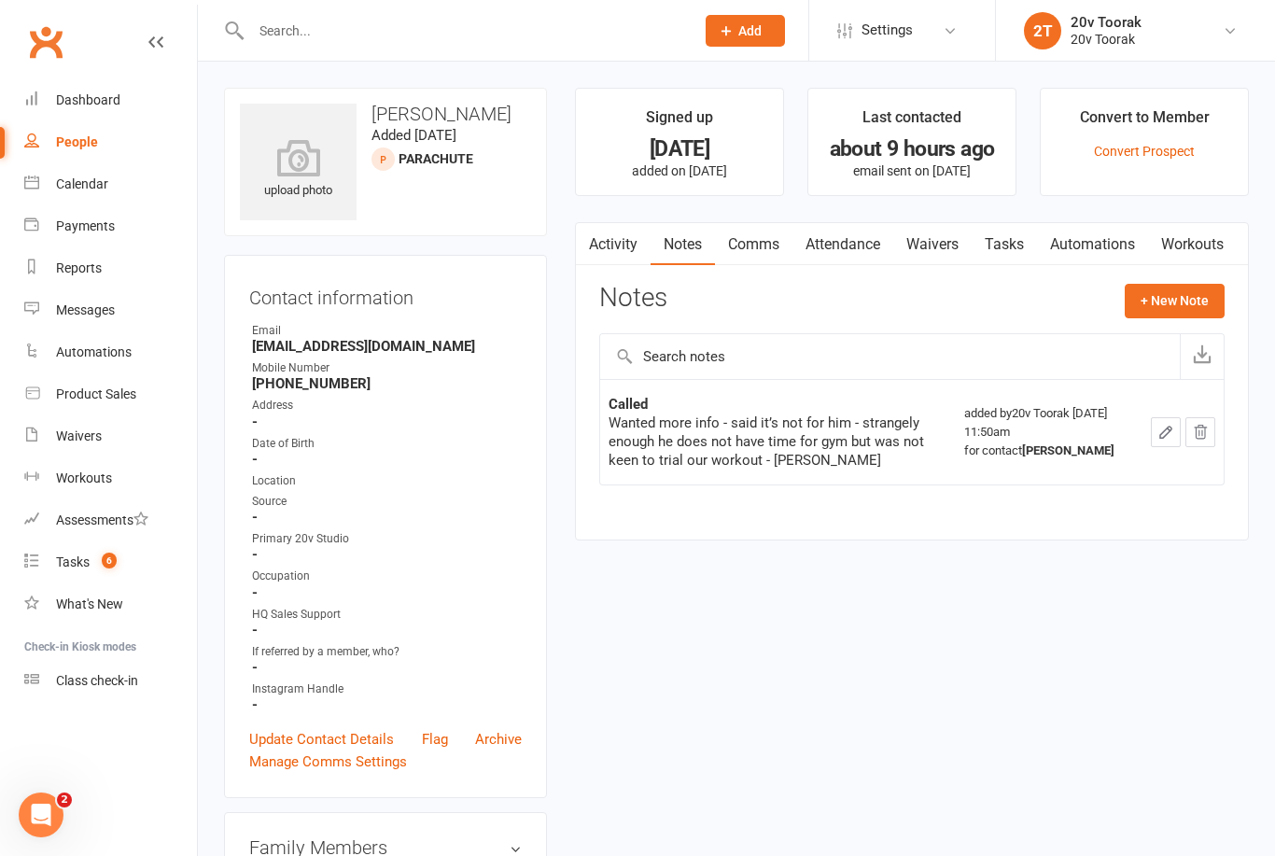
click at [1017, 247] on link "Tasks" at bounding box center [1004, 244] width 65 height 43
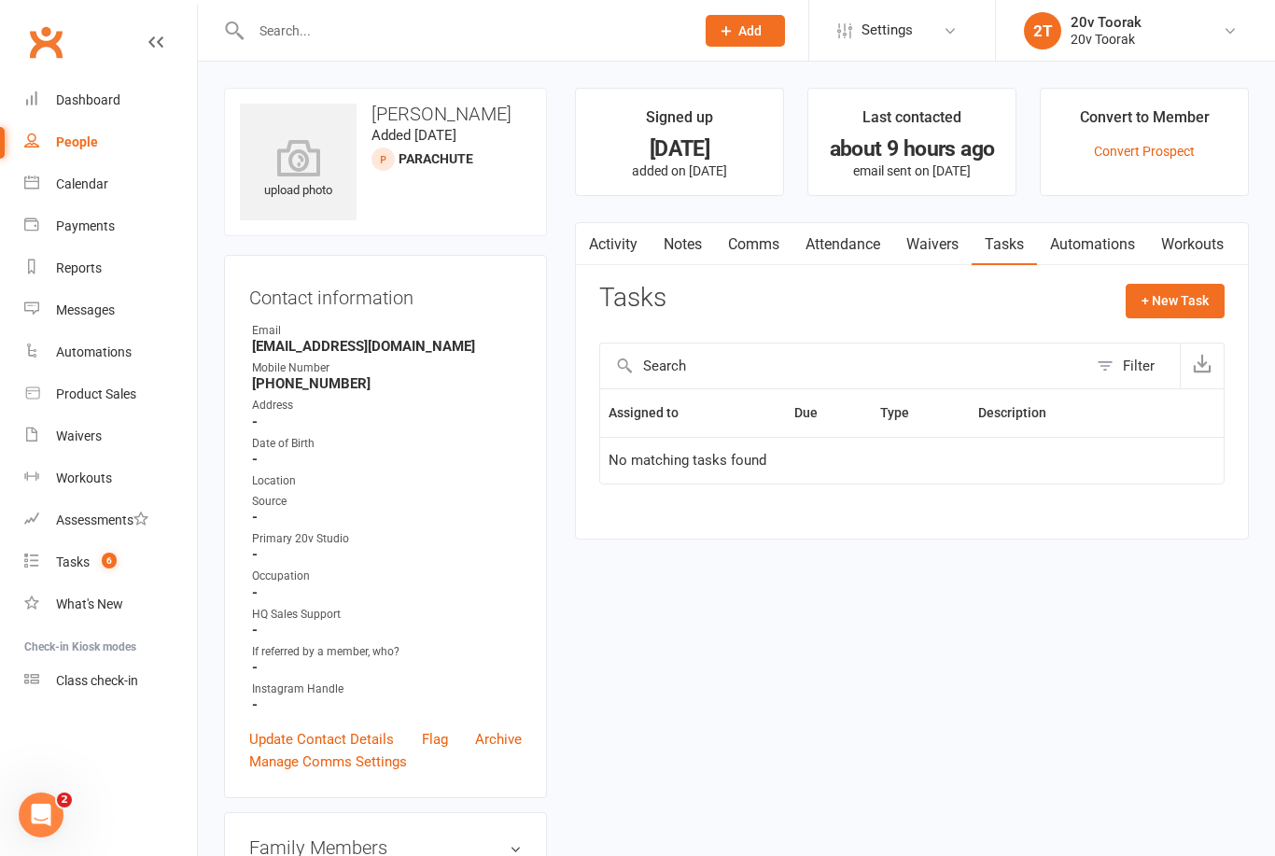
click at [685, 225] on link "Notes" at bounding box center [683, 244] width 64 height 43
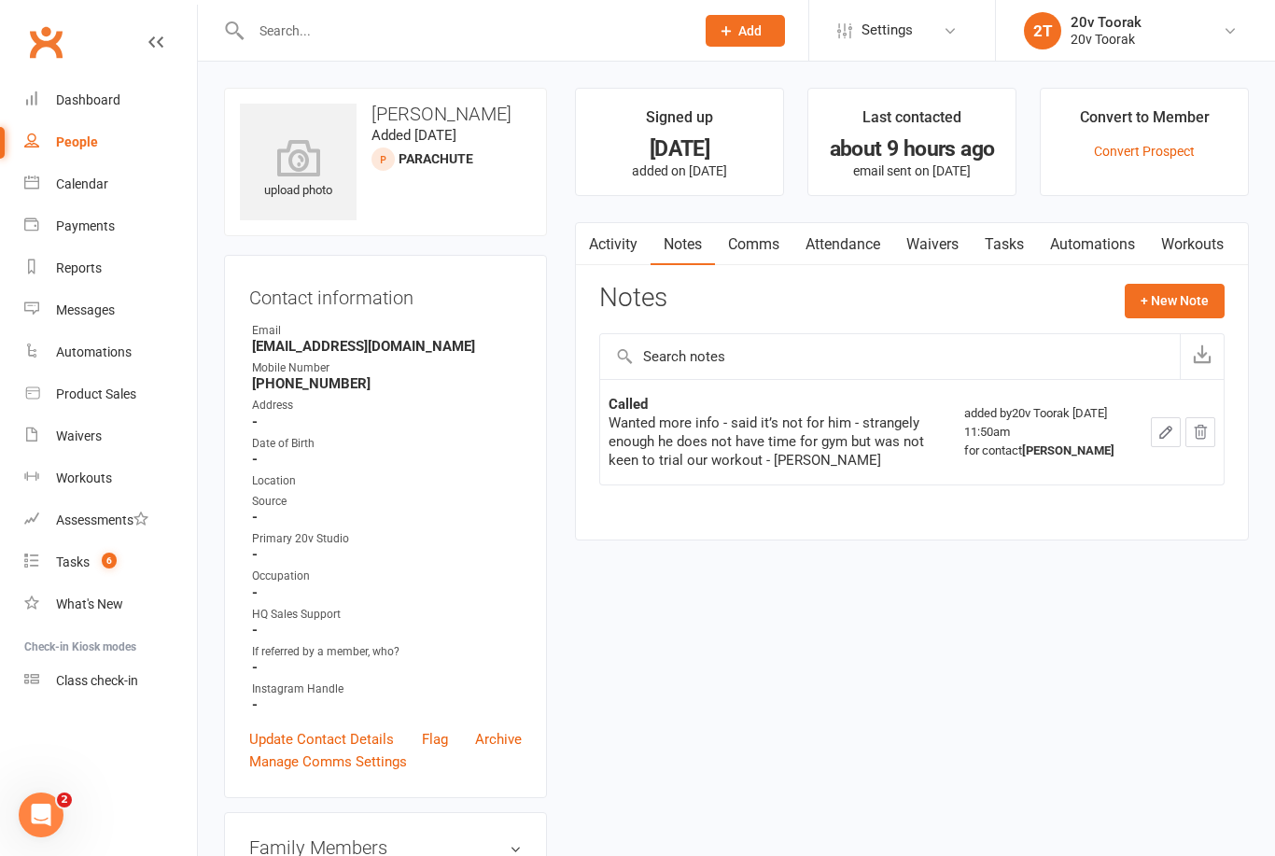
click at [616, 244] on link "Activity" at bounding box center [613, 244] width 75 height 43
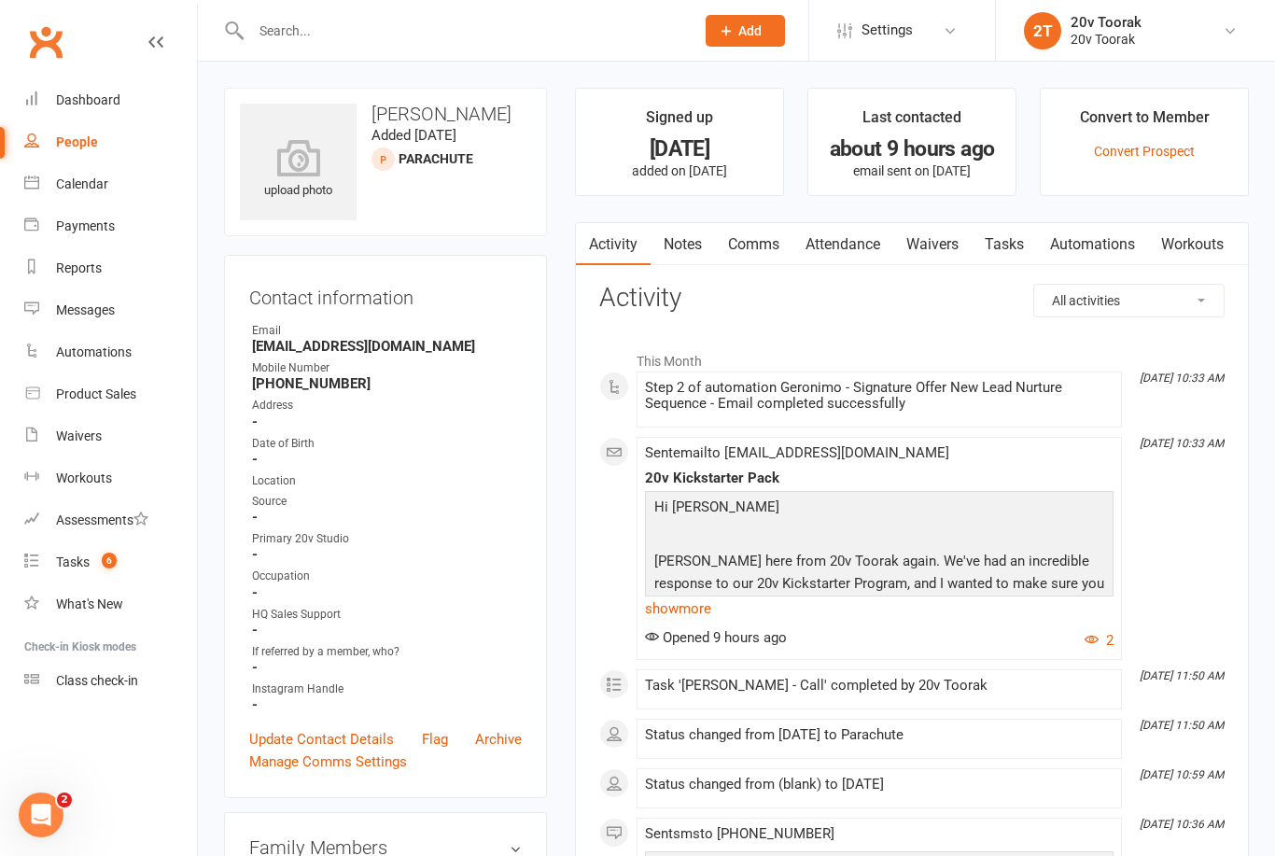
click at [97, 144] on link "People" at bounding box center [110, 142] width 173 height 42
select select "100"
